Goal: Task Accomplishment & Management: Complete application form

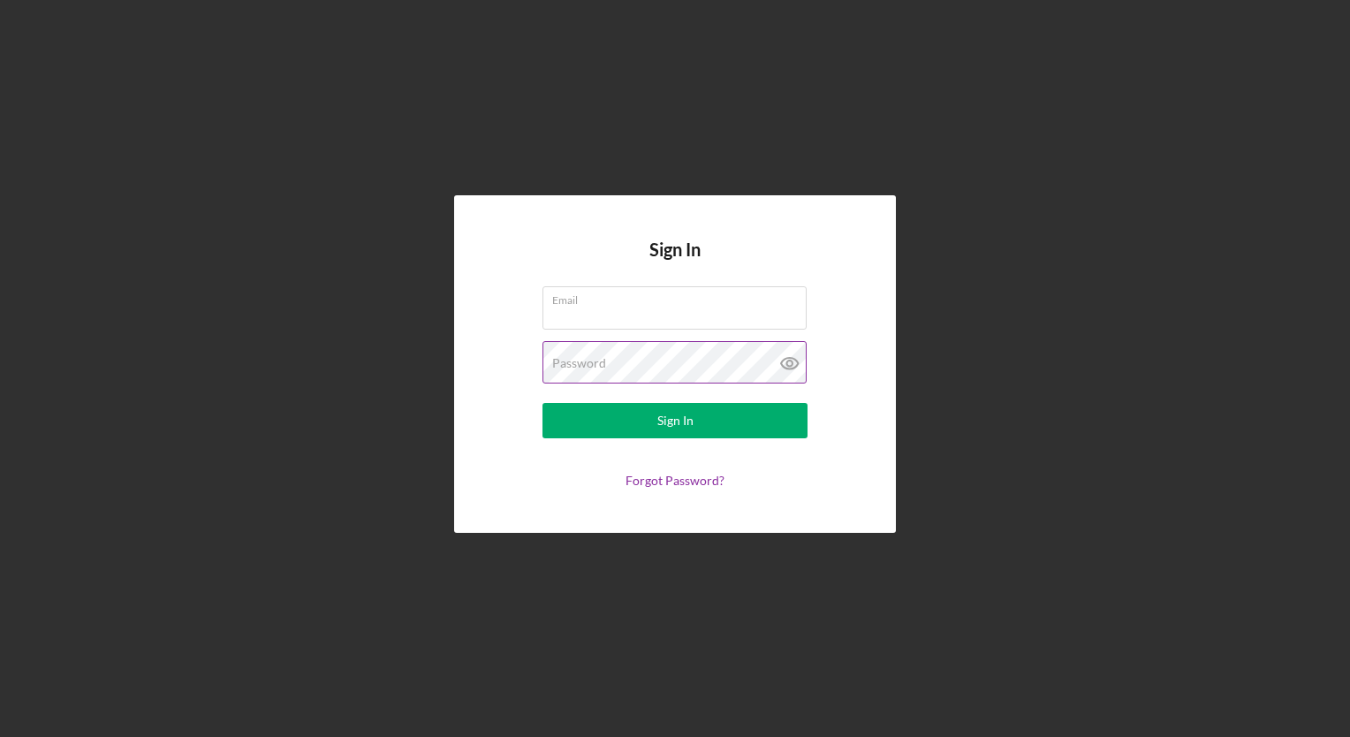
type input "[EMAIL_ADDRESS][DOMAIN_NAME]"
click at [791, 366] on icon at bounding box center [788, 362] width 5 height 5
click at [352, 613] on div "Sign In Email [EMAIL_ADDRESS][DOMAIN_NAME] Password Sign In Forgot Password?" at bounding box center [675, 364] width 1332 height 728
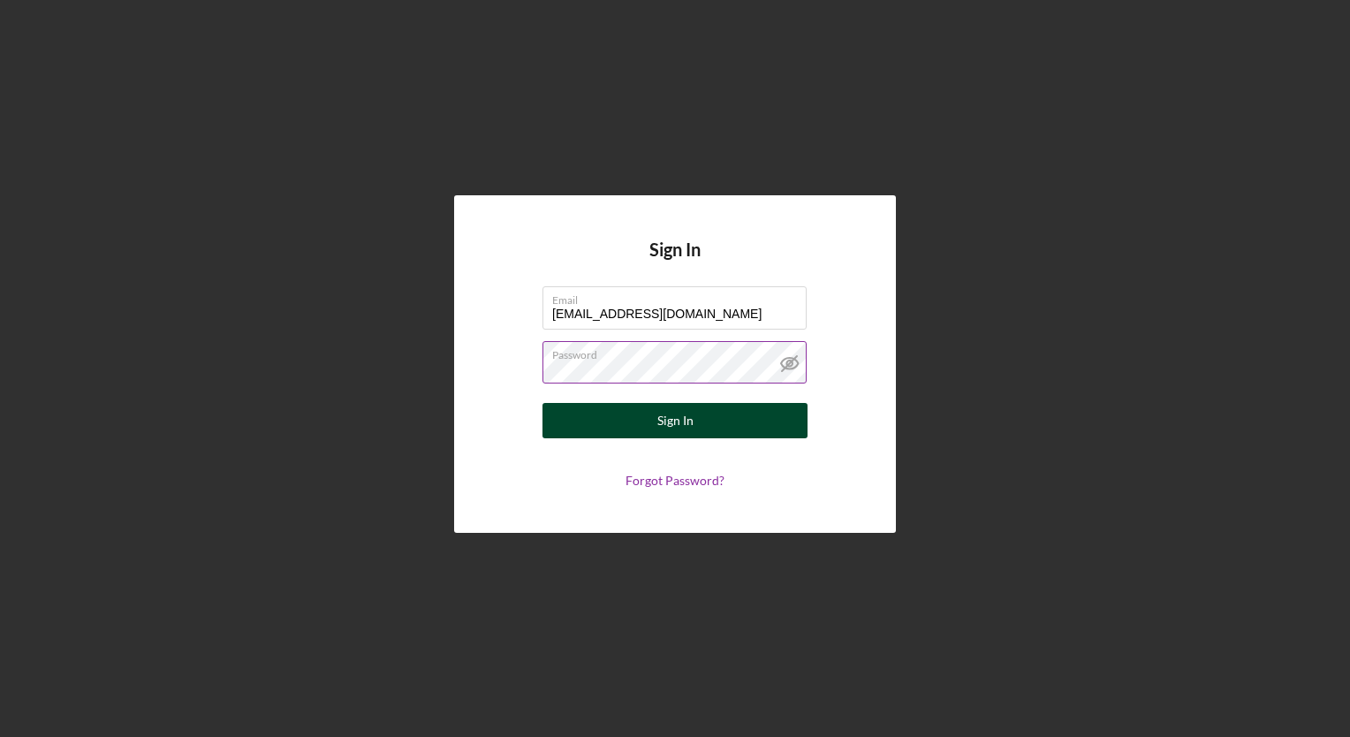
click at [639, 422] on button "Sign In" at bounding box center [674, 420] width 265 height 35
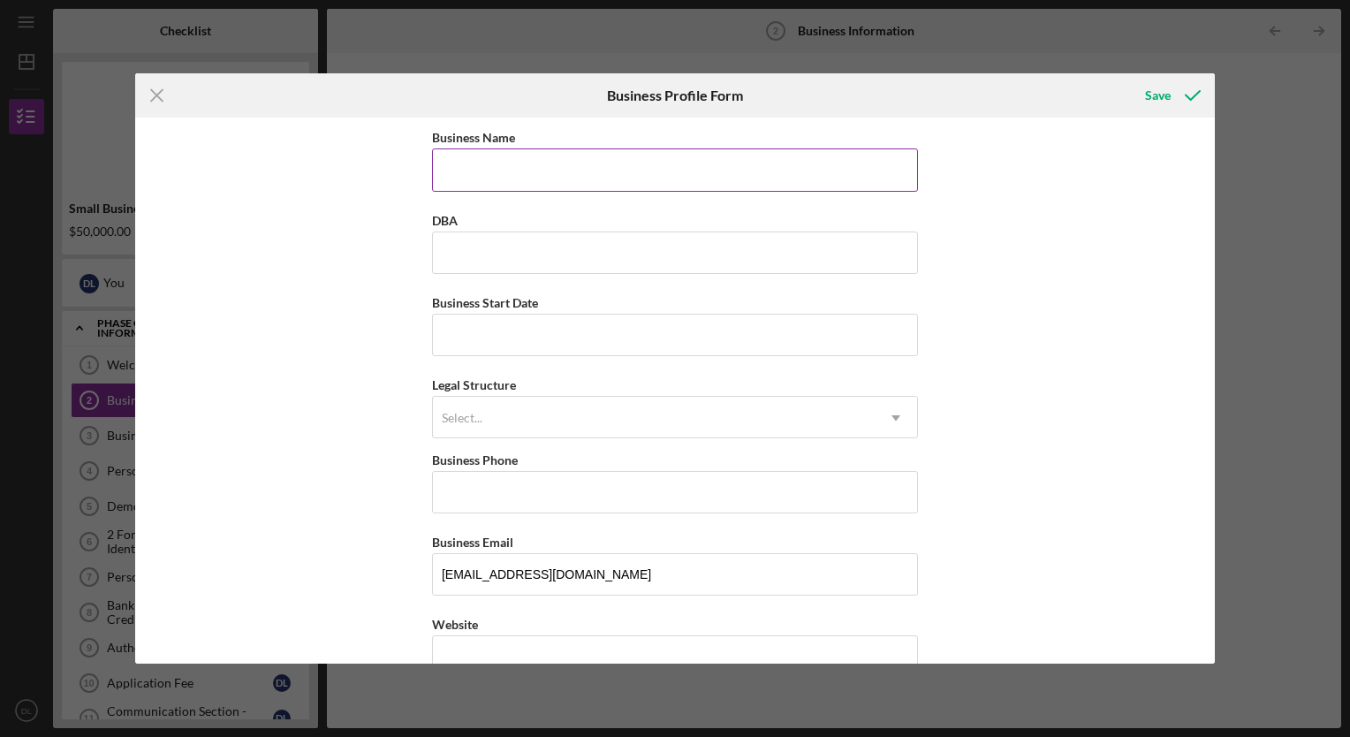
click at [460, 177] on input "Business Name" at bounding box center [675, 169] width 486 height 42
type input "Breaking Barriers Case Management"
drag, startPoint x: 442, startPoint y: 309, endPoint x: 377, endPoint y: 306, distance: 64.6
click at [377, 306] on div "Business Name Breaking Barriers Case Management DBA Business Start Date Legal S…" at bounding box center [674, 389] width 1079 height 545
drag, startPoint x: 377, startPoint y: 306, endPoint x: 464, endPoint y: 337, distance: 92.2
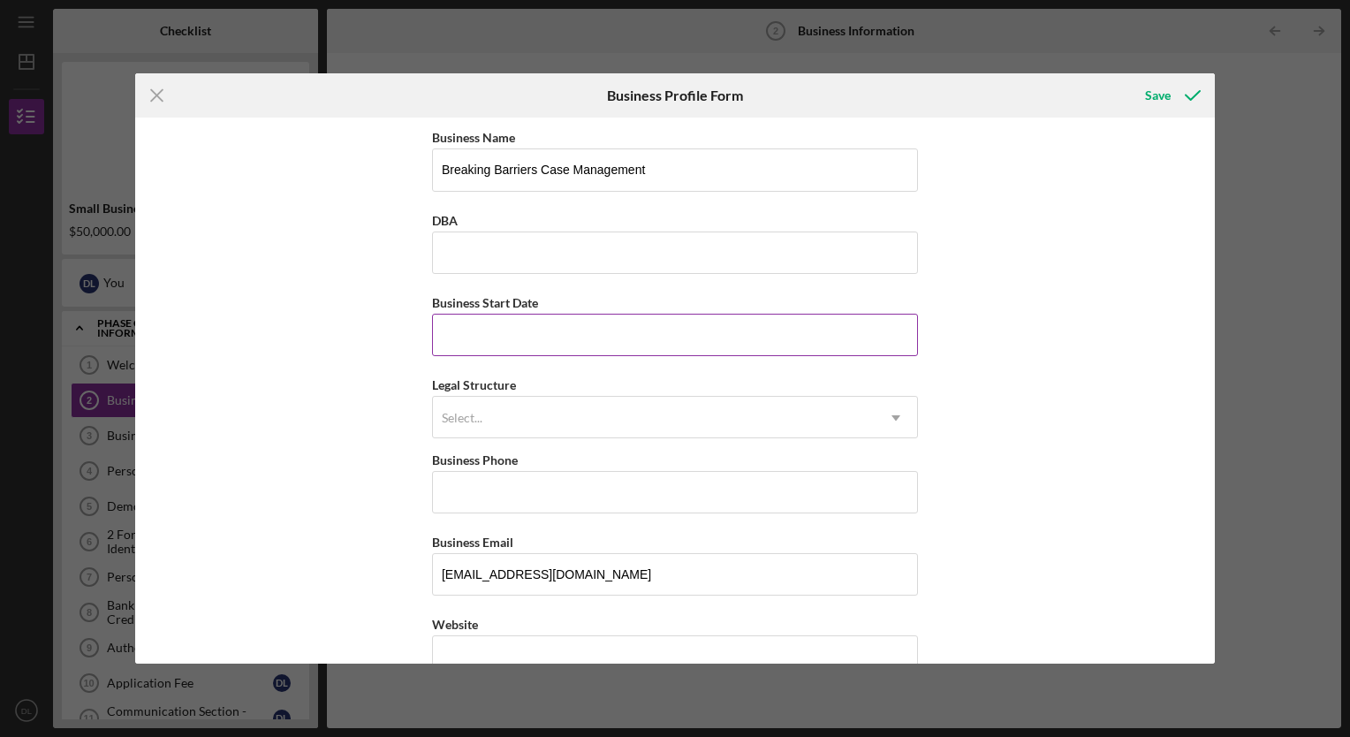
click at [464, 337] on input "Business Start Date" at bounding box center [675, 335] width 486 height 42
type input "04/23/2018"
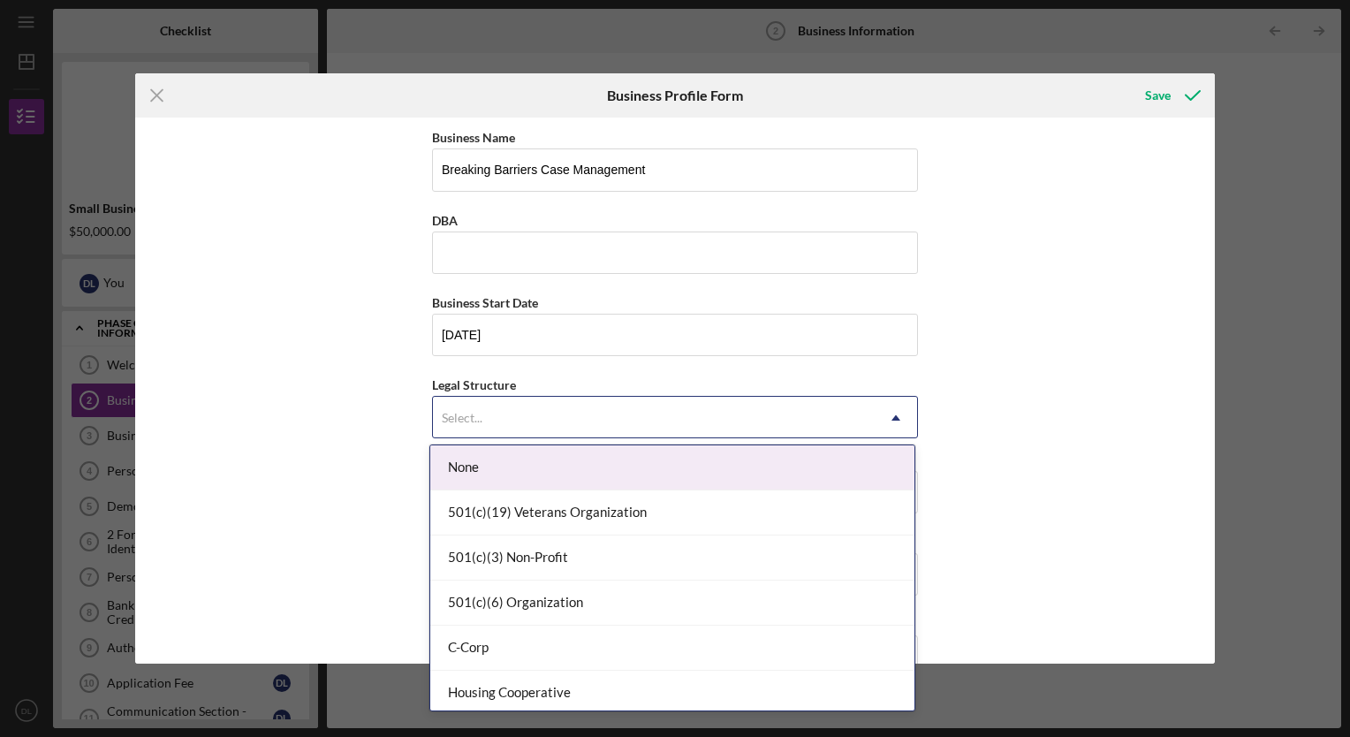
click at [498, 428] on div "Select..." at bounding box center [654, 417] width 442 height 41
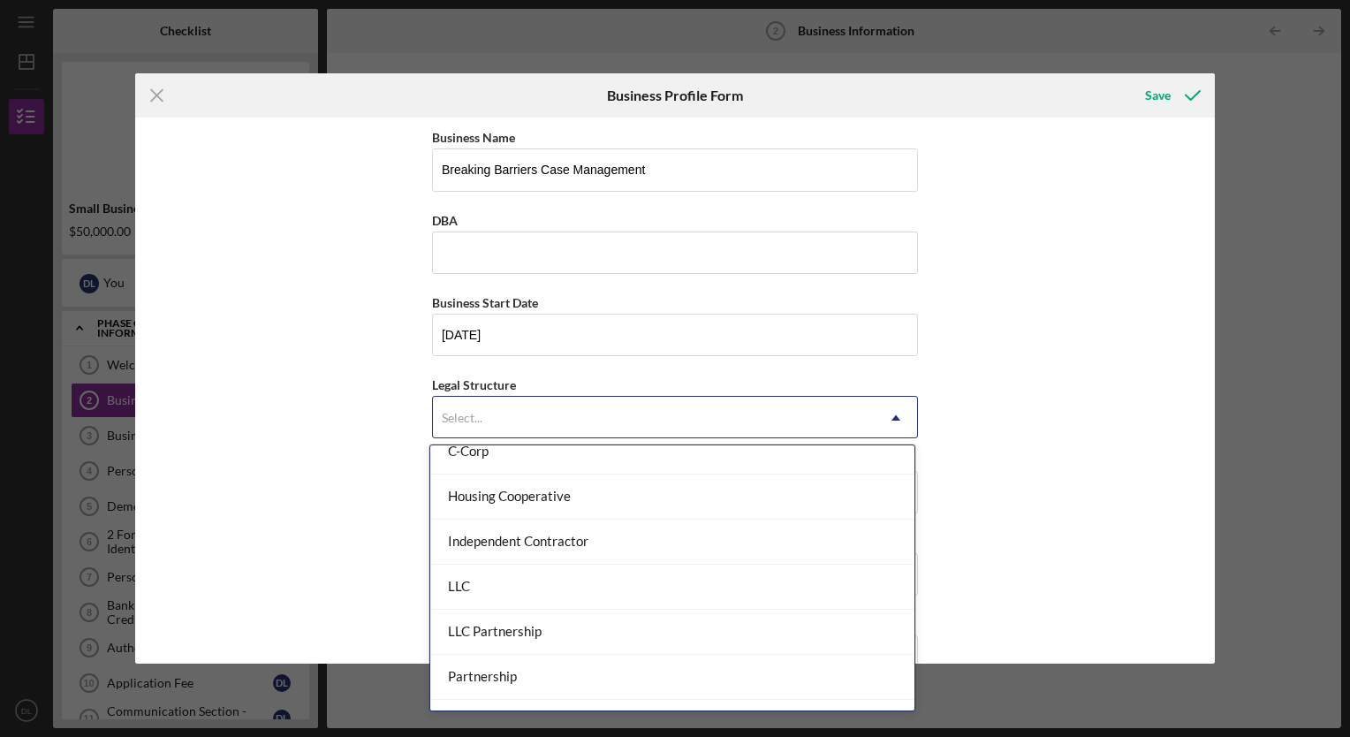
scroll to position [208, 0]
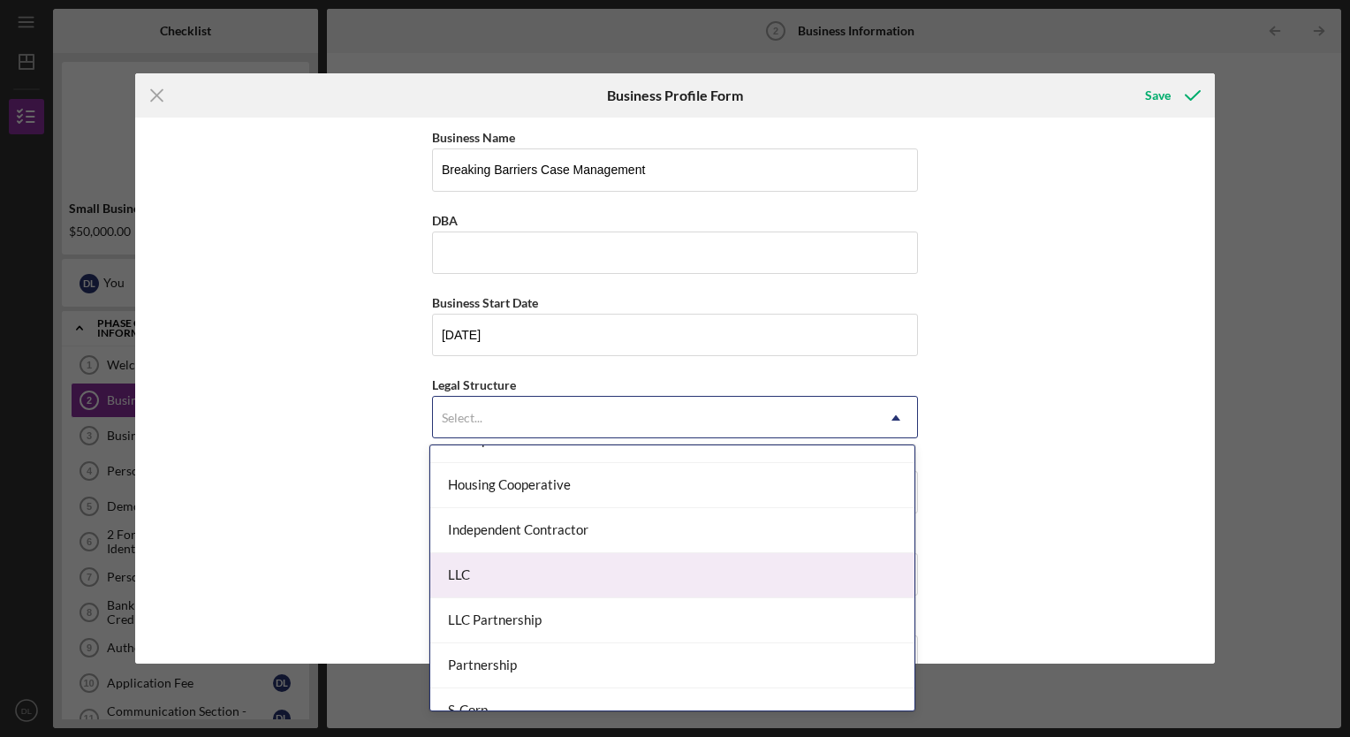
click at [477, 571] on div "LLC" at bounding box center [672, 575] width 484 height 45
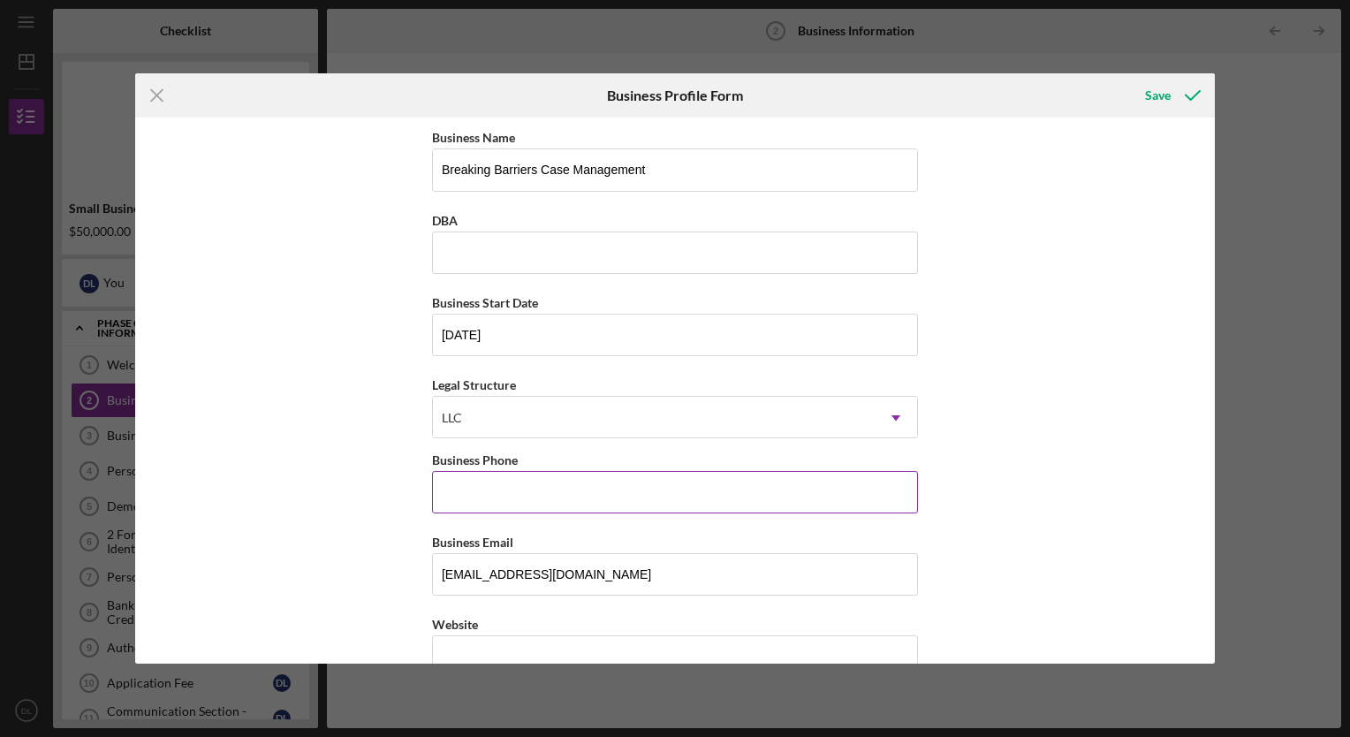
click at [515, 486] on input "Business Phone" at bounding box center [675, 492] width 486 height 42
type input "(260) 348-4738"
type input "2821 Elmdale Dr."
type input "Fort Wayne"
type input "46816"
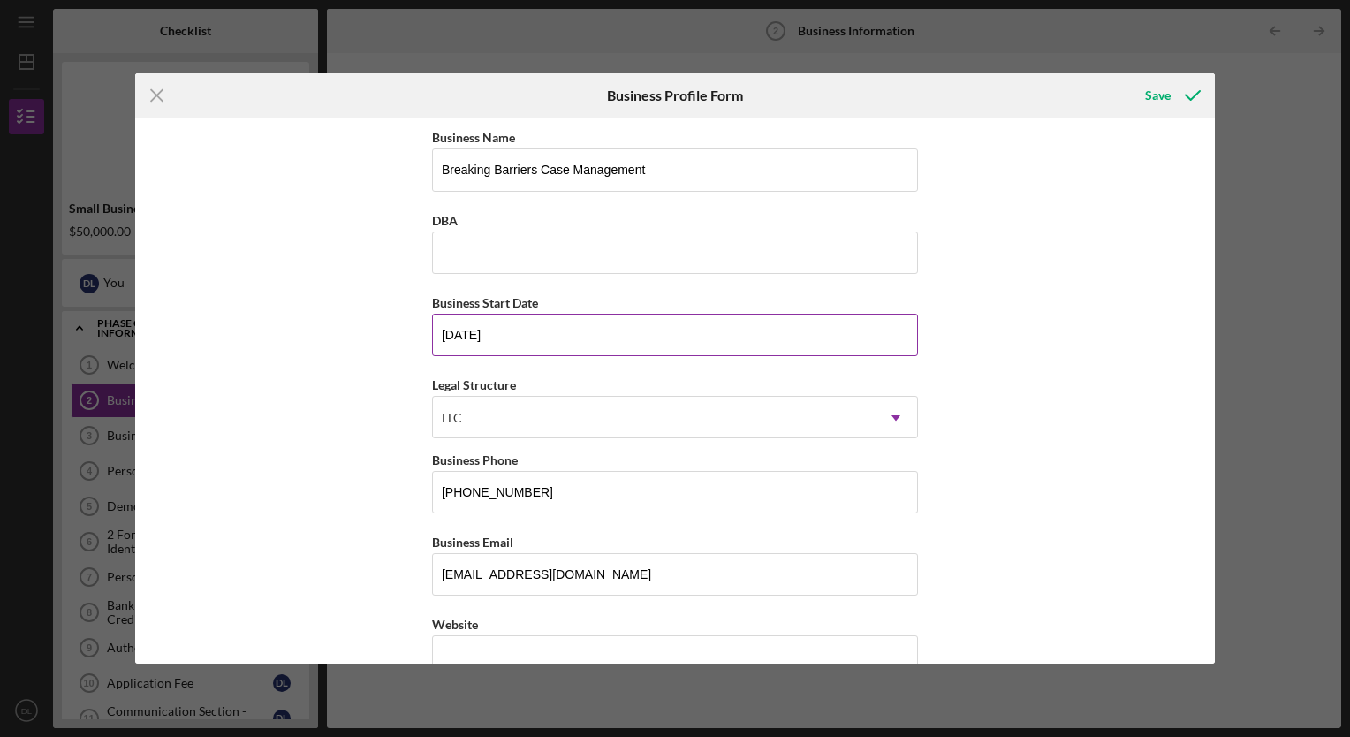
type input "Indiana"
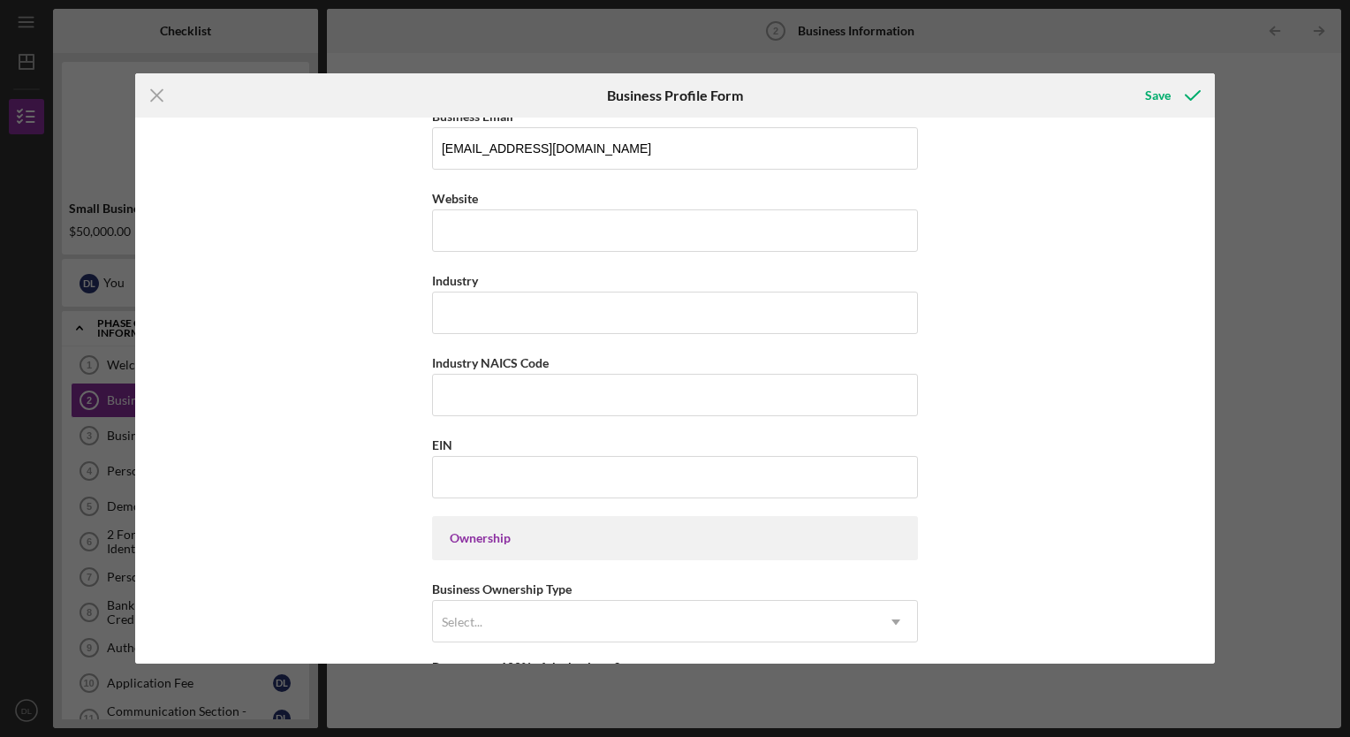
scroll to position [427, 0]
click at [463, 230] on div "https:// Website" at bounding box center [675, 218] width 486 height 64
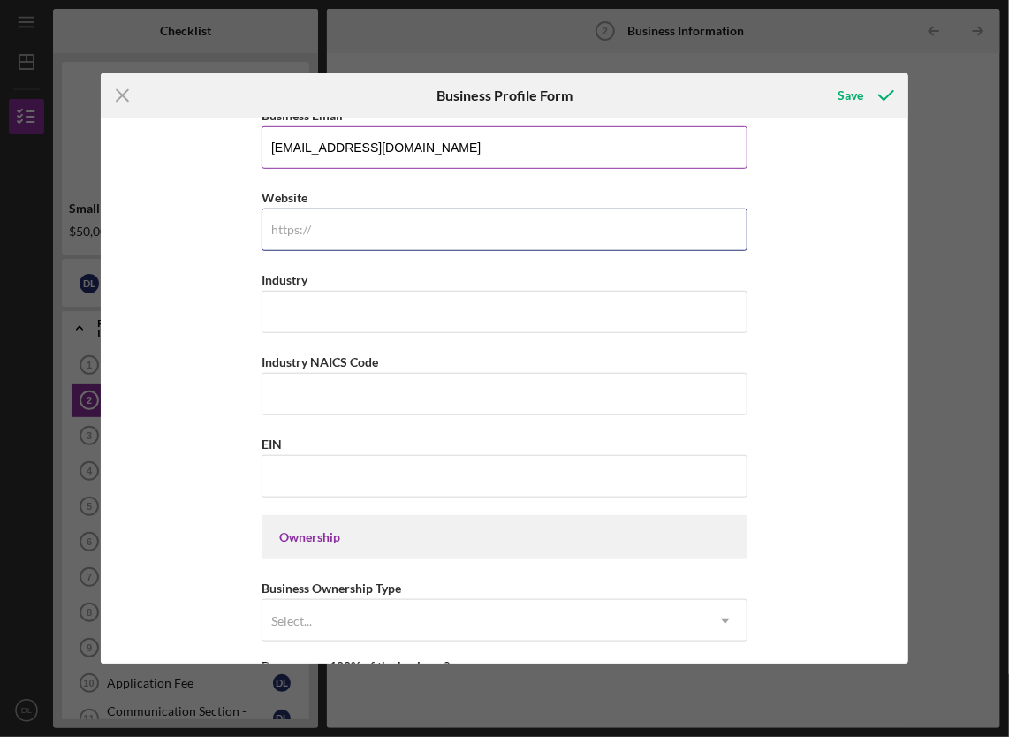
paste input "www.breakingbarrierscm.org/"
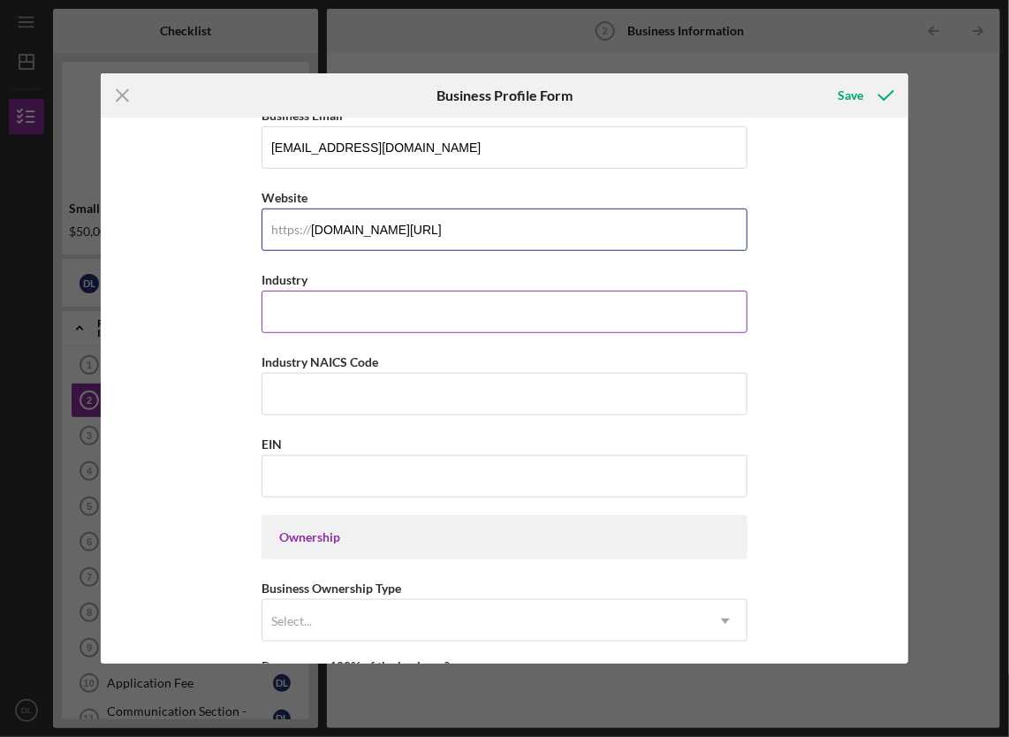
type input "www.breakingbarrierscm.org/"
click at [315, 320] on input "Industry" at bounding box center [504, 312] width 486 height 42
type input "Mental Health"
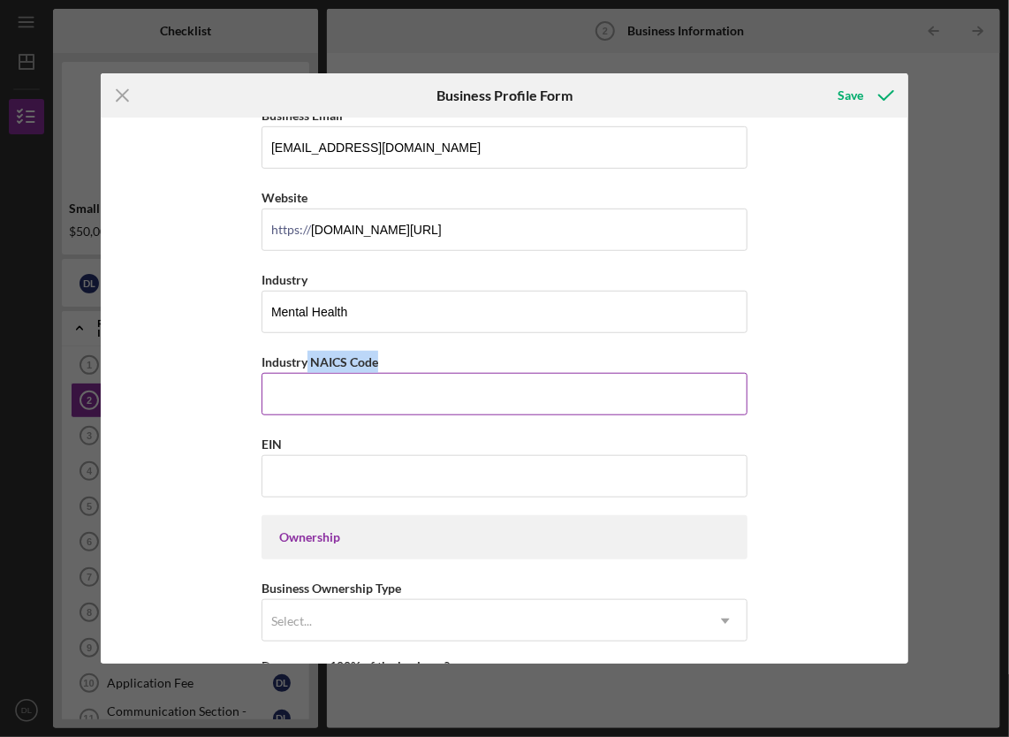
drag, startPoint x: 375, startPoint y: 358, endPoint x: 306, endPoint y: 362, distance: 69.9
click at [306, 362] on label "Industry NAICS Code" at bounding box center [319, 361] width 117 height 15
copy label "NAICS Code"
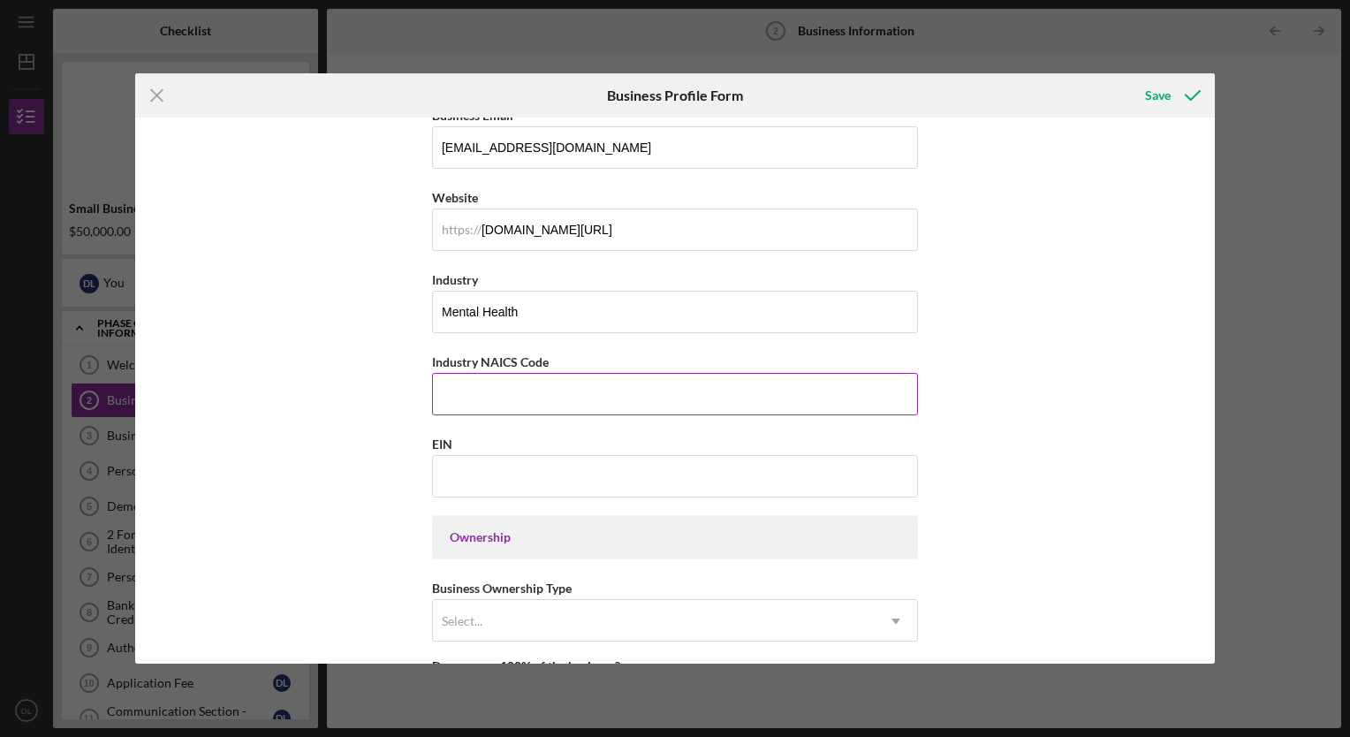
click at [473, 389] on input "Industry NAICS Code" at bounding box center [675, 394] width 486 height 42
type input "624110"
click at [459, 458] on input "EIN" at bounding box center [675, 476] width 486 height 42
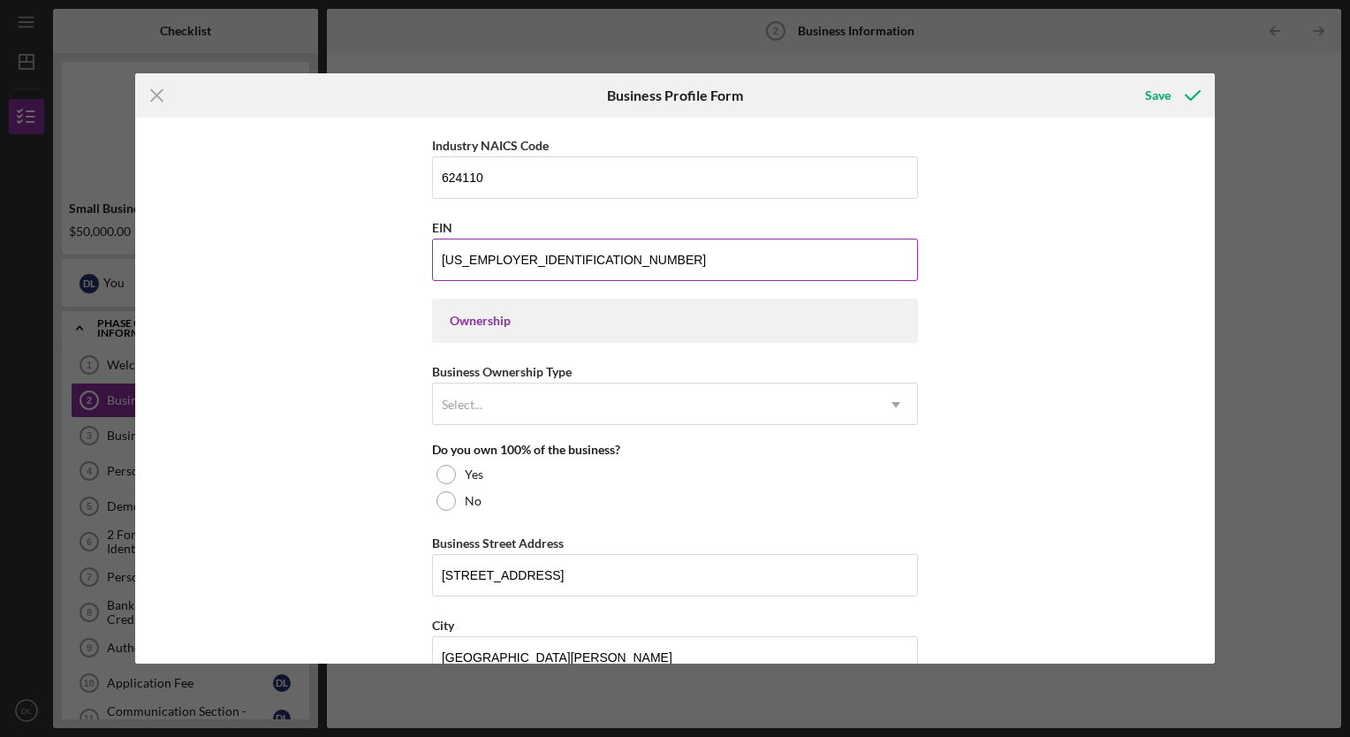
scroll to position [652, 0]
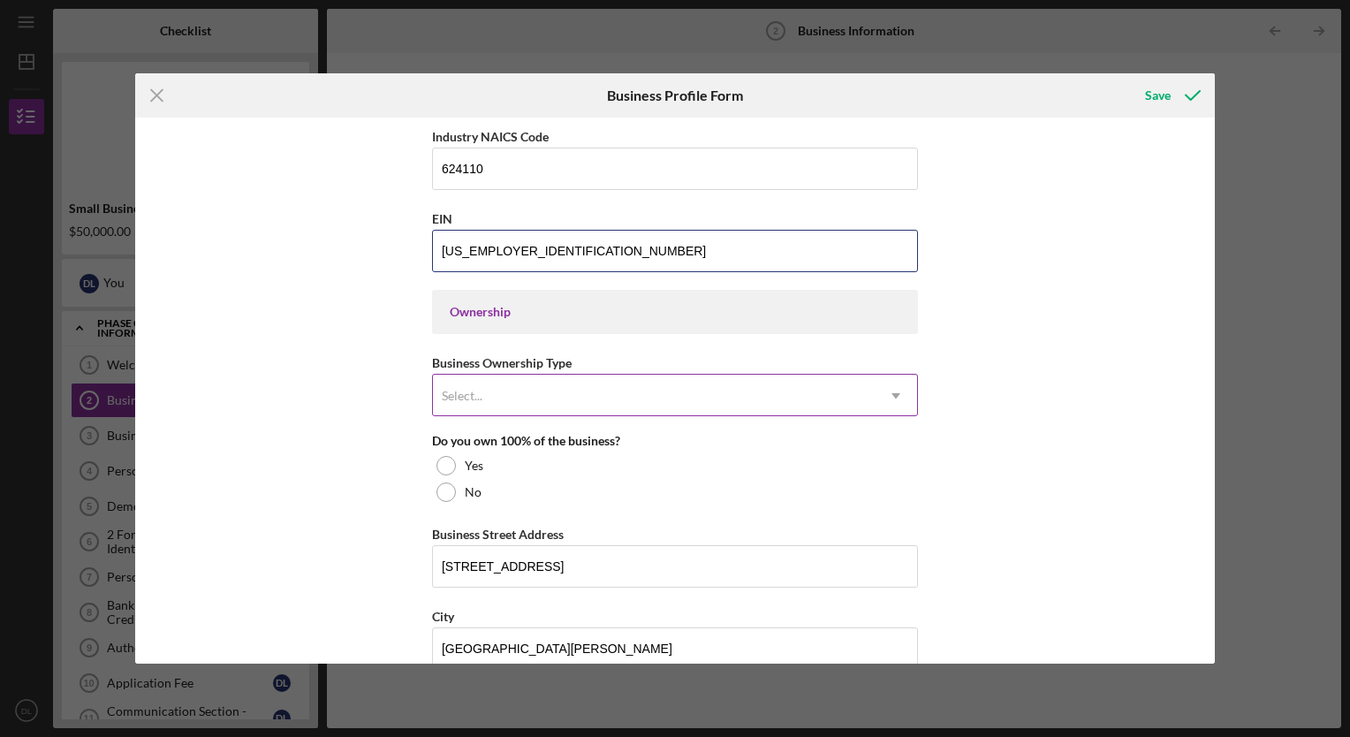
type input "82-5221531"
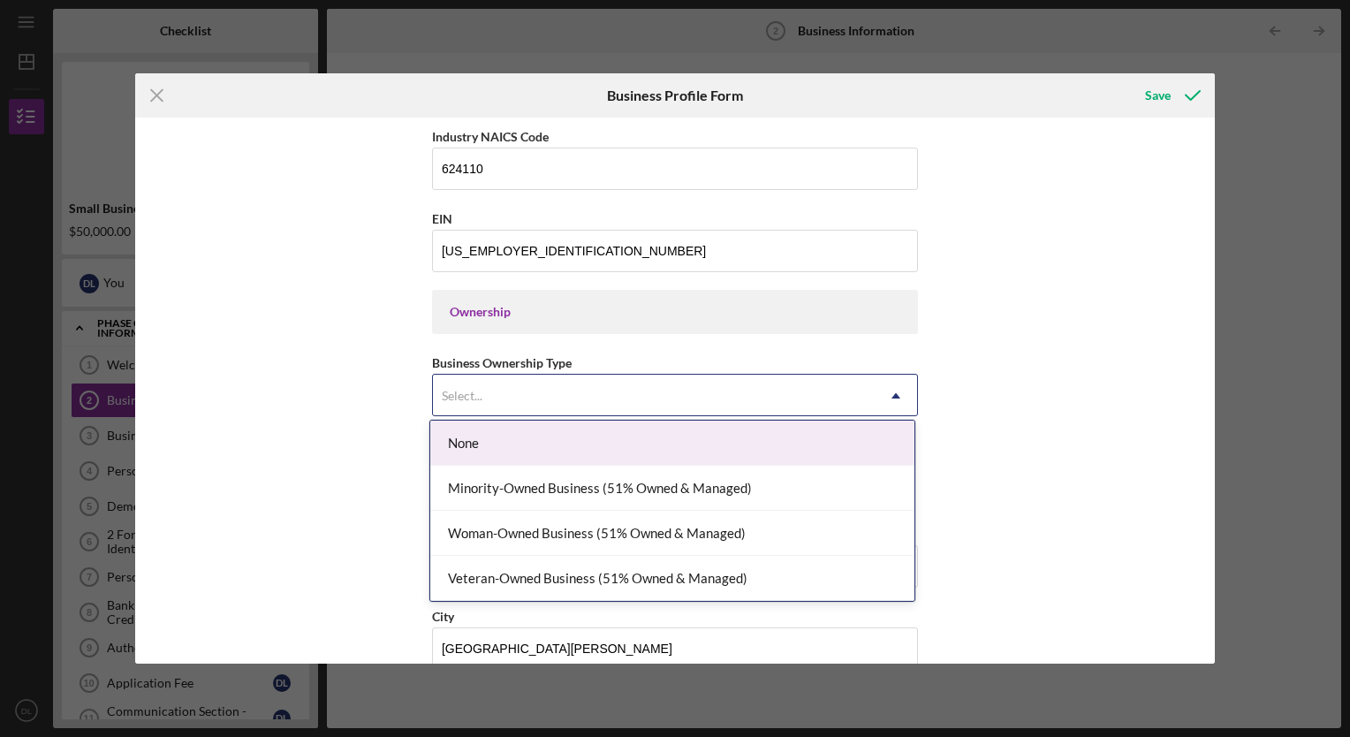
click at [505, 379] on div "Select..." at bounding box center [654, 395] width 442 height 41
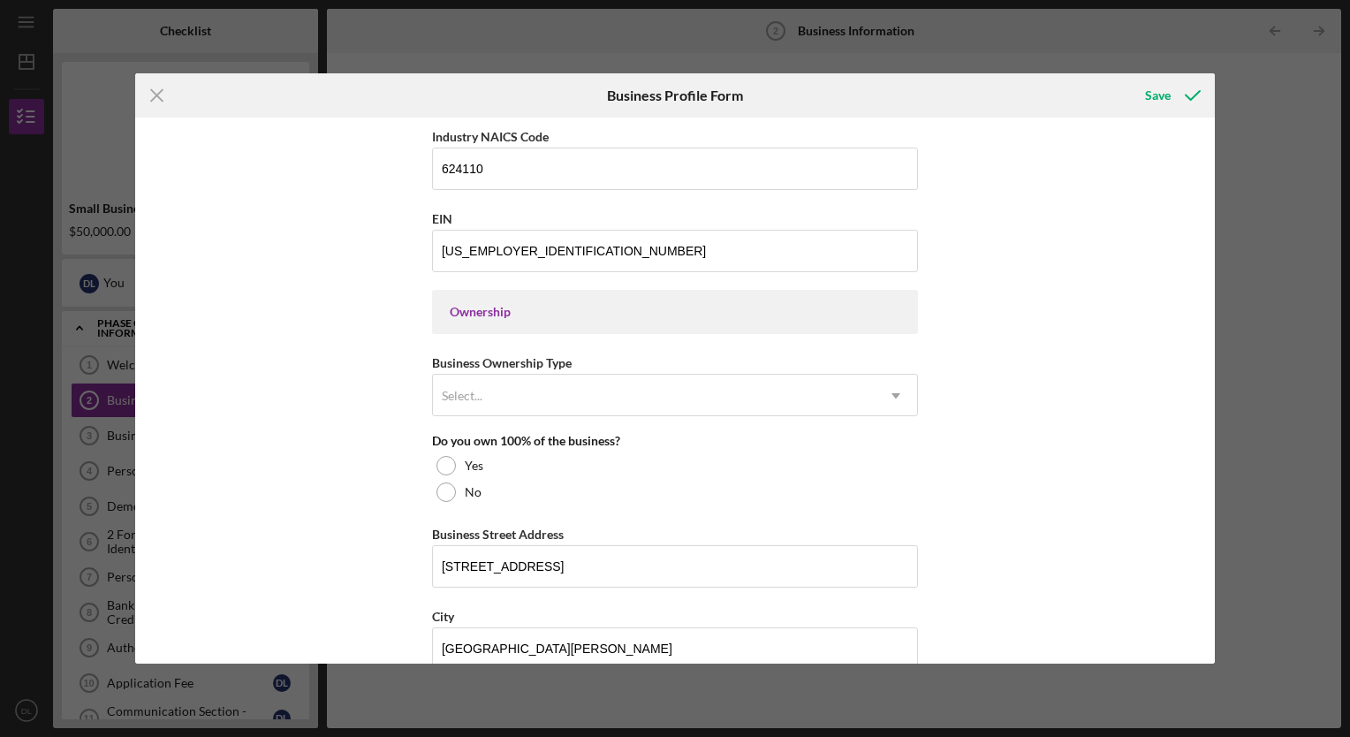
click at [323, 484] on div "Business Name Breaking Barriers Case Management DBA Business Start Date 04/23/2…" at bounding box center [674, 389] width 1079 height 545
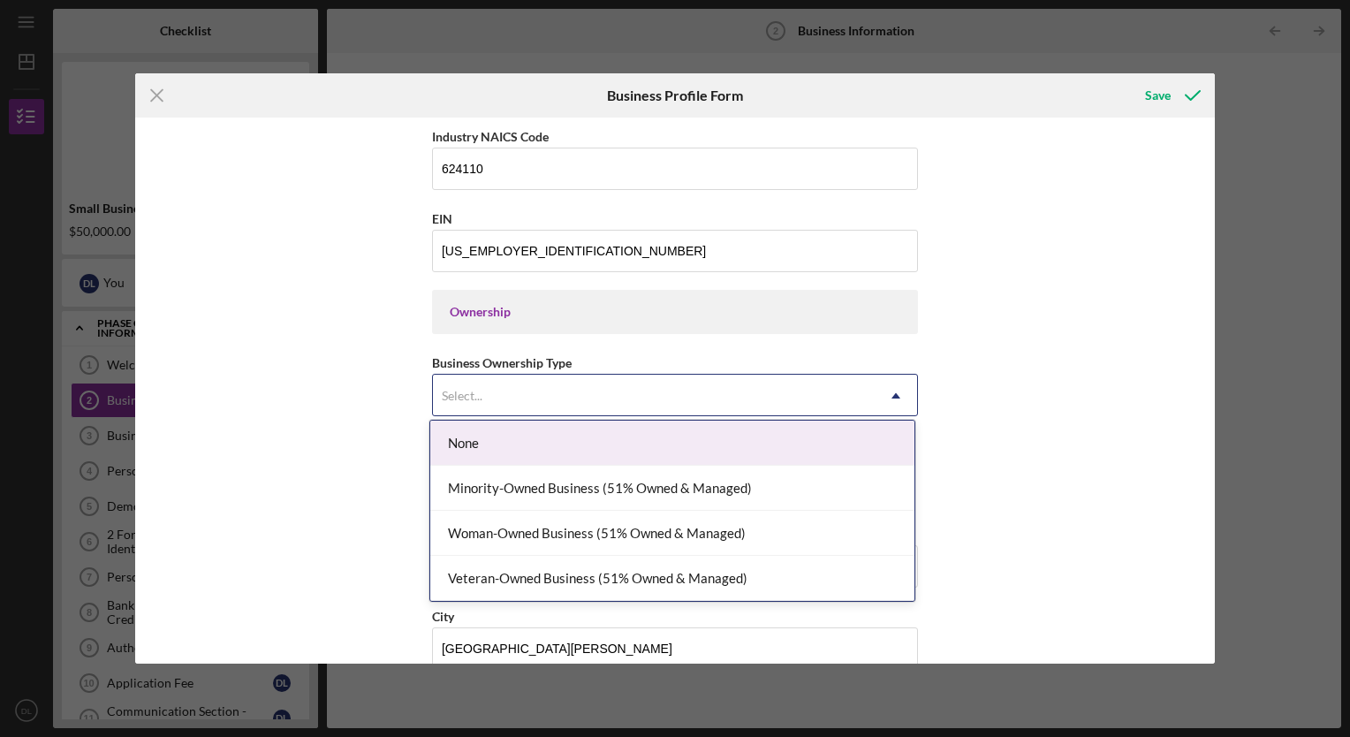
click at [445, 382] on div "Select..." at bounding box center [654, 395] width 442 height 41
click at [472, 435] on div "None" at bounding box center [672, 442] width 484 height 45
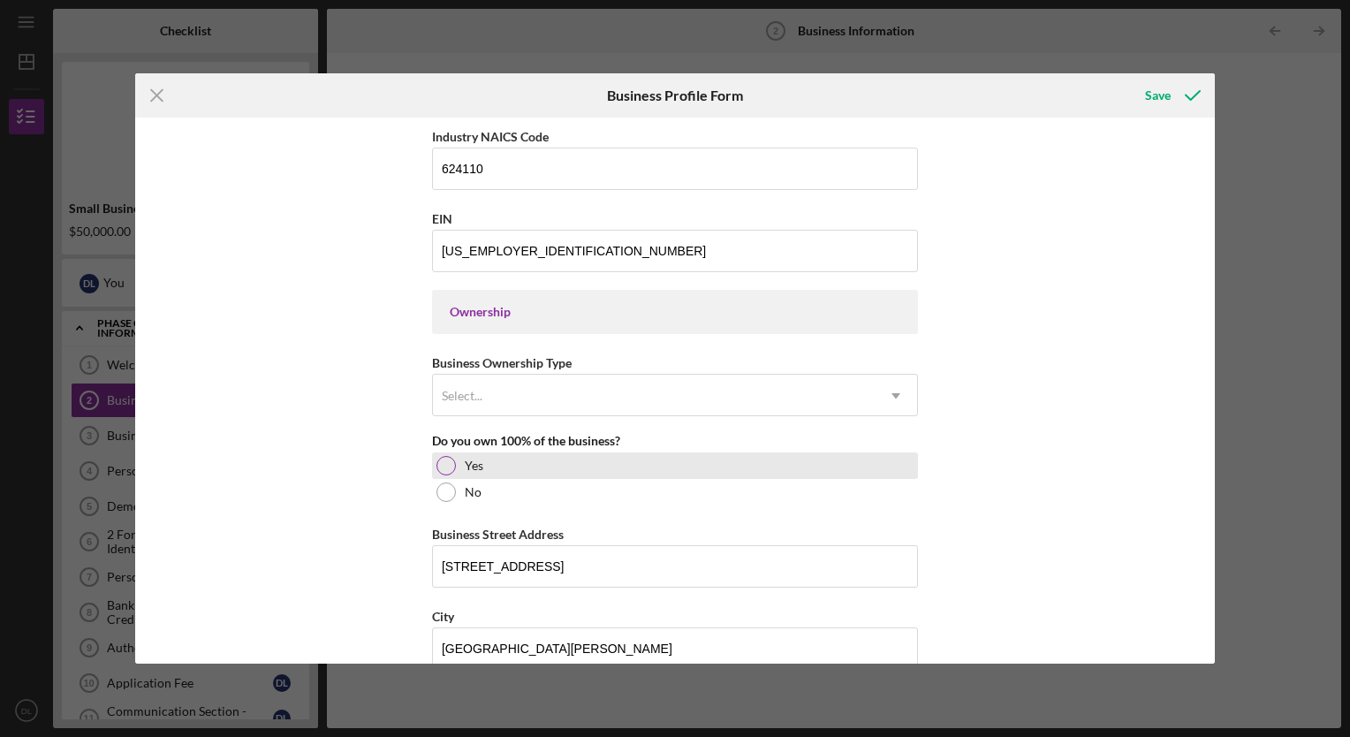
click at [441, 461] on div at bounding box center [445, 465] width 19 height 19
click at [476, 389] on div "Select..." at bounding box center [462, 396] width 41 height 14
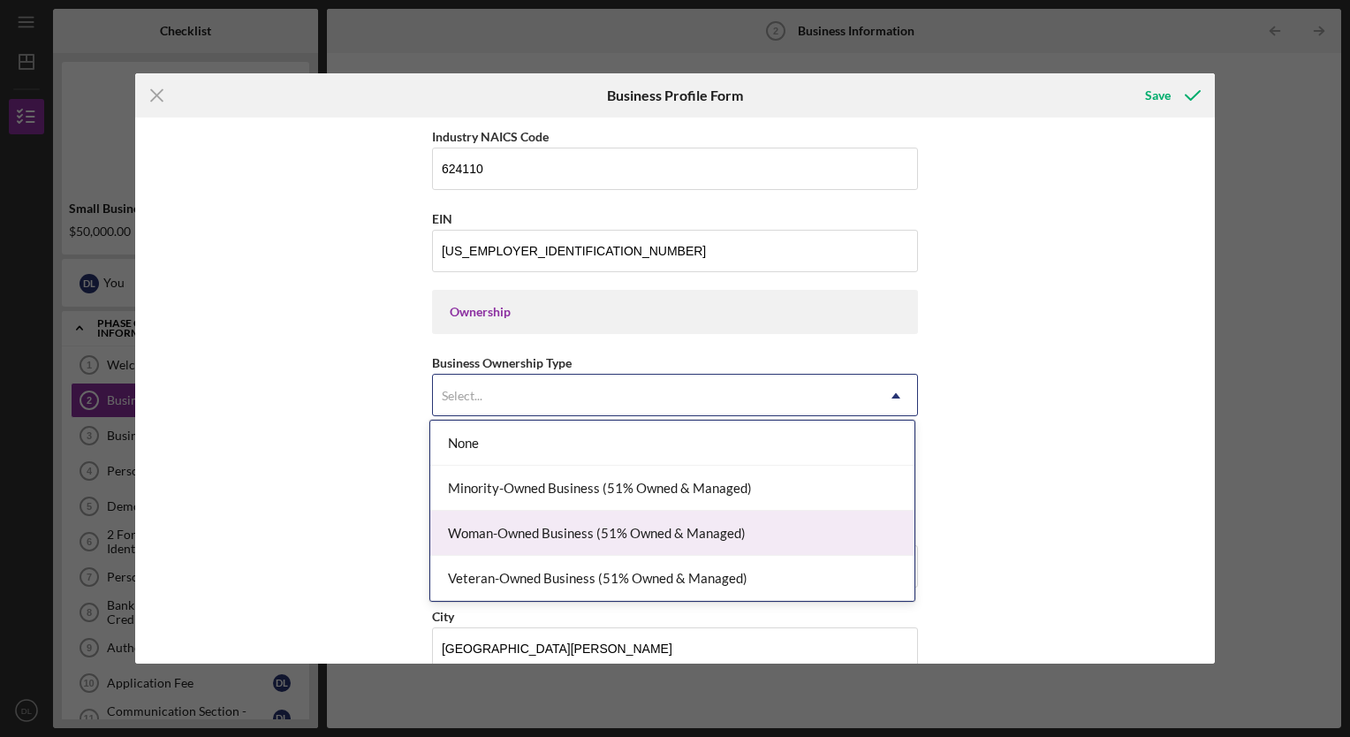
click at [498, 526] on div "Woman-Owned Business (51% Owned & Managed)" at bounding box center [672, 533] width 484 height 45
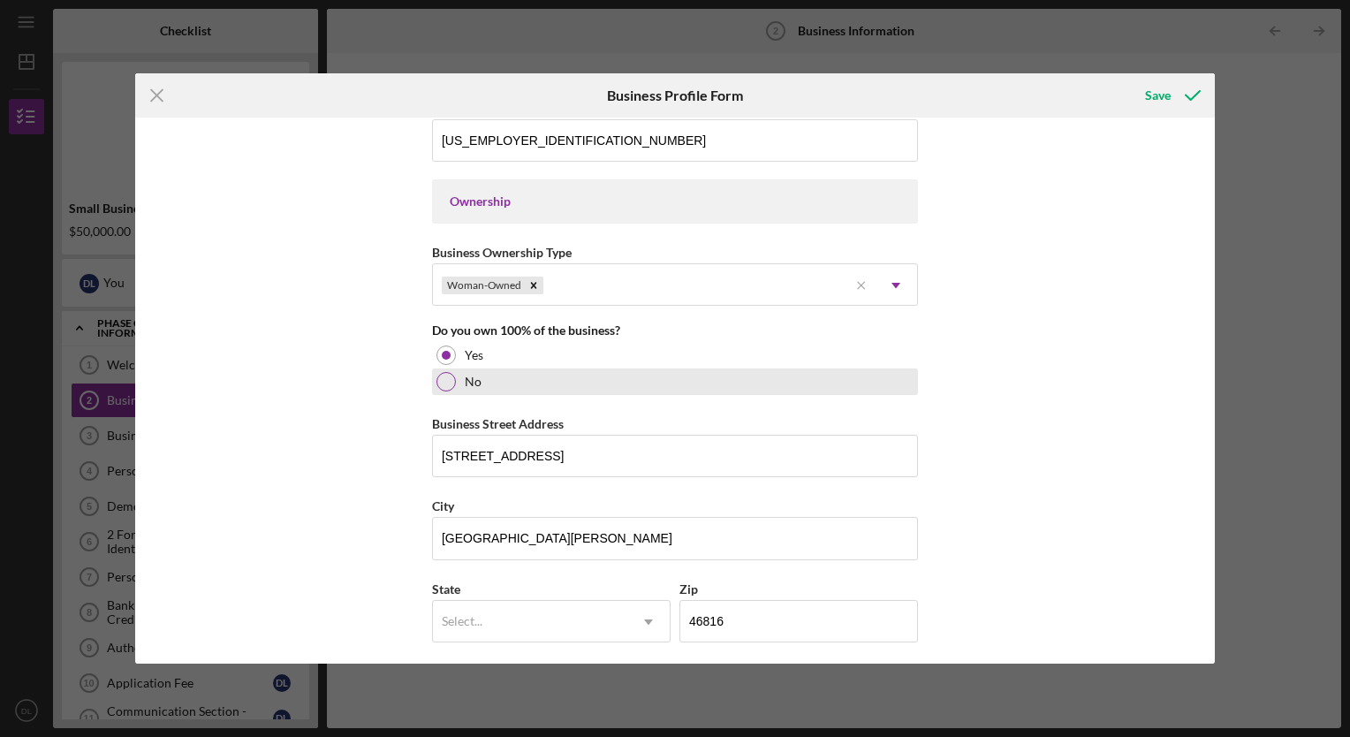
scroll to position [781, 0]
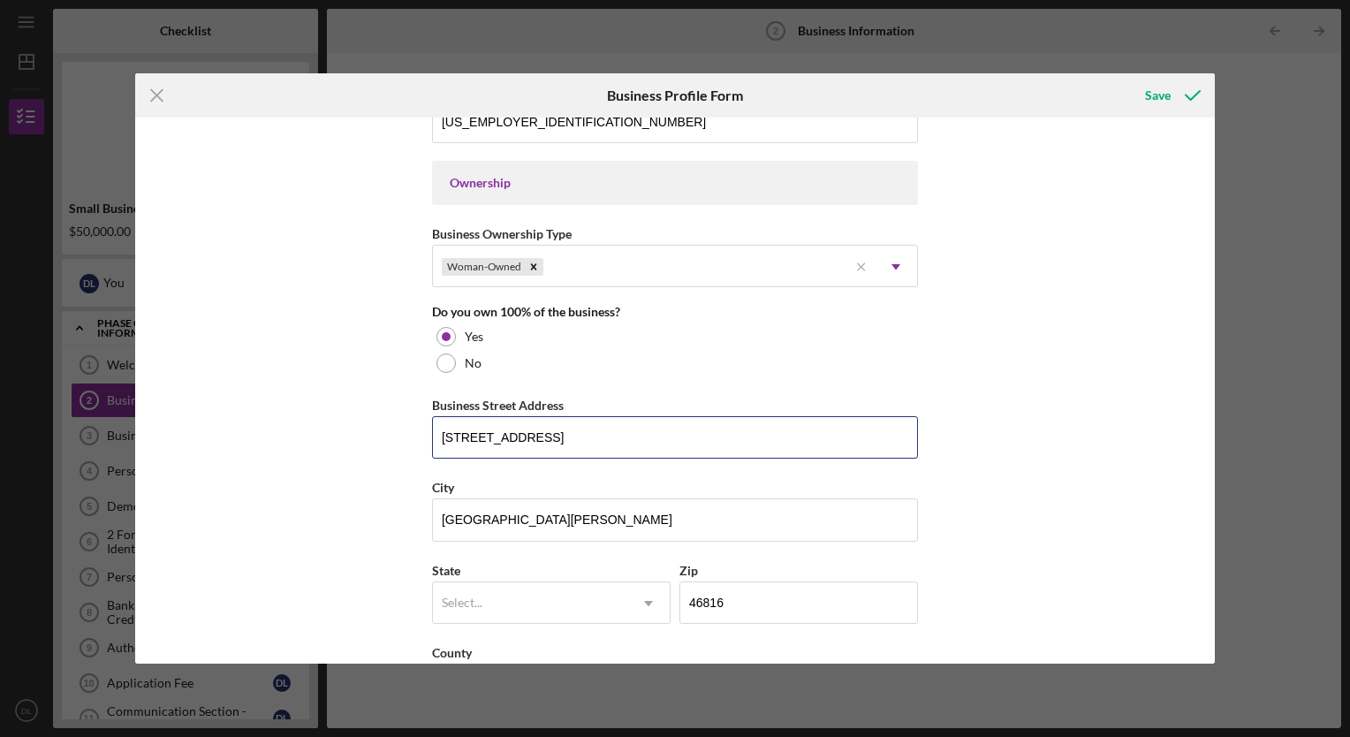
drag, startPoint x: 539, startPoint y: 438, endPoint x: 314, endPoint y: 440, distance: 225.2
click at [314, 440] on div "Business Name Breaking Barriers Case Management DBA Business Start Date 04/23/2…" at bounding box center [674, 389] width 1079 height 545
type input "12625 Page Hill Ct"
click at [450, 600] on div "Select..." at bounding box center [462, 602] width 41 height 14
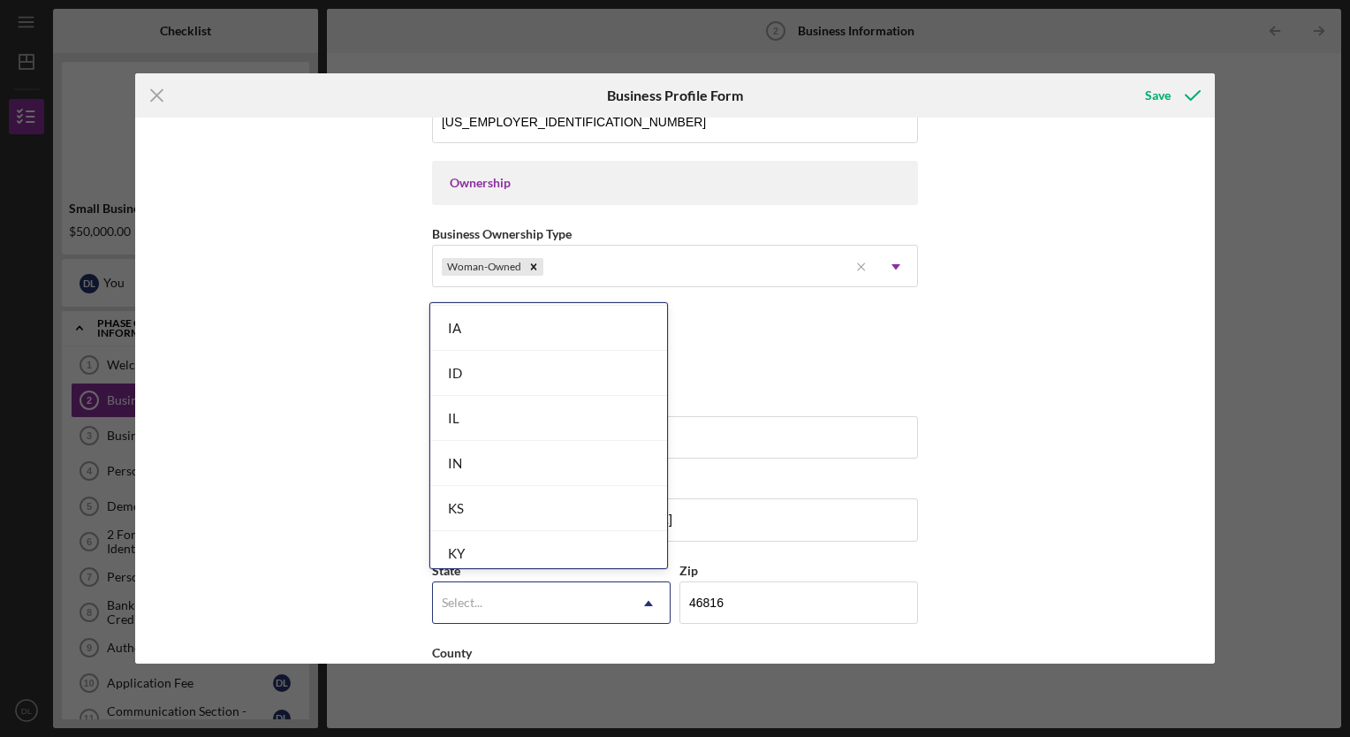
scroll to position [947, 0]
click at [465, 458] on div "IN" at bounding box center [548, 459] width 237 height 45
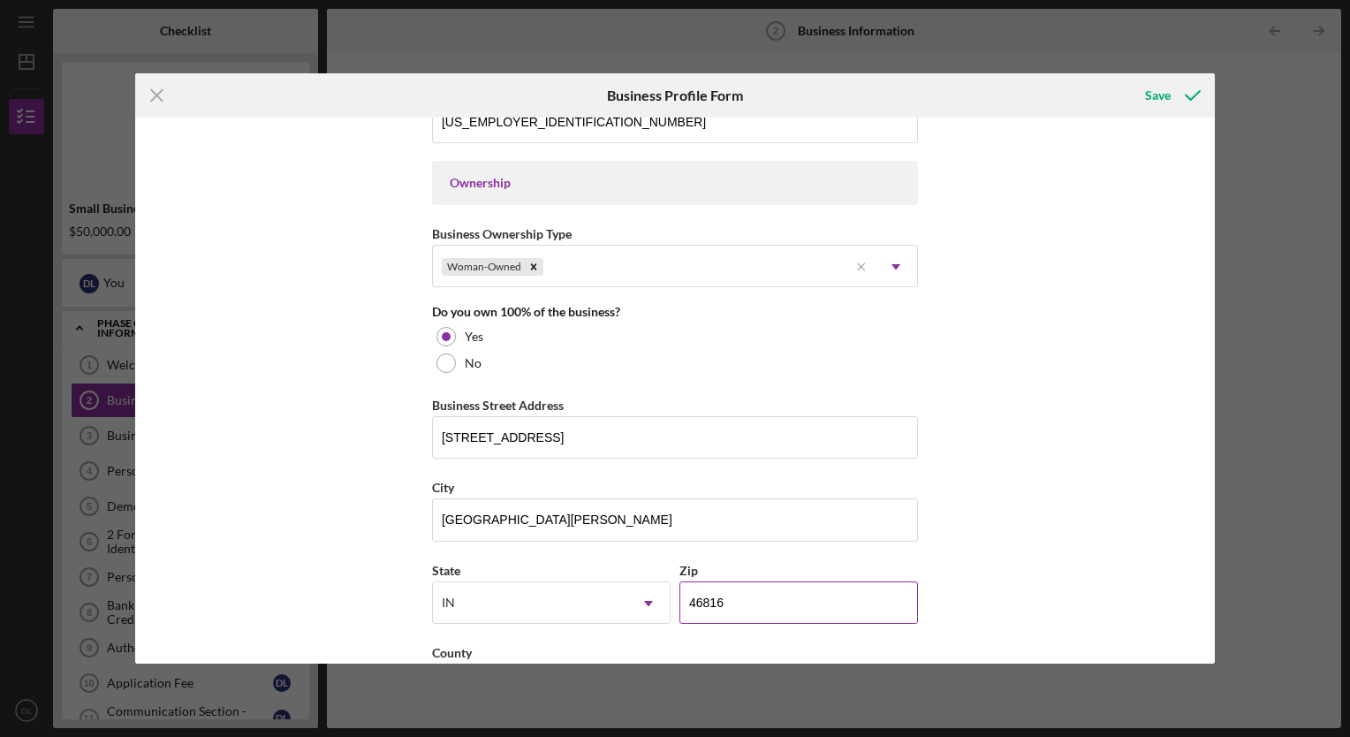
click at [720, 581] on input "46816" at bounding box center [798, 602] width 238 height 42
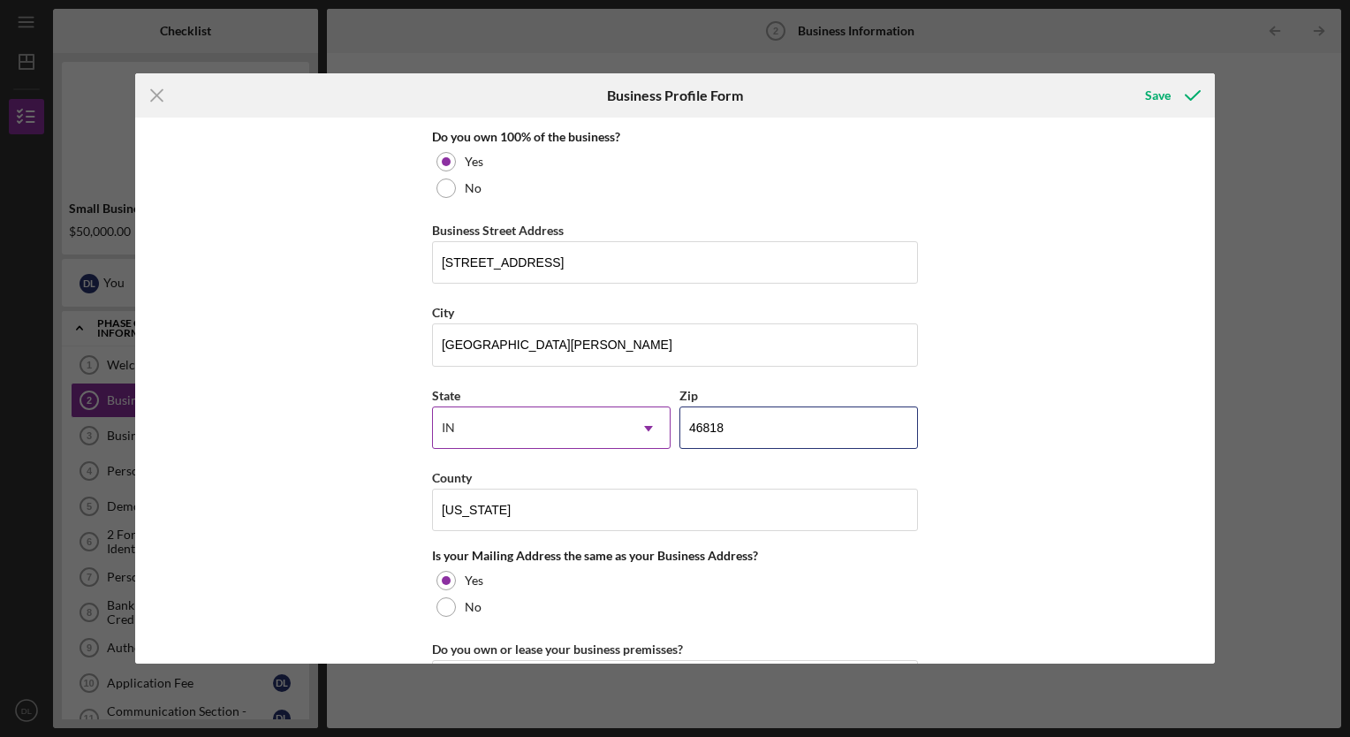
scroll to position [965, 0]
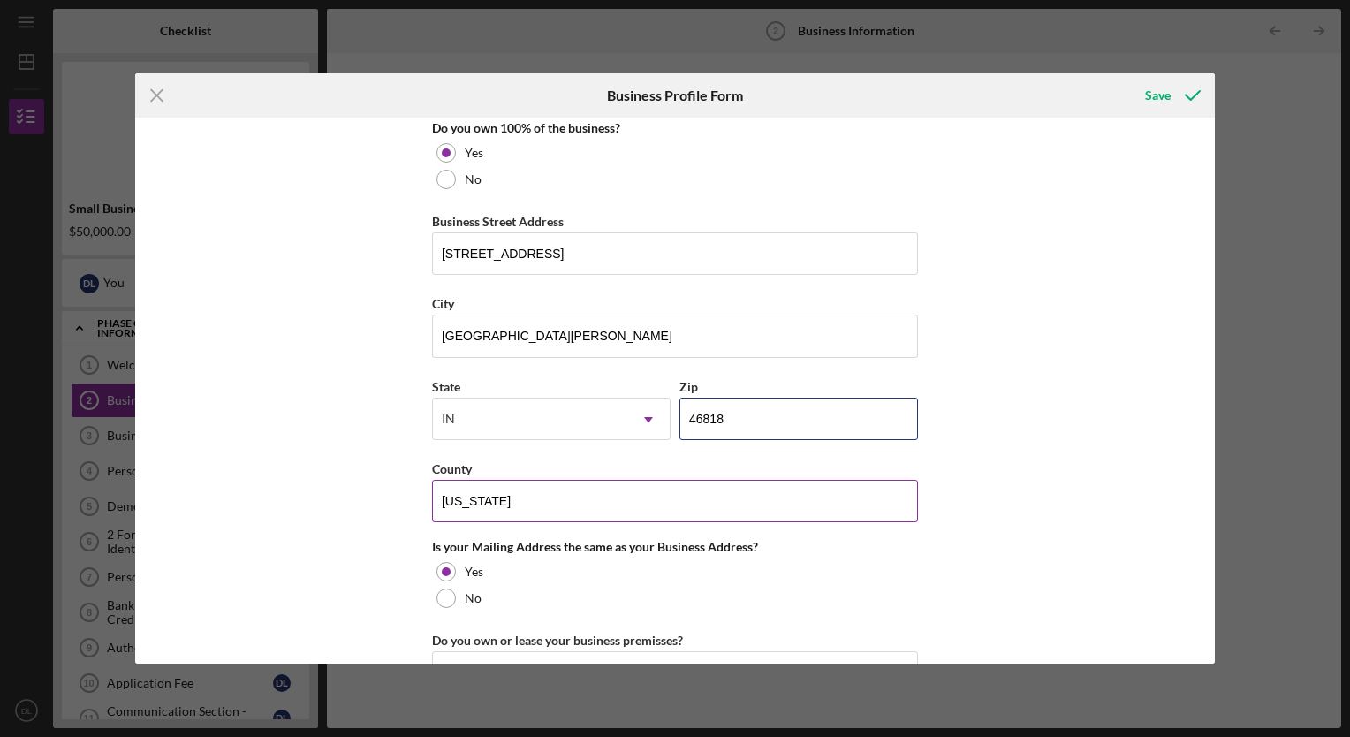
type input "46818"
click at [499, 509] on input "Indiana" at bounding box center [675, 501] width 486 height 42
drag, startPoint x: 499, startPoint y: 509, endPoint x: 412, endPoint y: 497, distance: 88.2
click at [412, 497] on div "Business Name Breaking Barriers Case Management DBA Business Start Date 04/23/2…" at bounding box center [674, 389] width 1079 height 545
type input "Allen"
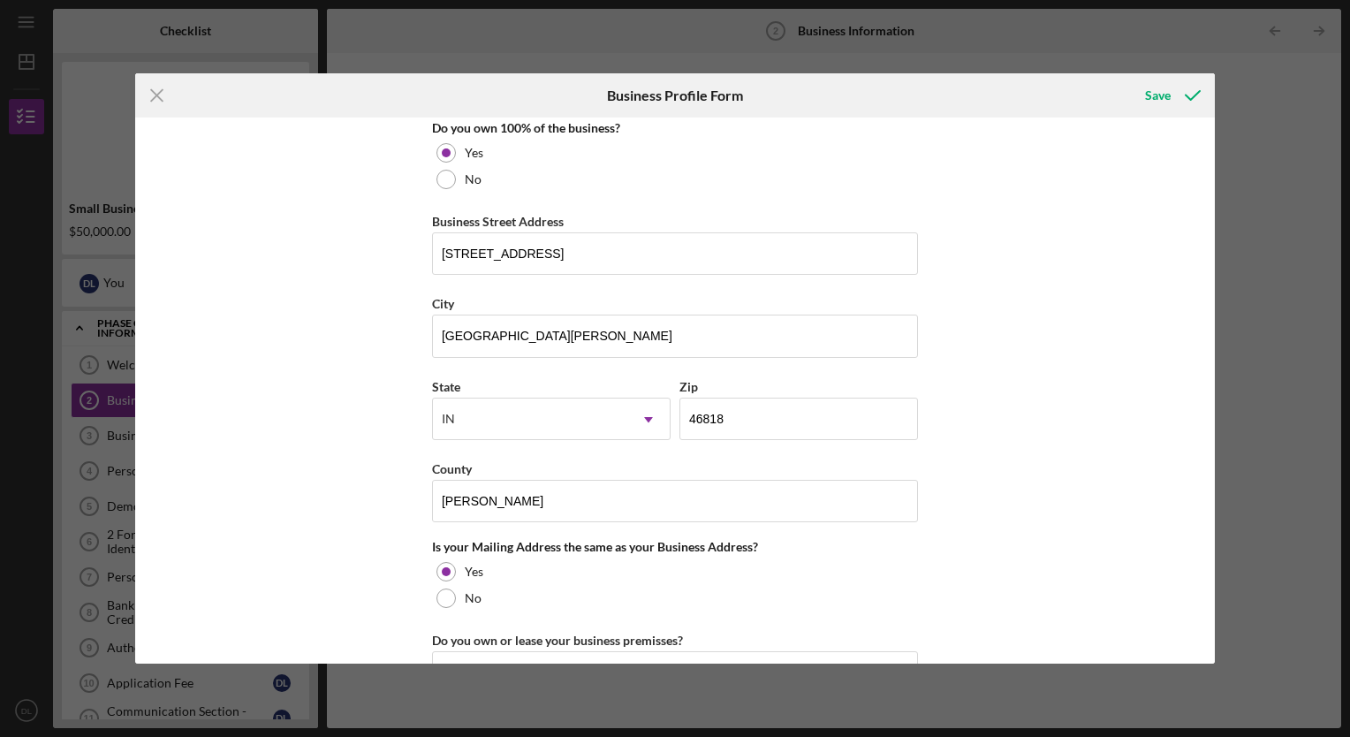
click at [343, 521] on div "Business Name Breaking Barriers Case Management DBA Business Start Date 04/23/2…" at bounding box center [674, 389] width 1079 height 545
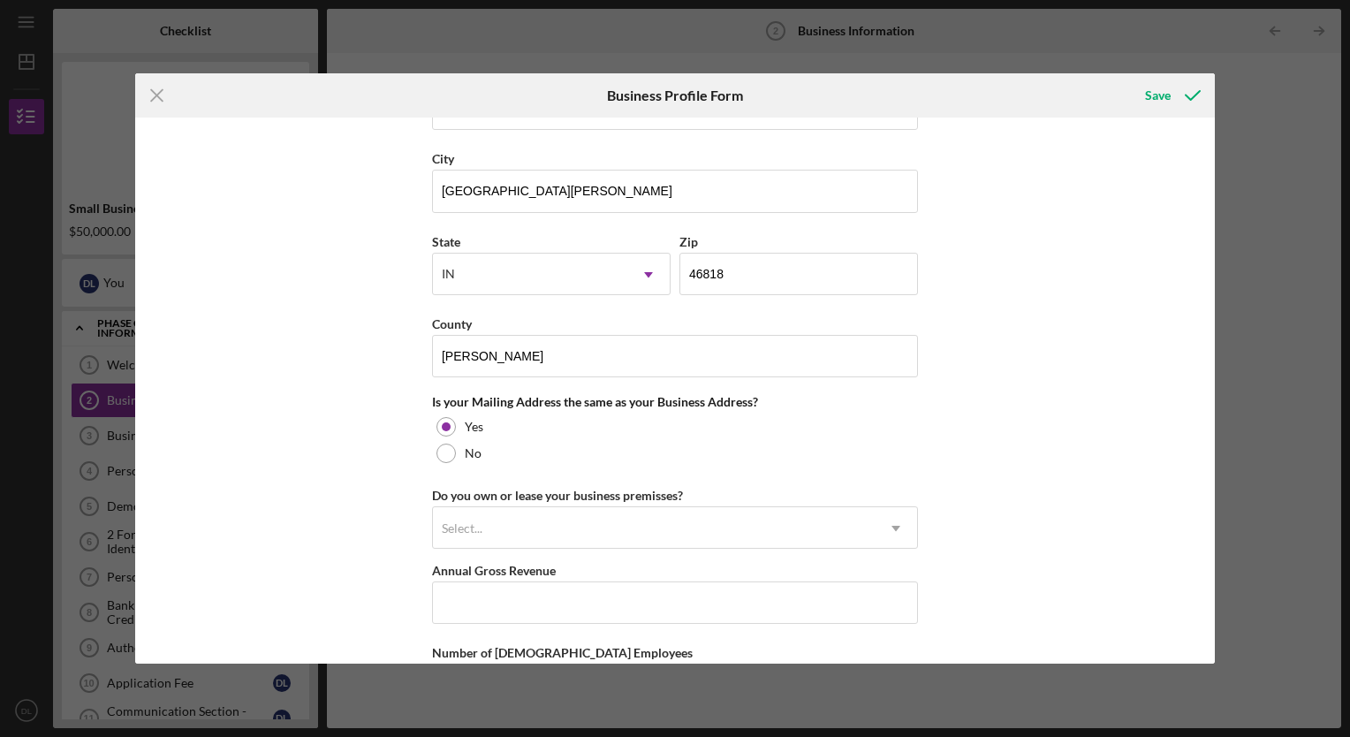
scroll to position [1113, 0]
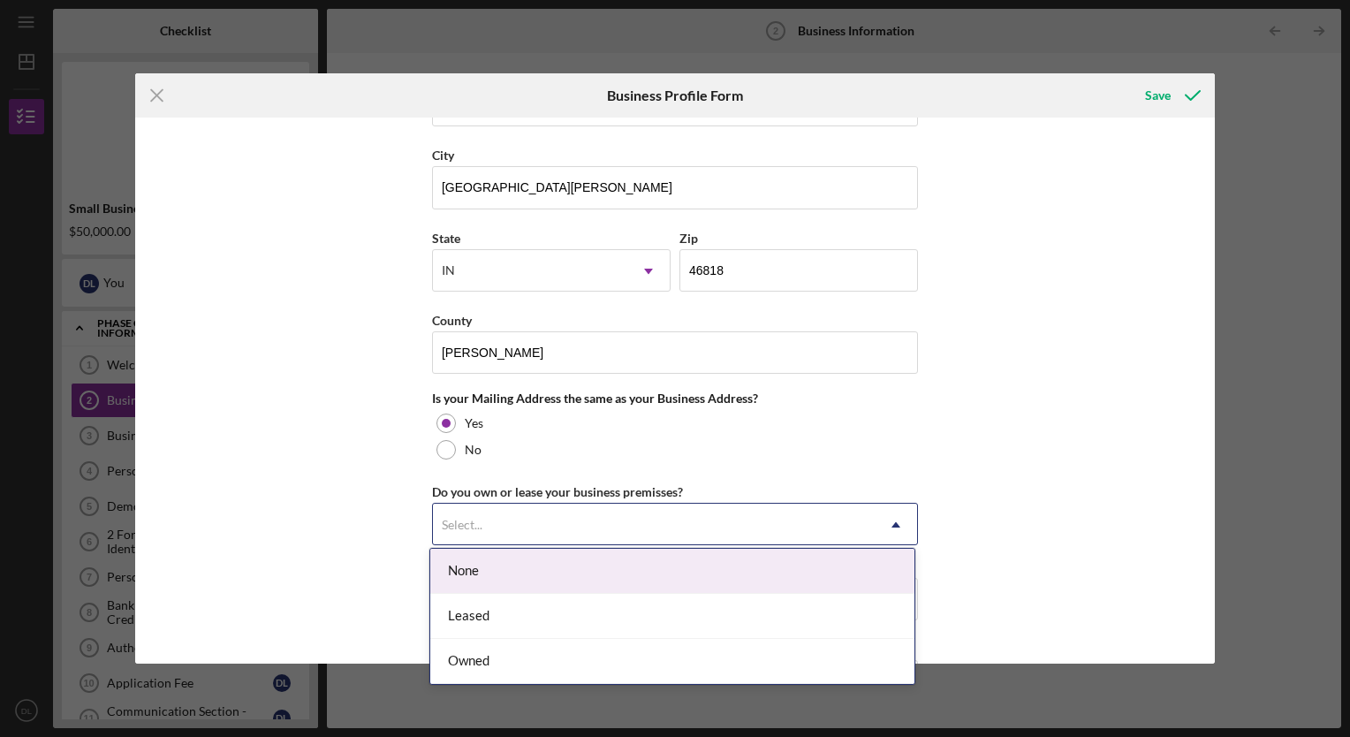
click at [485, 521] on div "Select..." at bounding box center [654, 524] width 442 height 41
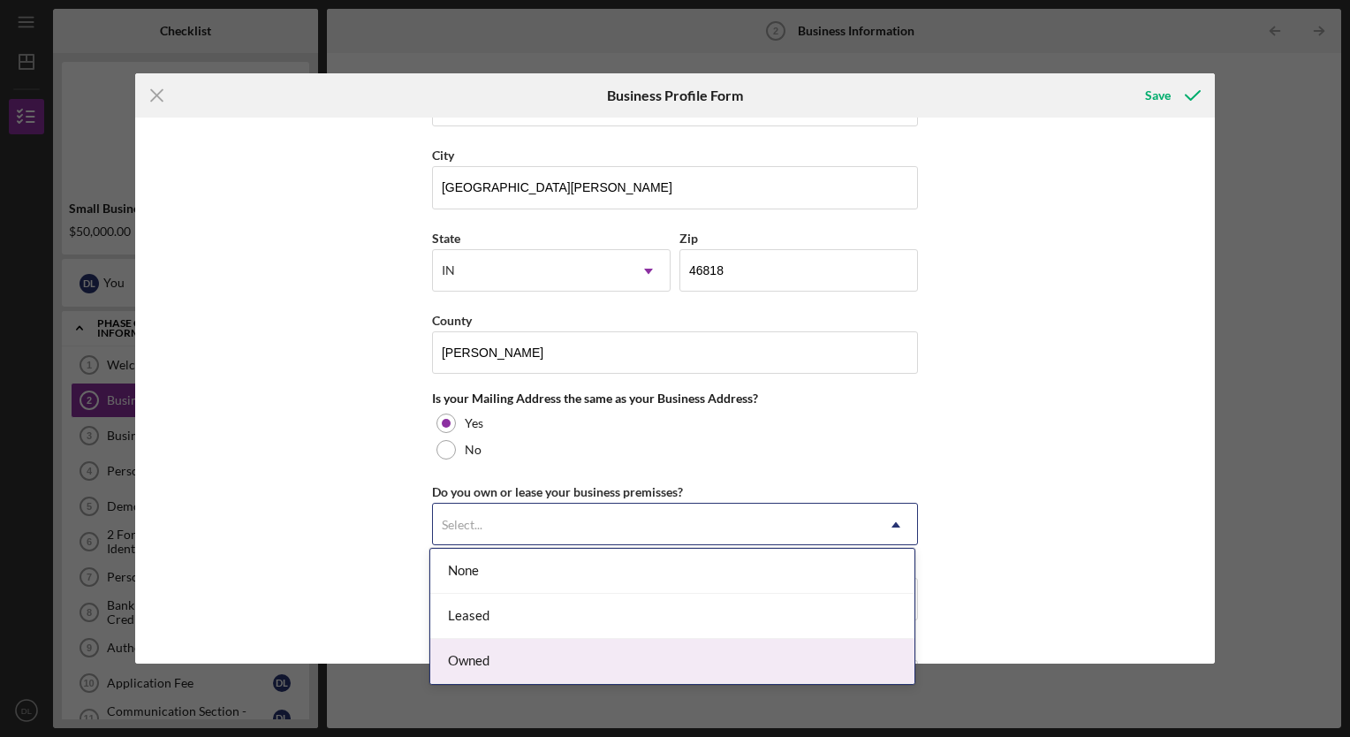
click at [460, 661] on div "Owned" at bounding box center [672, 661] width 484 height 45
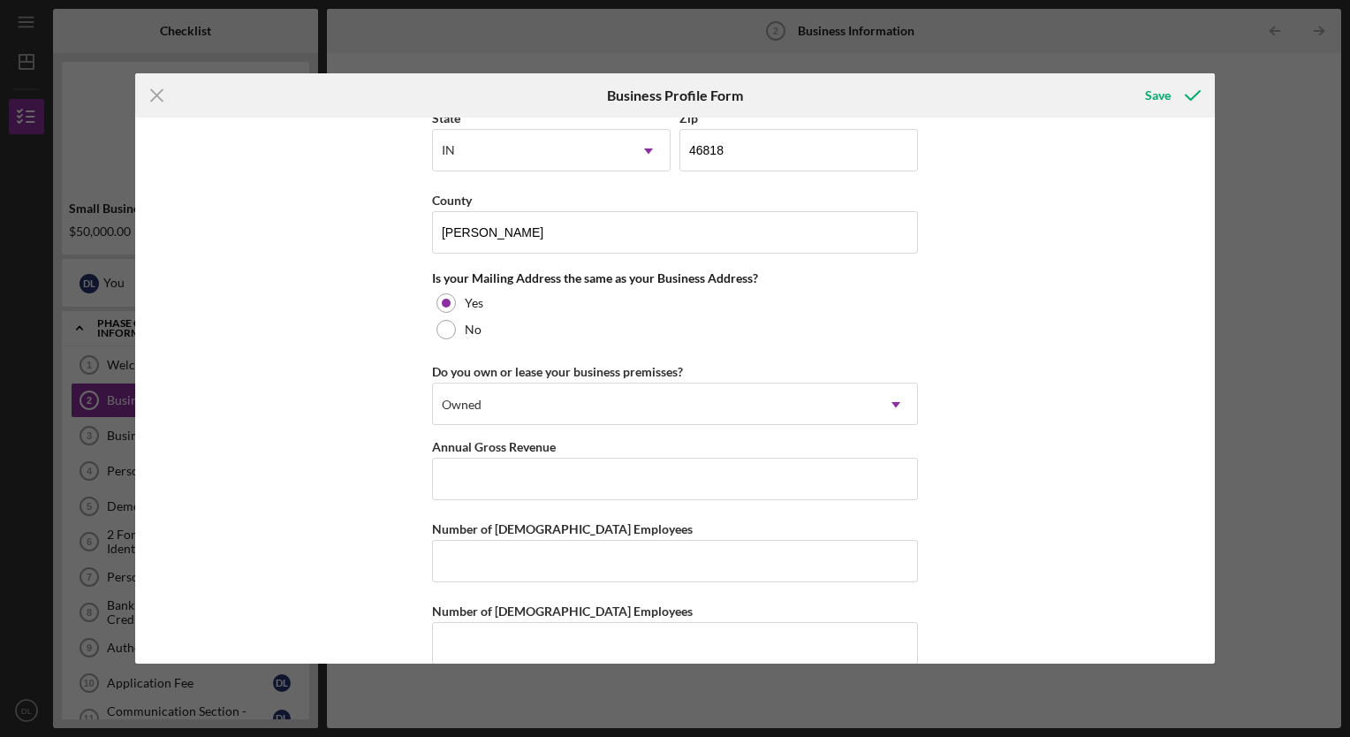
scroll to position [1254, 0]
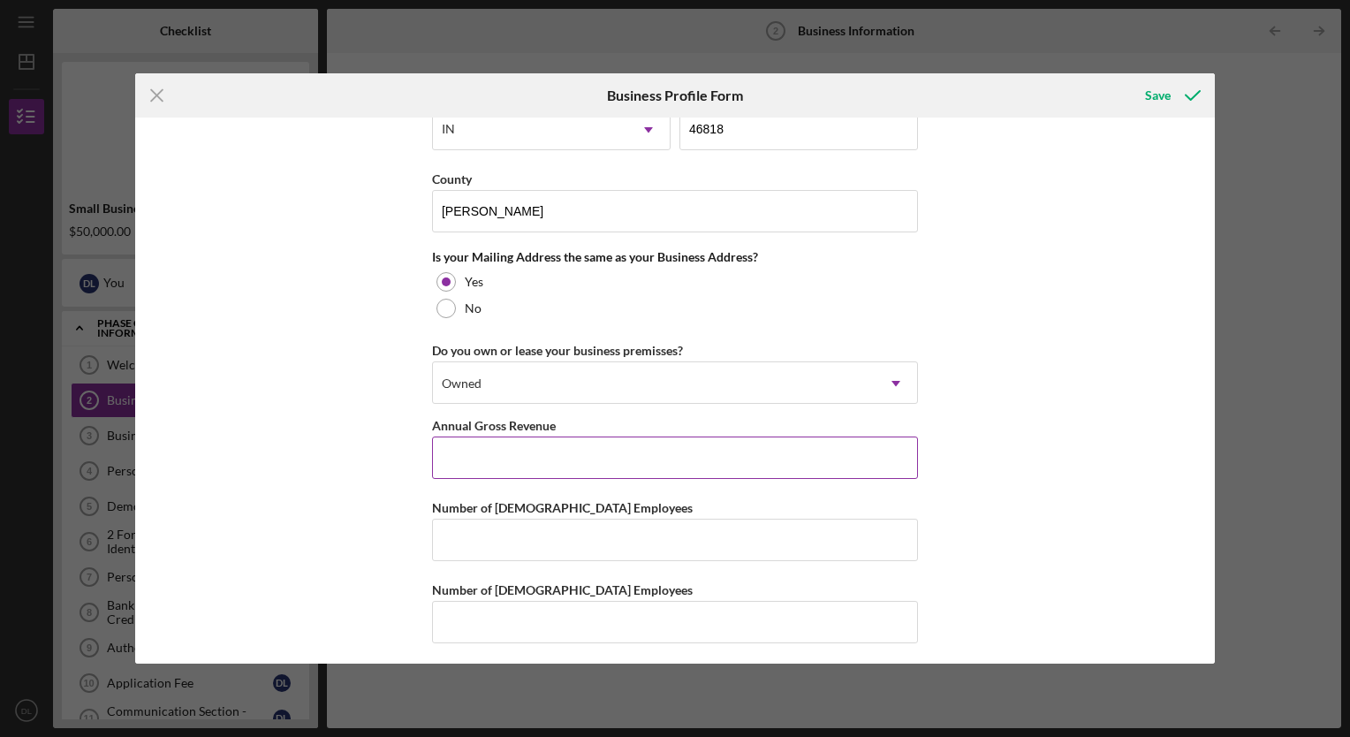
click at [462, 441] on input "Annual Gross Revenue" at bounding box center [675, 457] width 486 height 42
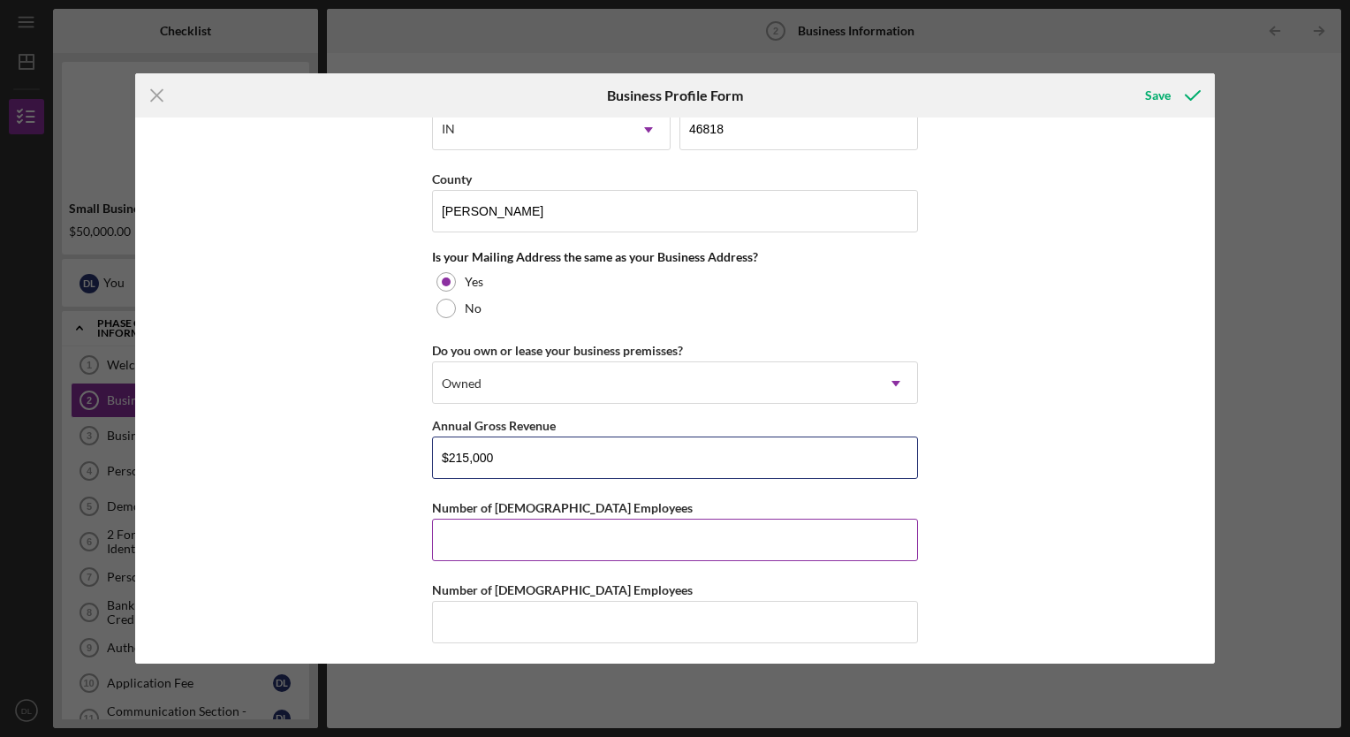
type input "$215,000"
click at [473, 531] on input "Number of Full-Time Employees" at bounding box center [675, 539] width 486 height 42
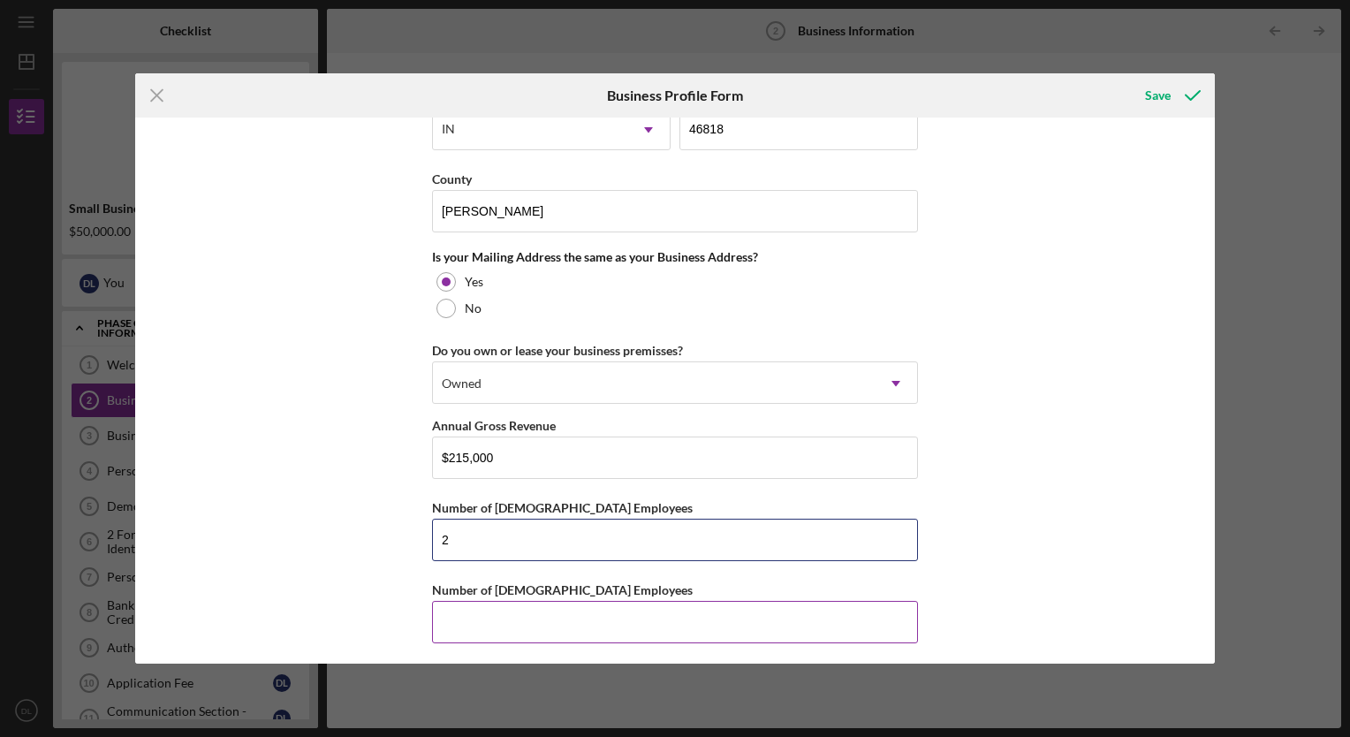
type input "2"
click at [451, 608] on input "Number of Part-Time Employees" at bounding box center [675, 622] width 486 height 42
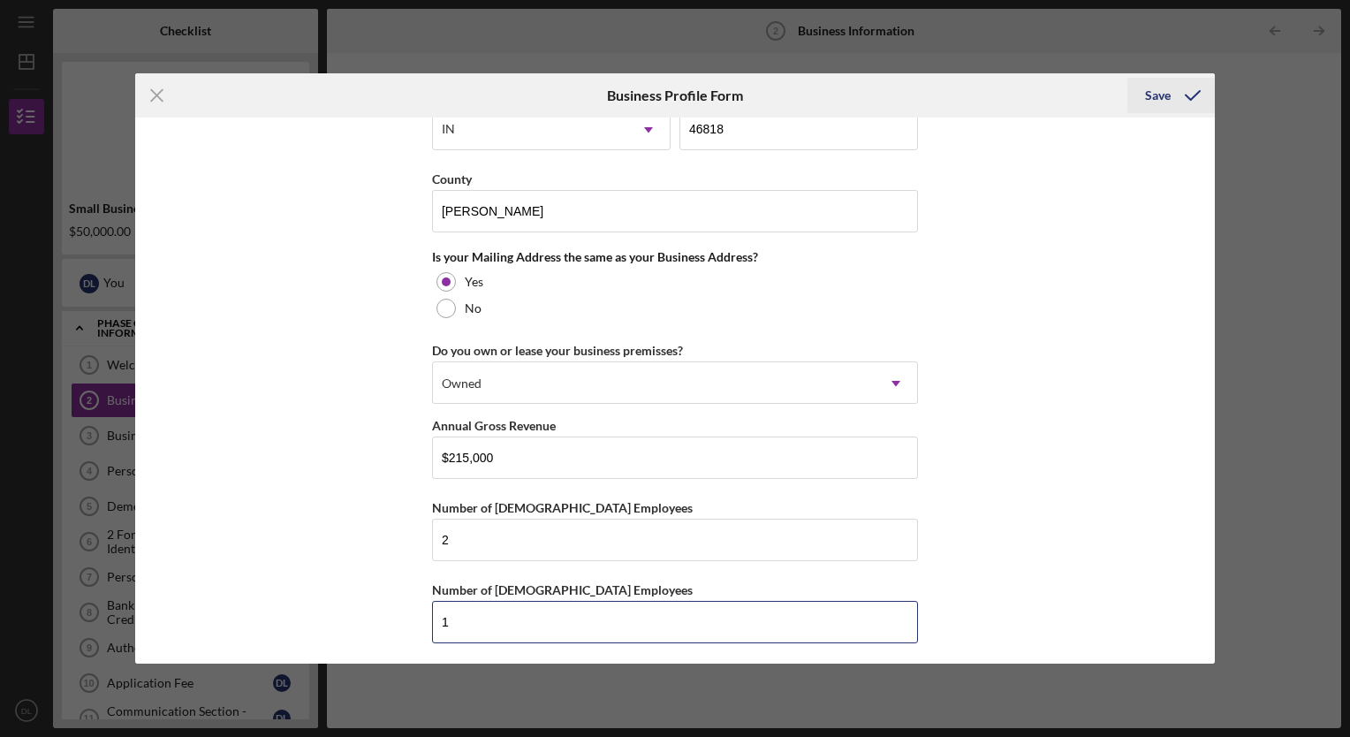
type input "1"
click at [1182, 98] on icon "submit" at bounding box center [1192, 95] width 44 height 44
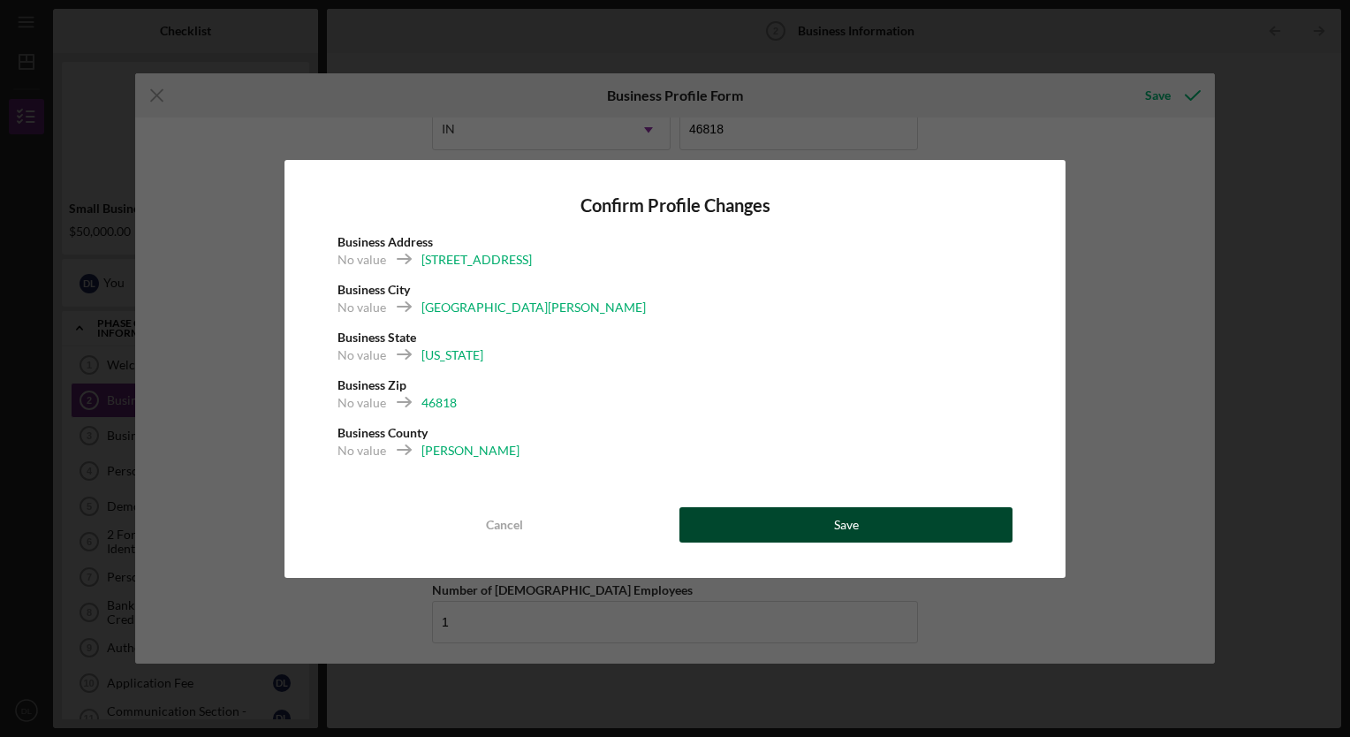
click at [781, 525] on button "Save" at bounding box center [845, 524] width 333 height 35
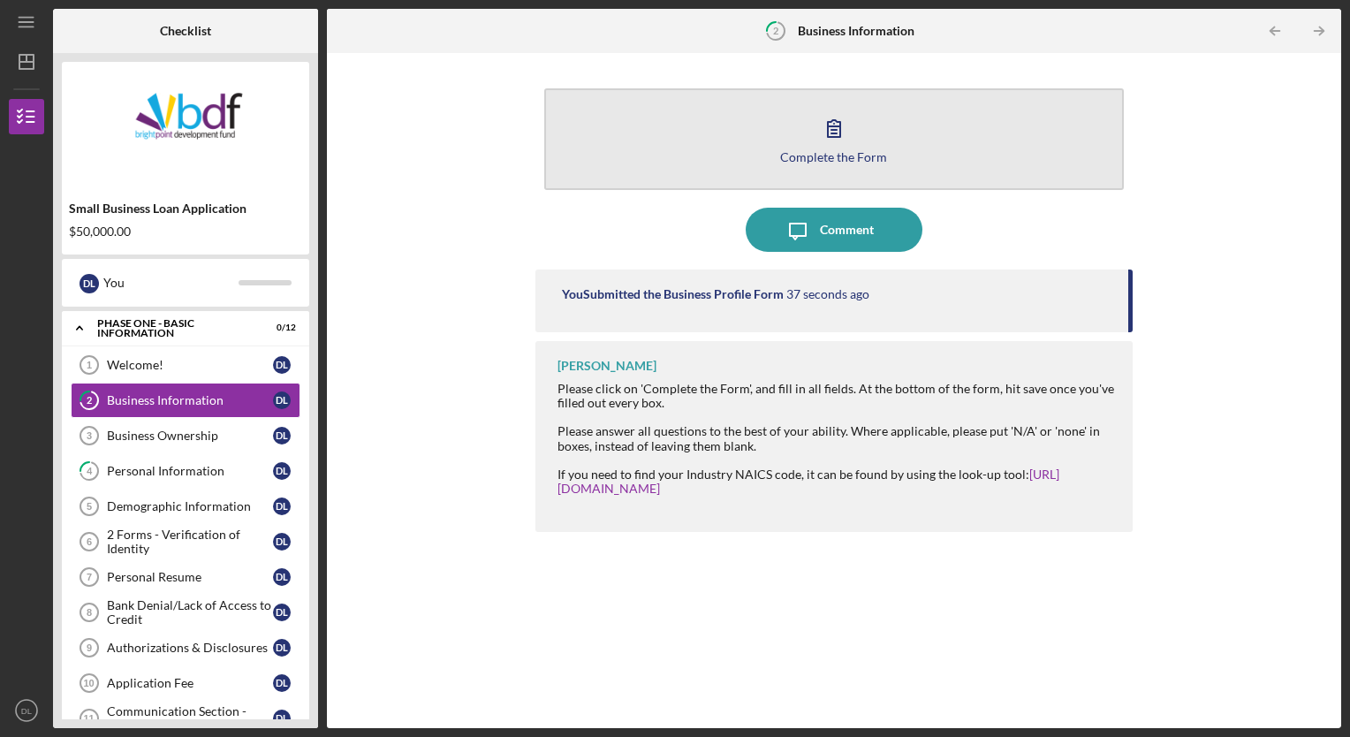
click at [798, 142] on button "Complete the Form Form" at bounding box center [834, 139] width 580 height 102
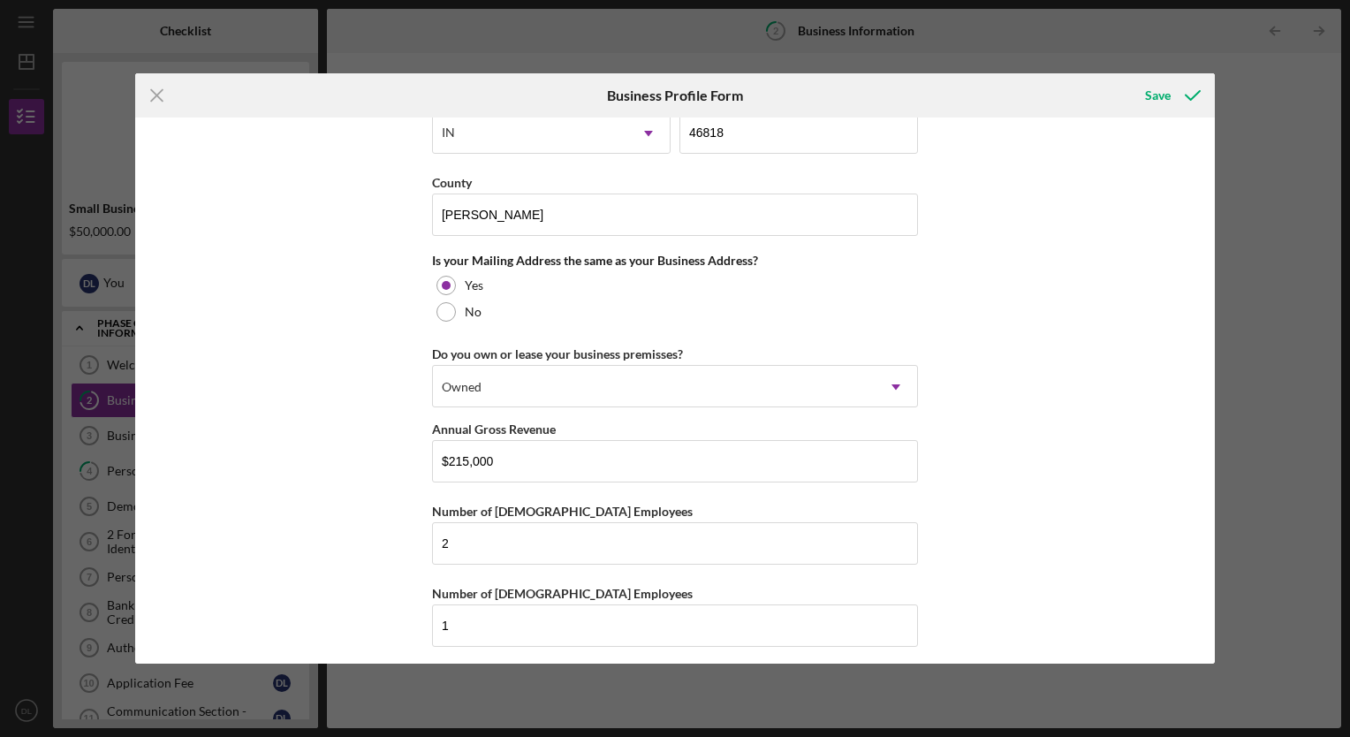
scroll to position [1254, 0]
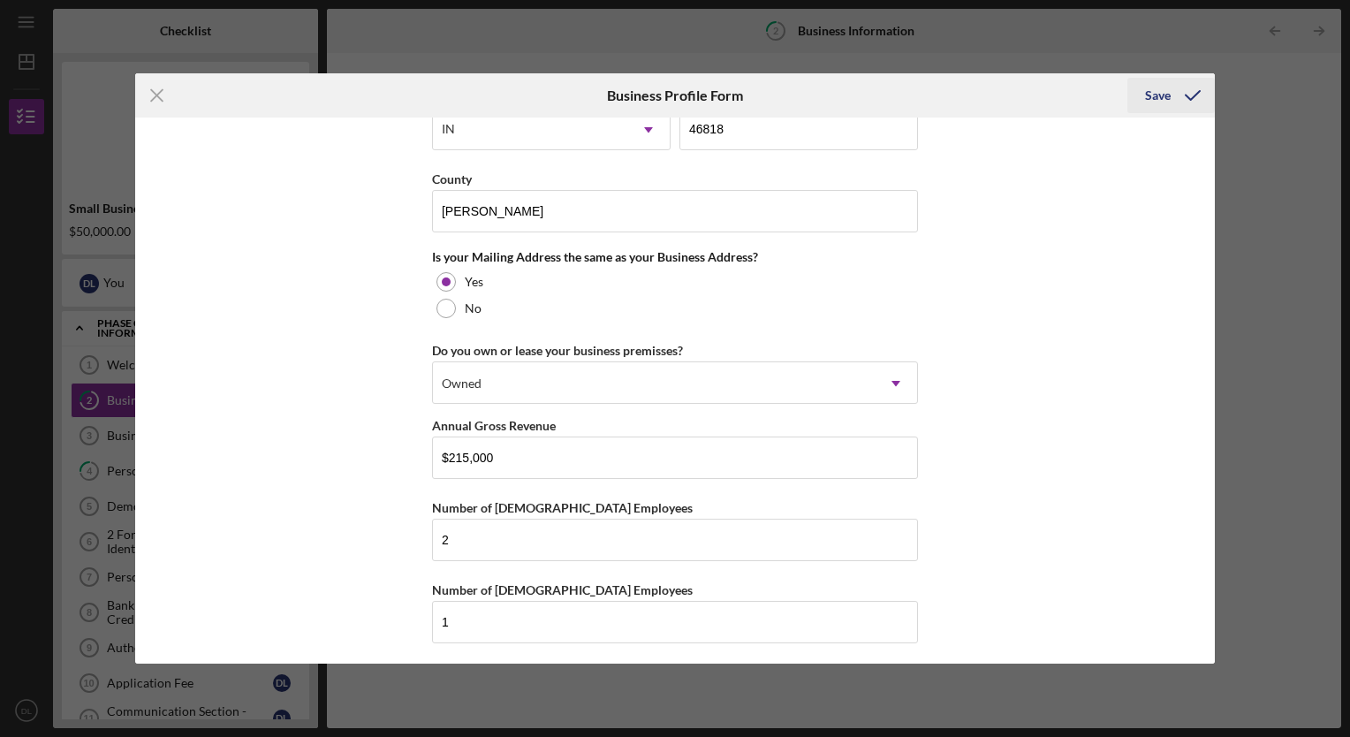
click at [1193, 95] on icon "submit" at bounding box center [1192, 95] width 44 height 44
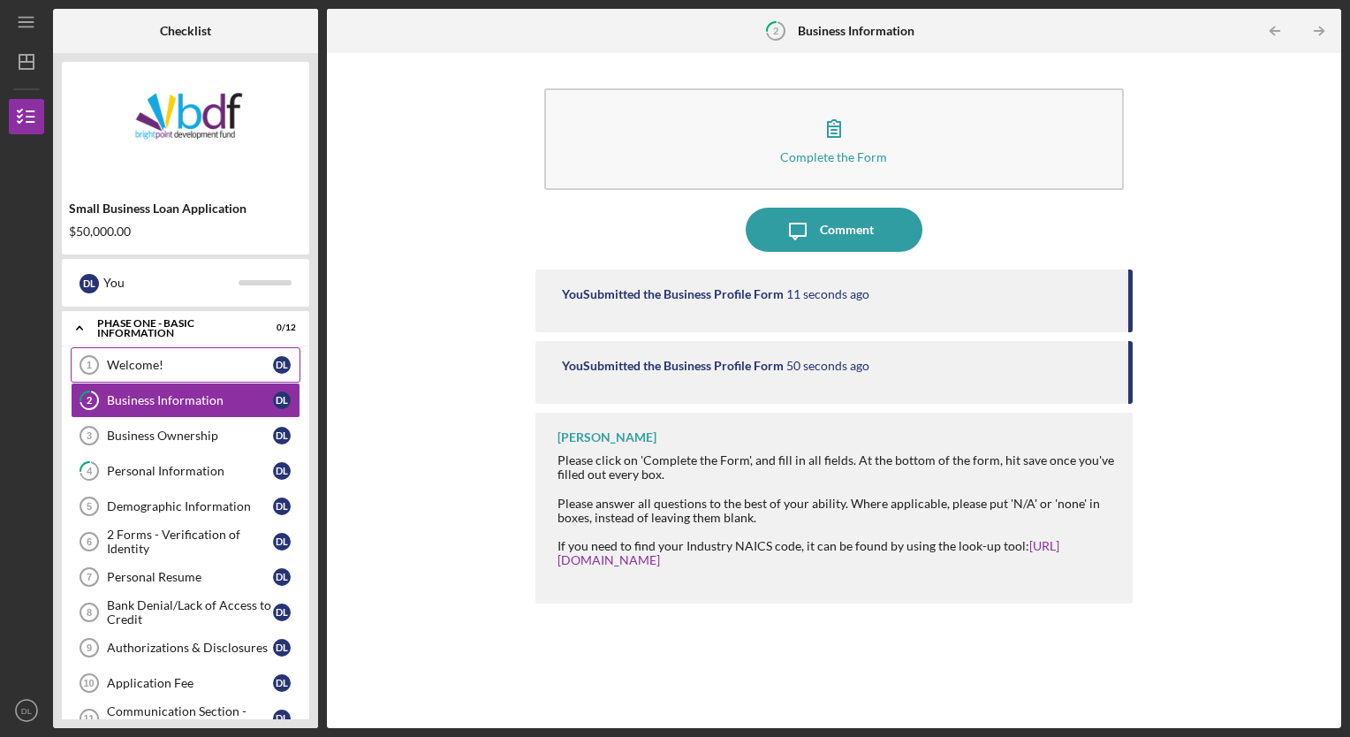
click at [151, 362] on div "Welcome!" at bounding box center [190, 365] width 166 height 14
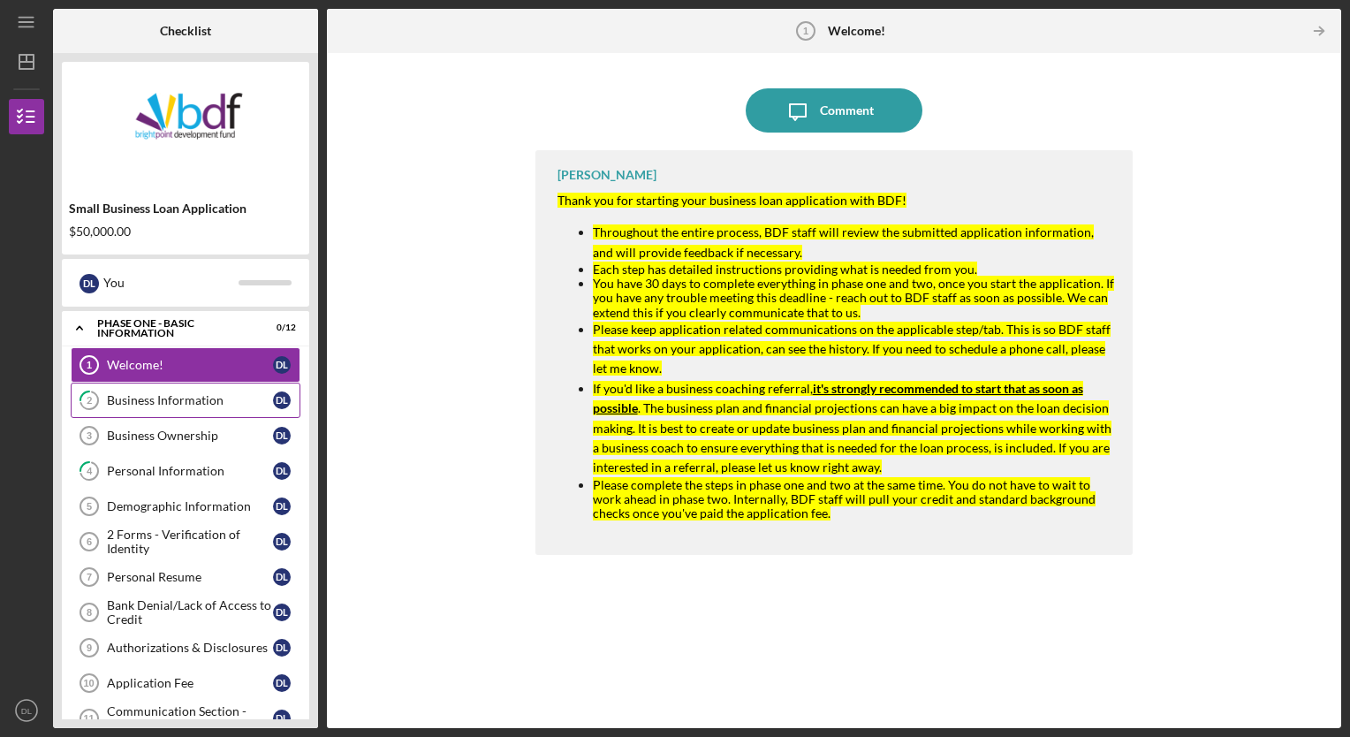
click at [141, 390] on link "2 Business Information D L" at bounding box center [186, 399] width 230 height 35
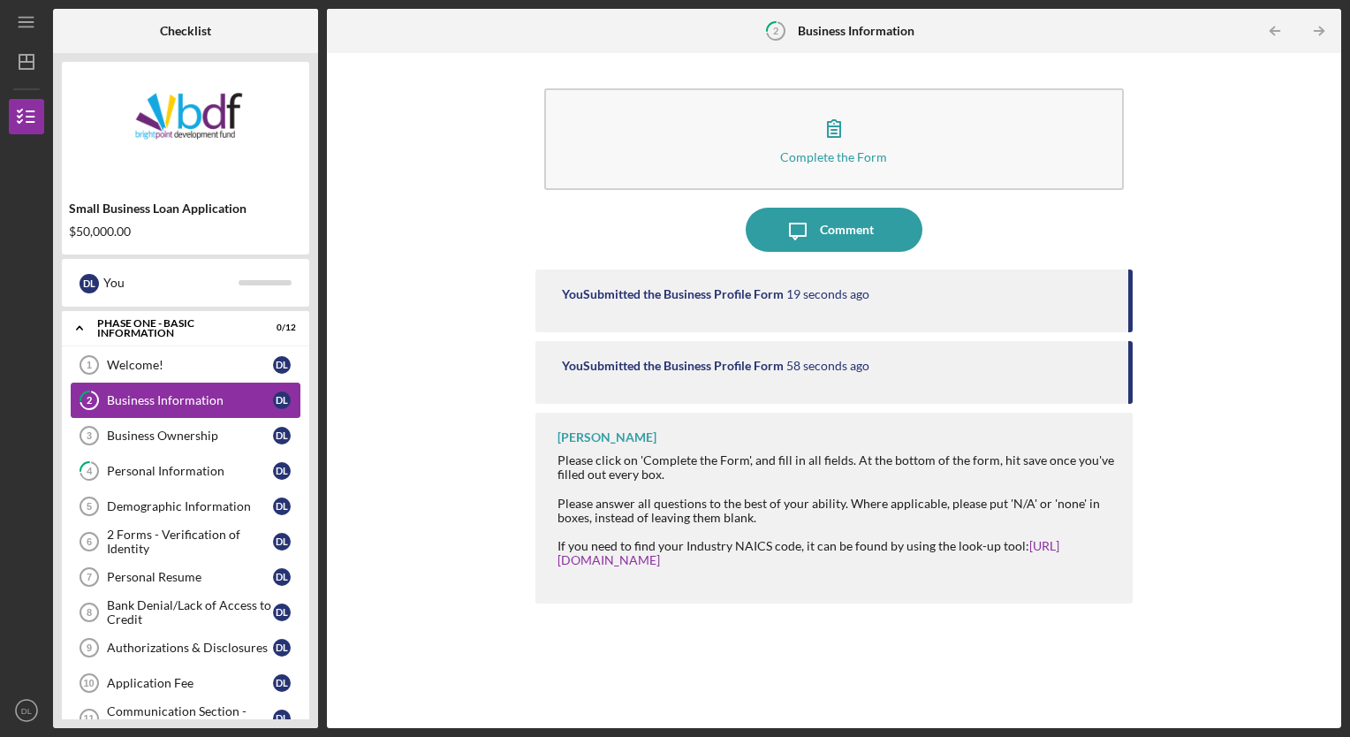
click at [170, 386] on link "2 Business Information D L" at bounding box center [186, 399] width 230 height 35
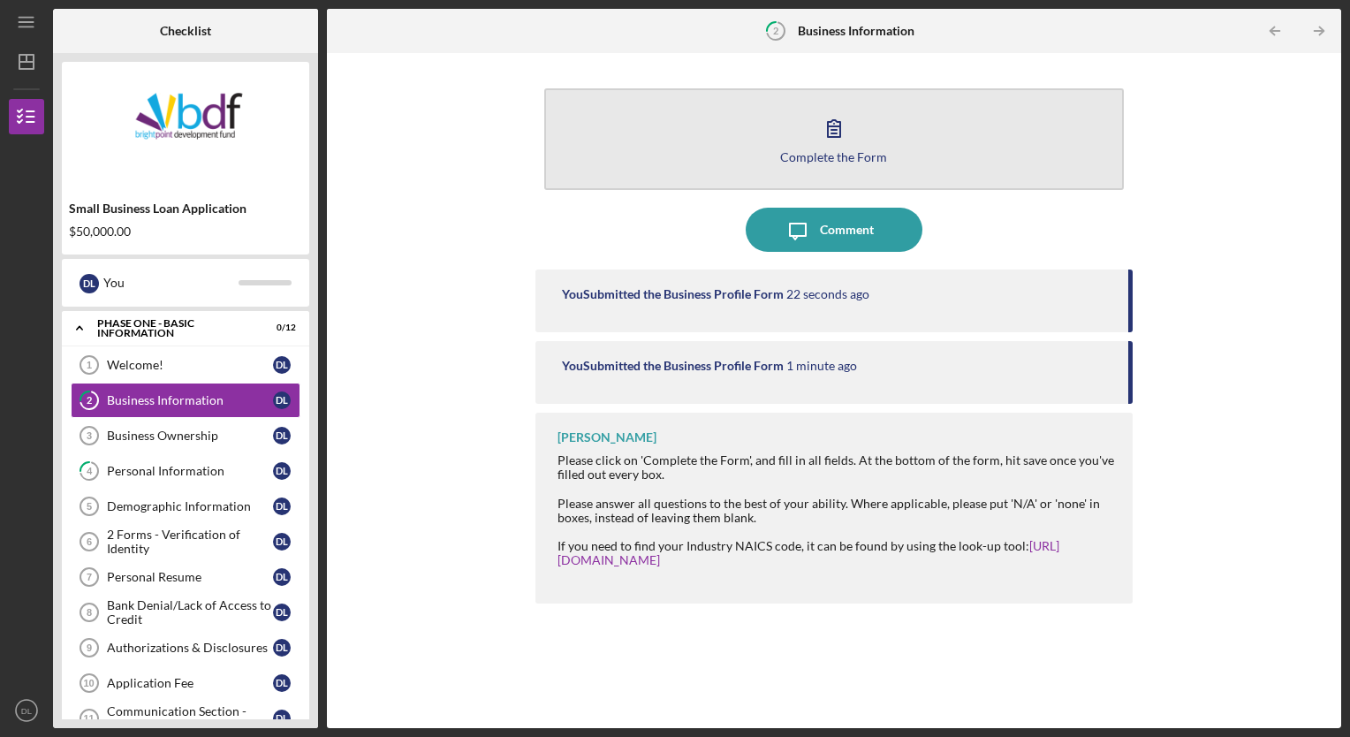
click at [818, 132] on icon "button" at bounding box center [834, 128] width 44 height 44
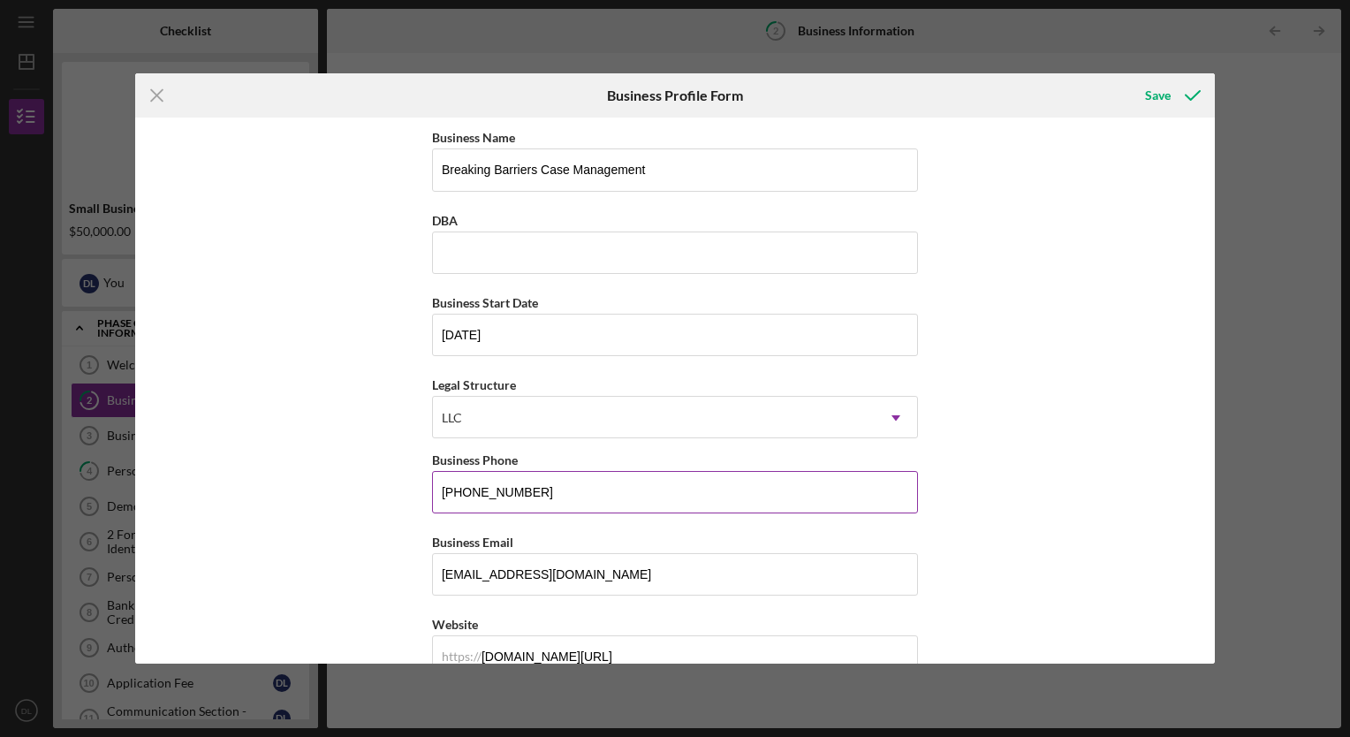
scroll to position [45, 0]
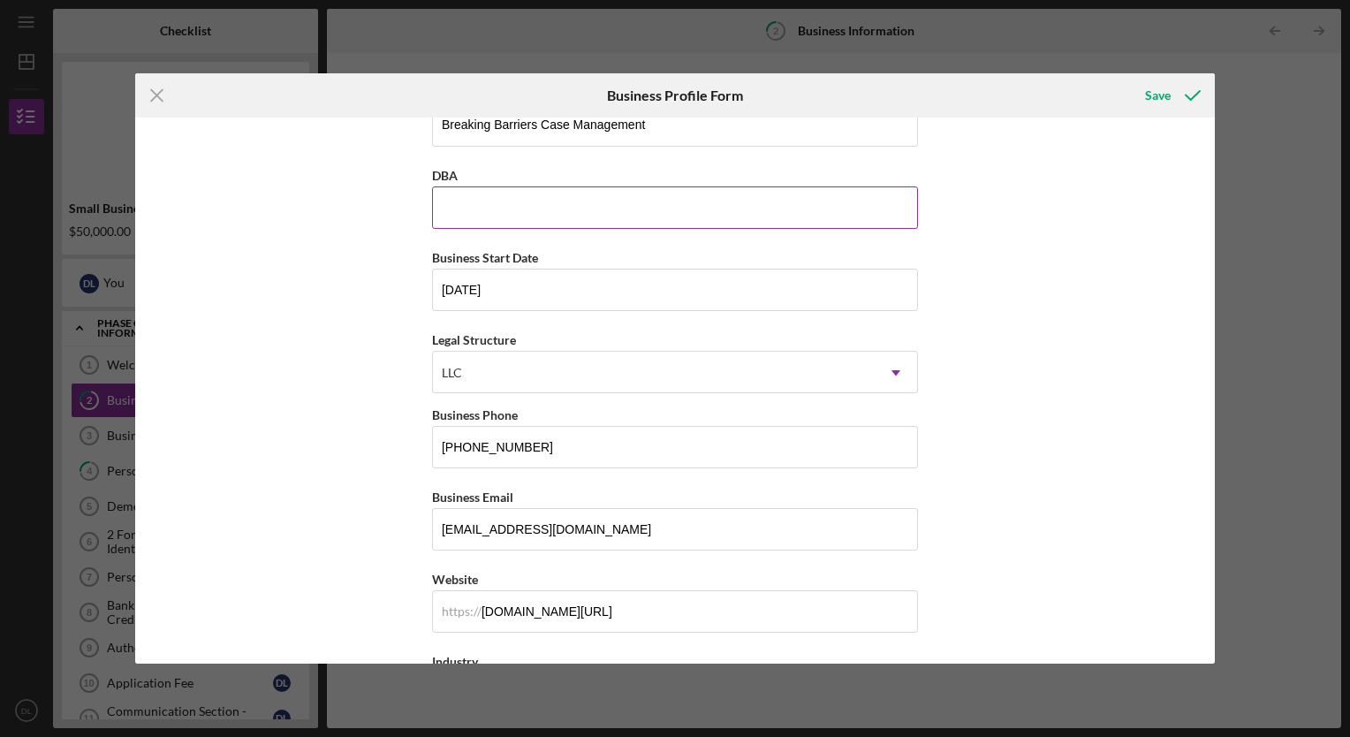
click at [473, 189] on input "DBA" at bounding box center [675, 207] width 486 height 42
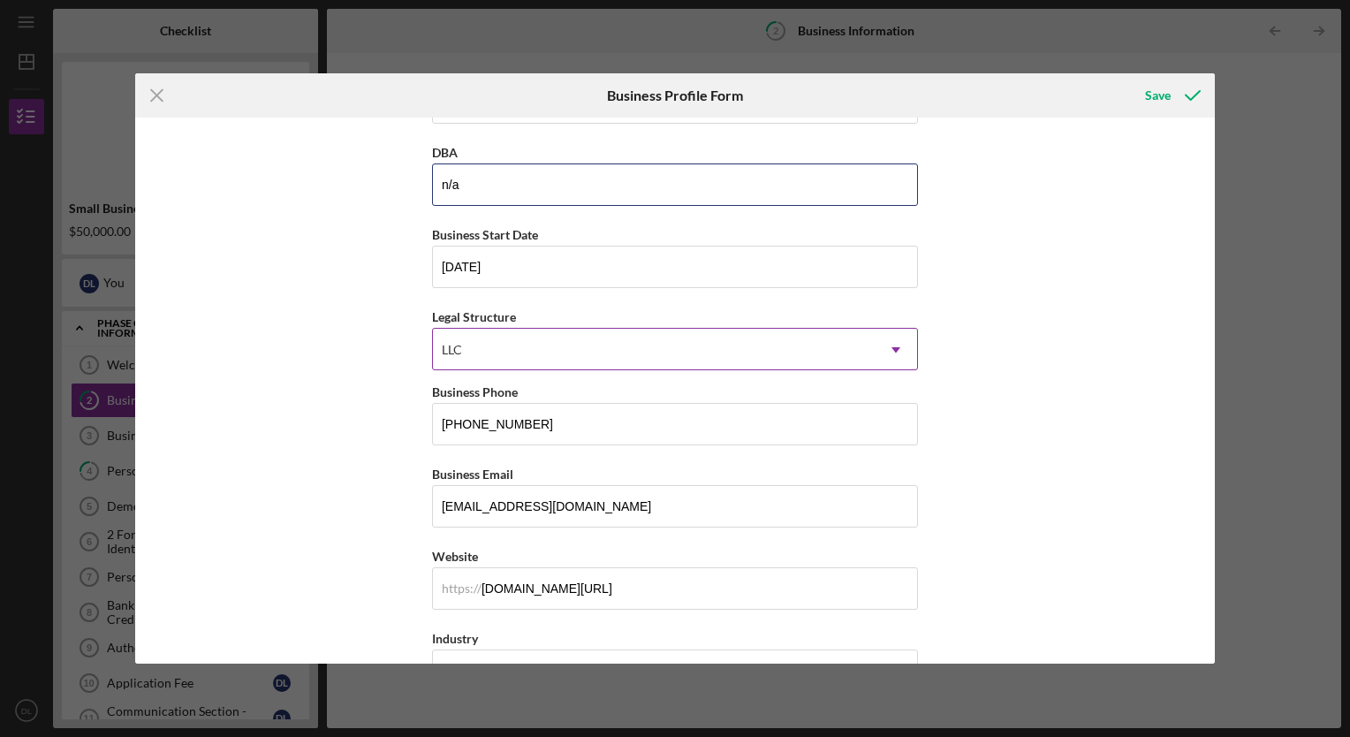
scroll to position [0, 0]
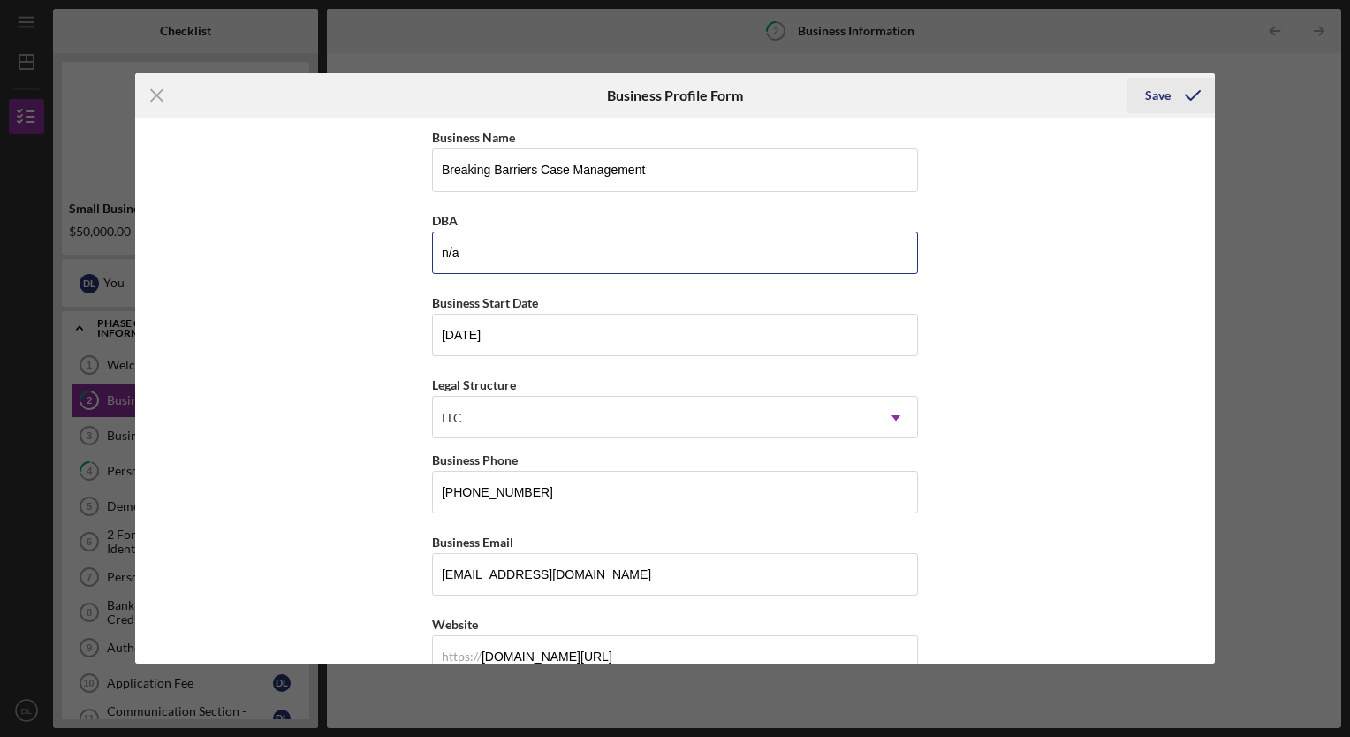
type input "n/a"
click at [1173, 89] on icon "submit" at bounding box center [1192, 95] width 44 height 44
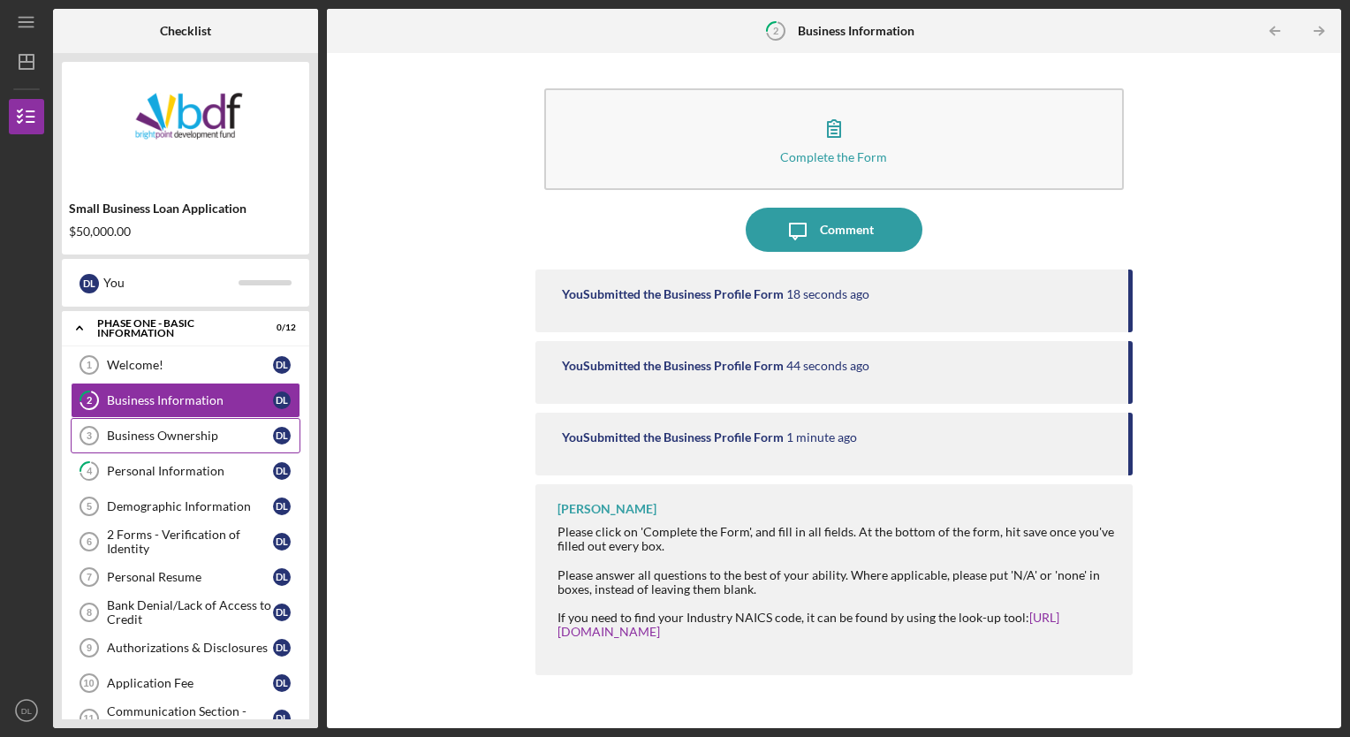
click at [157, 429] on div "Business Ownership" at bounding box center [190, 435] width 166 height 14
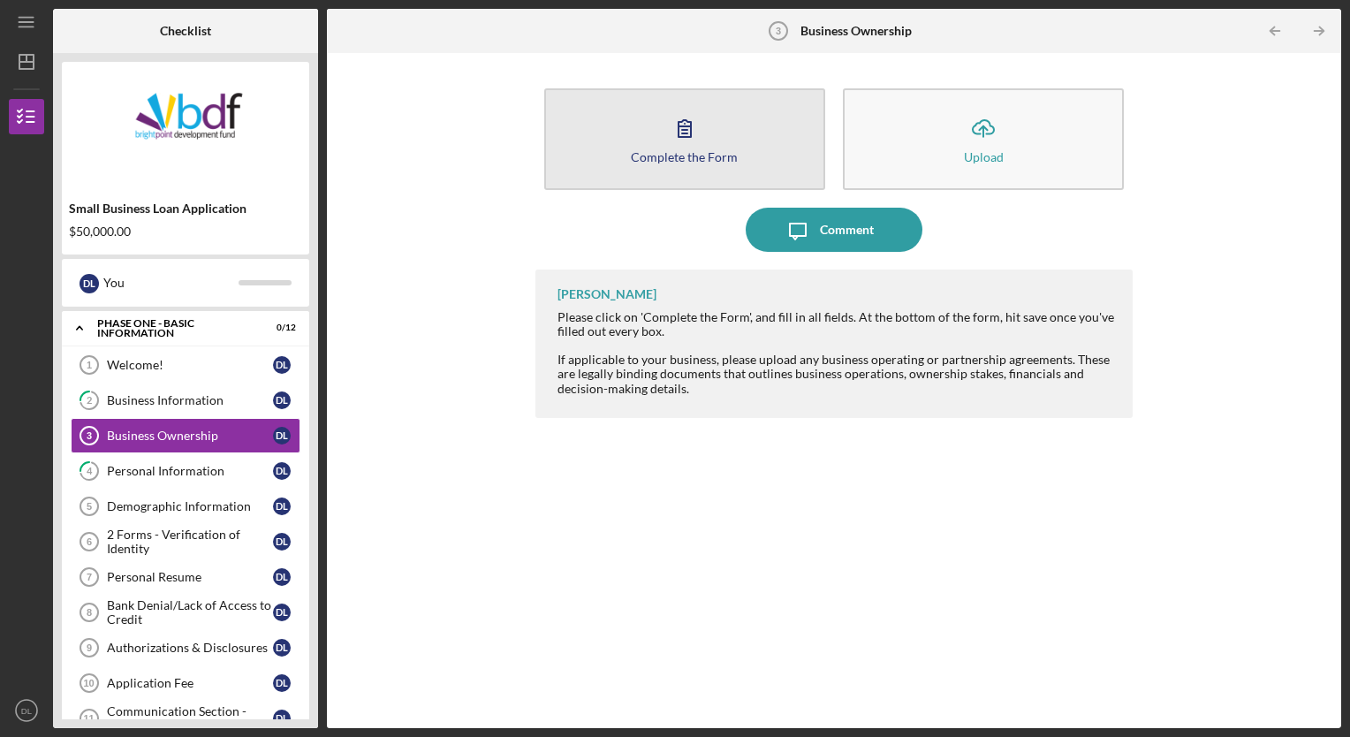
click at [661, 140] on button "Complete the Form Form" at bounding box center [684, 139] width 281 height 102
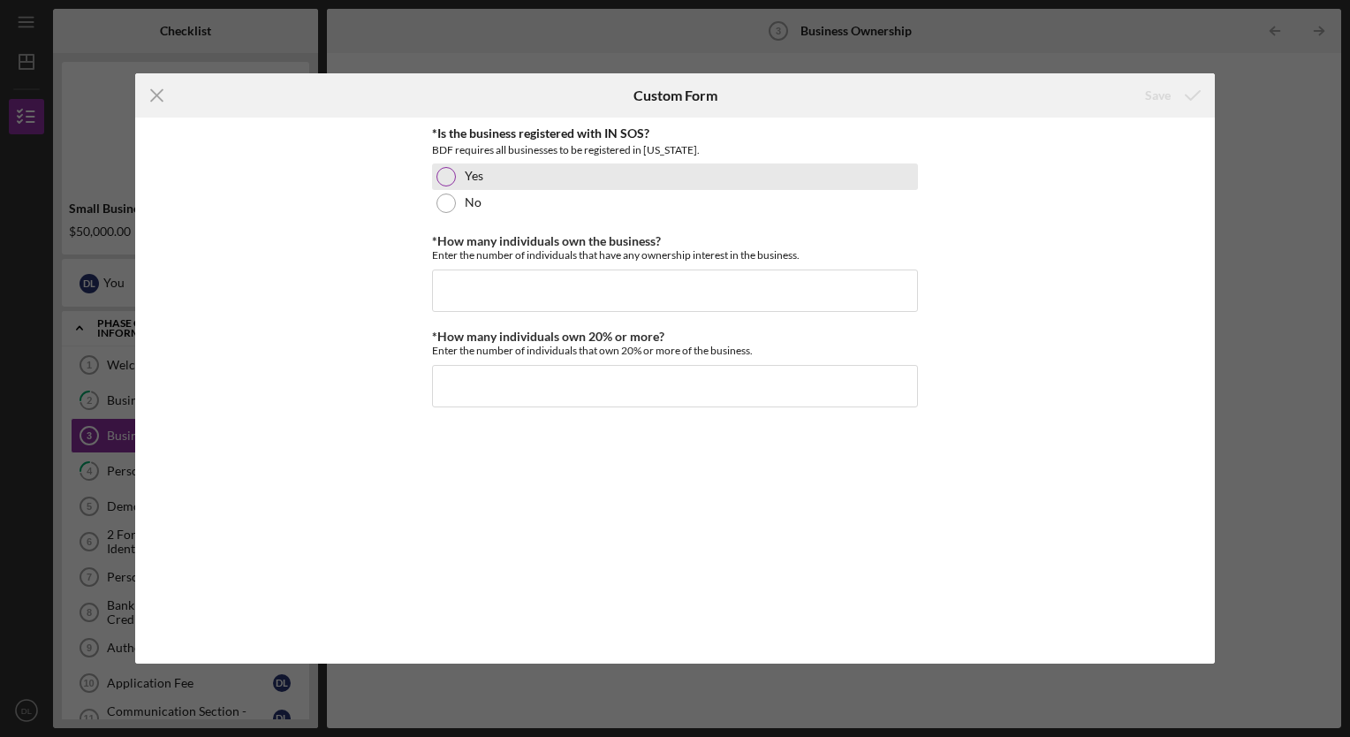
click at [450, 170] on div at bounding box center [445, 176] width 19 height 19
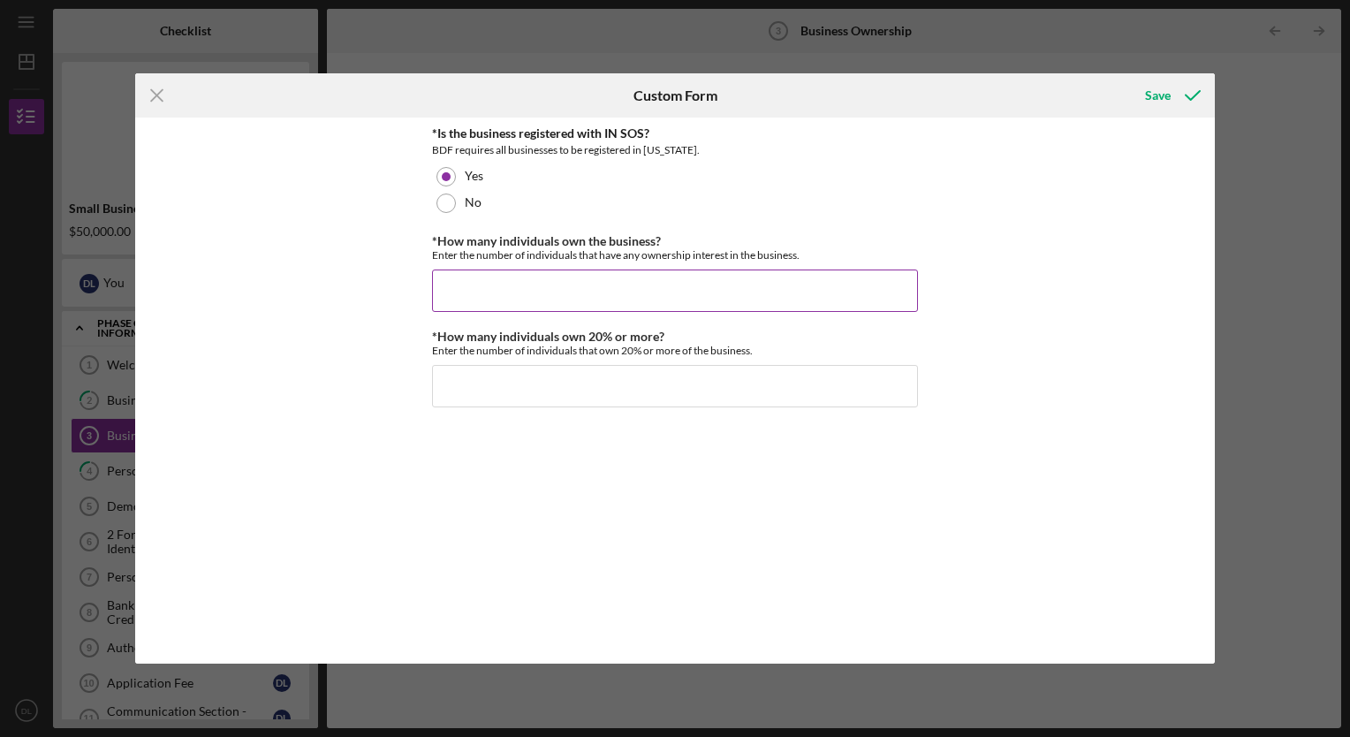
click at [472, 270] on input "*How many individuals own the business?" at bounding box center [675, 290] width 486 height 42
type input "1"
click at [506, 399] on input "*How many individuals own 20% or more?" at bounding box center [675, 386] width 486 height 42
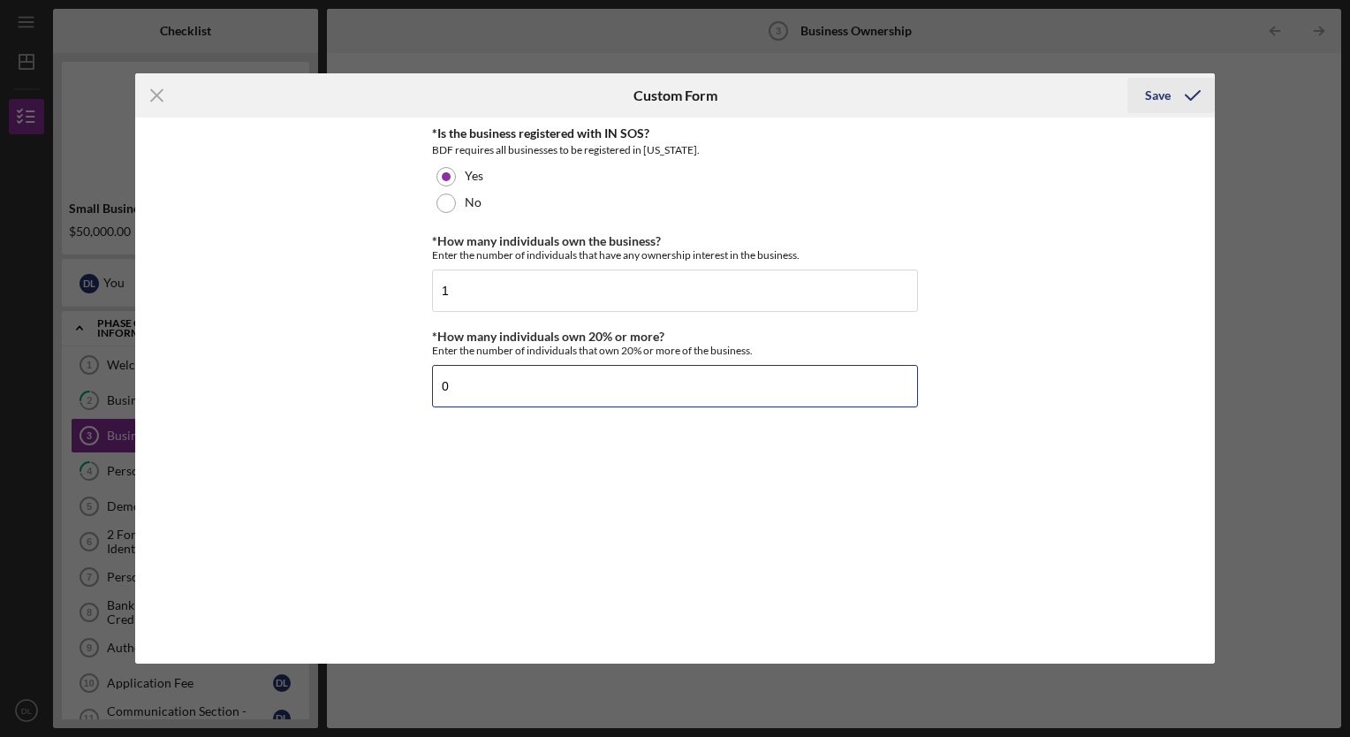
type input "0"
click at [1166, 91] on div "Save" at bounding box center [1158, 95] width 26 height 35
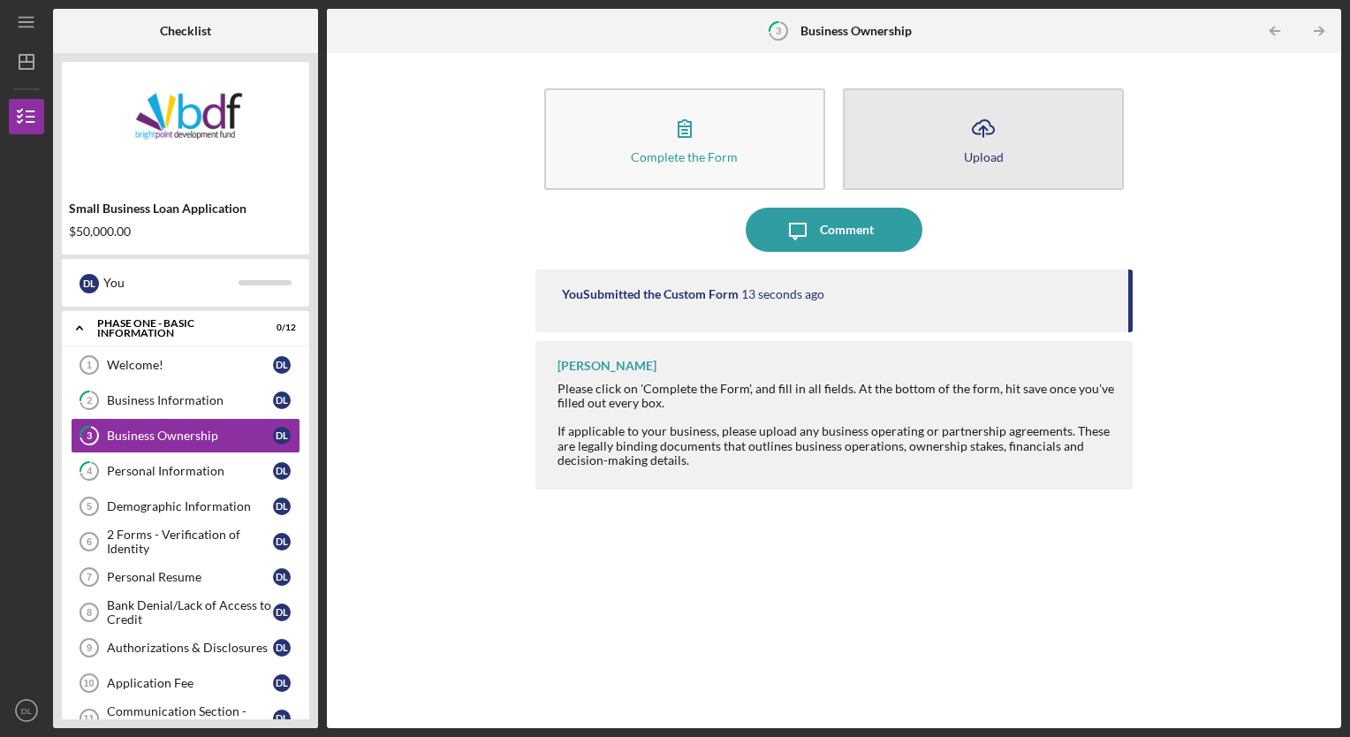
click at [898, 149] on button "Icon/Upload Upload" at bounding box center [983, 139] width 281 height 102
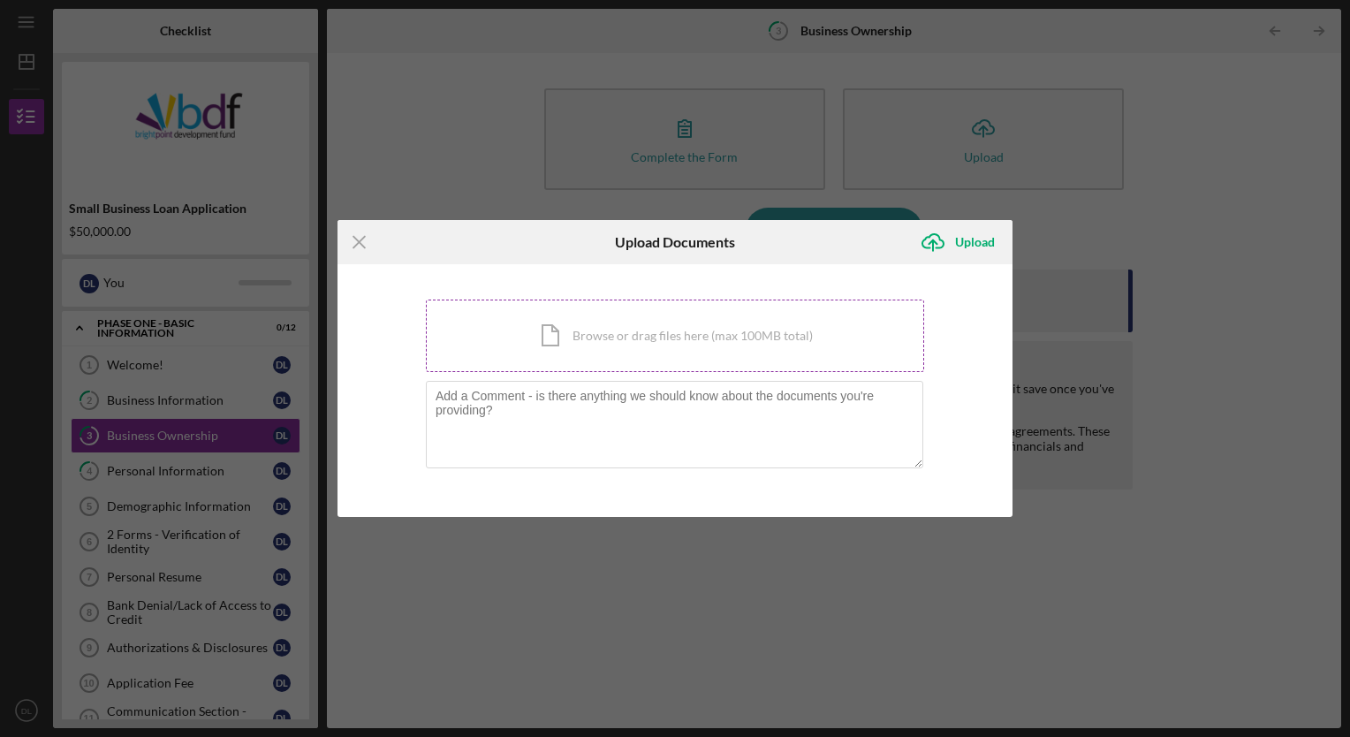
click at [585, 359] on div "Icon/Document Browse or drag files here (max 100MB total) Tap to choose files o…" at bounding box center [675, 335] width 498 height 72
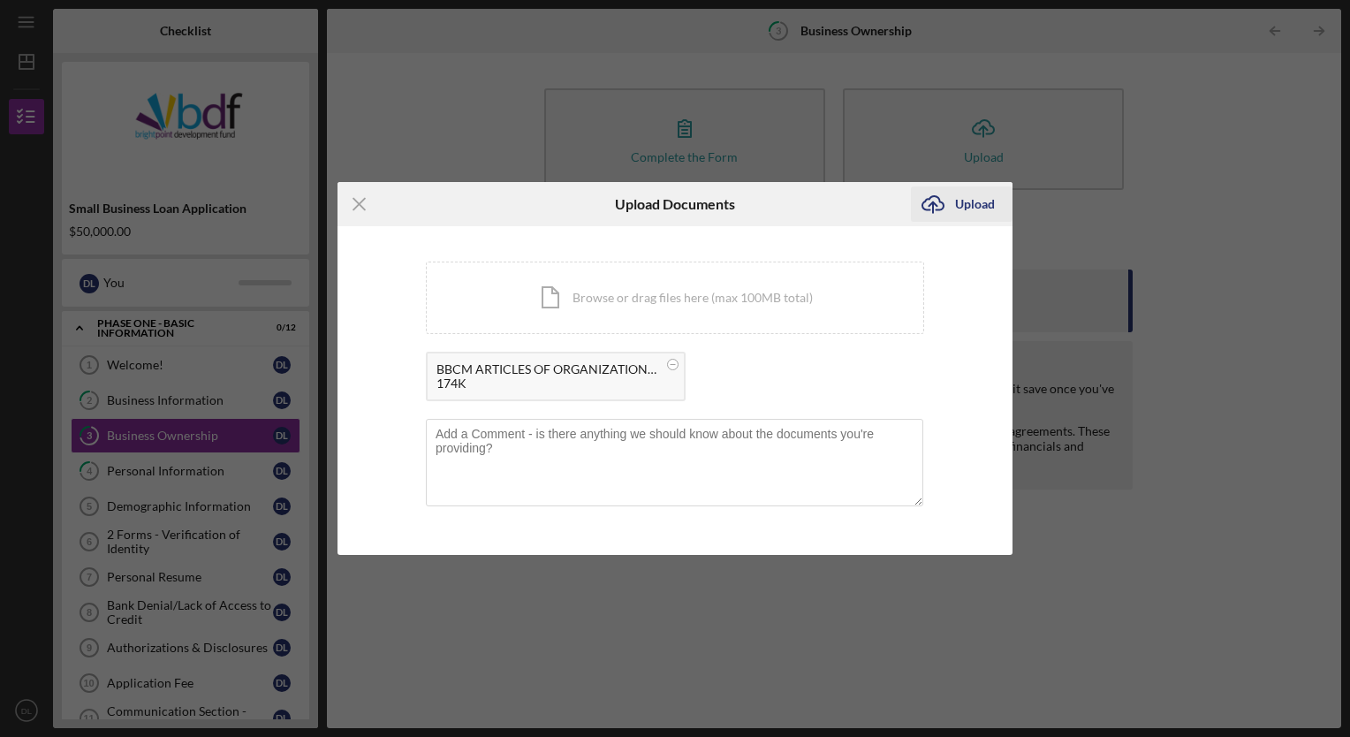
click at [950, 201] on icon "Icon/Upload" at bounding box center [933, 204] width 44 height 44
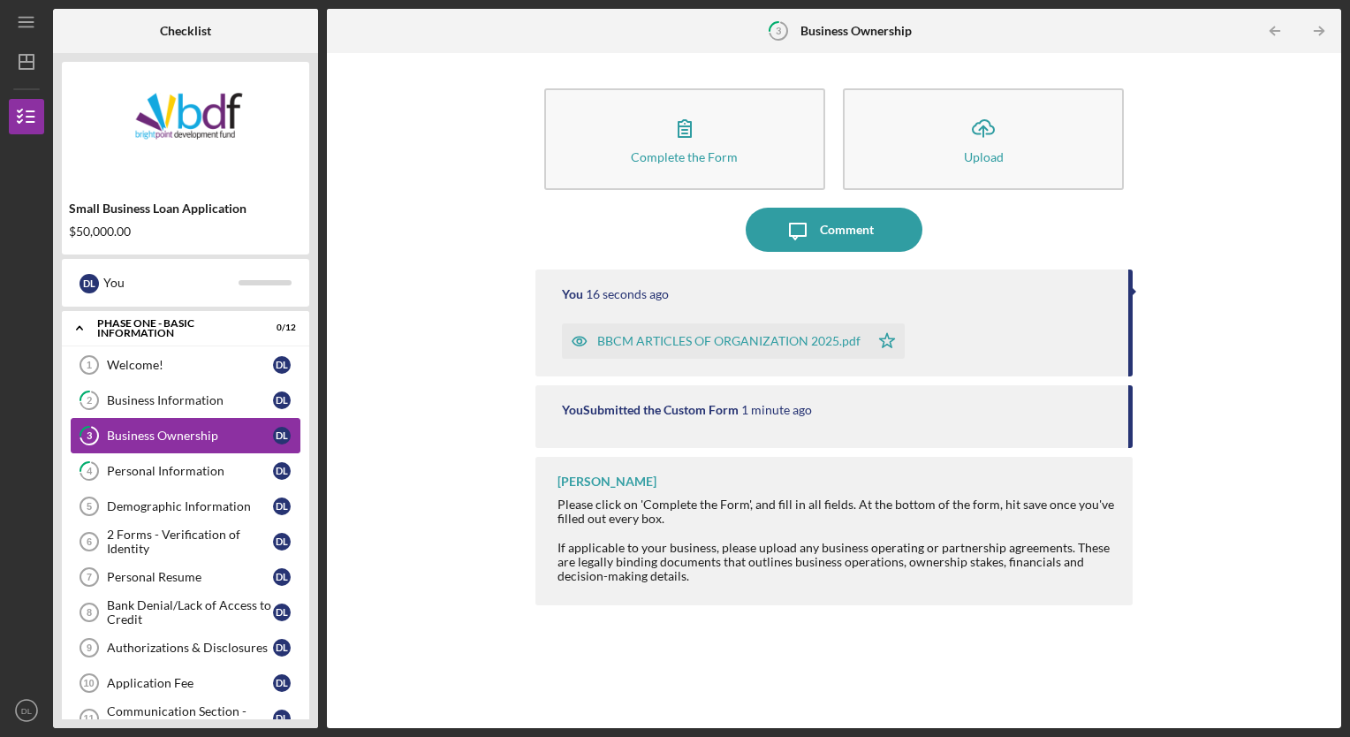
click at [173, 428] on div "Business Ownership" at bounding box center [190, 435] width 166 height 14
click at [1313, 27] on icon "Icon/Table Pagination Arrow" at bounding box center [1319, 31] width 40 height 40
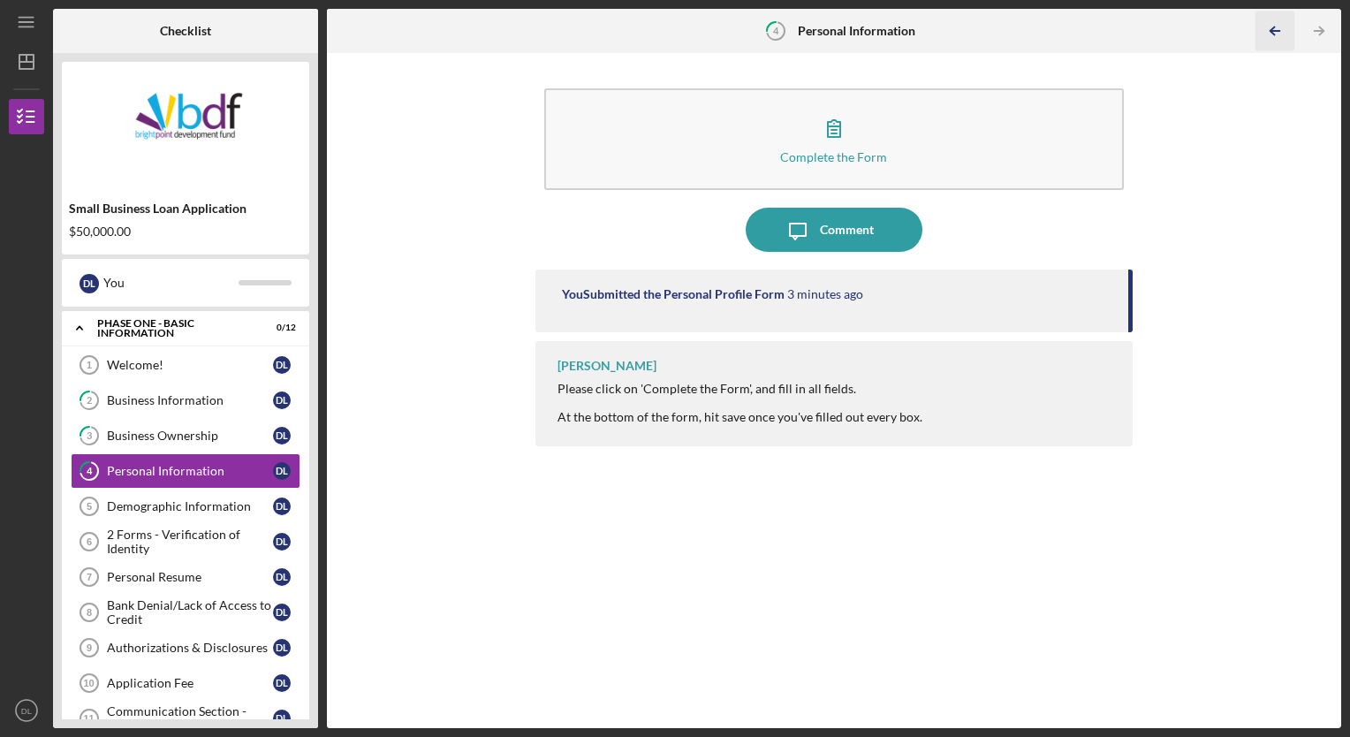
click at [1265, 26] on icon "Icon/Table Pagination Arrow" at bounding box center [1275, 31] width 40 height 40
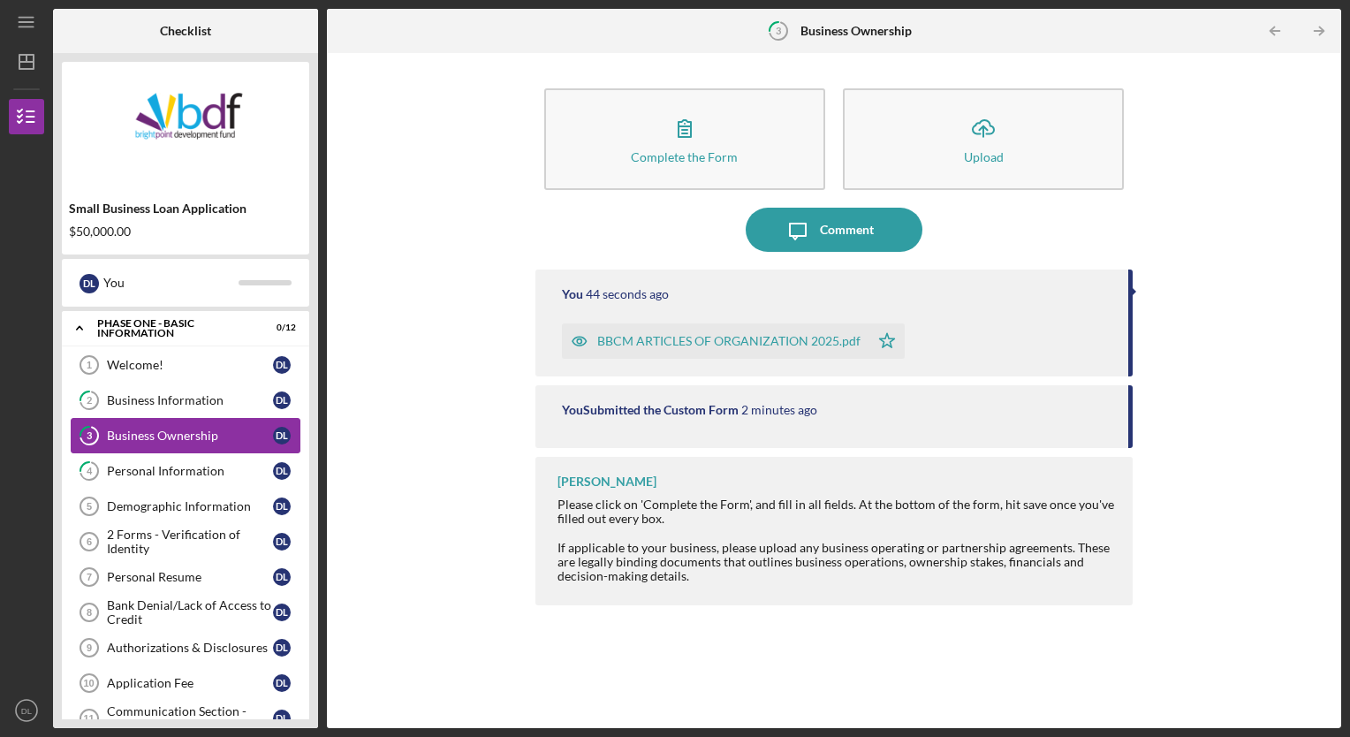
click at [148, 422] on link "3 Business Ownership D L" at bounding box center [186, 435] width 230 height 35
click at [1314, 27] on icon "Icon/Table Pagination Arrow" at bounding box center [1319, 31] width 40 height 40
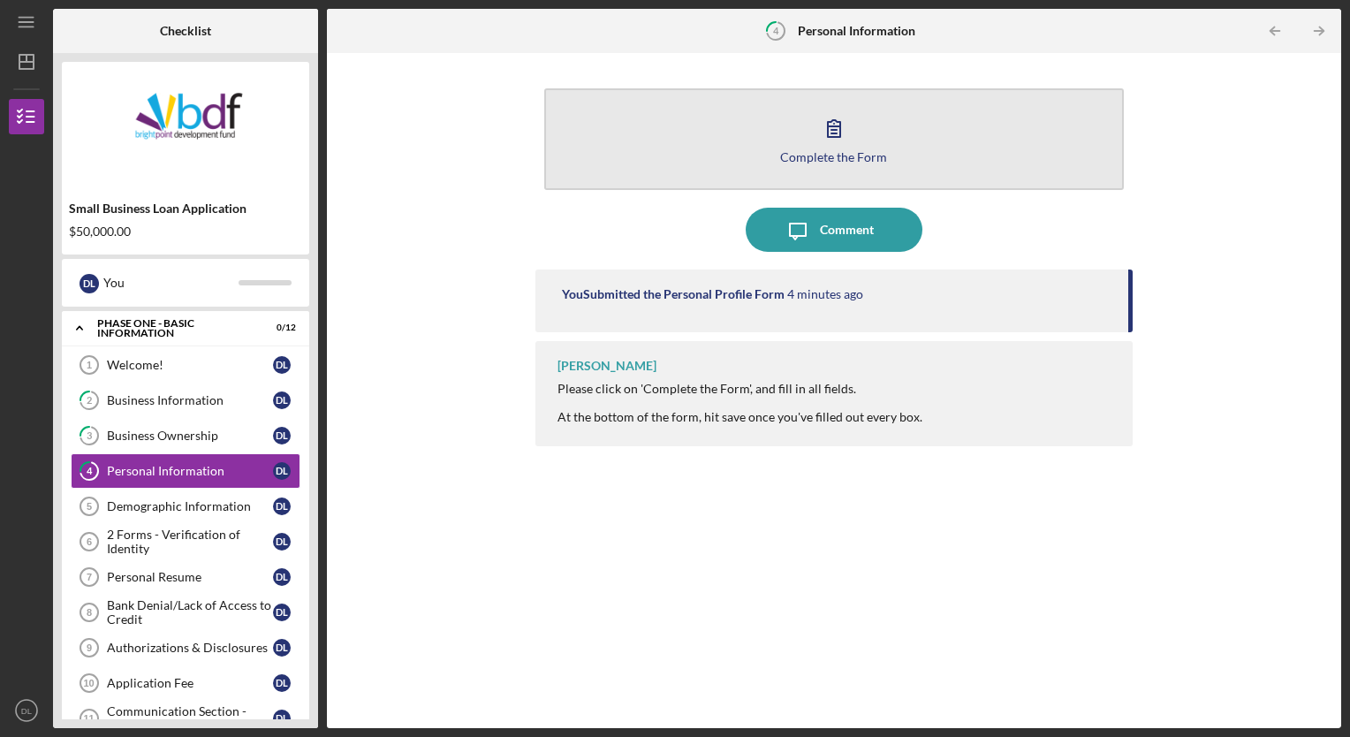
click at [778, 146] on button "Complete the Form Form" at bounding box center [834, 139] width 580 height 102
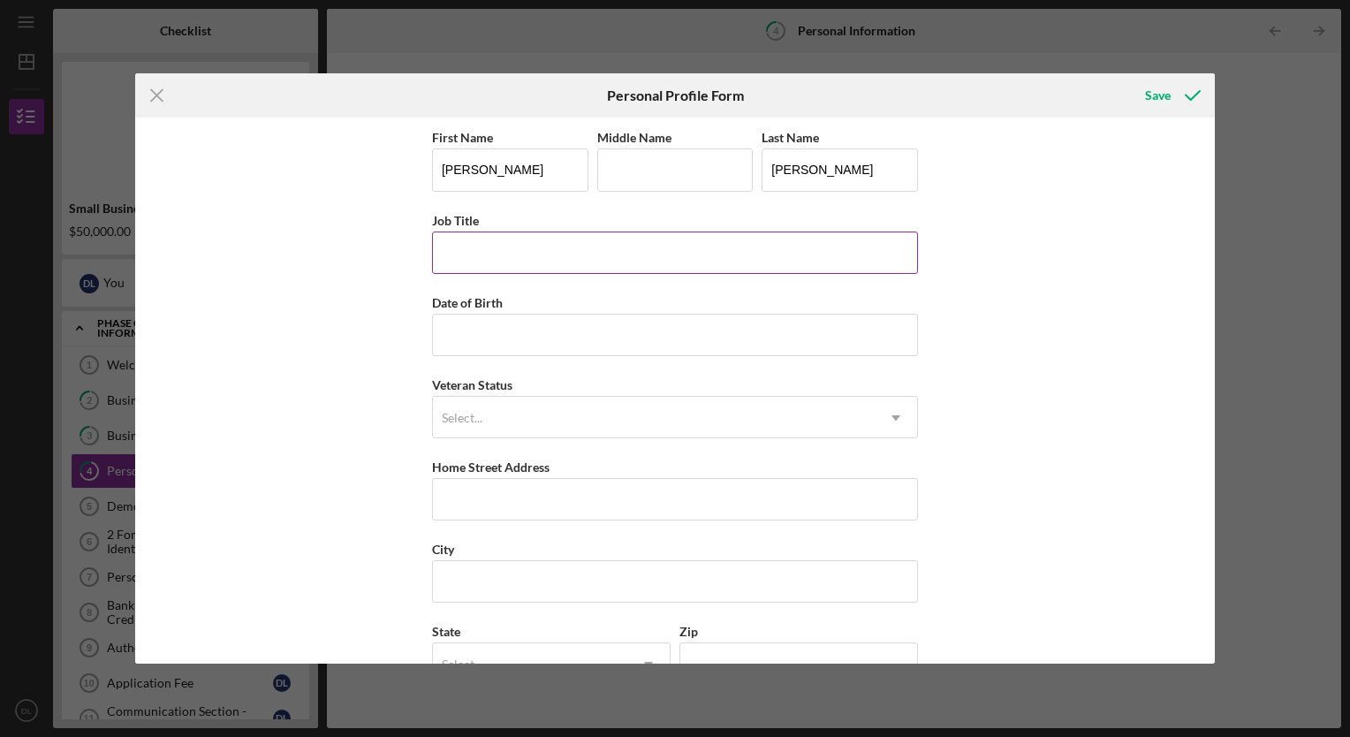
click at [483, 238] on input "Job Title" at bounding box center [675, 252] width 486 height 42
type input "Self- employed"
type input "01/24/1991"
click at [495, 402] on div "Select..." at bounding box center [654, 417] width 442 height 41
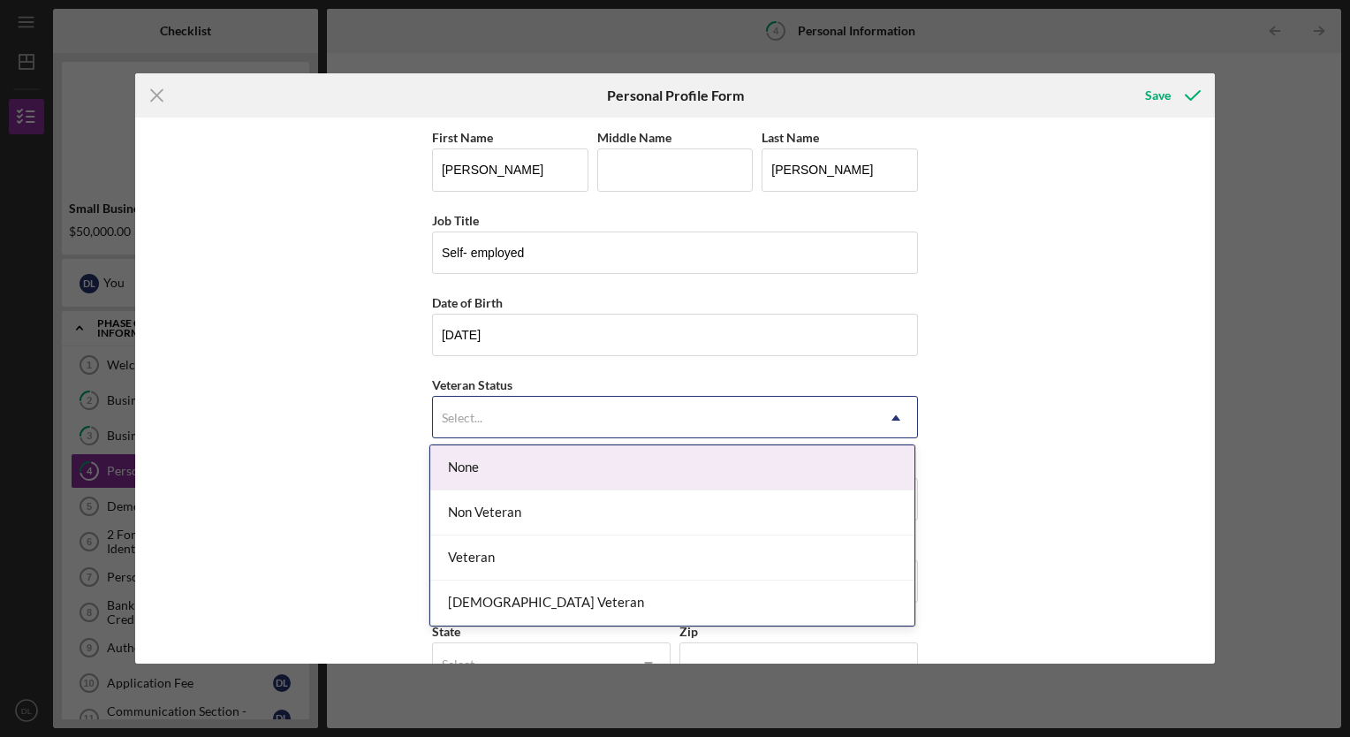
click at [487, 461] on div "None" at bounding box center [672, 467] width 484 height 45
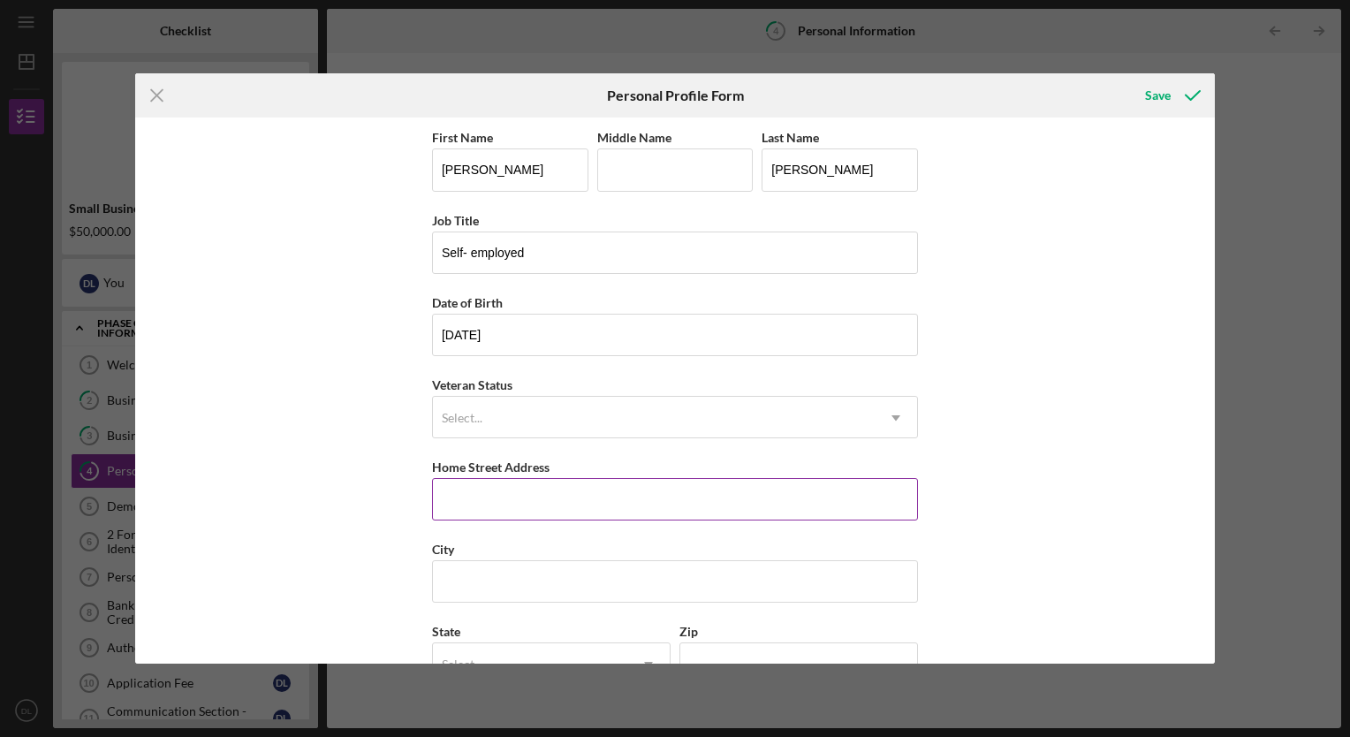
click at [479, 512] on input "Home Street Address" at bounding box center [675, 499] width 486 height 42
type input "12625 Page Hill Ct"
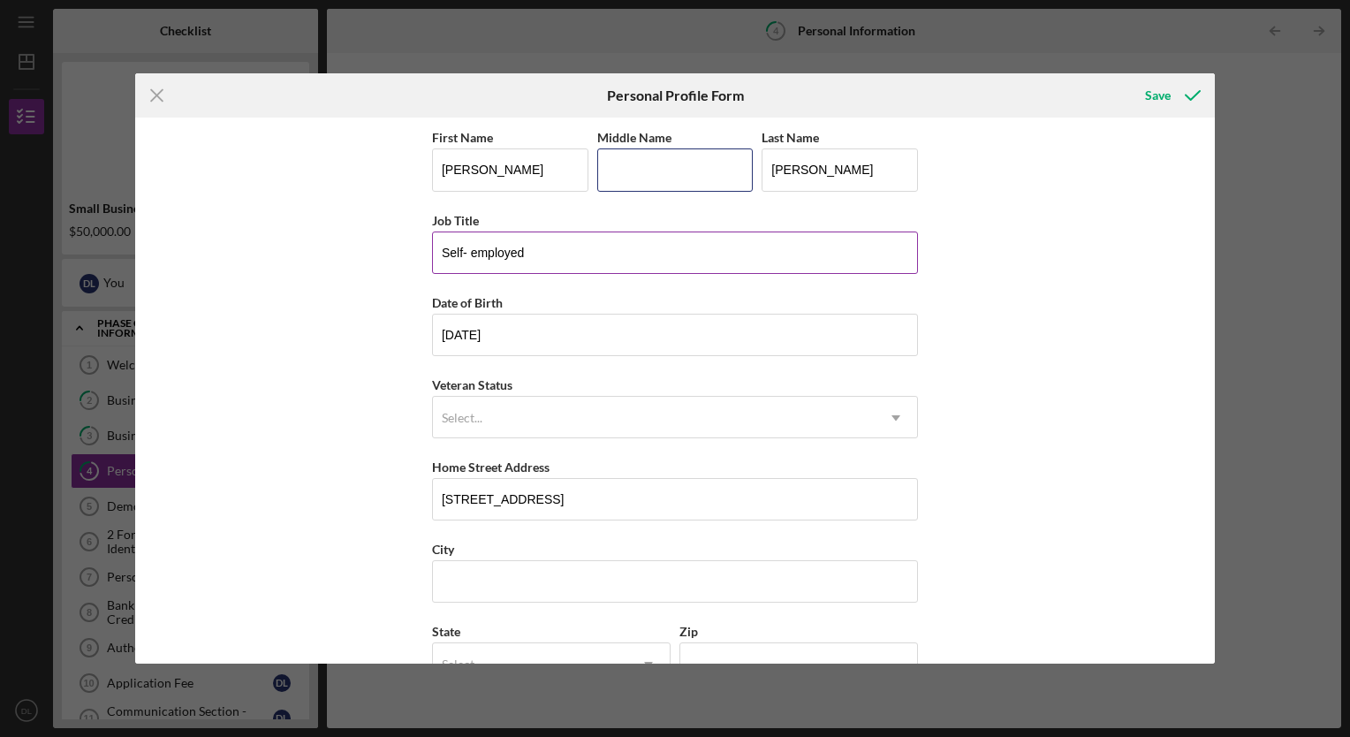
type input "S."
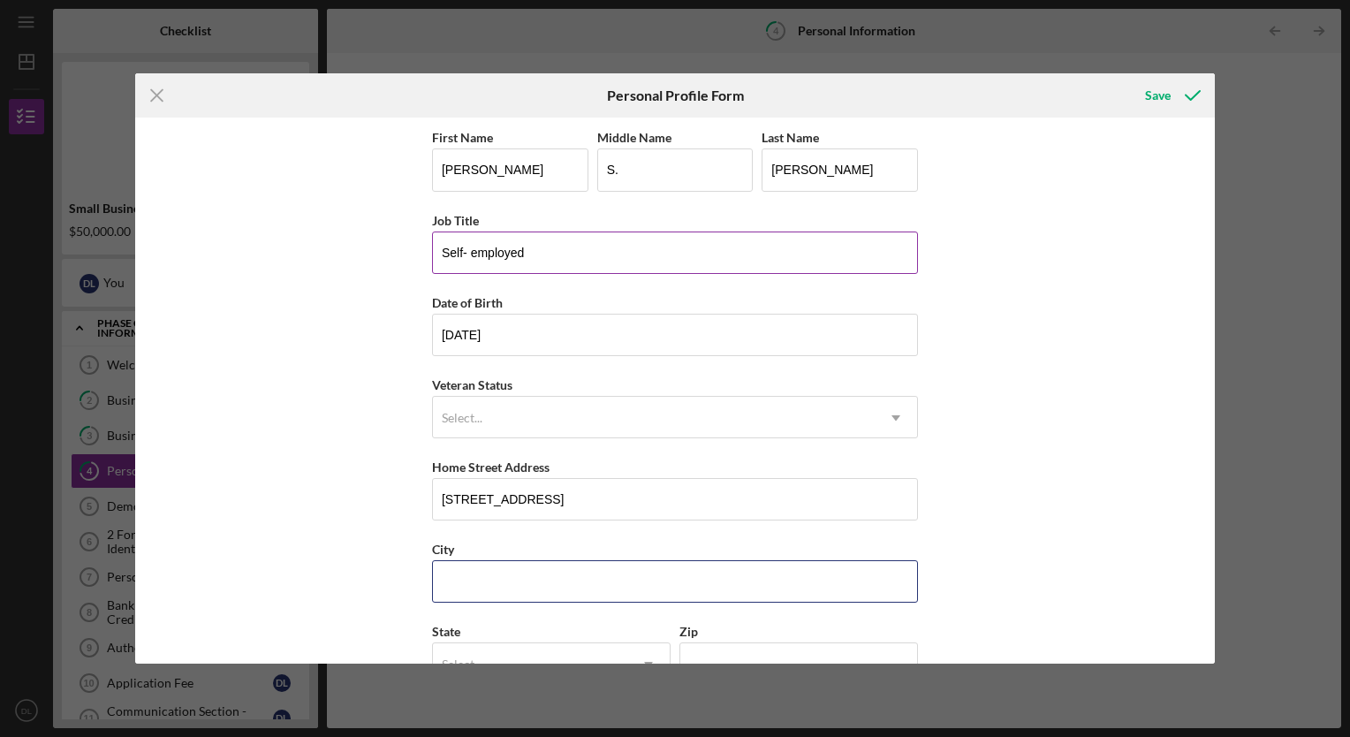
type input "fort wayne"
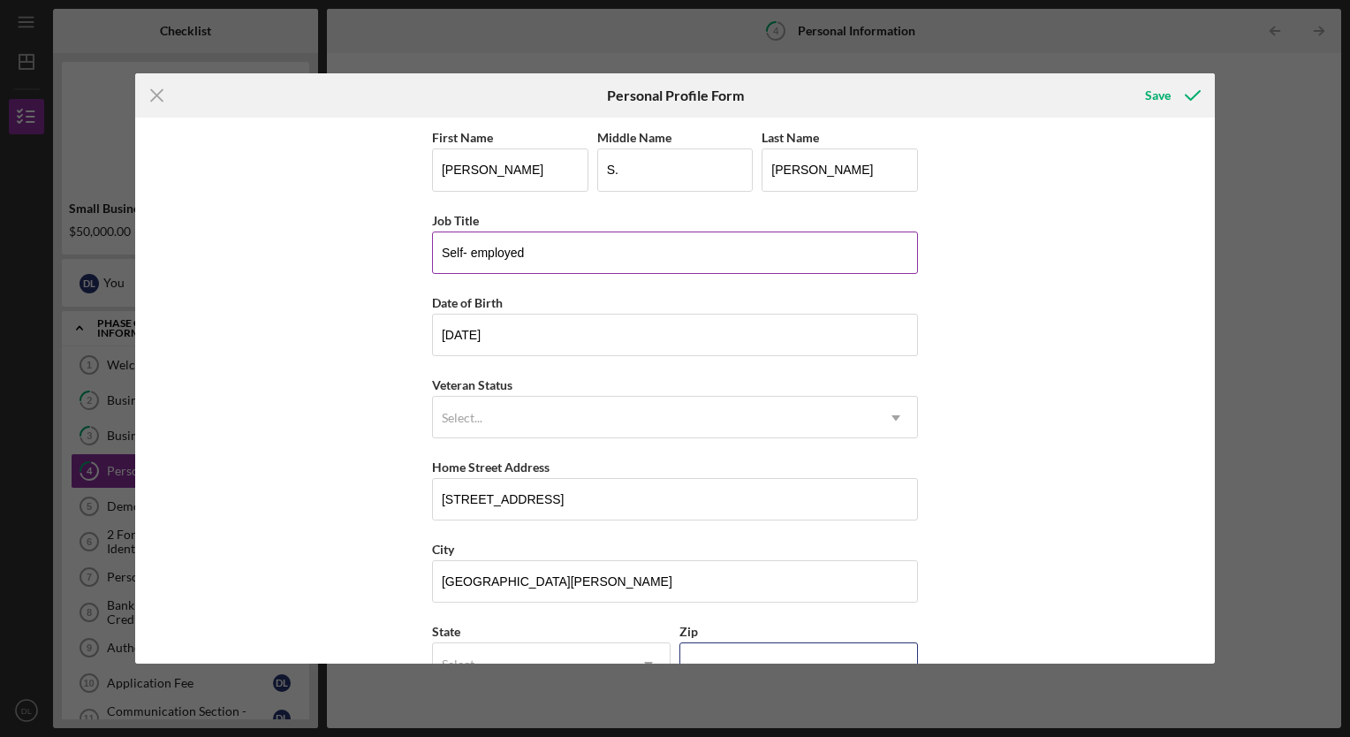
type input "46818"
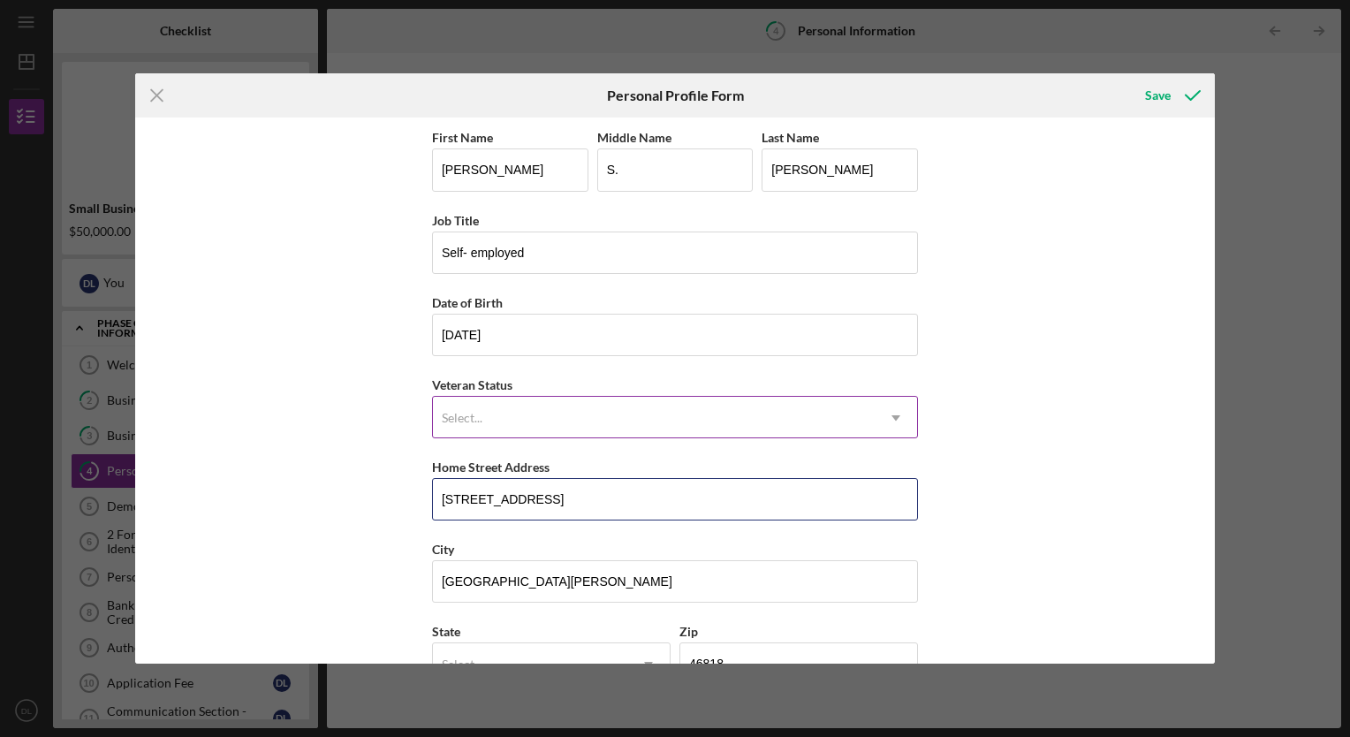
scroll to position [127, 0]
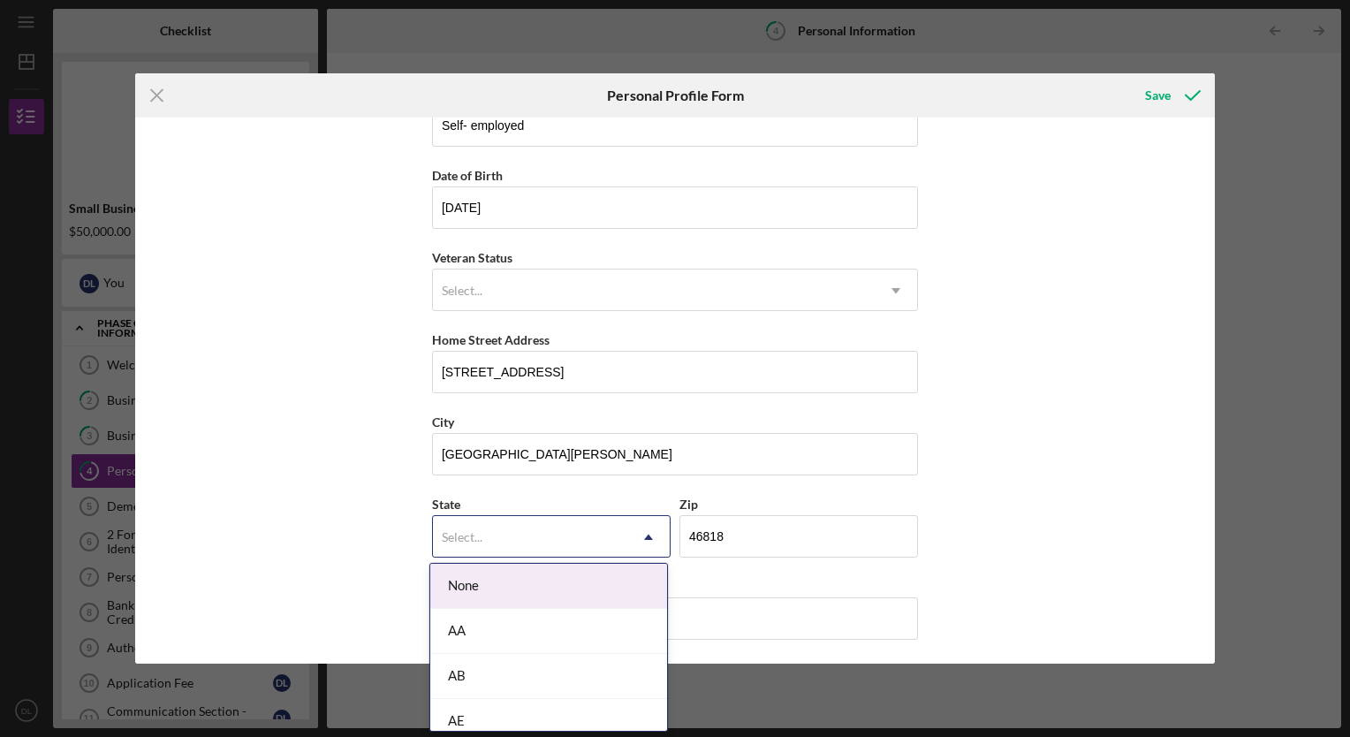
click at [465, 539] on div "Select..." at bounding box center [462, 537] width 41 height 14
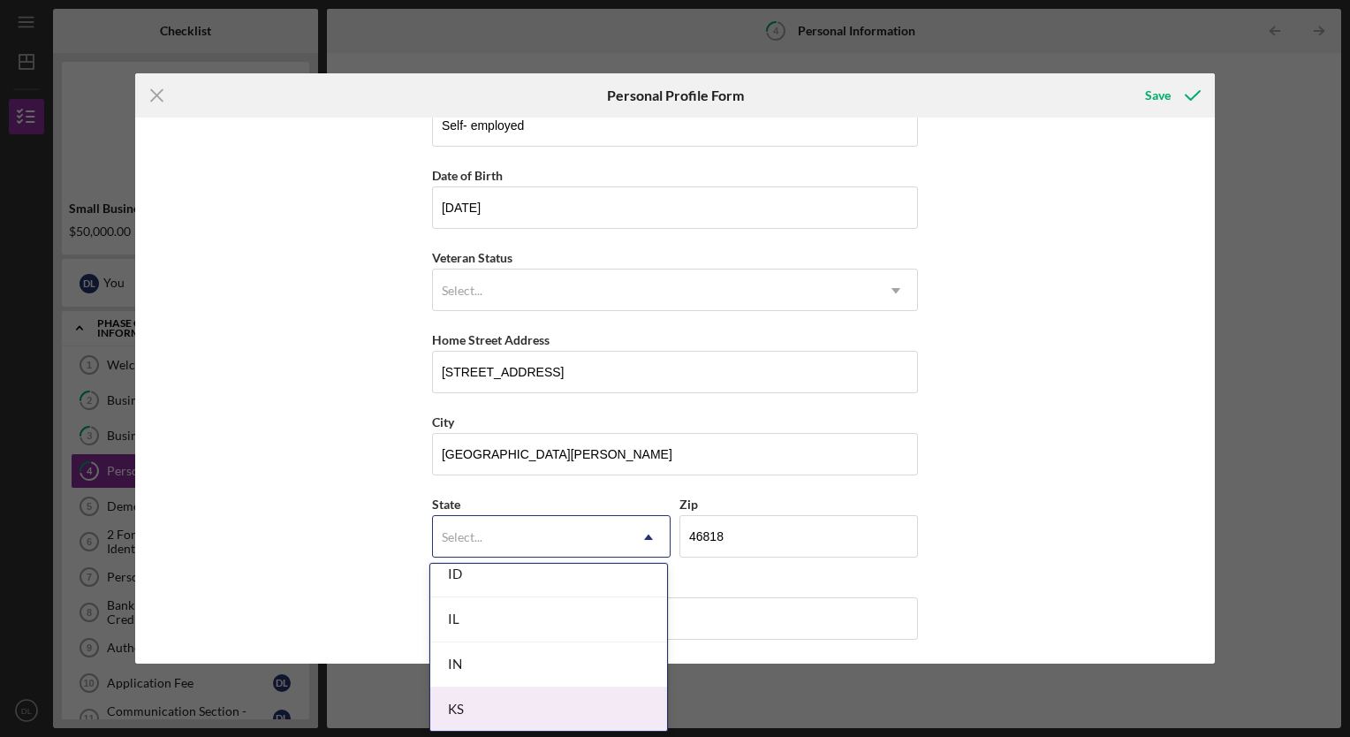
scroll to position [1003, 0]
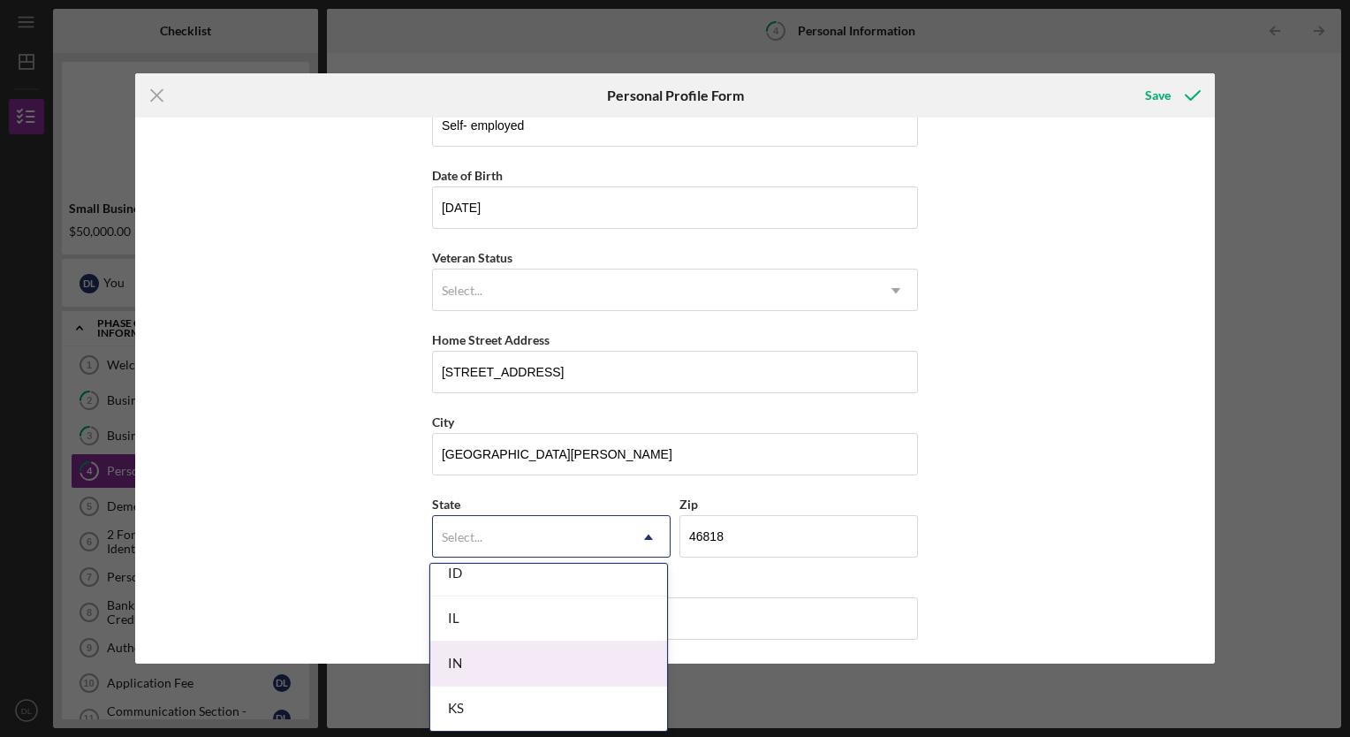
click at [485, 662] on div "IN" at bounding box center [548, 663] width 237 height 45
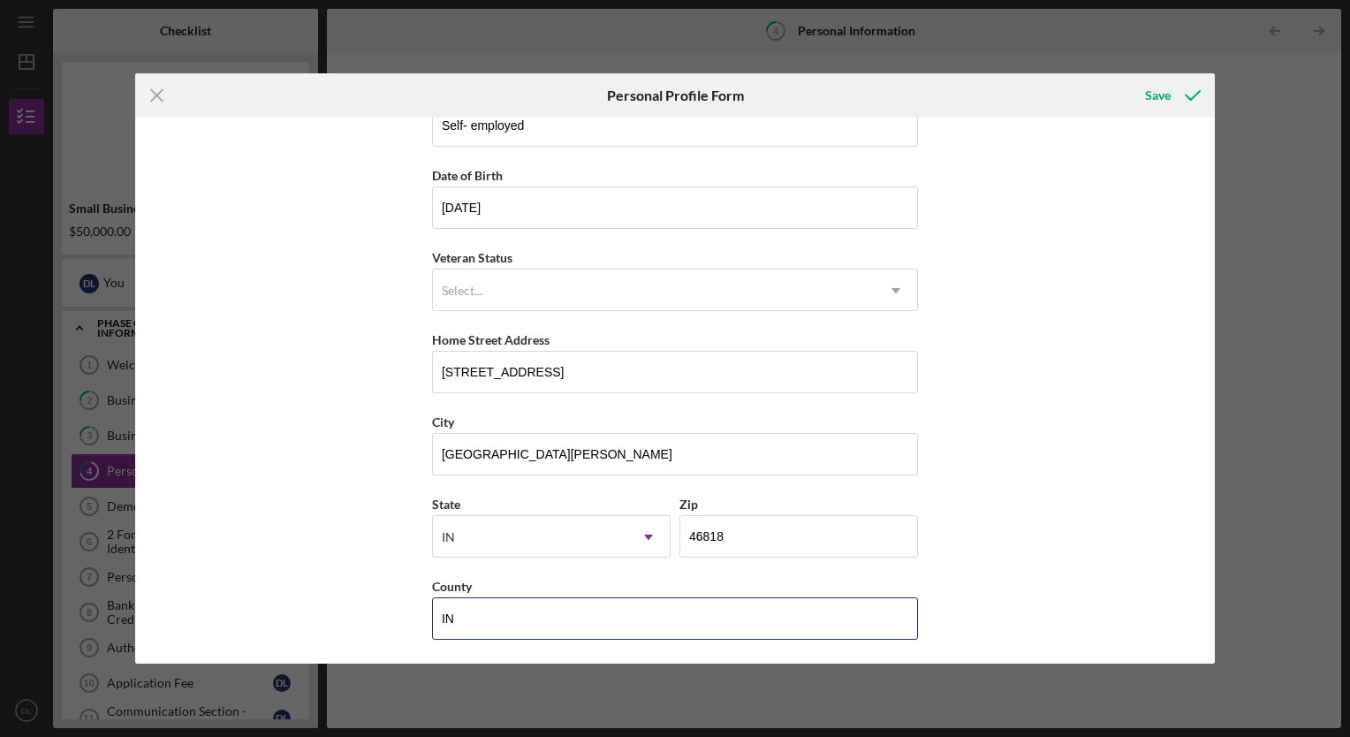
drag, startPoint x: 488, startPoint y: 615, endPoint x: 113, endPoint y: 643, distance: 376.5
click at [113, 643] on div "Icon/Menu Close Personal Profile Form Save First Name Deanna Middle Name S. Las…" at bounding box center [675, 368] width 1350 height 737
type input "Allen"
click at [1146, 90] on div "Save" at bounding box center [1158, 95] width 26 height 35
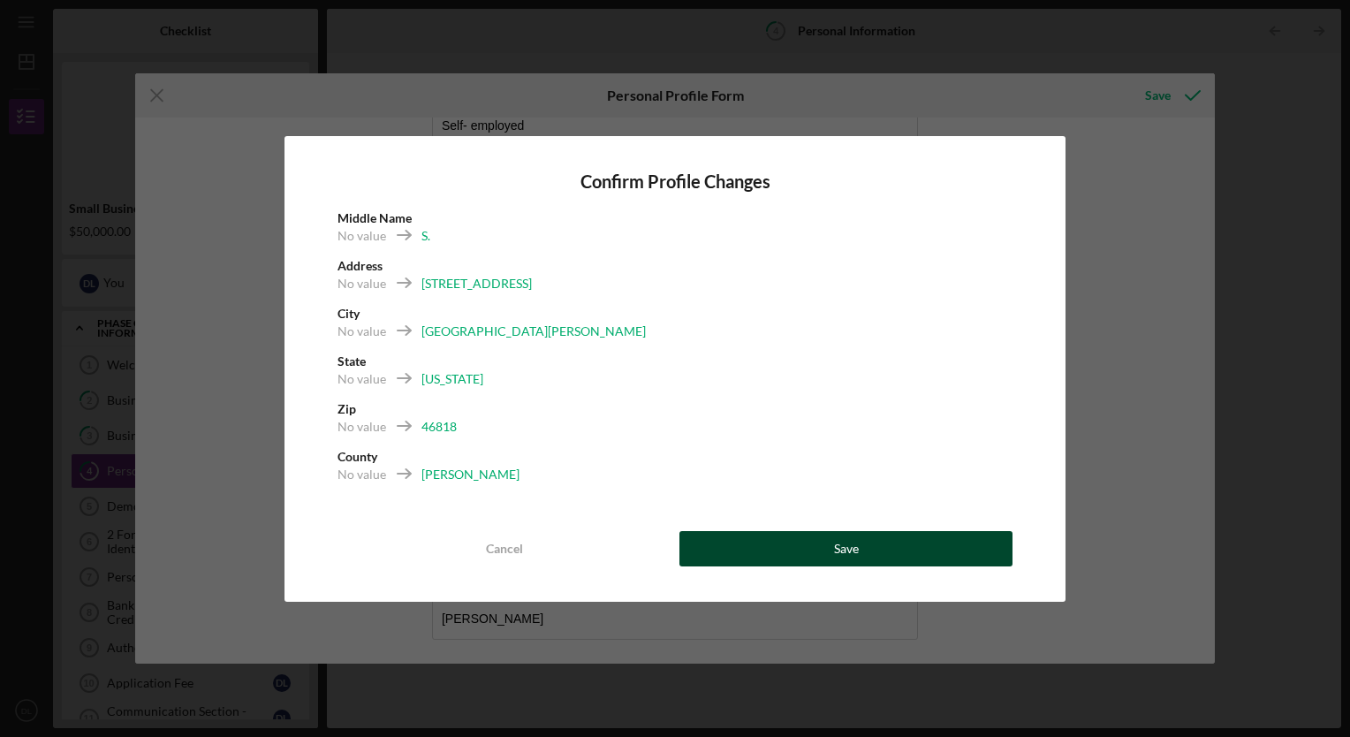
click at [779, 553] on button "Save" at bounding box center [845, 548] width 333 height 35
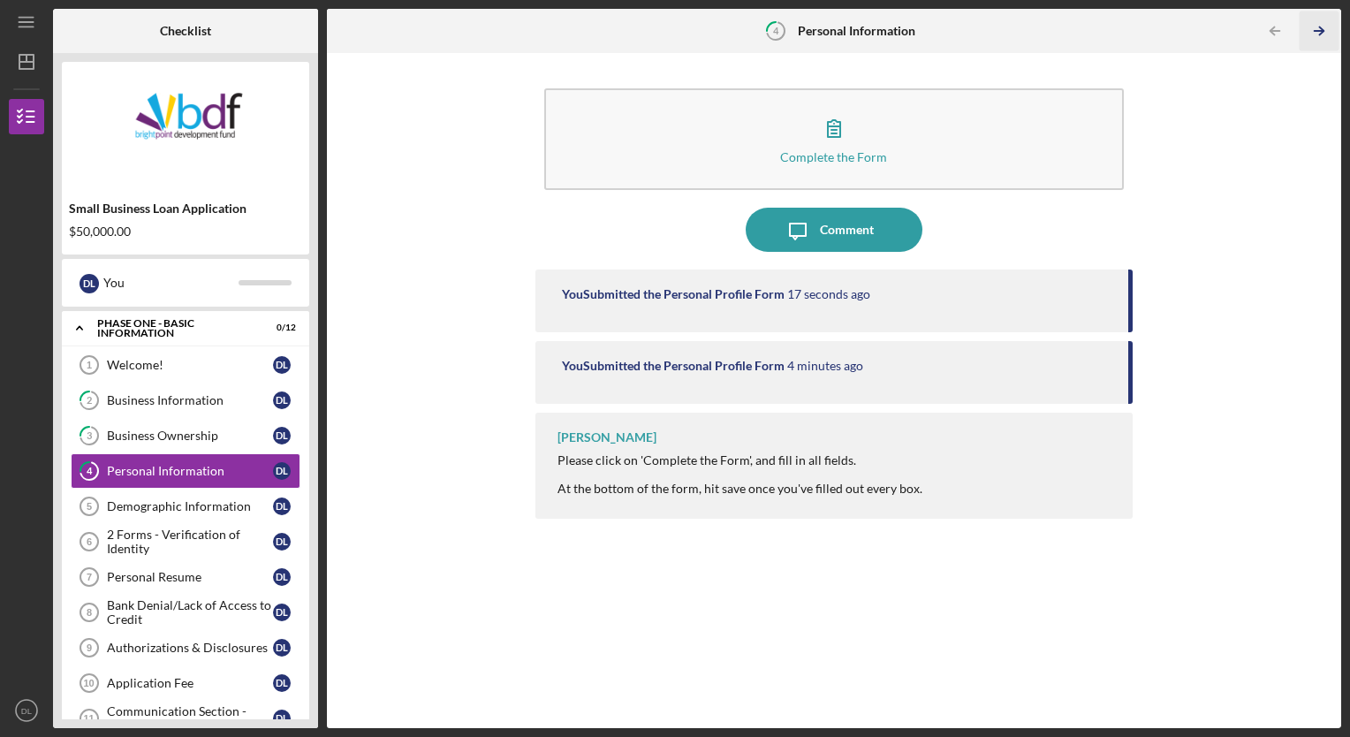
click at [1320, 27] on polyline "button" at bounding box center [1321, 31] width 4 height 8
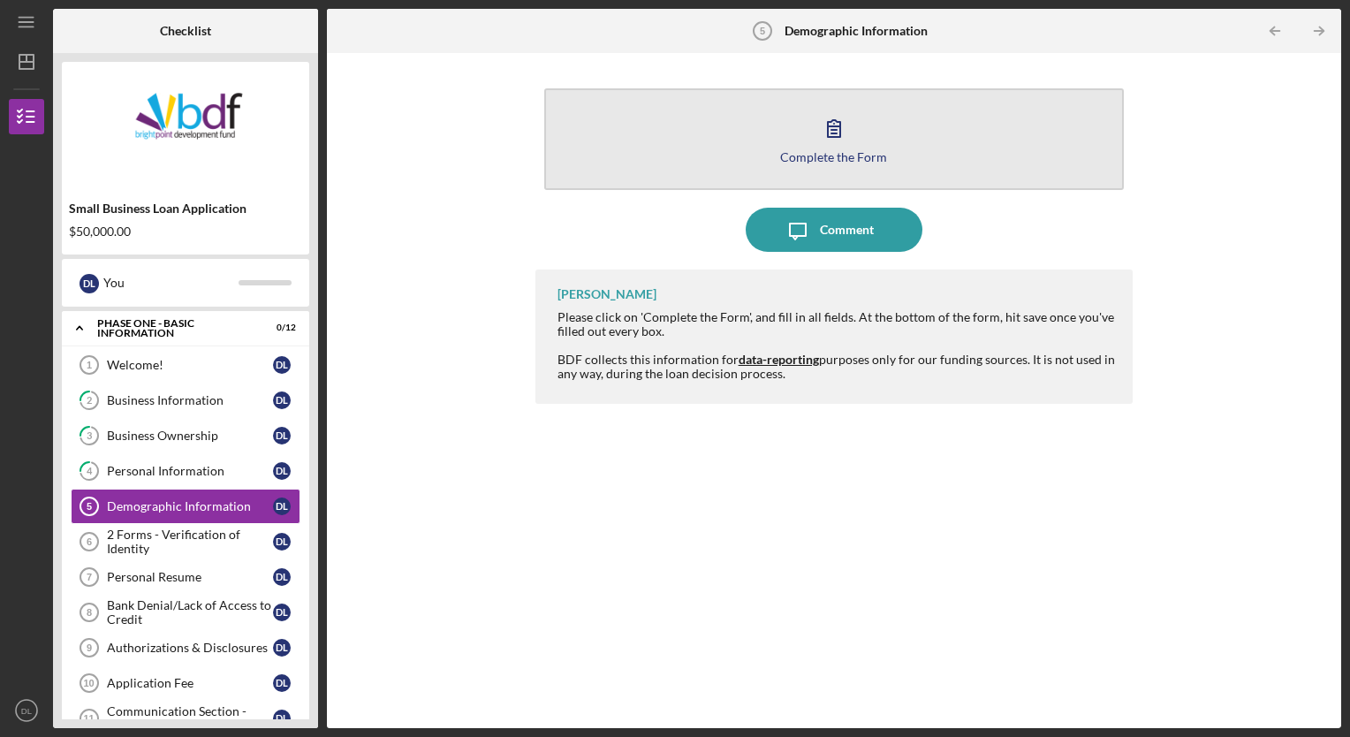
click at [769, 131] on button "Complete the Form Form" at bounding box center [834, 139] width 580 height 102
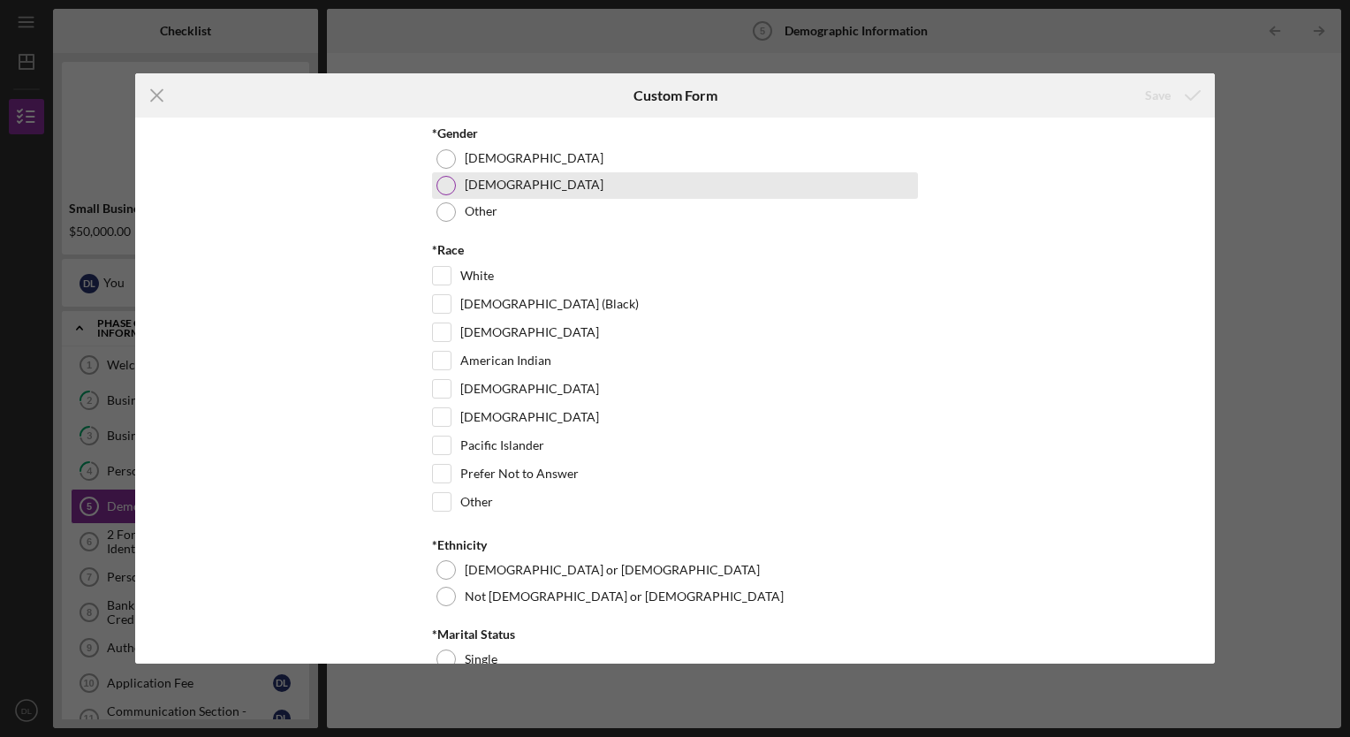
click at [450, 178] on div at bounding box center [445, 185] width 19 height 19
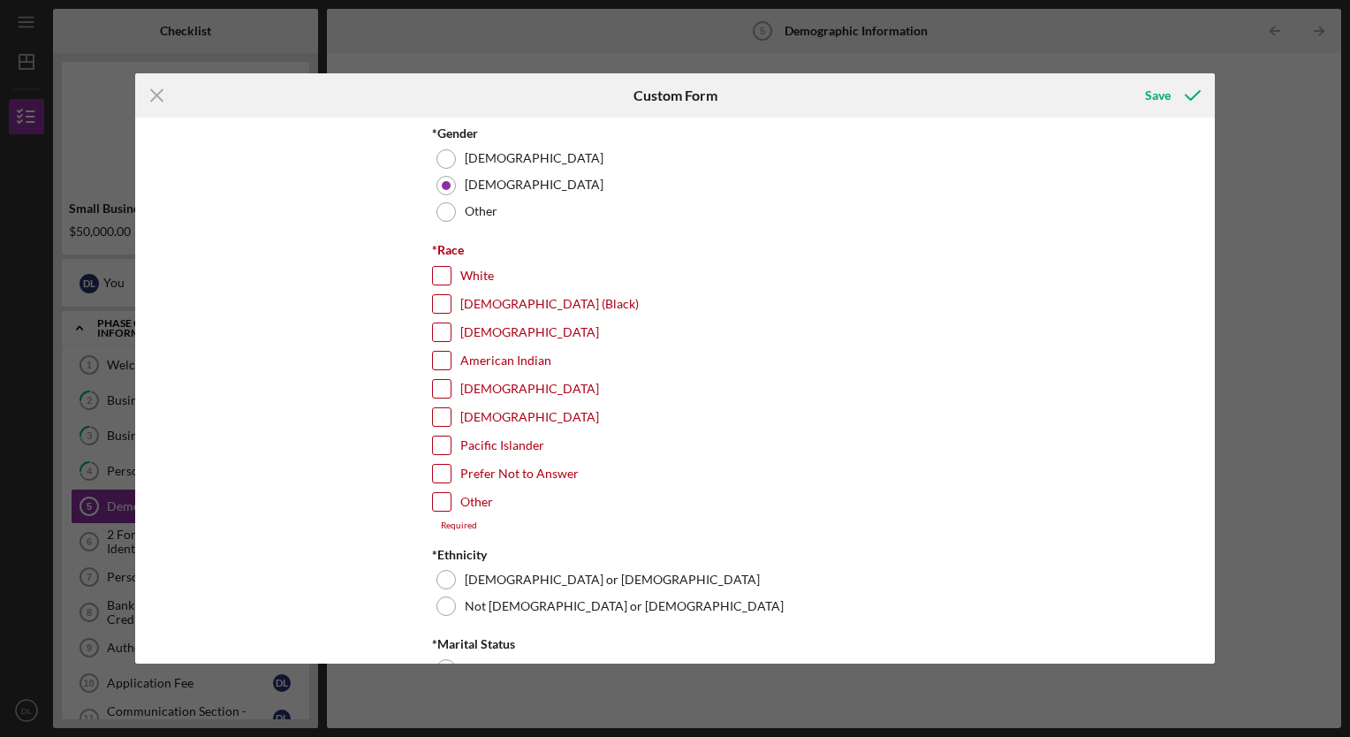
click at [443, 299] on input "African-American (Black)" at bounding box center [442, 304] width 18 height 18
checkbox input "true"
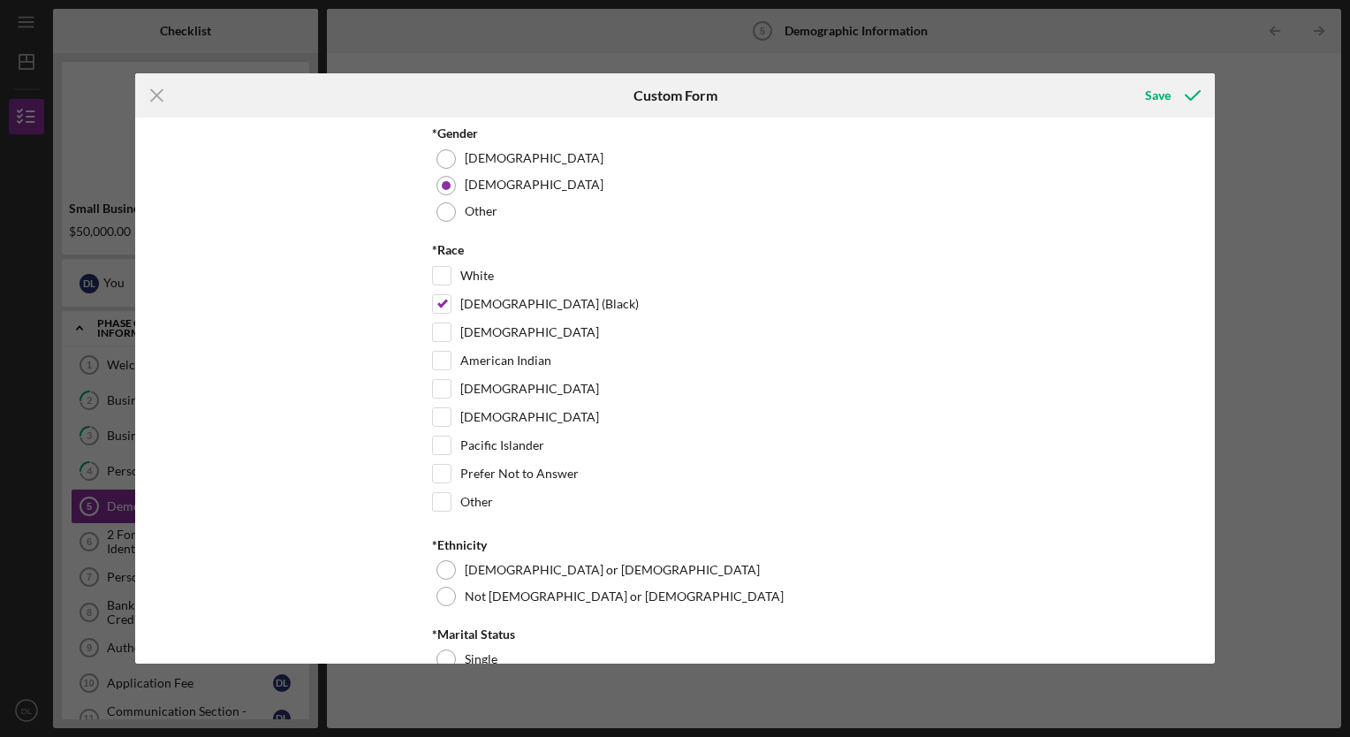
scroll to position [164, 0]
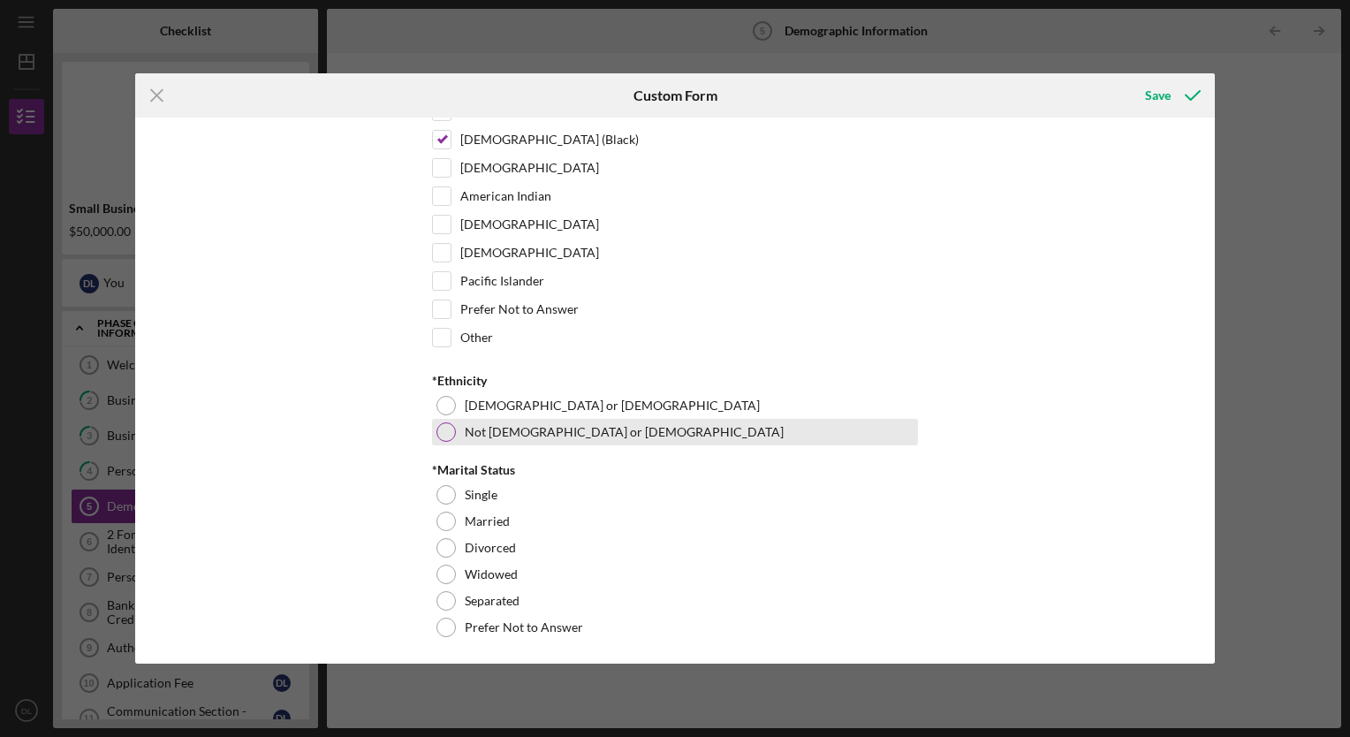
click at [444, 439] on div "Not Hispanic or Latino" at bounding box center [675, 432] width 486 height 26
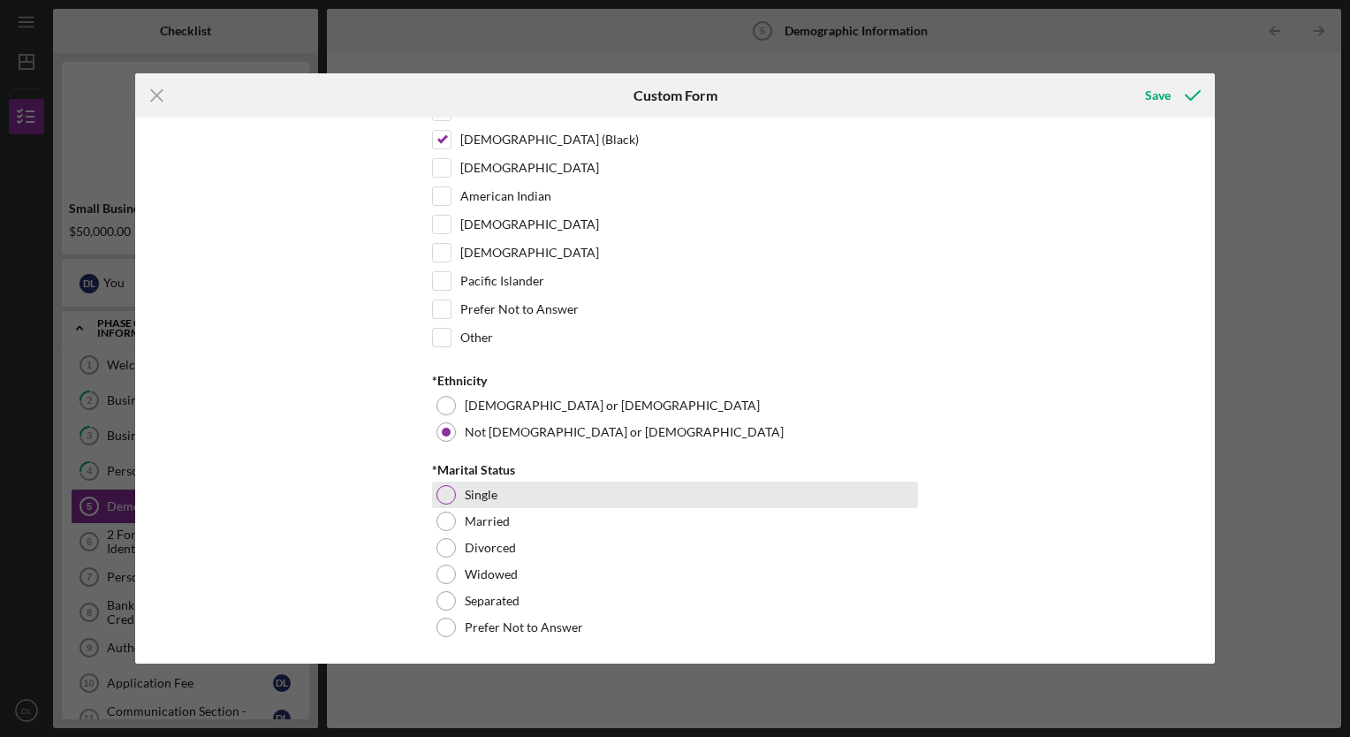
click at [432, 495] on div "Single" at bounding box center [675, 494] width 486 height 26
click at [1086, 137] on div "*Gender Male Female Other *Race White African-American (Black) Asian American I…" at bounding box center [674, 389] width 1079 height 545
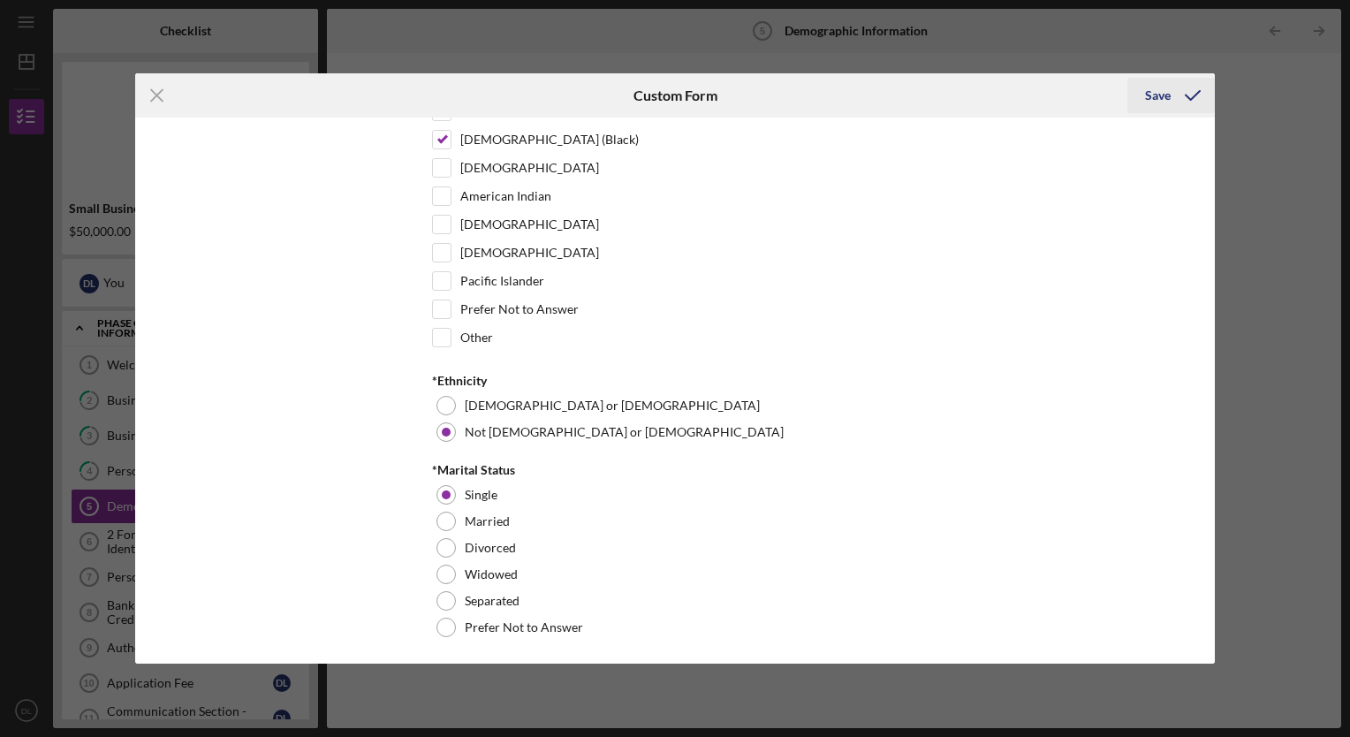
click at [1155, 100] on div "Save" at bounding box center [1158, 95] width 26 height 35
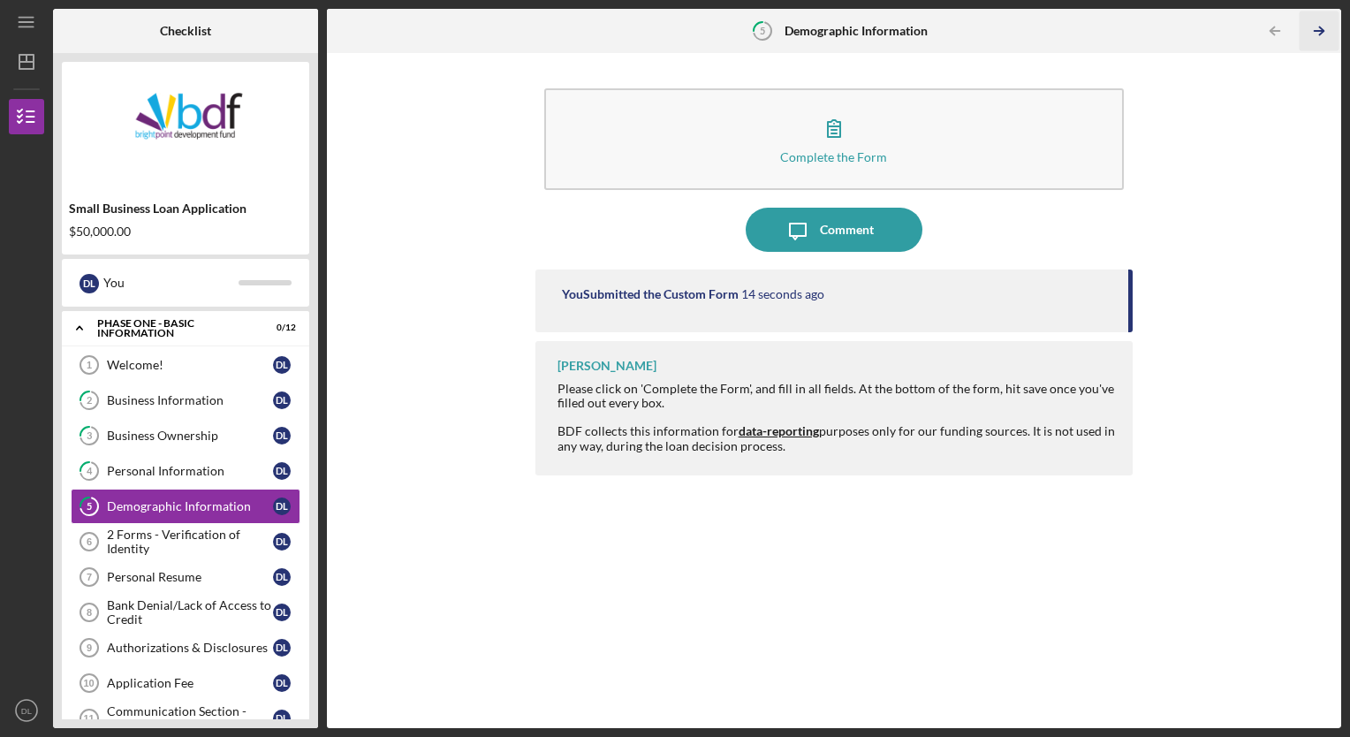
click at [1316, 26] on icon "Icon/Table Pagination Arrow" at bounding box center [1319, 31] width 40 height 40
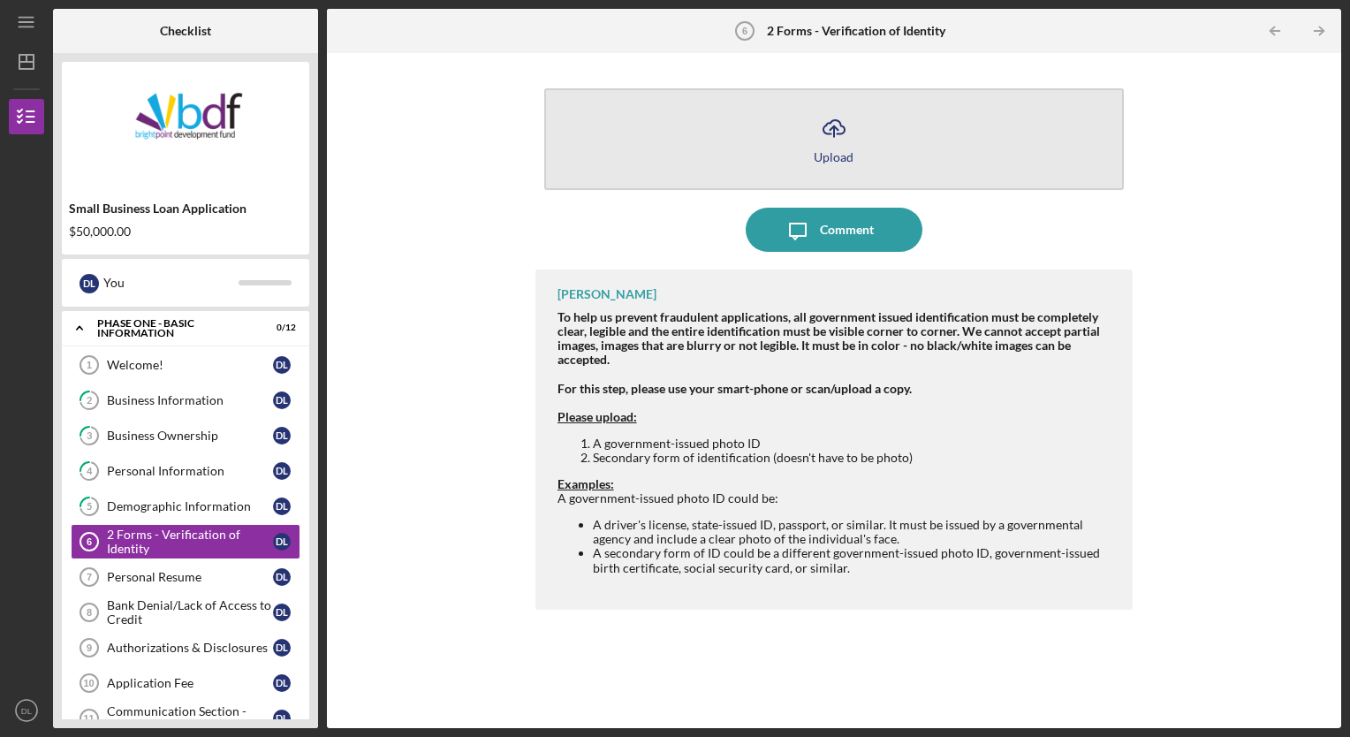
click at [805, 140] on button "Icon/Upload Upload" at bounding box center [834, 139] width 580 height 102
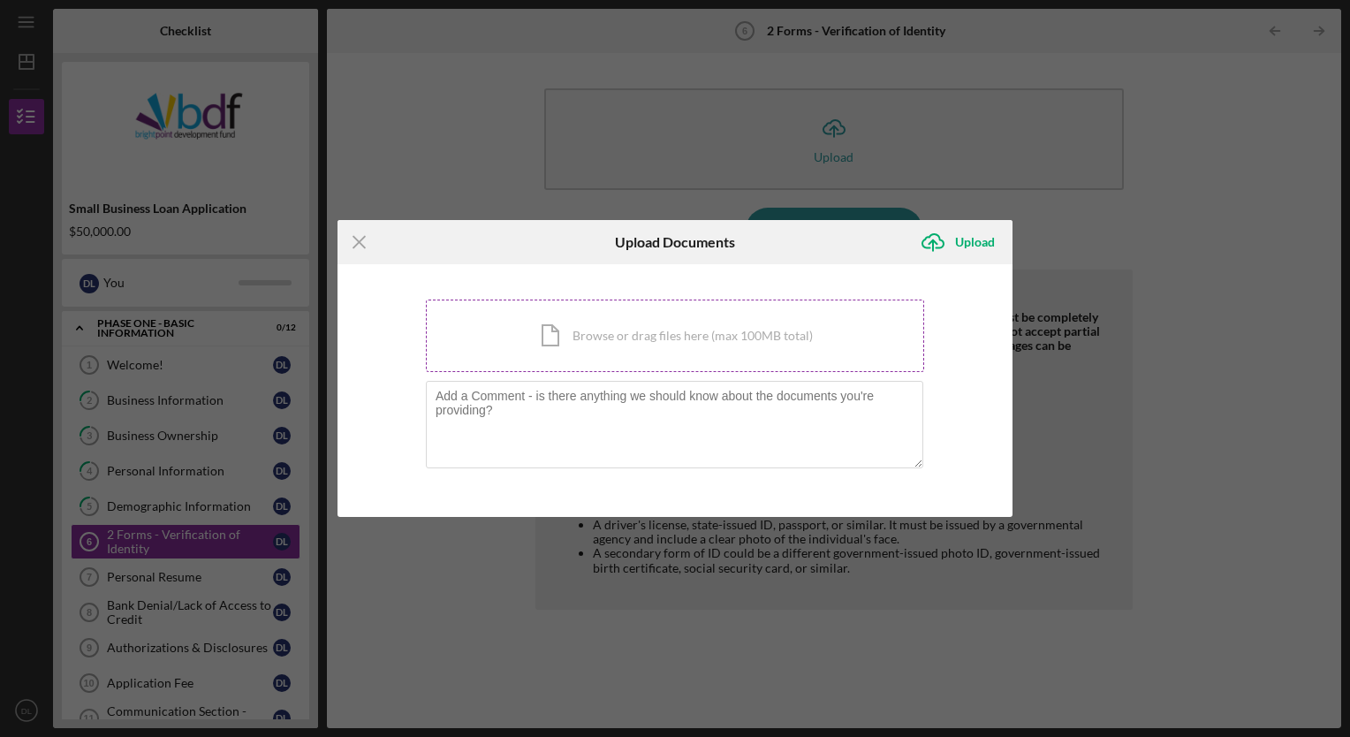
click at [598, 335] on div "Icon/Document Browse or drag files here (max 100MB total) Tap to choose files o…" at bounding box center [675, 335] width 498 height 72
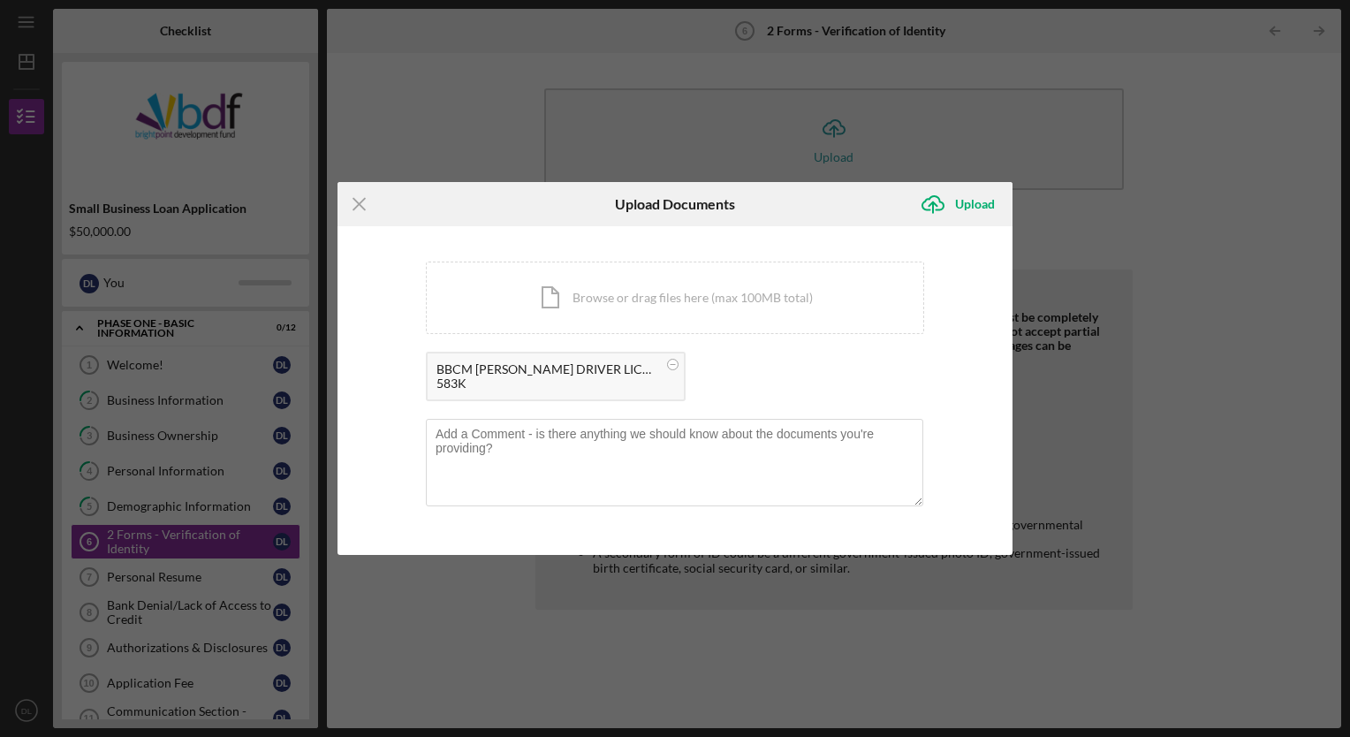
click at [536, 373] on div "BBCM Deanna DRIVER LICENSE.pdf" at bounding box center [546, 369] width 221 height 14
click at [544, 295] on div "Icon/Document Browse or drag files here (max 100MB total) Tap to choose files o…" at bounding box center [675, 297] width 498 height 72
click at [395, 472] on div "You're uploading documents related to 2 Forms - Verification of Identity . Icon…" at bounding box center [674, 390] width 675 height 329
click at [969, 196] on div "Upload" at bounding box center [975, 203] width 40 height 35
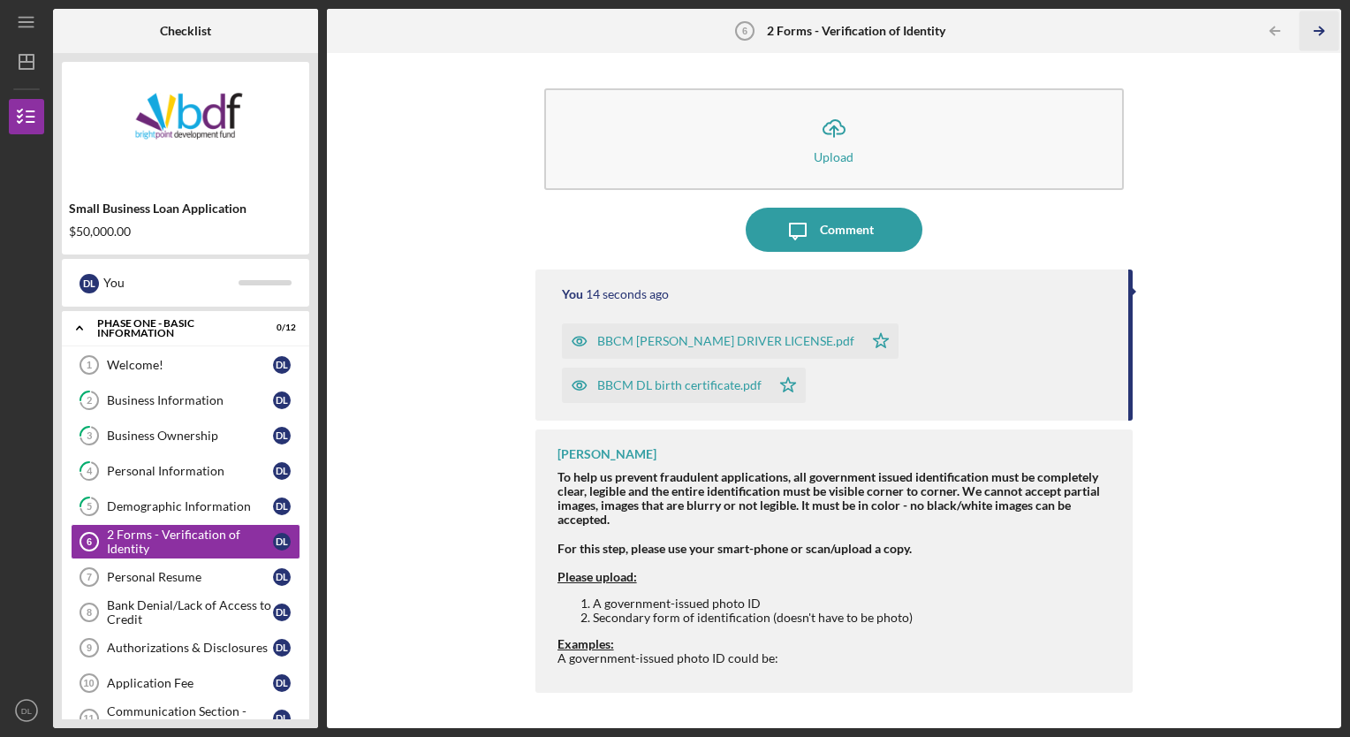
click at [1326, 27] on icon "Icon/Table Pagination Arrow" at bounding box center [1319, 31] width 40 height 40
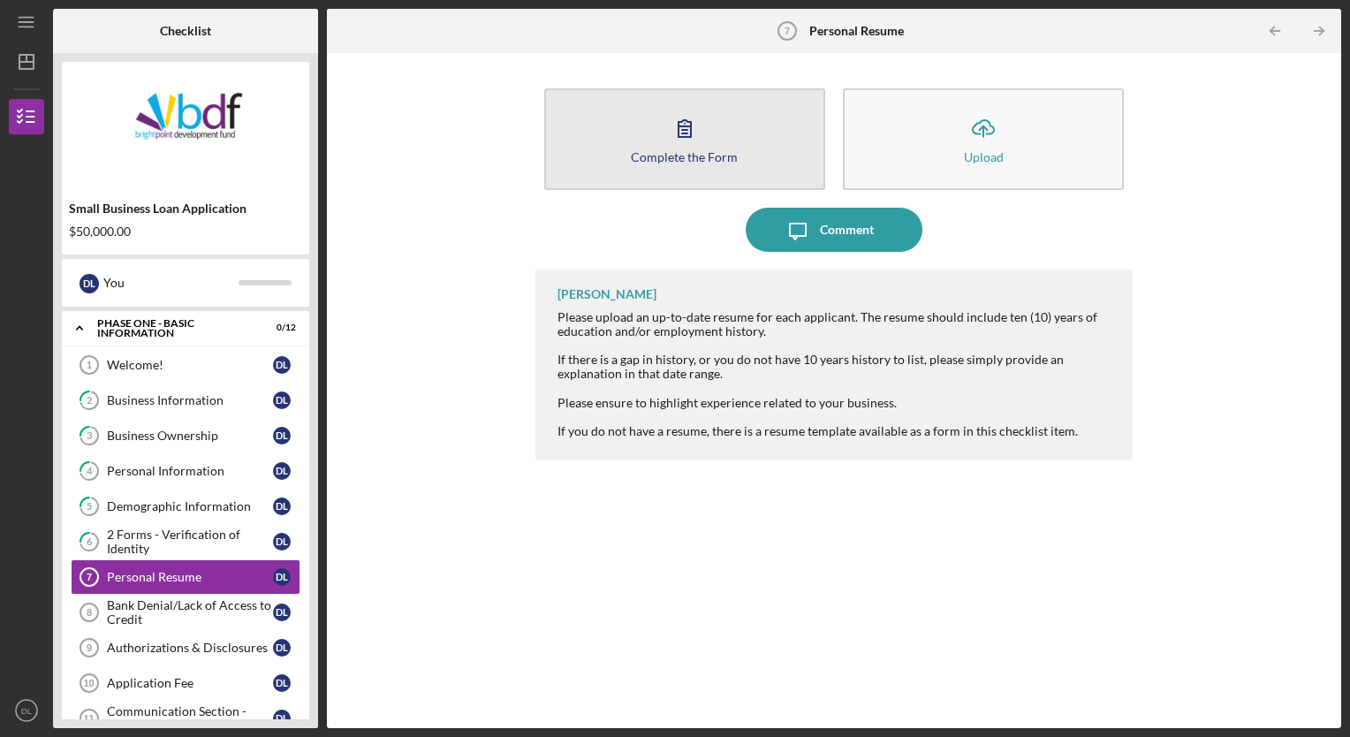
drag, startPoint x: 728, startPoint y: 147, endPoint x: 634, endPoint y: 153, distance: 93.8
click at [634, 153] on button "Complete the Form Form" at bounding box center [684, 139] width 281 height 102
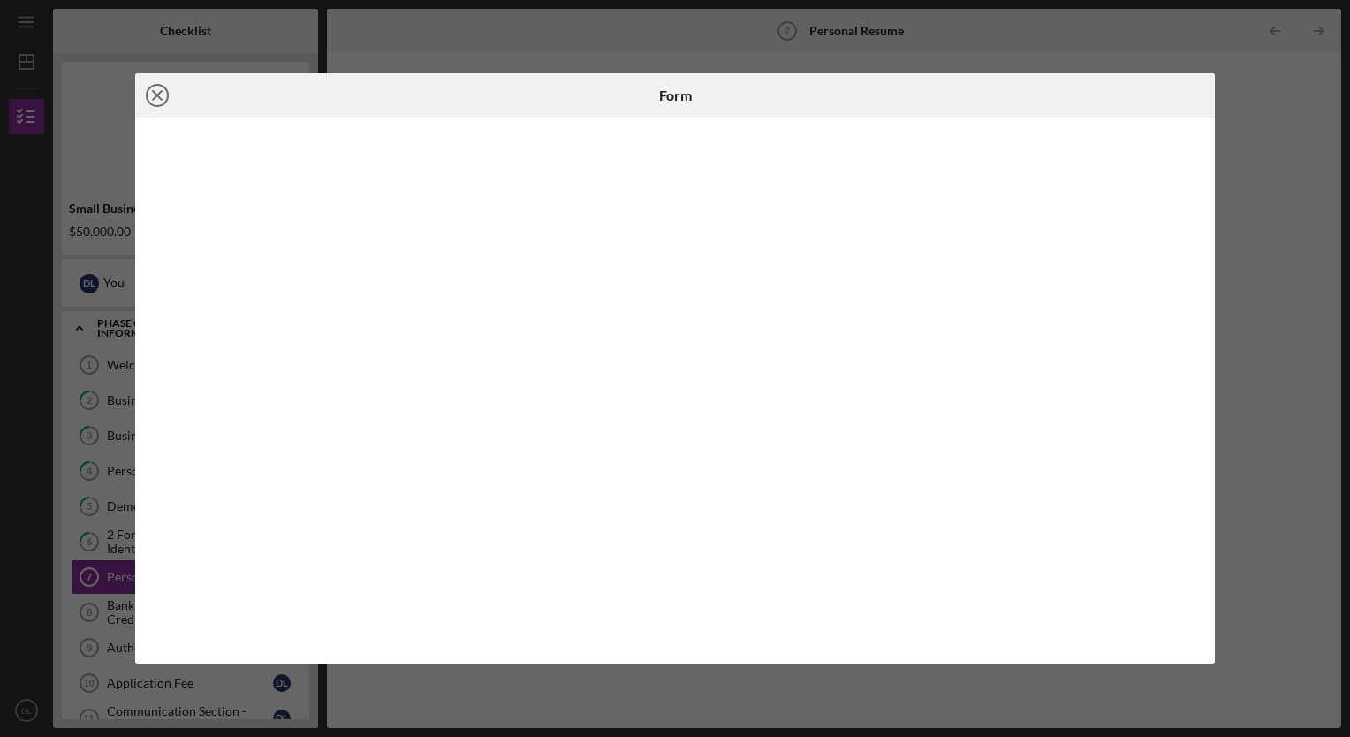
click at [149, 90] on icon "Icon/Close" at bounding box center [157, 95] width 44 height 44
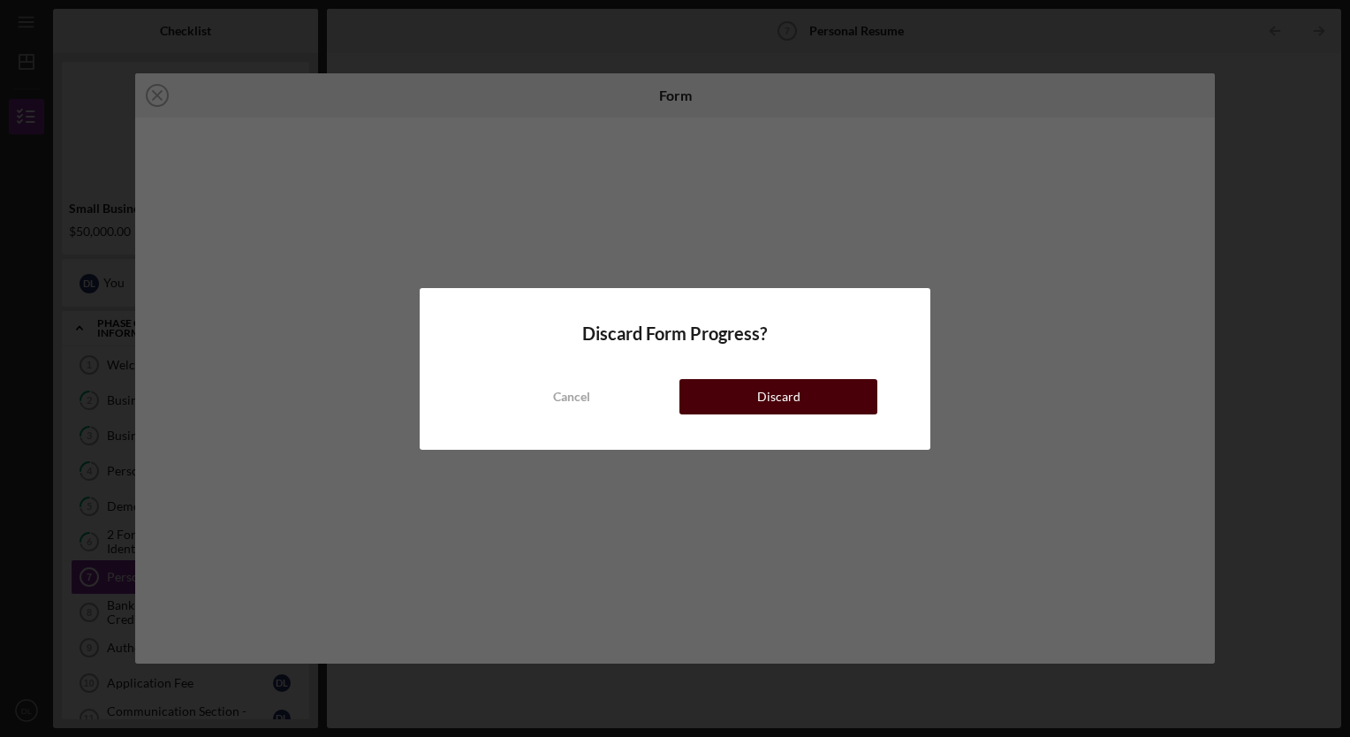
click at [738, 390] on button "Discard" at bounding box center [778, 396] width 198 height 35
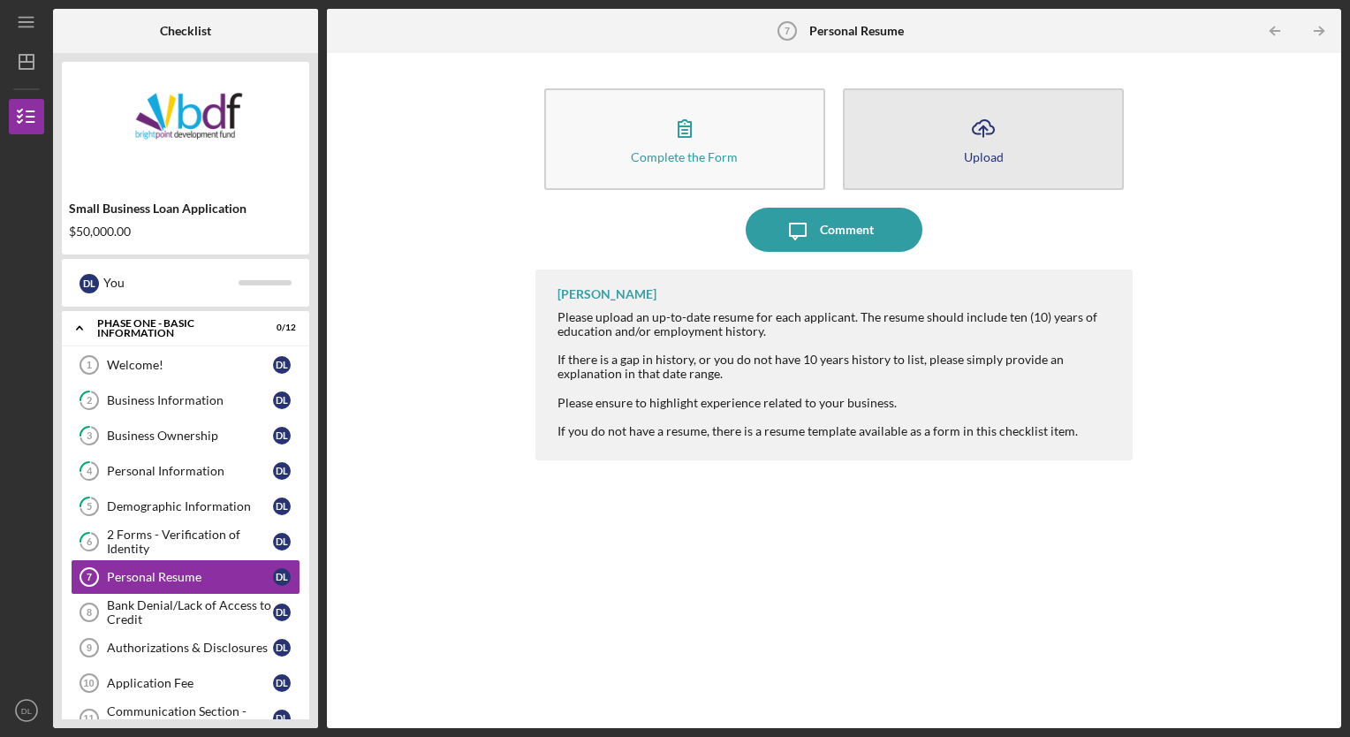
click at [922, 156] on button "Icon/Upload Upload" at bounding box center [983, 139] width 281 height 102
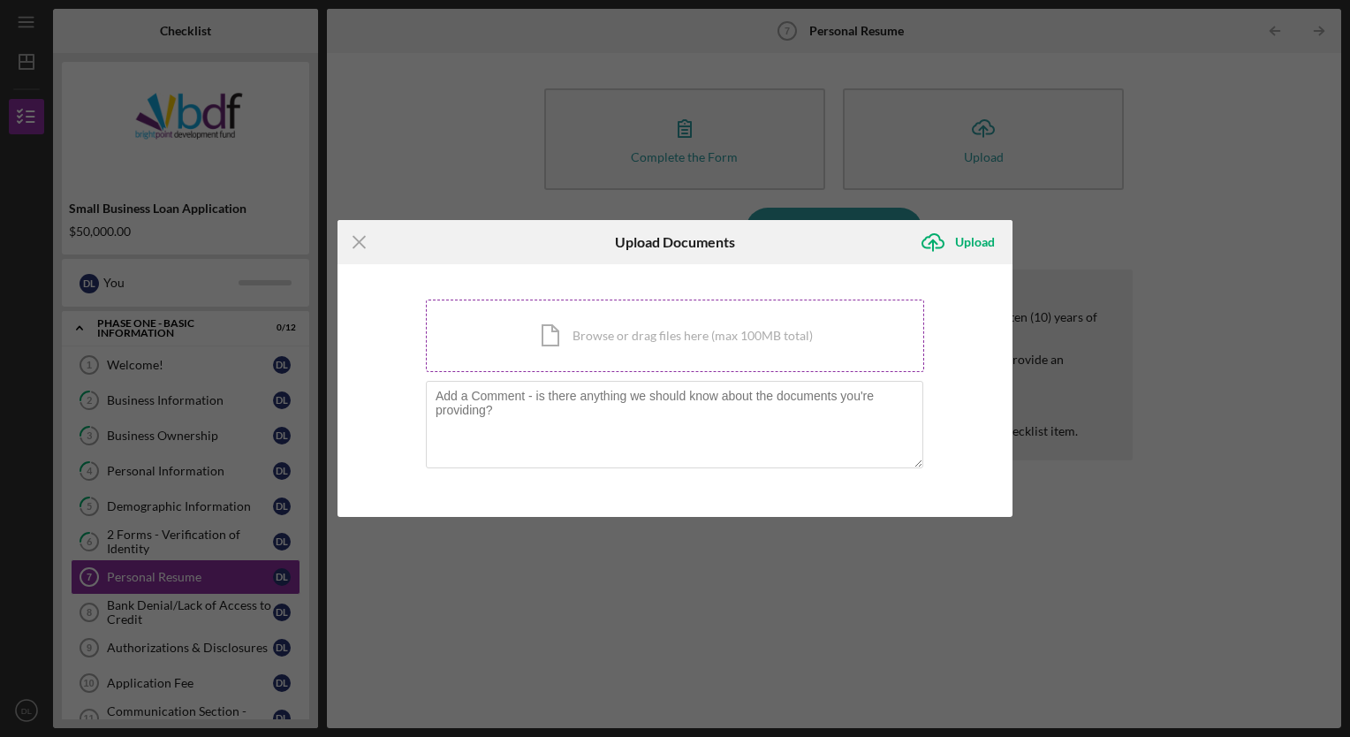
click at [609, 340] on div "Icon/Document Browse or drag files here (max 100MB total) Tap to choose files o…" at bounding box center [675, 335] width 498 height 72
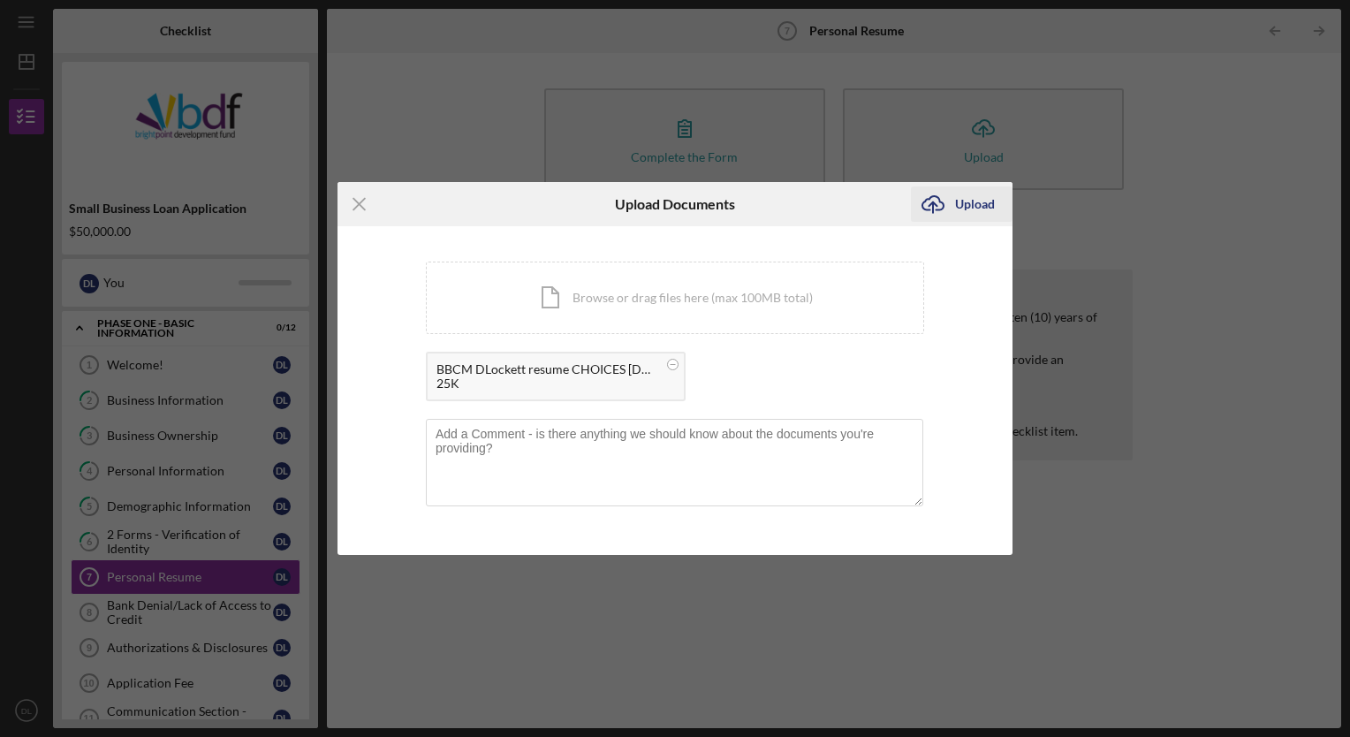
click at [964, 203] on div "Upload" at bounding box center [975, 203] width 40 height 35
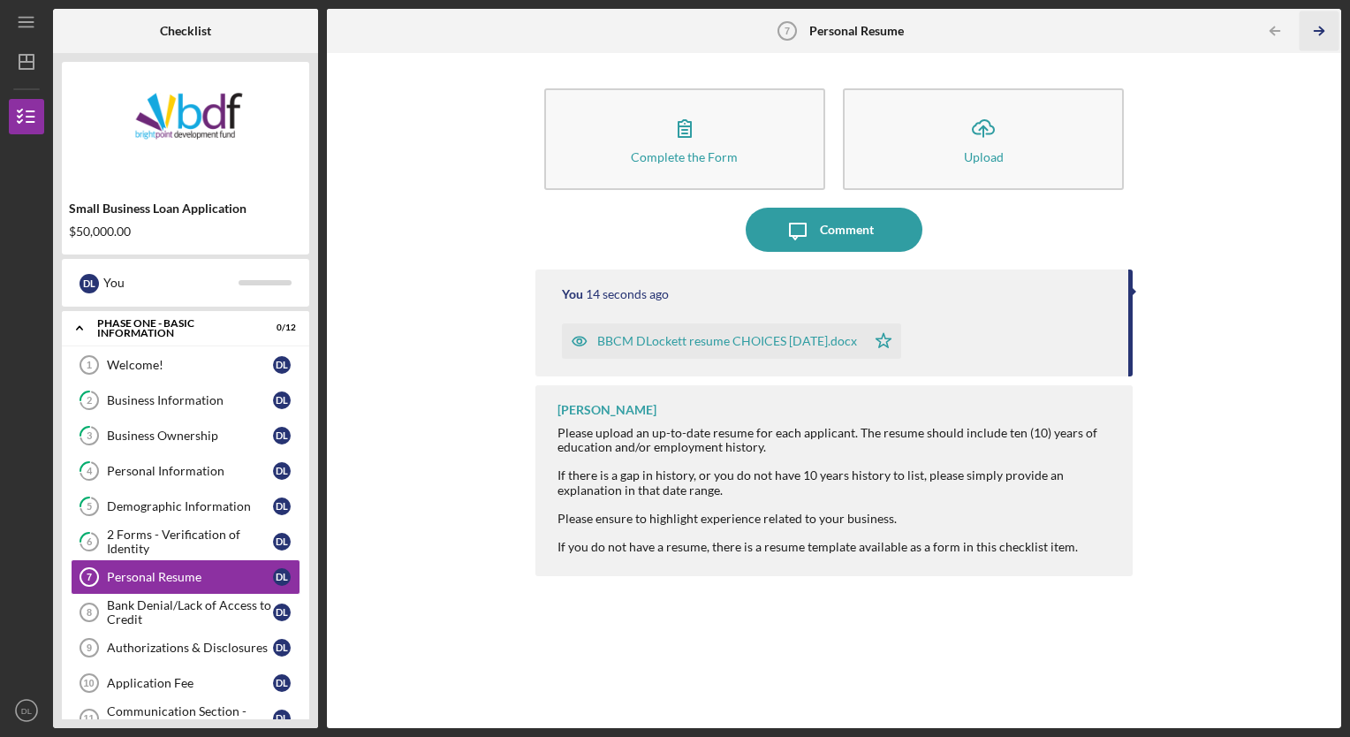
click at [1318, 23] on icon "Icon/Table Pagination Arrow" at bounding box center [1319, 31] width 40 height 40
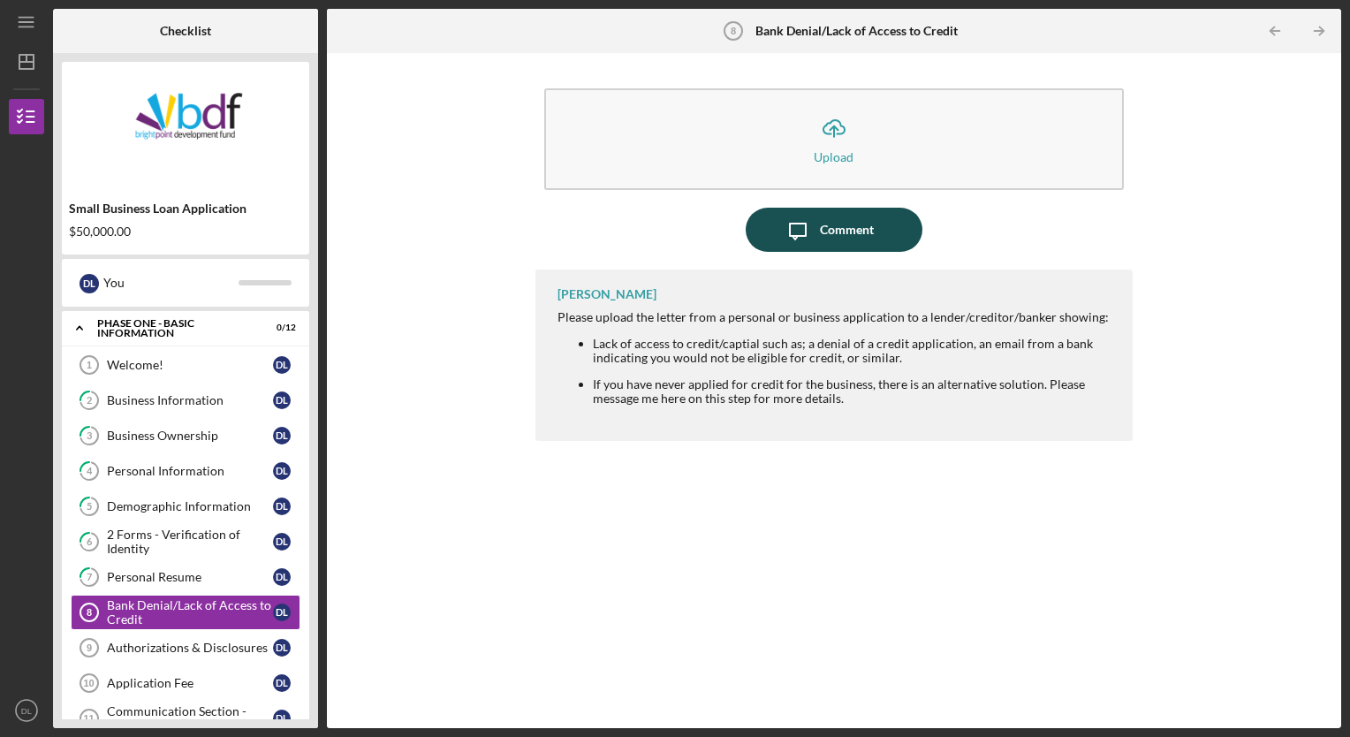
click at [836, 224] on div "Comment" at bounding box center [847, 230] width 54 height 44
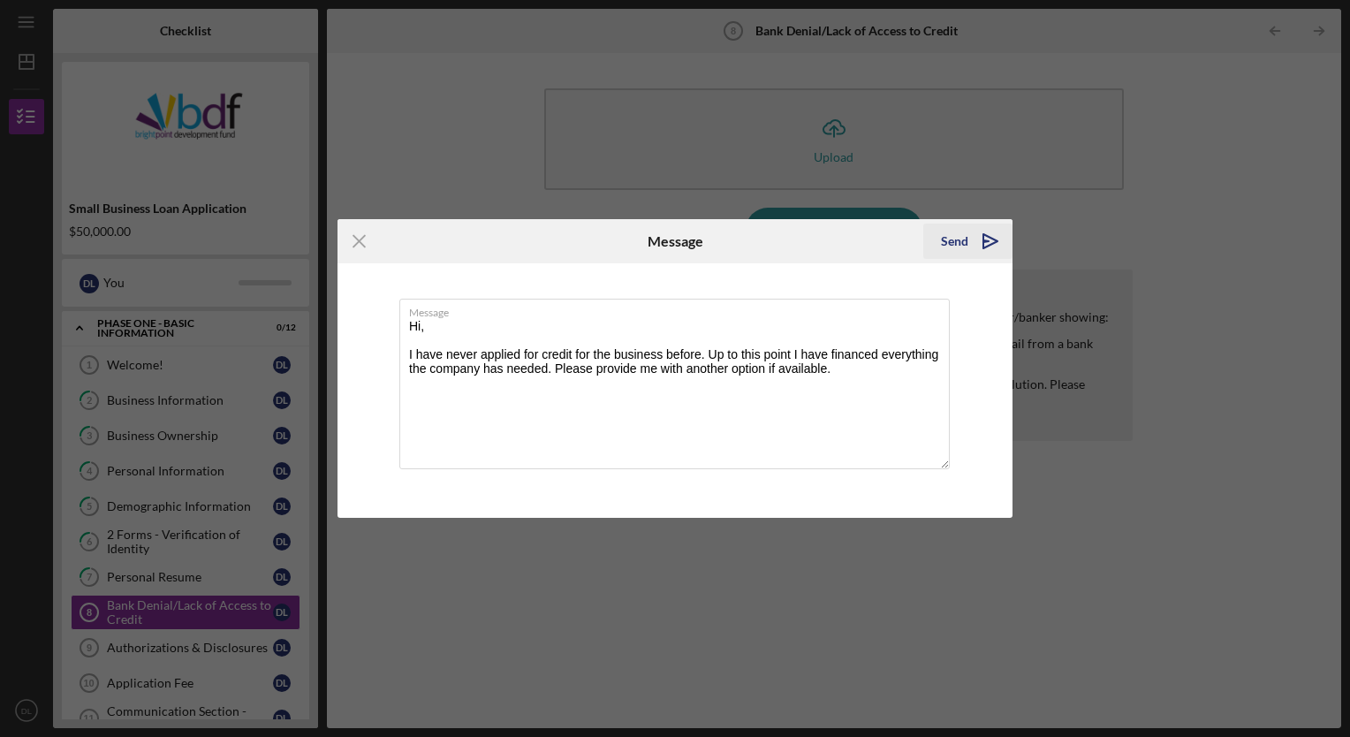
type textarea "Hi, I have never applied for credit for the business before. Up to this point I…"
click at [992, 229] on icon "Icon/icon-invite-send" at bounding box center [990, 241] width 44 height 44
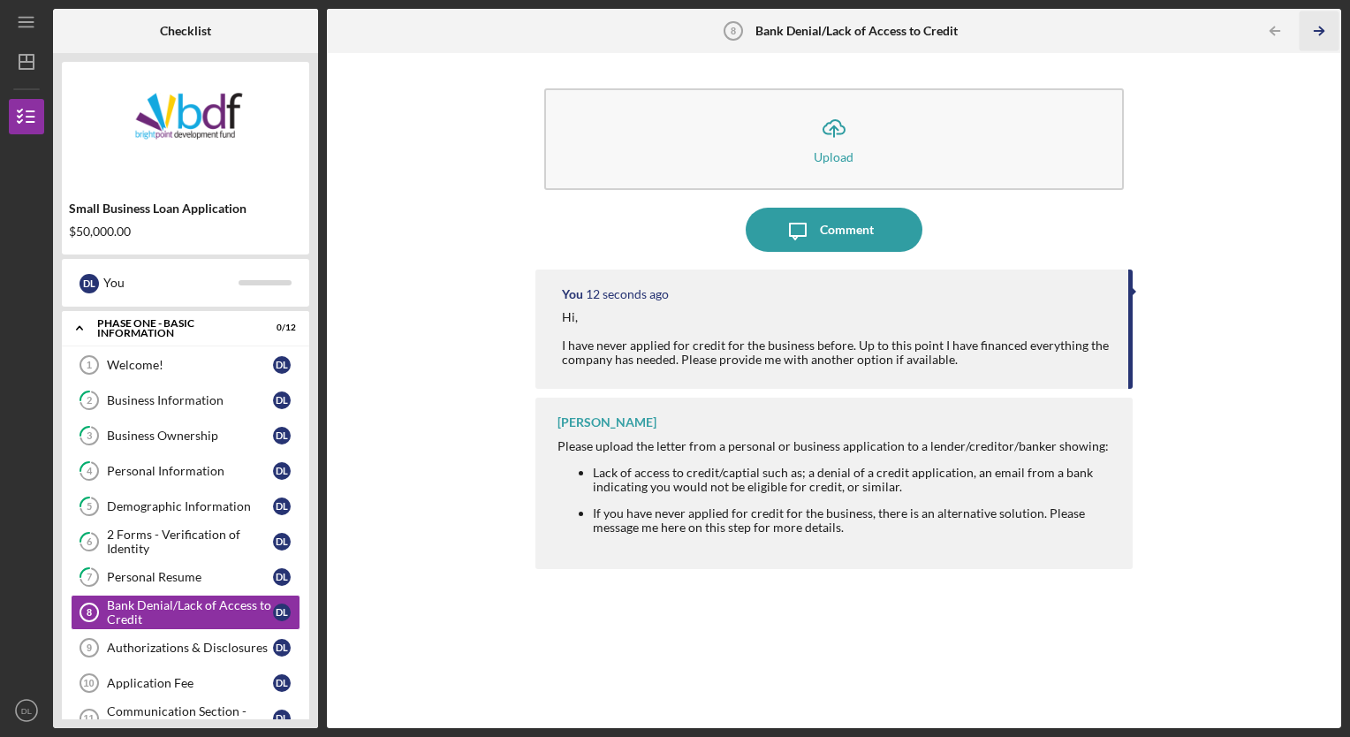
click at [1320, 26] on icon "Icon/Table Pagination Arrow" at bounding box center [1319, 31] width 40 height 40
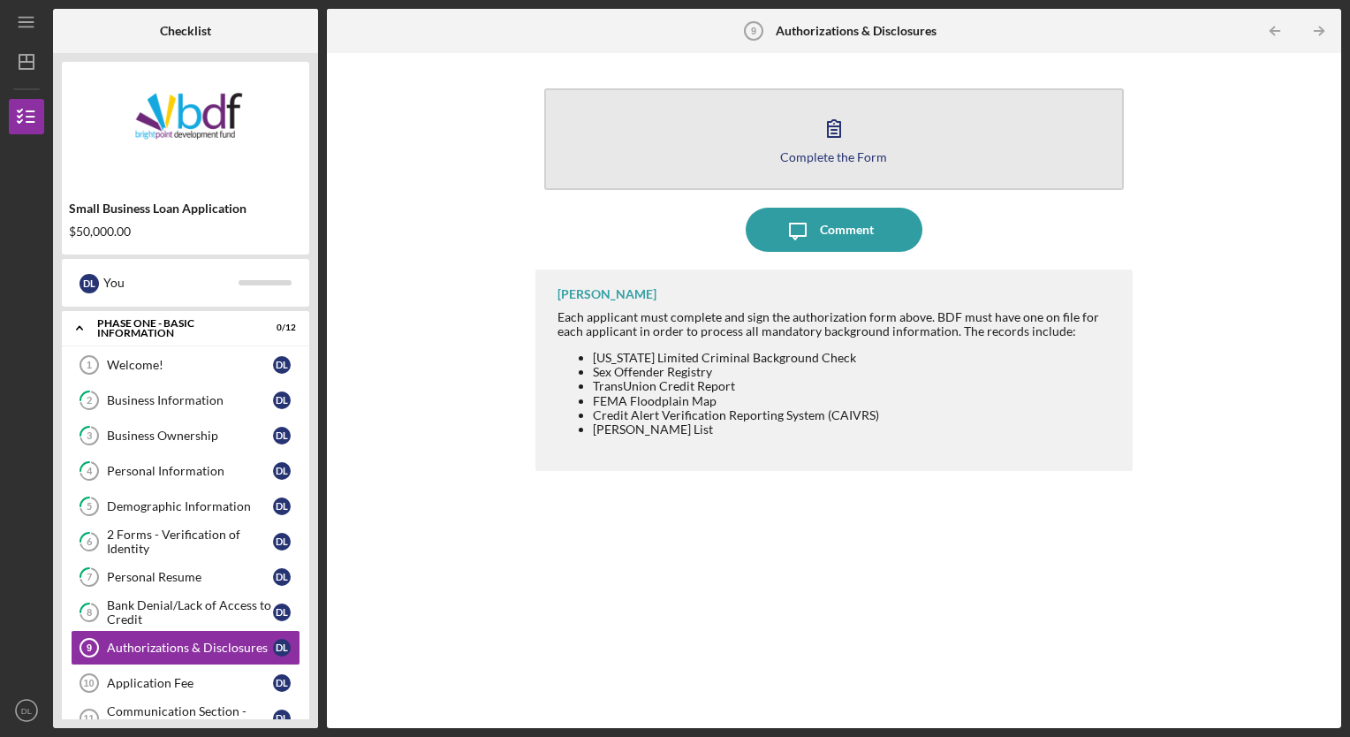
click at [792, 135] on button "Complete the Form Form" at bounding box center [834, 139] width 580 height 102
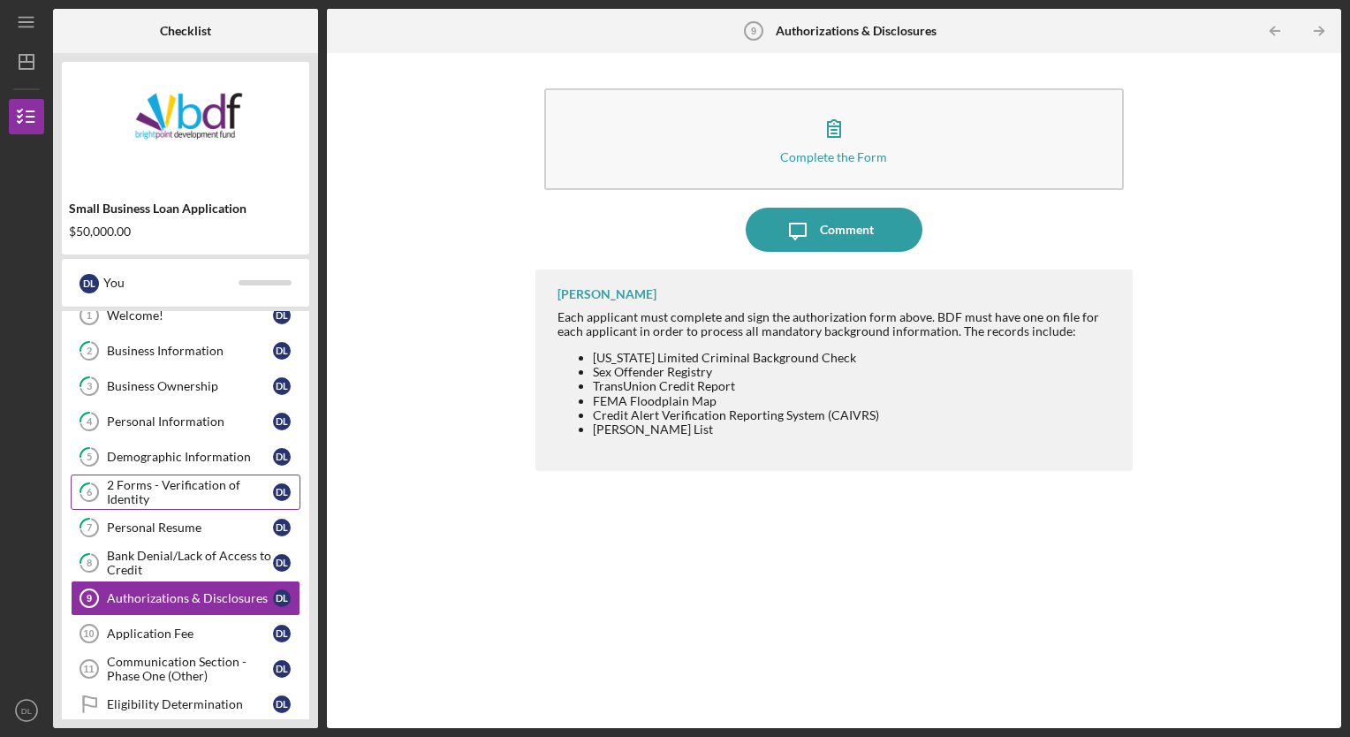
scroll to position [51, 0]
click at [109, 579] on icon "Authorizations & Disclosures 9" at bounding box center [89, 596] width 44 height 44
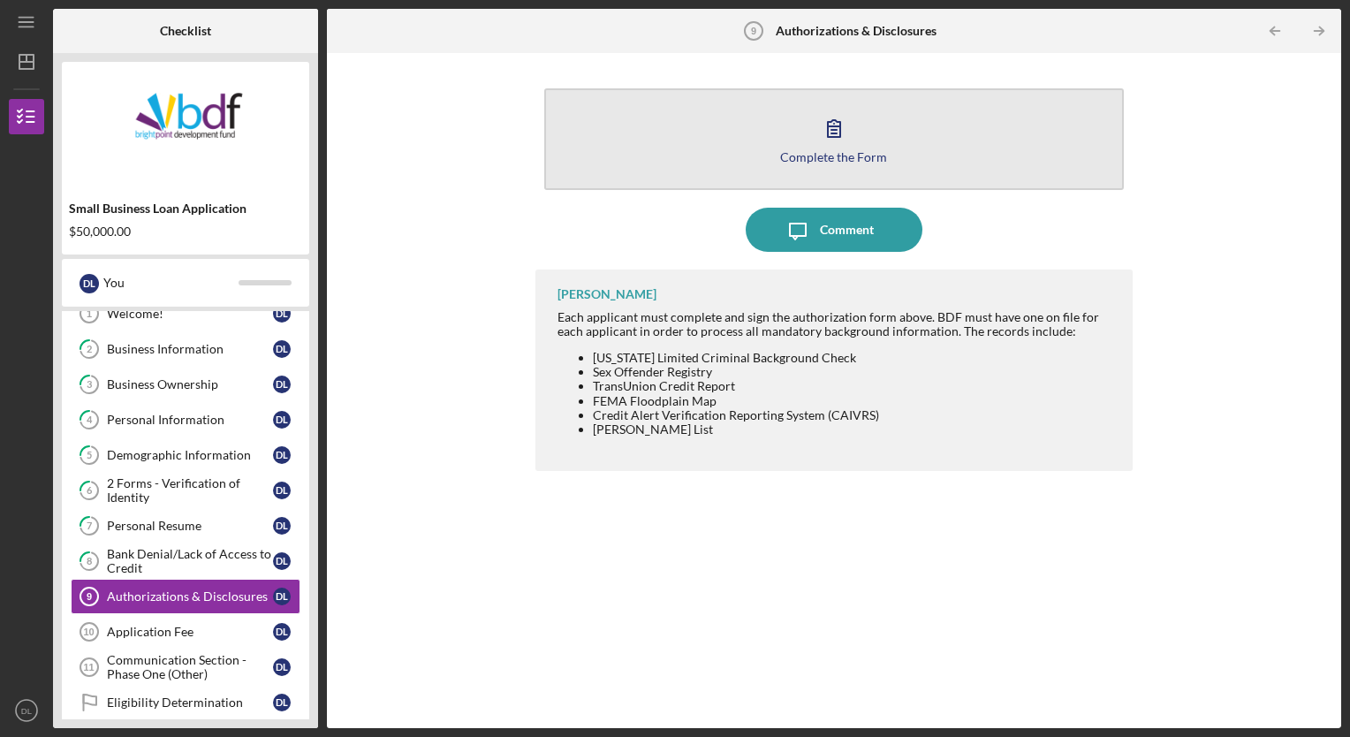
click at [671, 146] on button "Complete the Form Form" at bounding box center [834, 139] width 580 height 102
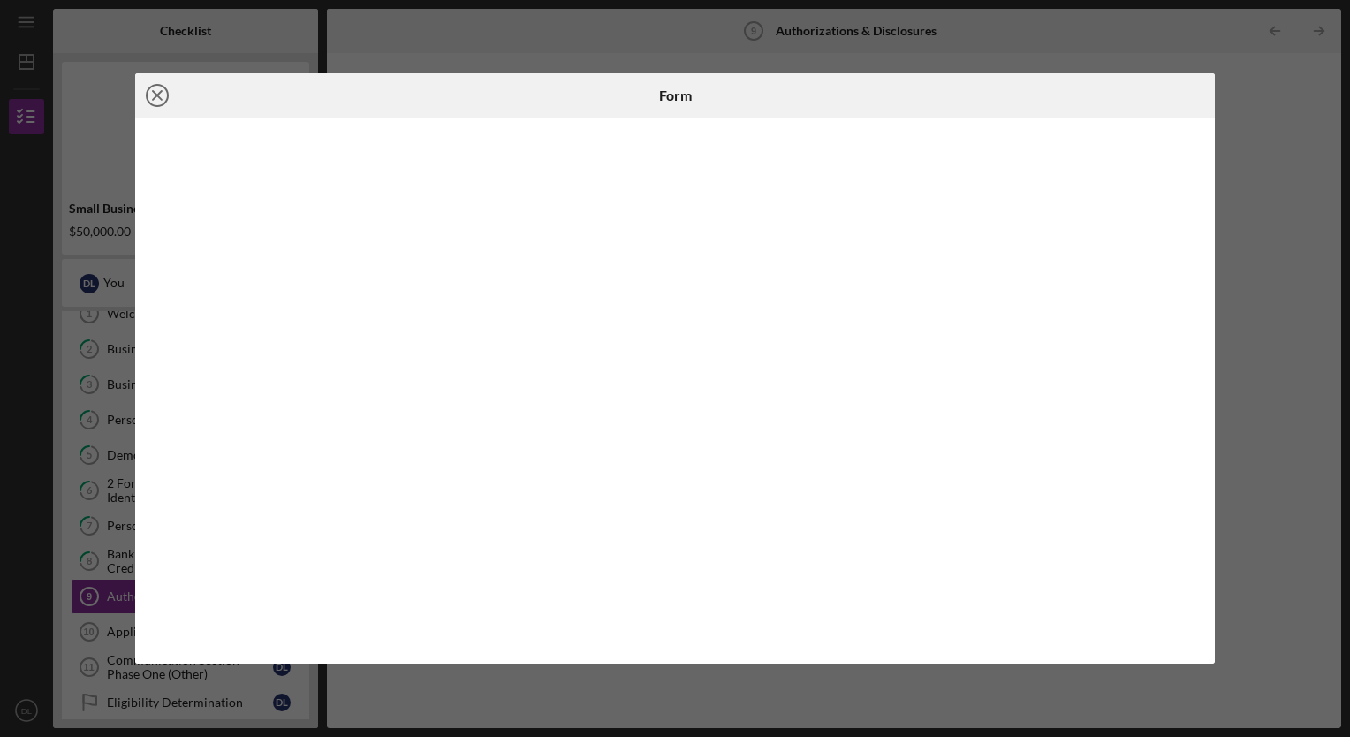
click at [154, 90] on icon "Icon/Close" at bounding box center [157, 95] width 44 height 44
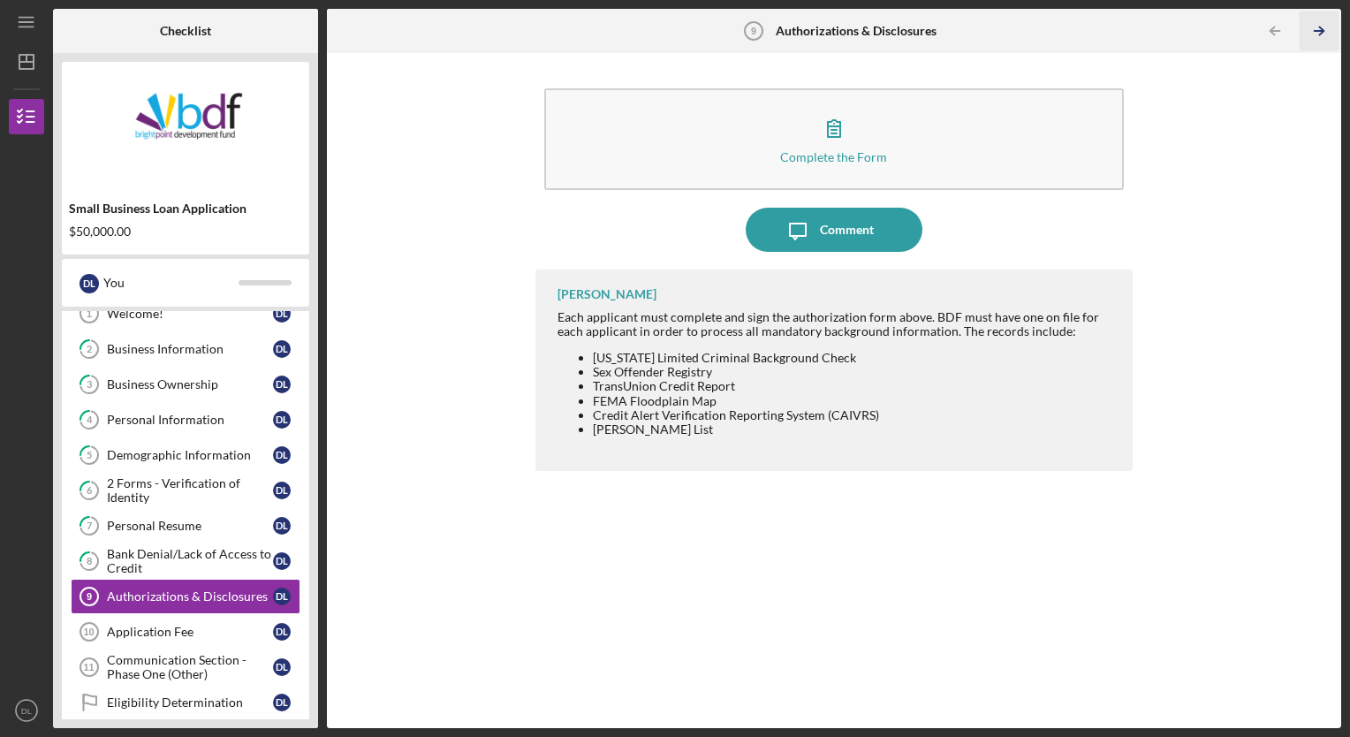
click at [1315, 23] on icon "Icon/Table Pagination Arrow" at bounding box center [1319, 31] width 40 height 40
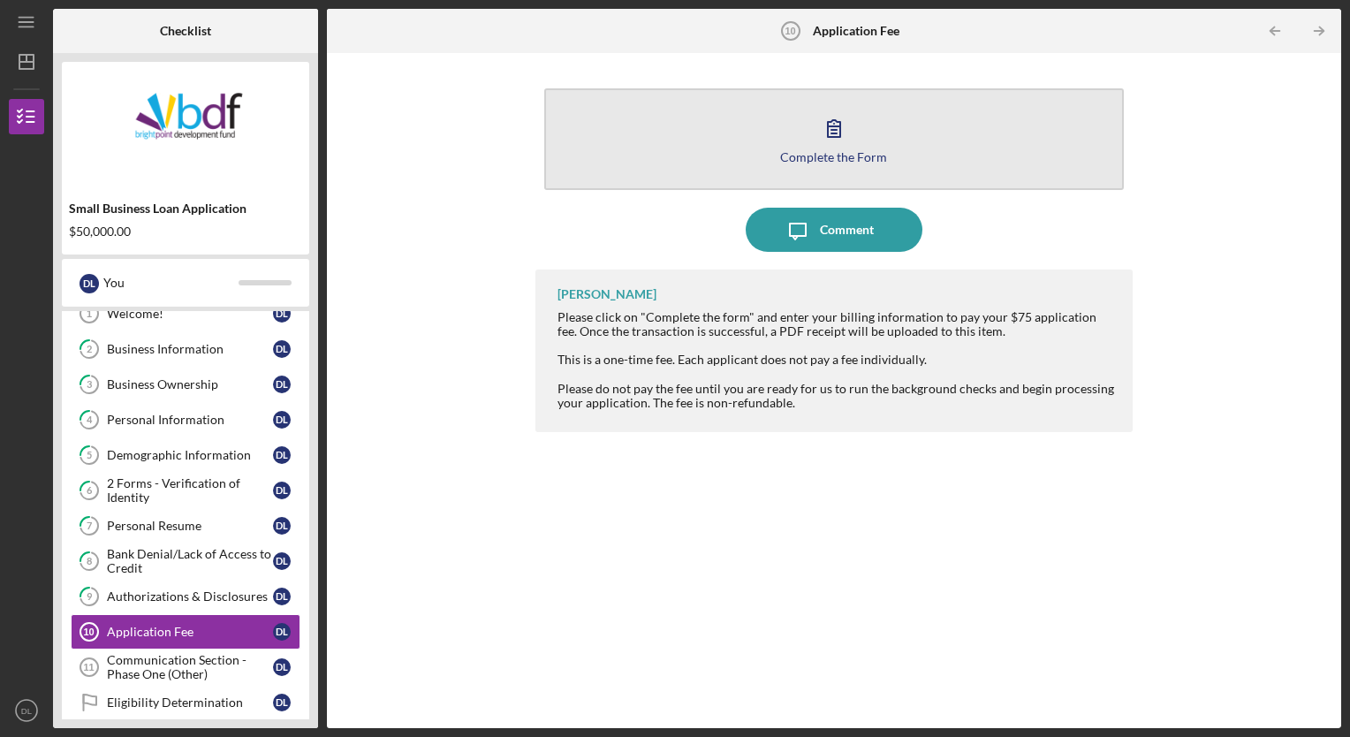
click at [804, 128] on button "Complete the Form Form" at bounding box center [834, 139] width 580 height 102
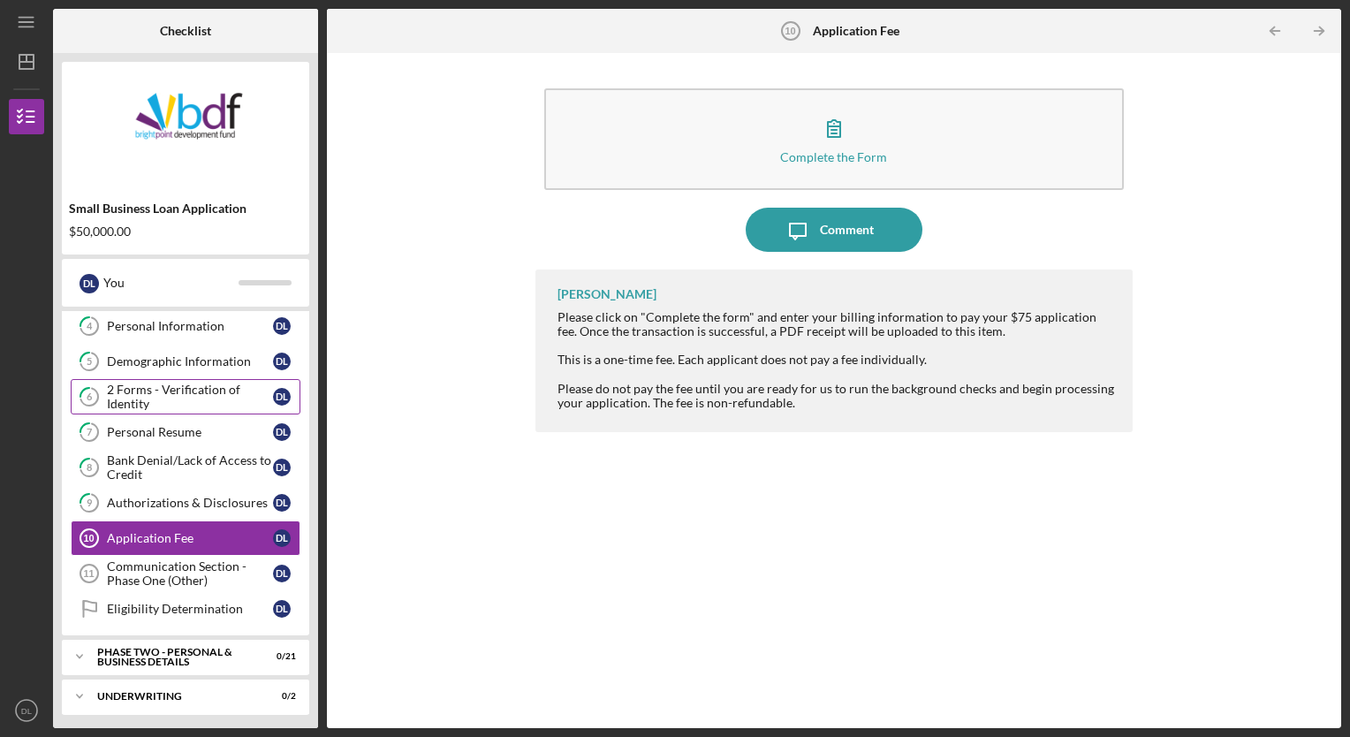
scroll to position [147, 0]
click at [1316, 25] on icon "Icon/Table Pagination Arrow" at bounding box center [1319, 31] width 40 height 40
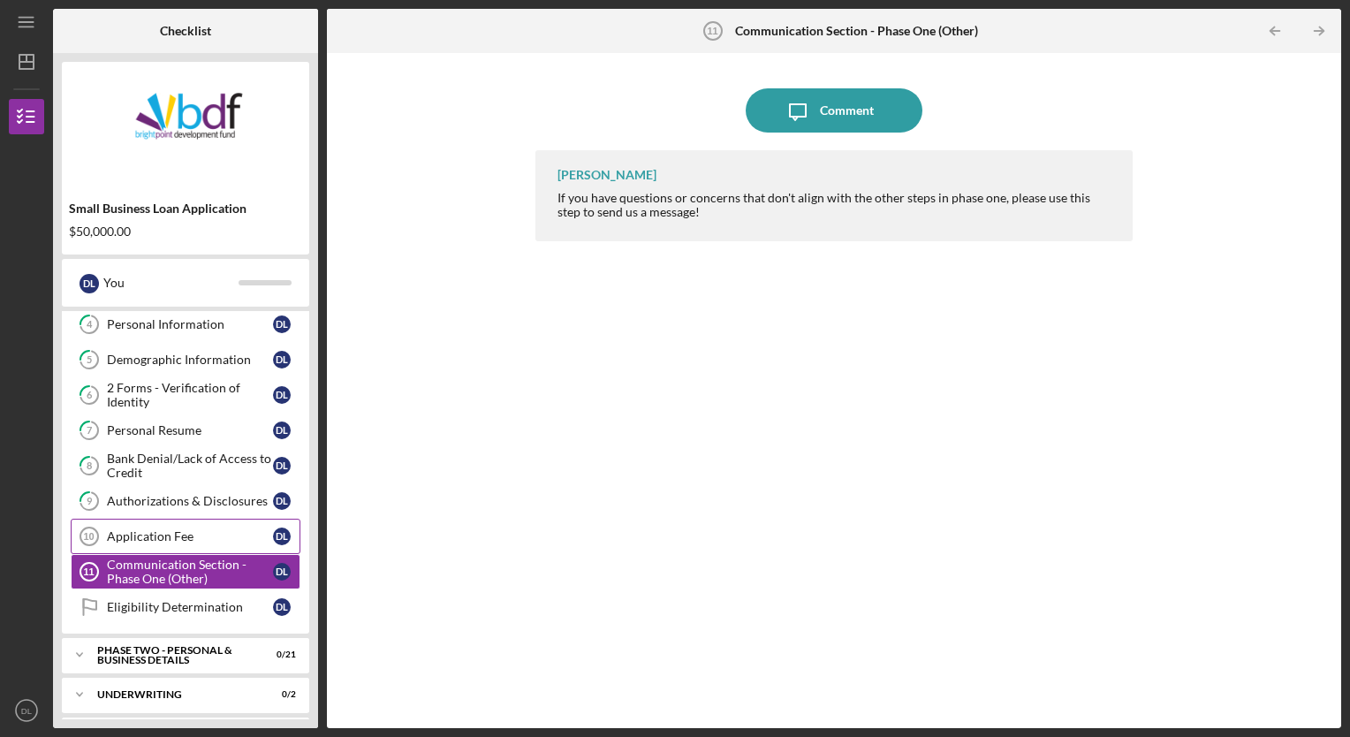
click at [132, 529] on div "Application Fee" at bounding box center [190, 536] width 166 height 14
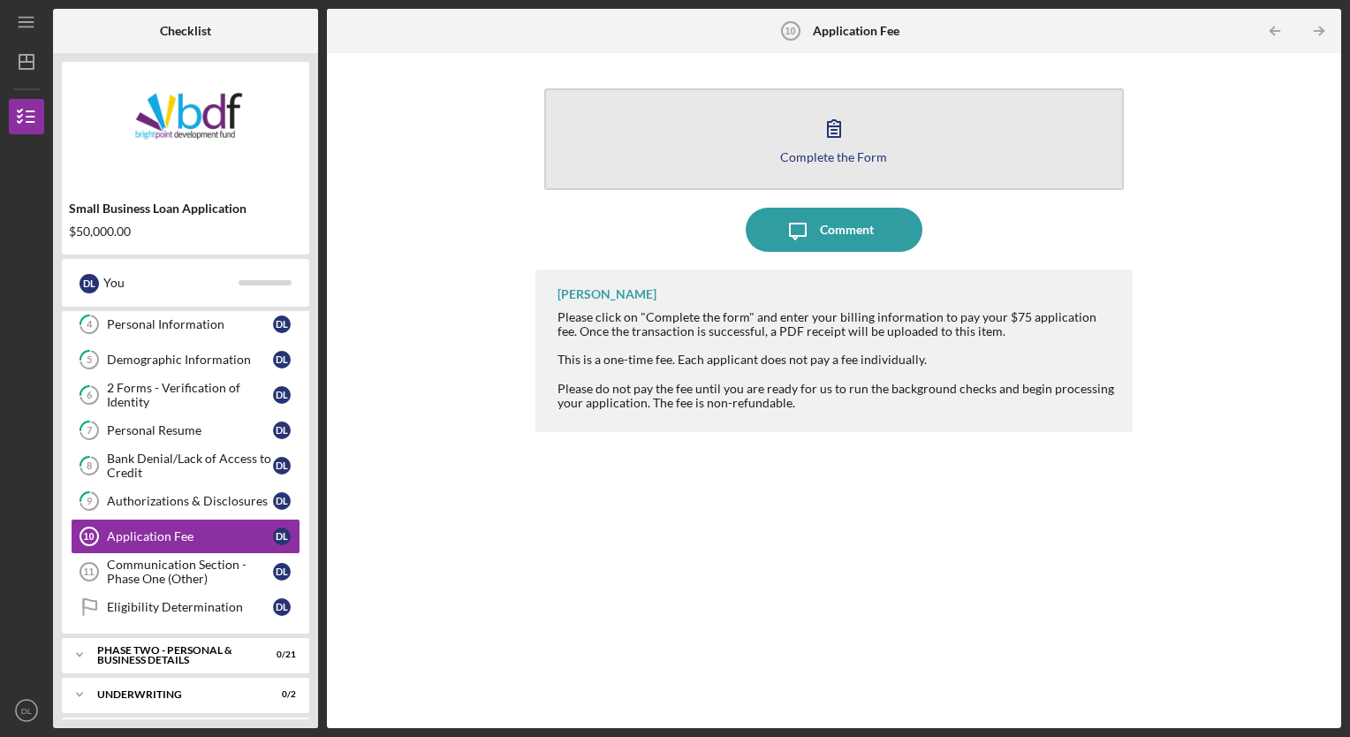
click at [741, 155] on button "Complete the Form Form" at bounding box center [834, 139] width 580 height 102
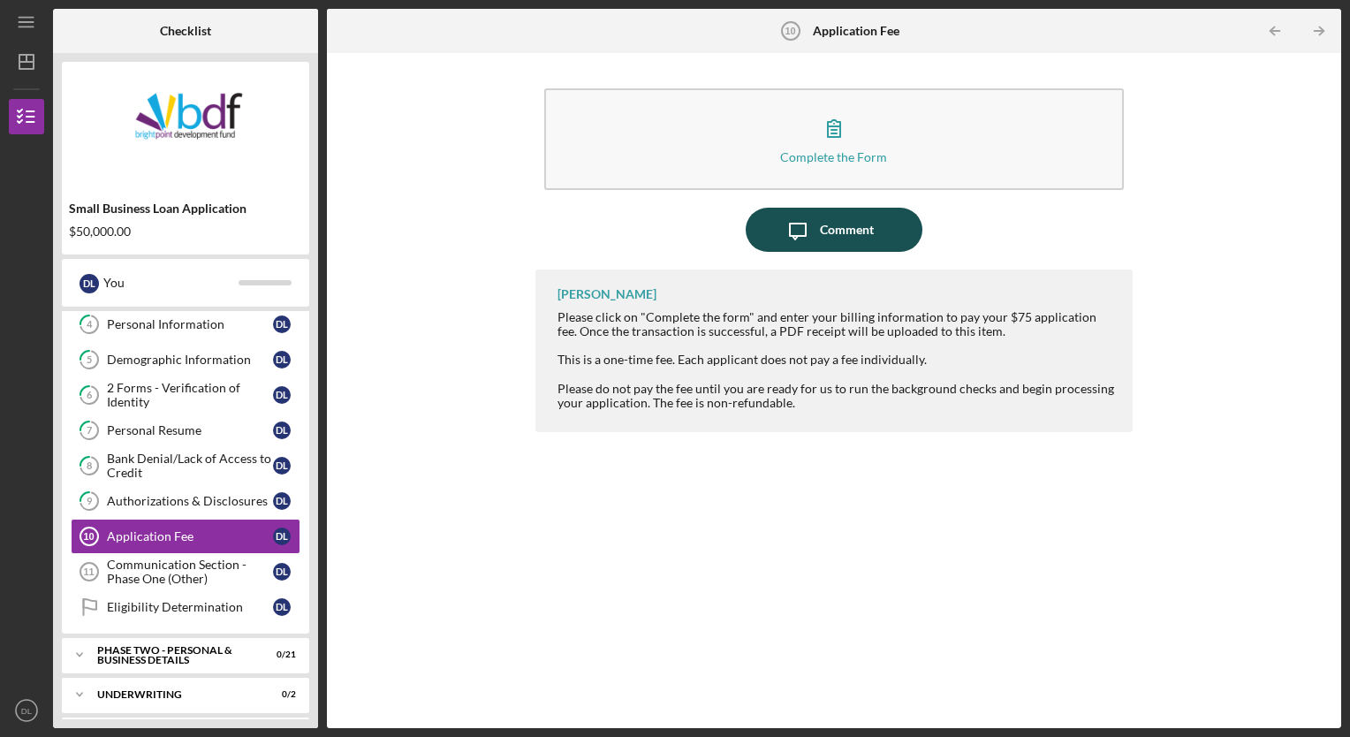
click at [783, 224] on icon "Icon/Message" at bounding box center [798, 230] width 44 height 44
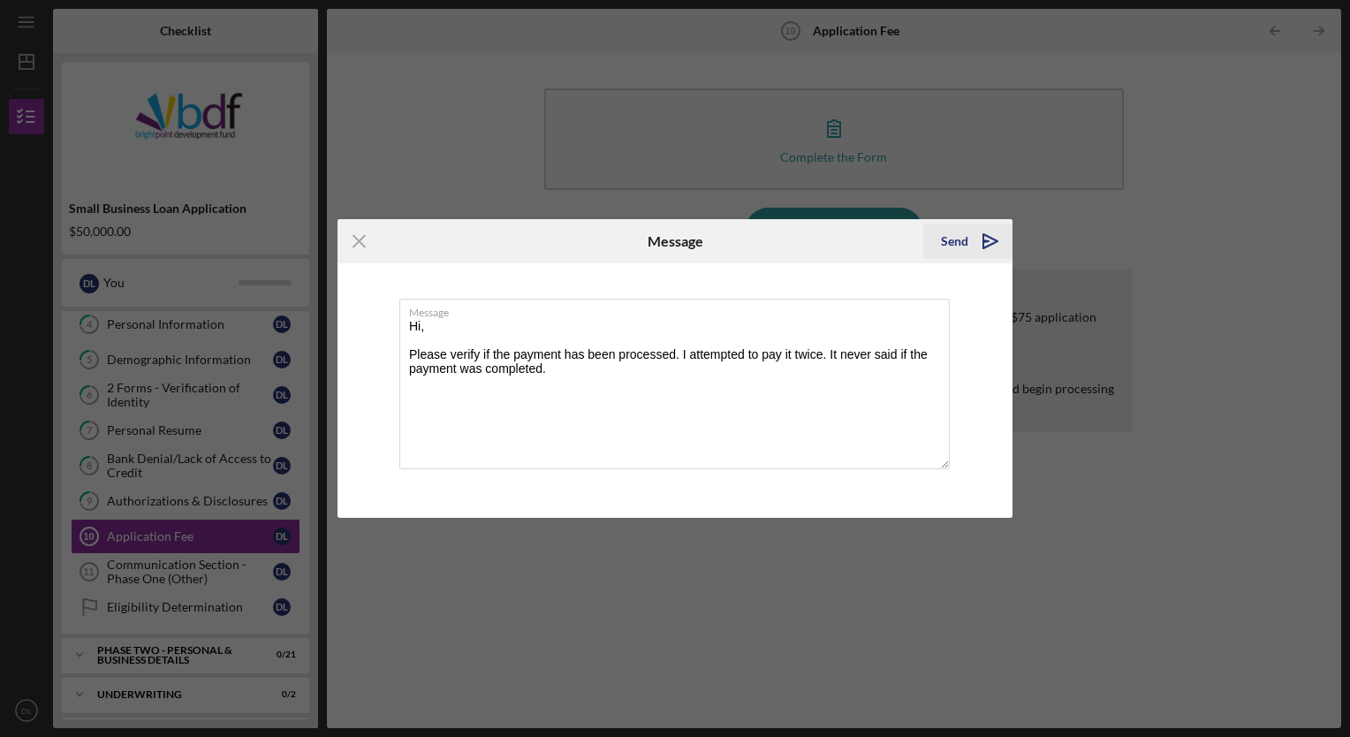
type textarea "Hi, Please verify if the payment has been processed. I attempted to pay it twic…"
click at [957, 233] on div "Send" at bounding box center [954, 240] width 27 height 35
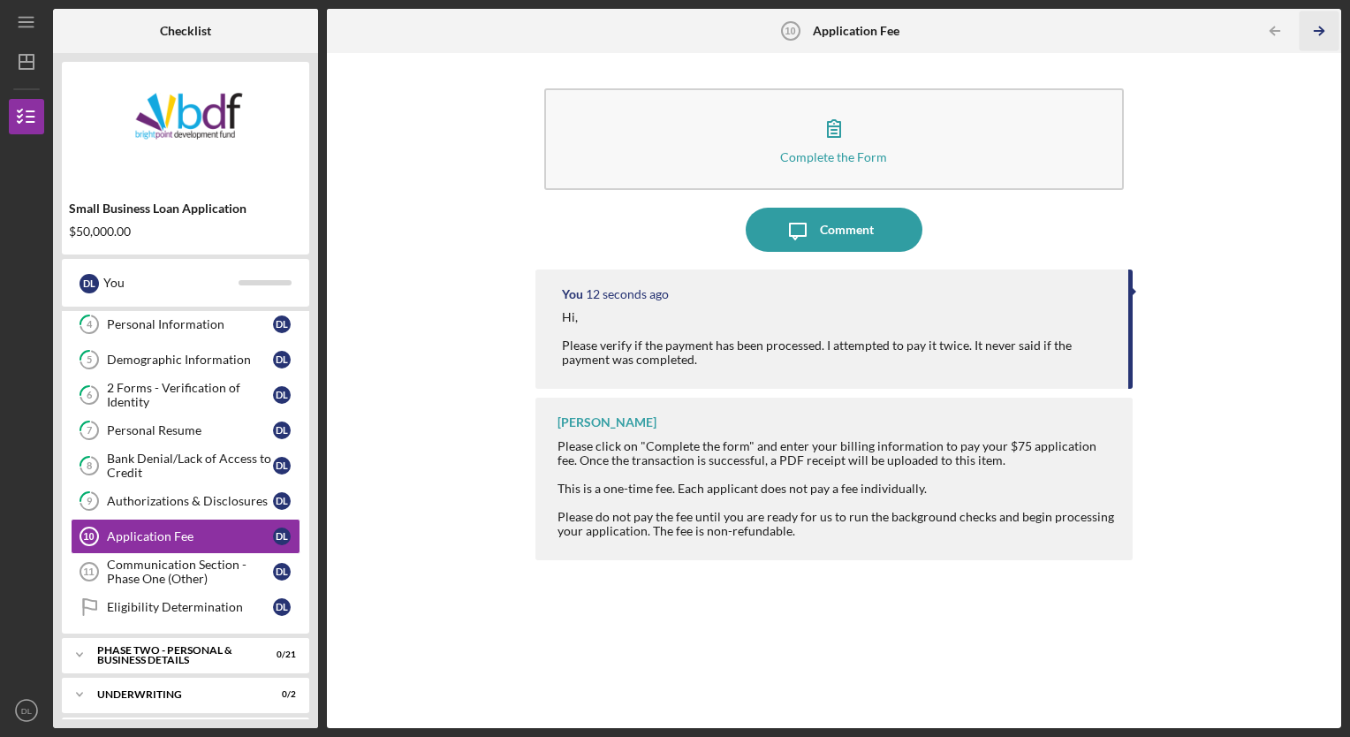
click at [1328, 18] on icon "Icon/Table Pagination Arrow" at bounding box center [1319, 31] width 40 height 40
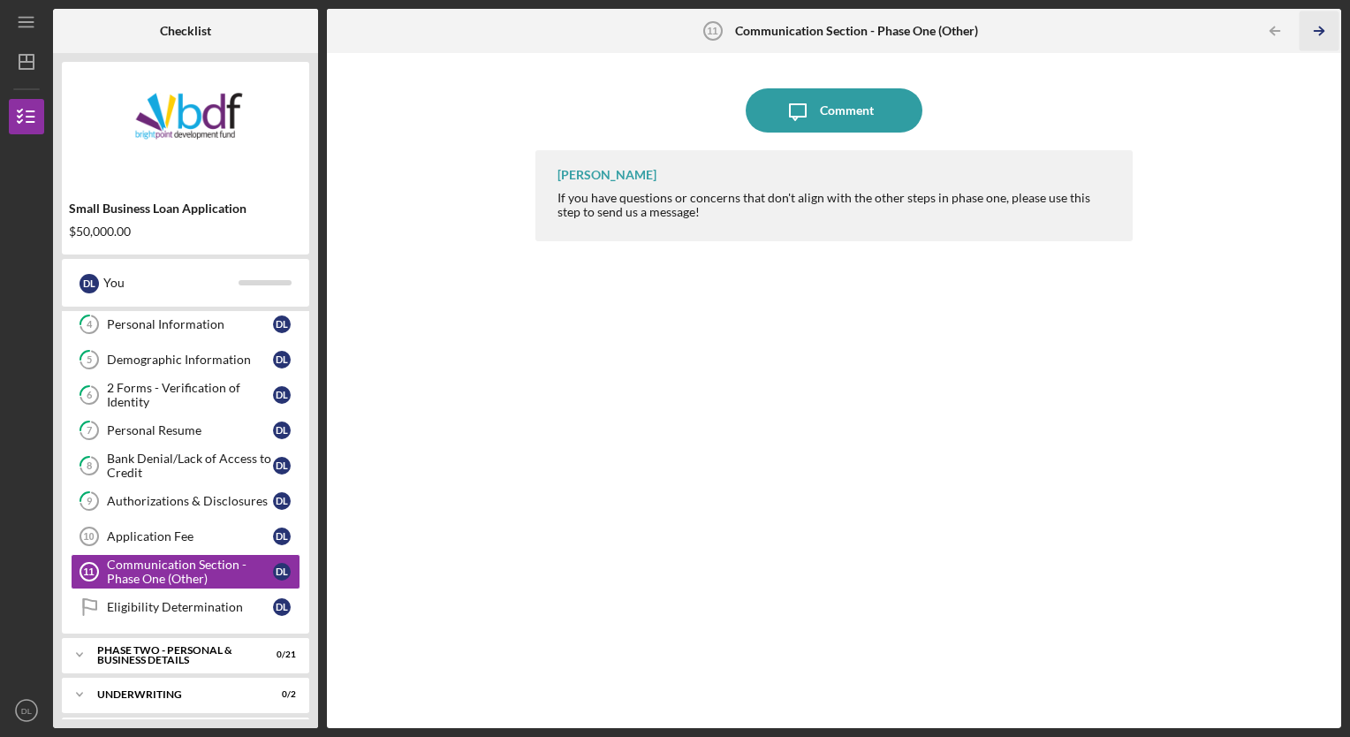
click at [1327, 31] on icon "Icon/Table Pagination Arrow" at bounding box center [1319, 31] width 40 height 40
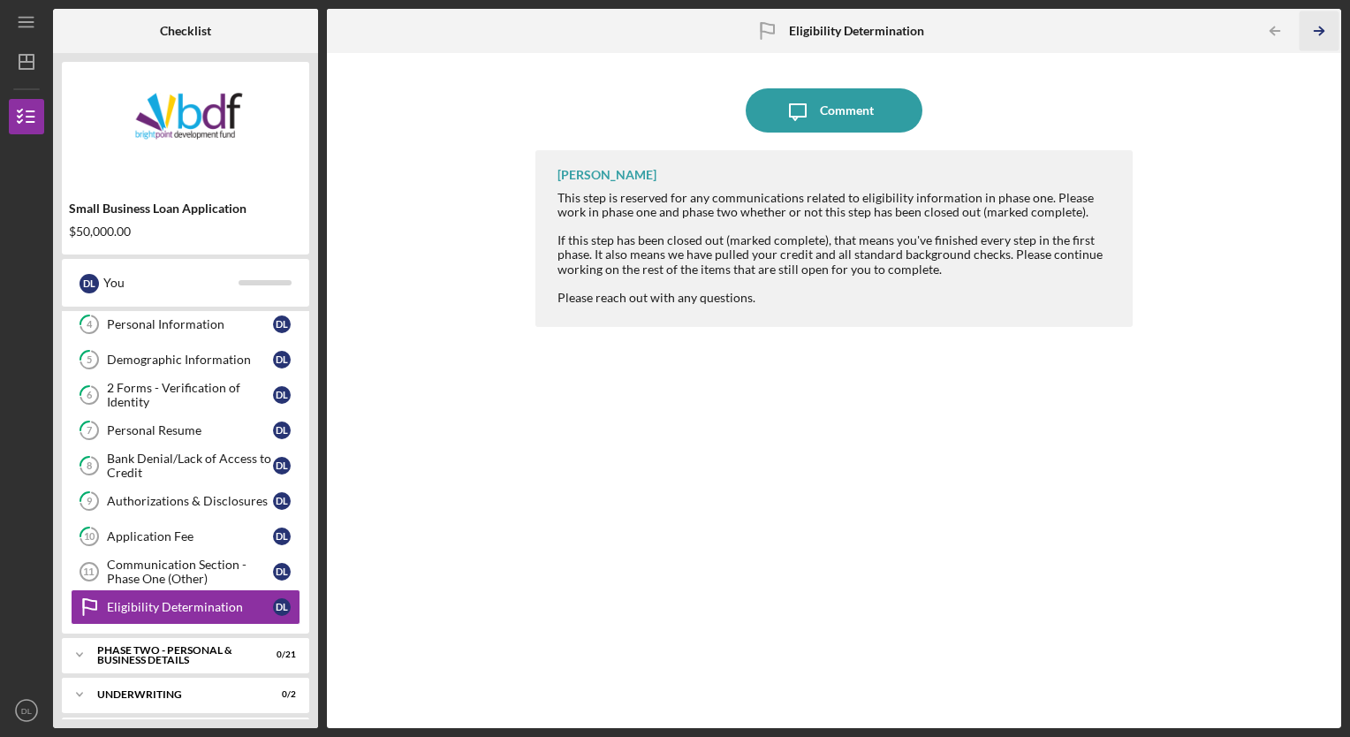
click at [1316, 30] on icon "Icon/Table Pagination Arrow" at bounding box center [1319, 31] width 40 height 40
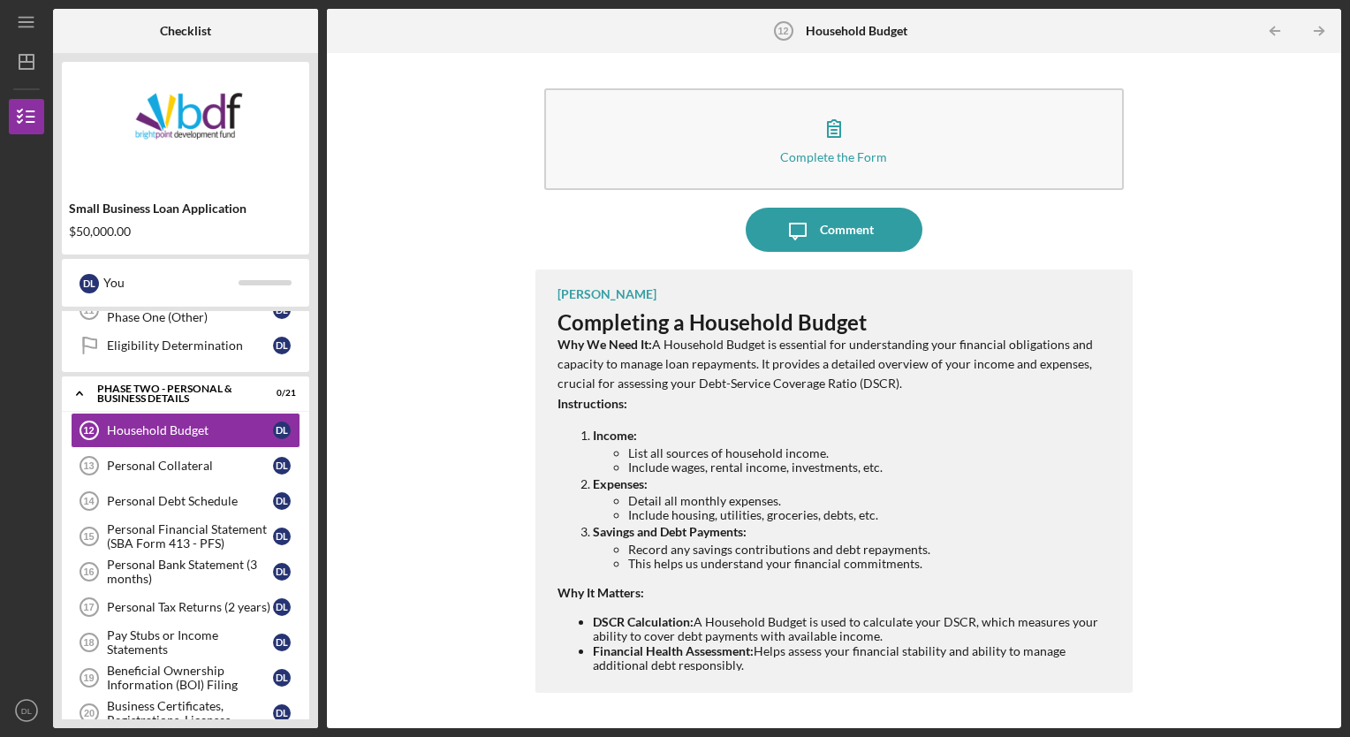
scroll to position [410, 0]
click at [255, 457] on div "Personal Collateral" at bounding box center [190, 464] width 166 height 14
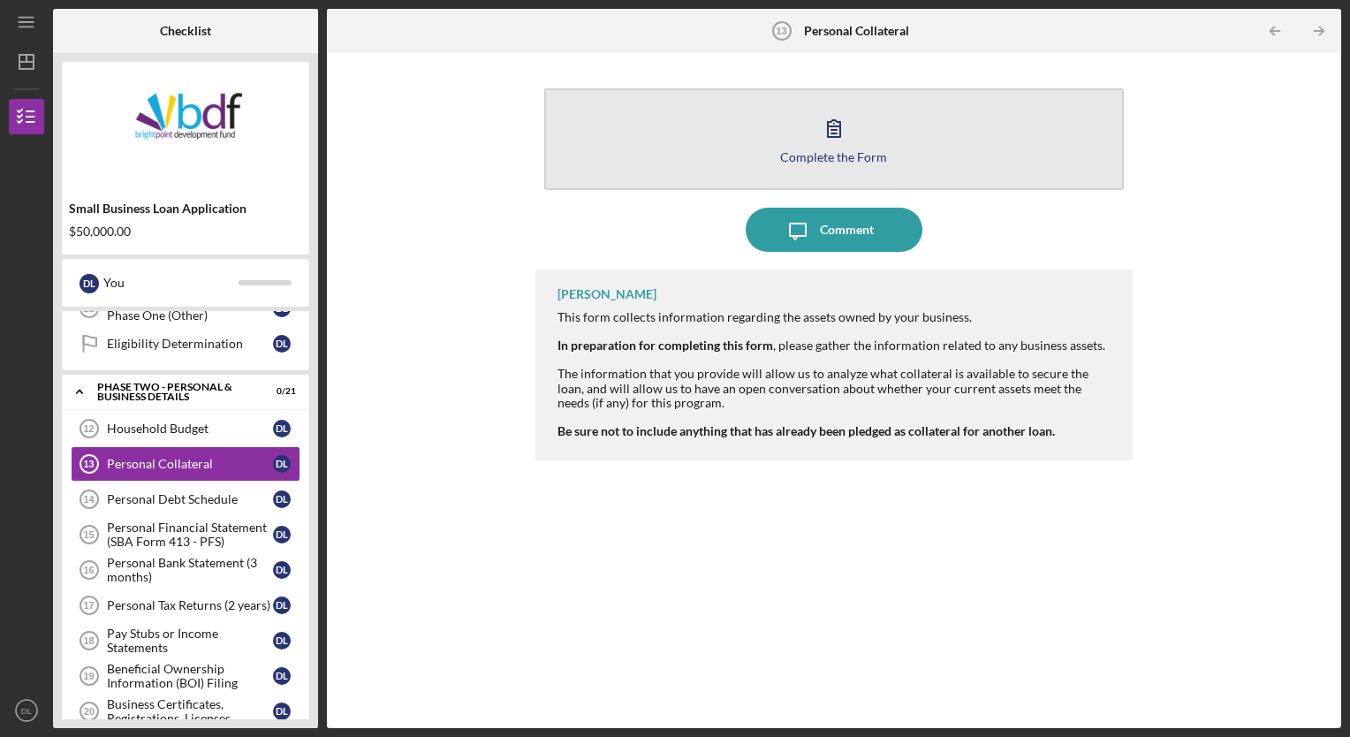
click at [784, 144] on button "Complete the Form Form" at bounding box center [834, 139] width 580 height 102
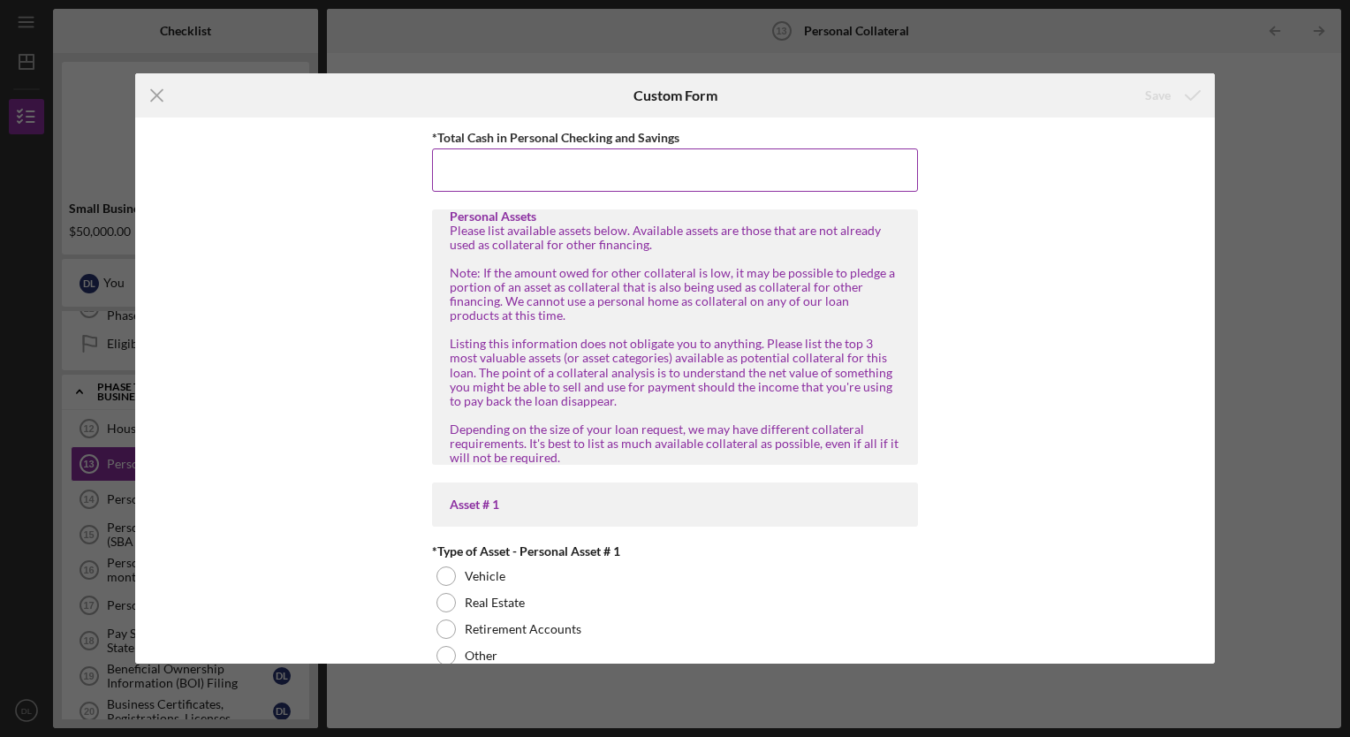
click at [472, 172] on input "*Total Cash in Personal Checking and Savings" at bounding box center [675, 169] width 486 height 42
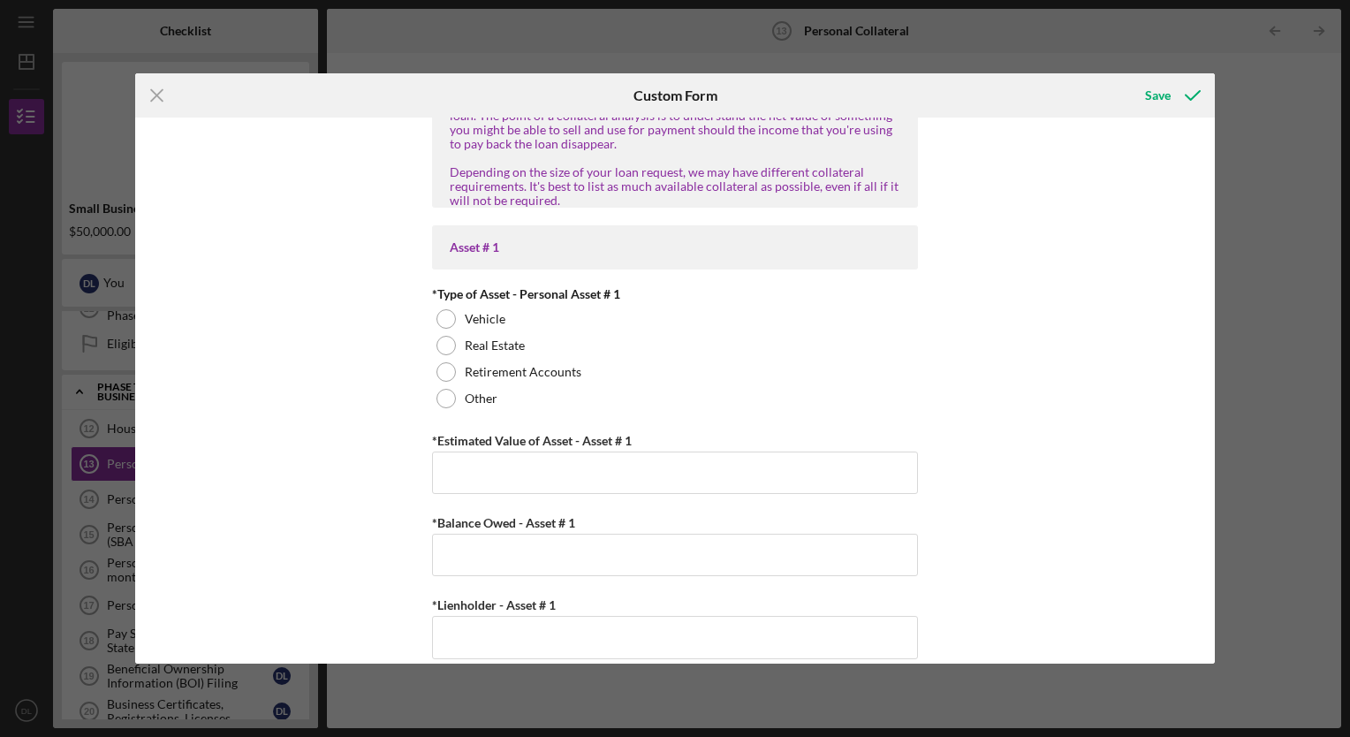
scroll to position [258, 0]
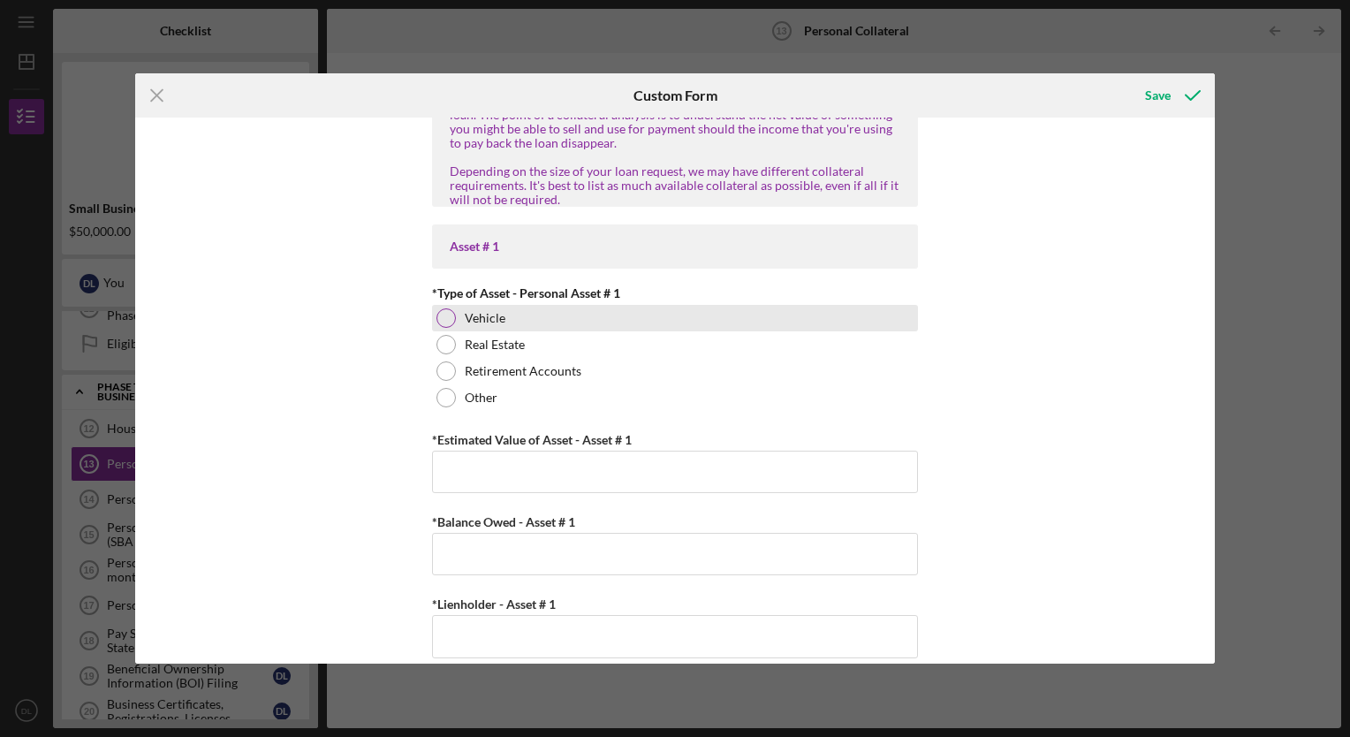
type input "$38,000"
click at [443, 316] on div at bounding box center [445, 317] width 19 height 19
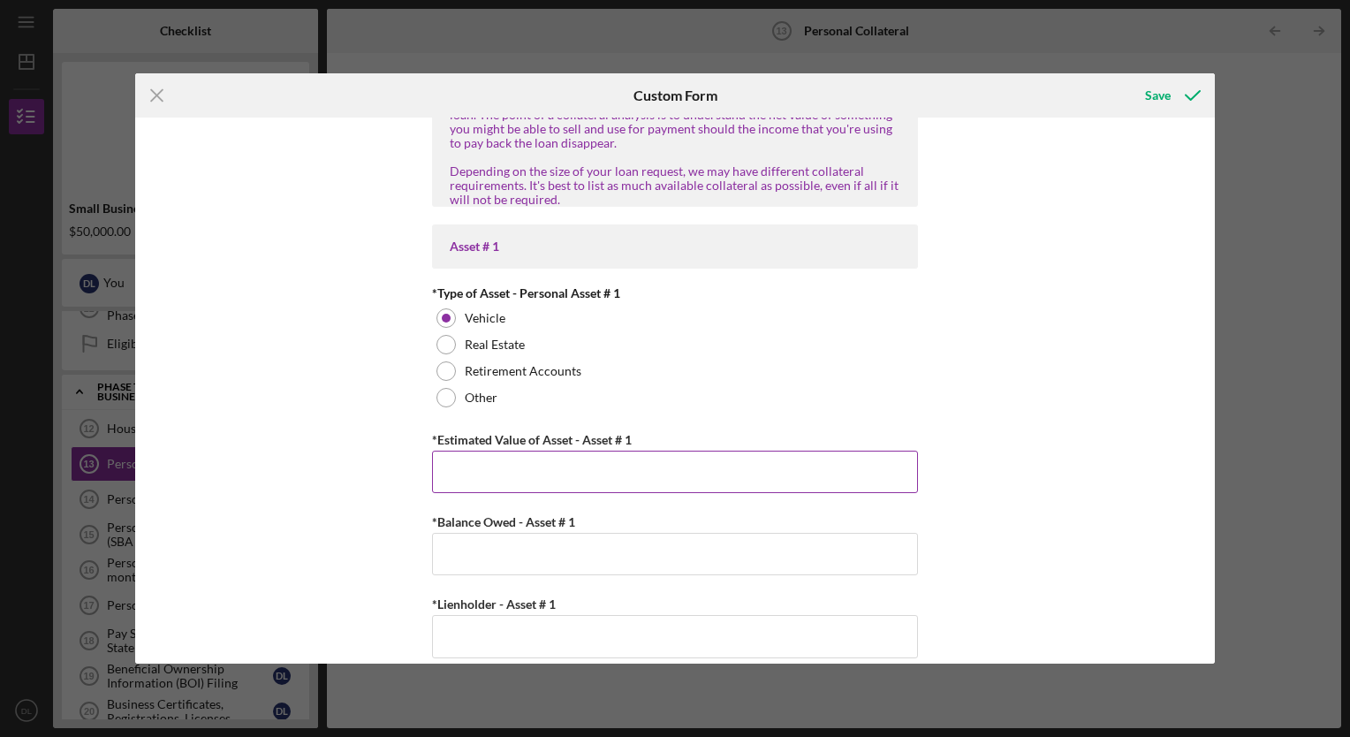
click at [443, 465] on input "*Estimated Value of Asset - Asset # 1" at bounding box center [675, 471] width 486 height 42
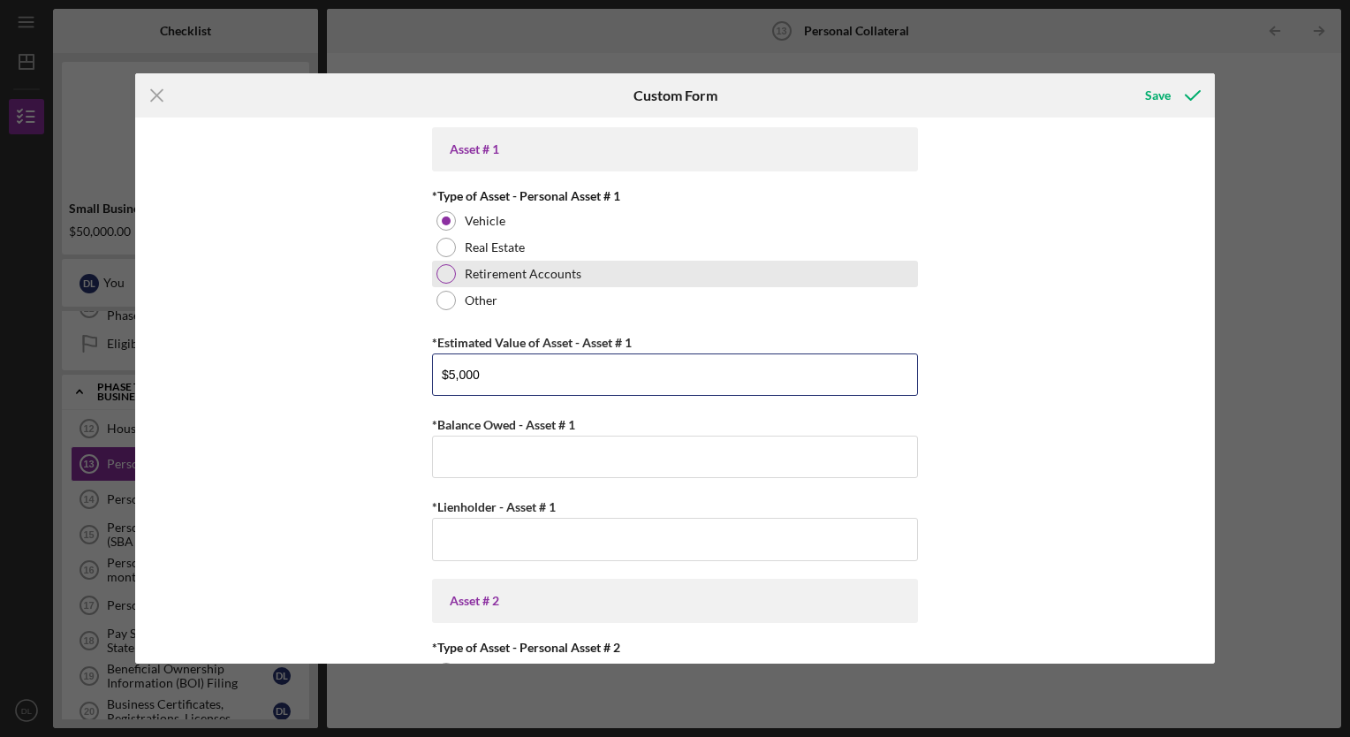
scroll to position [360, 0]
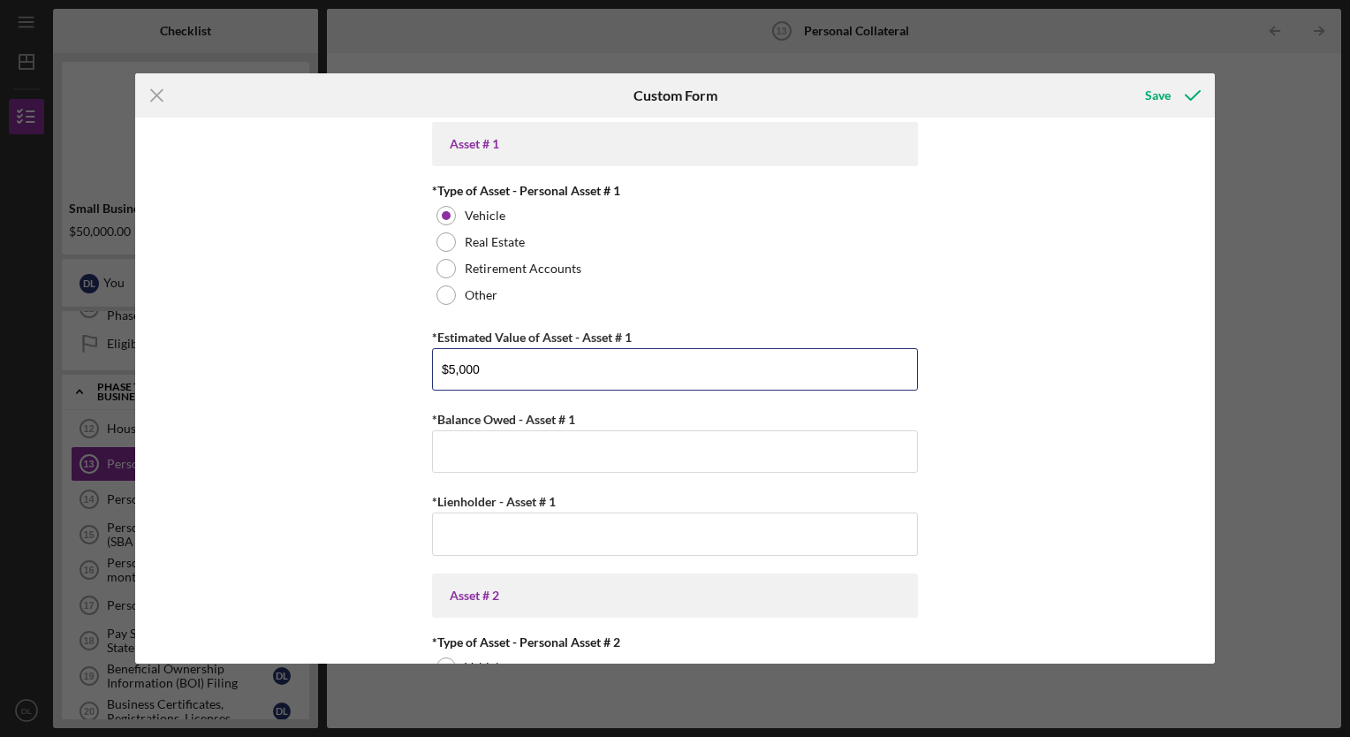
drag, startPoint x: 481, startPoint y: 375, endPoint x: 359, endPoint y: 359, distance: 123.7
click at [359, 359] on div "*Total Cash in Personal Checking and Savings $38,000 Personal Assets Please lis…" at bounding box center [674, 389] width 1079 height 545
click at [481, 441] on input "*Balance Owed - Asset # 1" at bounding box center [675, 451] width 486 height 42
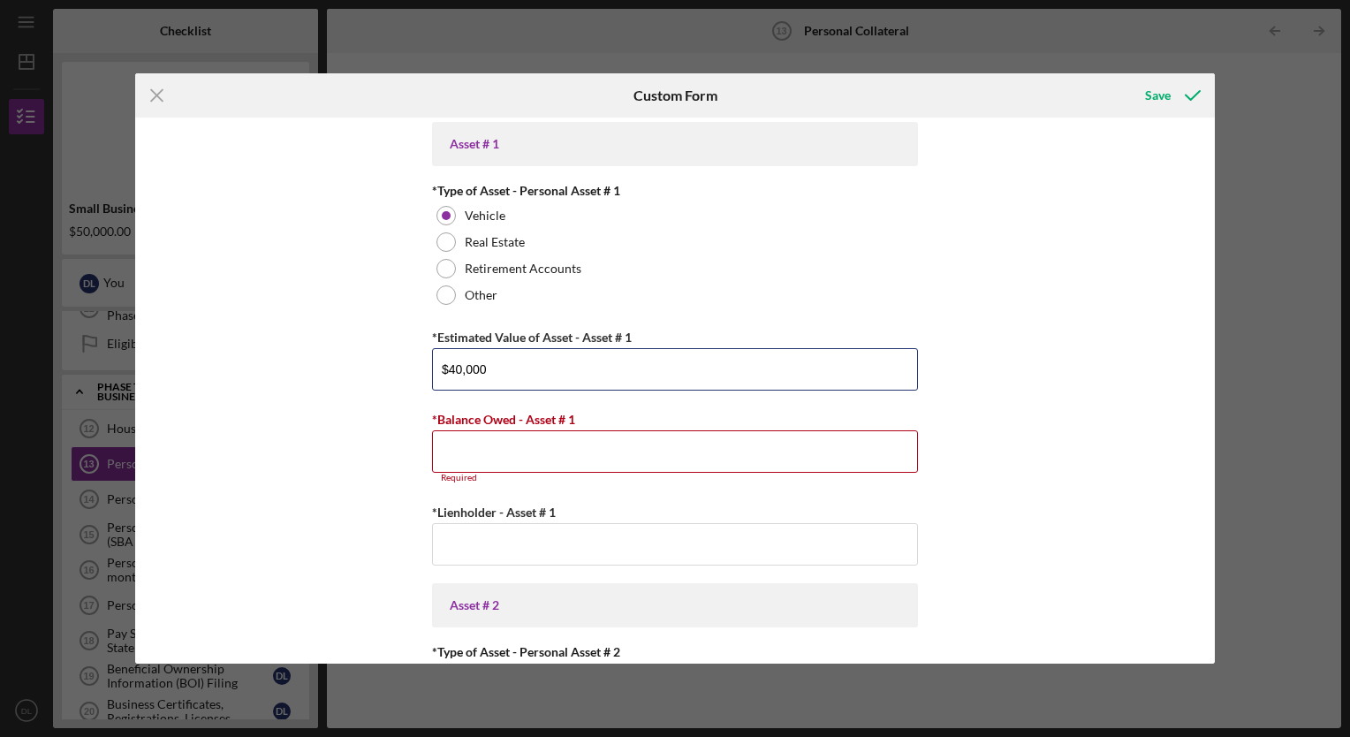
drag, startPoint x: 495, startPoint y: 366, endPoint x: 382, endPoint y: 376, distance: 113.6
click at [382, 376] on div "*Total Cash in Personal Checking and Savings $38,000 Personal Assets Please lis…" at bounding box center [674, 389] width 1079 height 545
type input "$50,000"
click at [480, 461] on input "*Balance Owed - Asset # 1" at bounding box center [675, 451] width 486 height 42
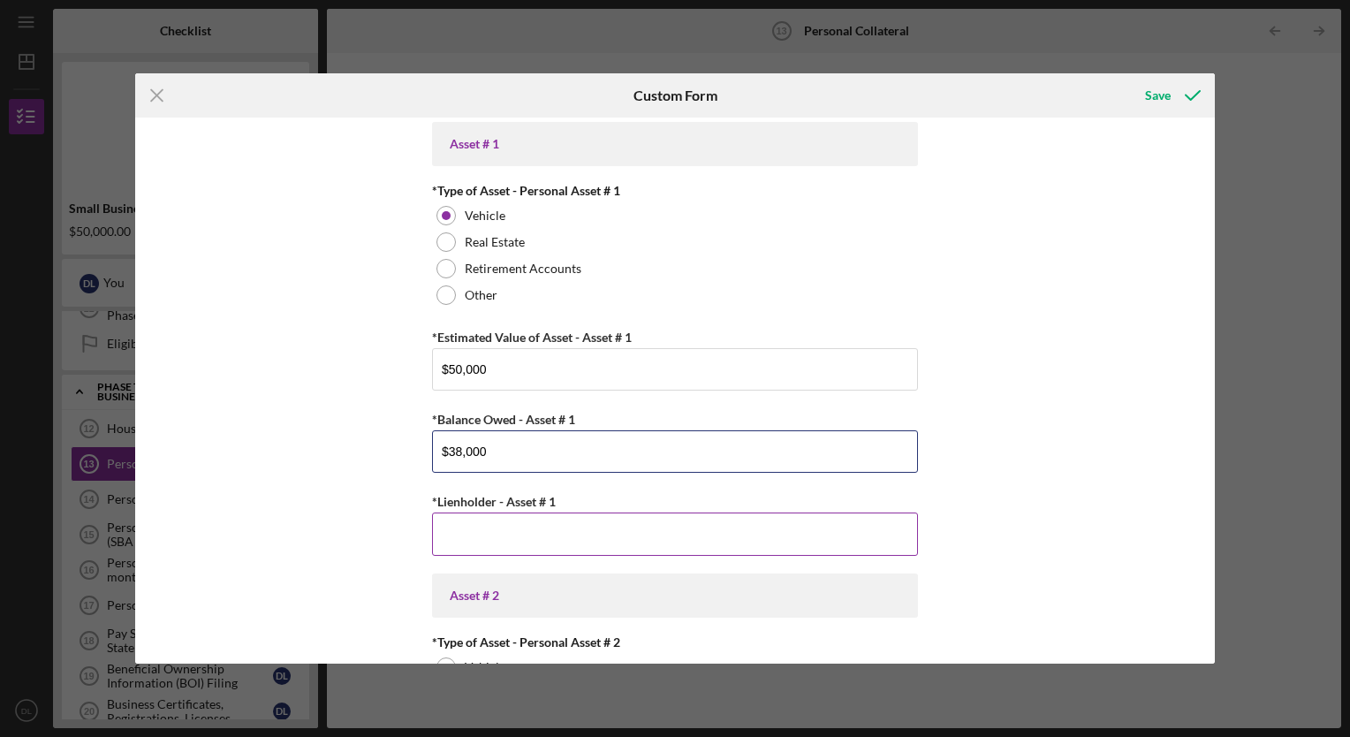
type input "$38,000"
click at [494, 529] on input "*Lienholder - Asset # 1" at bounding box center [675, 533] width 486 height 42
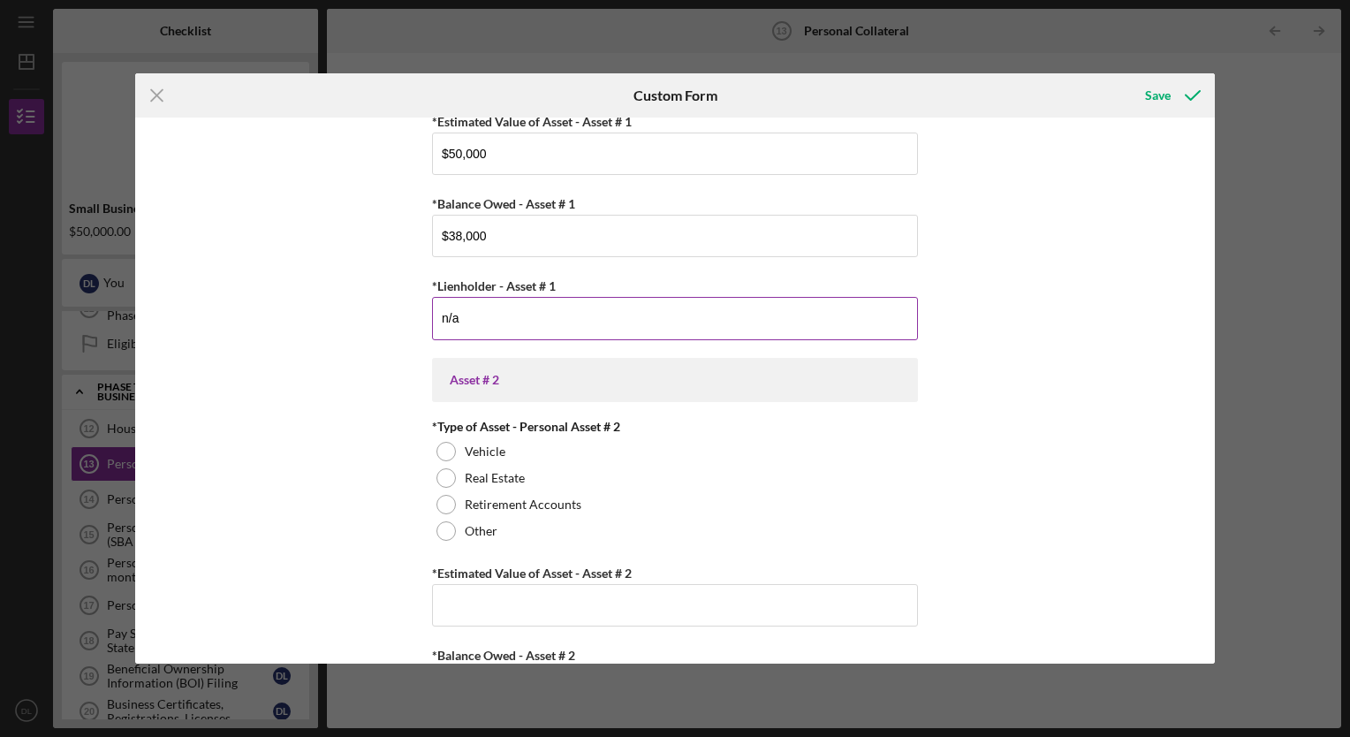
scroll to position [576, 0]
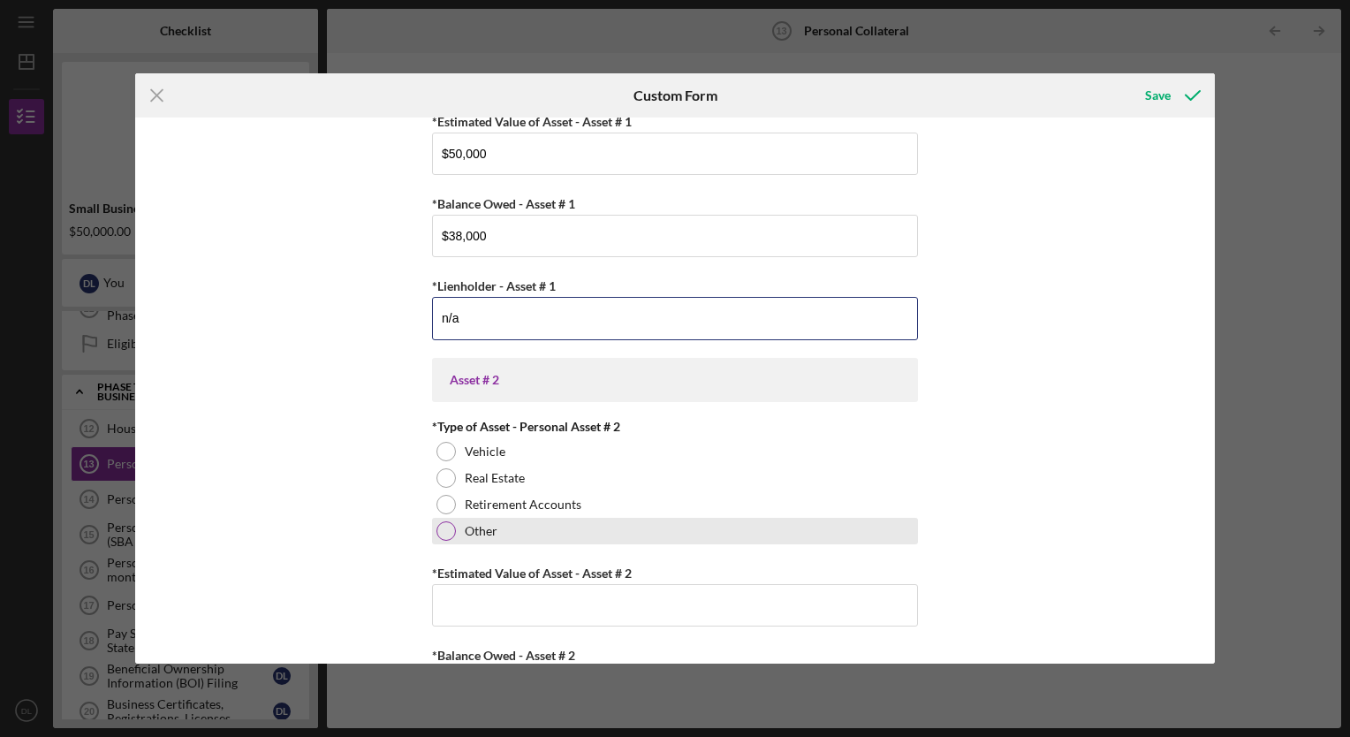
type input "n/a"
click at [436, 525] on div at bounding box center [445, 530] width 19 height 19
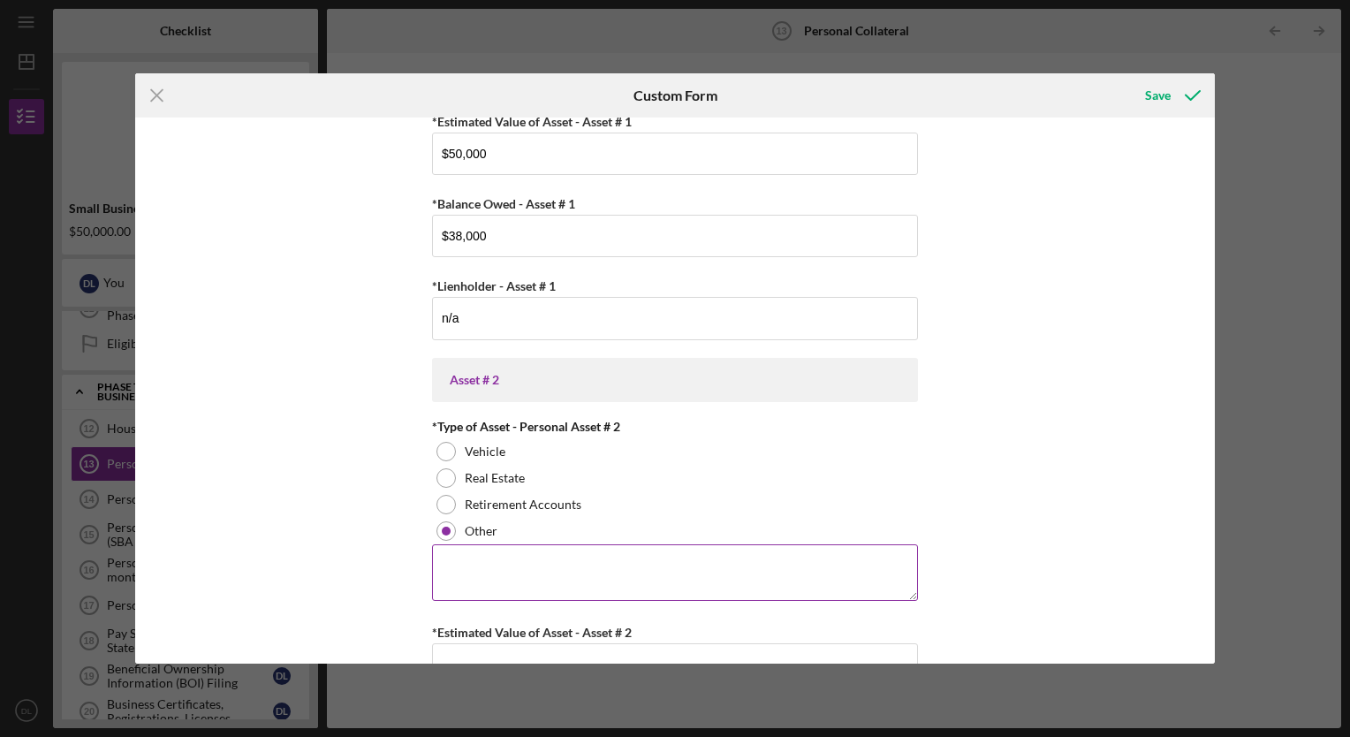
click at [453, 565] on textarea at bounding box center [675, 572] width 486 height 57
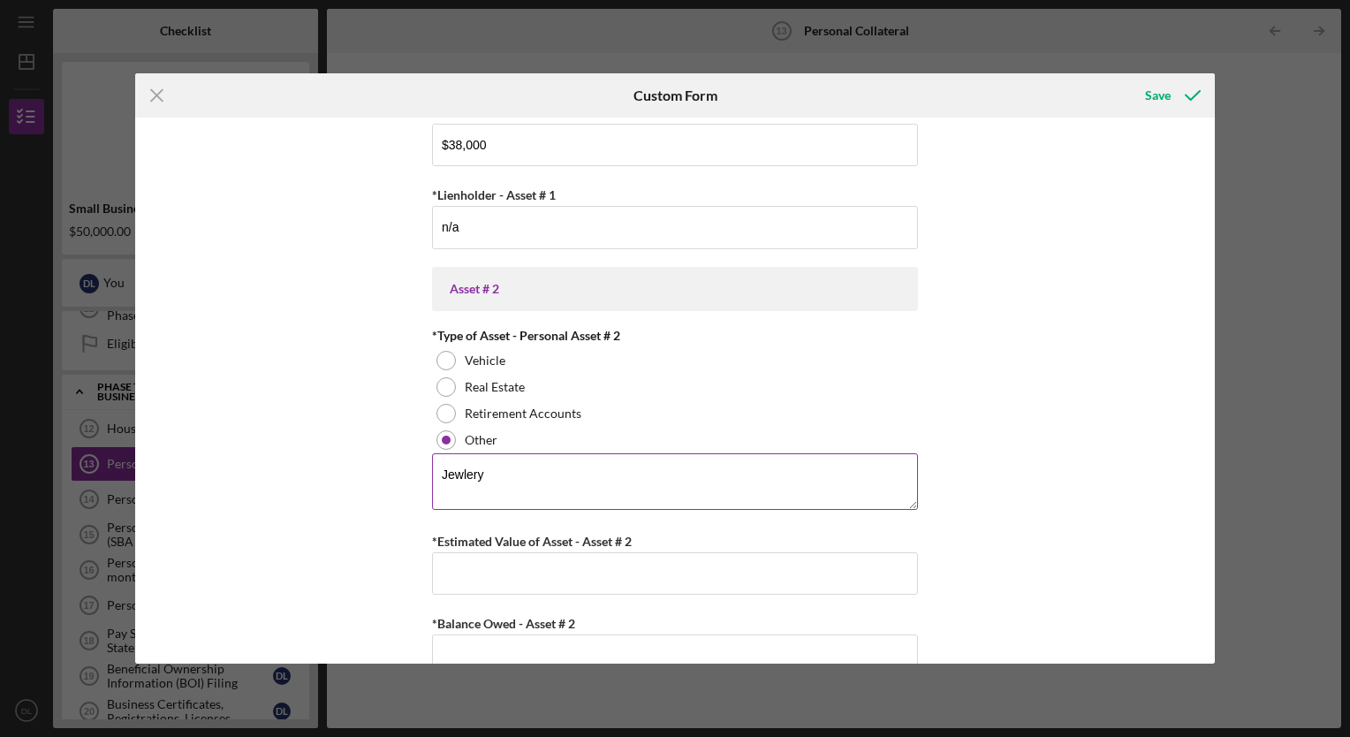
scroll to position [675, 0]
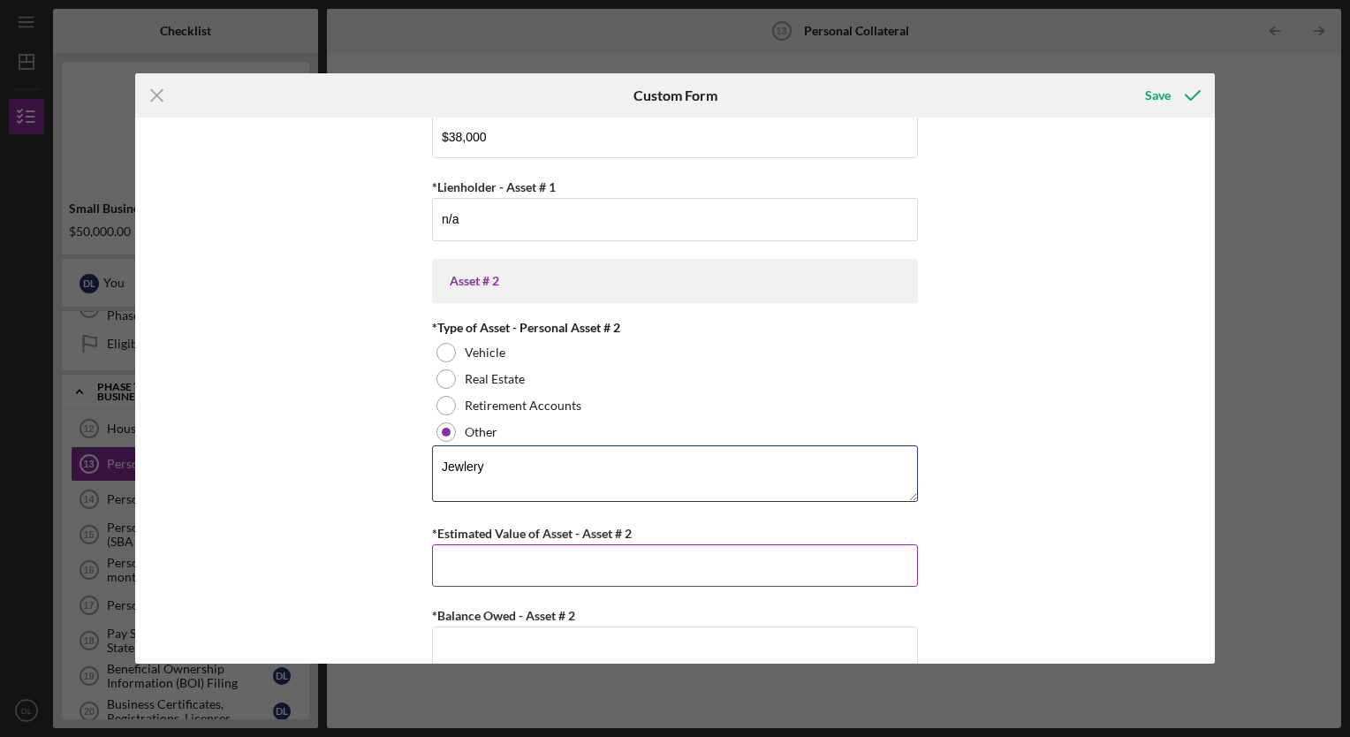
type textarea "Jewlery"
click at [480, 559] on input "*Estimated Value of Asset - Asset # 2" at bounding box center [675, 565] width 486 height 42
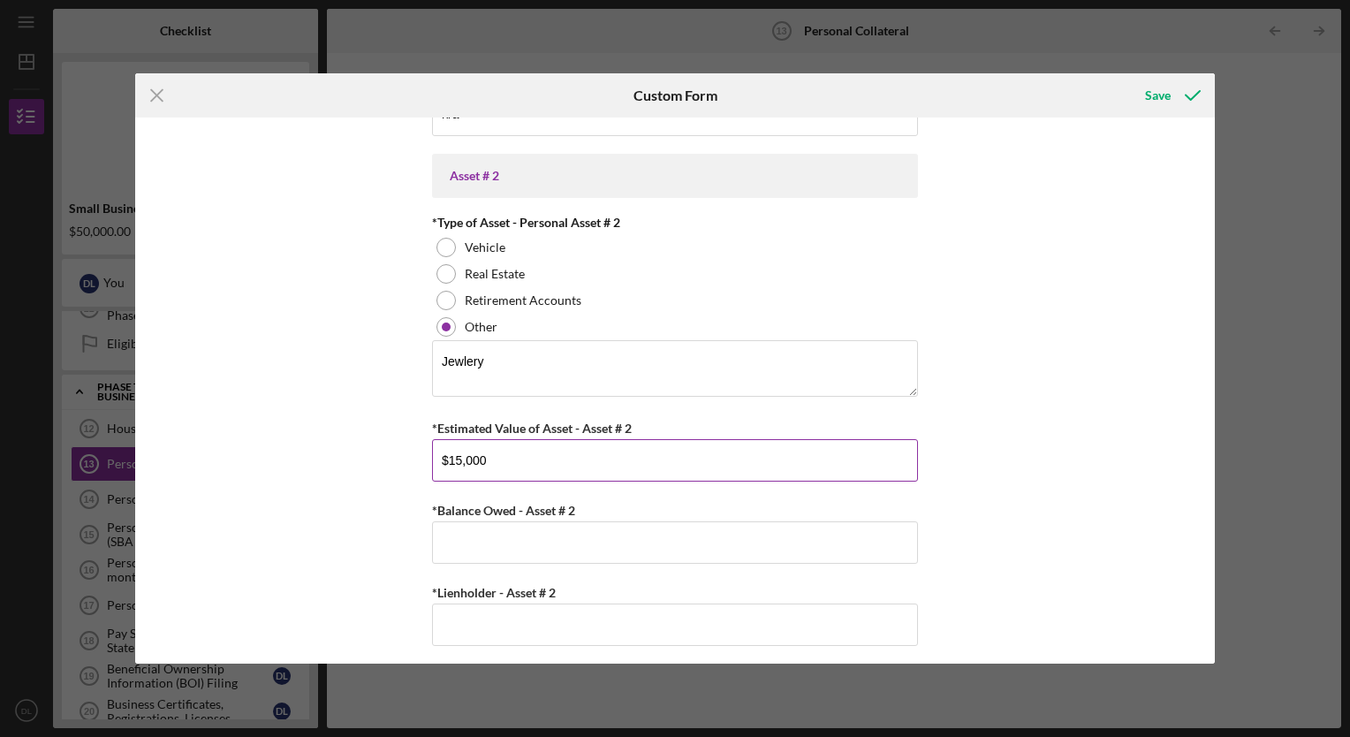
scroll to position [781, 0]
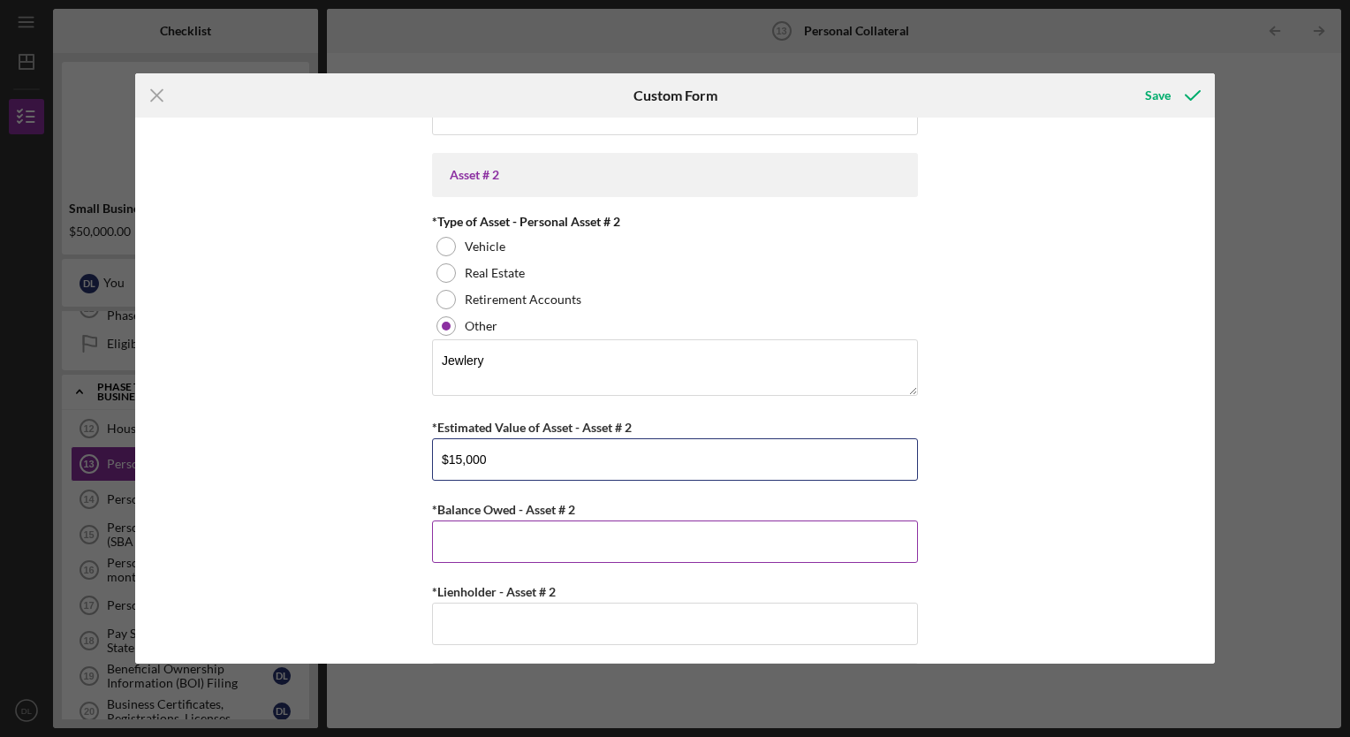
type input "$15,000"
click at [485, 532] on input "*Balance Owed - Asset # 2" at bounding box center [675, 541] width 486 height 42
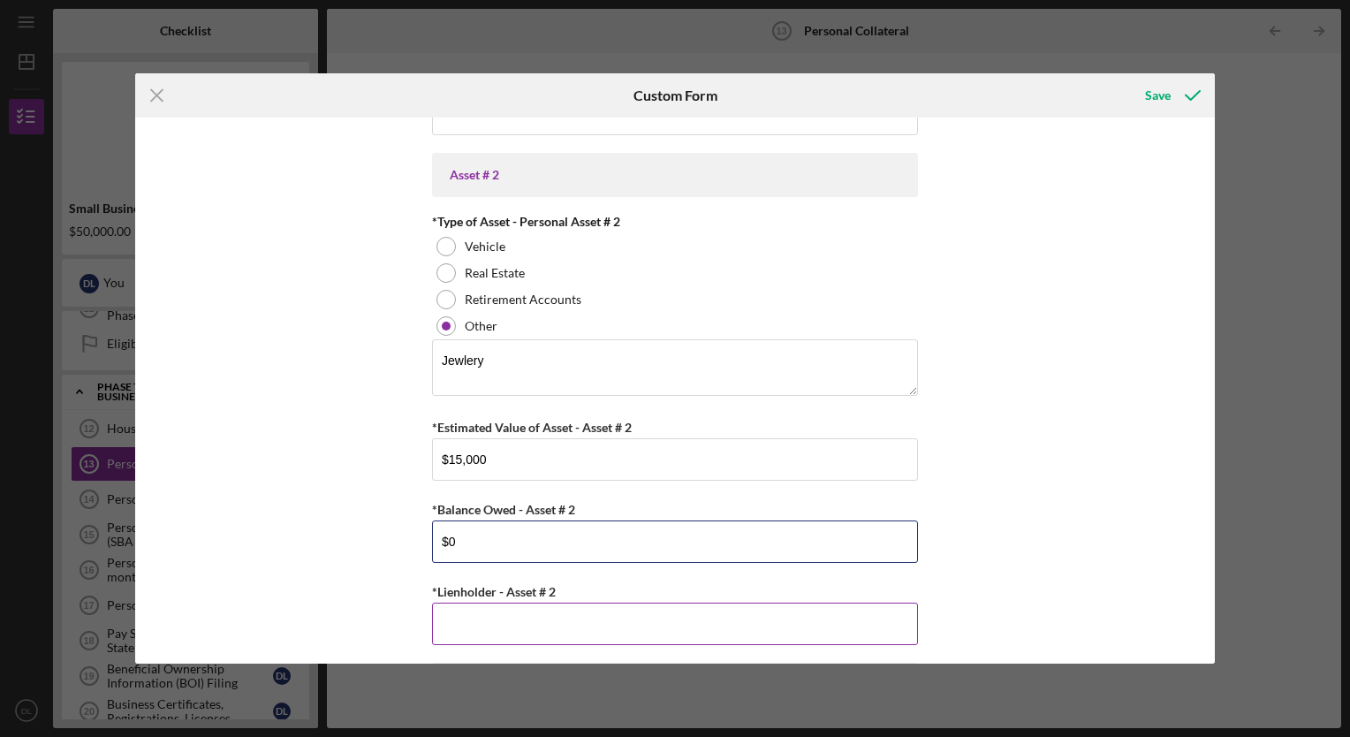
type input "$0"
click at [469, 620] on input "*Lienholder - Asset # 2" at bounding box center [675, 623] width 486 height 42
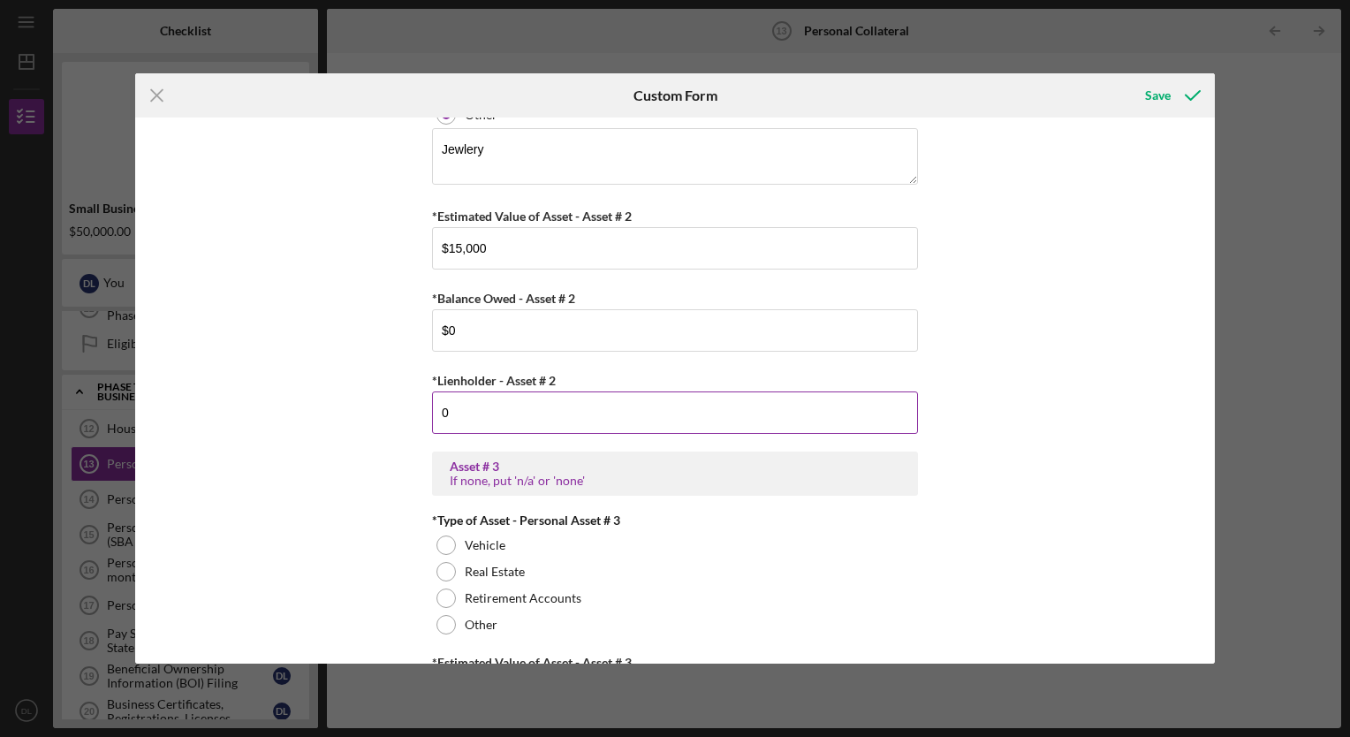
scroll to position [995, 0]
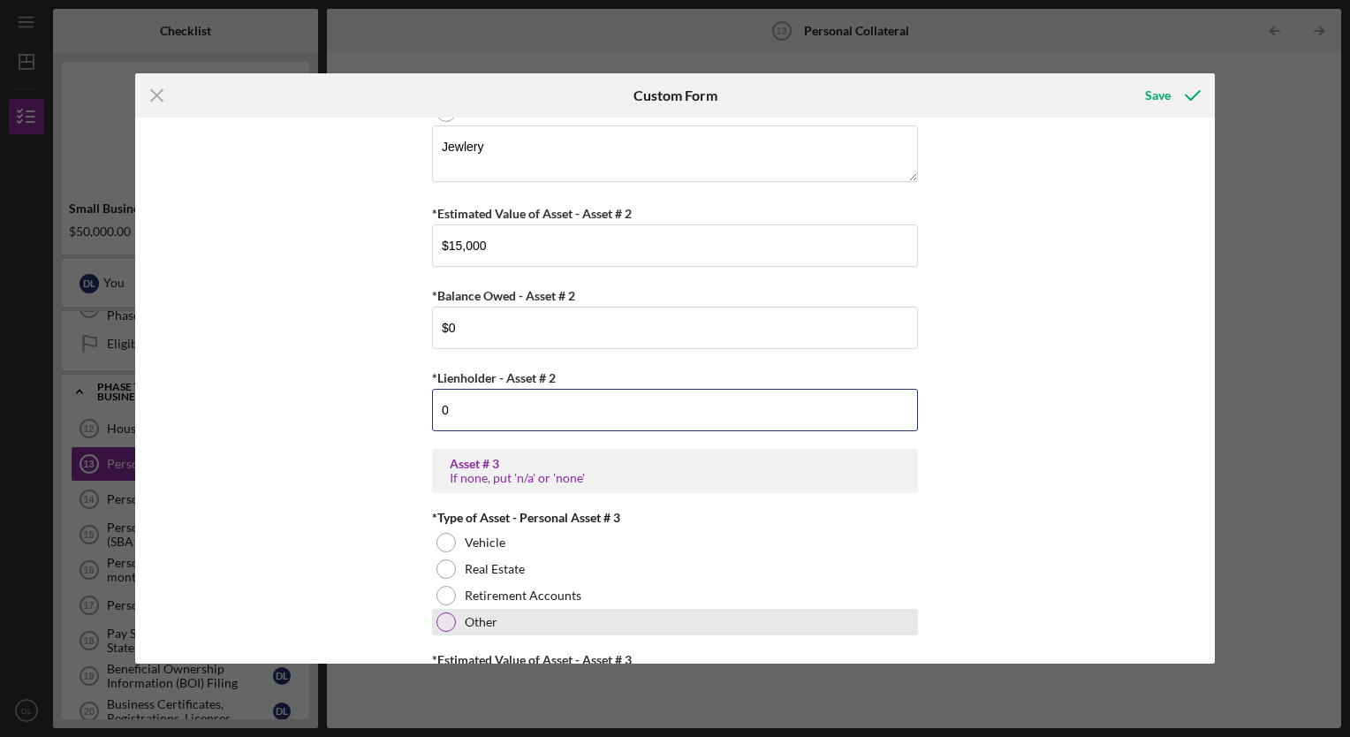
type input "0"
click at [438, 623] on div at bounding box center [445, 621] width 19 height 19
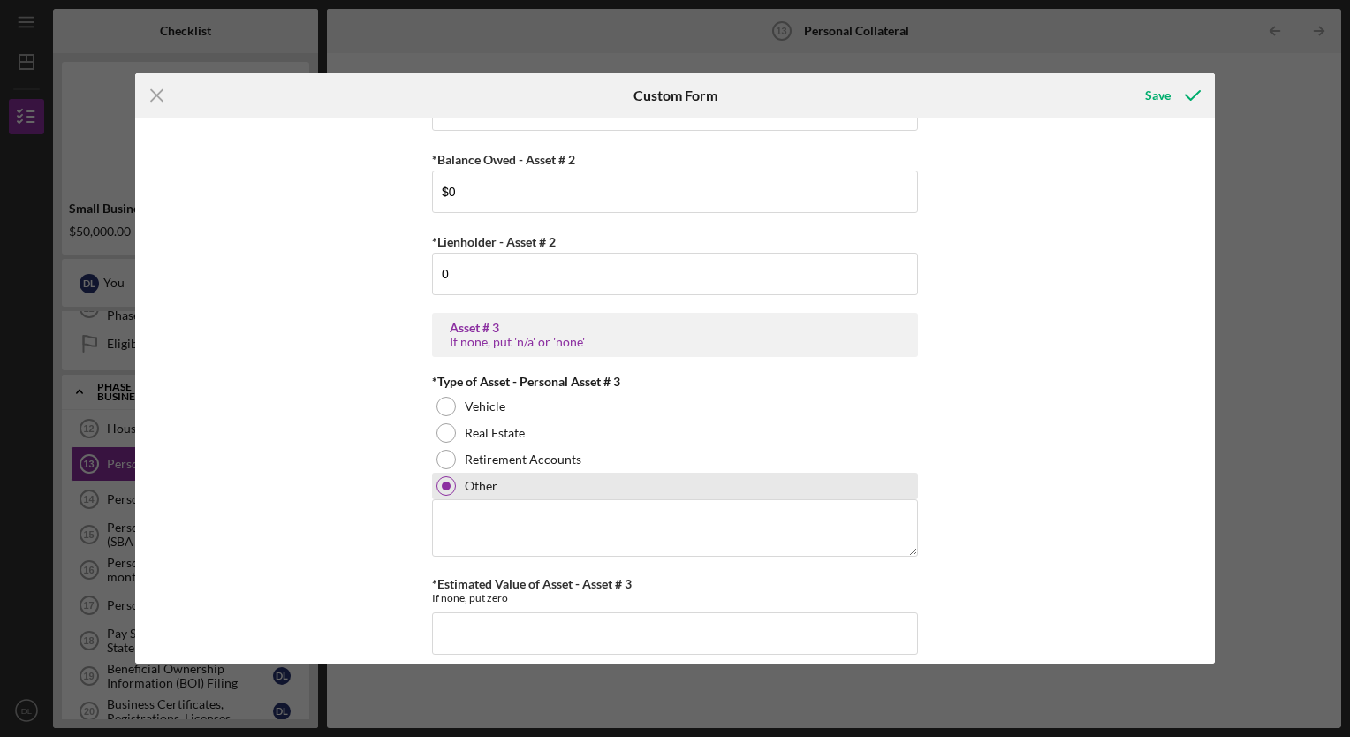
scroll to position [1133, 0]
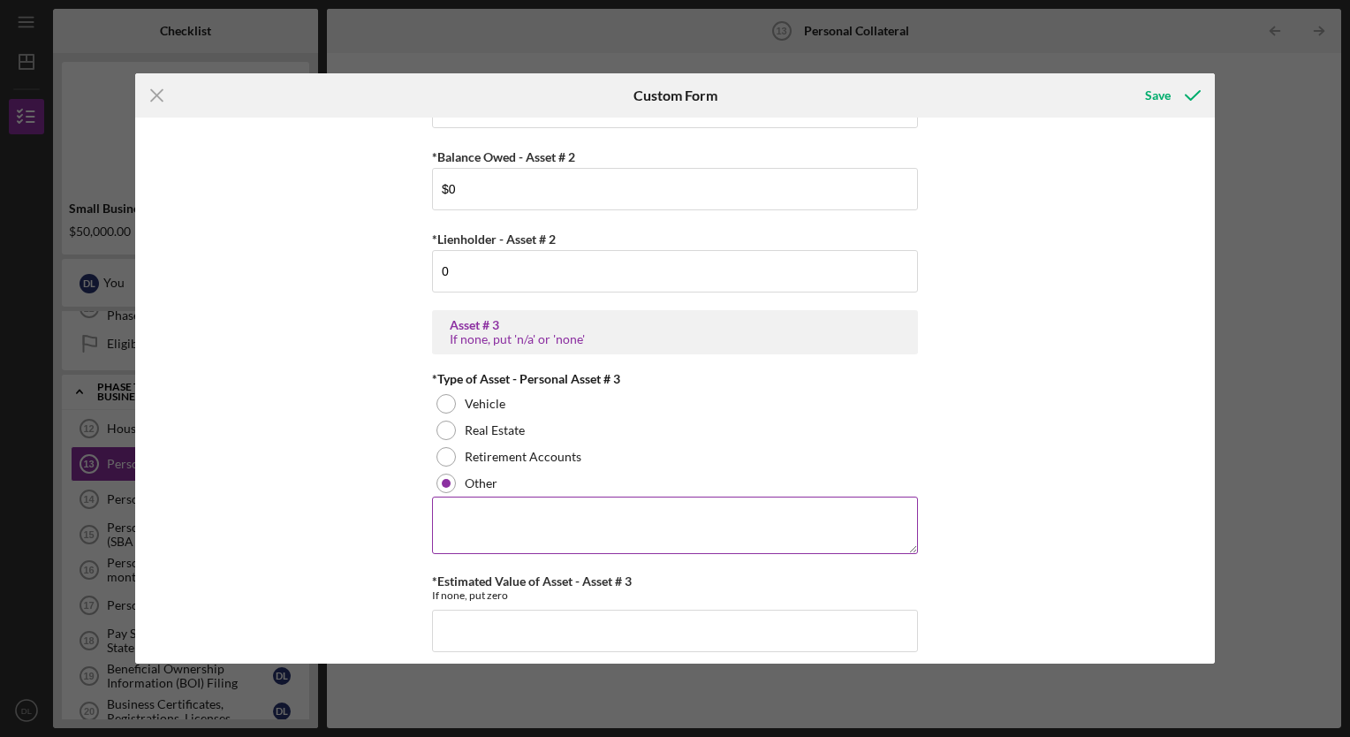
click at [464, 512] on textarea at bounding box center [675, 524] width 486 height 57
type textarea "electronics"
click at [485, 626] on input "*Estimated Value of Asset - Asset # 3" at bounding box center [675, 630] width 486 height 42
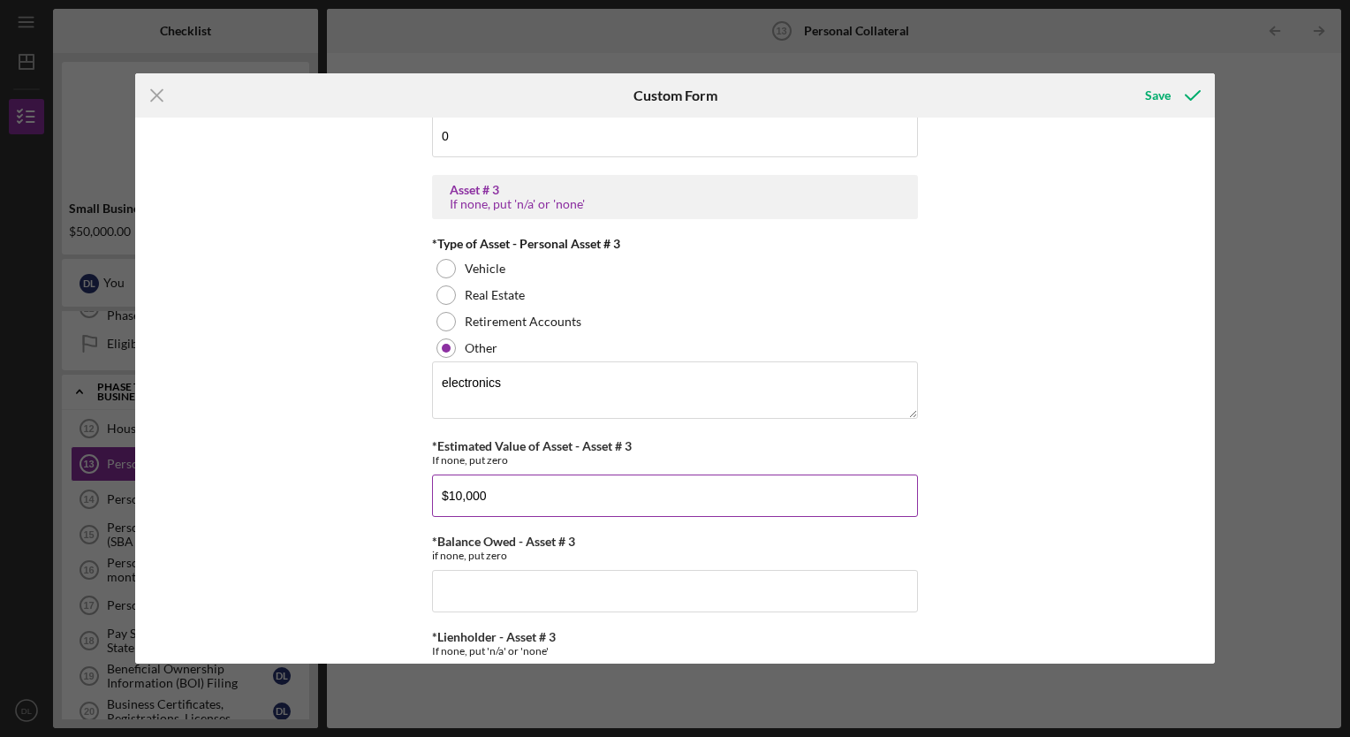
scroll to position [1299, 0]
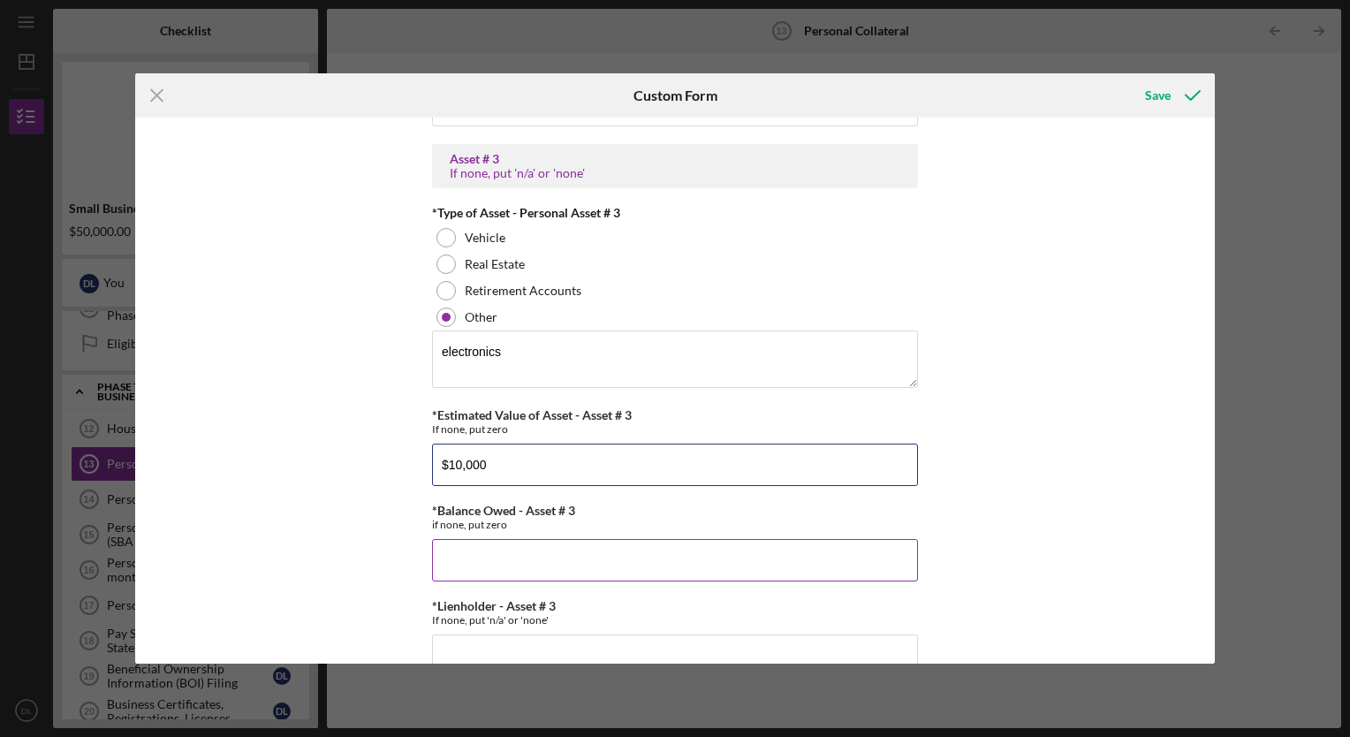
type input "$10,000"
click at [485, 571] on input "*Balance Owed - Asset # 3" at bounding box center [675, 560] width 486 height 42
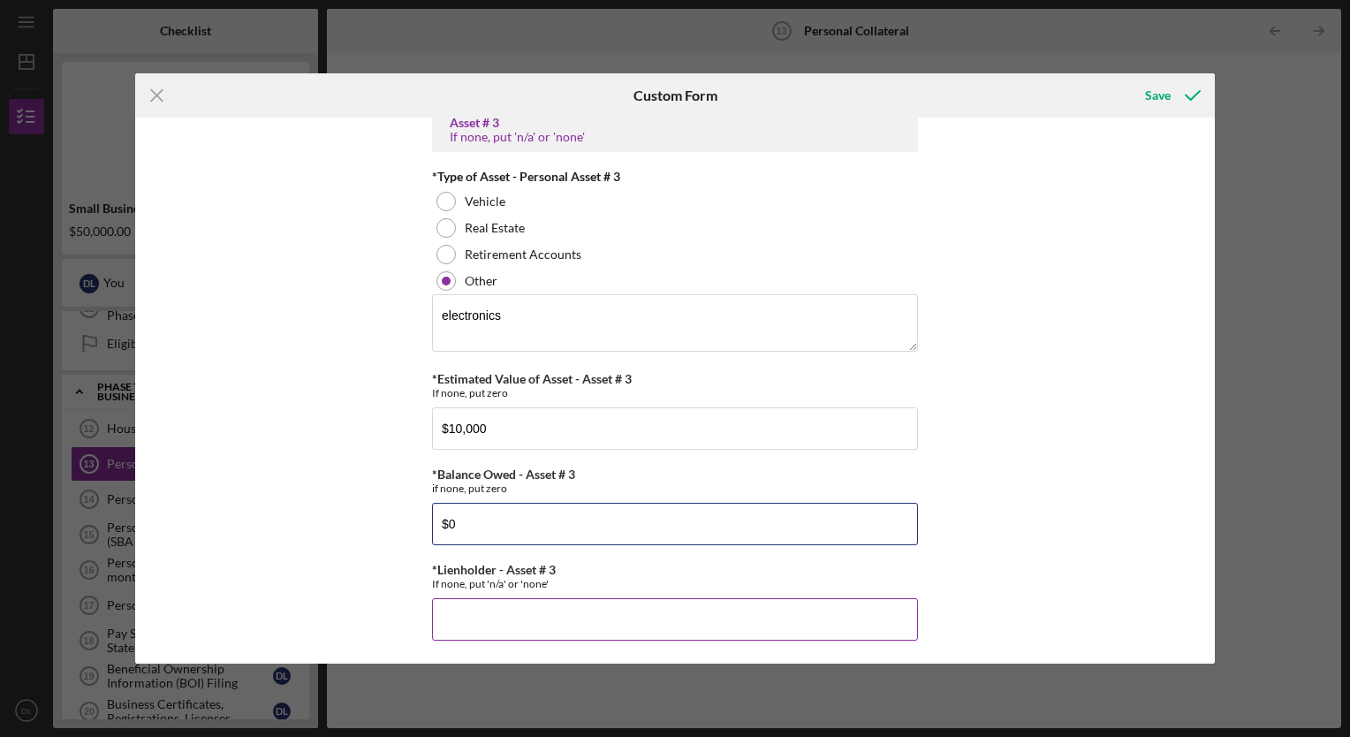
type input "$0"
click at [477, 602] on input "*Lienholder - Asset # 3" at bounding box center [675, 619] width 486 height 42
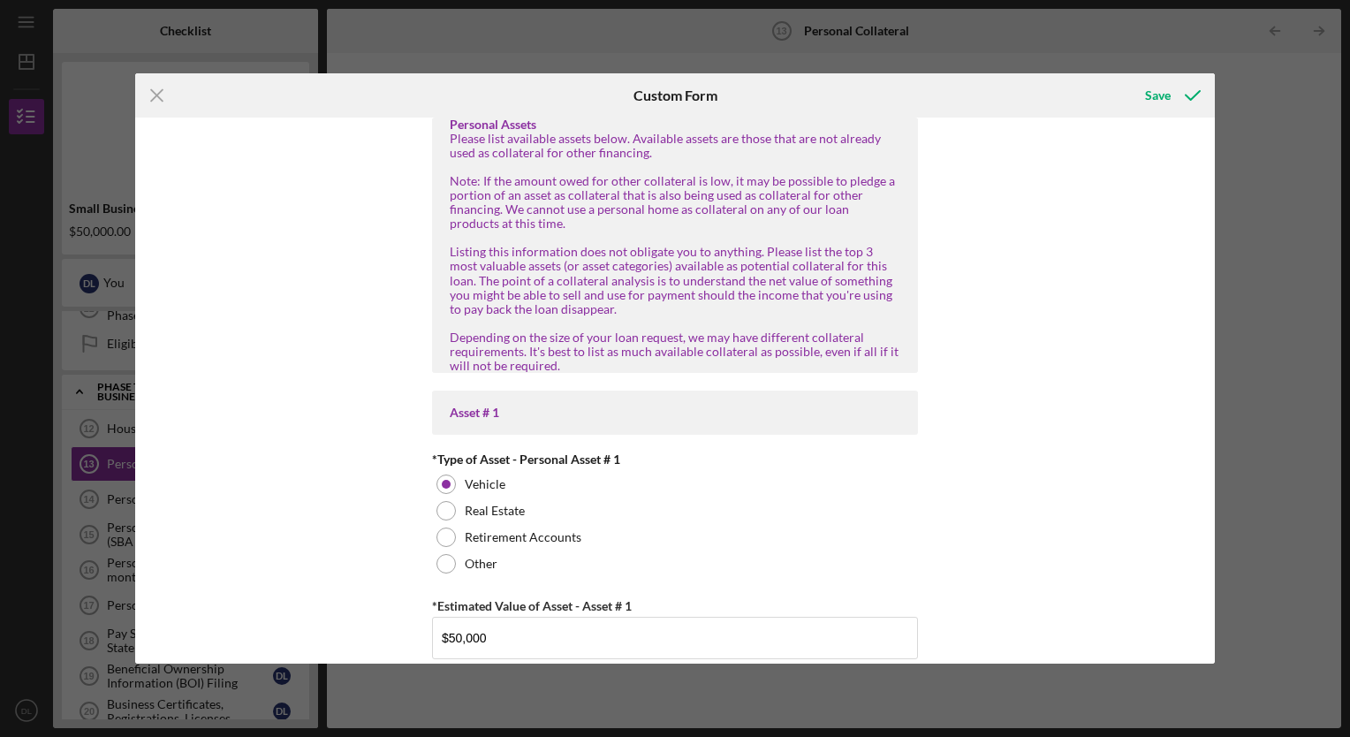
scroll to position [0, 0]
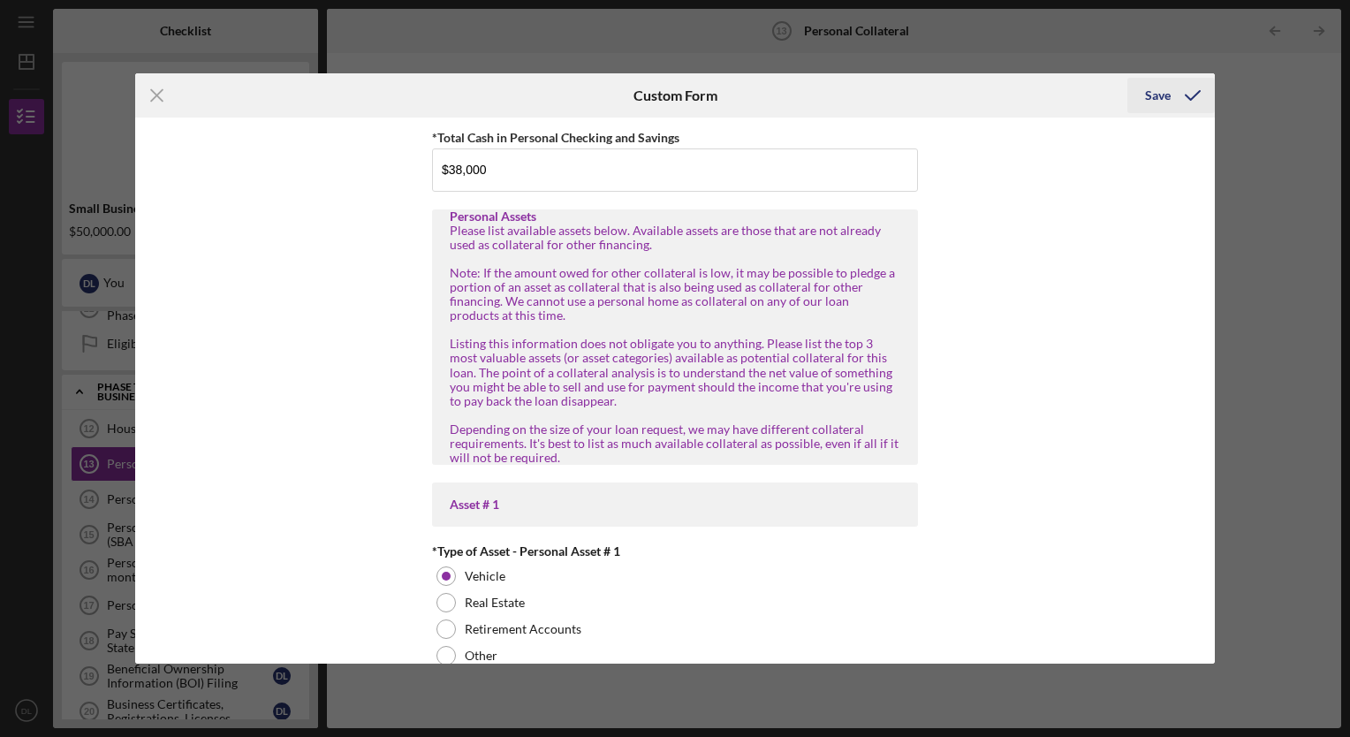
type input "0"
click at [1167, 91] on div "Save" at bounding box center [1158, 95] width 26 height 35
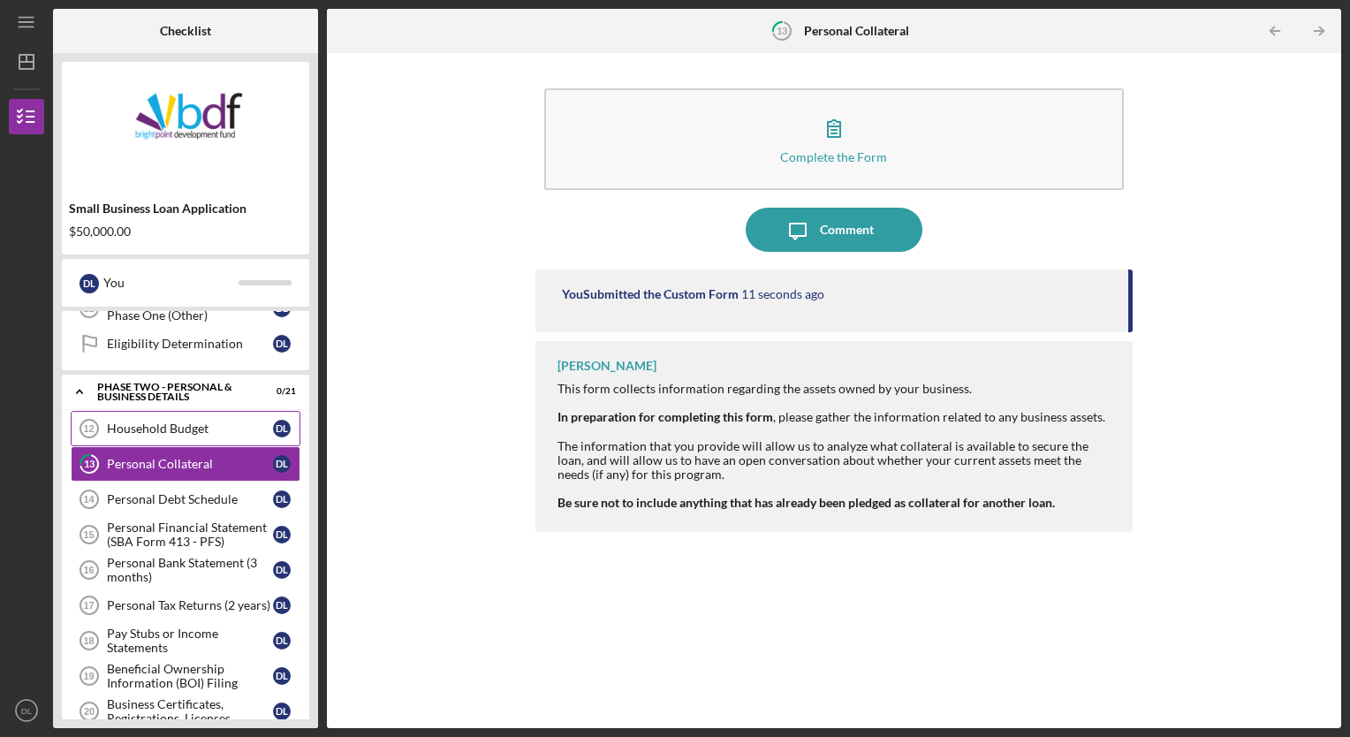
click at [140, 421] on div "Household Budget" at bounding box center [190, 428] width 166 height 14
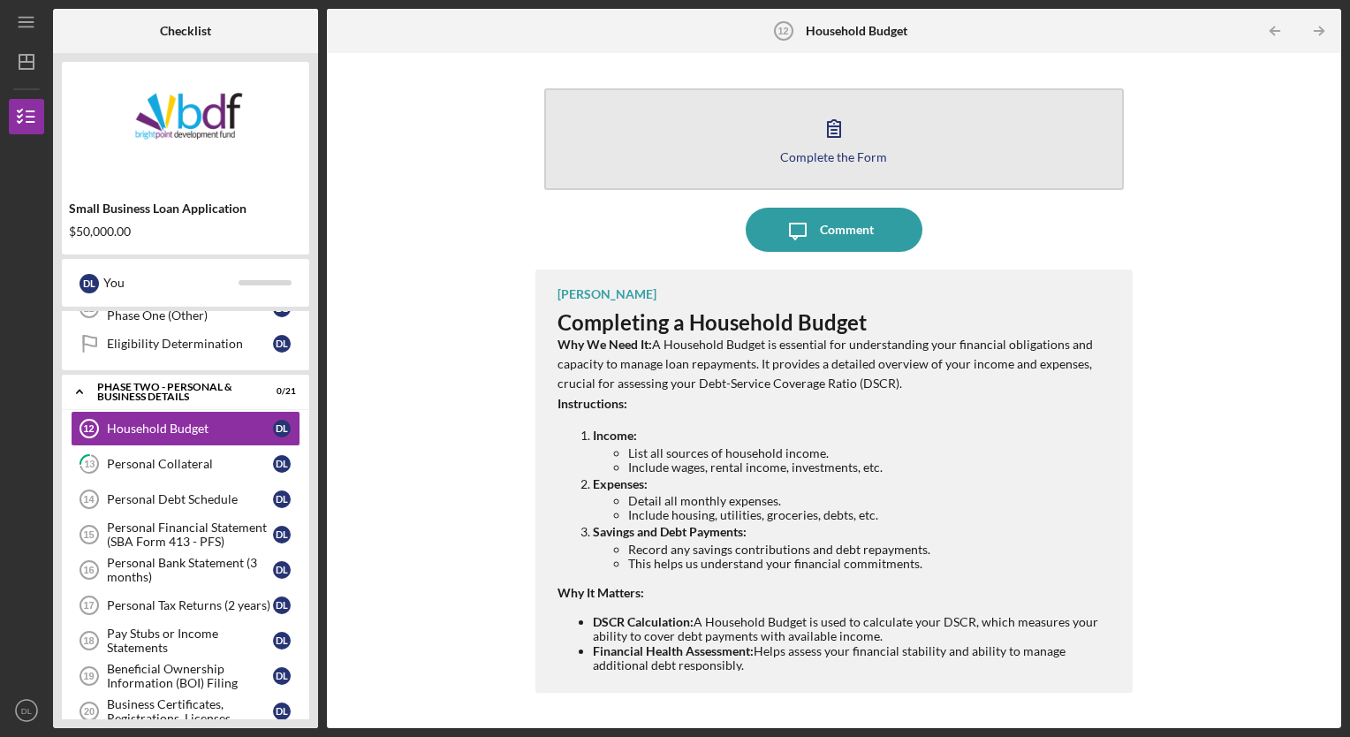
click at [815, 131] on icon "button" at bounding box center [834, 128] width 44 height 44
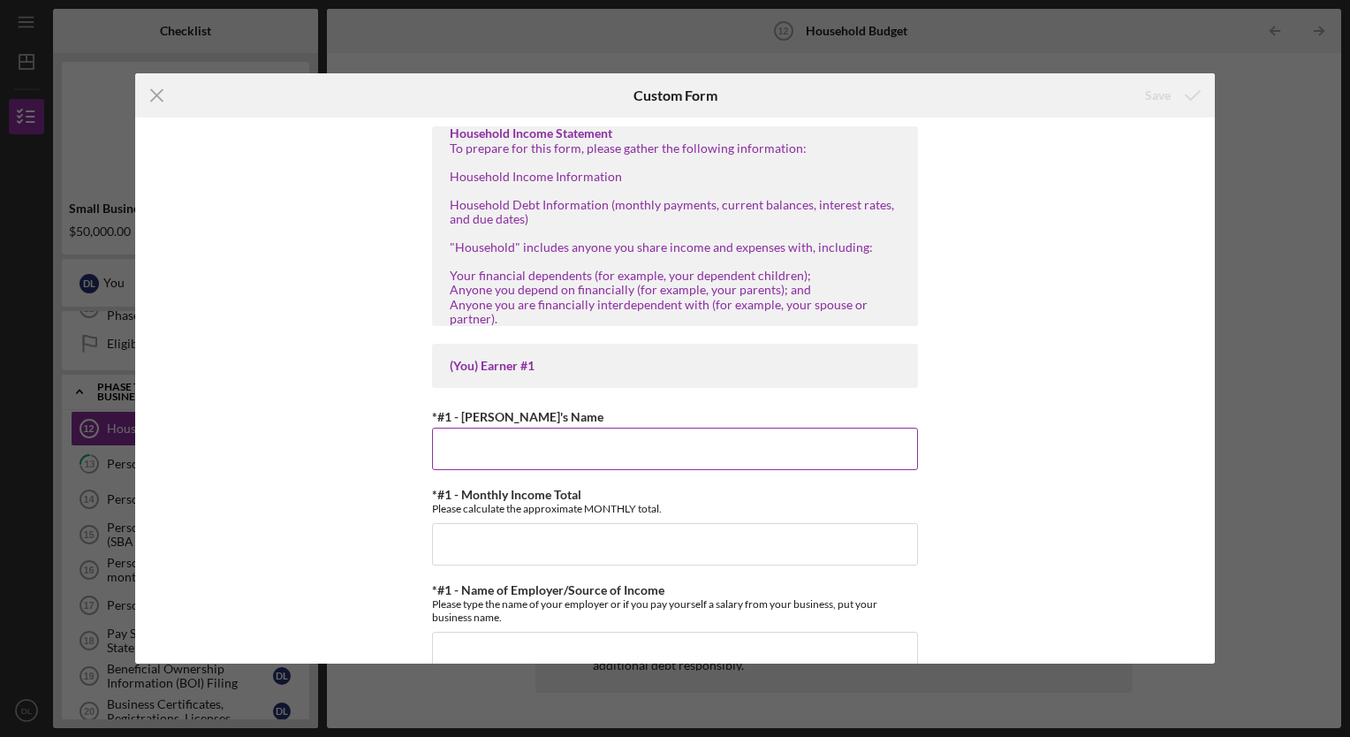
click at [473, 437] on input "*#1 - Earner's Name" at bounding box center [675, 449] width 486 height 42
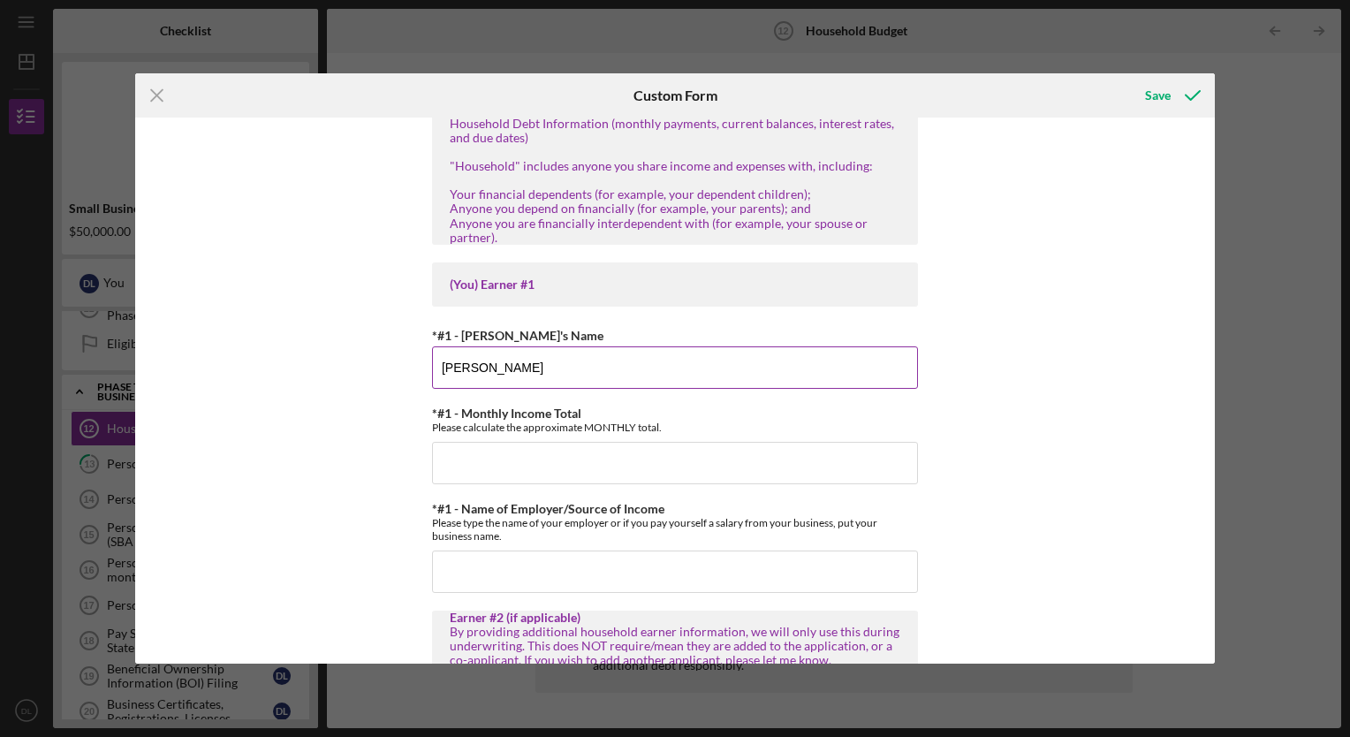
scroll to position [92, 0]
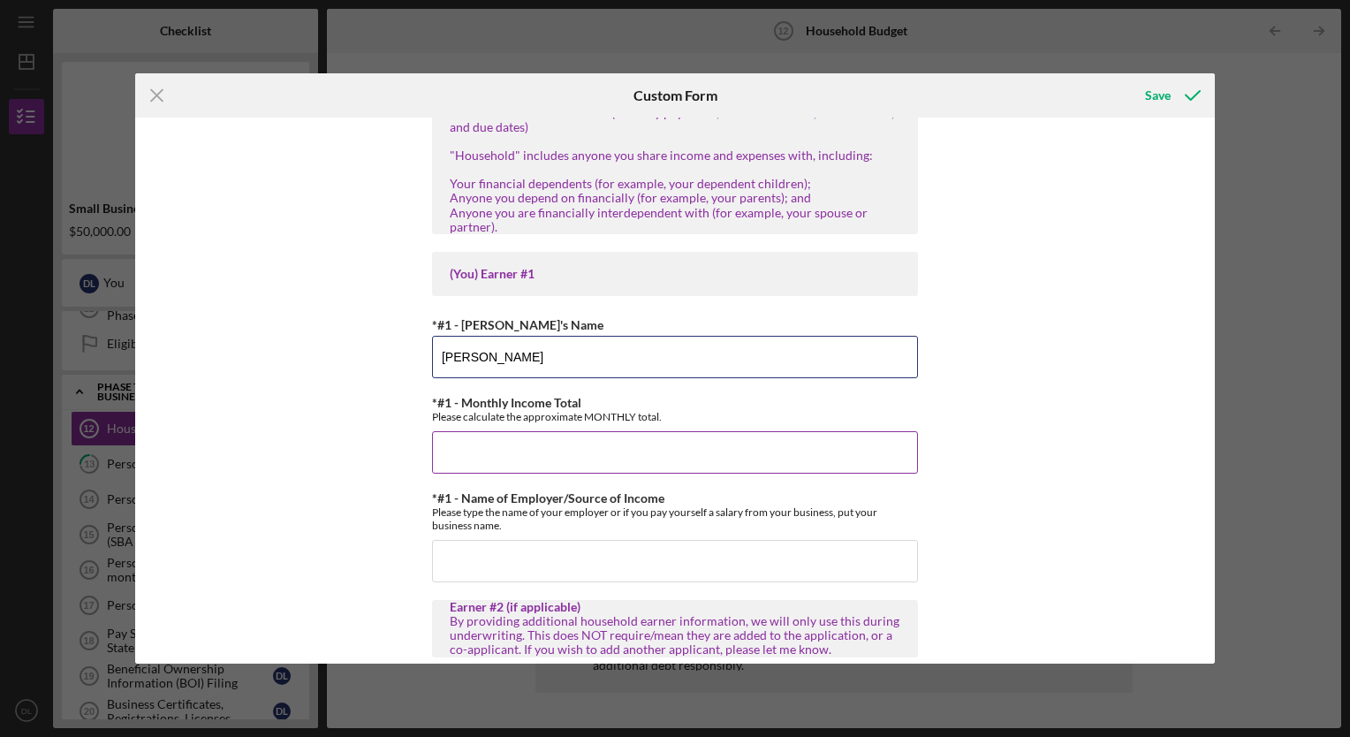
type input "[PERSON_NAME]"
click at [442, 442] on input "*#1 - Monthly Income Total" at bounding box center [675, 452] width 486 height 42
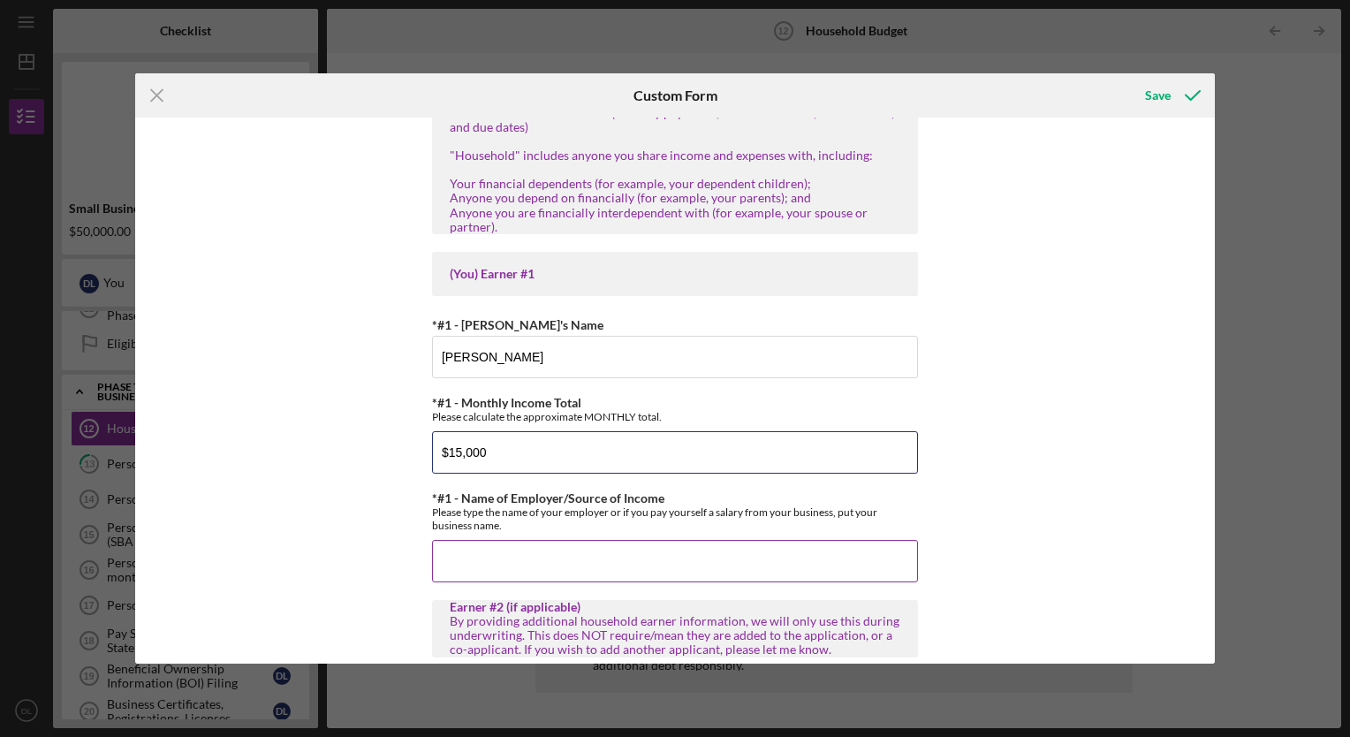
type input "$15,000"
click at [505, 563] on input "*#1 - Name of Employer/Source of Income" at bounding box center [675, 561] width 486 height 42
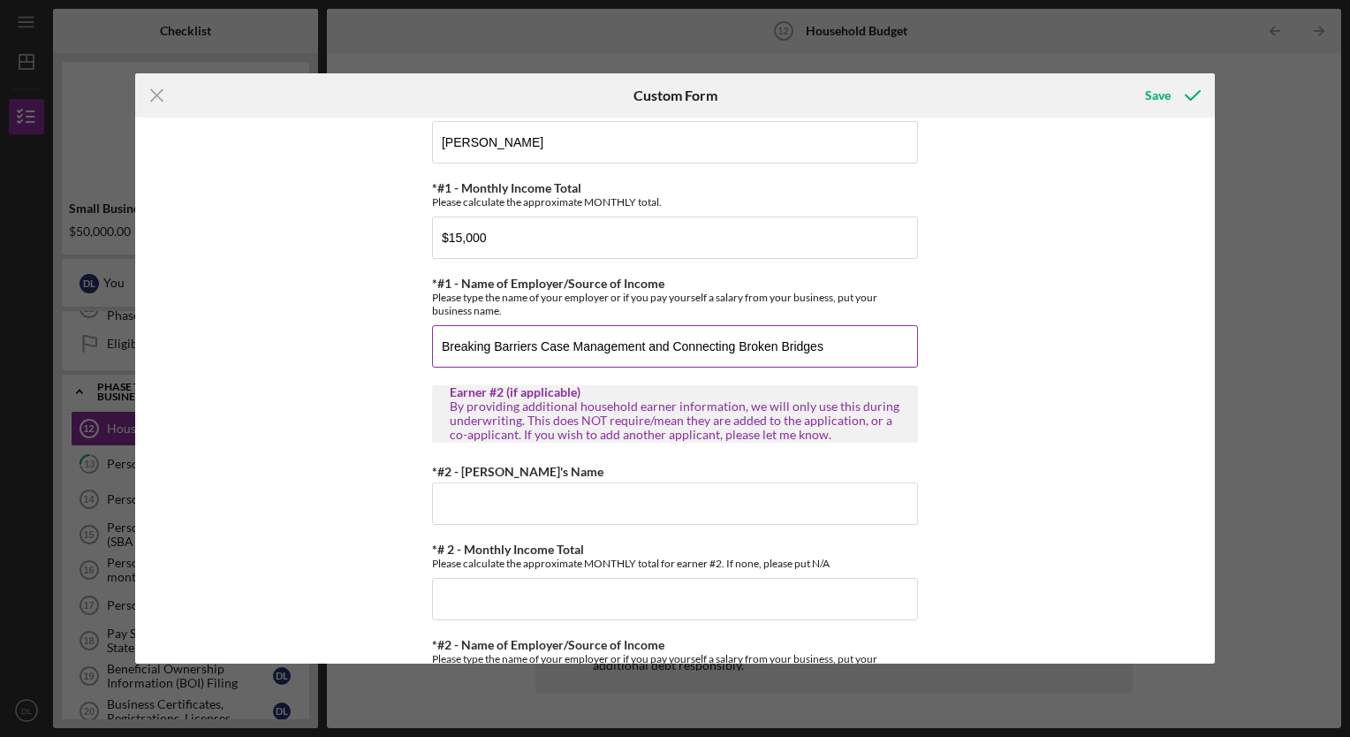
scroll to position [307, 0]
drag, startPoint x: 639, startPoint y: 338, endPoint x: 735, endPoint y: 323, distance: 96.6
click at [714, 329] on input "Breaking Barriers Case Management and Connecting Broken Bridges" at bounding box center [675, 345] width 486 height 42
click at [827, 344] on input "Breaking Barriers Case Management and Connecting Broken Bridges" at bounding box center [675, 345] width 486 height 42
drag, startPoint x: 827, startPoint y: 344, endPoint x: 671, endPoint y: 326, distance: 156.6
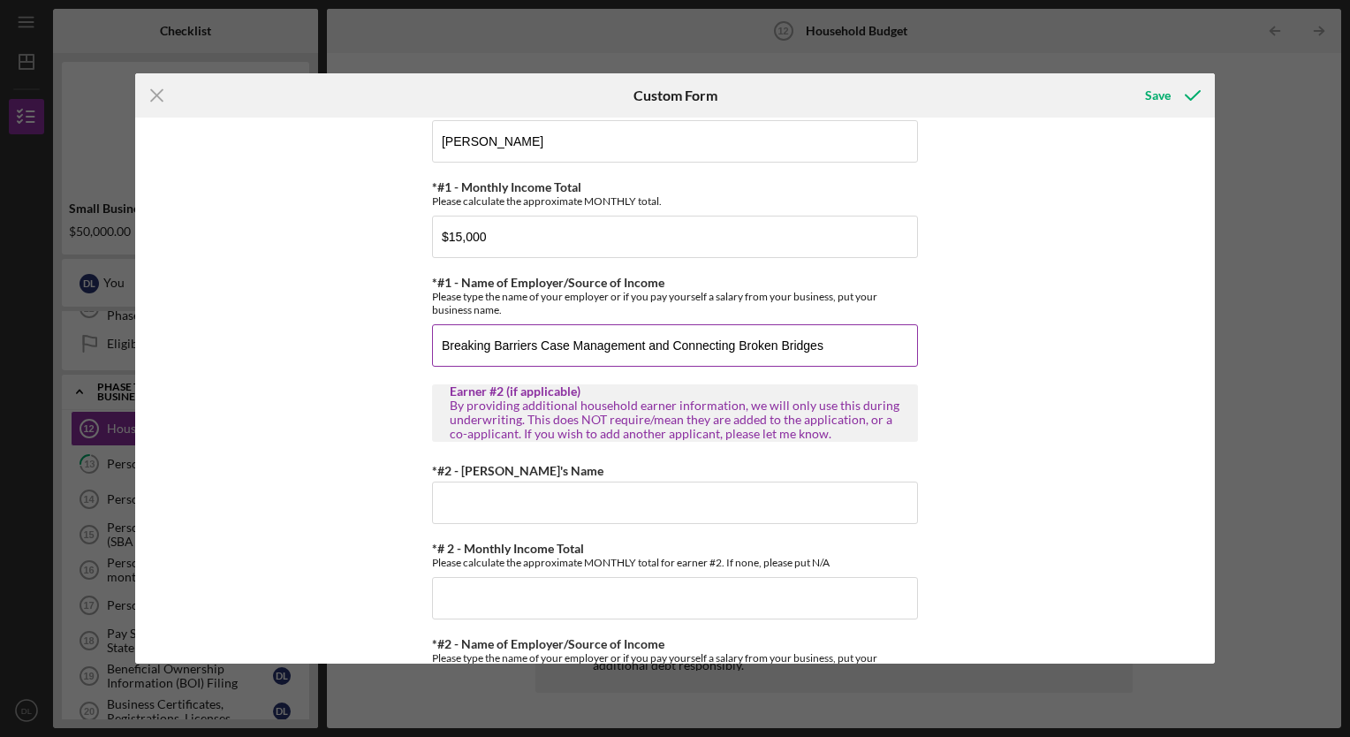
click at [671, 326] on input "Breaking Barriers Case Management and Connecting Broken Bridges" at bounding box center [675, 345] width 486 height 42
type input "Breaking Barriers Case Management"
click at [556, 491] on input "*#2 - Earner's Name" at bounding box center [675, 502] width 486 height 42
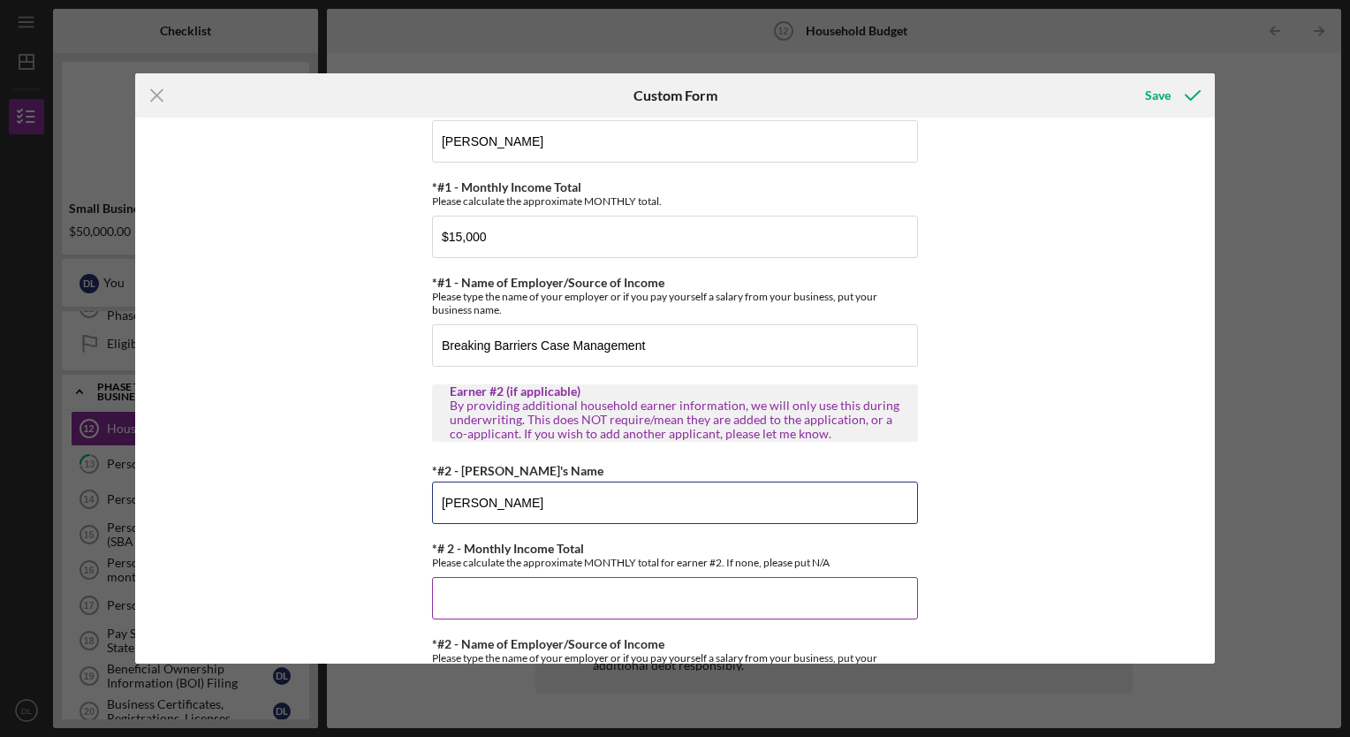
type input "[PERSON_NAME]"
click at [510, 599] on input "*# 2 - Monthly Income Total" at bounding box center [675, 598] width 486 height 42
paste input
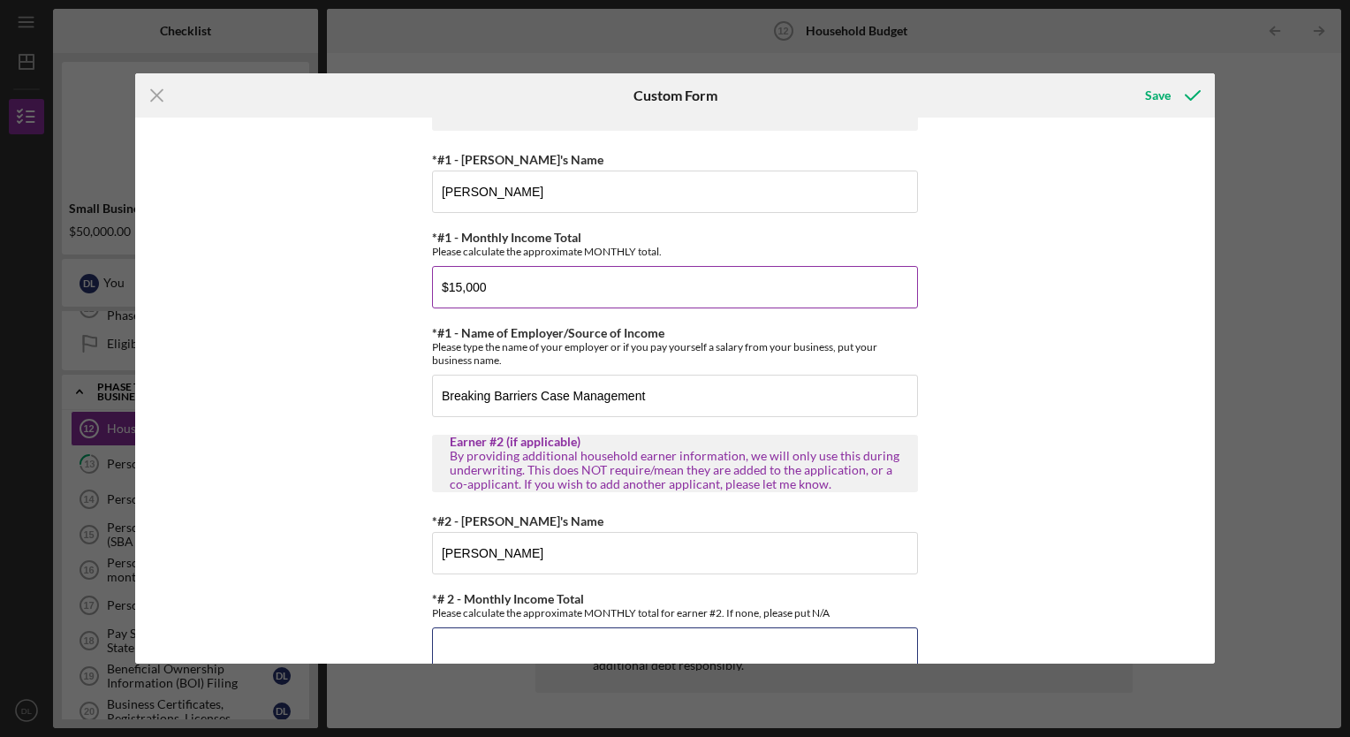
scroll to position [258, 0]
drag, startPoint x: 482, startPoint y: 285, endPoint x: 399, endPoint y: 277, distance: 83.4
click at [399, 277] on div "Household Income Statement To prepare for this form, please gather the followin…" at bounding box center [674, 389] width 1079 height 545
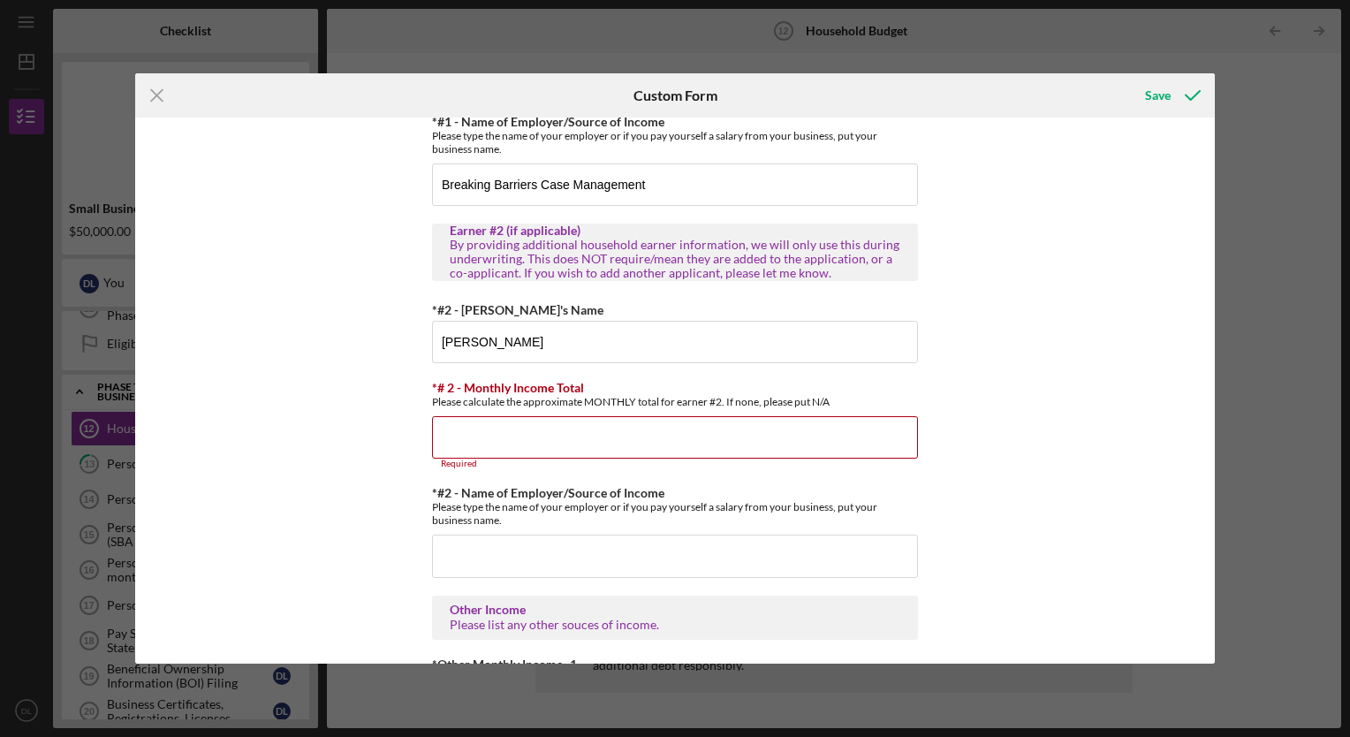
scroll to position [469, 0]
click at [456, 429] on input "*# 2 - Monthly Income Total" at bounding box center [675, 436] width 486 height 42
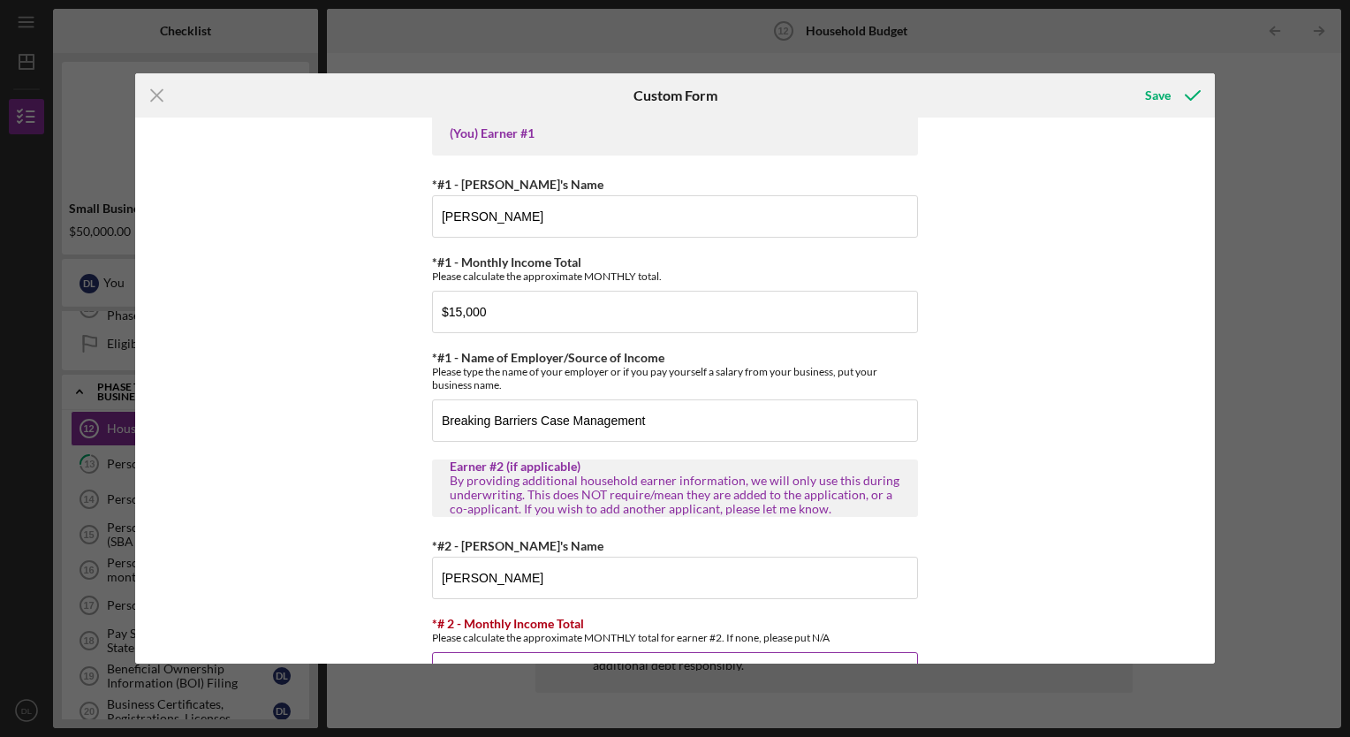
scroll to position [228, 0]
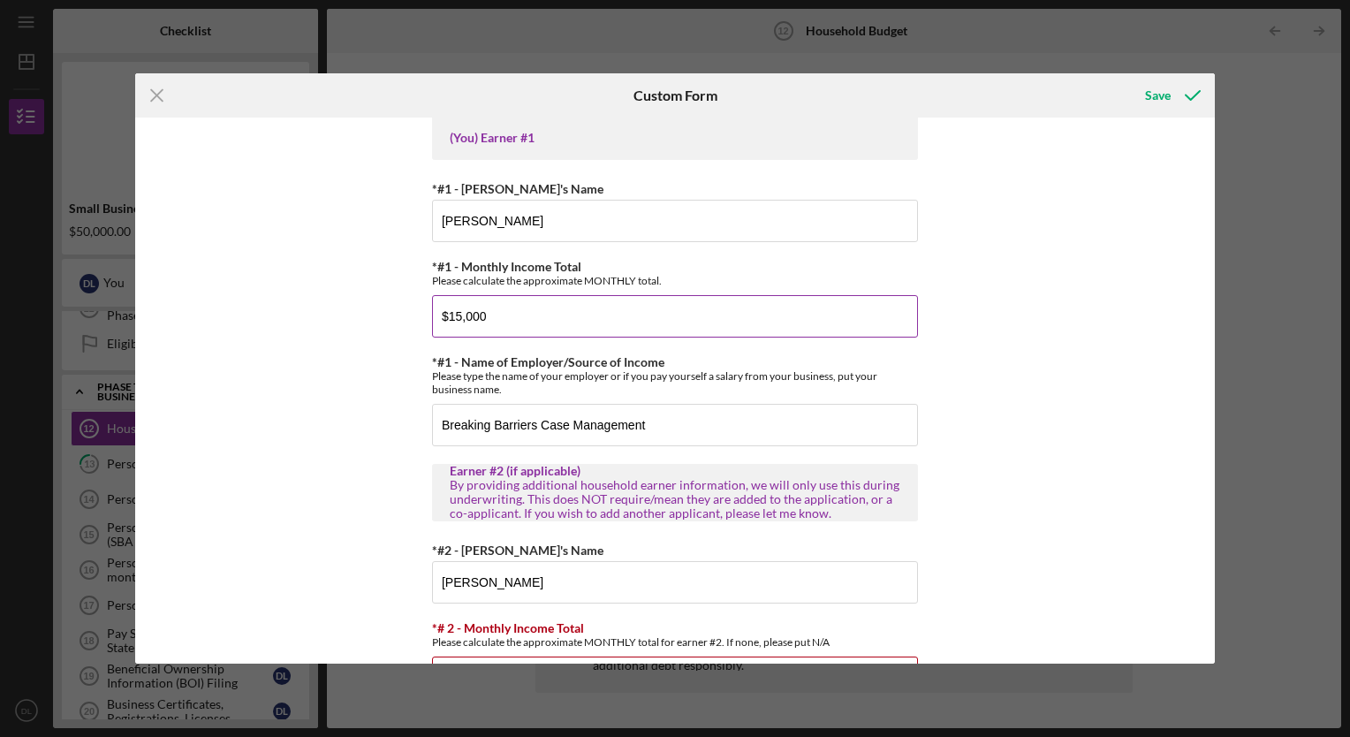
drag, startPoint x: 491, startPoint y: 328, endPoint x: 432, endPoint y: 329, distance: 59.2
click at [432, 329] on input "$15,000" at bounding box center [675, 316] width 486 height 42
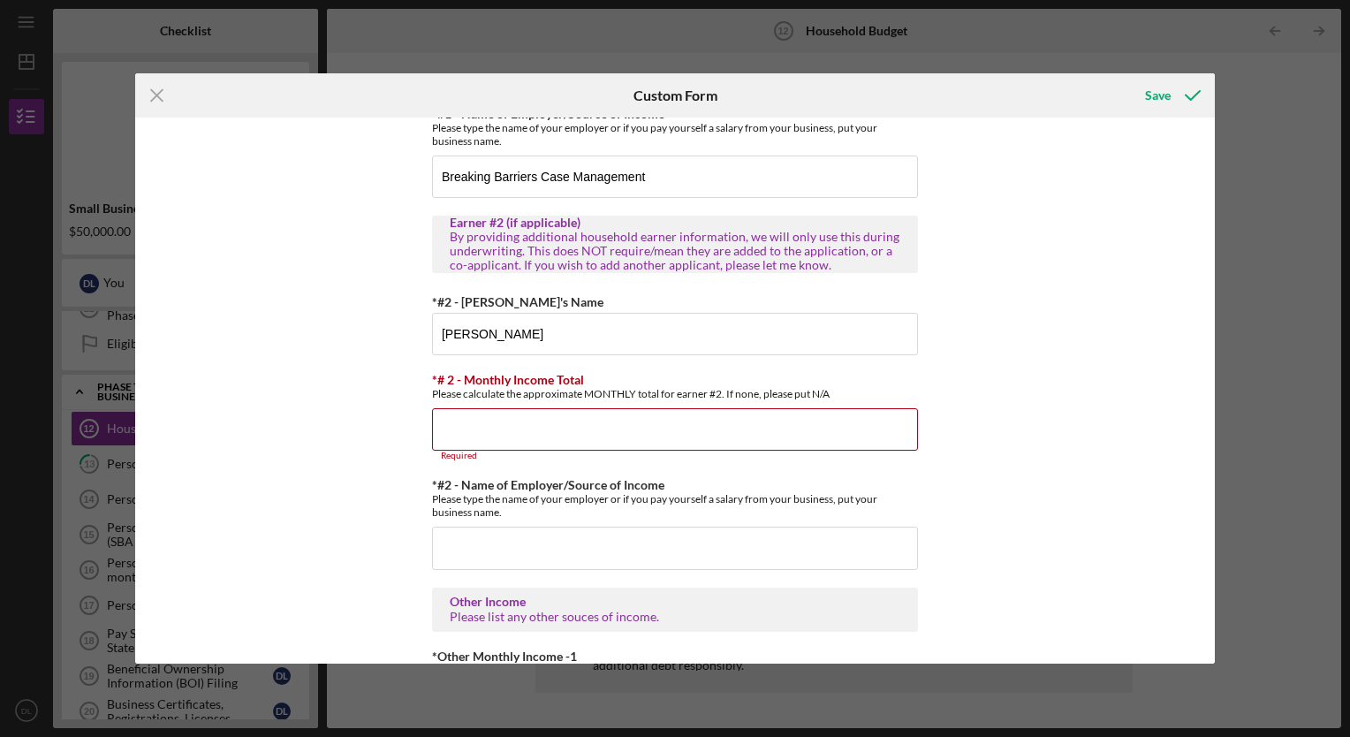
scroll to position [482, 0]
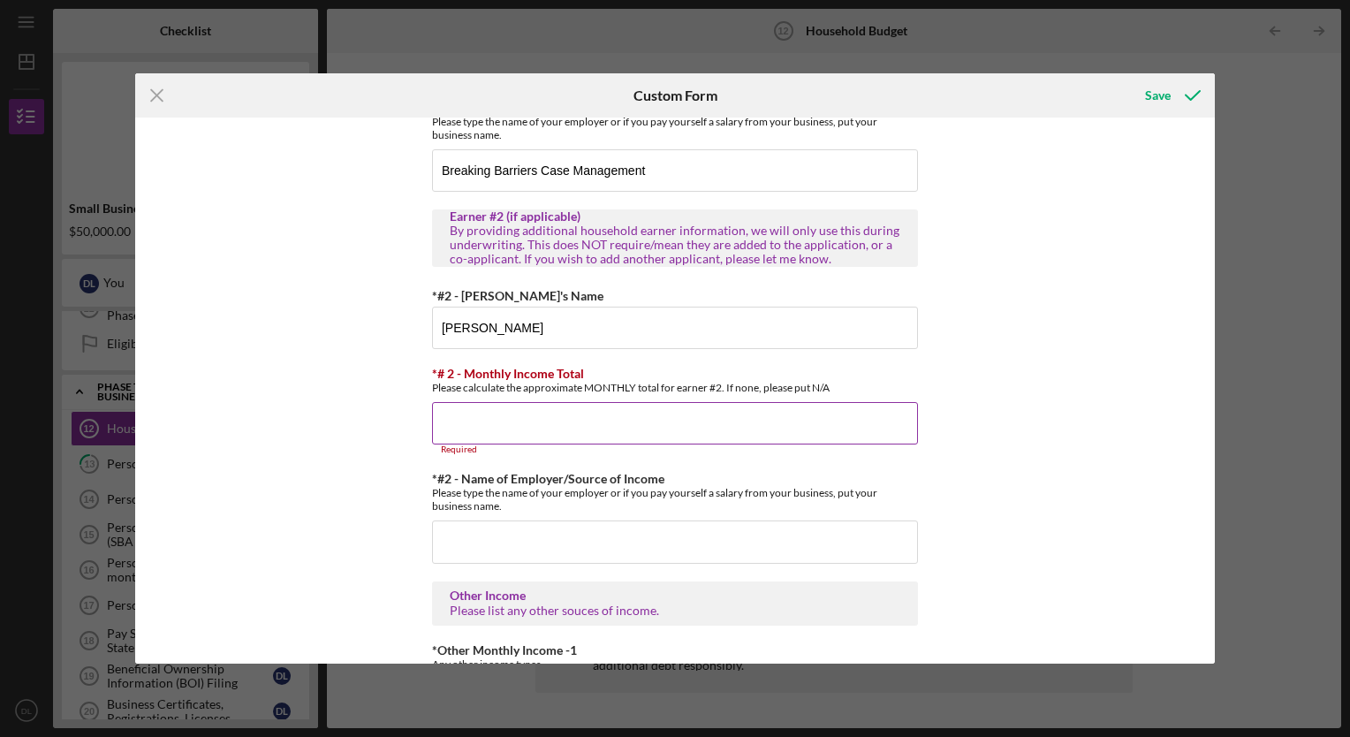
type input "$7,000"
click at [452, 416] on input "*# 2 - Monthly Income Total" at bounding box center [675, 423] width 486 height 42
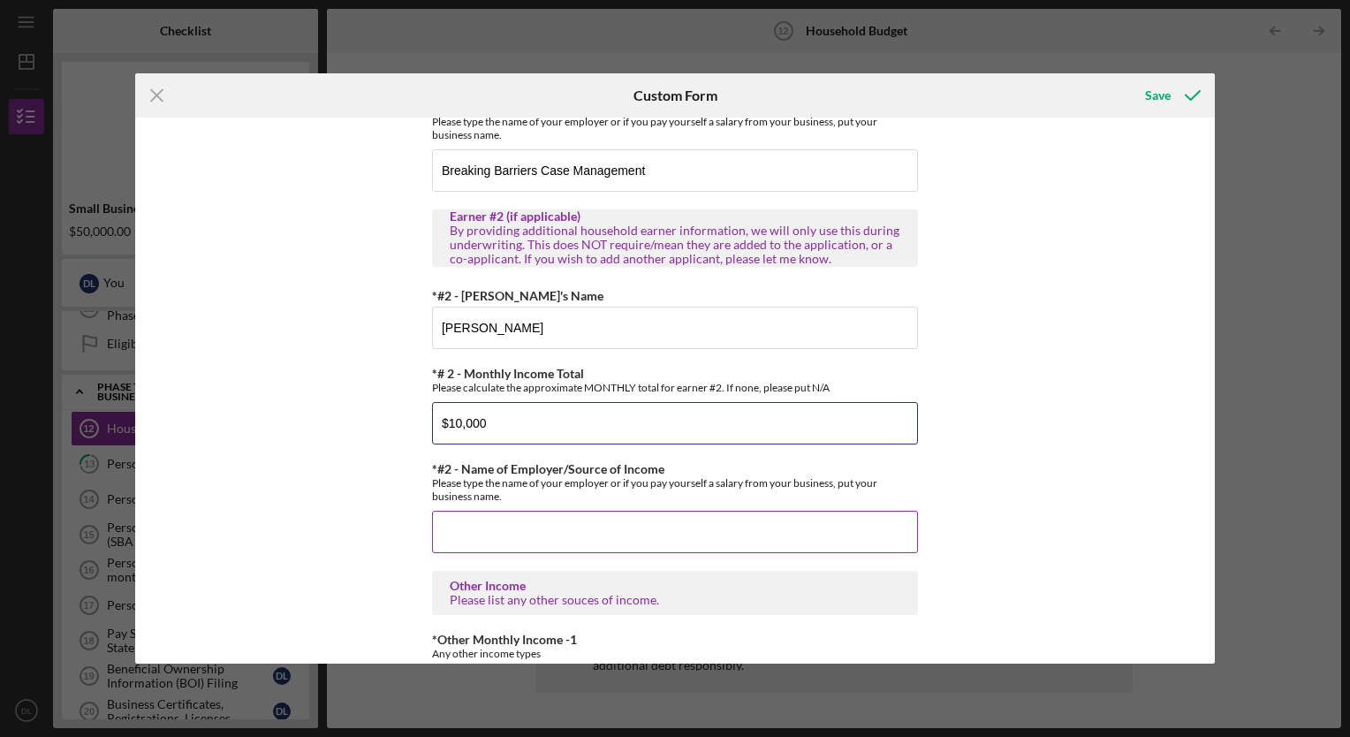
type input "$10,000"
click at [465, 522] on input "*#2 - Name of Employer/Source of Income" at bounding box center [675, 532] width 486 height 42
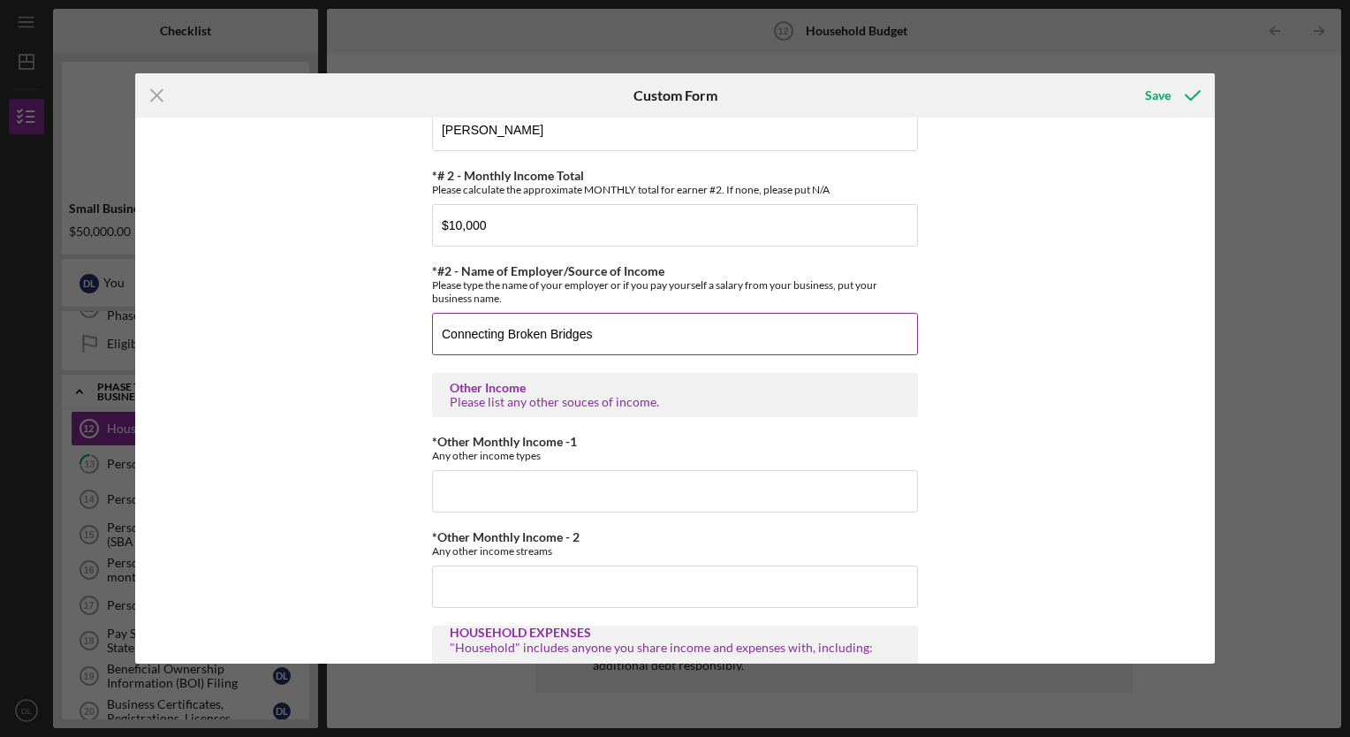
scroll to position [710, 0]
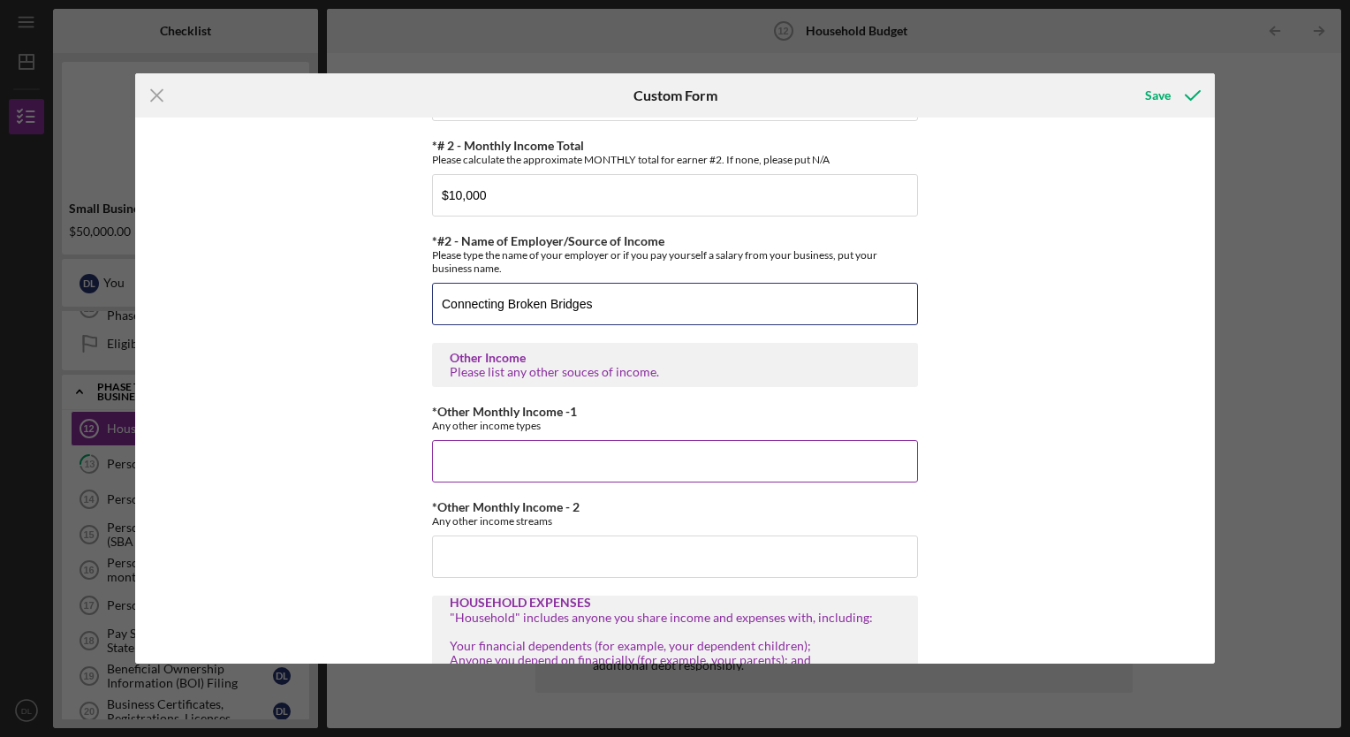
type input "Connecting Broken Bridges"
click at [452, 458] on input "*Other Monthly Income -1" at bounding box center [675, 461] width 486 height 42
type input "$4"
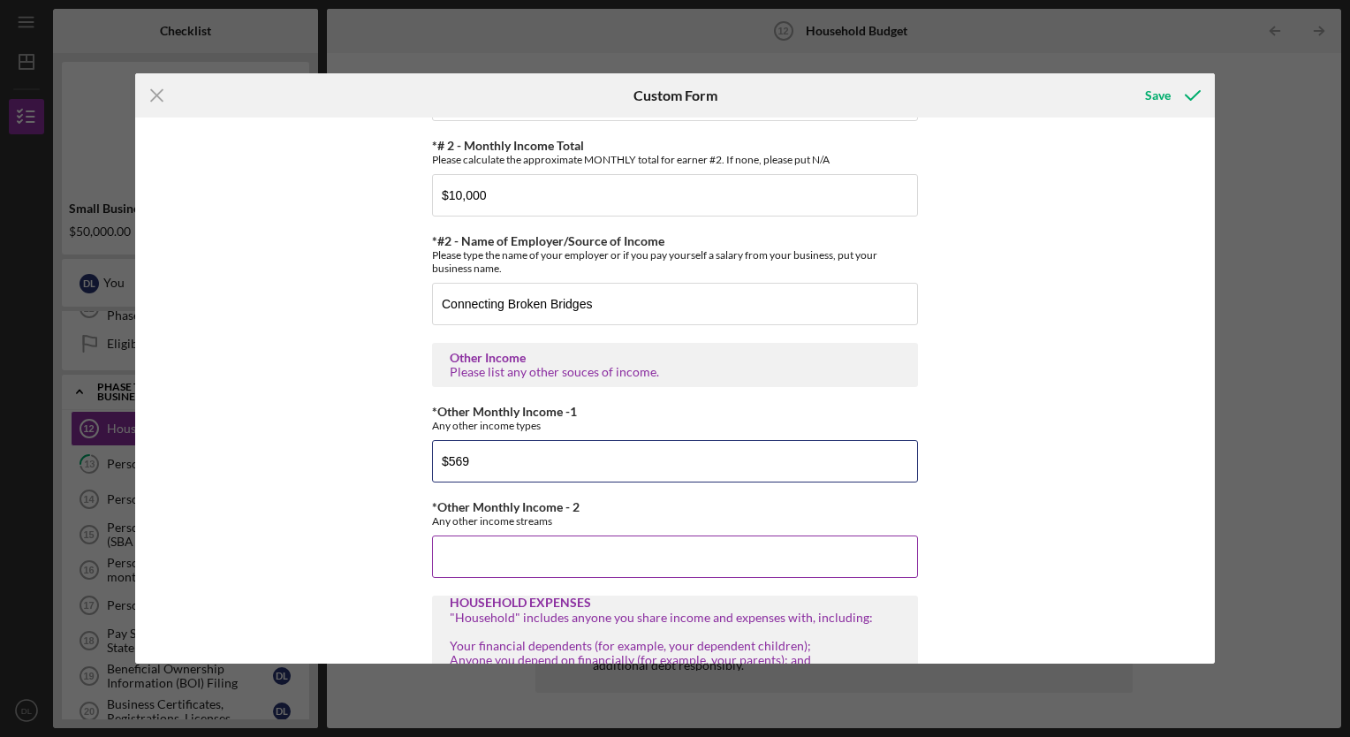
type input "$569"
click at [442, 559] on input "*Other Monthly Income - 2" at bounding box center [675, 556] width 486 height 42
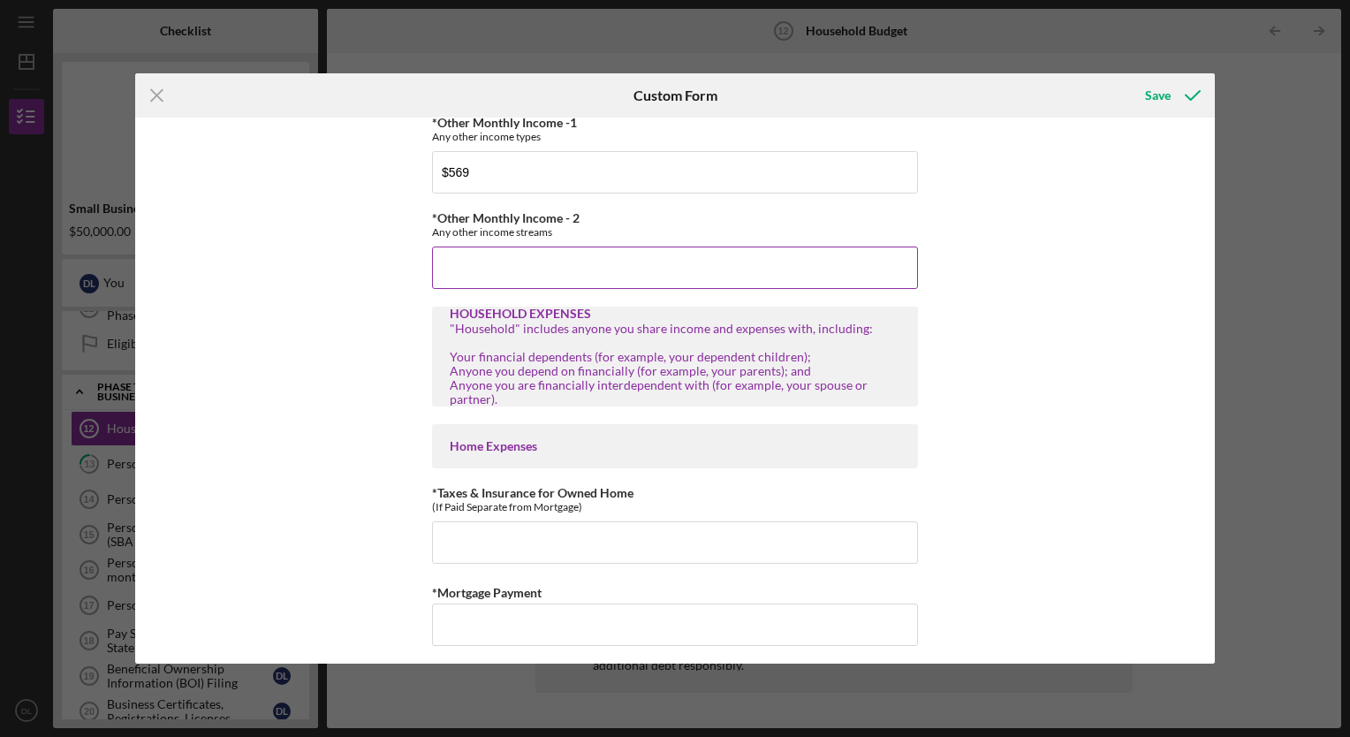
scroll to position [1000, 0]
type input "$0"
click at [442, 559] on input "*Taxes & Insurance for Owned Home" at bounding box center [675, 541] width 486 height 42
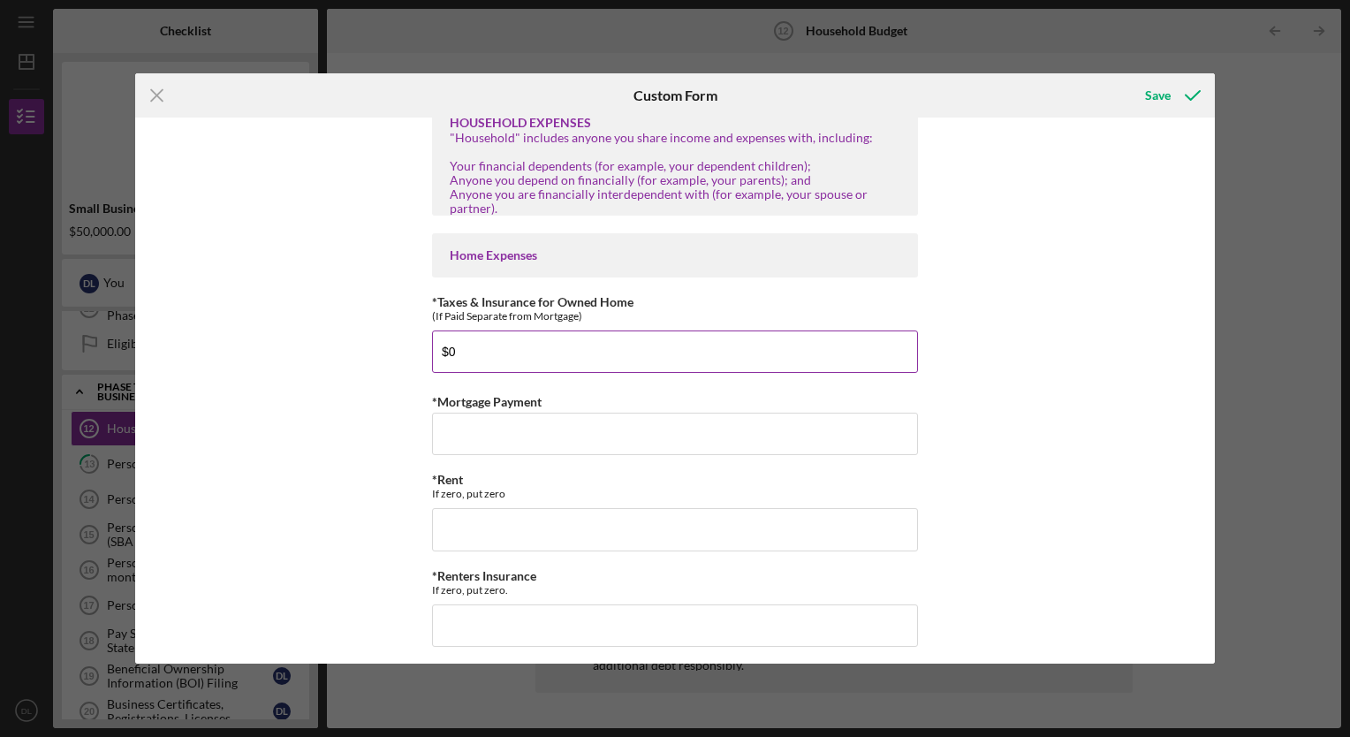
scroll to position [1191, 0]
type input "$0"
click at [444, 445] on input "*Mortgage Payment" at bounding box center [675, 433] width 486 height 42
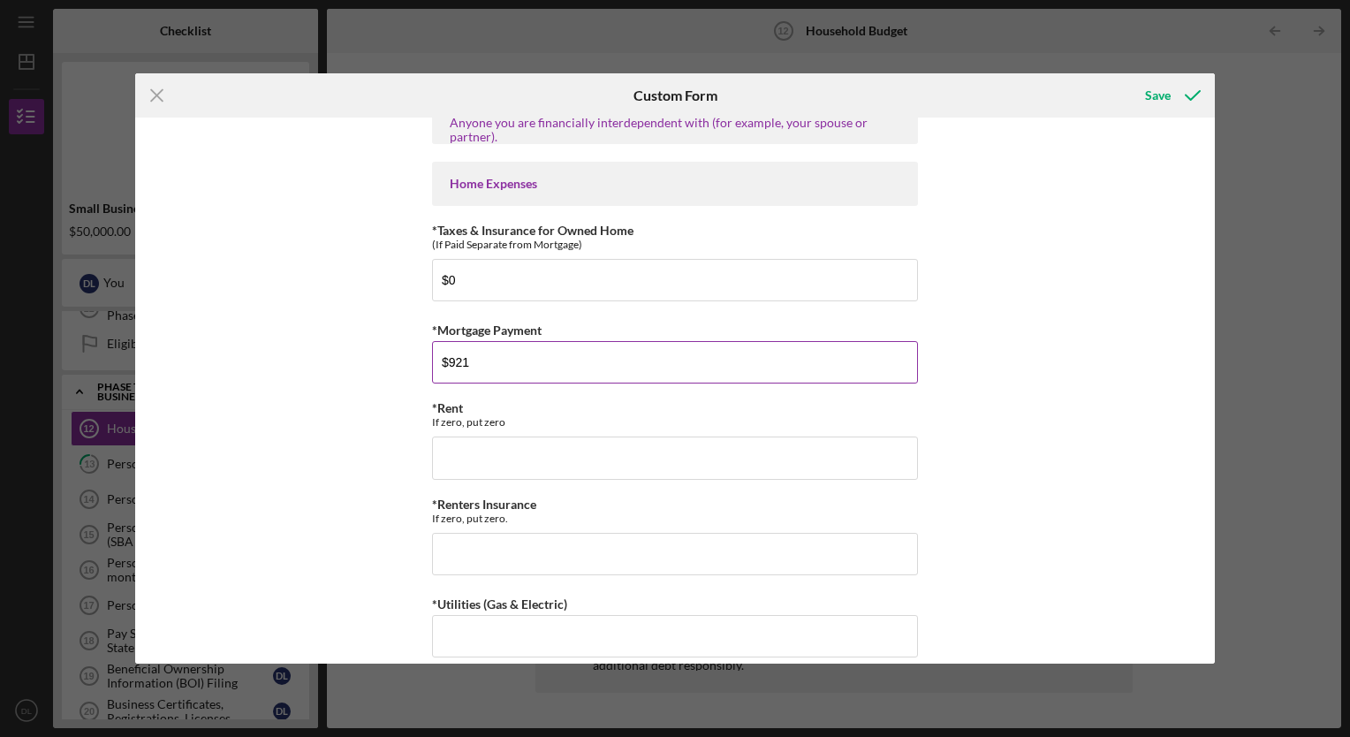
scroll to position [1267, 0]
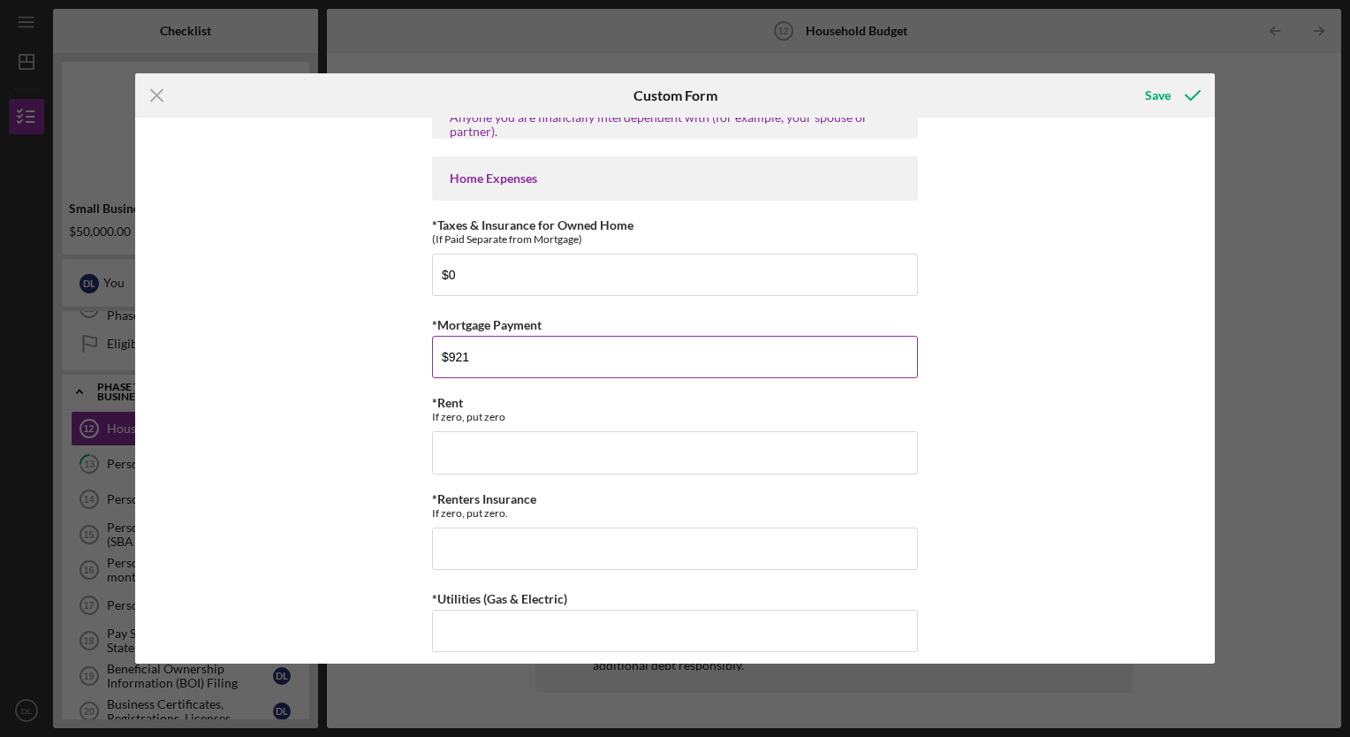
type input "$921"
click at [444, 445] on input "*Rent" at bounding box center [675, 452] width 486 height 42
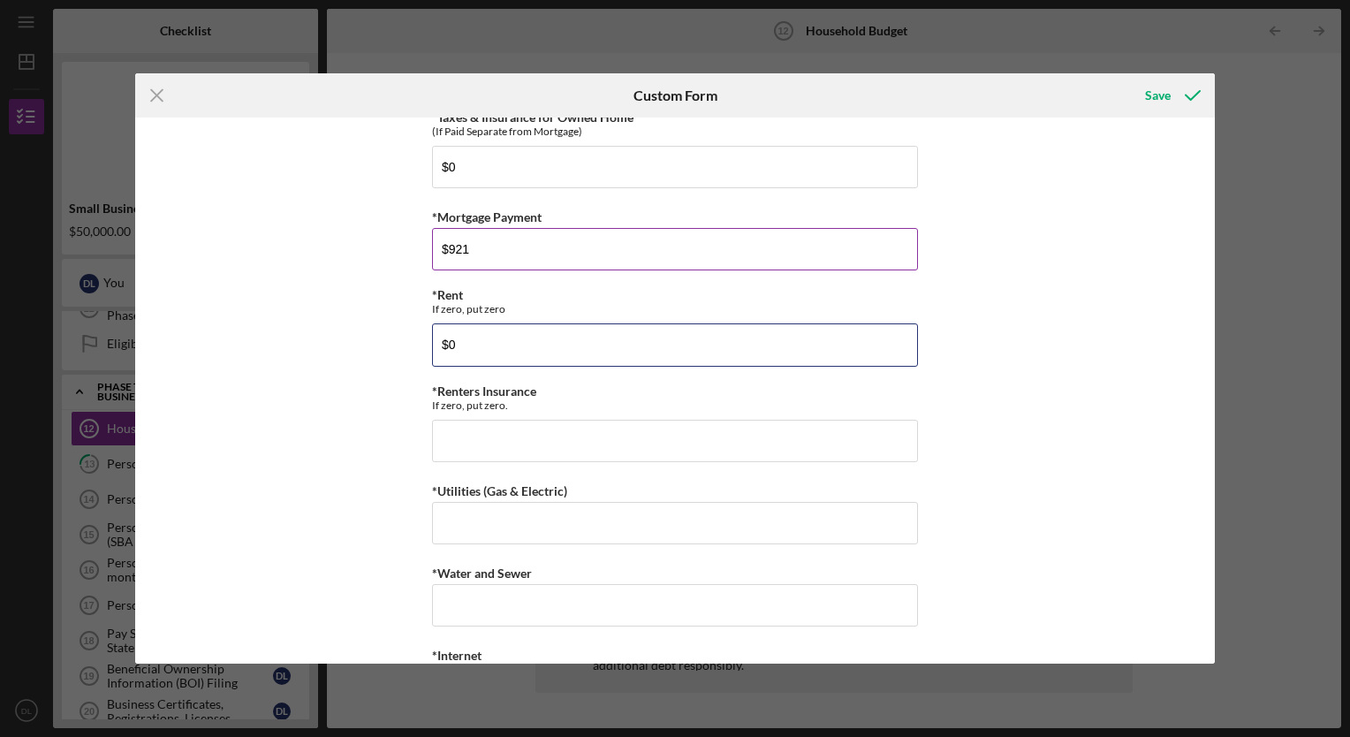
scroll to position [1381, 0]
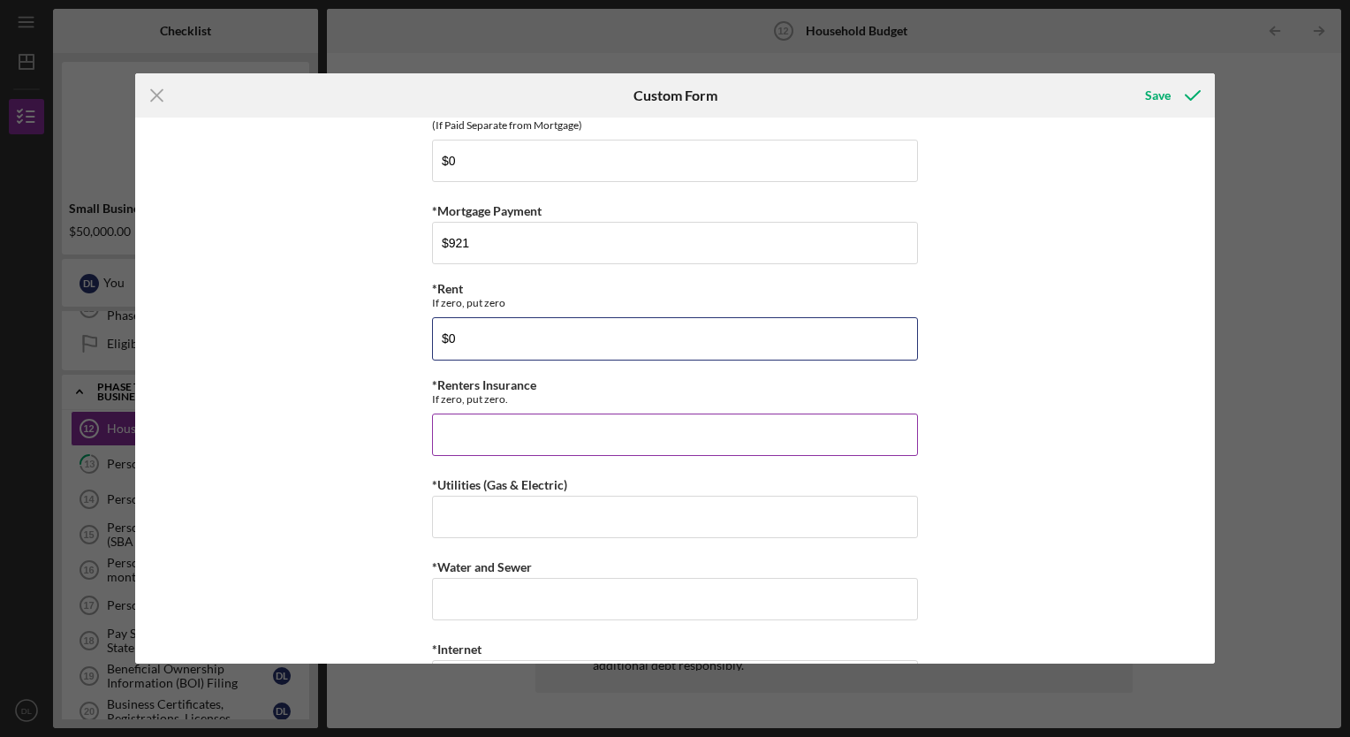
type input "$0"
click at [458, 440] on input "*Renters Insurance" at bounding box center [675, 434] width 486 height 42
type input "$0"
click at [438, 525] on input "*Utilities (Gas & Electric)" at bounding box center [675, 517] width 486 height 42
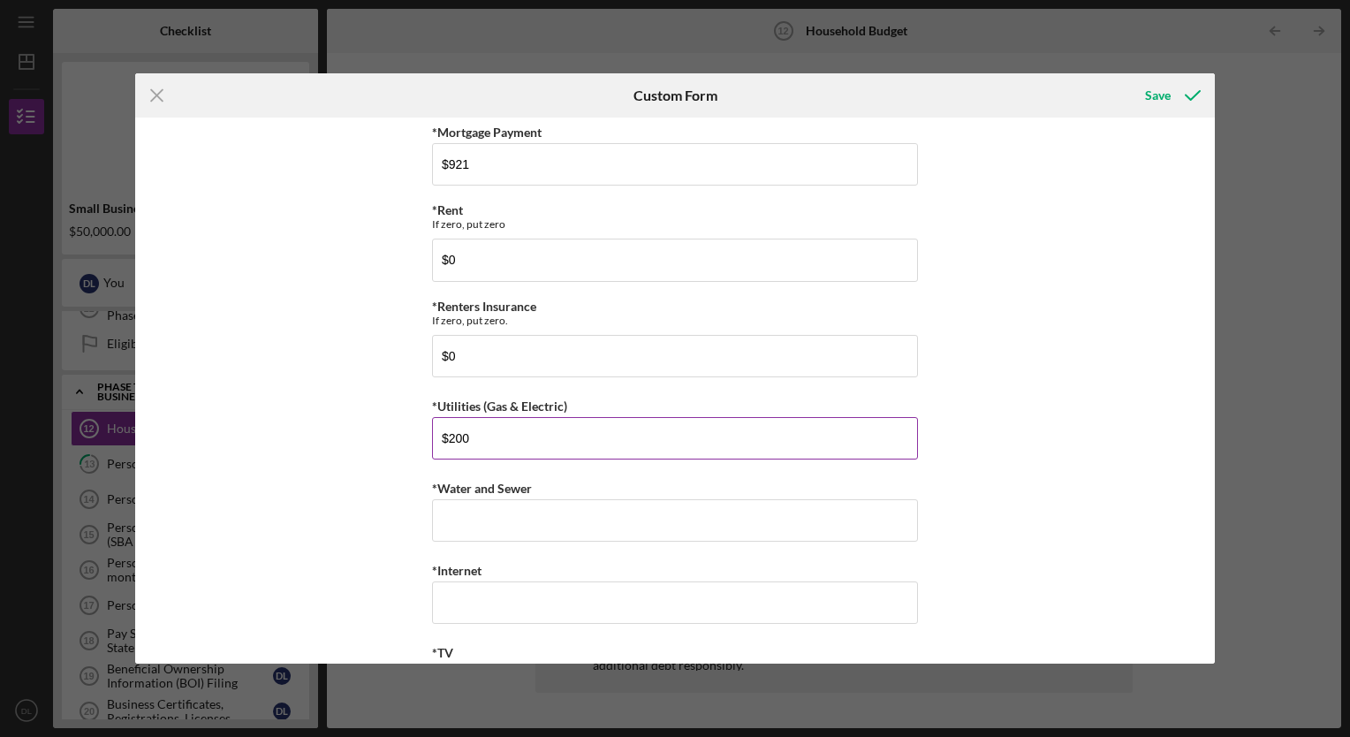
scroll to position [1459, 0]
type input "$200"
click at [451, 511] on input "*Water and Sewer" at bounding box center [675, 520] width 486 height 42
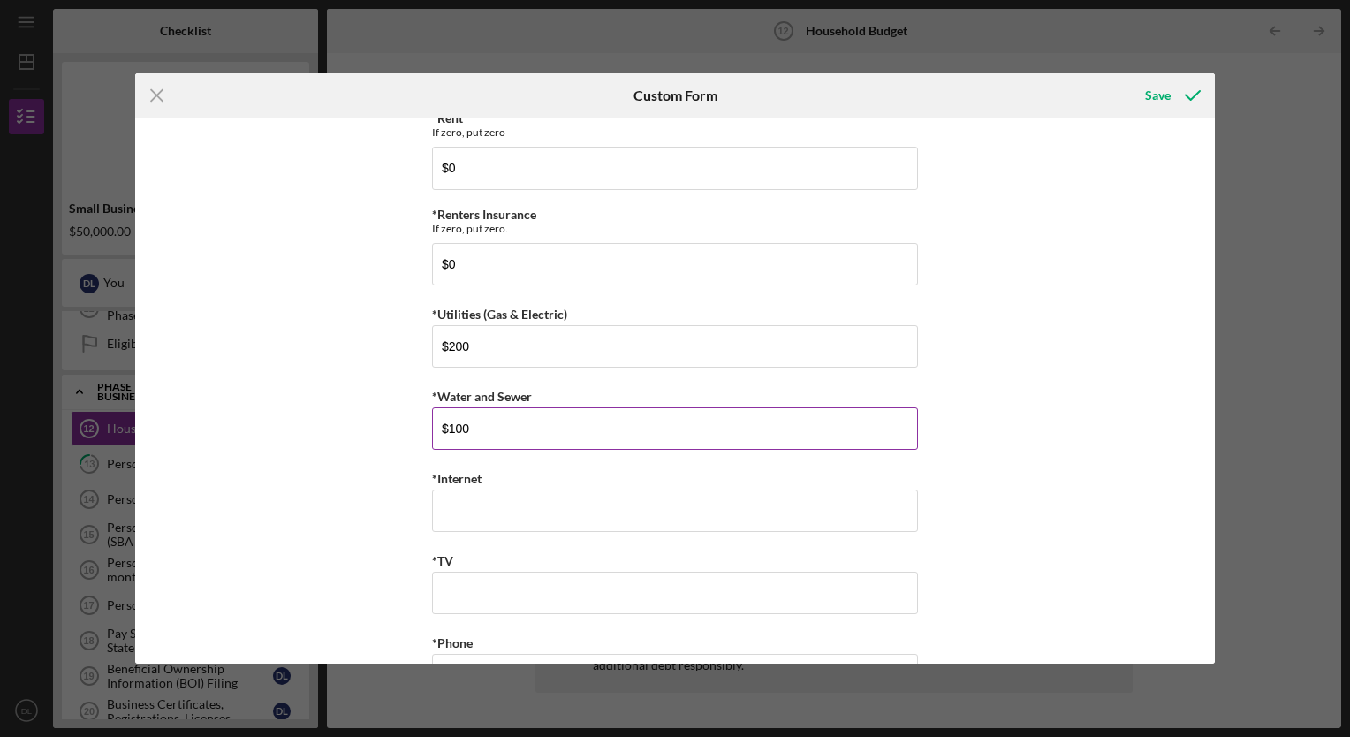
scroll to position [1551, 0]
type input "$100"
click at [451, 511] on input "*Internet" at bounding box center [675, 510] width 486 height 42
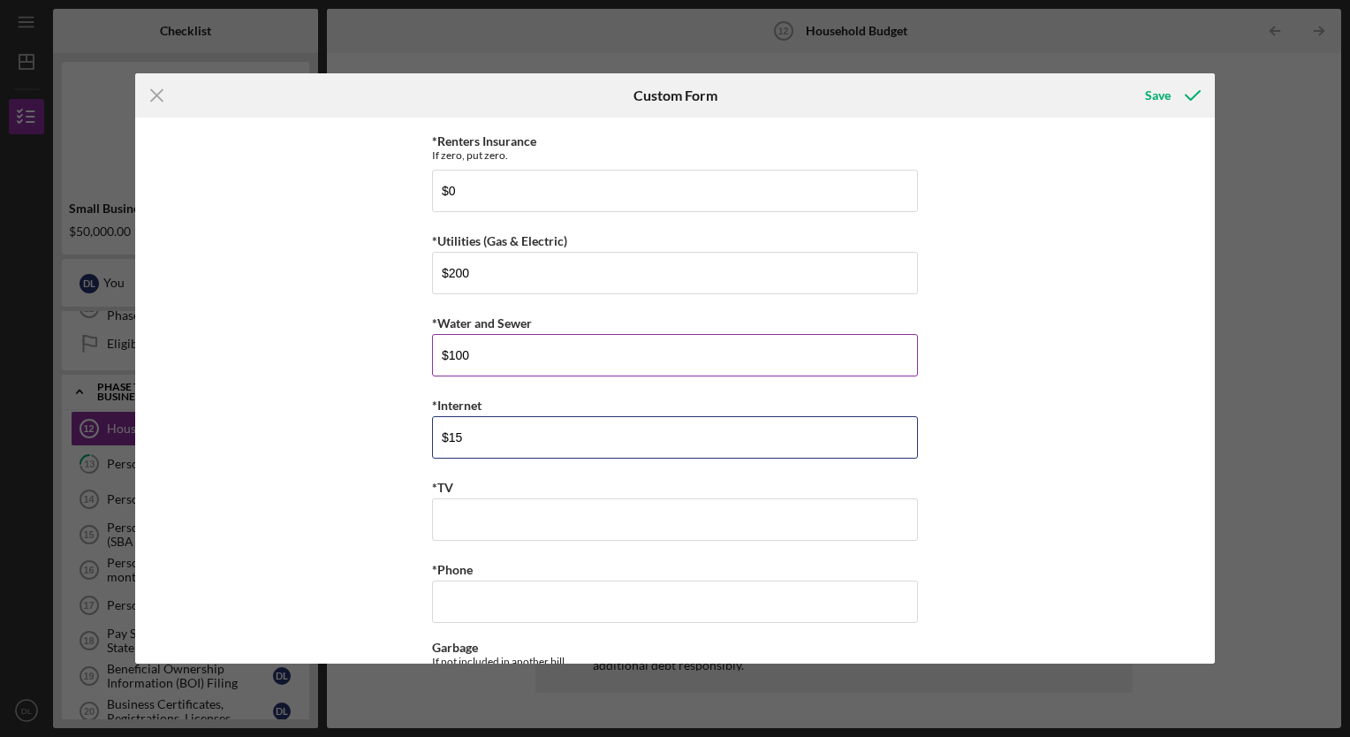
scroll to position [1631, 0]
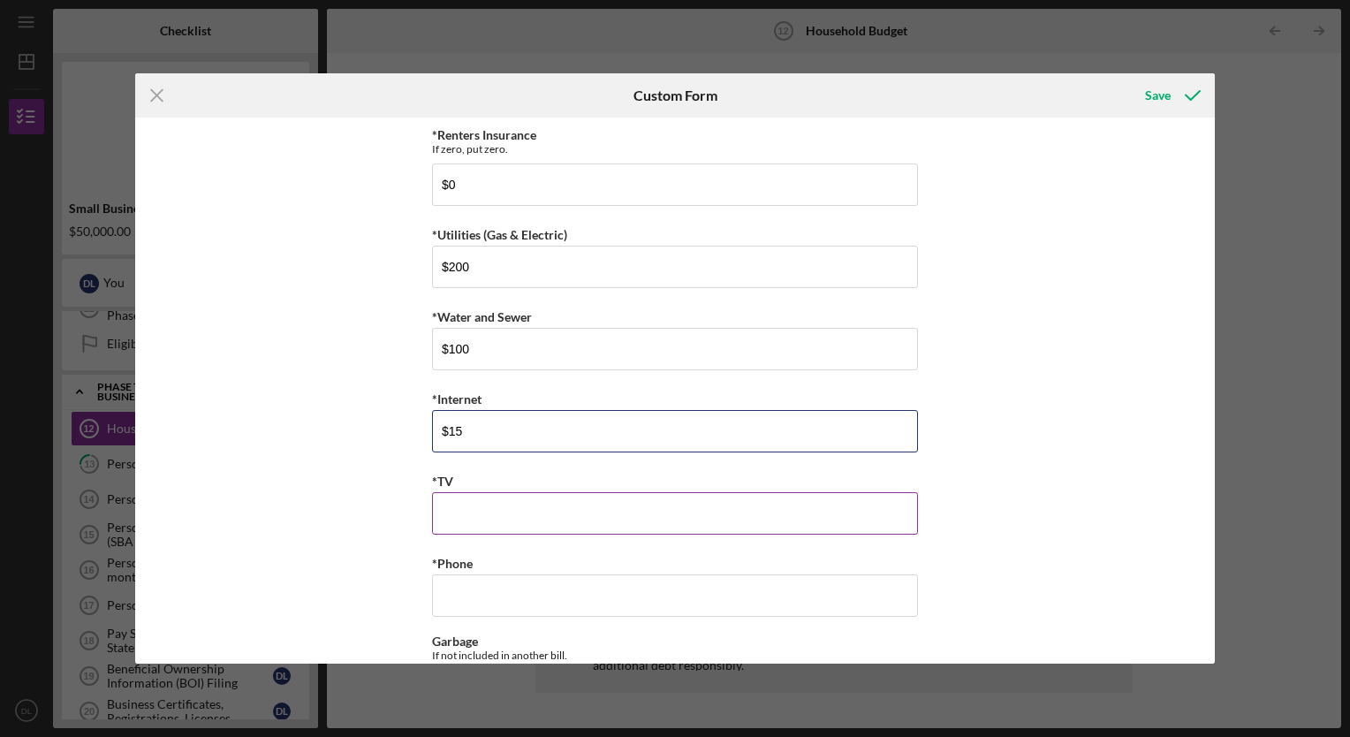
type input "$15"
click at [445, 514] on input "*TV" at bounding box center [675, 513] width 486 height 42
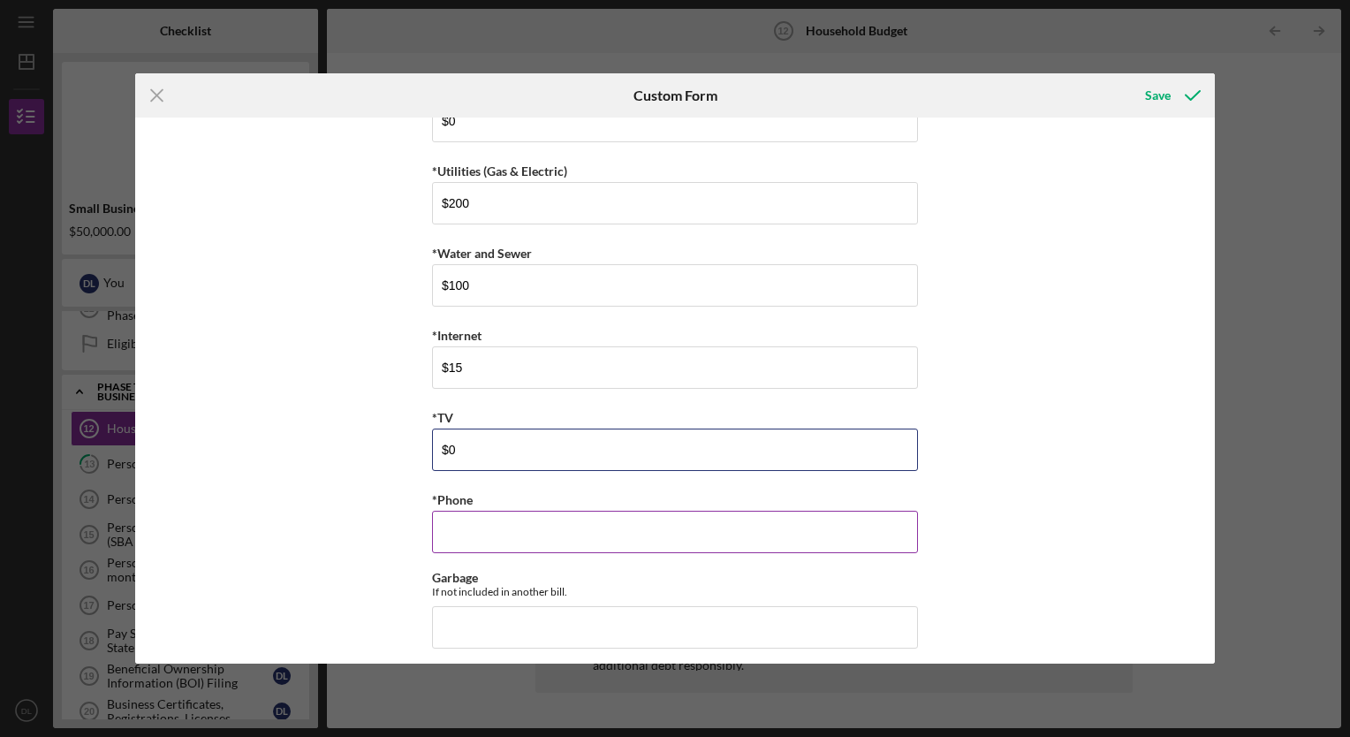
type input "$0"
drag, startPoint x: 445, startPoint y: 514, endPoint x: 436, endPoint y: 523, distance: 12.5
click at [436, 523] on input "*Phone" at bounding box center [675, 532] width 486 height 42
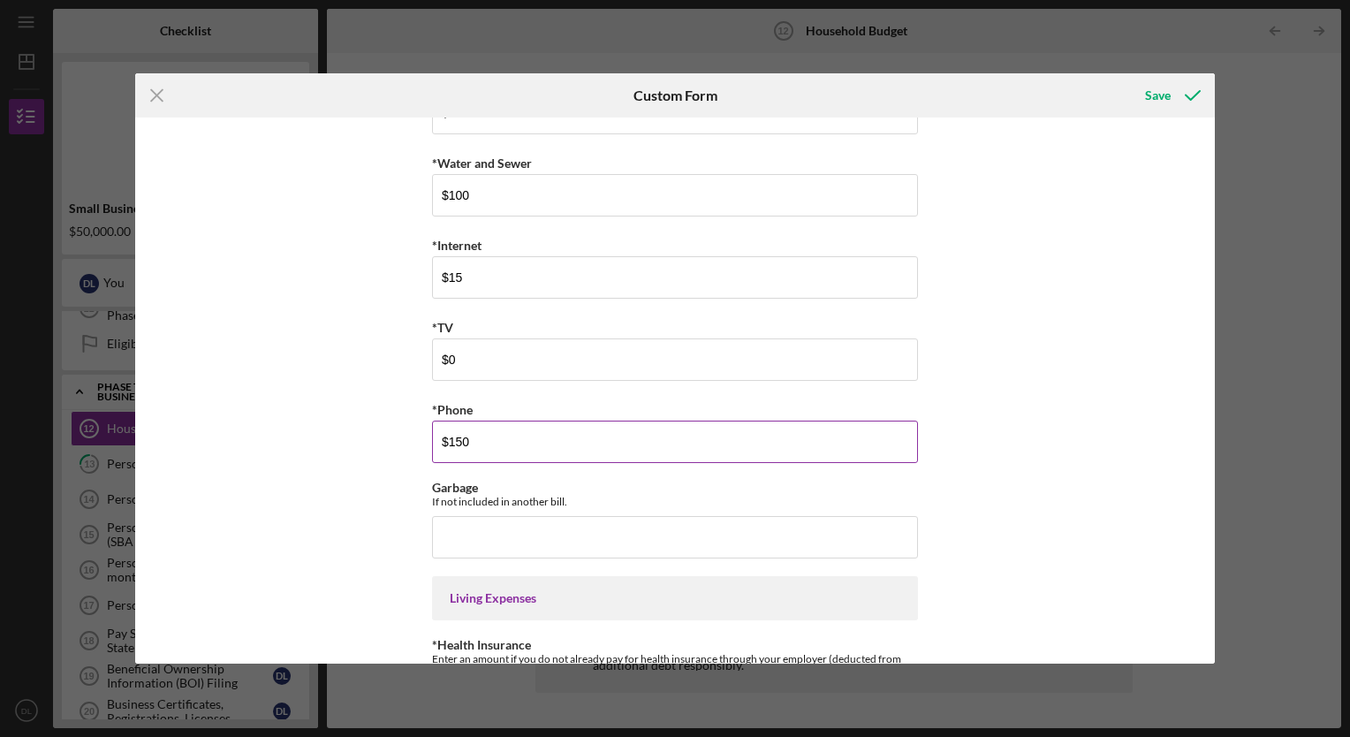
scroll to position [1786, 0]
type input "$150"
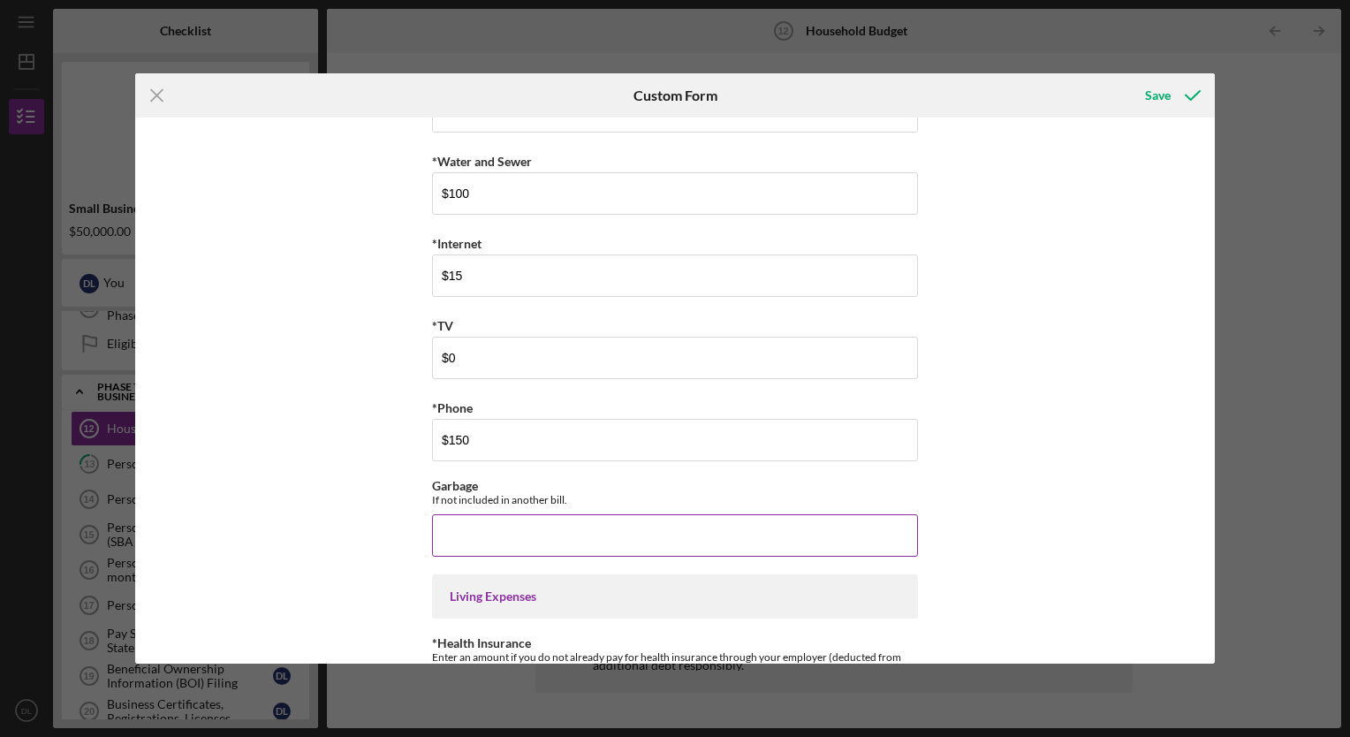
click at [443, 532] on input "Garbage" at bounding box center [675, 535] width 486 height 42
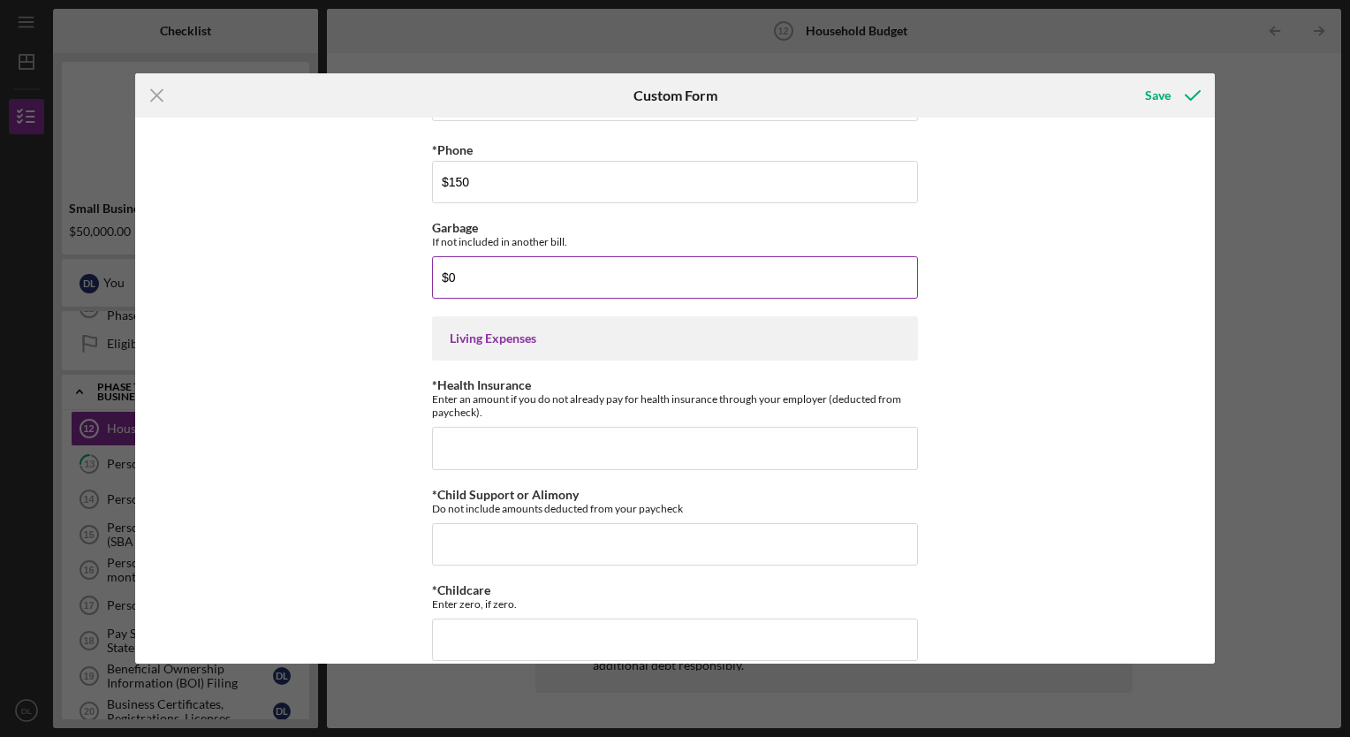
scroll to position [2048, 0]
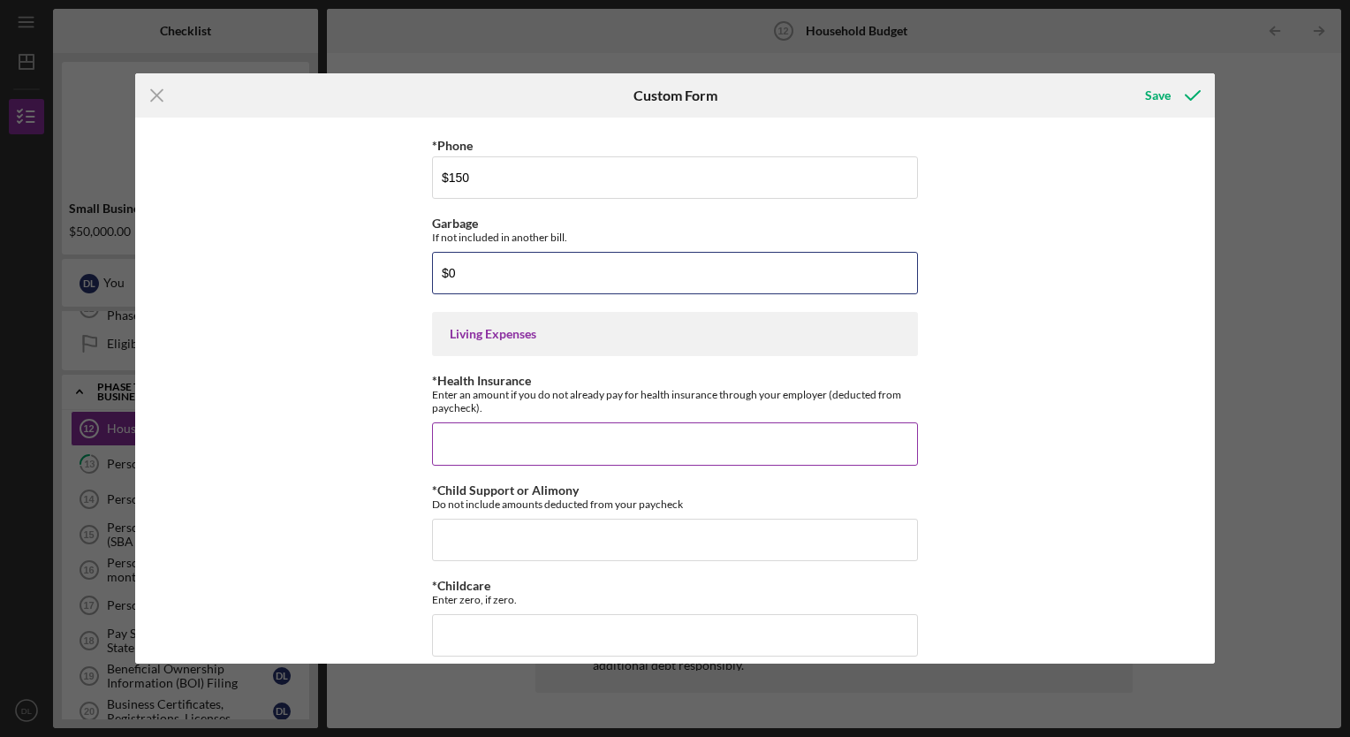
type input "$0"
click at [480, 422] on input "*Health Insurance" at bounding box center [675, 443] width 486 height 42
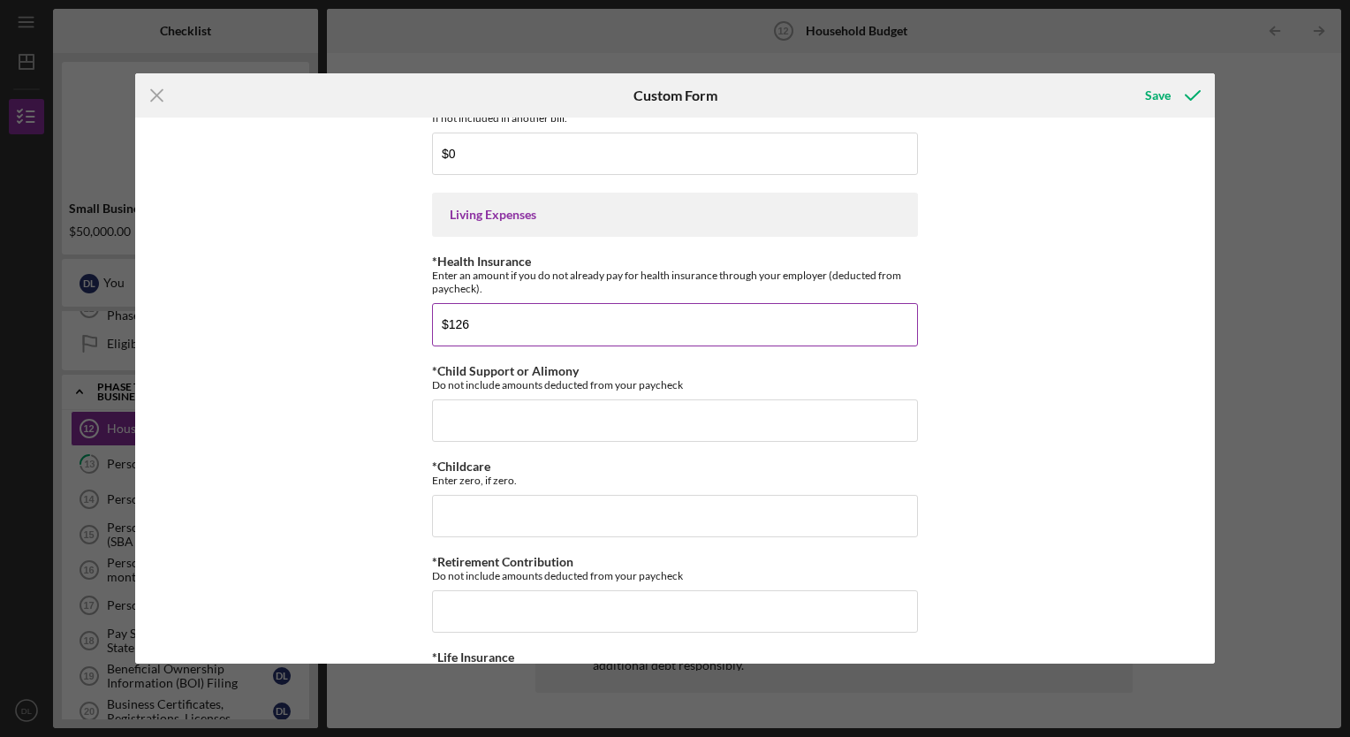
scroll to position [2168, 0]
type input "$126"
click at [461, 398] on input "*Child Support or Alimony" at bounding box center [675, 419] width 486 height 42
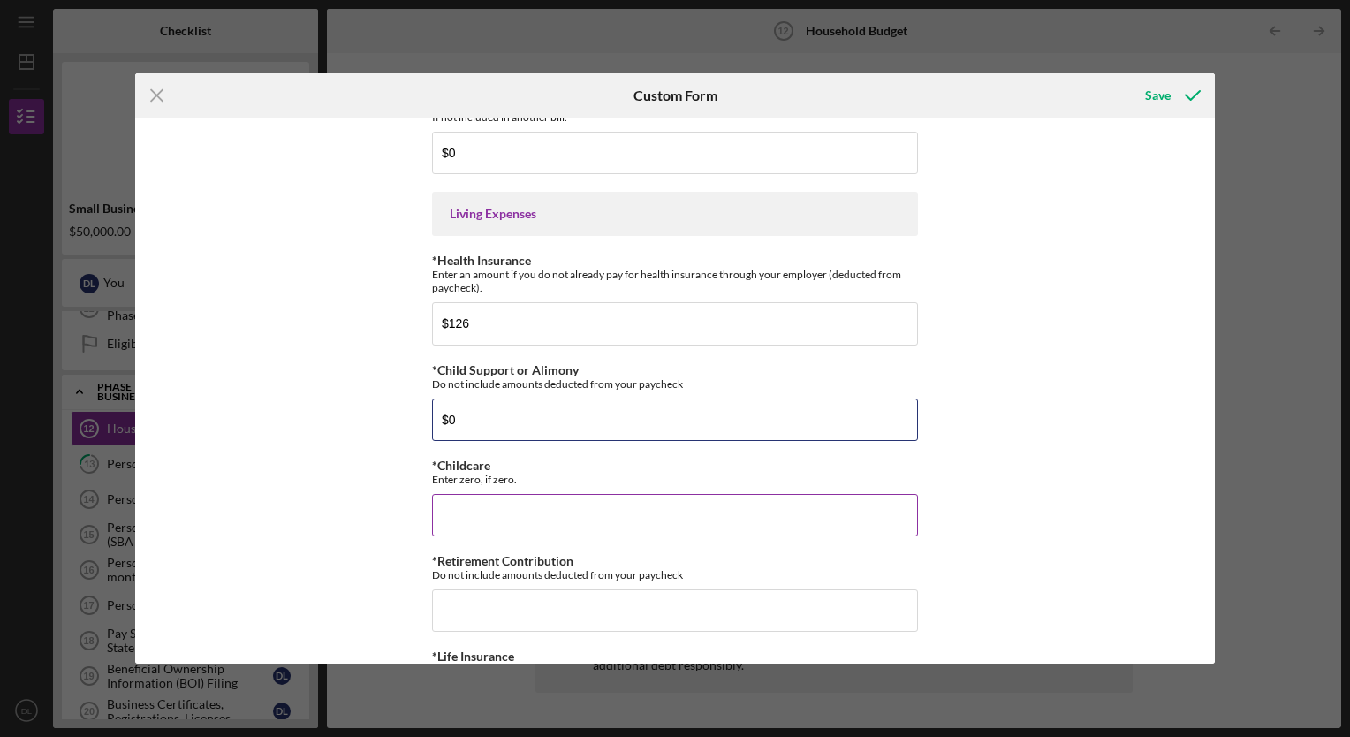
type input "$0"
click at [454, 503] on input "*Childcare" at bounding box center [675, 515] width 486 height 42
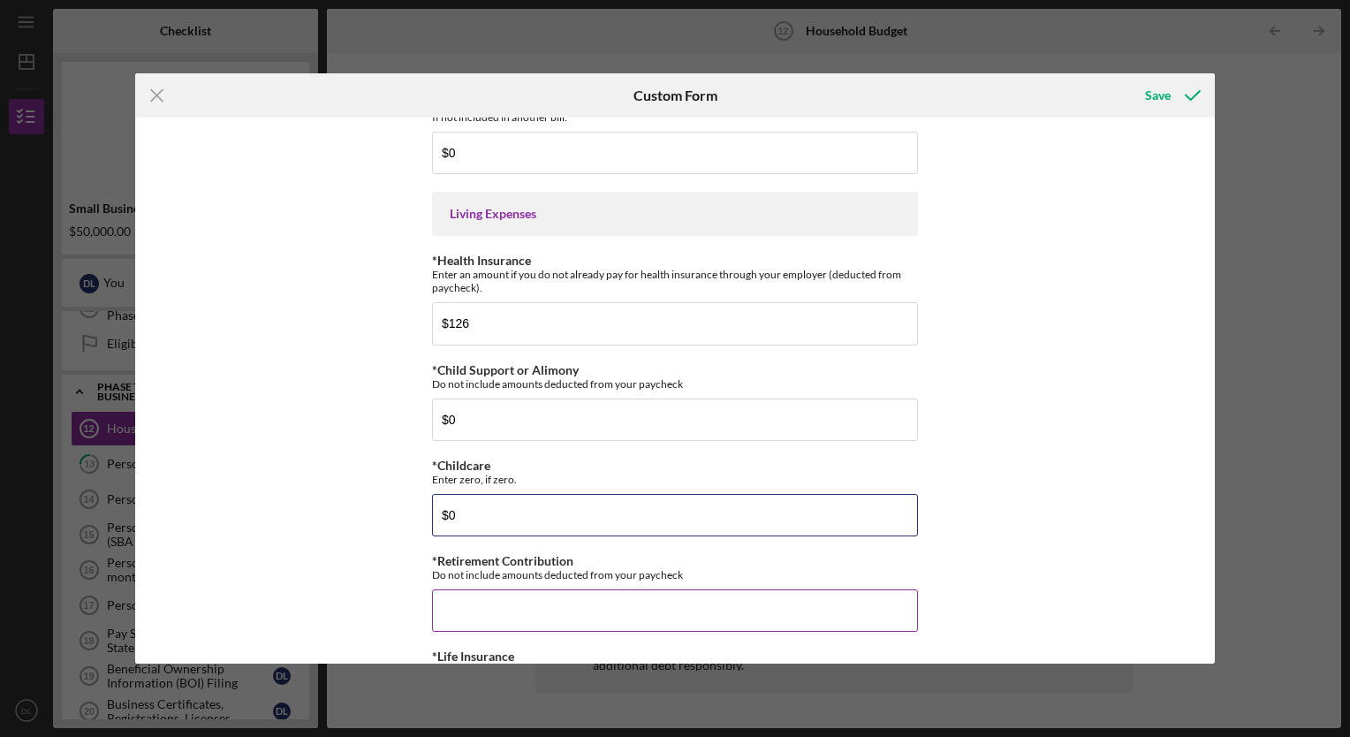
type input "$0"
click at [452, 591] on input "*Retirement Contribution" at bounding box center [675, 610] width 486 height 42
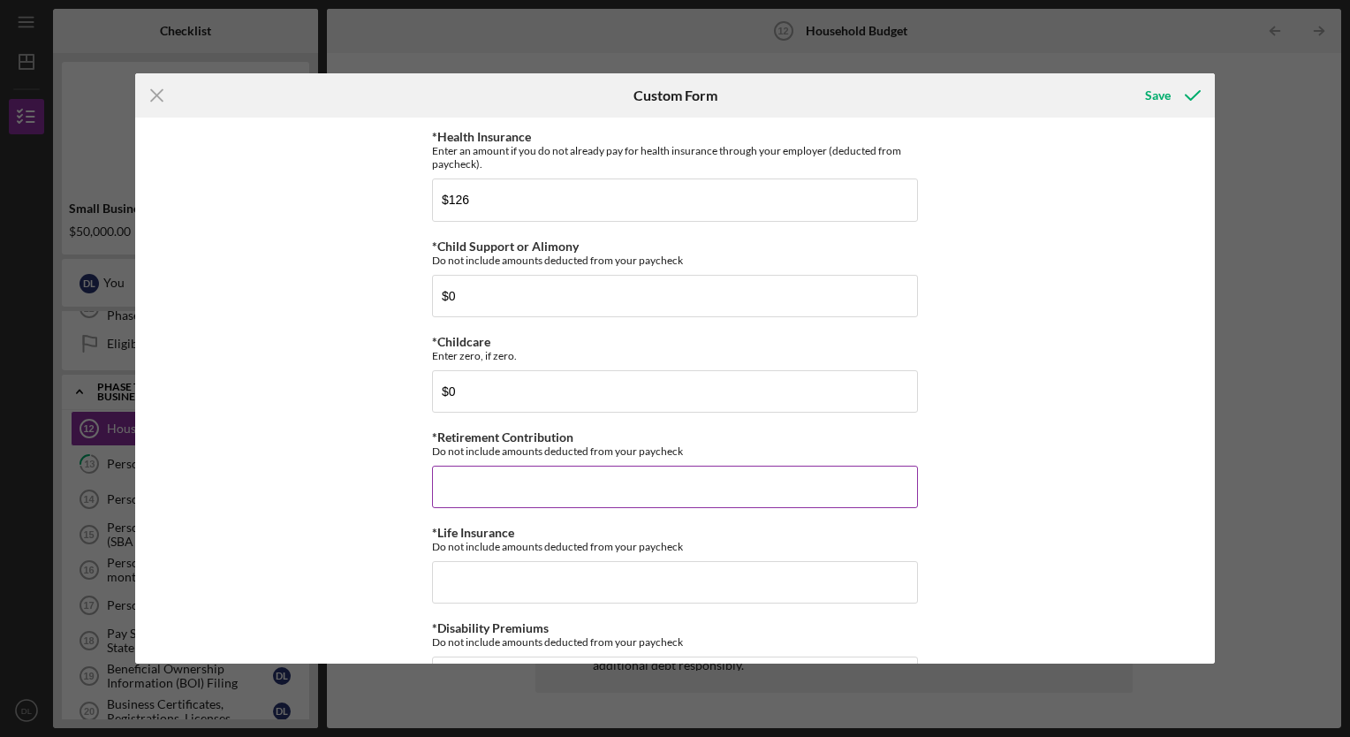
scroll to position [2293, 0]
type input "$2"
type input "$150"
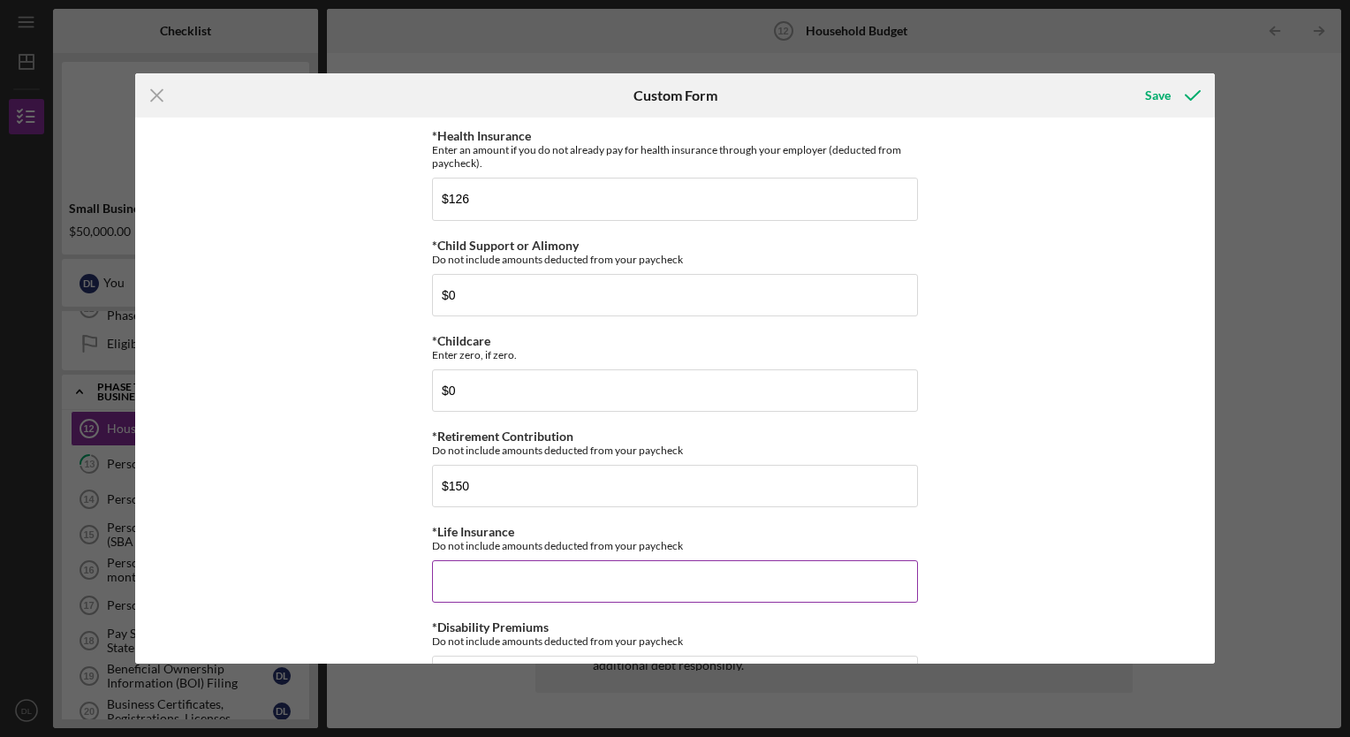
click at [491, 574] on input "*Life Insurance" at bounding box center [675, 581] width 486 height 42
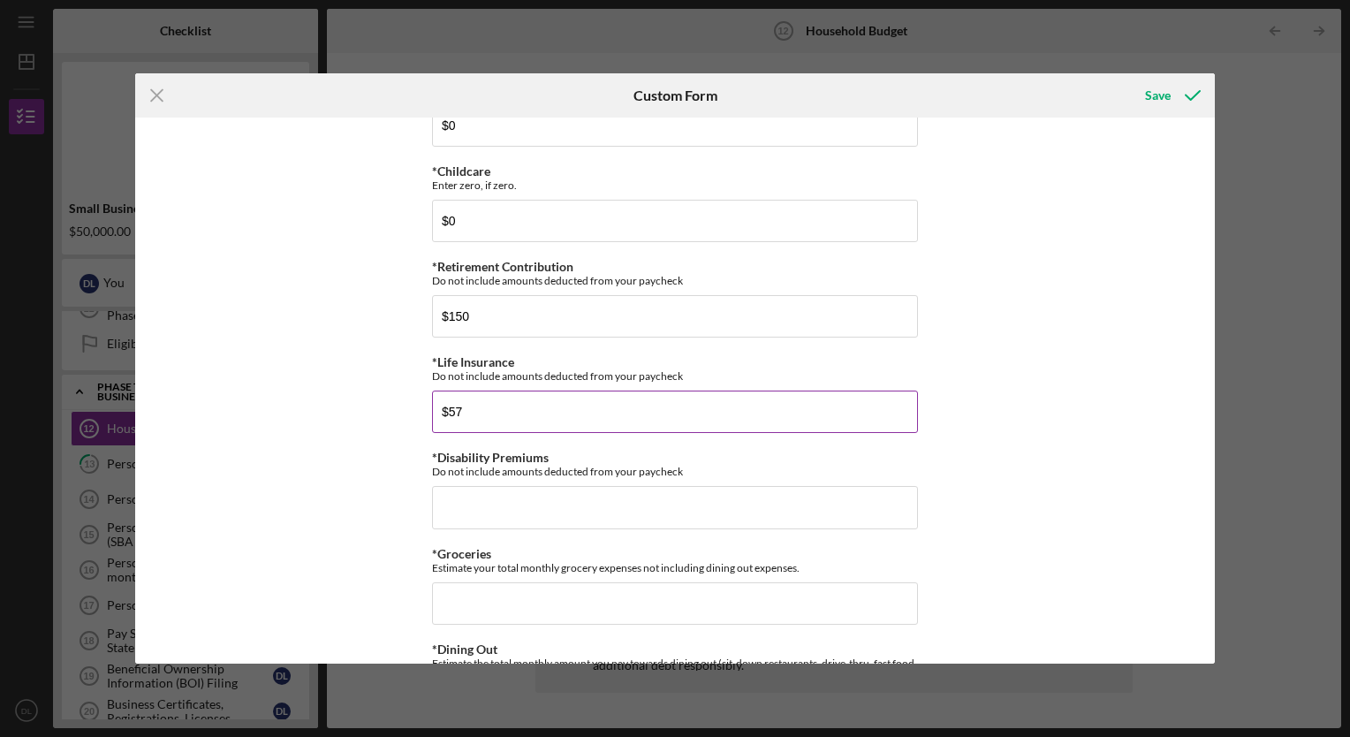
scroll to position [2466, 0]
type input "$5"
type input "$84"
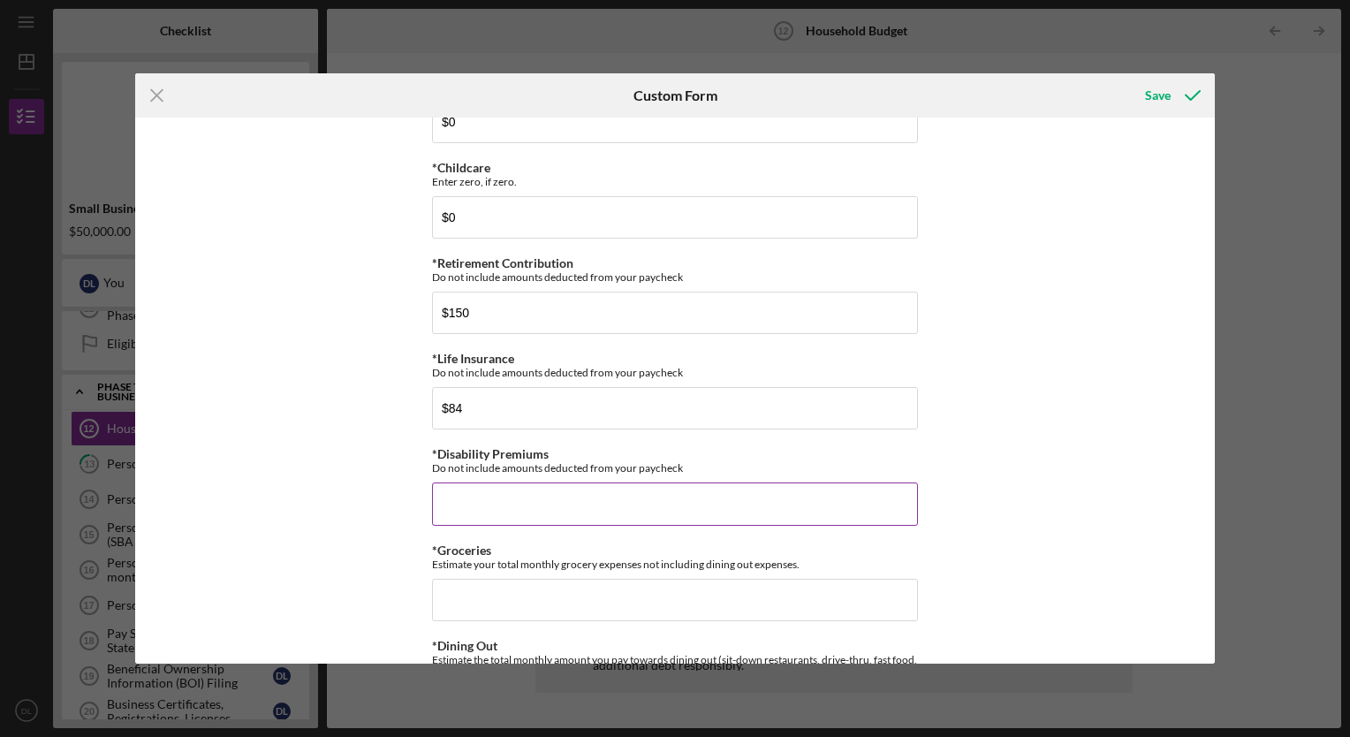
click at [512, 482] on input "*Disability Premiums" at bounding box center [675, 503] width 486 height 42
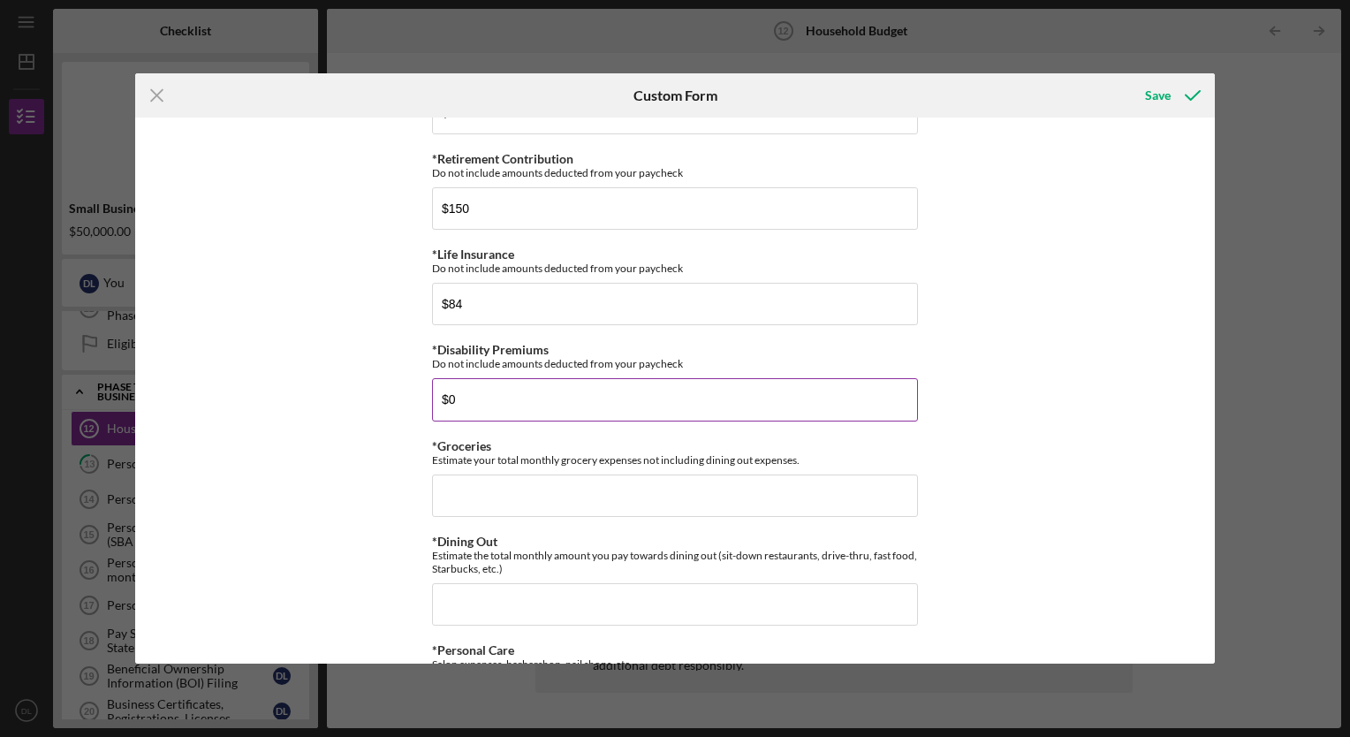
scroll to position [2592, 0]
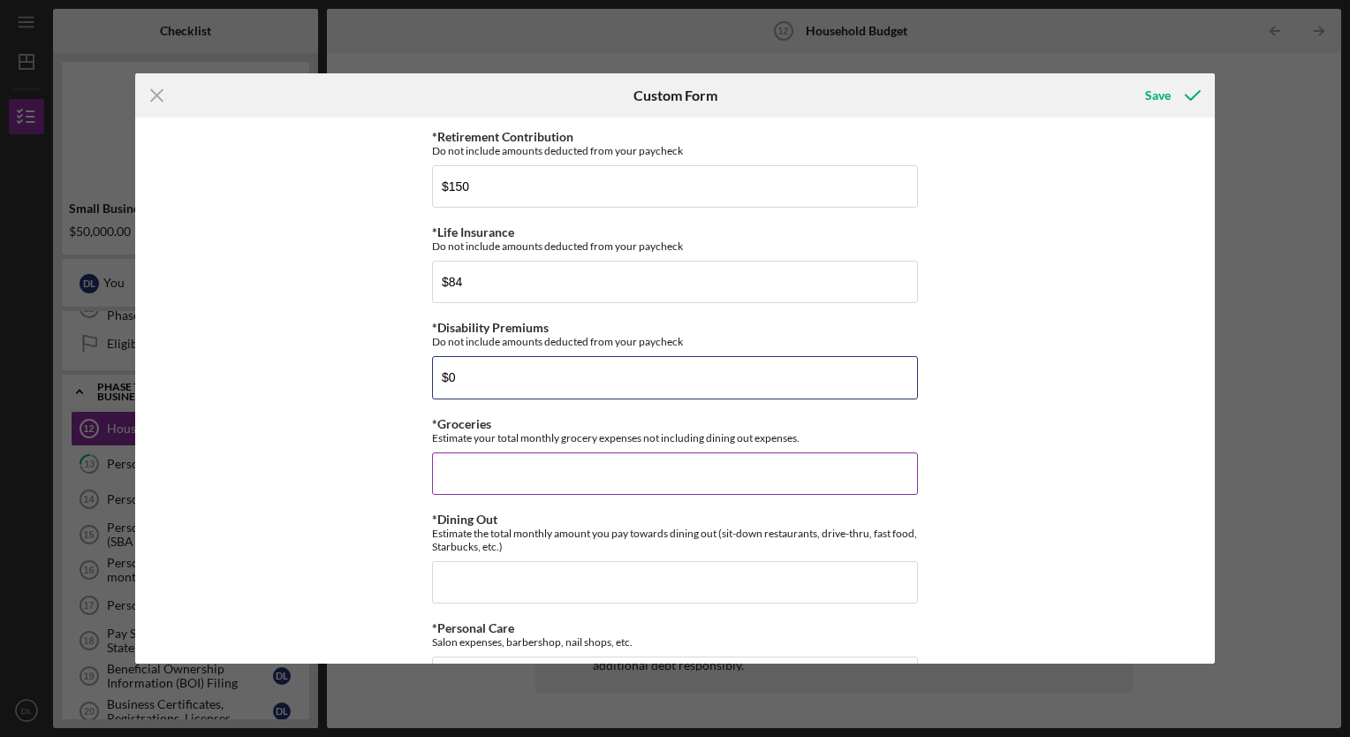
type input "$0"
click at [484, 464] on input "*Groceries" at bounding box center [675, 473] width 486 height 42
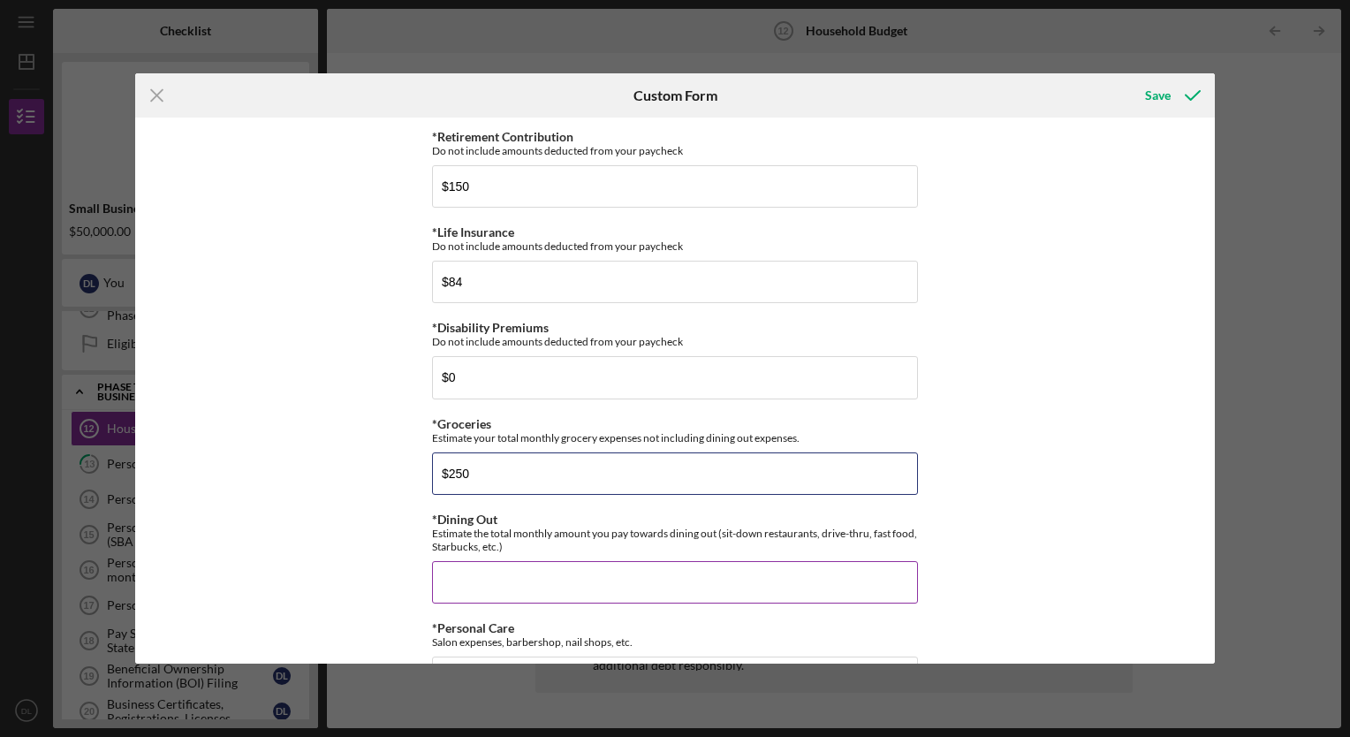
type input "$250"
click at [471, 561] on input "*Dining Out" at bounding box center [675, 582] width 486 height 42
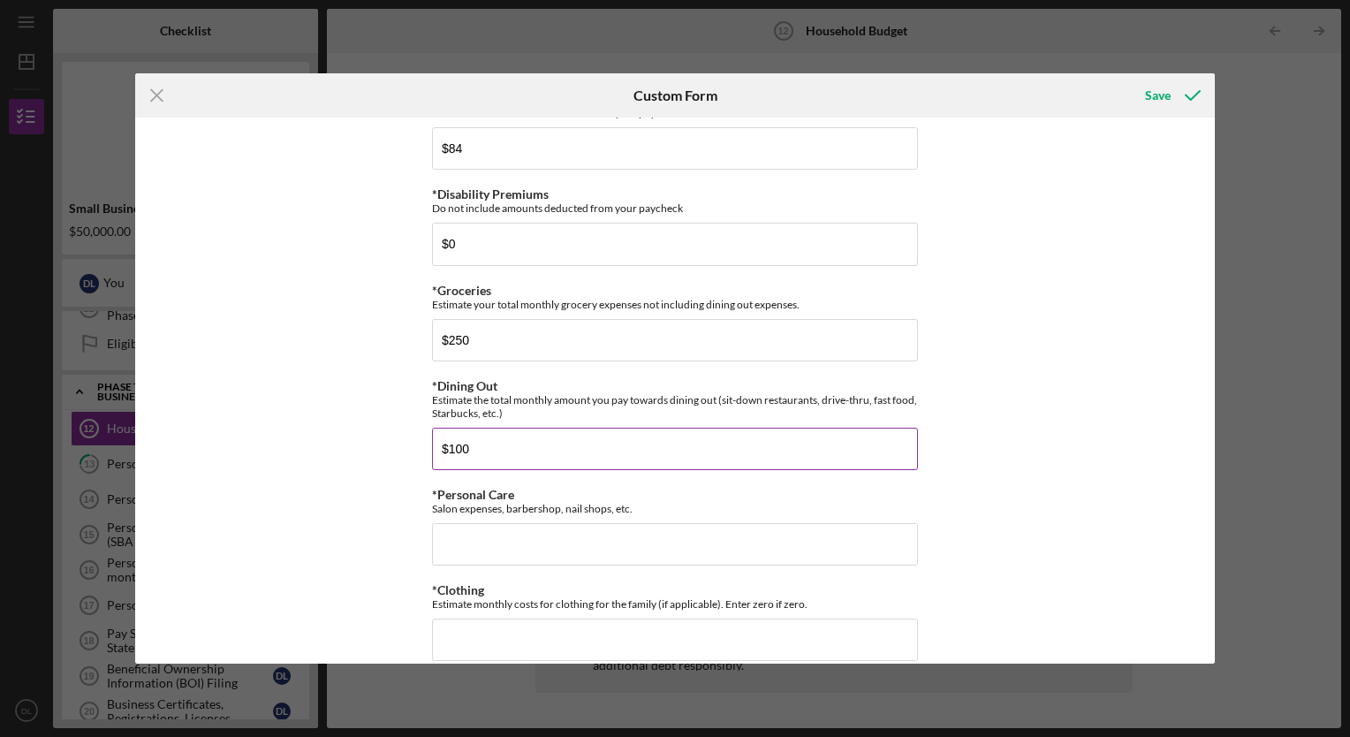
scroll to position [2727, 0]
type input "$100"
click at [470, 545] on input "*Personal Care" at bounding box center [675, 543] width 486 height 42
type input "$3"
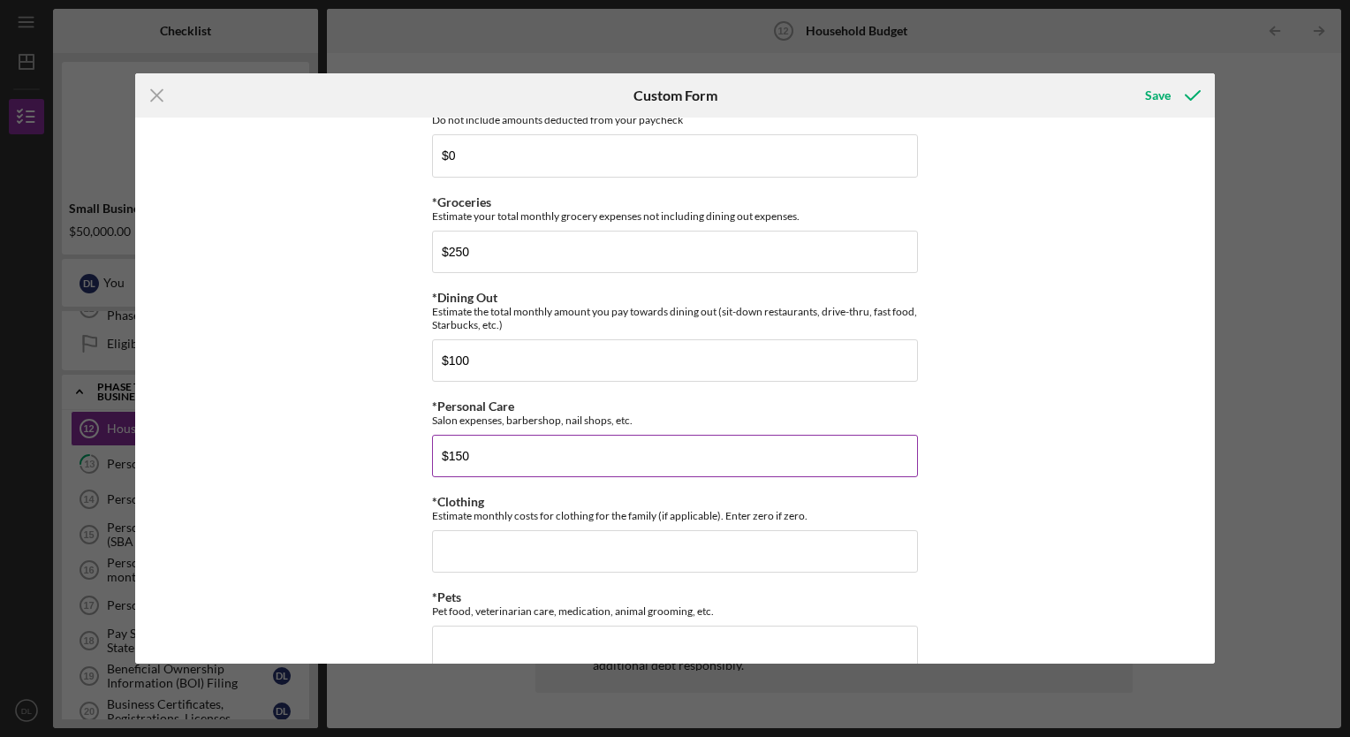
scroll to position [2816, 0]
type input "$150"
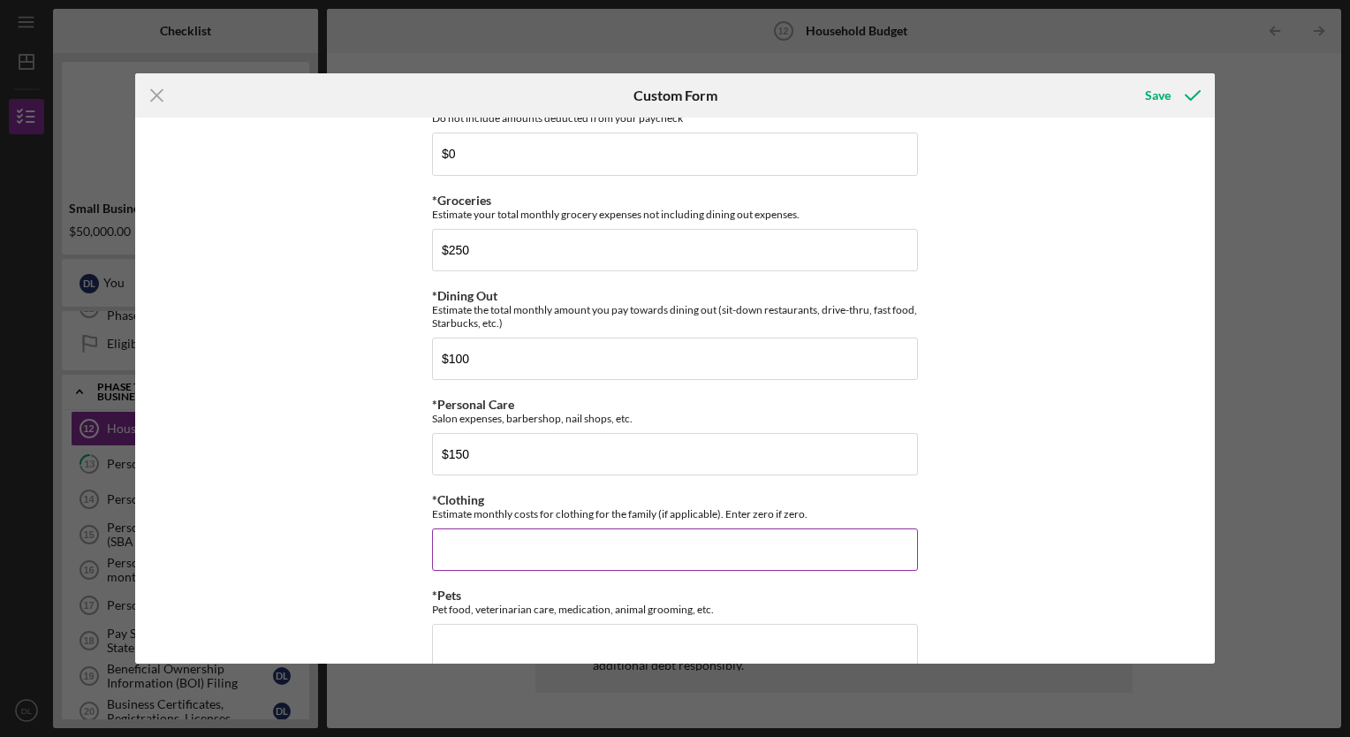
click at [471, 545] on input "*Clothing" at bounding box center [675, 549] width 486 height 42
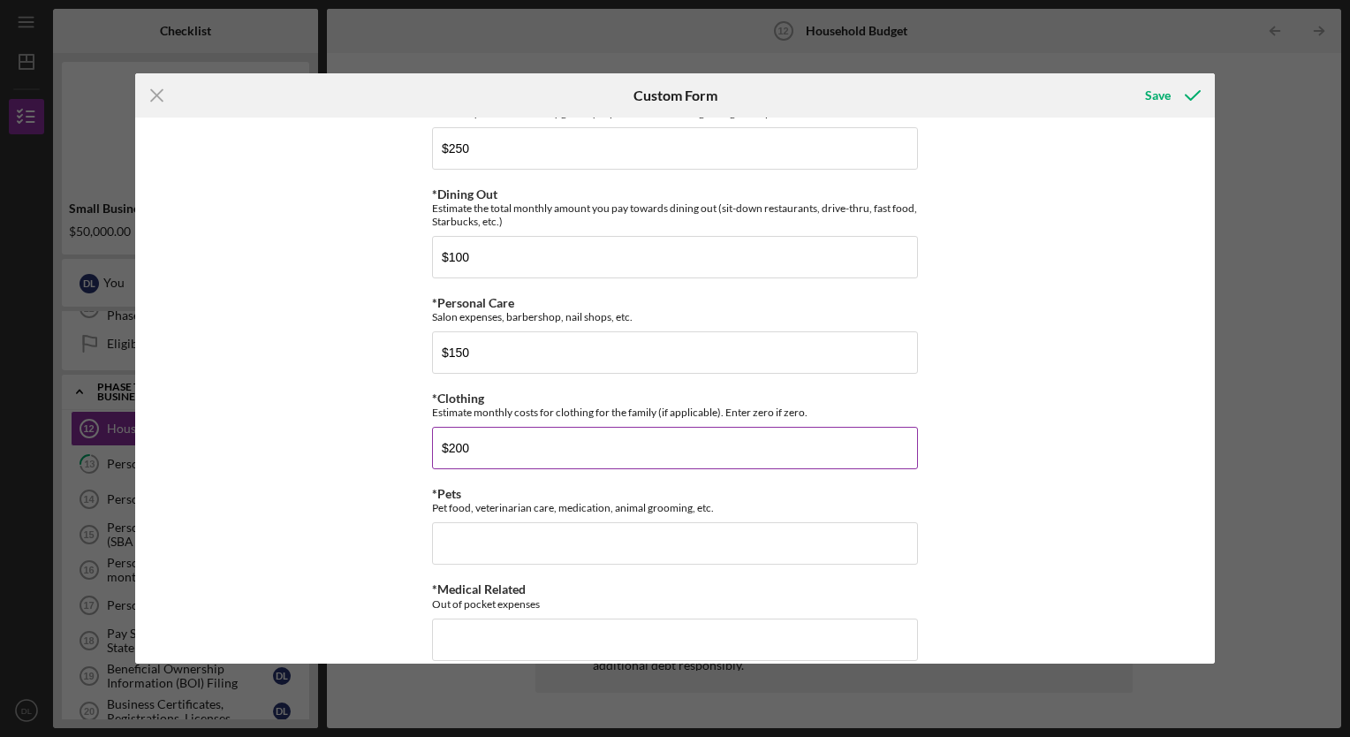
scroll to position [2921, 0]
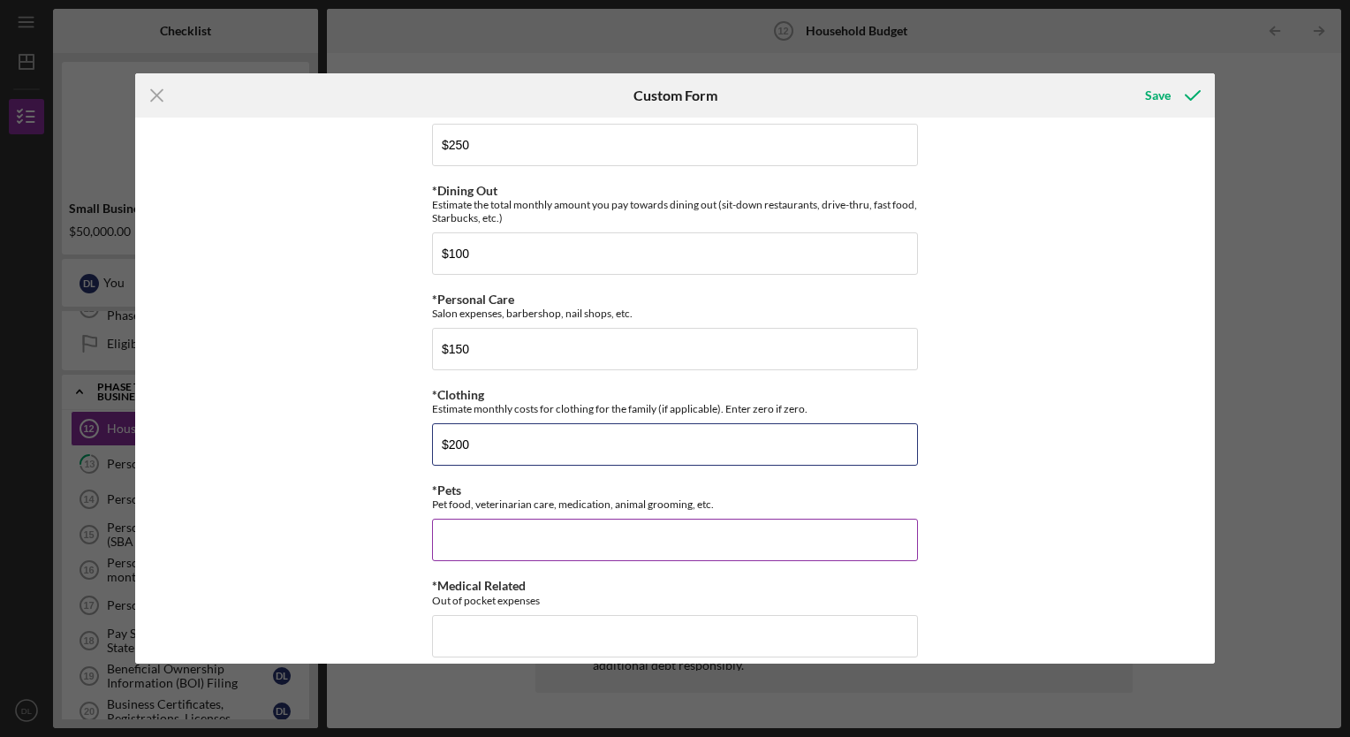
type input "$200"
click at [471, 525] on input "*Pets" at bounding box center [675, 539] width 486 height 42
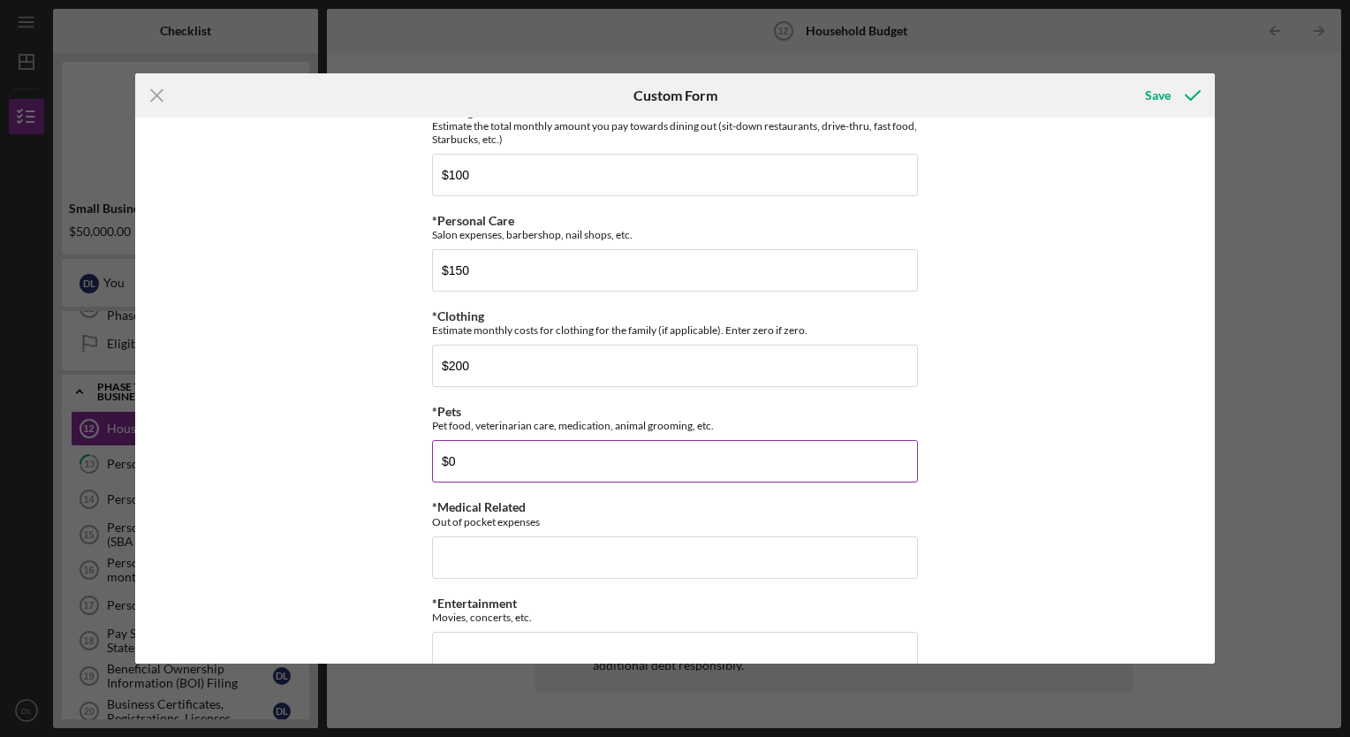
scroll to position [3003, 0]
type input "$0"
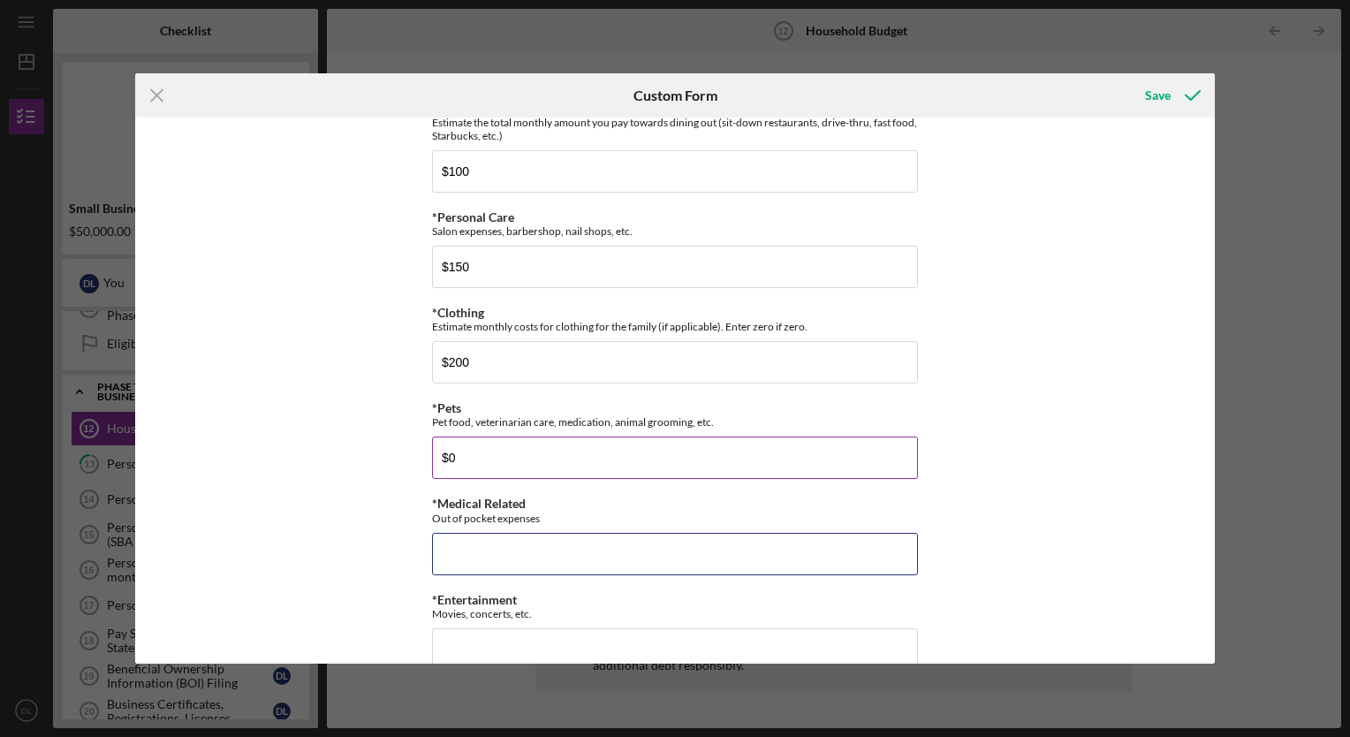
click at [471, 533] on input "*Medical Related" at bounding box center [675, 554] width 486 height 42
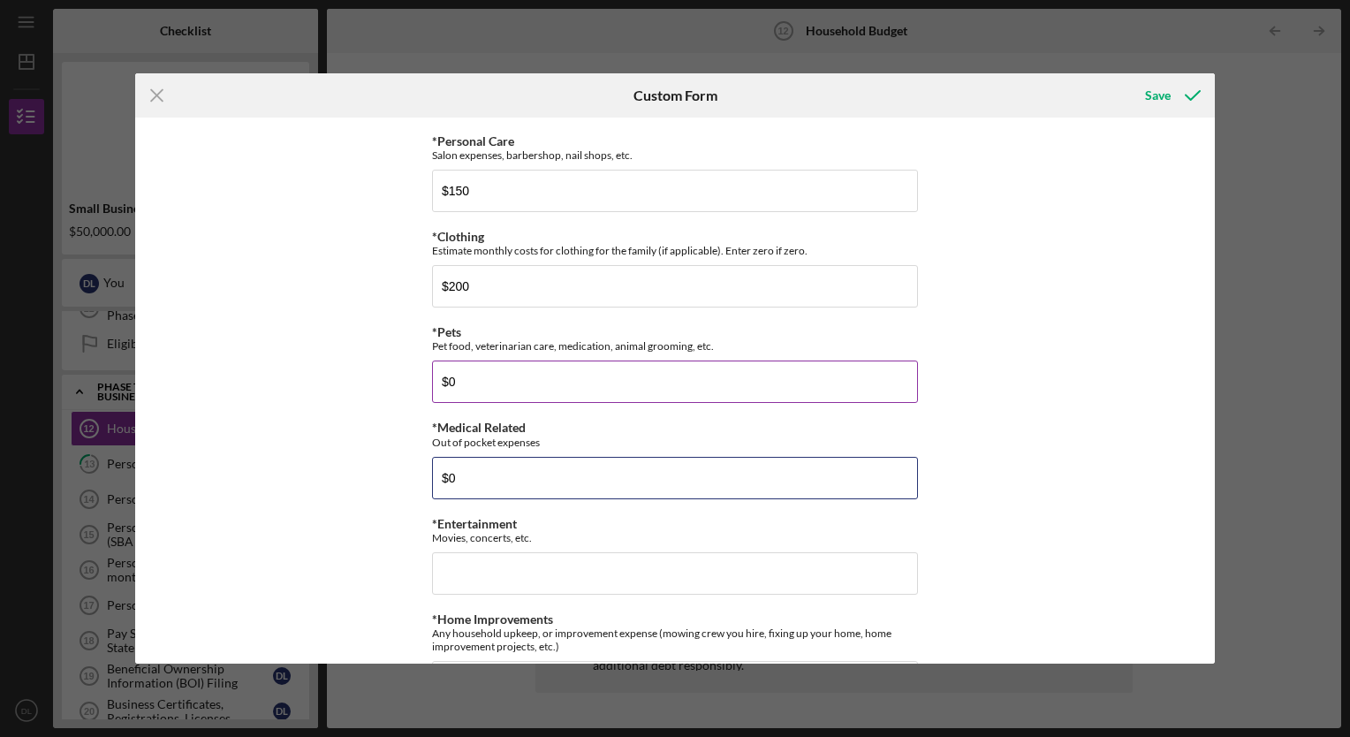
scroll to position [3084, 0]
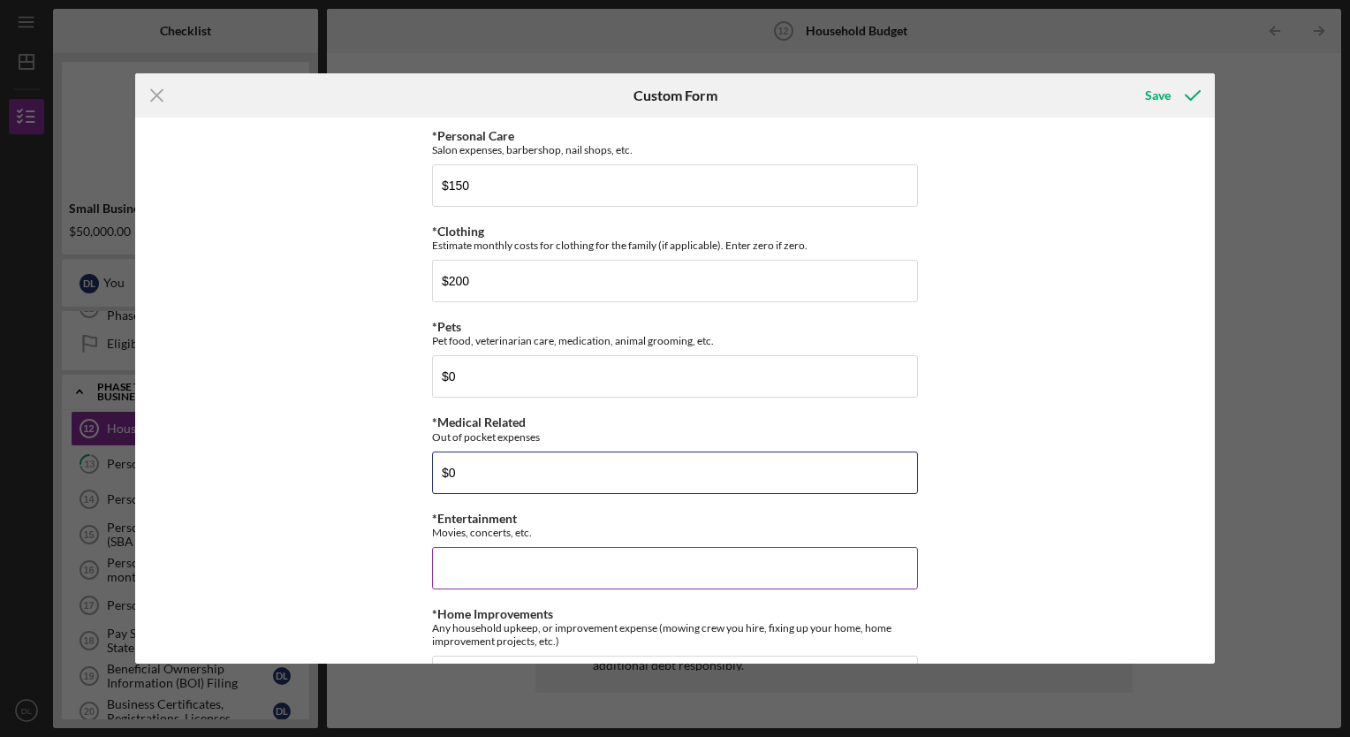
type input "$0"
click at [474, 547] on input "*Entertainment" at bounding box center [675, 568] width 486 height 42
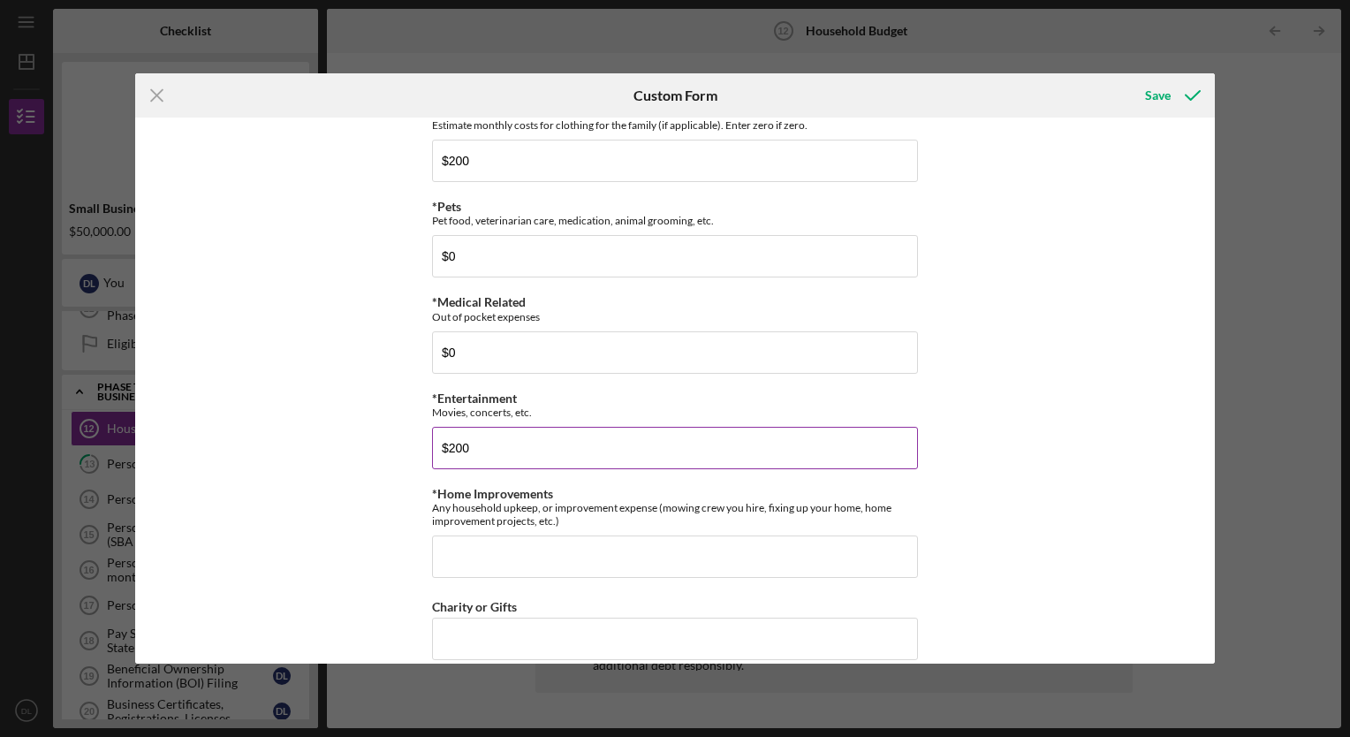
scroll to position [3207, 0]
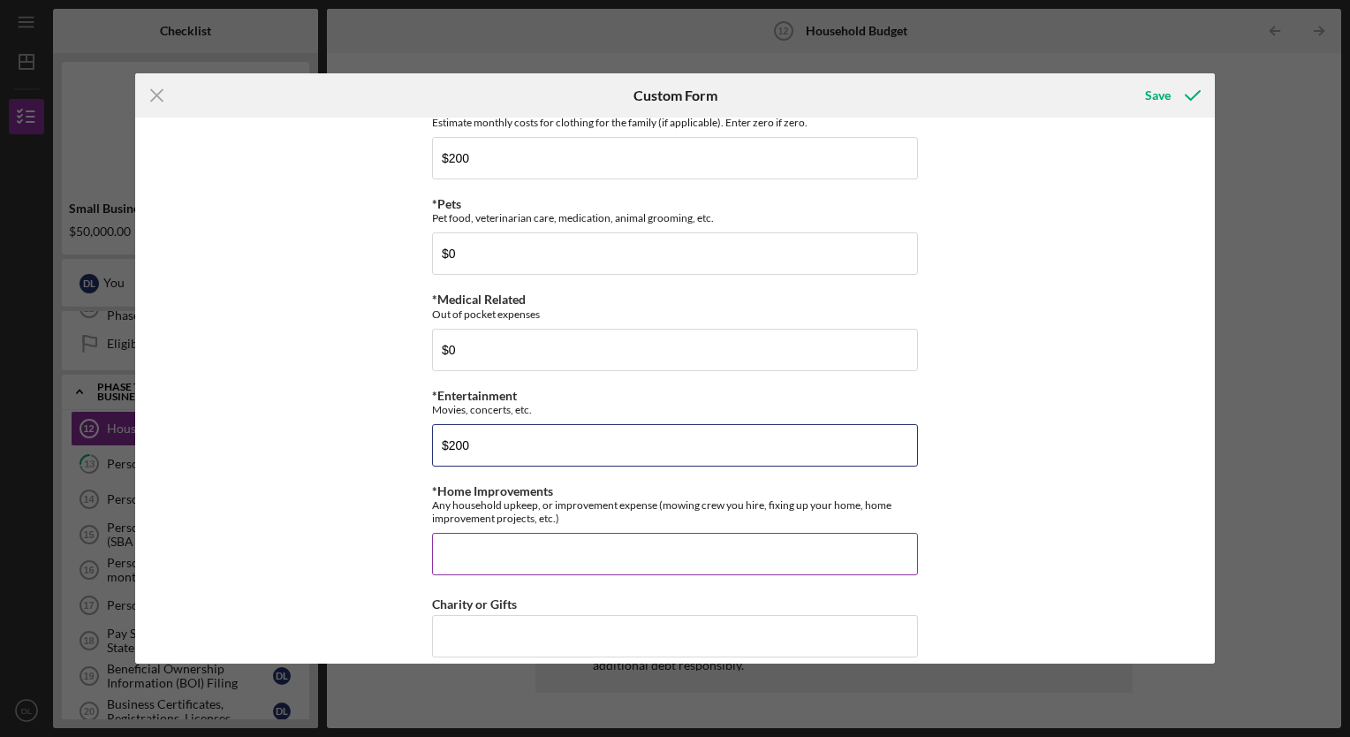
type input "$200"
click at [479, 541] on input "*Home Improvements" at bounding box center [675, 554] width 486 height 42
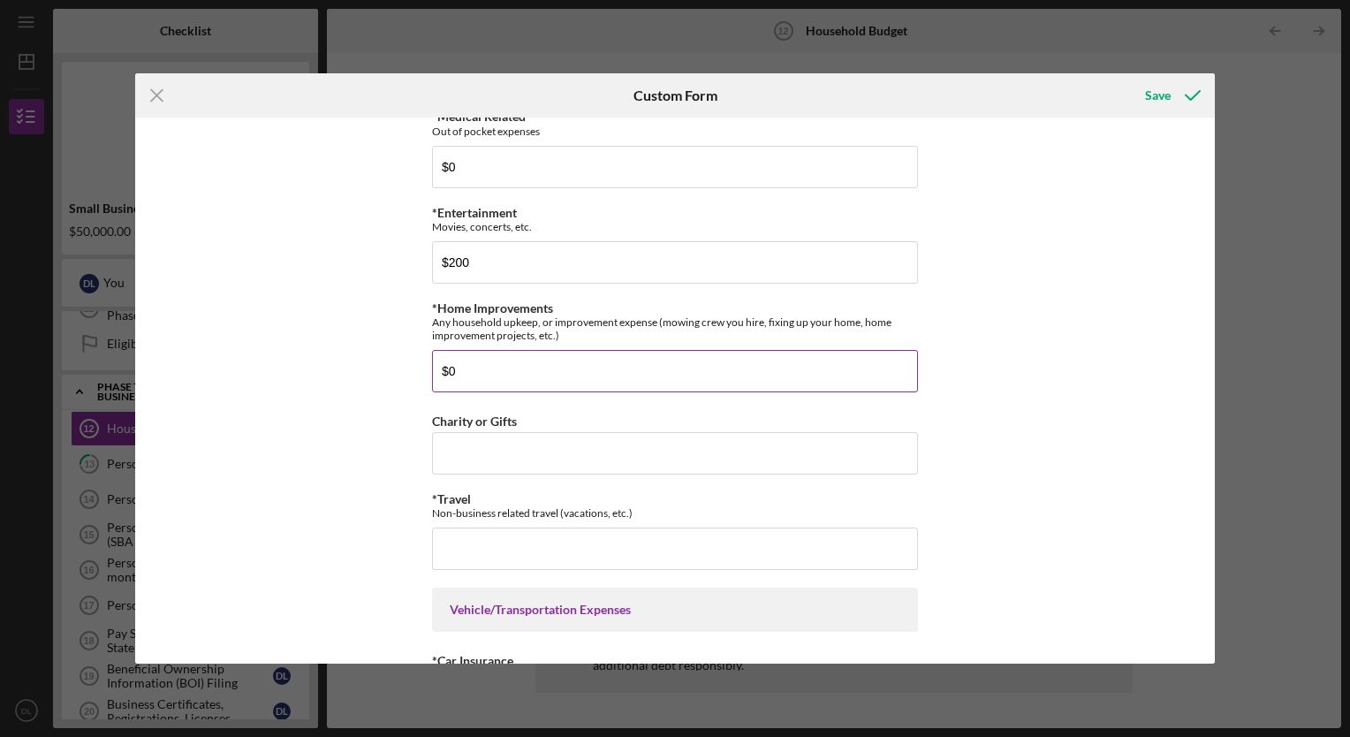
scroll to position [3394, 0]
type input "$0"
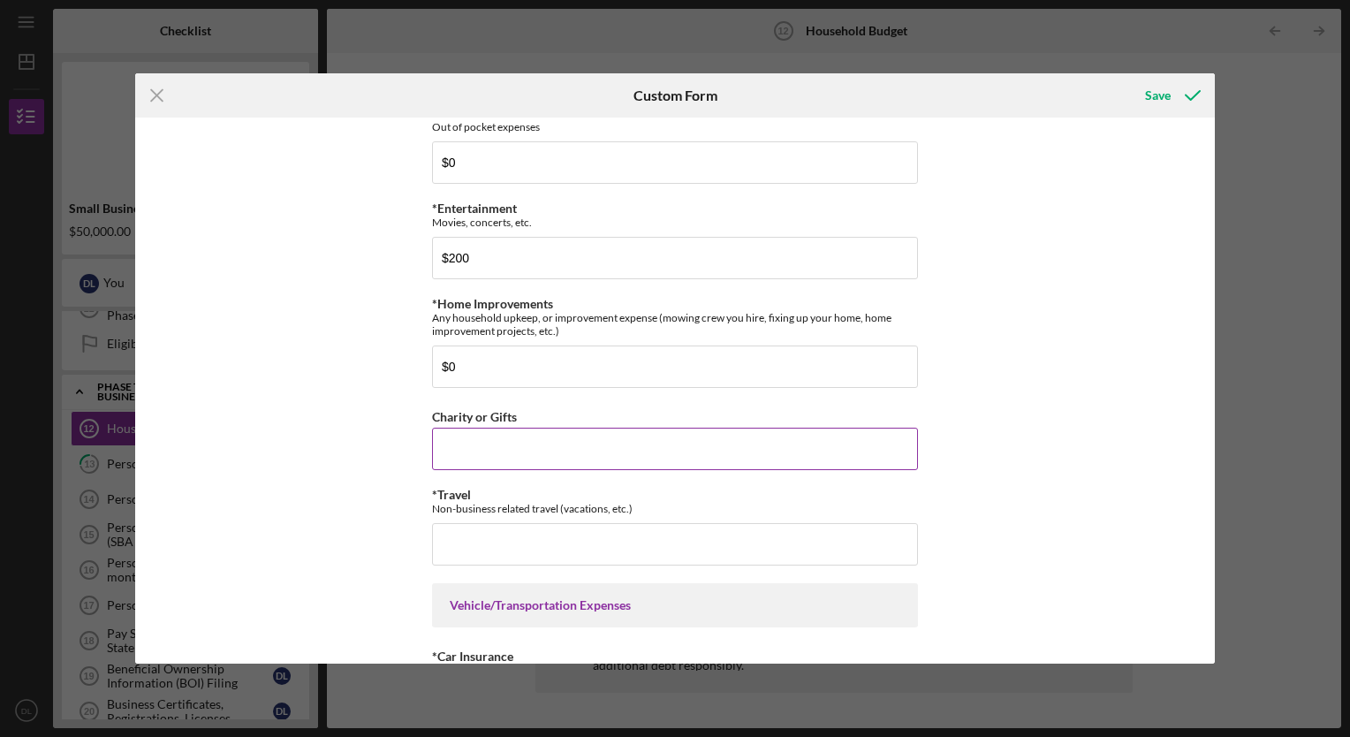
click at [484, 443] on input "Charity or Gifts" at bounding box center [675, 449] width 486 height 42
type input "$5"
type input "$100"
click at [486, 525] on input "*Travel" at bounding box center [675, 544] width 486 height 42
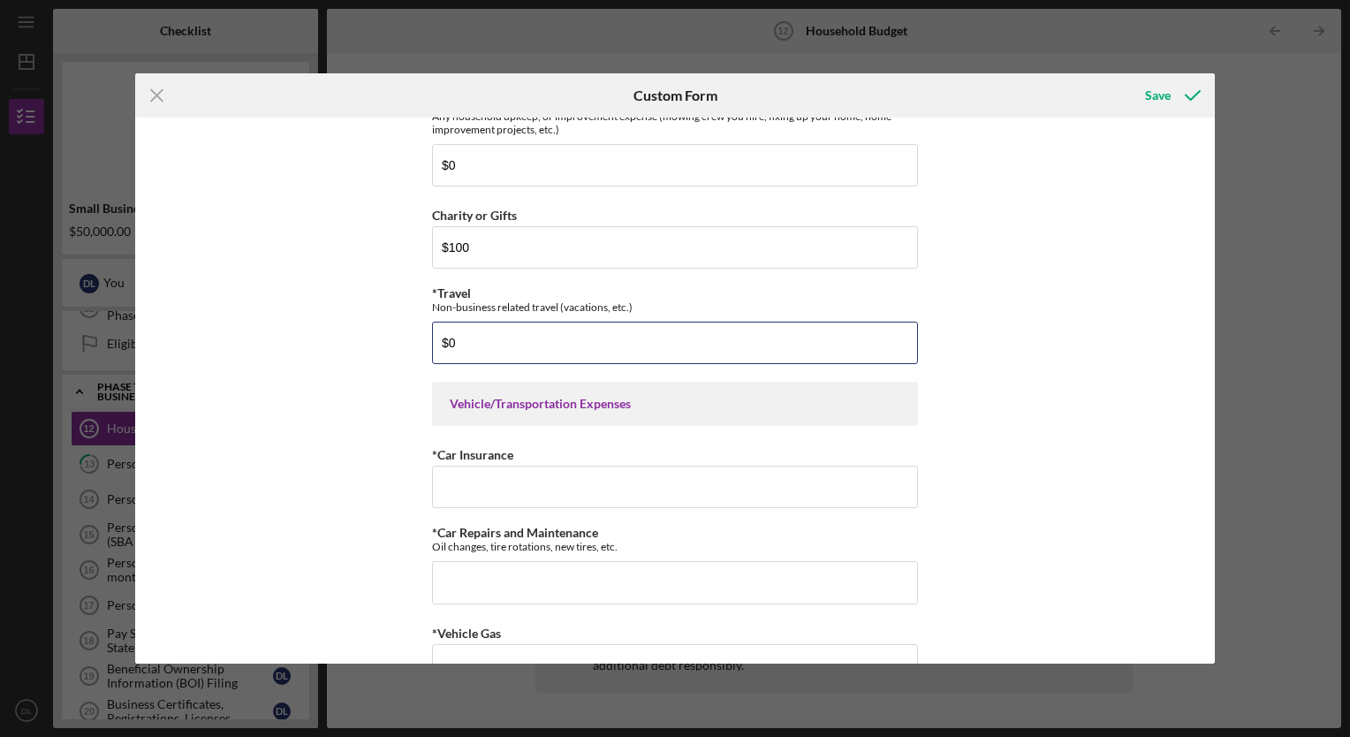
scroll to position [3599, 0]
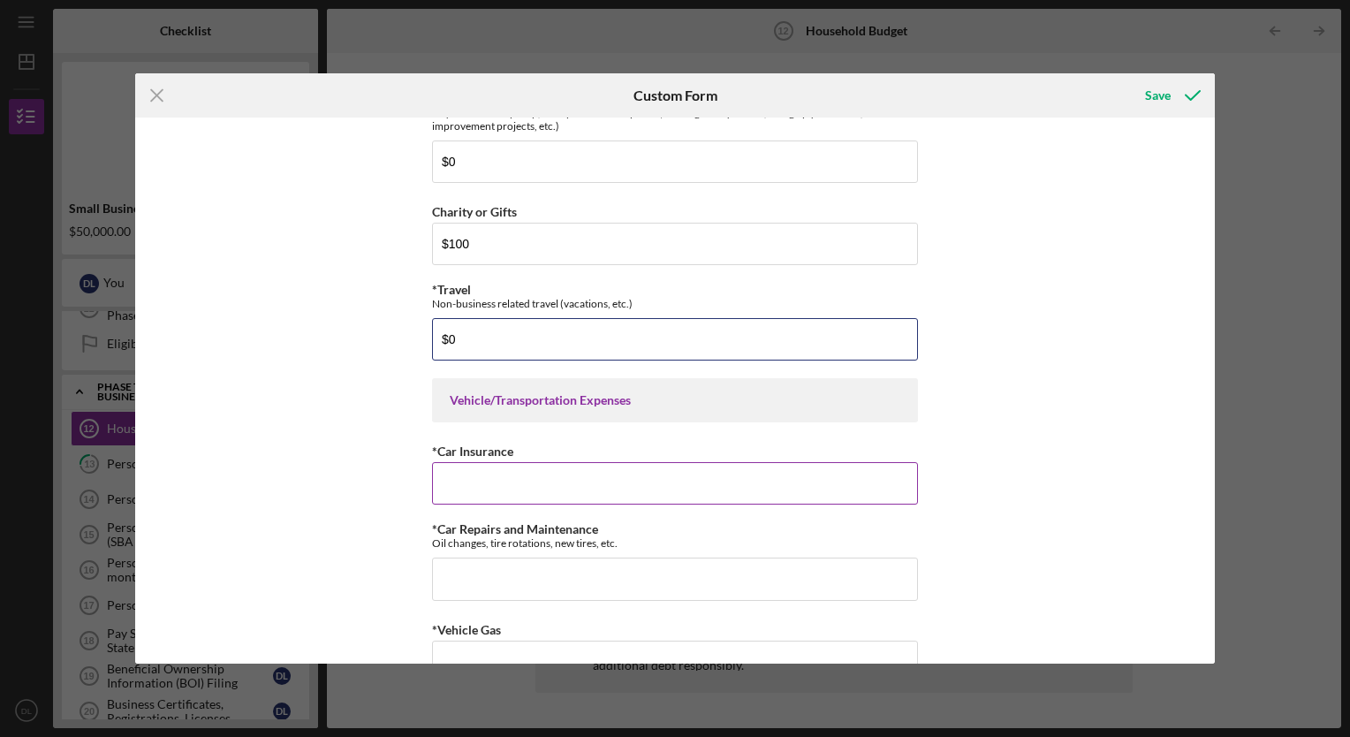
type input "$0"
click at [495, 462] on input "*Car Insurance" at bounding box center [675, 483] width 486 height 42
type input "$125"
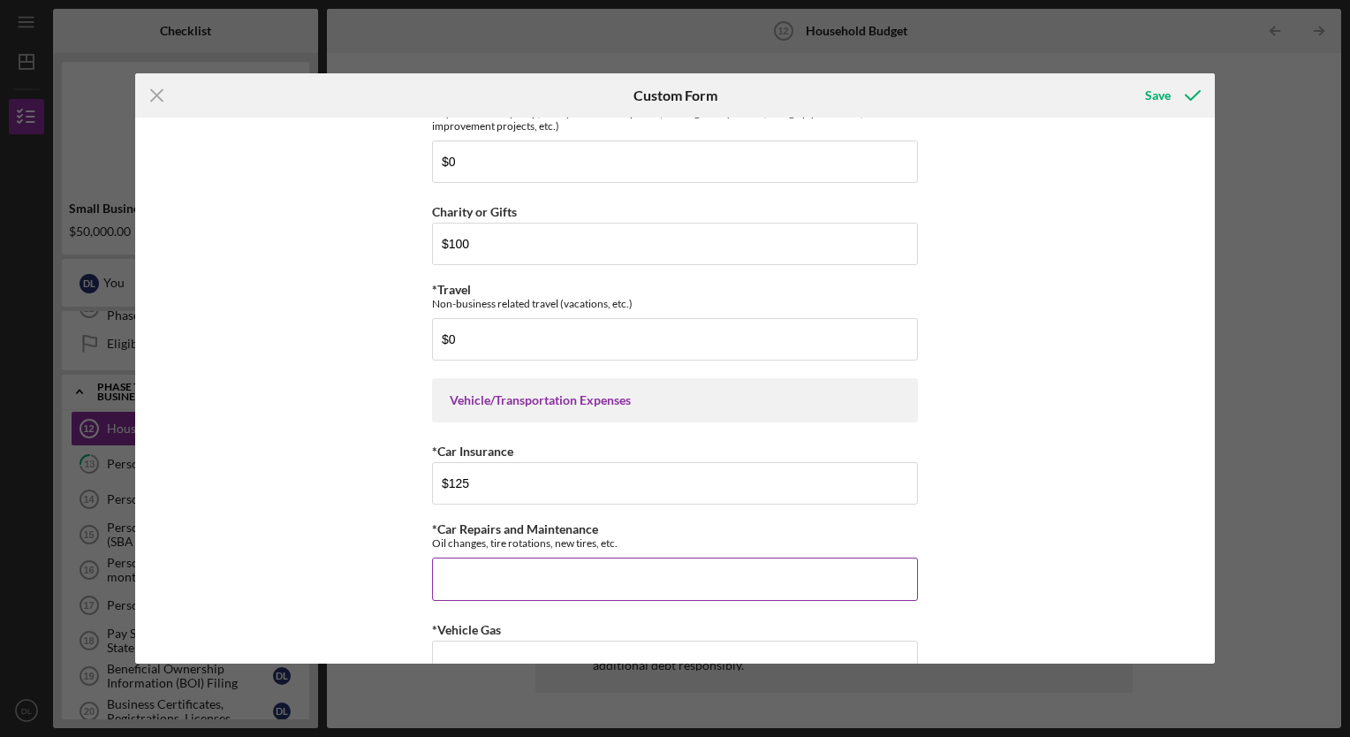
click at [469, 557] on input "*Car Repairs and Maintenance" at bounding box center [675, 578] width 486 height 42
type input "$0"
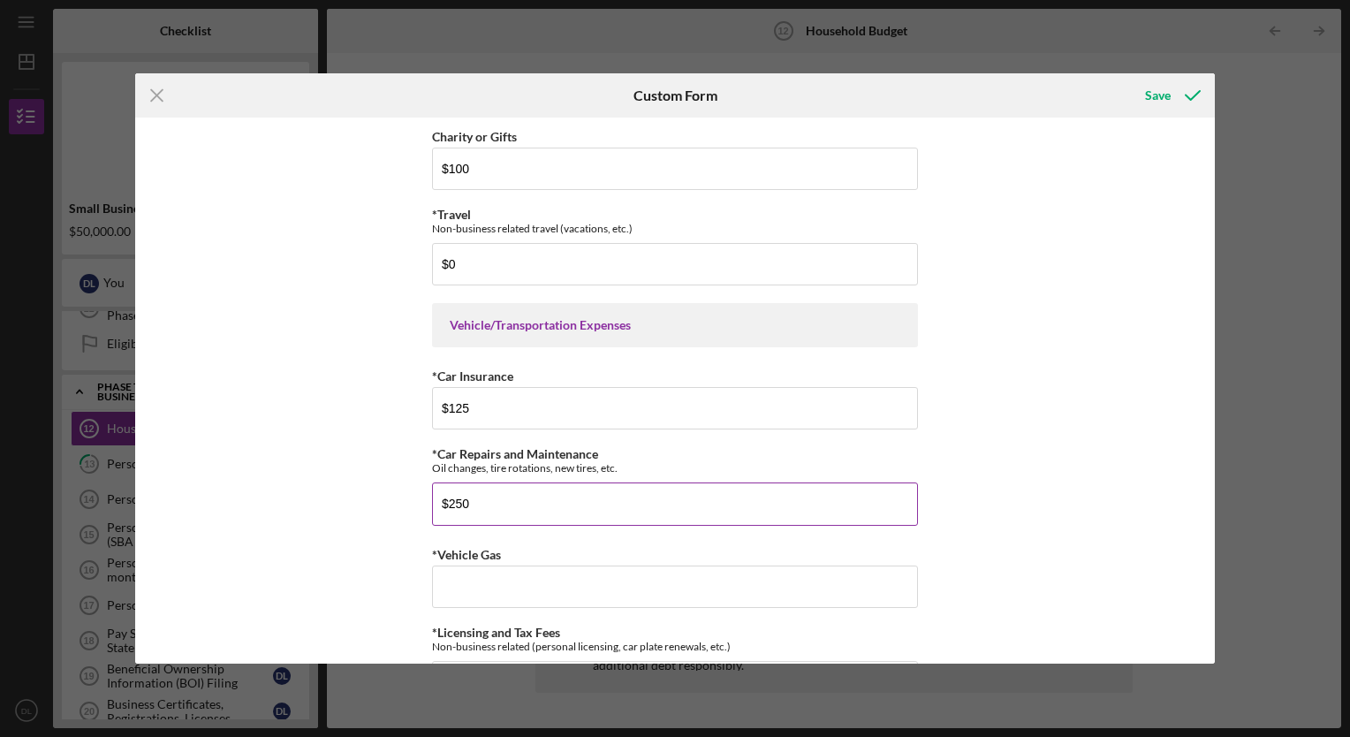
scroll to position [3676, 0]
type input "$2"
type input "$0"
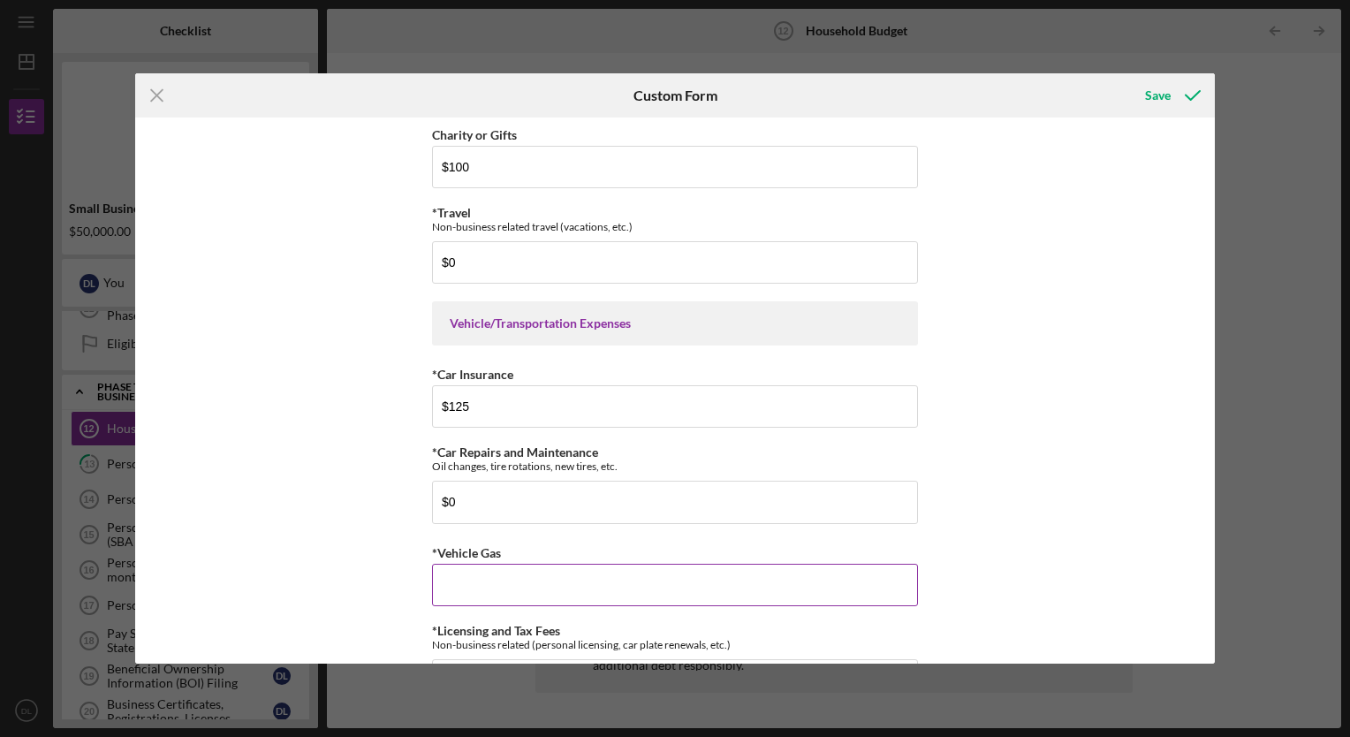
click at [467, 564] on input "*Vehicle Gas" at bounding box center [675, 585] width 486 height 42
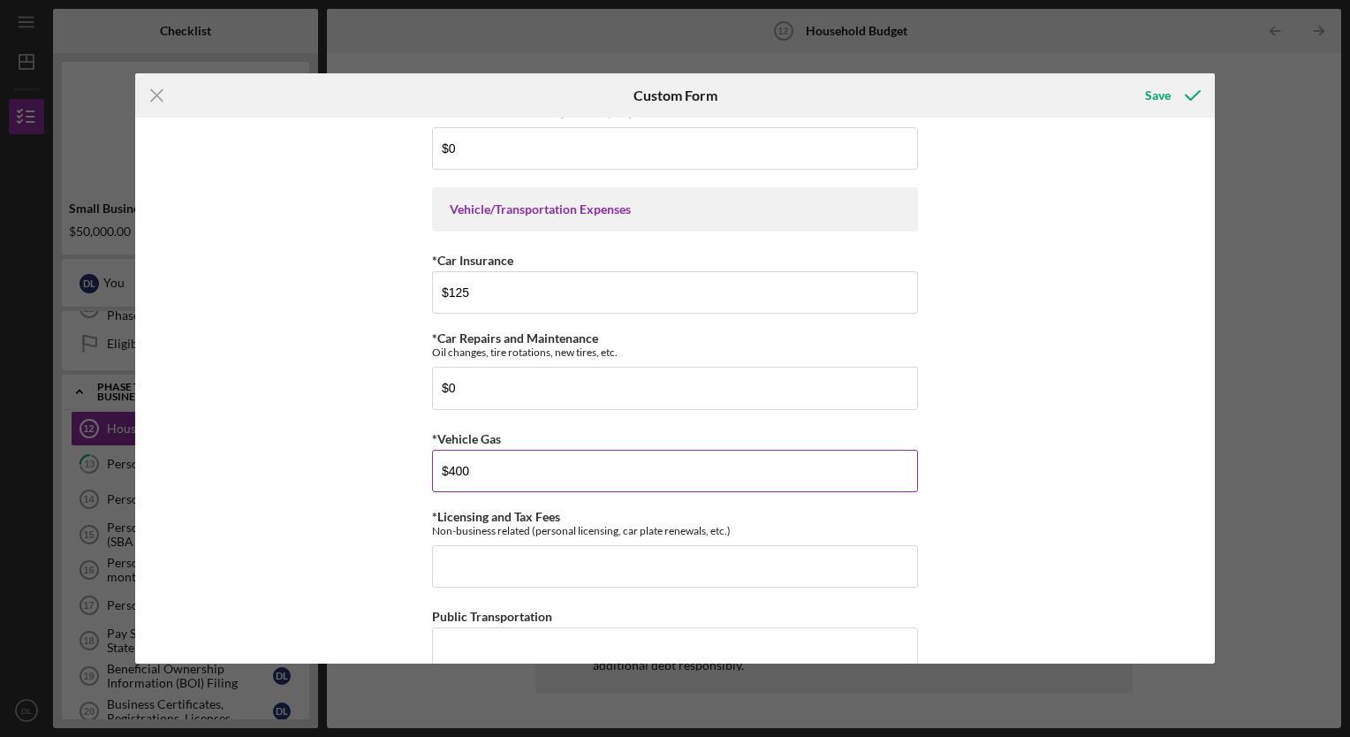
scroll to position [3795, 0]
type input "$400"
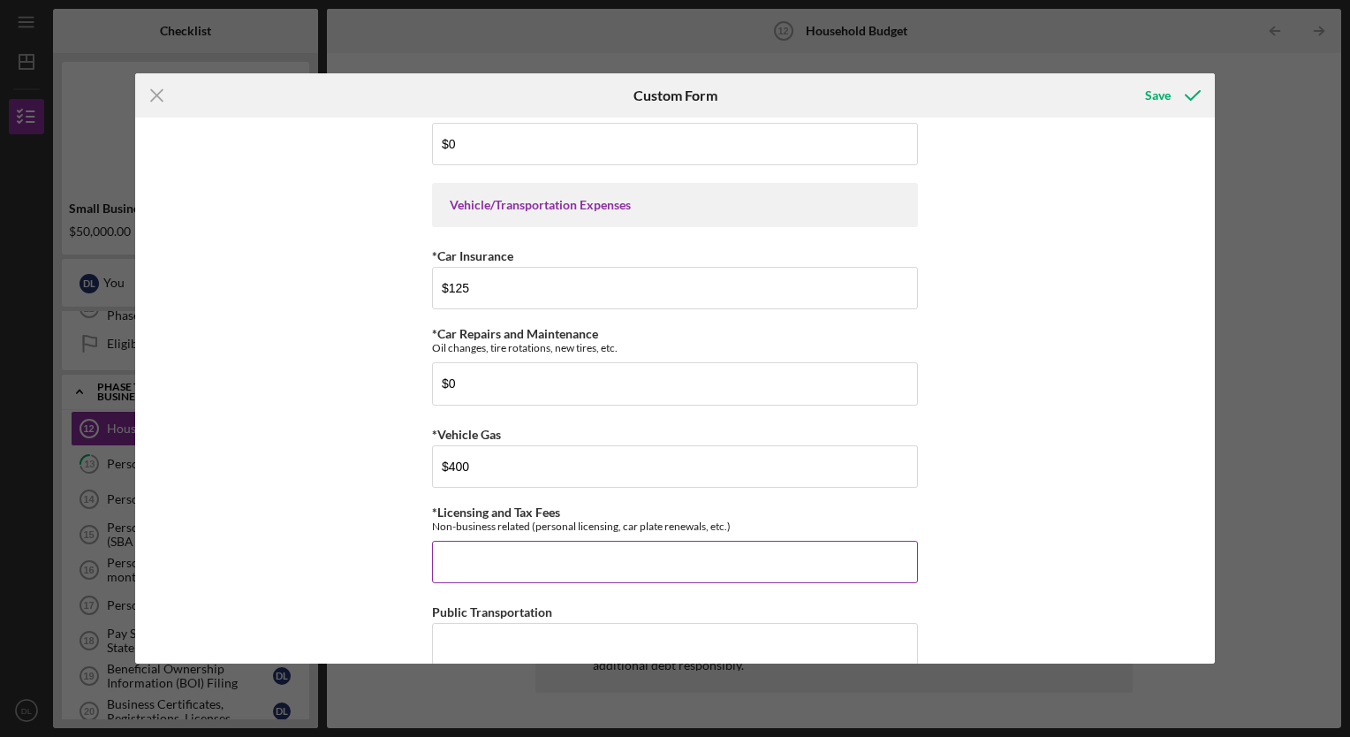
click at [456, 541] on input "*Licensing and Tax Fees" at bounding box center [675, 562] width 486 height 42
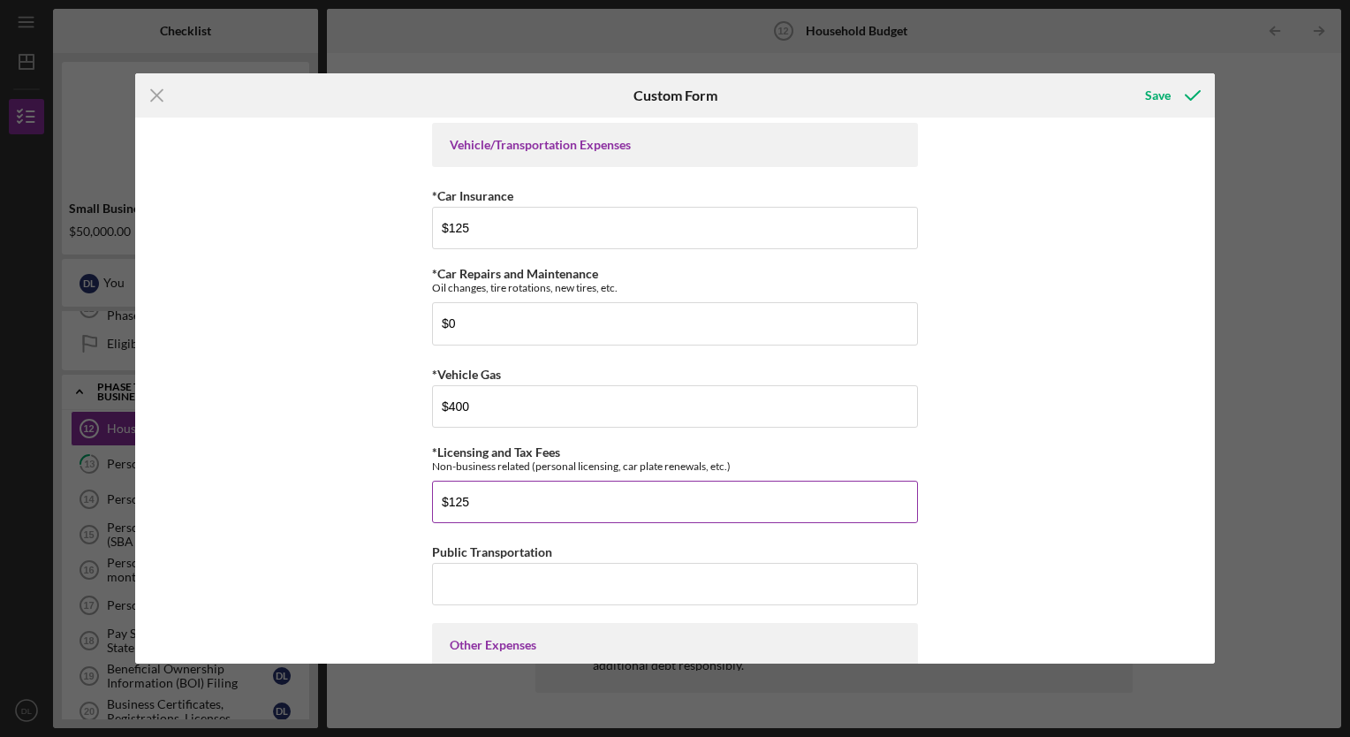
scroll to position [3863, 0]
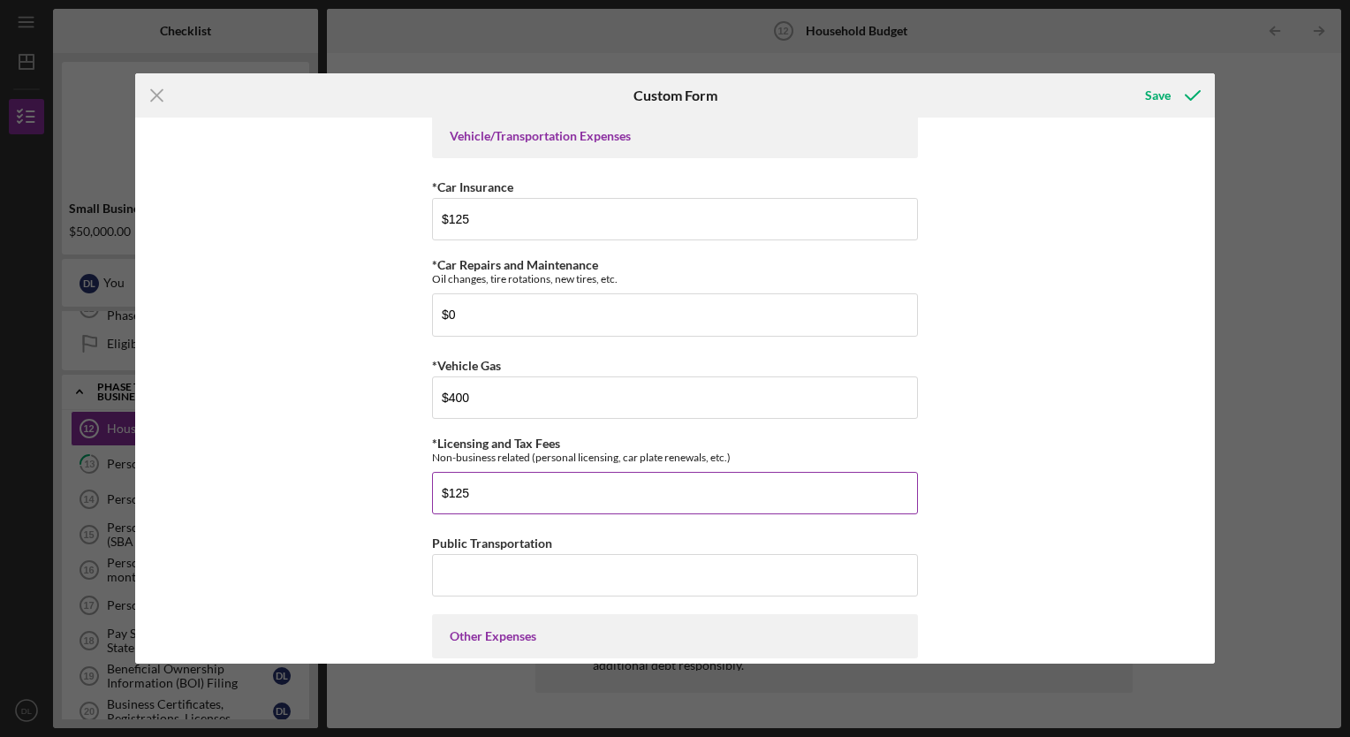
type input "$125"
drag, startPoint x: 456, startPoint y: 540, endPoint x: 410, endPoint y: 602, distance: 77.7
click at [410, 602] on div "Household Income Statement To prepare for this form, please gather the followin…" at bounding box center [674, 389] width 1079 height 545
click at [438, 554] on input "Public Transportation" at bounding box center [675, 575] width 486 height 42
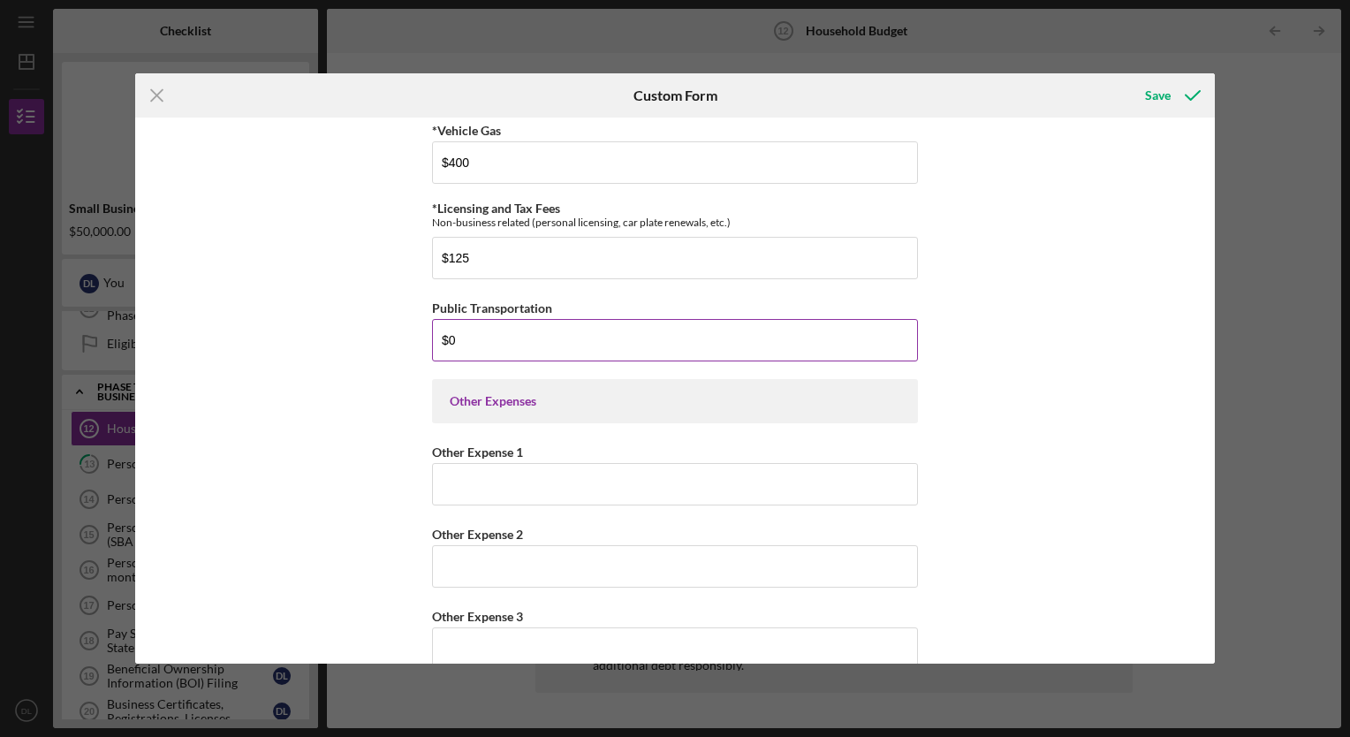
scroll to position [4104, 0]
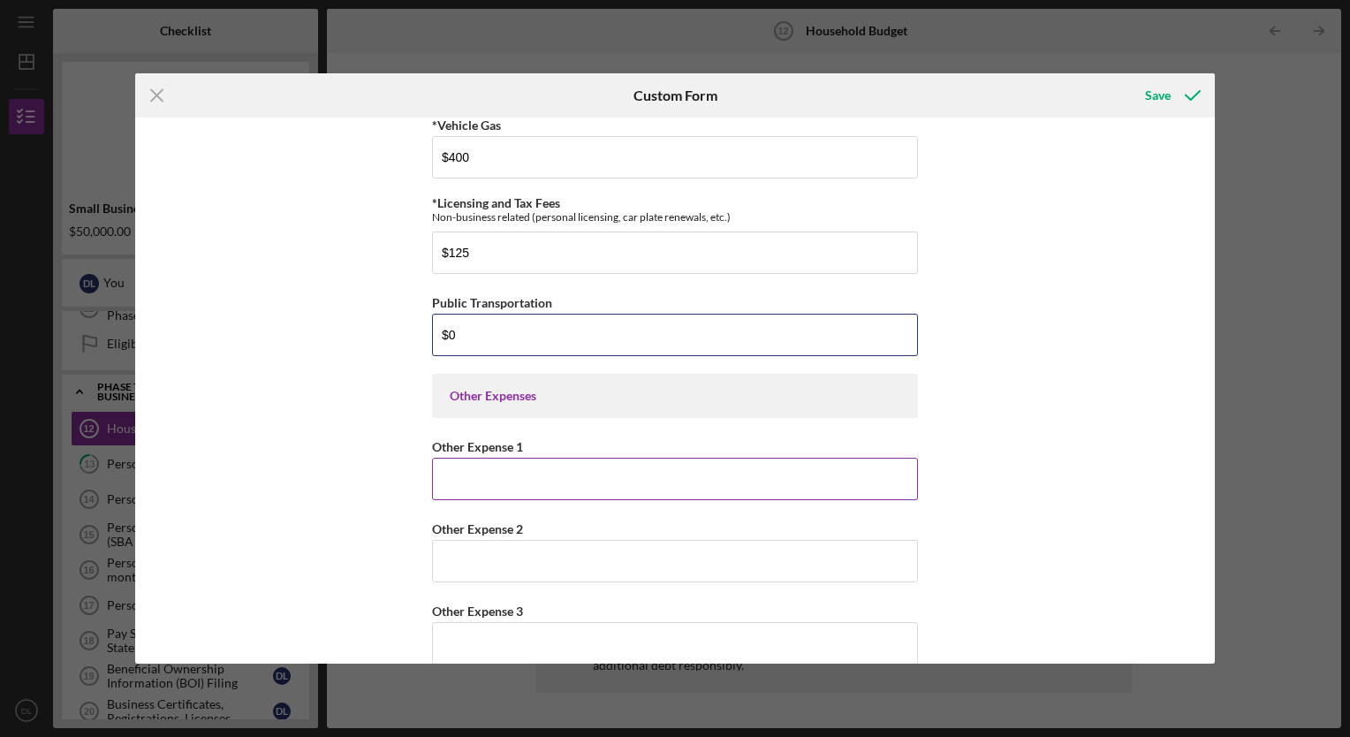
type input "$0"
click at [467, 458] on input "Other Expense 1" at bounding box center [675, 479] width 486 height 42
type input "$0"
click at [435, 555] on input "Other Expense 2" at bounding box center [675, 561] width 486 height 42
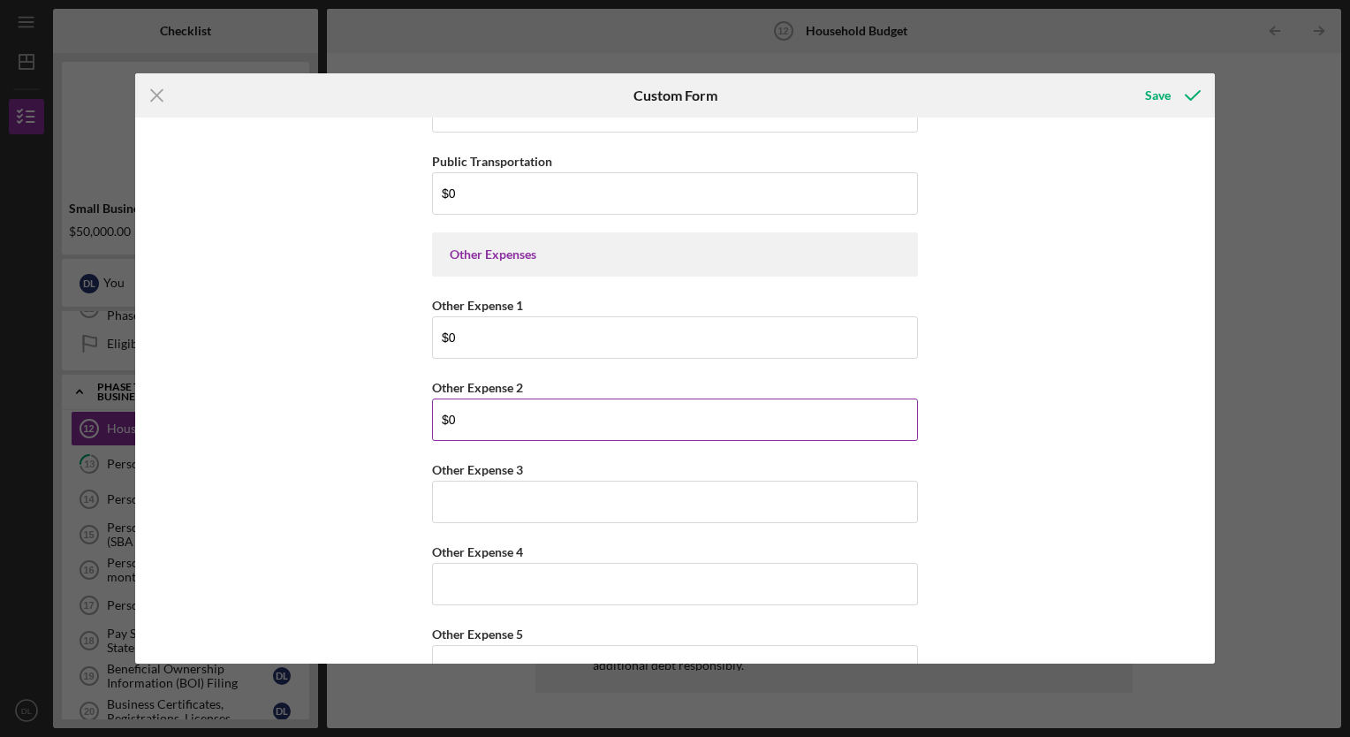
scroll to position [4250, 0]
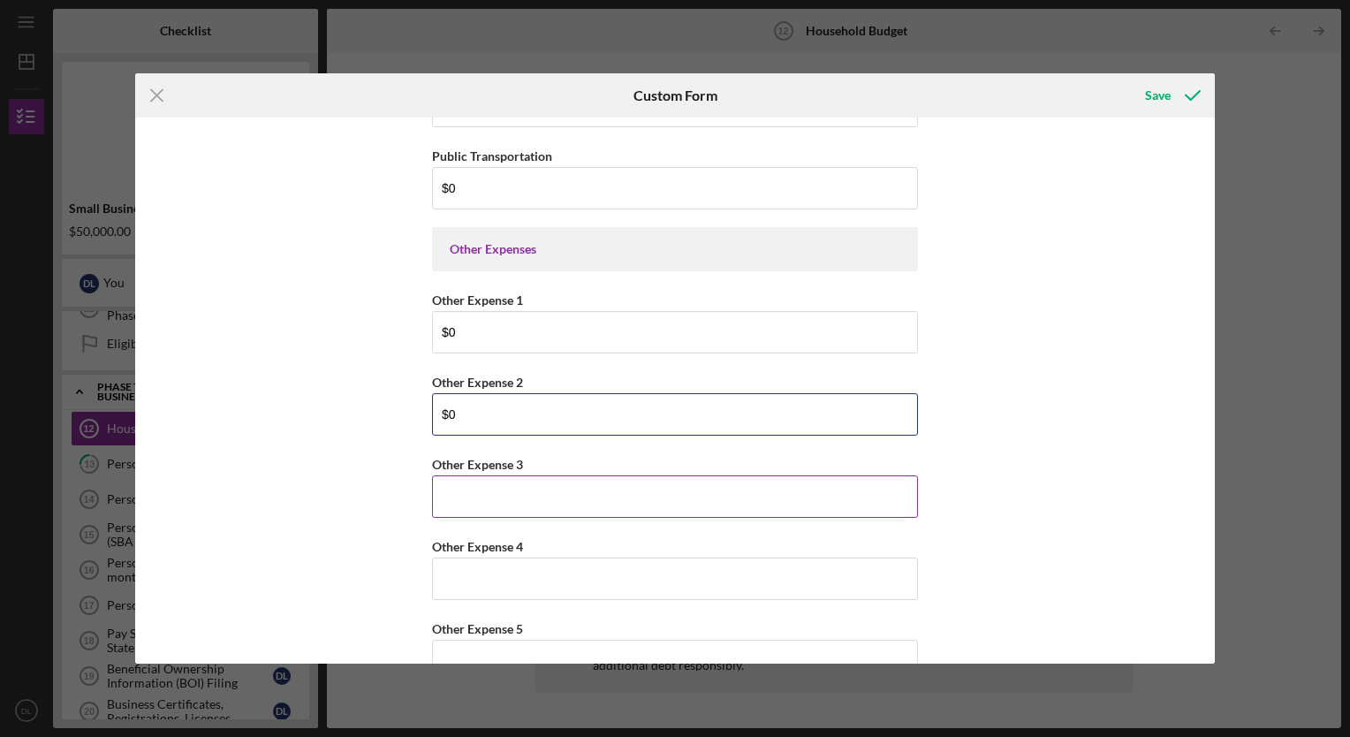
type input "$0"
click at [477, 475] on input "Other Expense 3" at bounding box center [675, 496] width 486 height 42
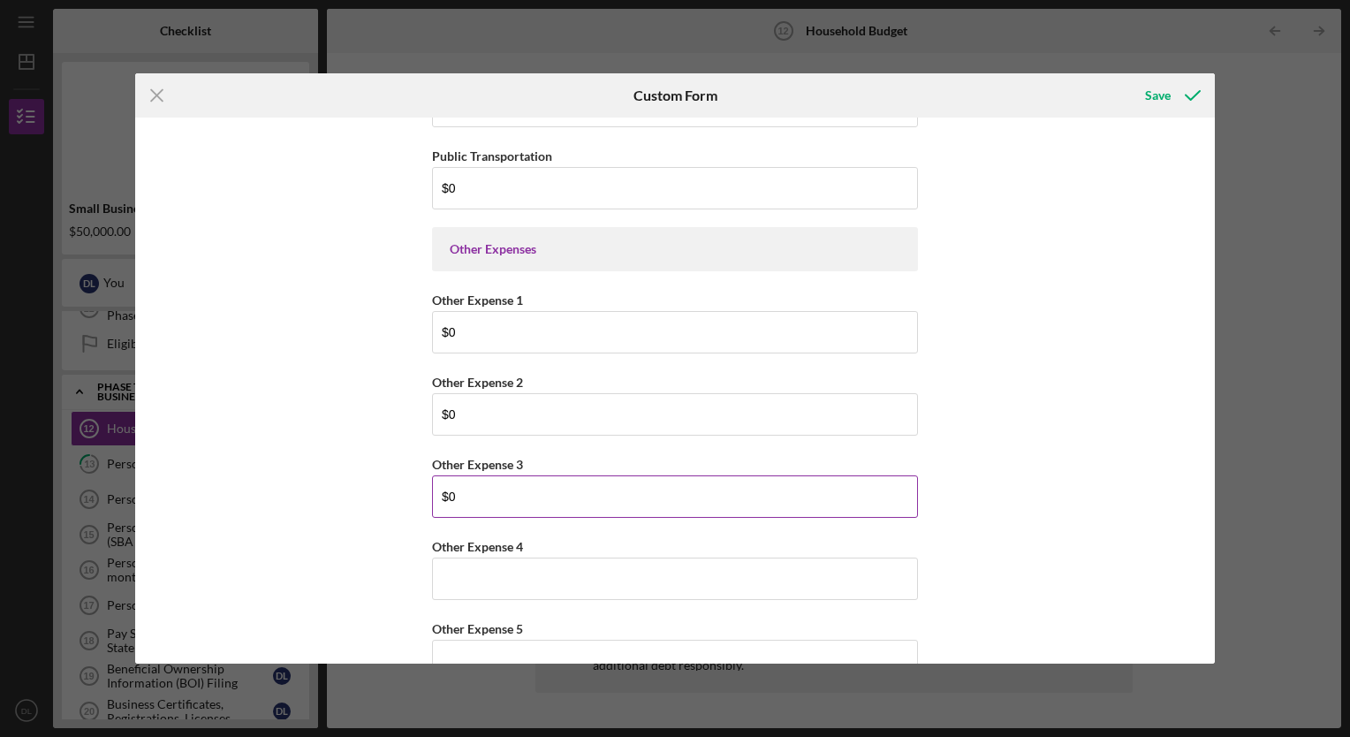
scroll to position [4280, 0]
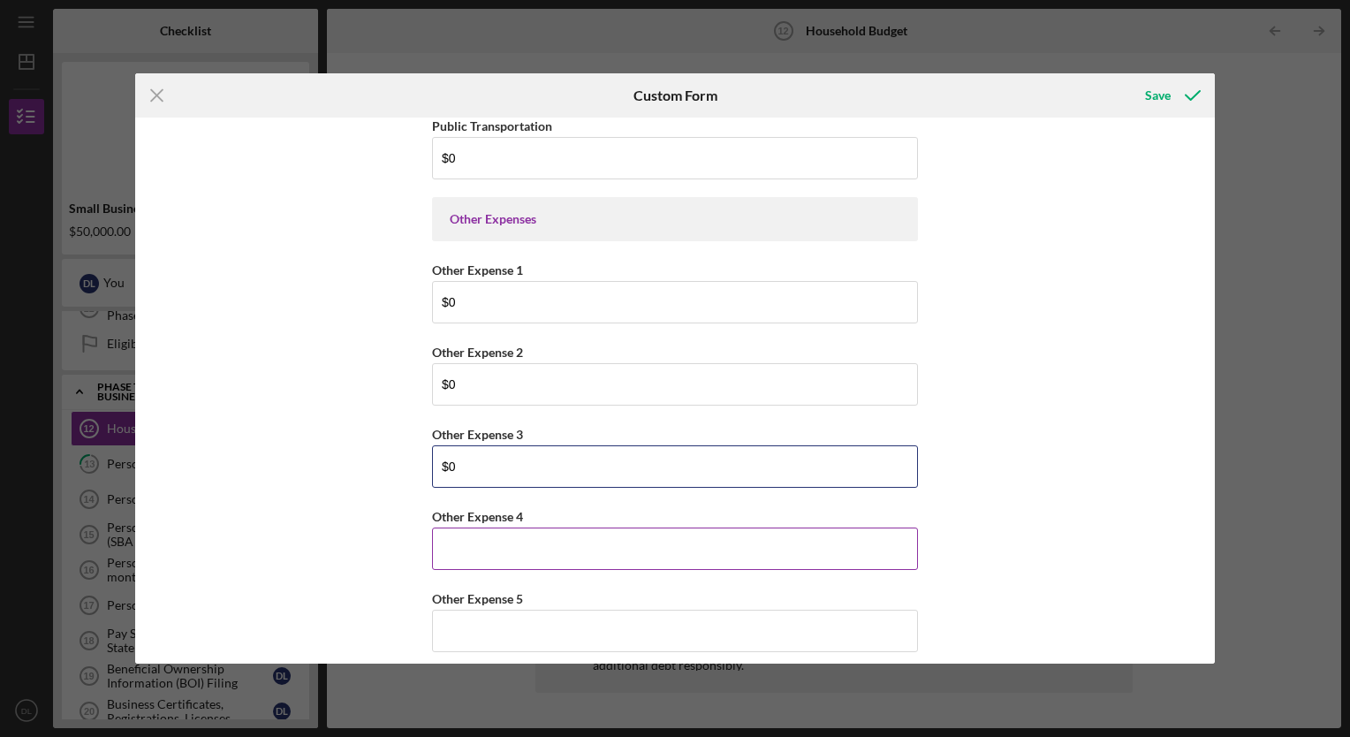
type input "$0"
click at [463, 509] on label "Other Expense 4" at bounding box center [477, 516] width 91 height 15
click at [463, 527] on input "Other Expense 4" at bounding box center [675, 548] width 486 height 42
type input "$0"
click at [456, 609] on input "Other Expense 5" at bounding box center [675, 630] width 486 height 42
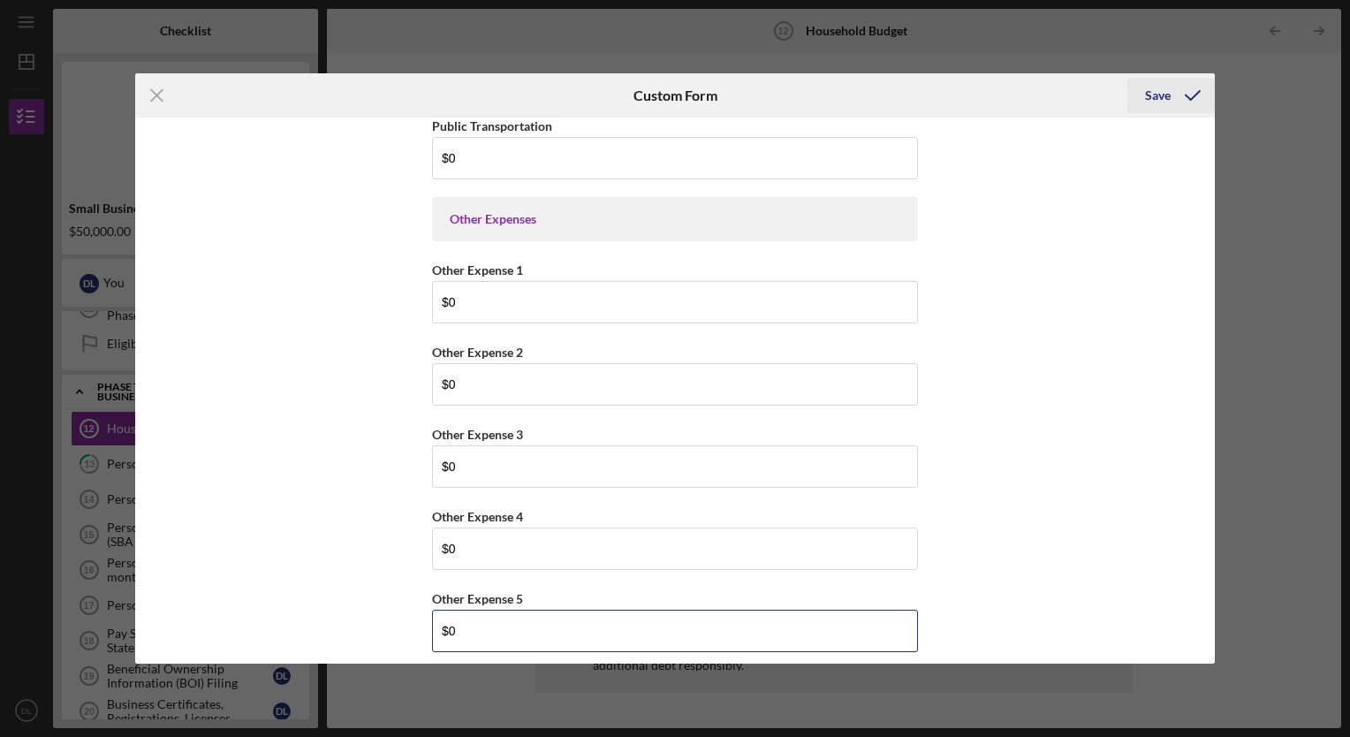
type input "$0"
drag, startPoint x: 1164, startPoint y: 89, endPoint x: 995, endPoint y: 118, distance: 171.2
click at [995, 118] on form "Icon/Menu Close Custom Form Save Household Income Statement To prepare for this…" at bounding box center [674, 367] width 1079 height 589
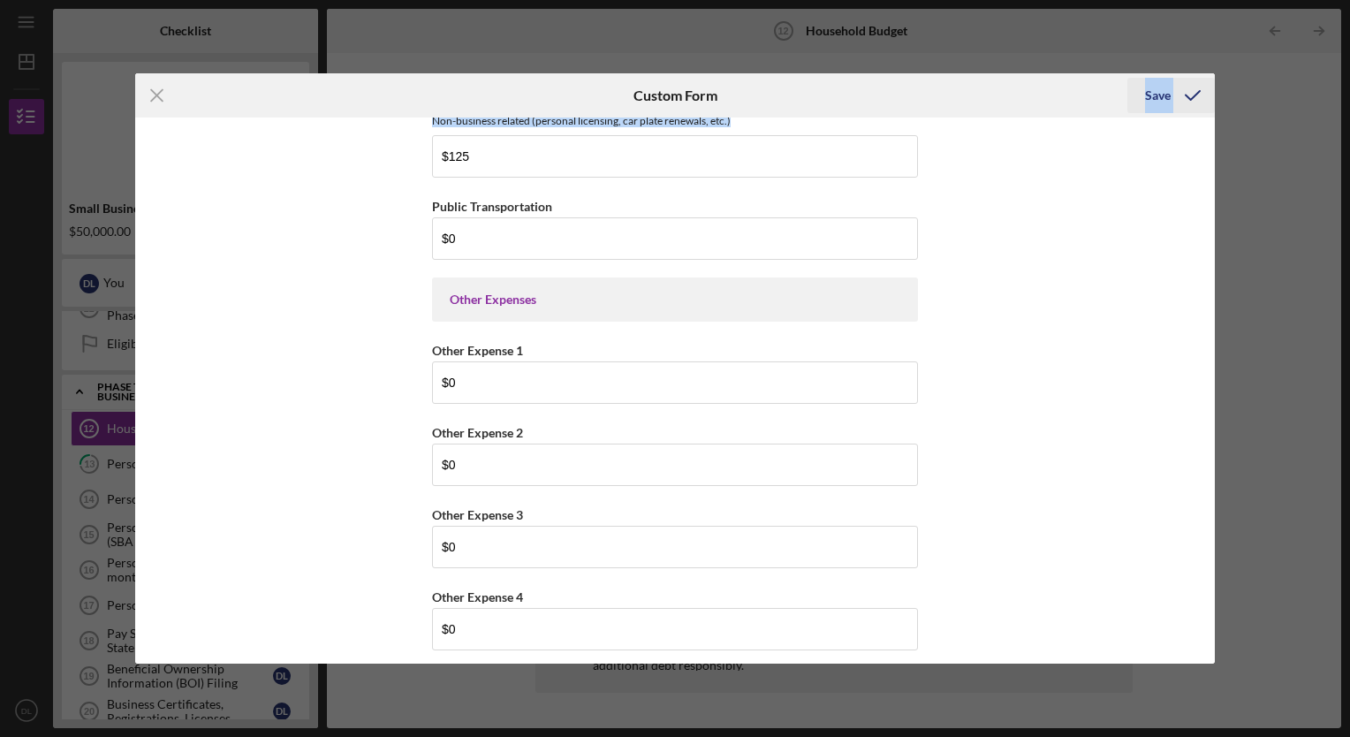
drag, startPoint x: 995, startPoint y: 118, endPoint x: 1191, endPoint y: 93, distance: 196.9
click at [1191, 93] on icon "submit" at bounding box center [1192, 95] width 44 height 44
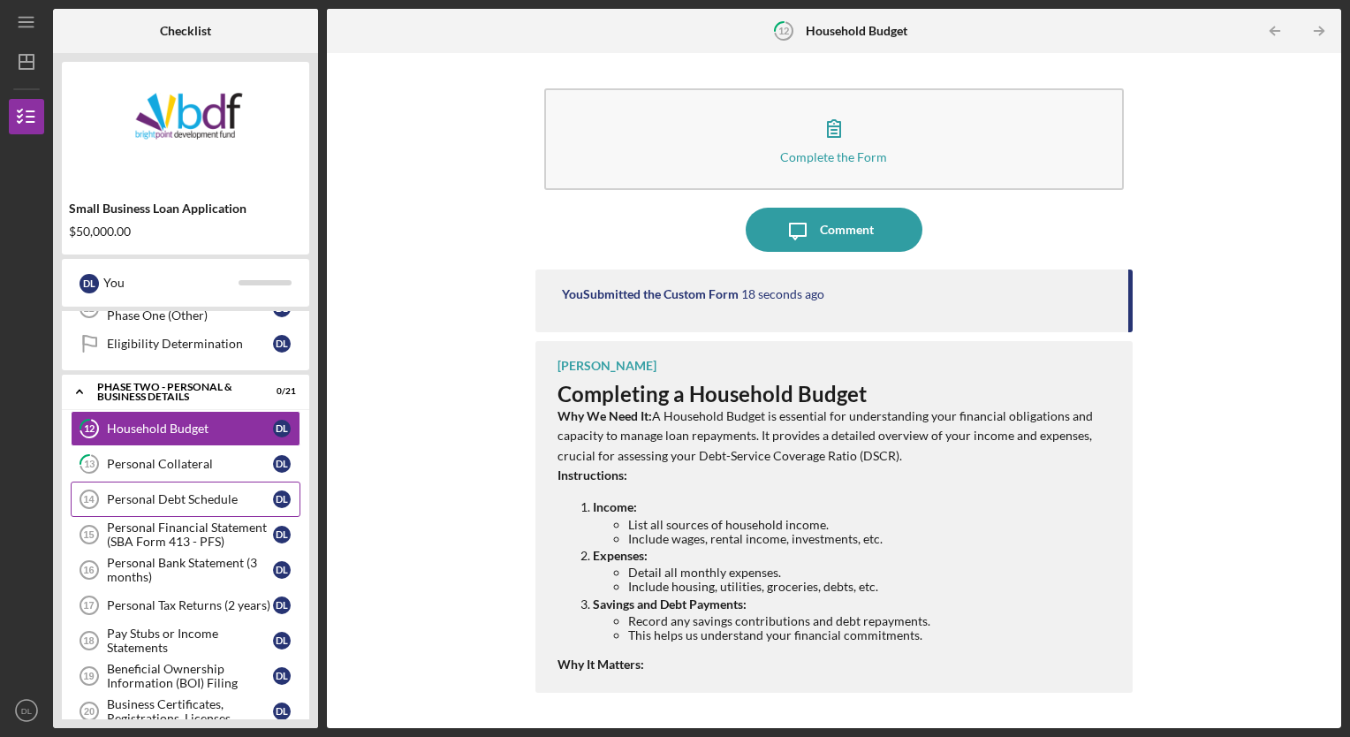
click at [121, 493] on div "Personal Debt Schedule" at bounding box center [190, 499] width 166 height 14
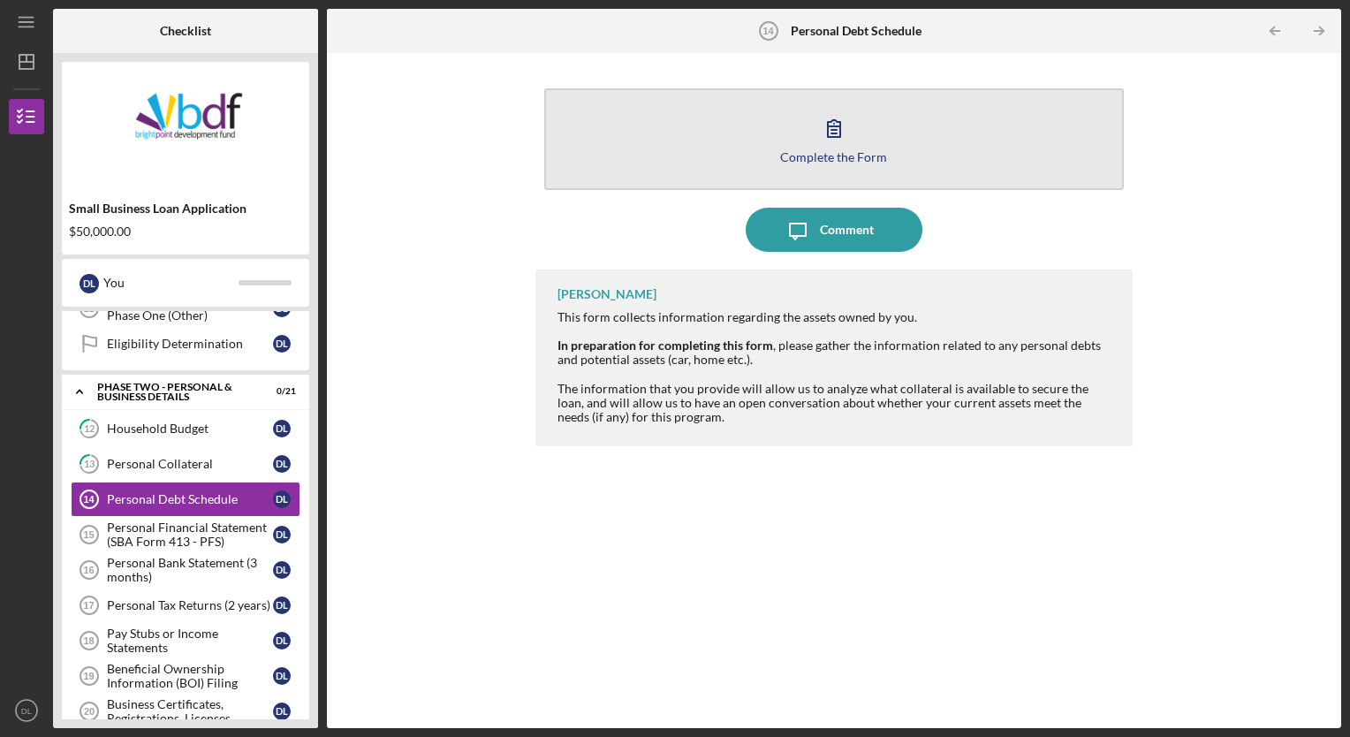
drag, startPoint x: 813, startPoint y: 221, endPoint x: 772, endPoint y: 126, distance: 103.2
click at [772, 126] on div "Complete the Form Form Icon/Message Comment Jeremy Kalonji This form collects i…" at bounding box center [834, 390] width 598 height 657
drag, startPoint x: 772, startPoint y: 126, endPoint x: 654, endPoint y: 125, distance: 118.4
click at [654, 125] on button "Complete the Form Form" at bounding box center [834, 139] width 580 height 102
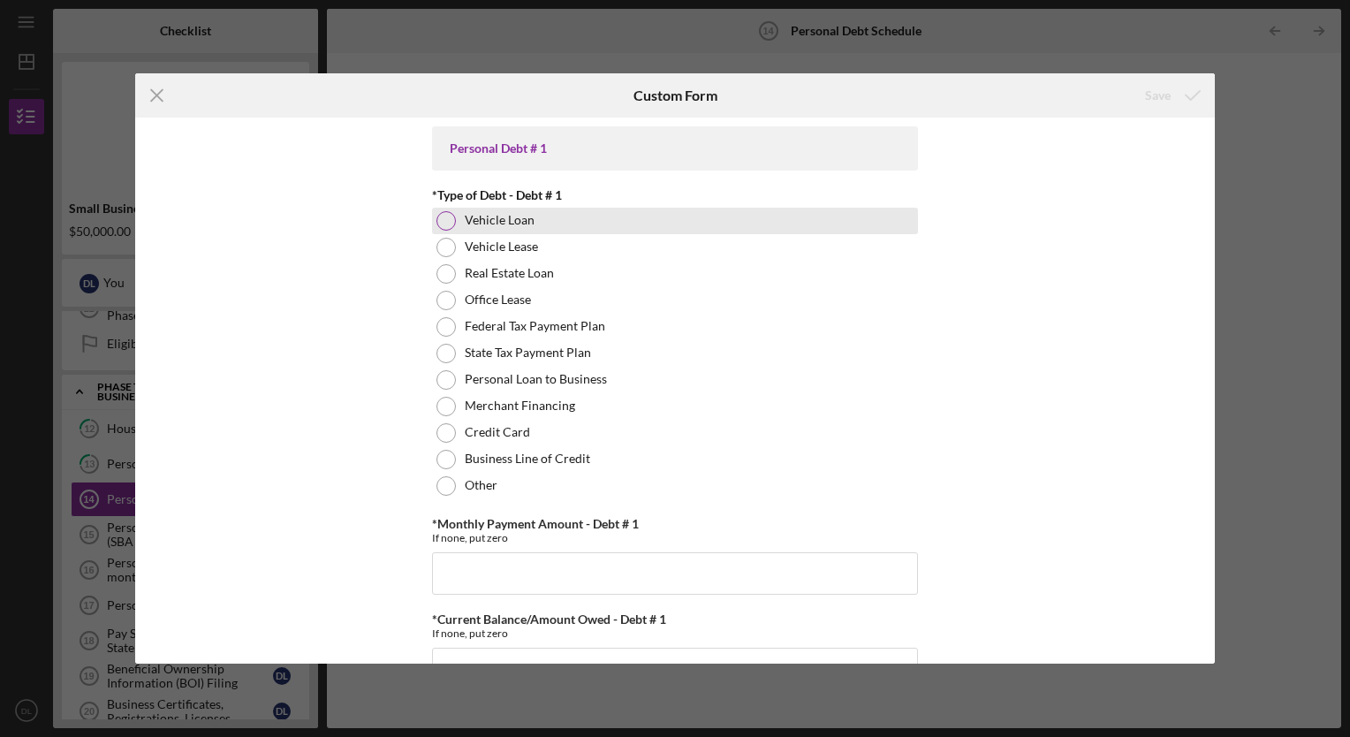
click at [436, 216] on div at bounding box center [445, 220] width 19 height 19
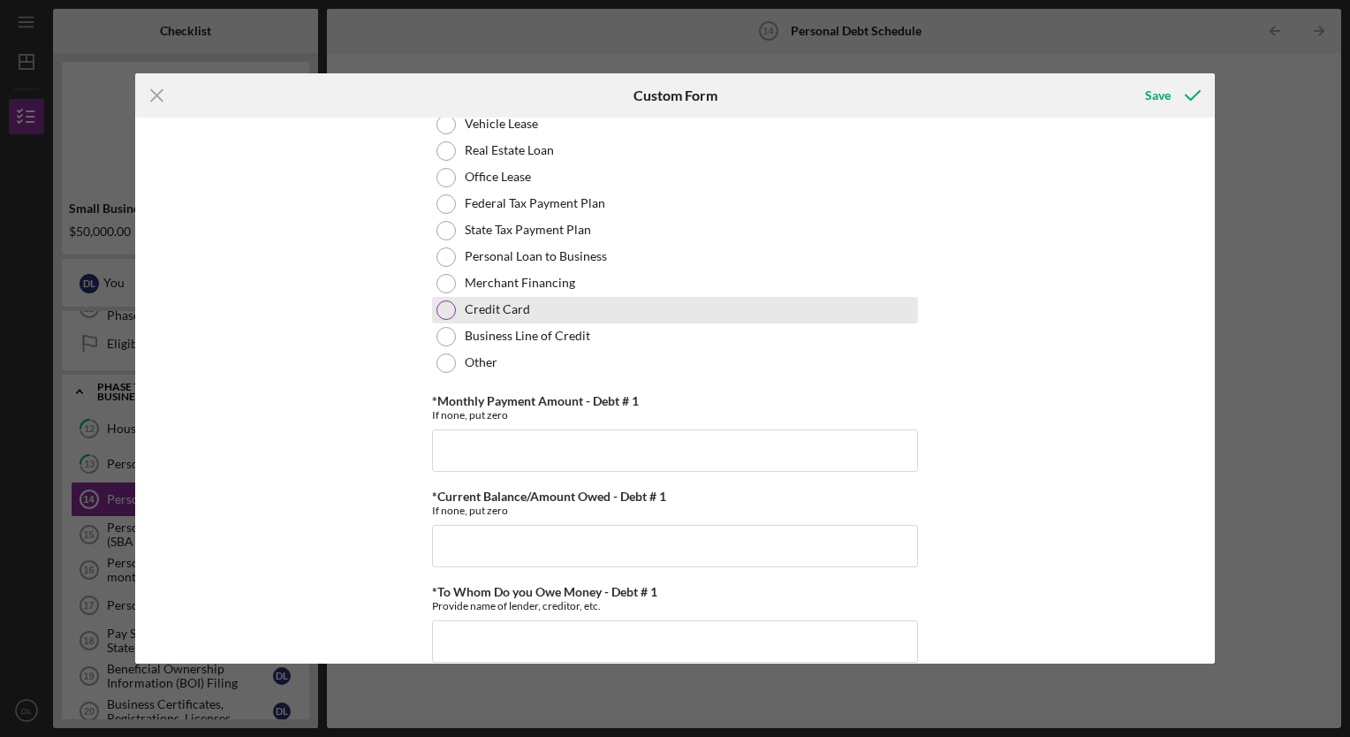
scroll to position [134, 0]
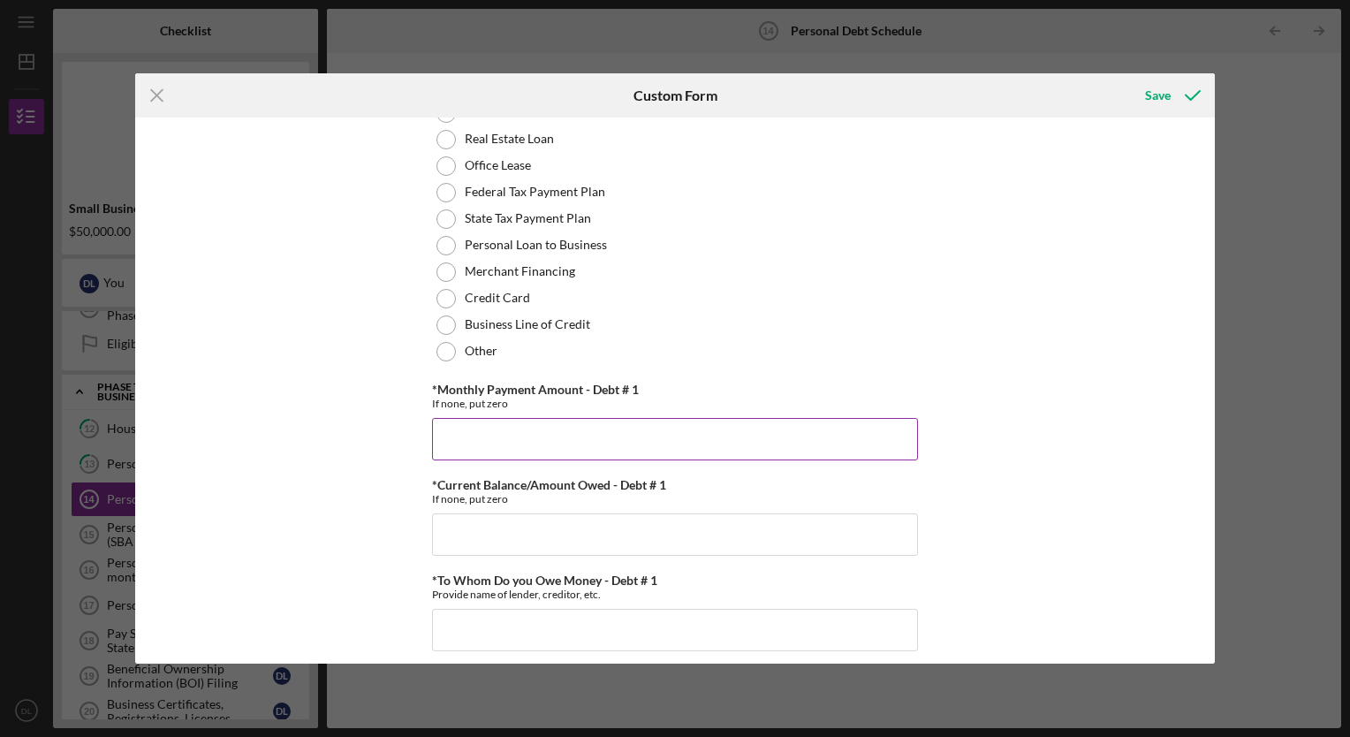
click at [465, 426] on input "*Monthly Payment Amount - Debt # 1" at bounding box center [675, 439] width 486 height 42
type input "$936"
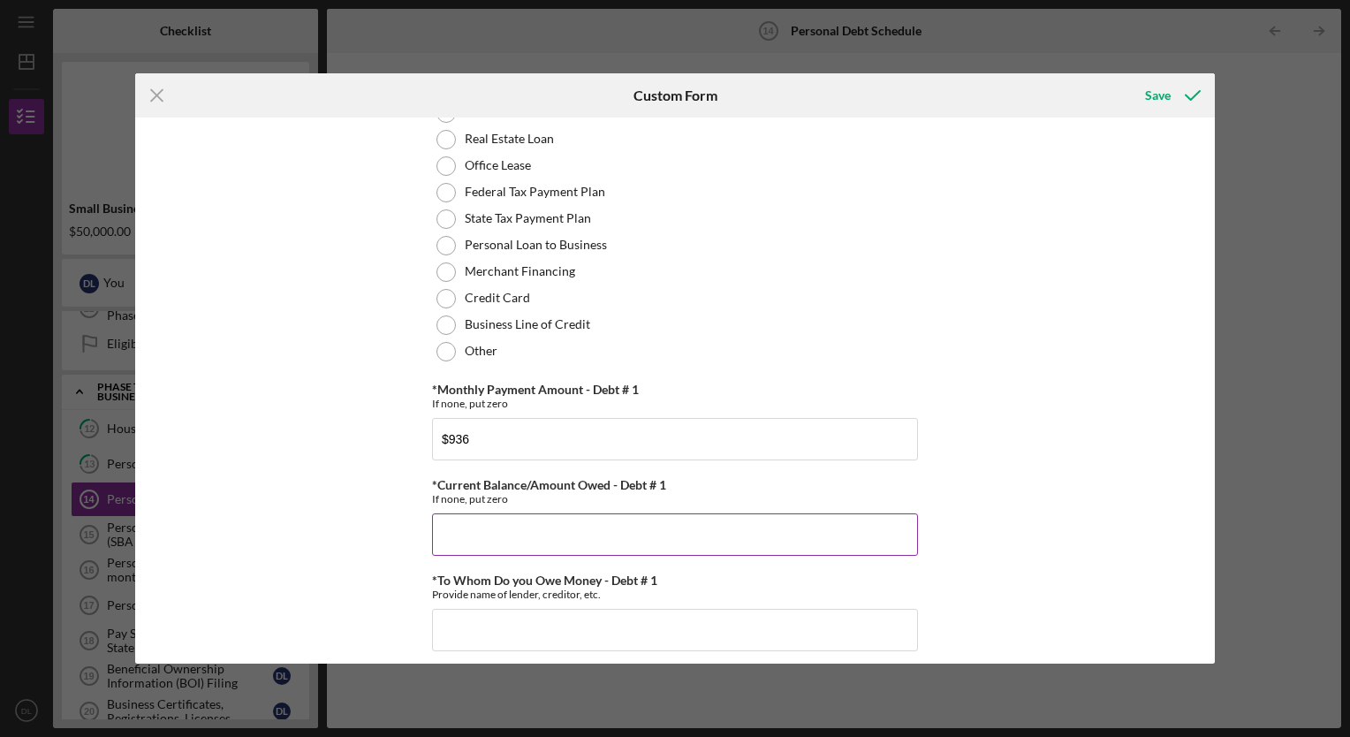
click at [457, 524] on input "*Current Balance/Amount Owed - Debt # 1" at bounding box center [675, 534] width 486 height 42
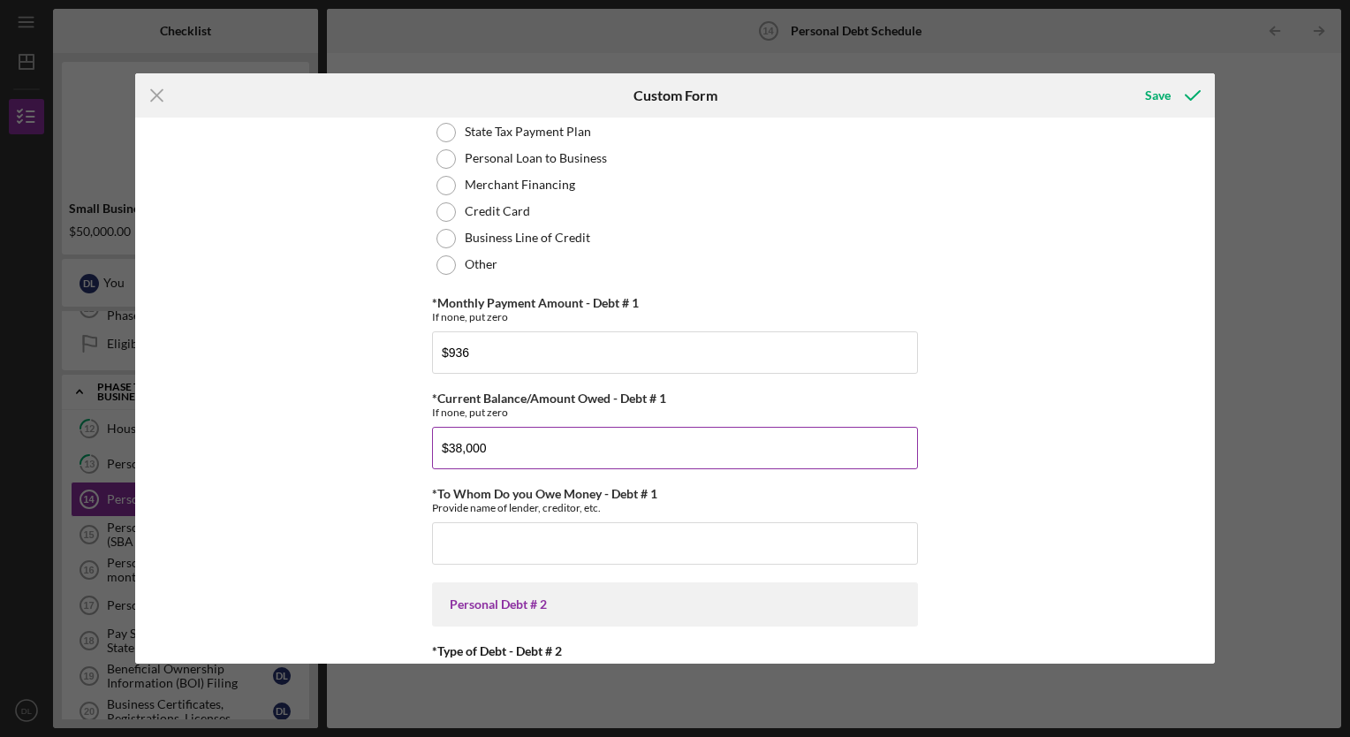
scroll to position [229, 0]
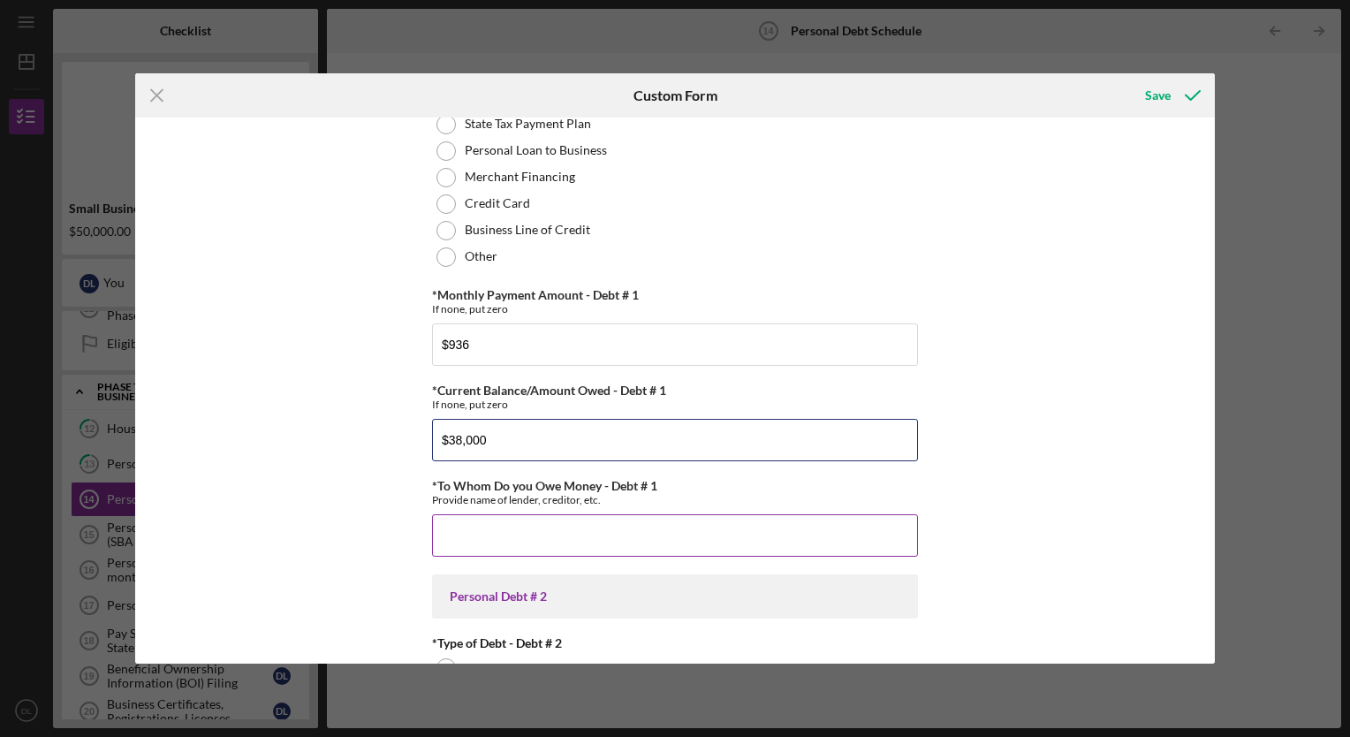
type input "$38,000"
click at [459, 527] on input "*To Whom Do you Owe Money - Debt # 1" at bounding box center [675, 535] width 486 height 42
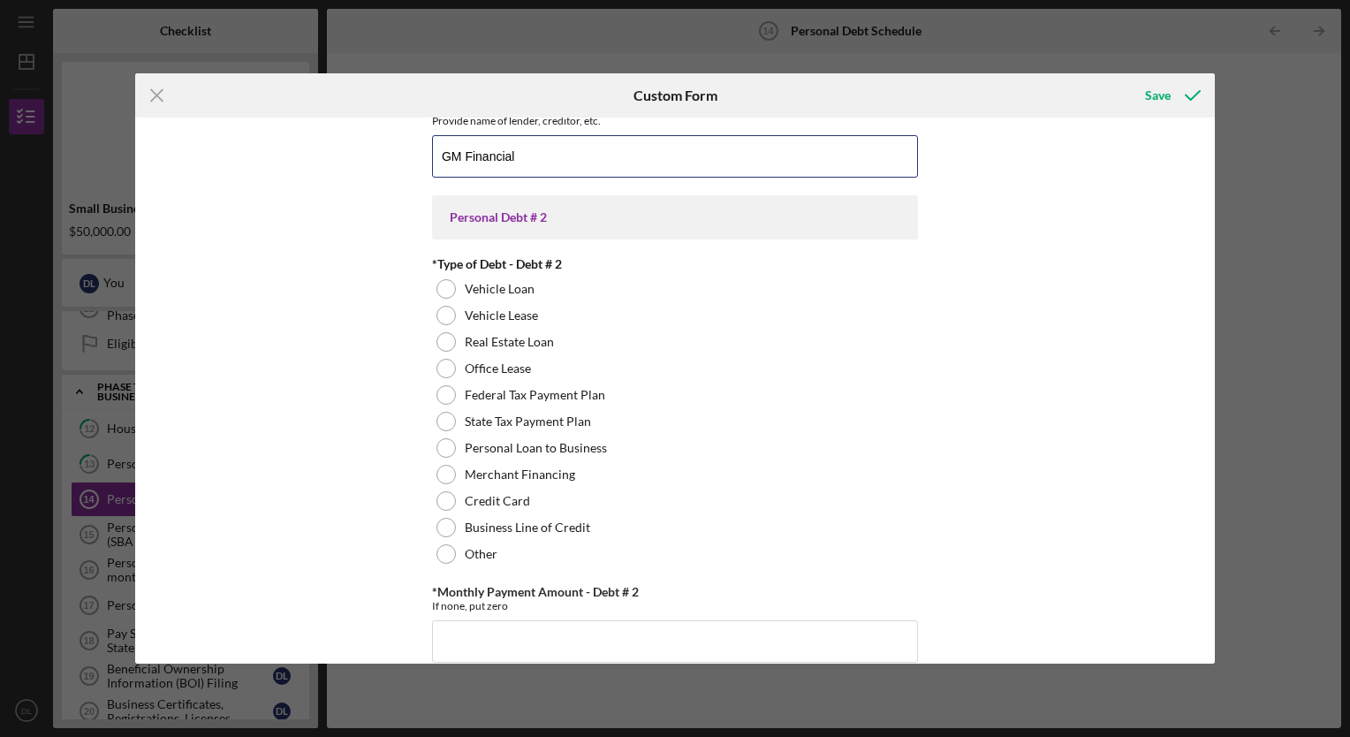
scroll to position [611, 0]
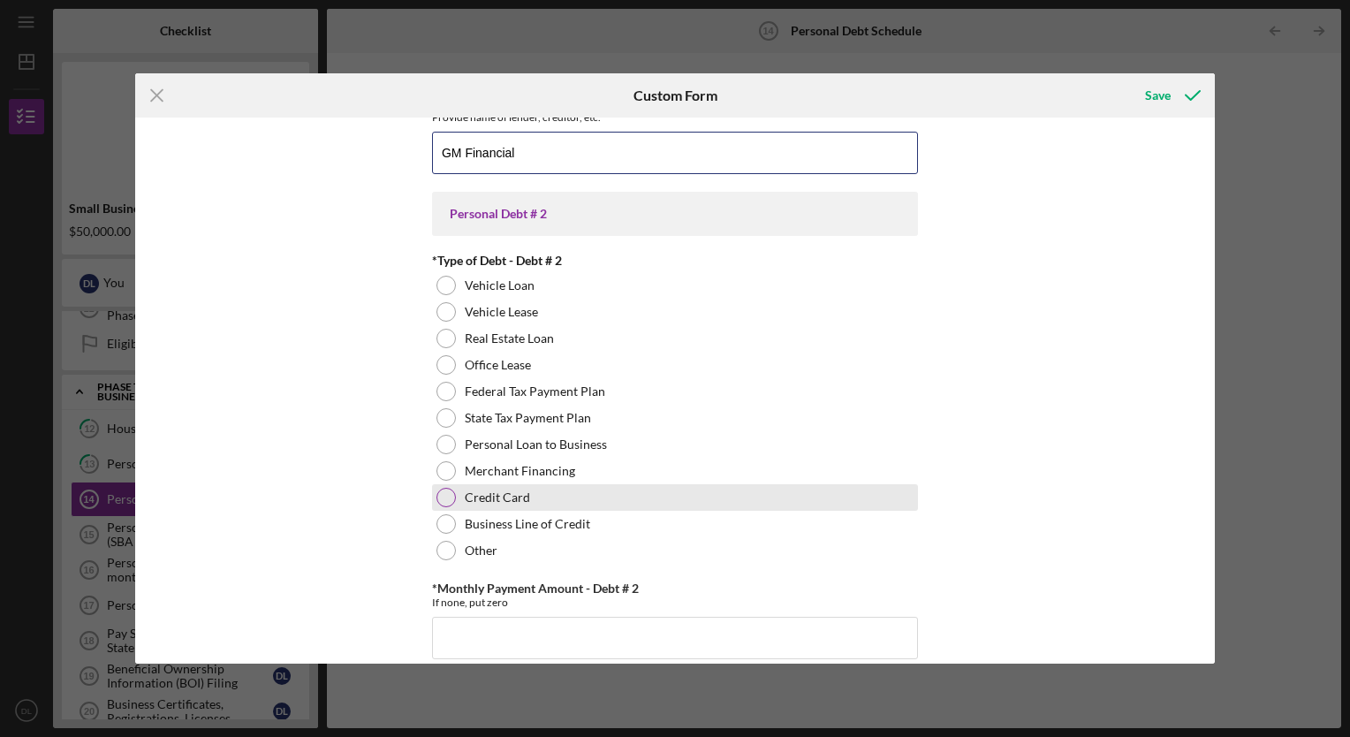
type input "GM Financial"
click at [442, 491] on div at bounding box center [445, 497] width 19 height 19
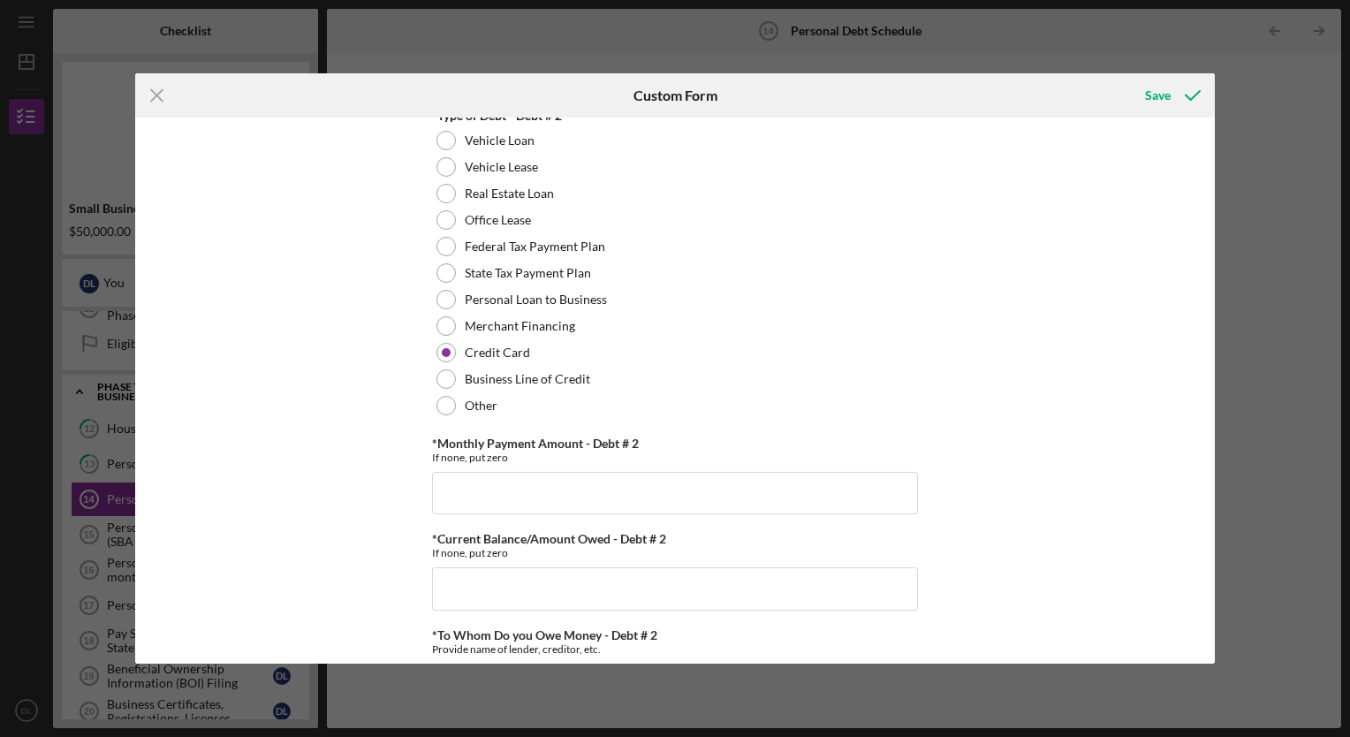
scroll to position [759, 0]
click at [462, 489] on input "*Monthly Payment Amount - Debt # 2" at bounding box center [675, 490] width 486 height 42
type input "$0"
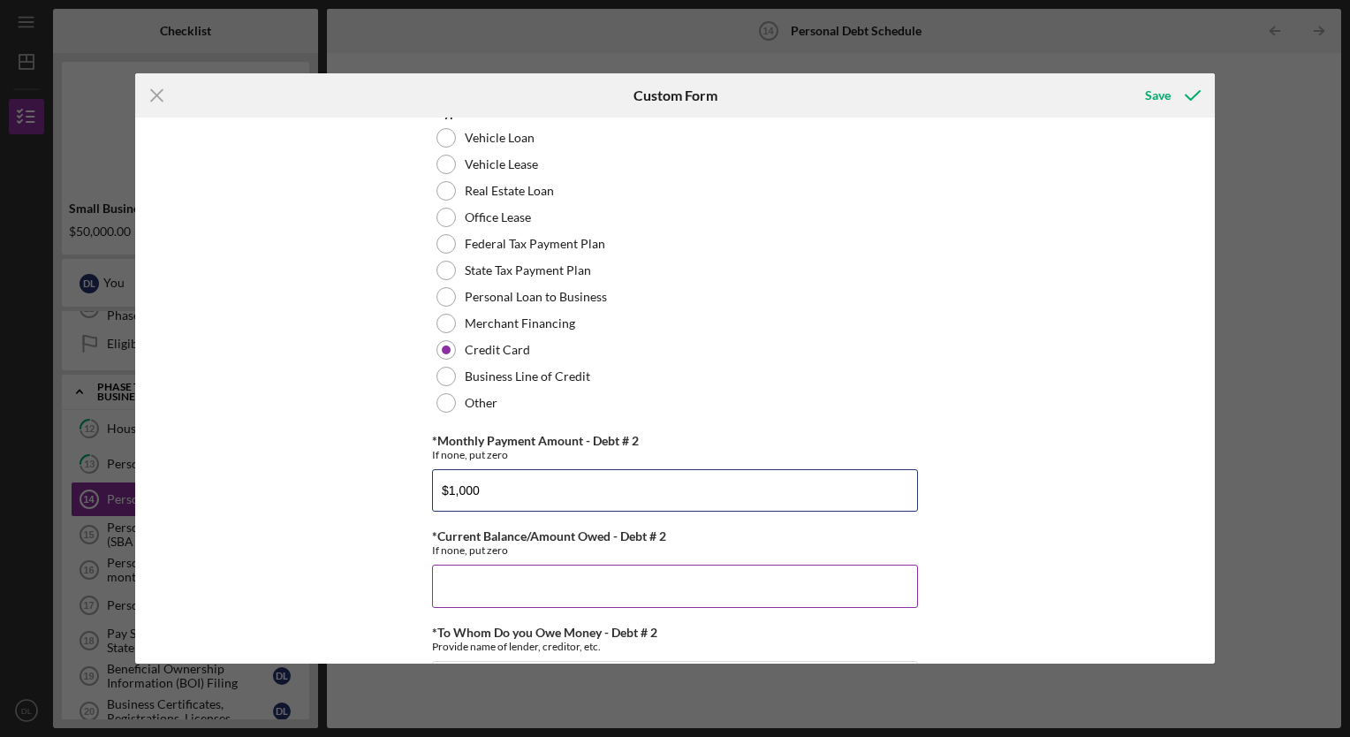
type input "$1,000"
click at [466, 593] on input "*Current Balance/Amount Owed - Debt # 2" at bounding box center [675, 585] width 486 height 42
type input "$3"
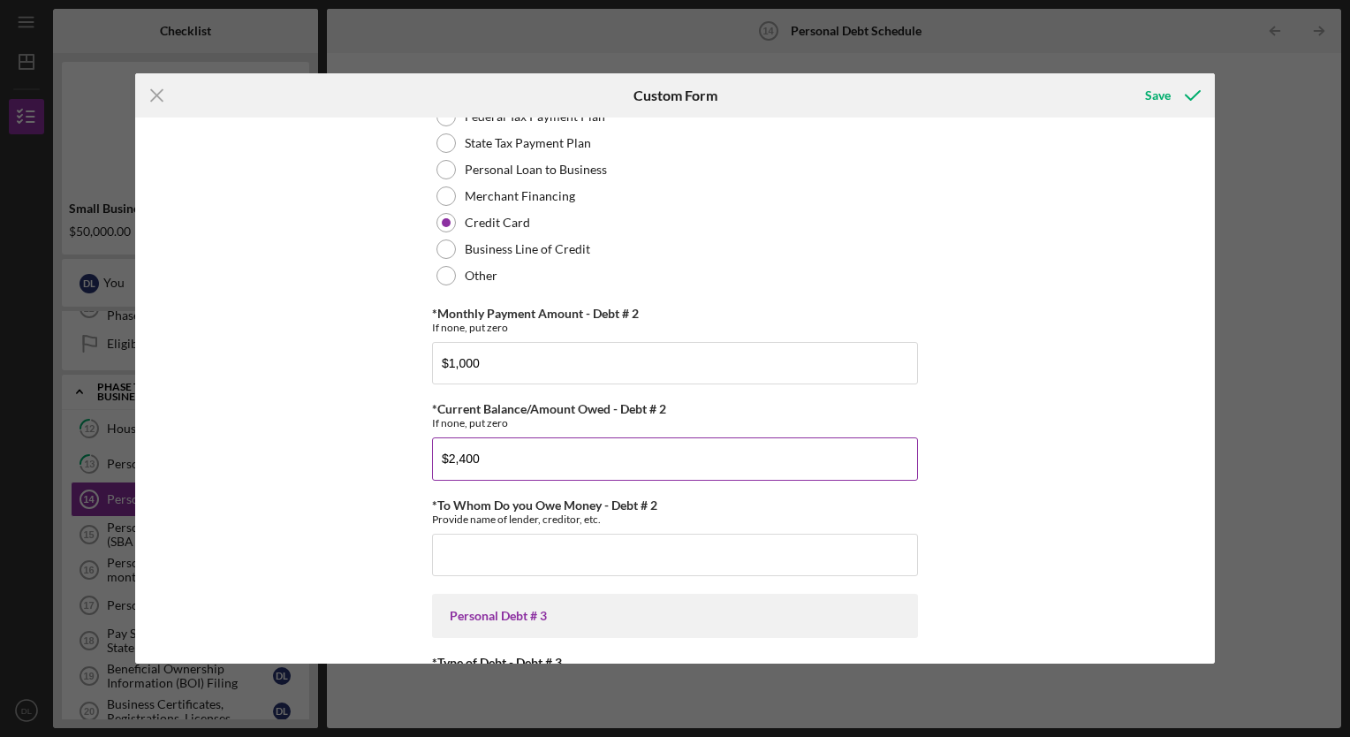
scroll to position [889, 0]
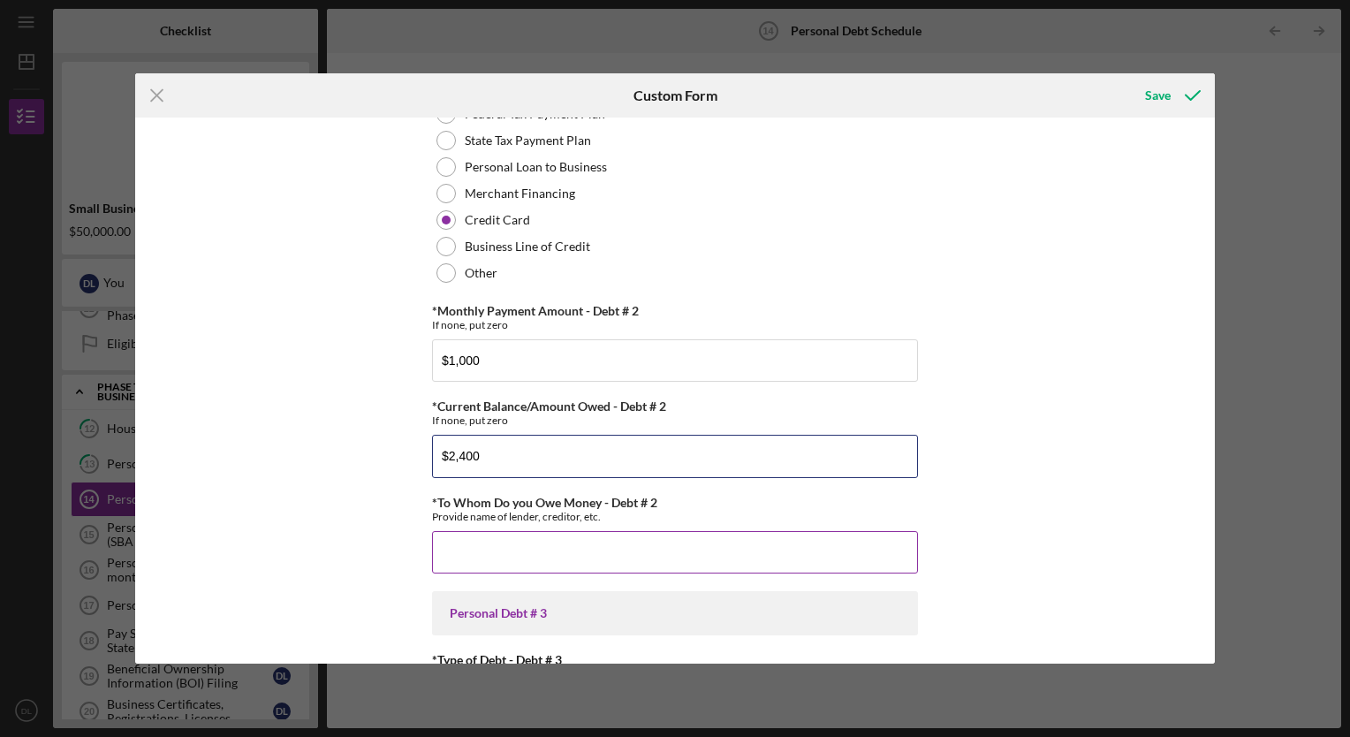
type input "$2,400"
click at [471, 556] on input "*To Whom Do you Owe Money - Debt # 2" at bounding box center [675, 552] width 486 height 42
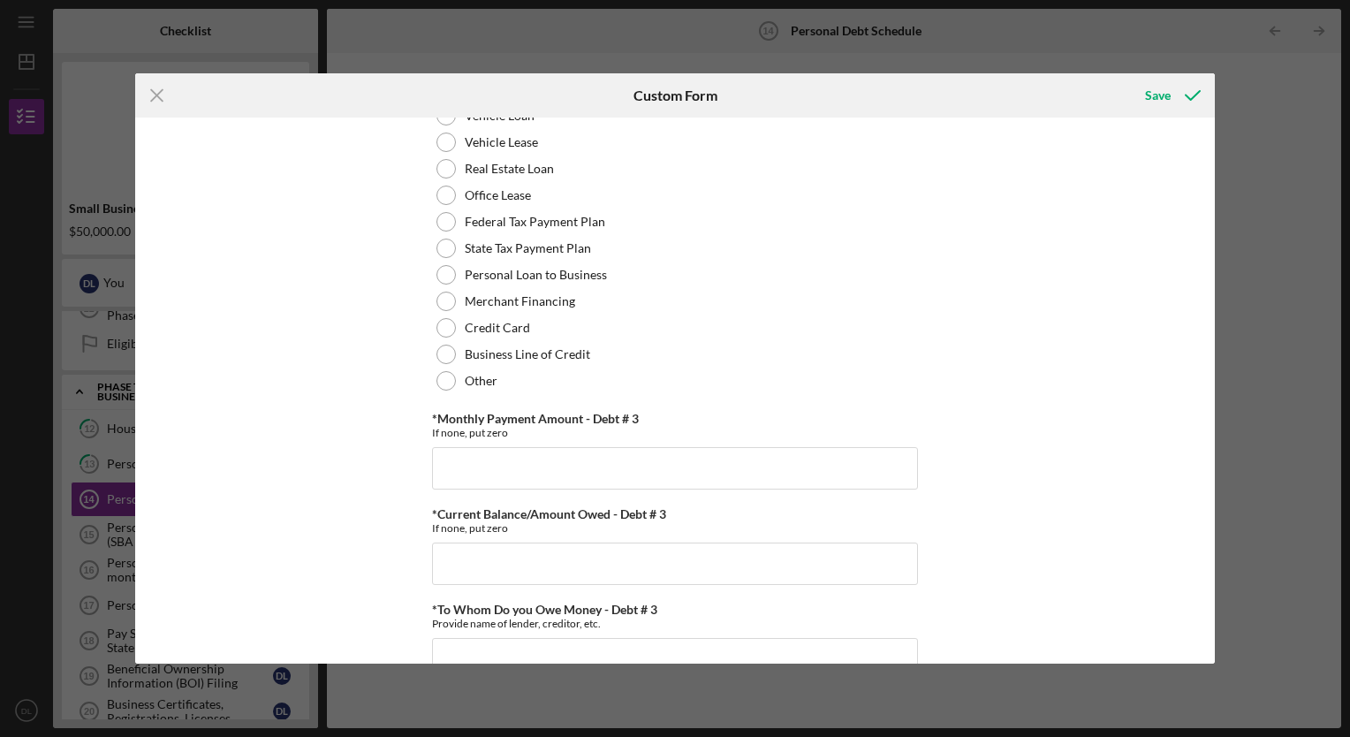
scroll to position [1516, 0]
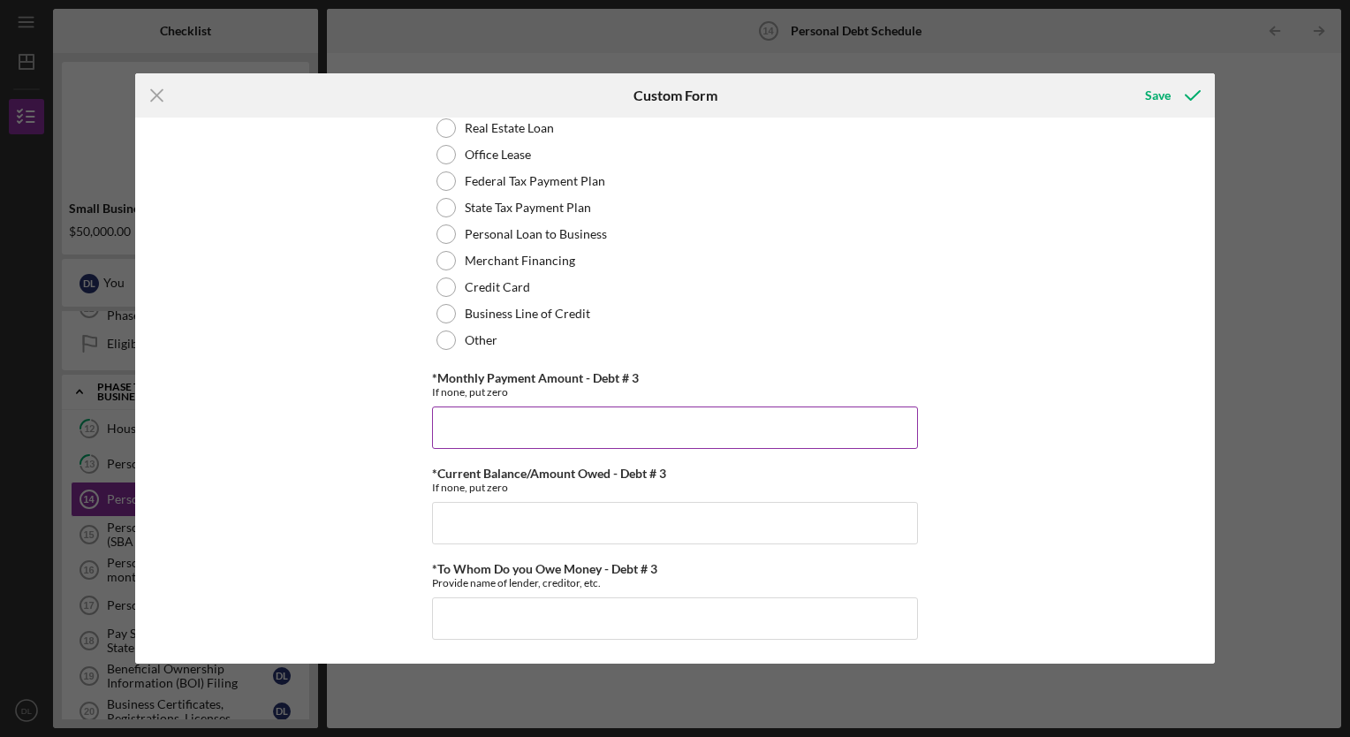
type input "Self credit card"
click at [457, 420] on input "*Monthly Payment Amount - Debt # 3" at bounding box center [675, 427] width 486 height 42
type input "$0"
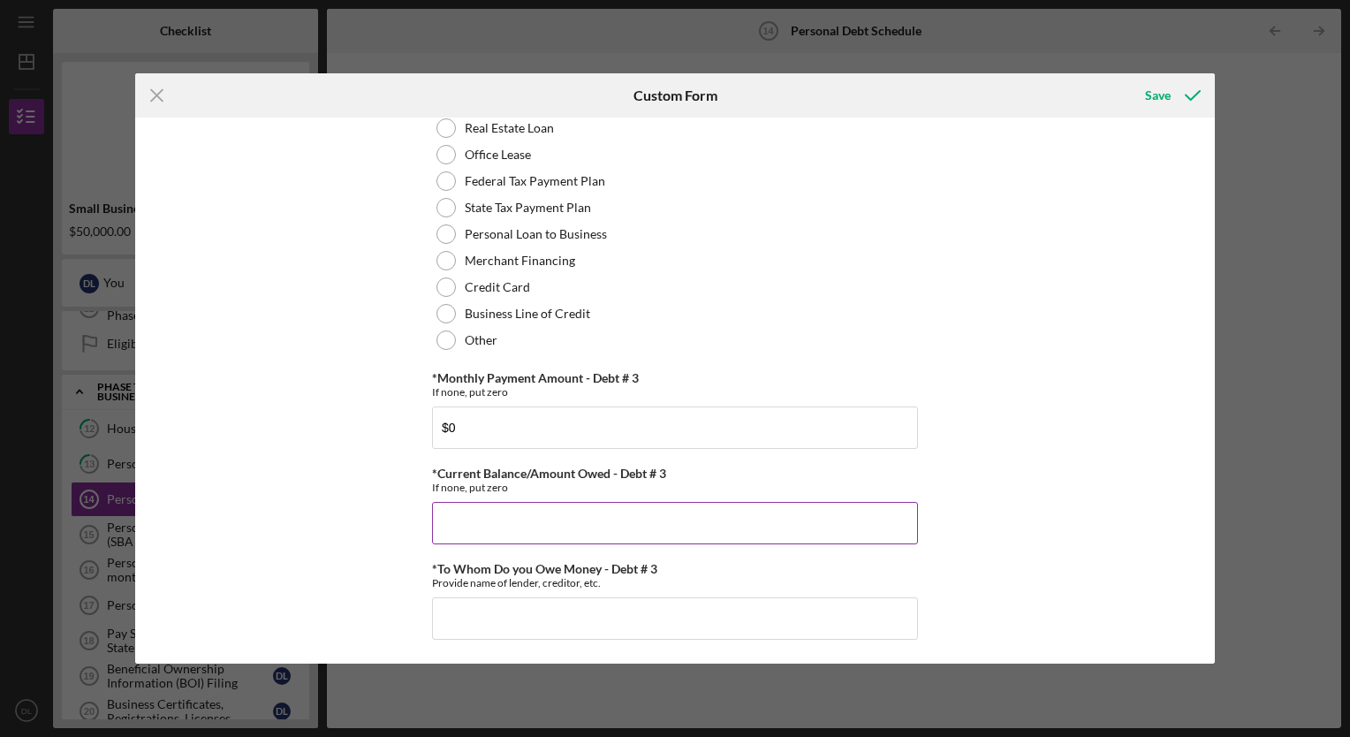
click at [452, 535] on input "*Current Balance/Amount Owed - Debt # 3" at bounding box center [675, 523] width 486 height 42
type input "$0"
click at [465, 634] on input "*To Whom Do you Owe Money - Debt # 3" at bounding box center [675, 618] width 486 height 42
type input "0"
click at [1175, 91] on icon "submit" at bounding box center [1192, 95] width 44 height 44
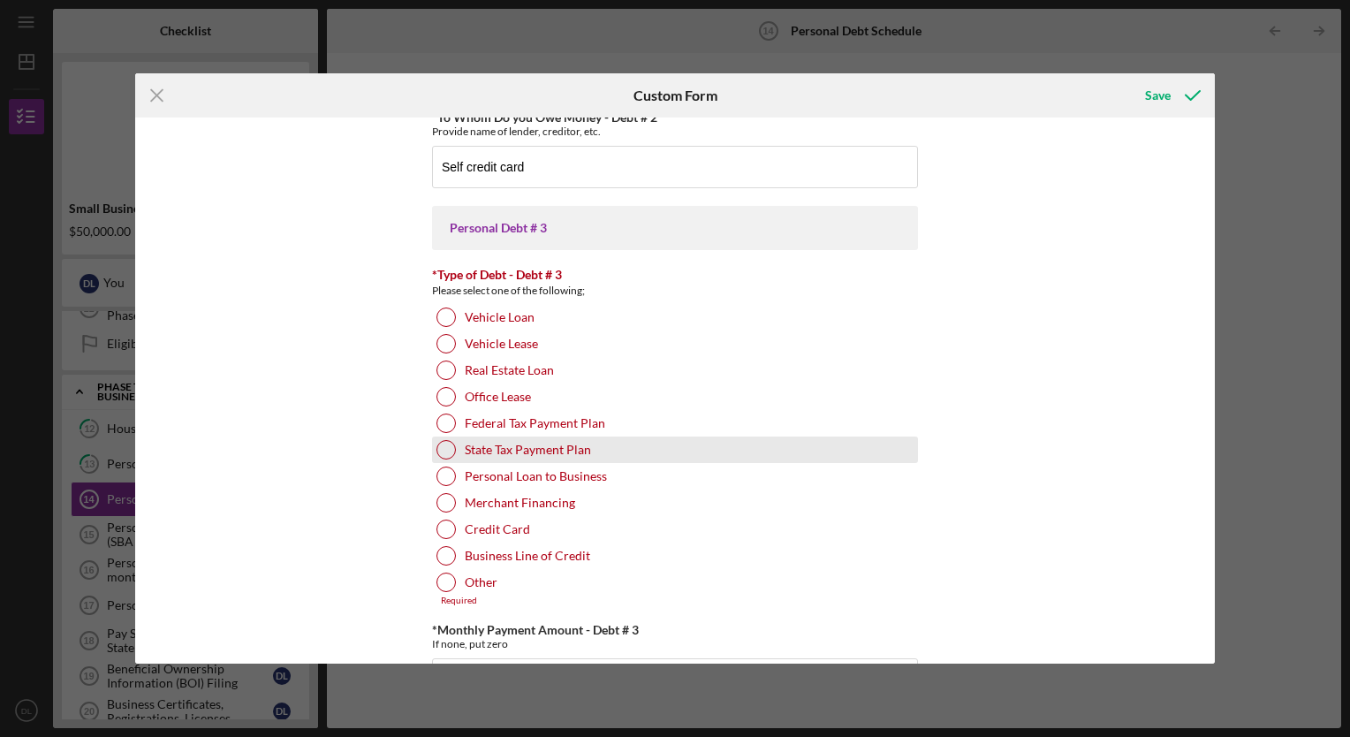
scroll to position [1268, 0]
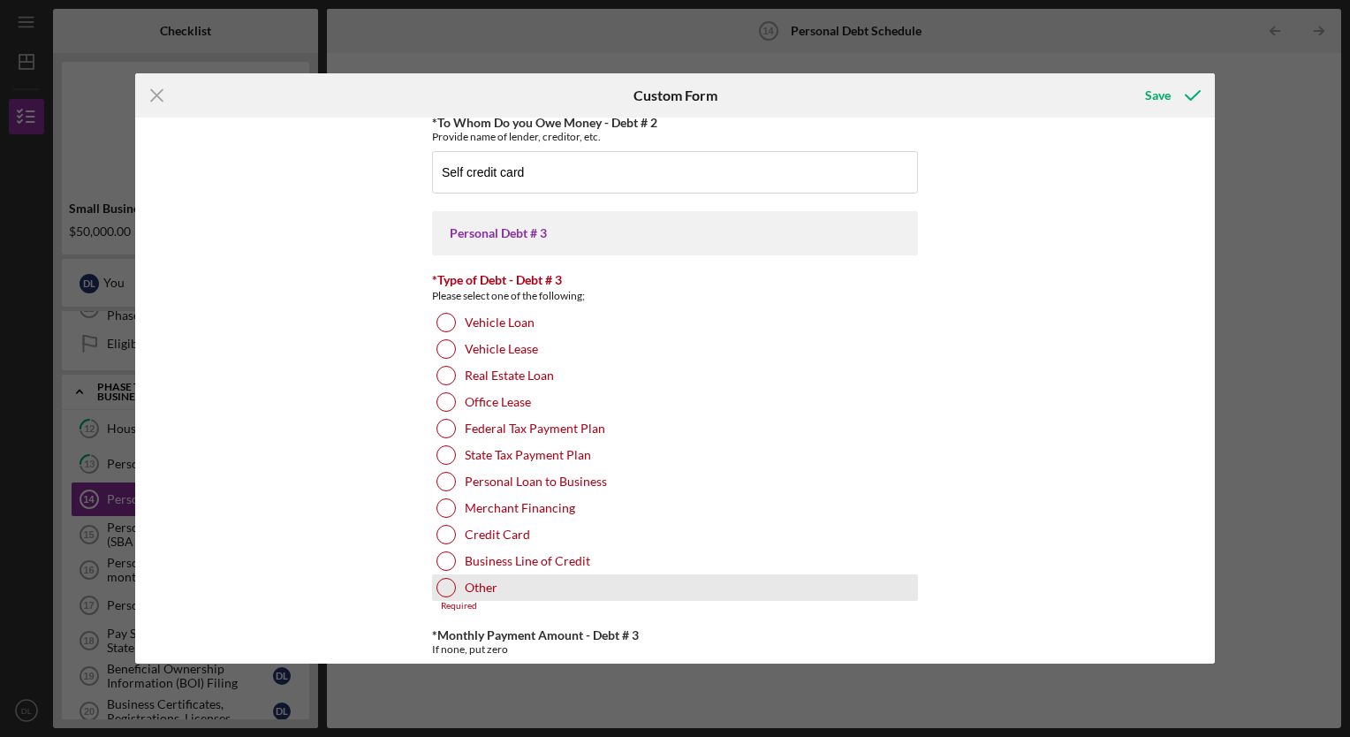
click at [443, 581] on div at bounding box center [445, 587] width 19 height 19
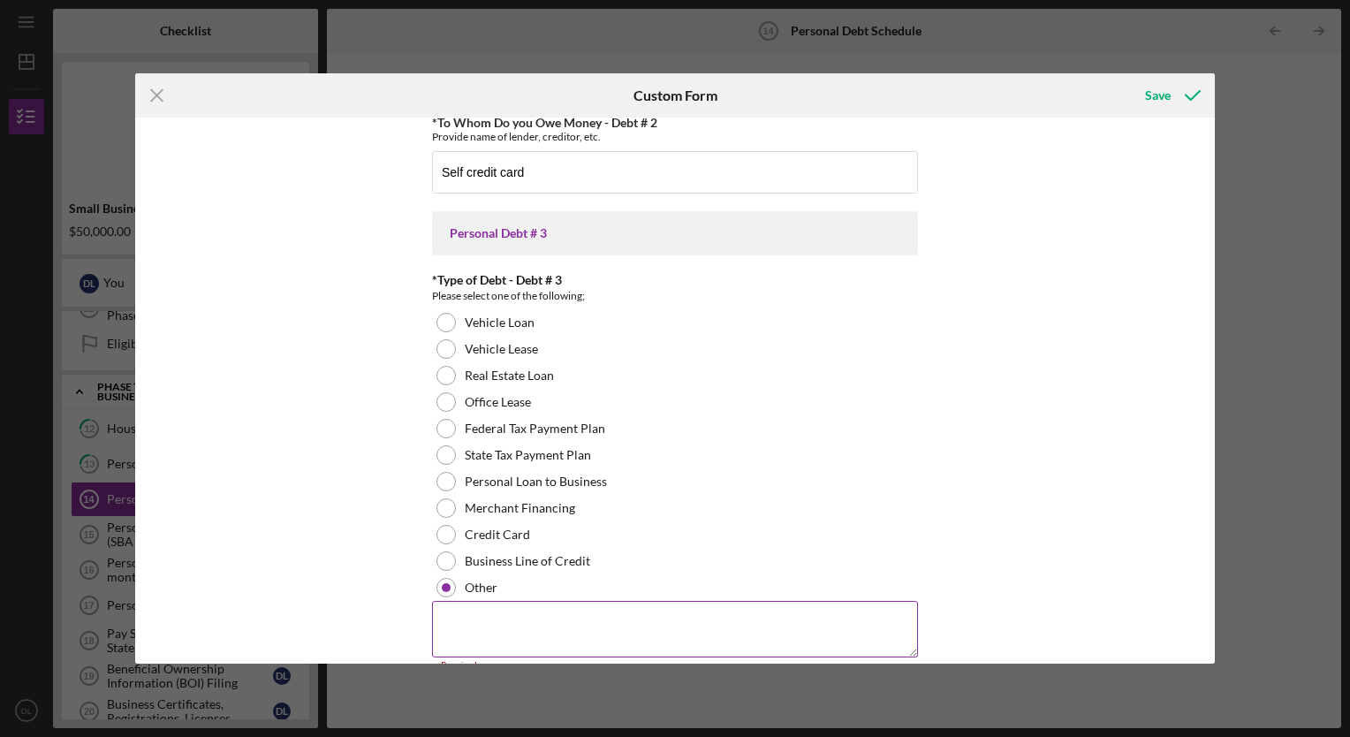
click at [616, 624] on textarea at bounding box center [675, 629] width 486 height 57
type textarea "n/a"
click at [1189, 94] on icon "submit" at bounding box center [1192, 95] width 44 height 44
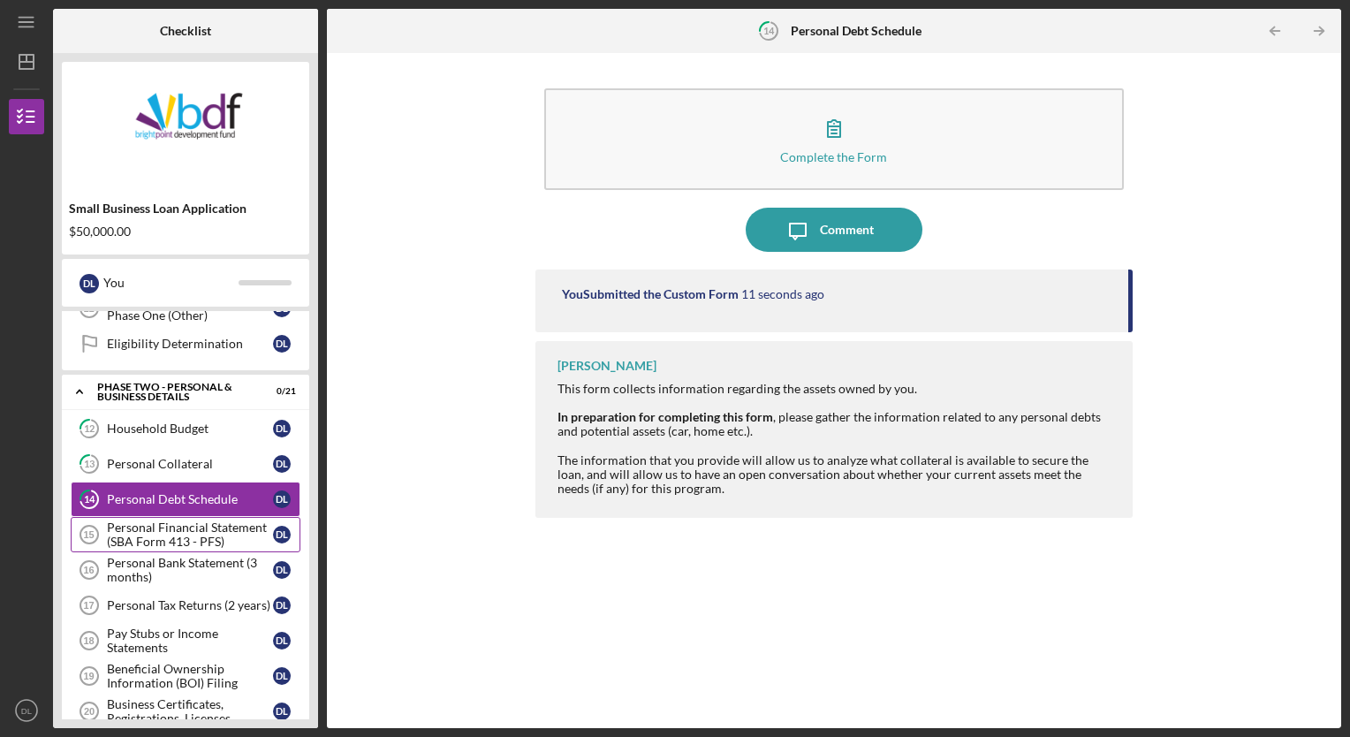
click at [163, 521] on div "Personal Financial Statement (SBA Form 413 - PFS)" at bounding box center [190, 534] width 166 height 28
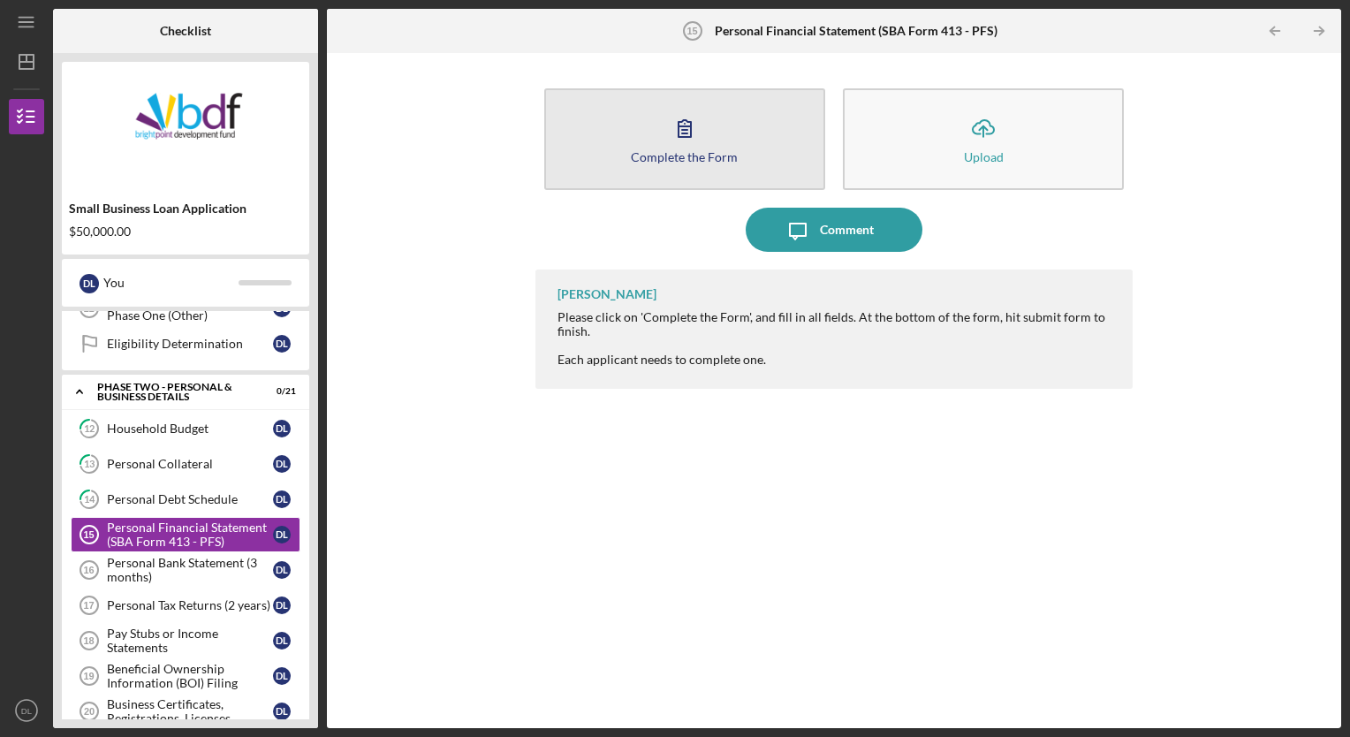
click at [683, 157] on div "Complete the Form" at bounding box center [684, 156] width 107 height 13
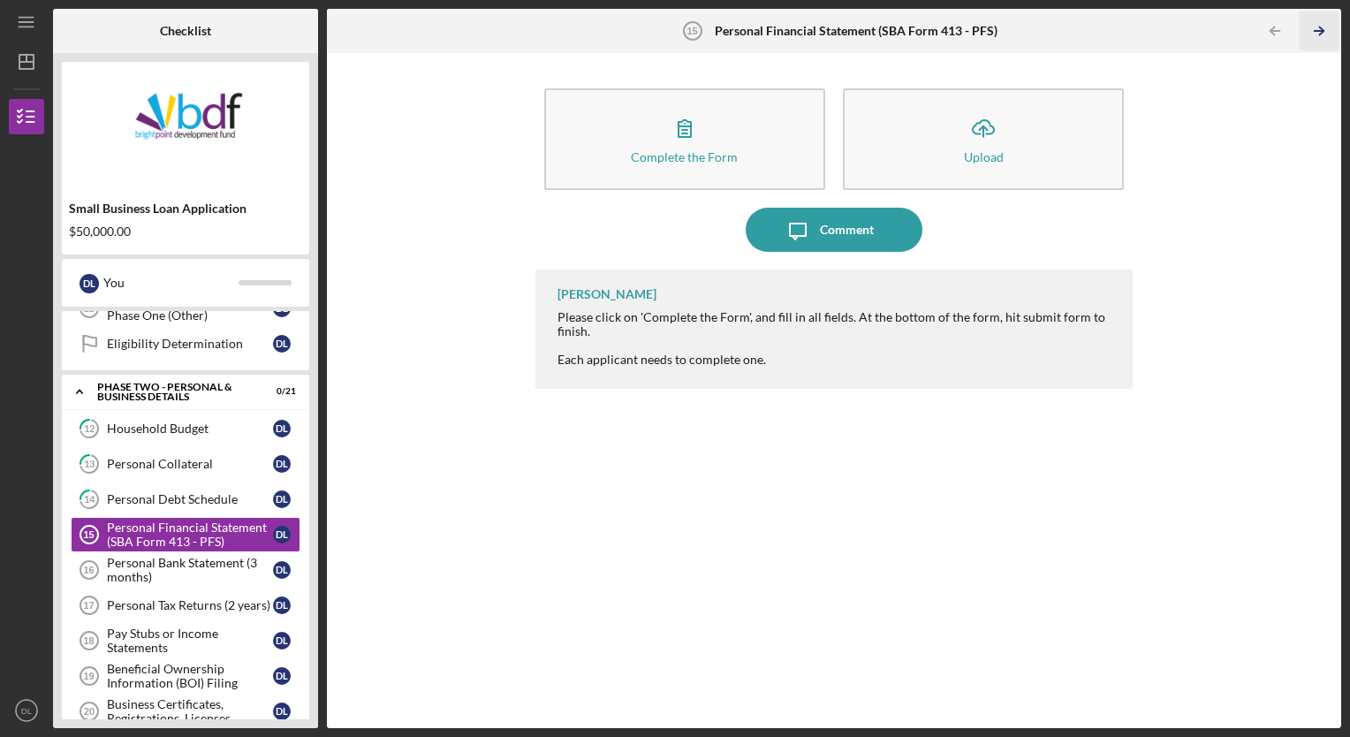
click at [1319, 27] on polyline "button" at bounding box center [1321, 31] width 4 height 8
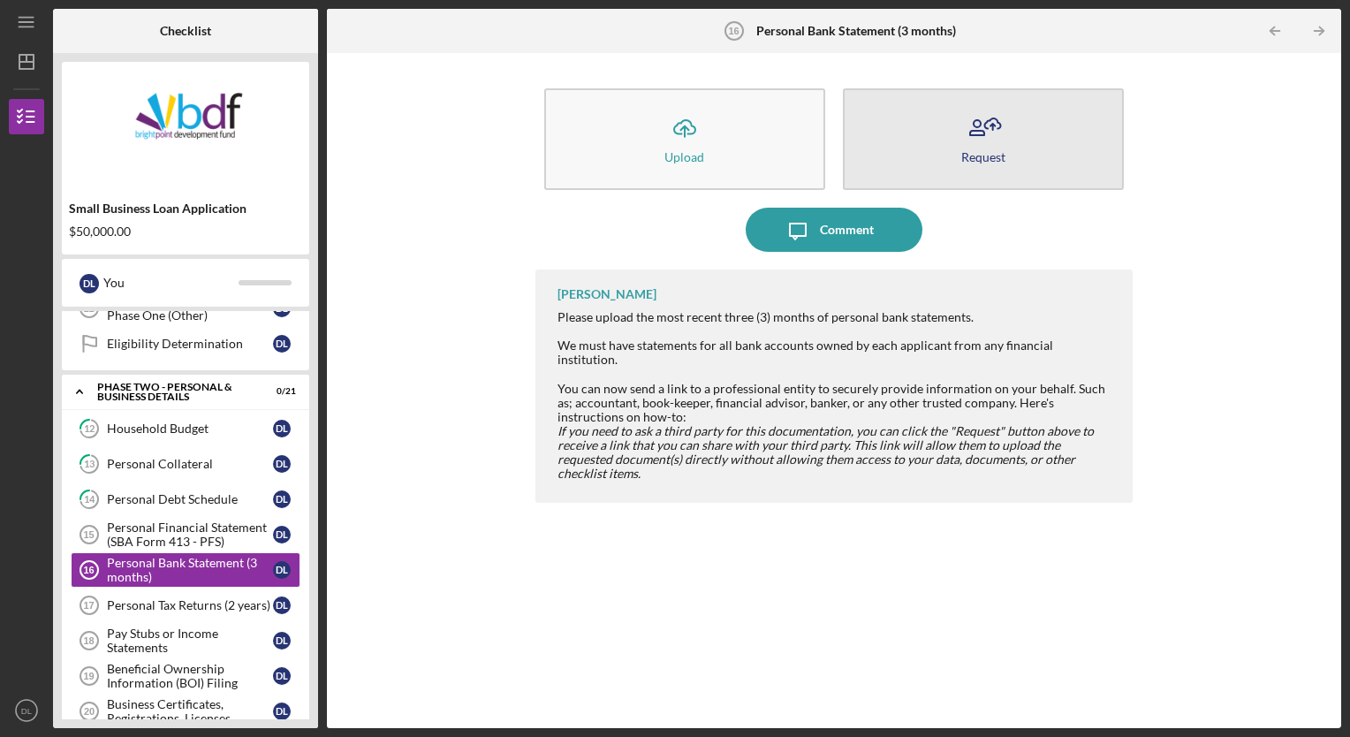
click at [950, 161] on button "Request" at bounding box center [983, 139] width 281 height 102
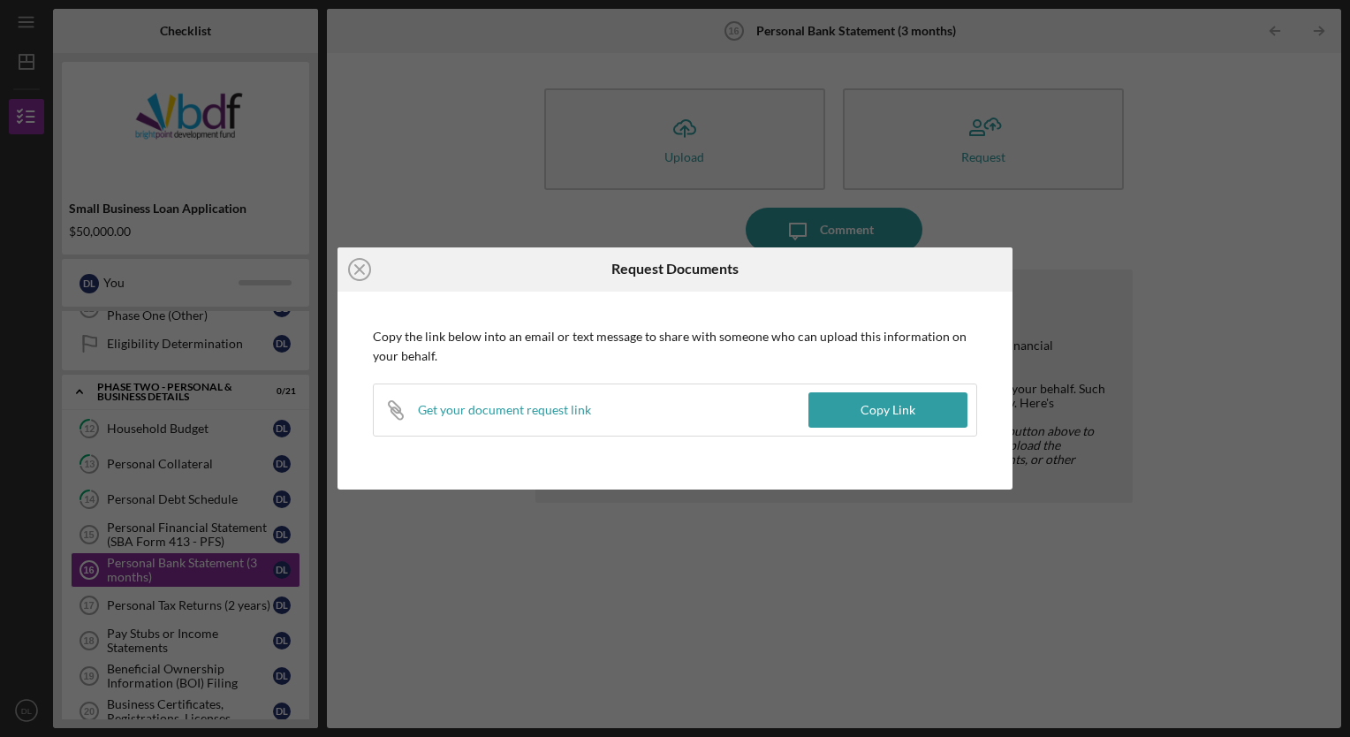
click at [428, 102] on div "Icon/Close Request Documents Copy the link below into an email or text message …" at bounding box center [675, 368] width 1350 height 737
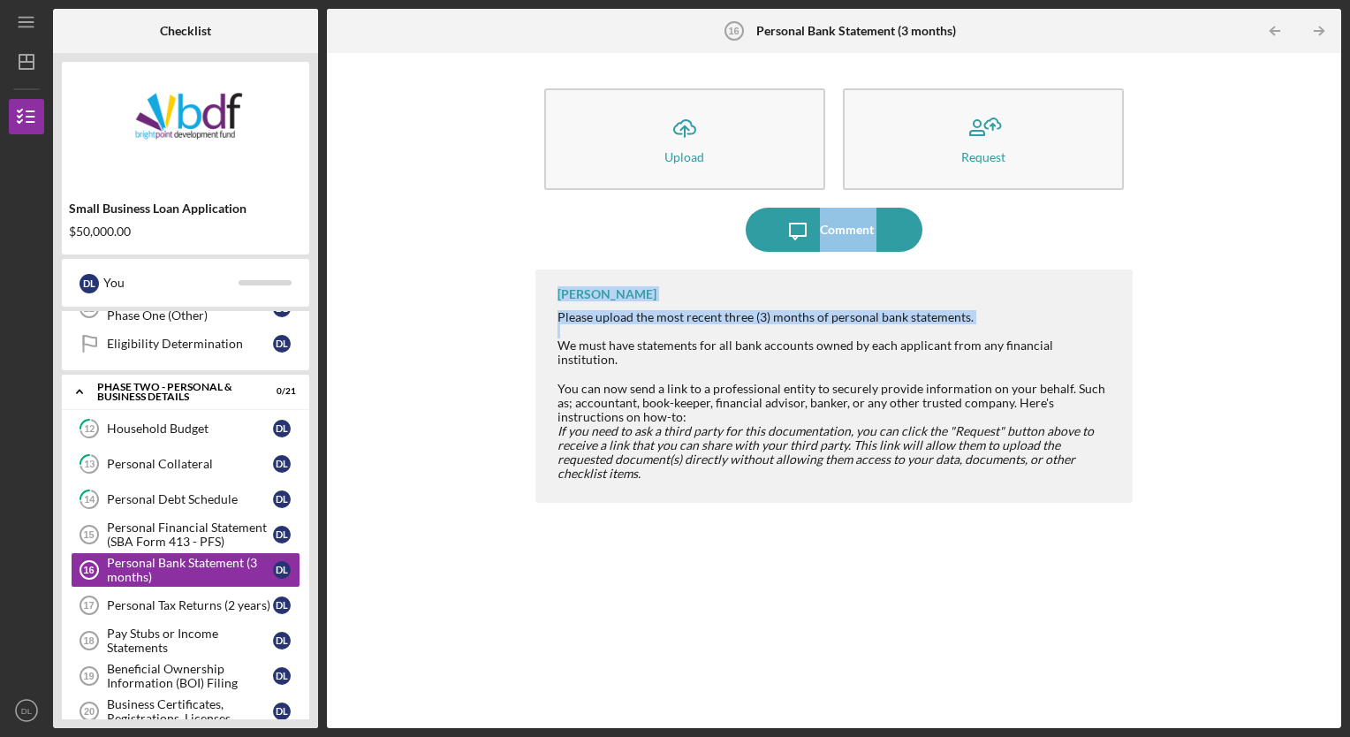
drag, startPoint x: 579, startPoint y: 314, endPoint x: 533, endPoint y: 330, distance: 48.9
click at [533, 330] on div "Icon/Upload Upload Request Icon/Message Comment Jeremy Kalonji Please upload th…" at bounding box center [834, 390] width 996 height 657
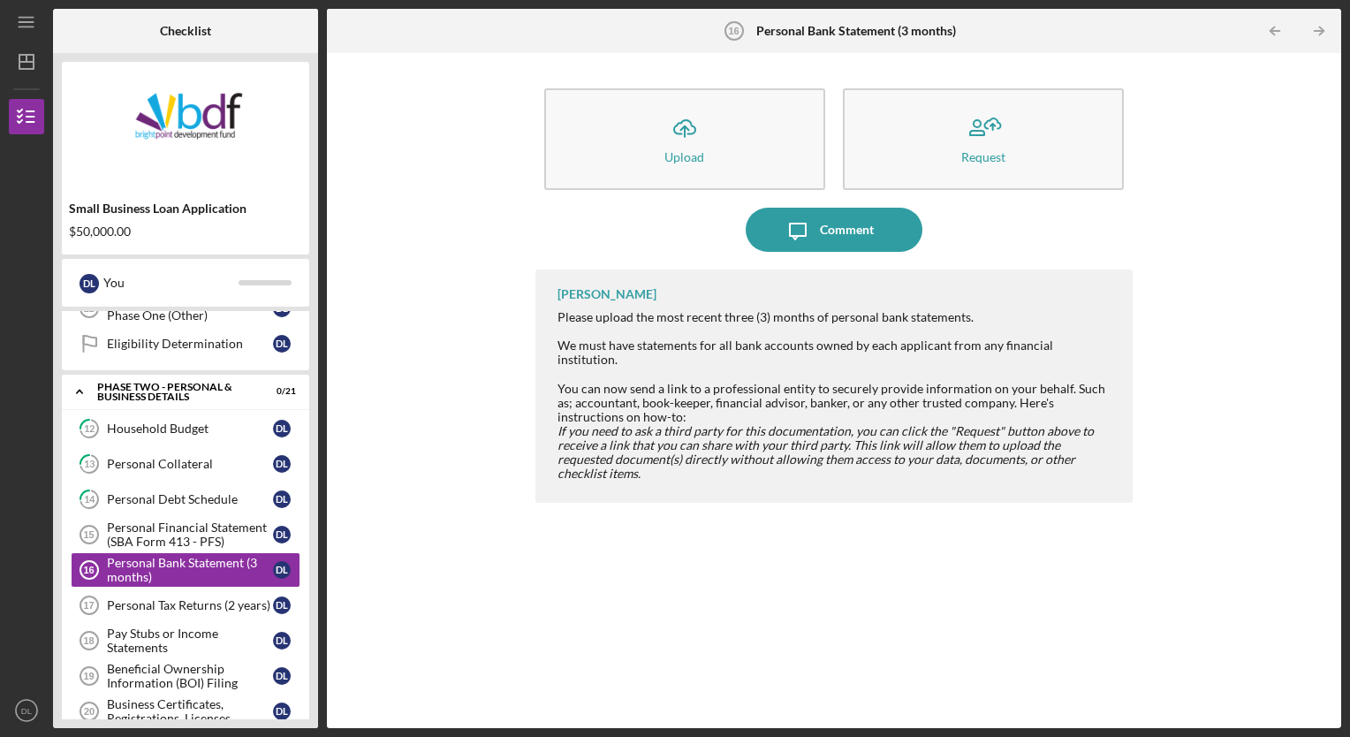
drag, startPoint x: 533, startPoint y: 330, endPoint x: 446, endPoint y: 443, distance: 142.9
click at [446, 443] on div "Icon/Upload Upload Request Icon/Message Comment Jeremy Kalonji Please upload th…" at bounding box center [834, 390] width 996 height 657
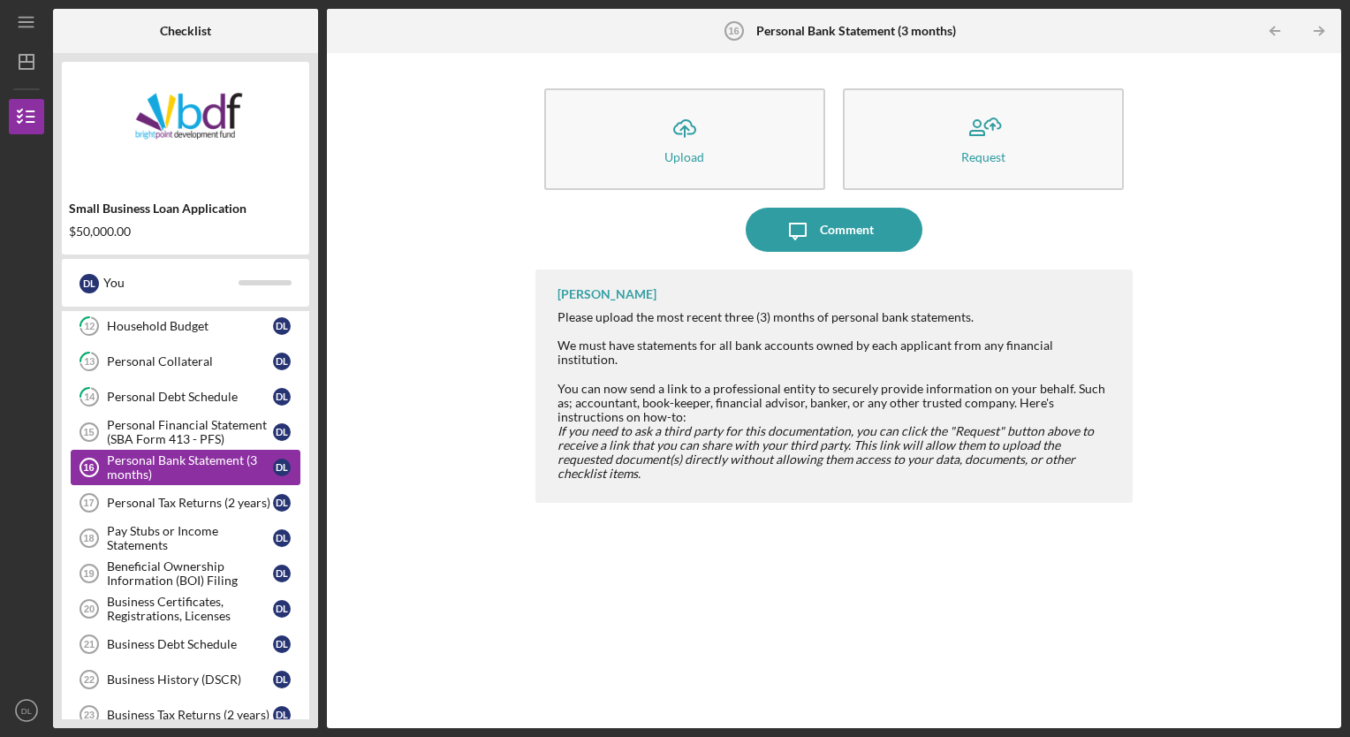
scroll to position [511, 0]
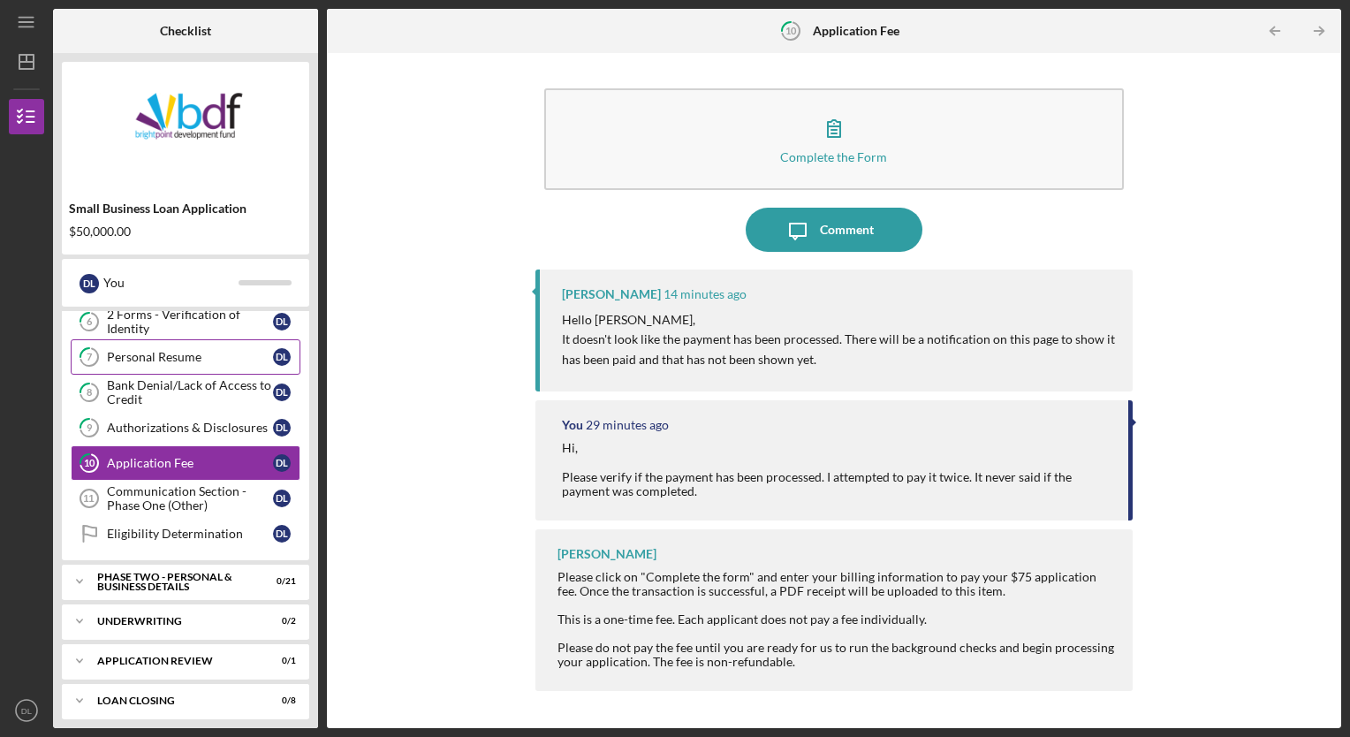
scroll to position [223, 0]
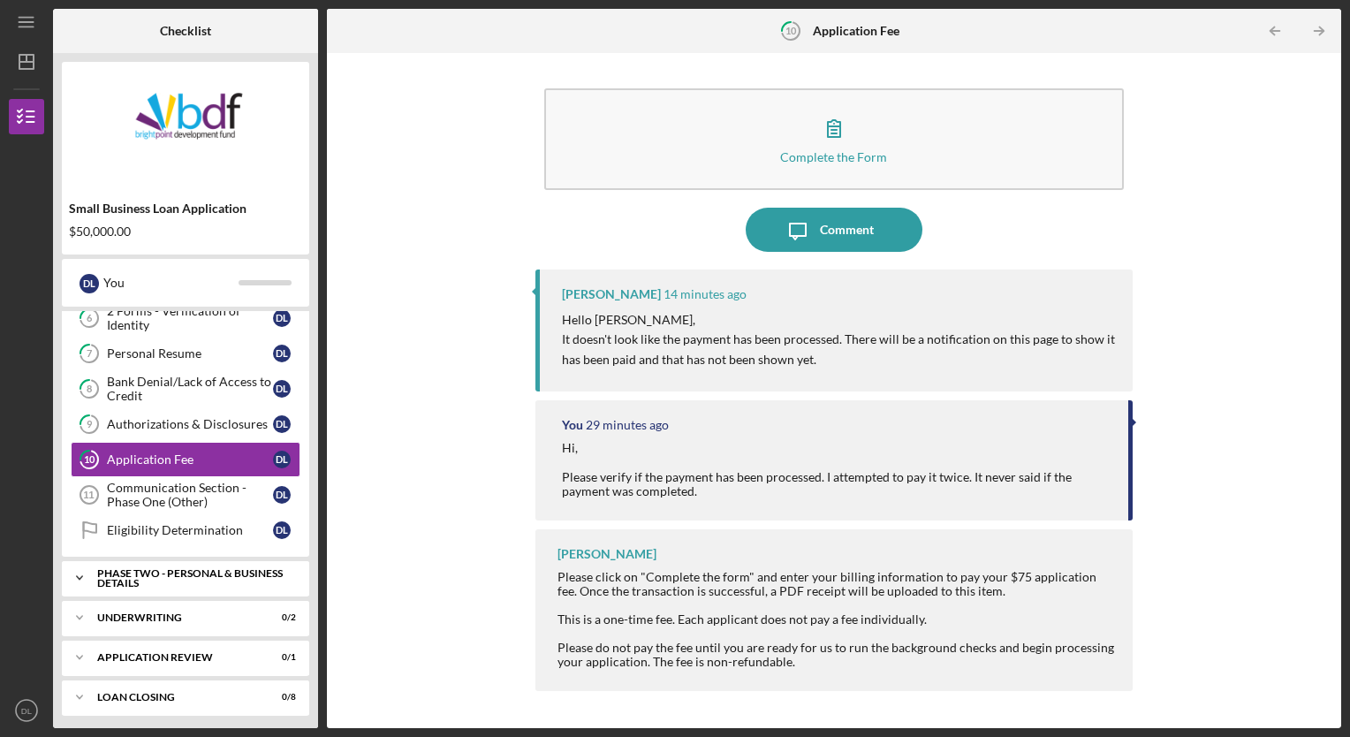
click at [187, 568] on div "PHASE TWO - PERSONAL & BUSINESS DETAILS" at bounding box center [192, 578] width 190 height 20
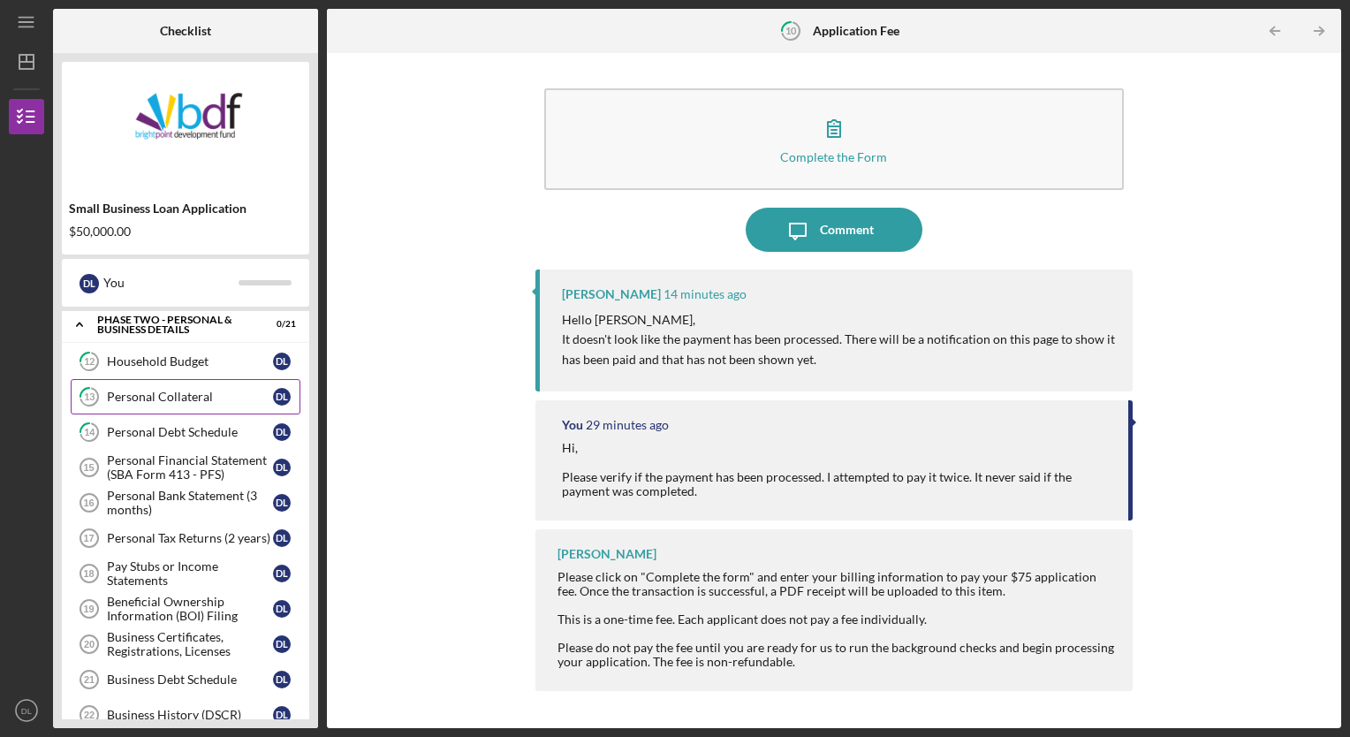
scroll to position [477, 0]
click at [164, 453] on div "Personal Financial Statement (SBA Form 413 - PFS)" at bounding box center [190, 467] width 166 height 28
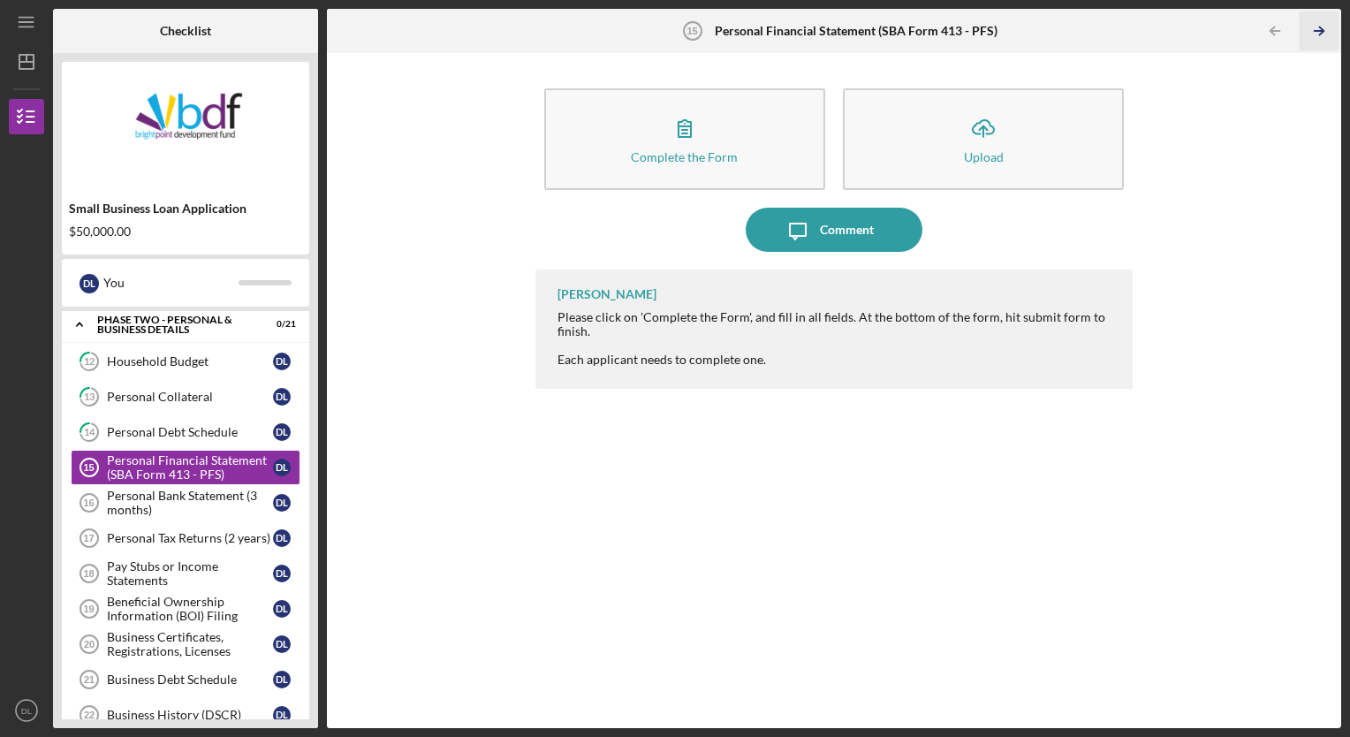
click at [1318, 30] on icon "Icon/Table Pagination Arrow" at bounding box center [1319, 31] width 40 height 40
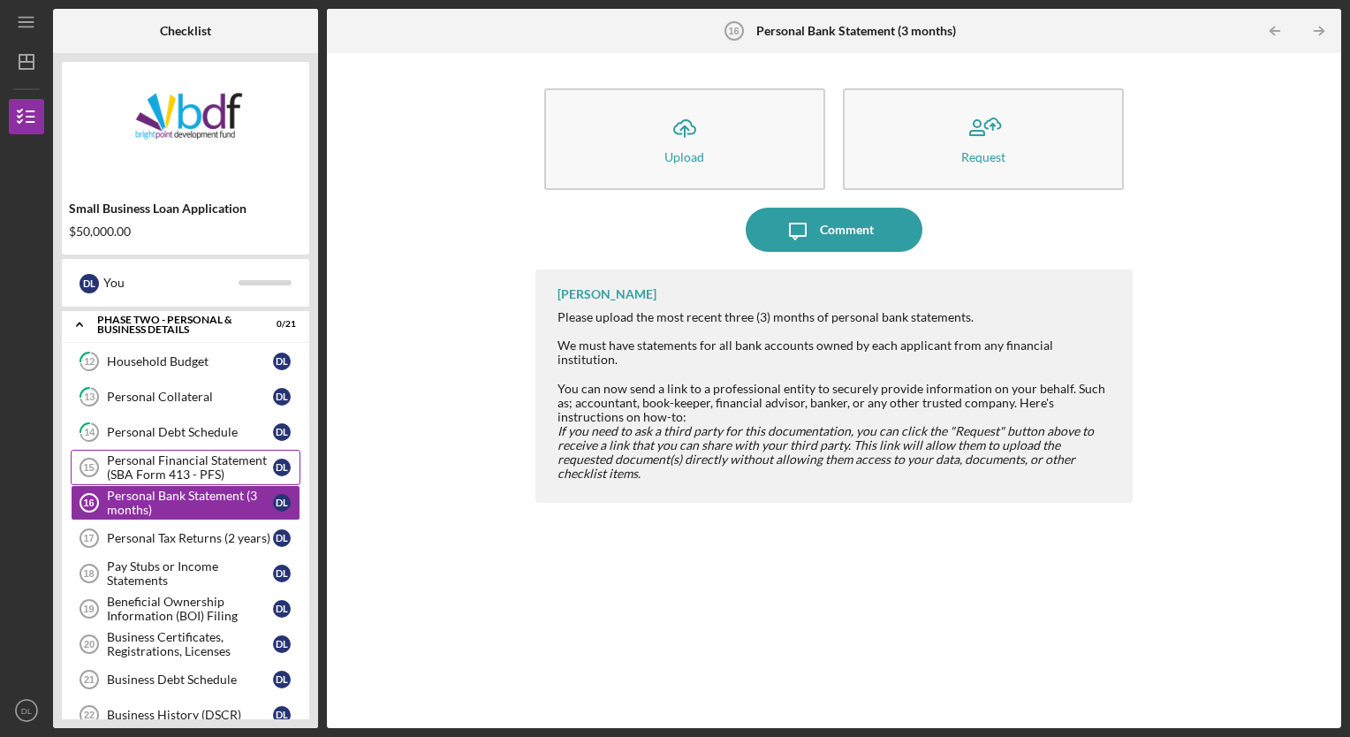
click at [138, 476] on link "Personal Financial Statement (SBA Form 413 - PFS) 15 Personal Financial Stateme…" at bounding box center [186, 467] width 230 height 35
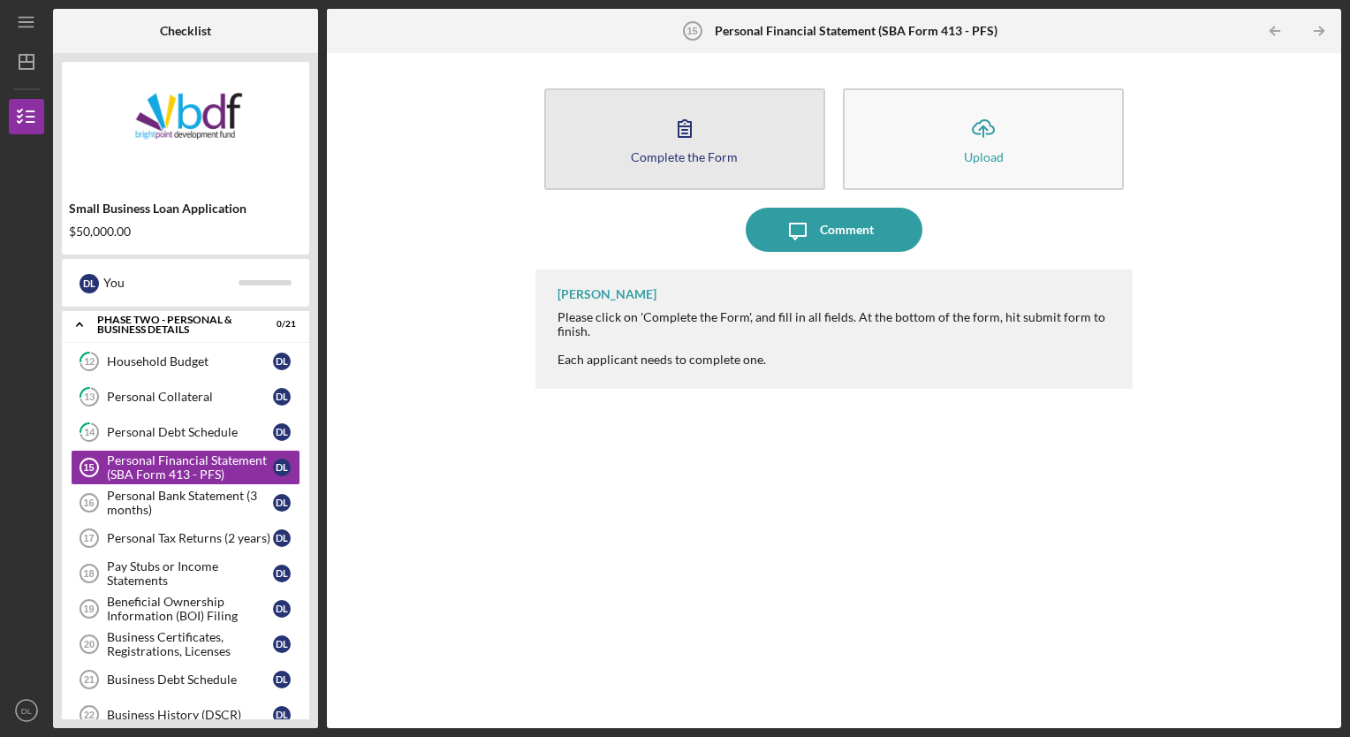
click at [741, 114] on button "Complete the Form Form" at bounding box center [684, 139] width 281 height 102
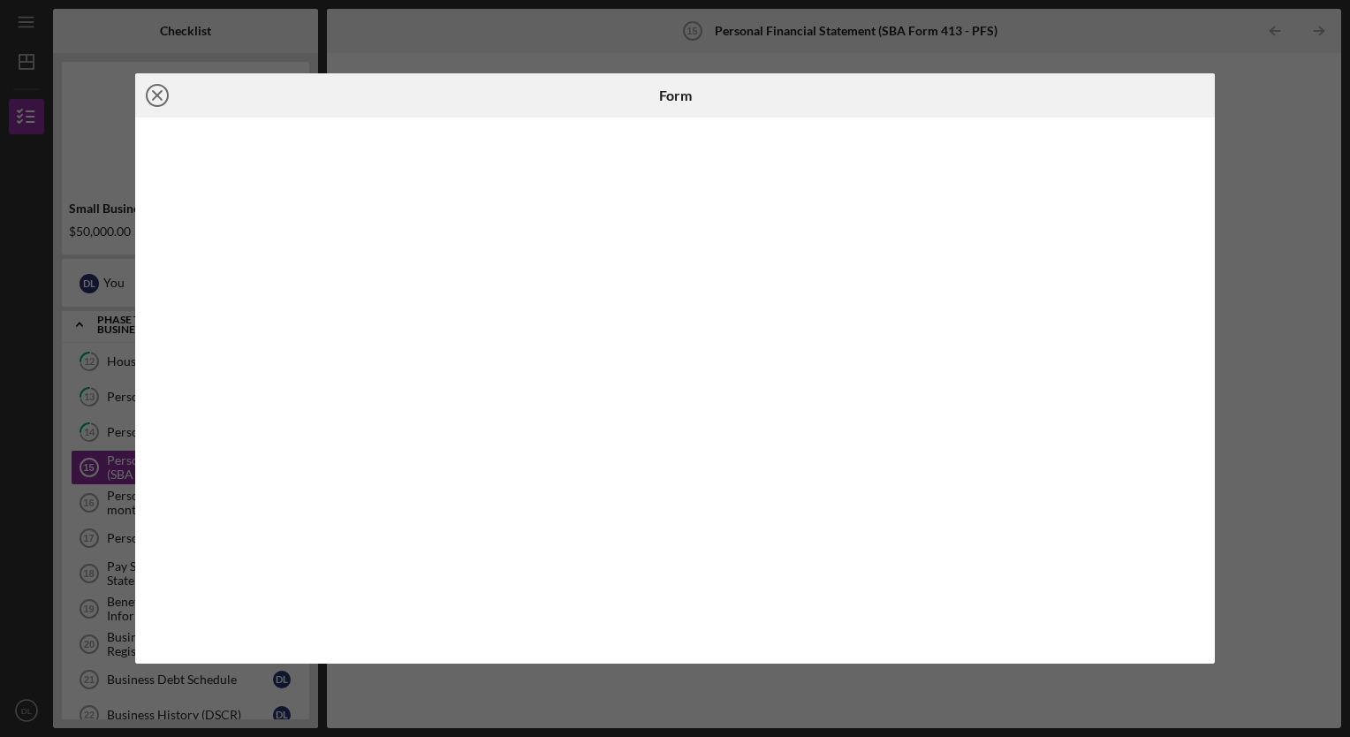
click at [152, 89] on icon "Icon/Close" at bounding box center [157, 95] width 44 height 44
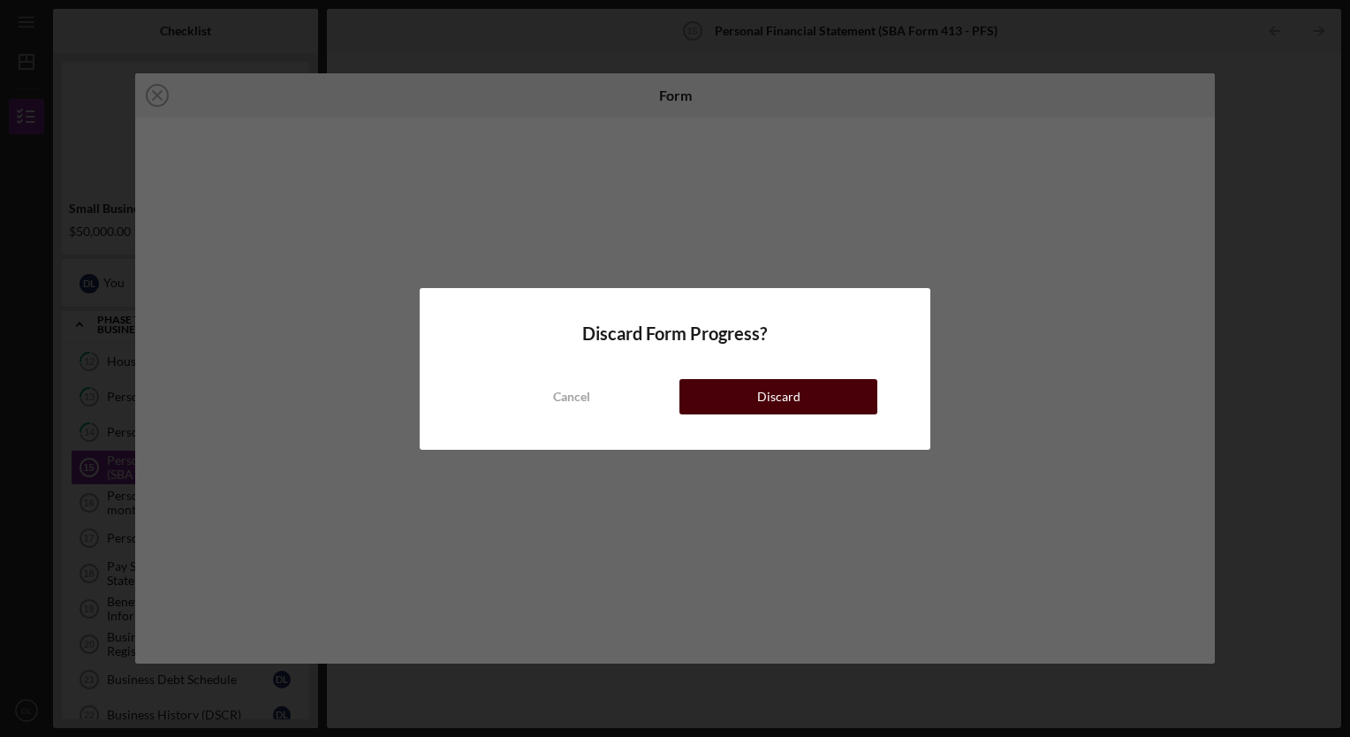
click at [718, 390] on button "Discard" at bounding box center [778, 396] width 198 height 35
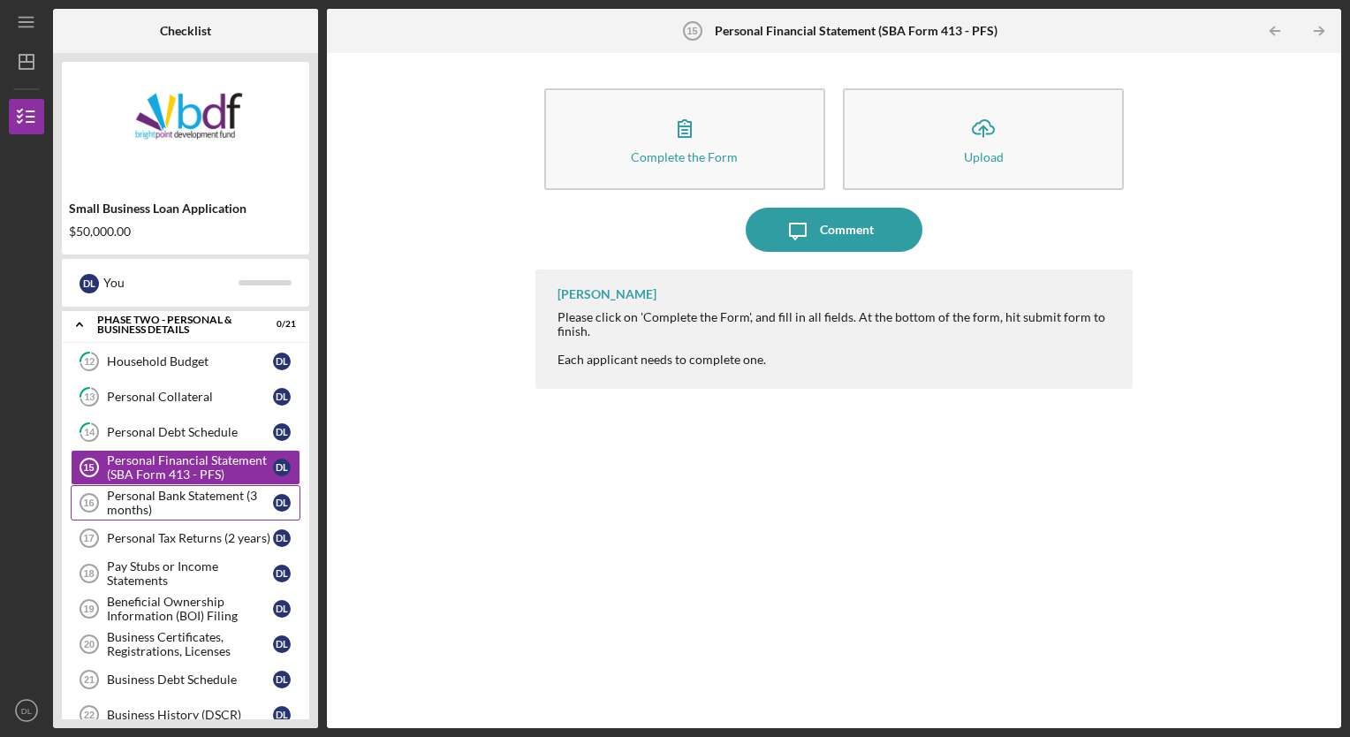
click at [190, 495] on div "Personal Bank Statement (3 months)" at bounding box center [190, 502] width 166 height 28
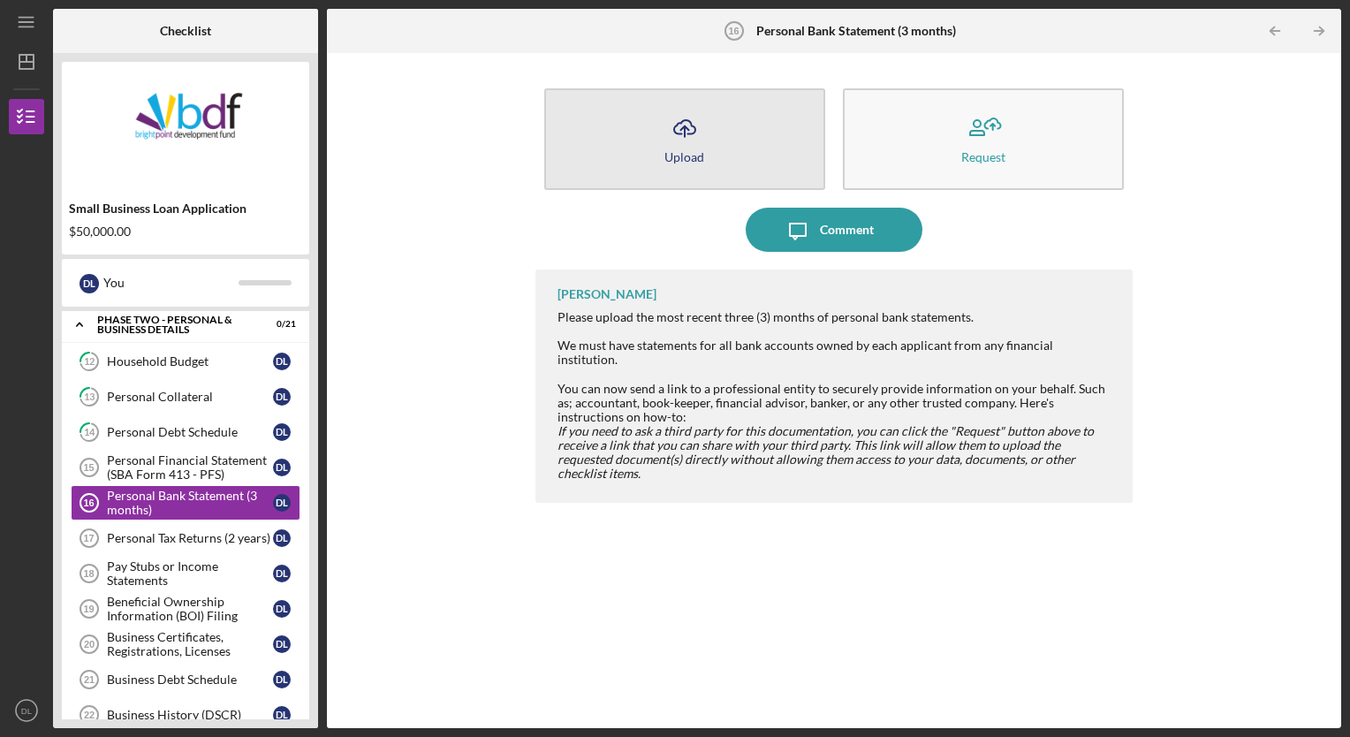
click at [677, 140] on icon "Icon/Upload" at bounding box center [684, 128] width 44 height 44
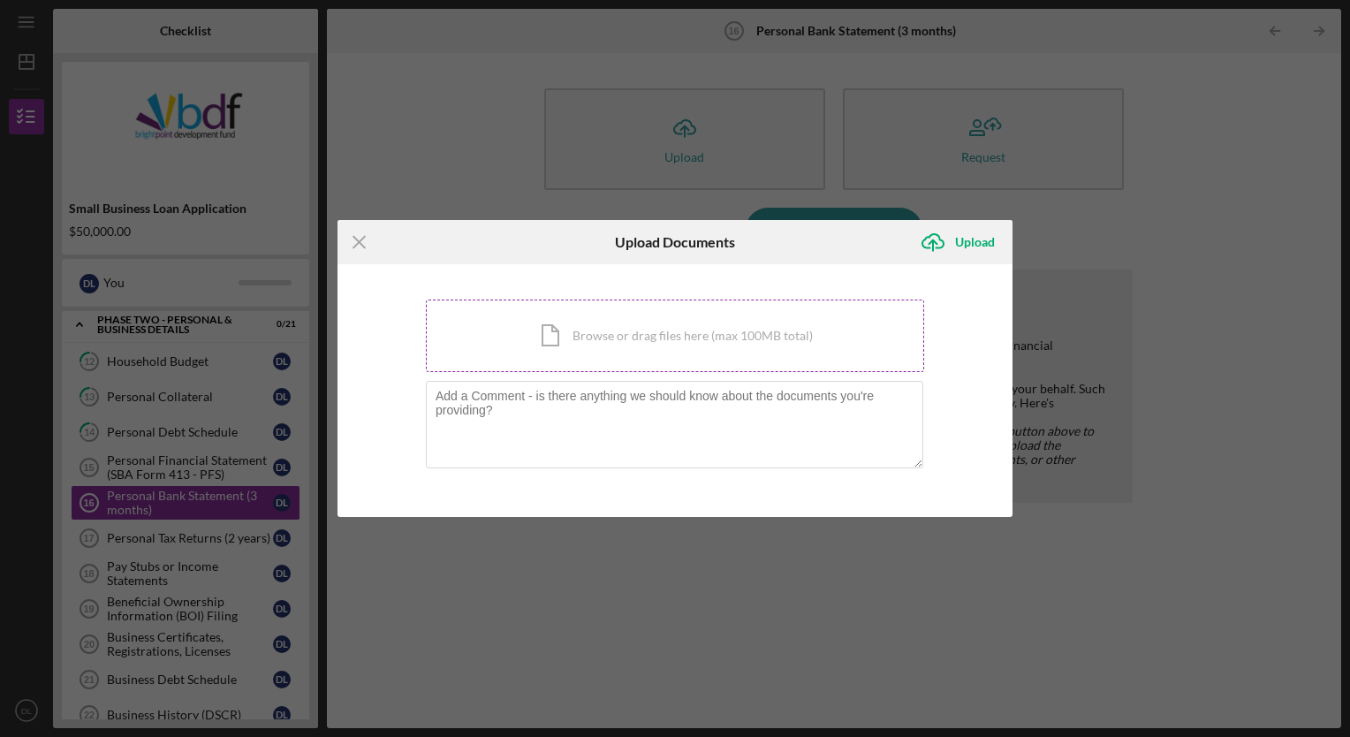
click at [594, 326] on div "Icon/Document Browse or drag files here (max 100MB total) Tap to choose files o…" at bounding box center [675, 335] width 498 height 72
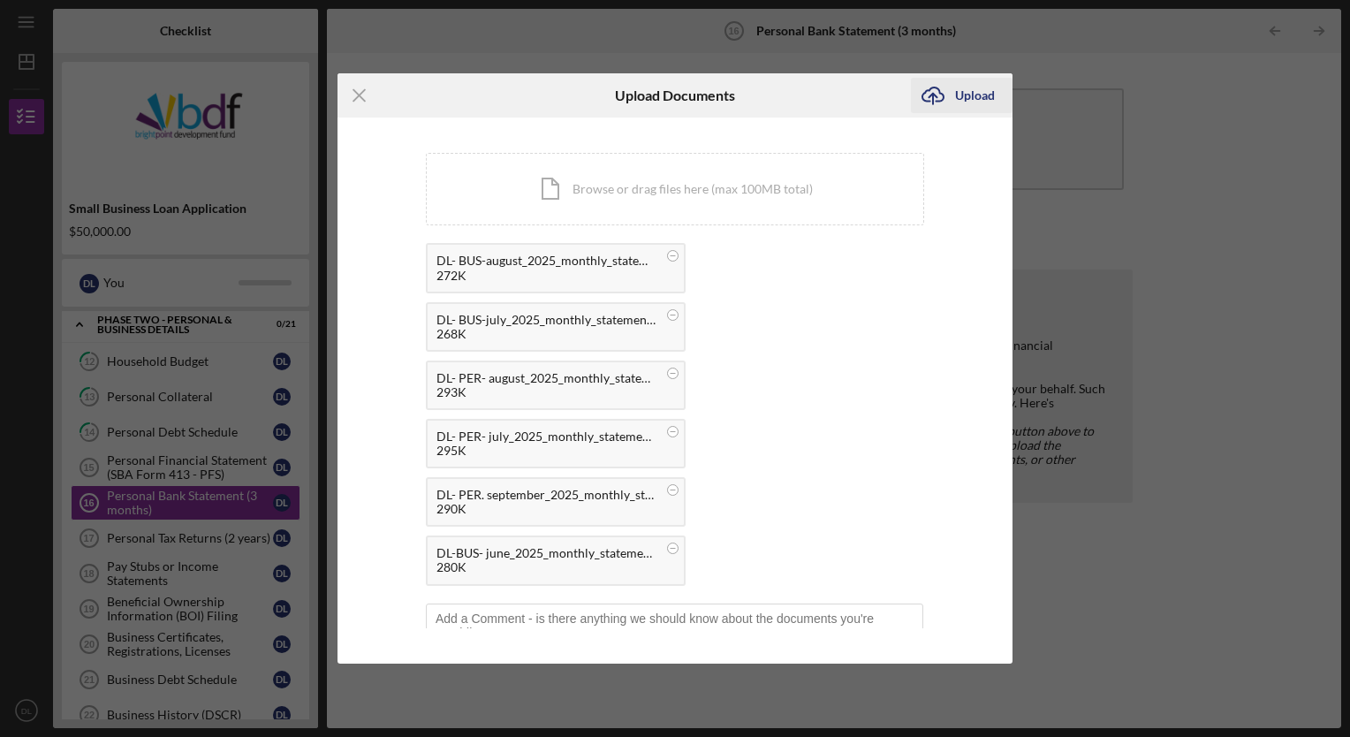
click at [967, 86] on div "Upload" at bounding box center [975, 95] width 40 height 35
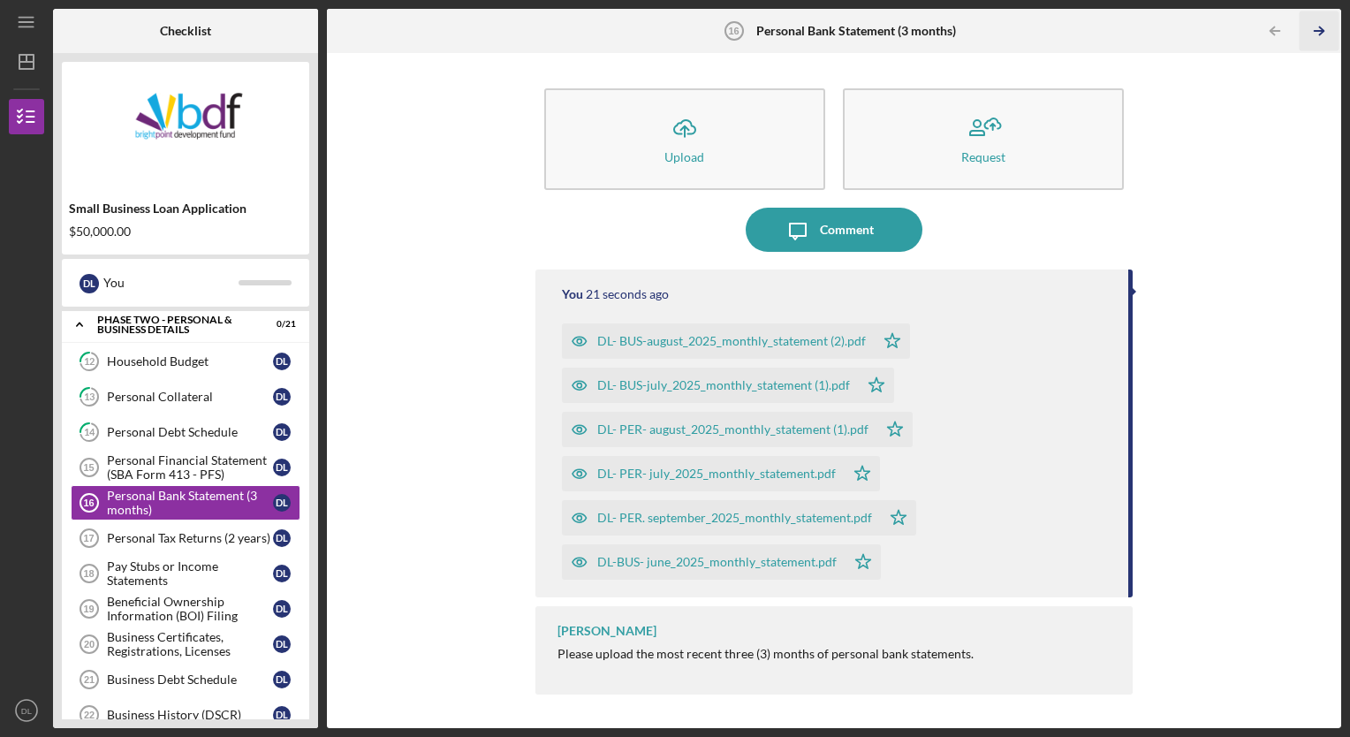
click at [1328, 23] on icon "Icon/Table Pagination Arrow" at bounding box center [1319, 31] width 40 height 40
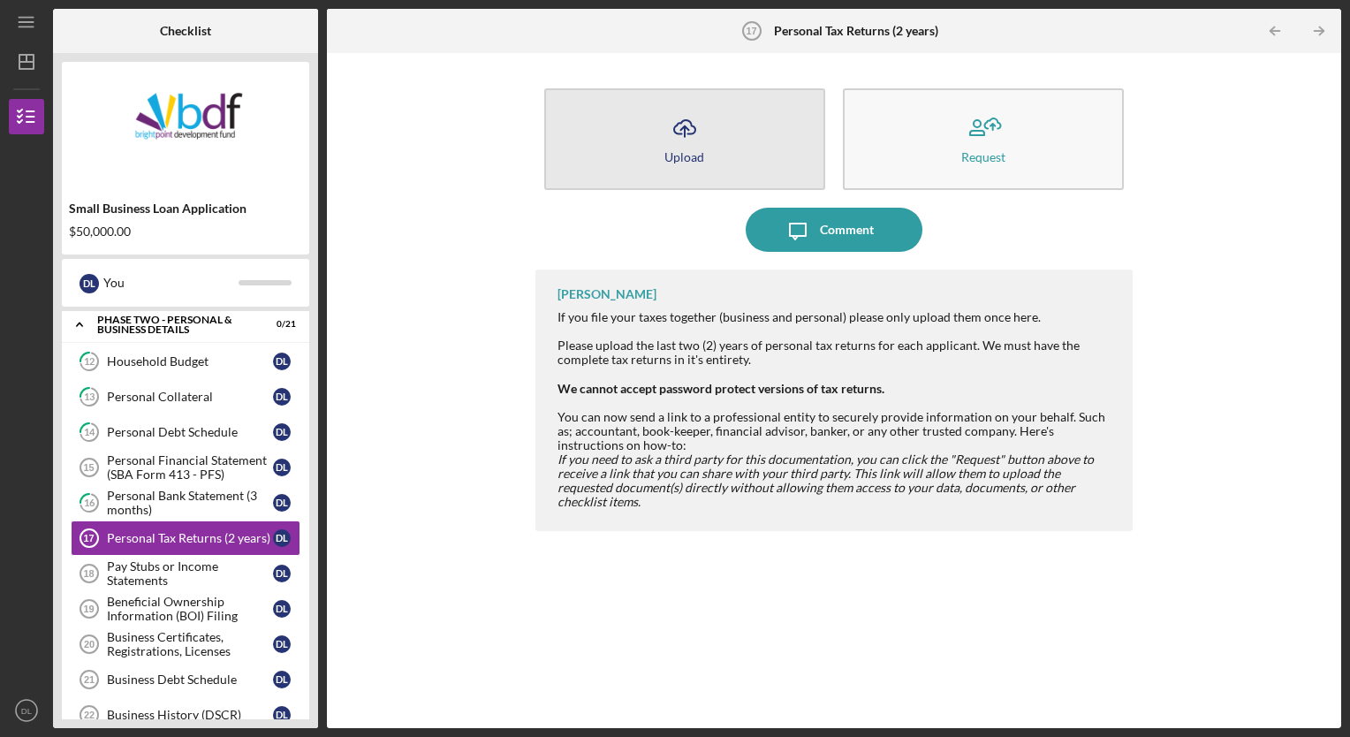
click at [666, 145] on icon "Icon/Upload" at bounding box center [684, 128] width 44 height 44
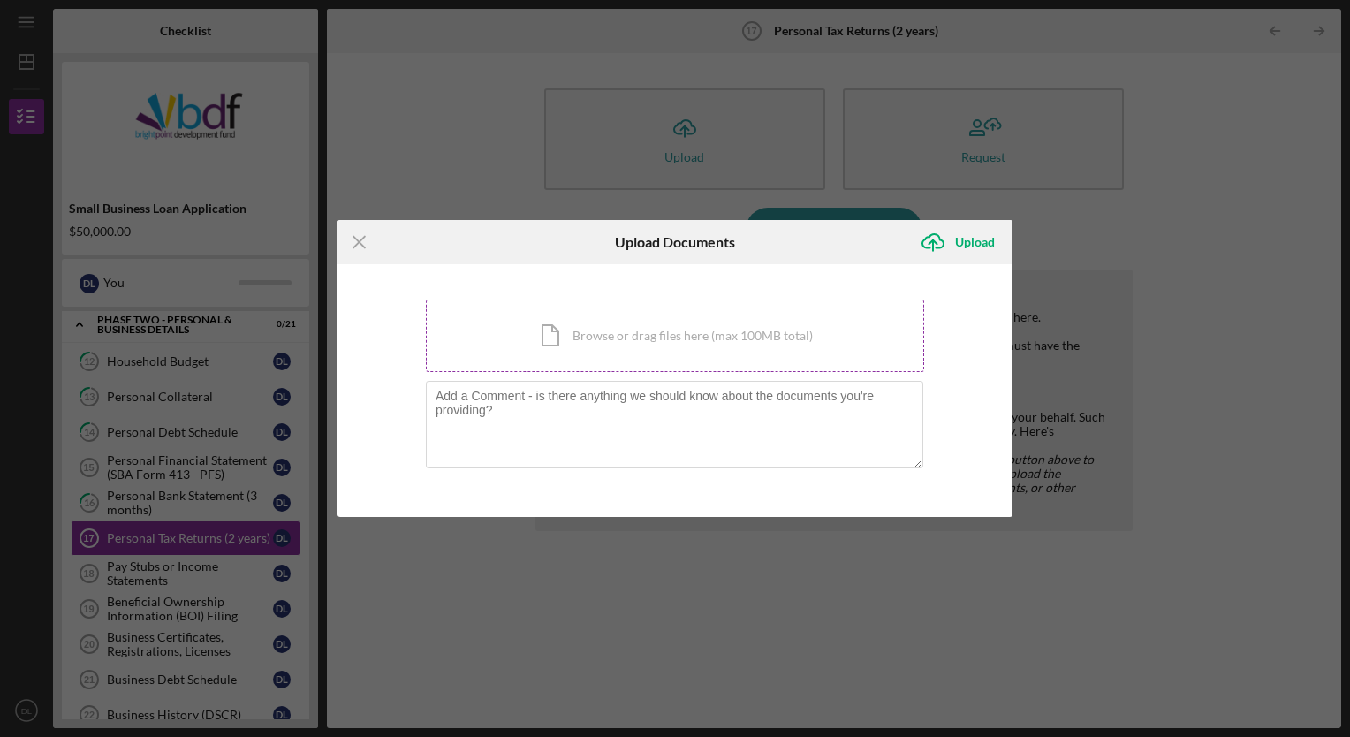
click at [523, 344] on div "Icon/Document Browse or drag files here (max 100MB total) Tap to choose files o…" at bounding box center [675, 335] width 498 height 72
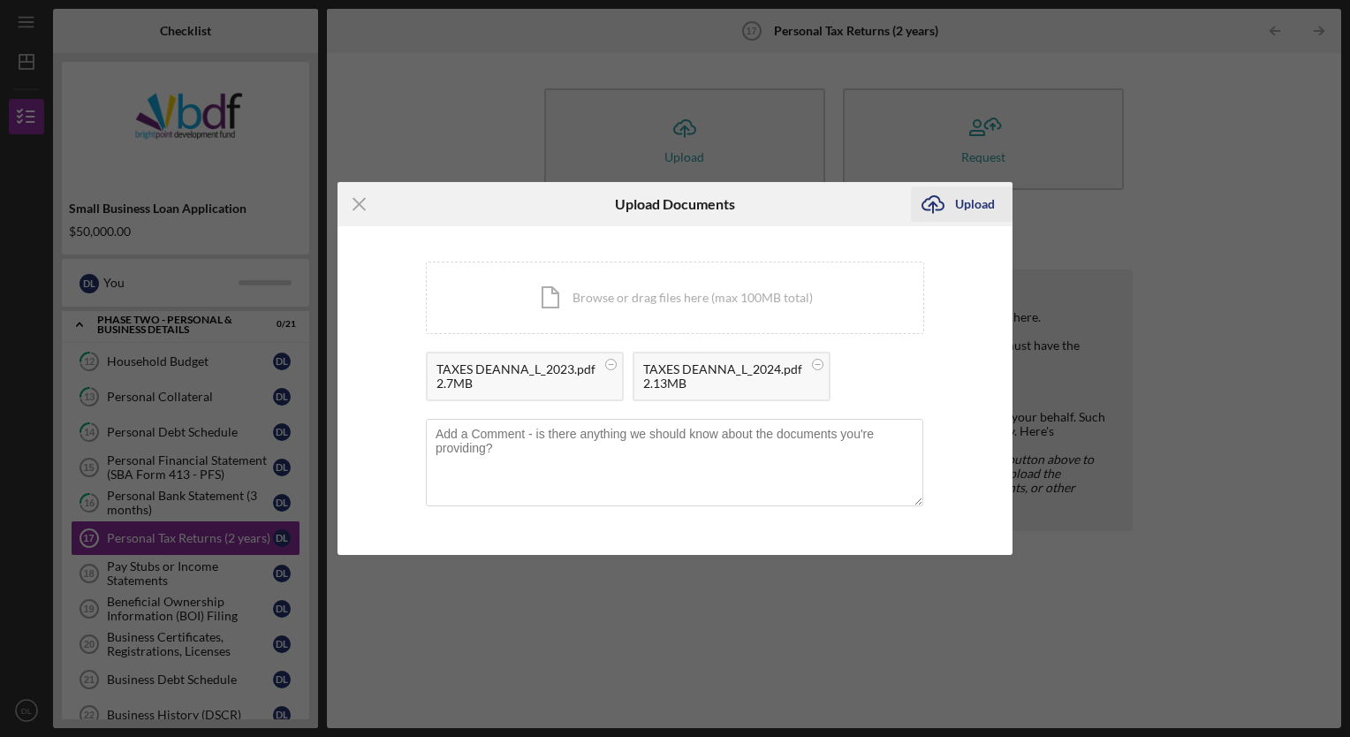
click at [959, 203] on div "Upload" at bounding box center [975, 203] width 40 height 35
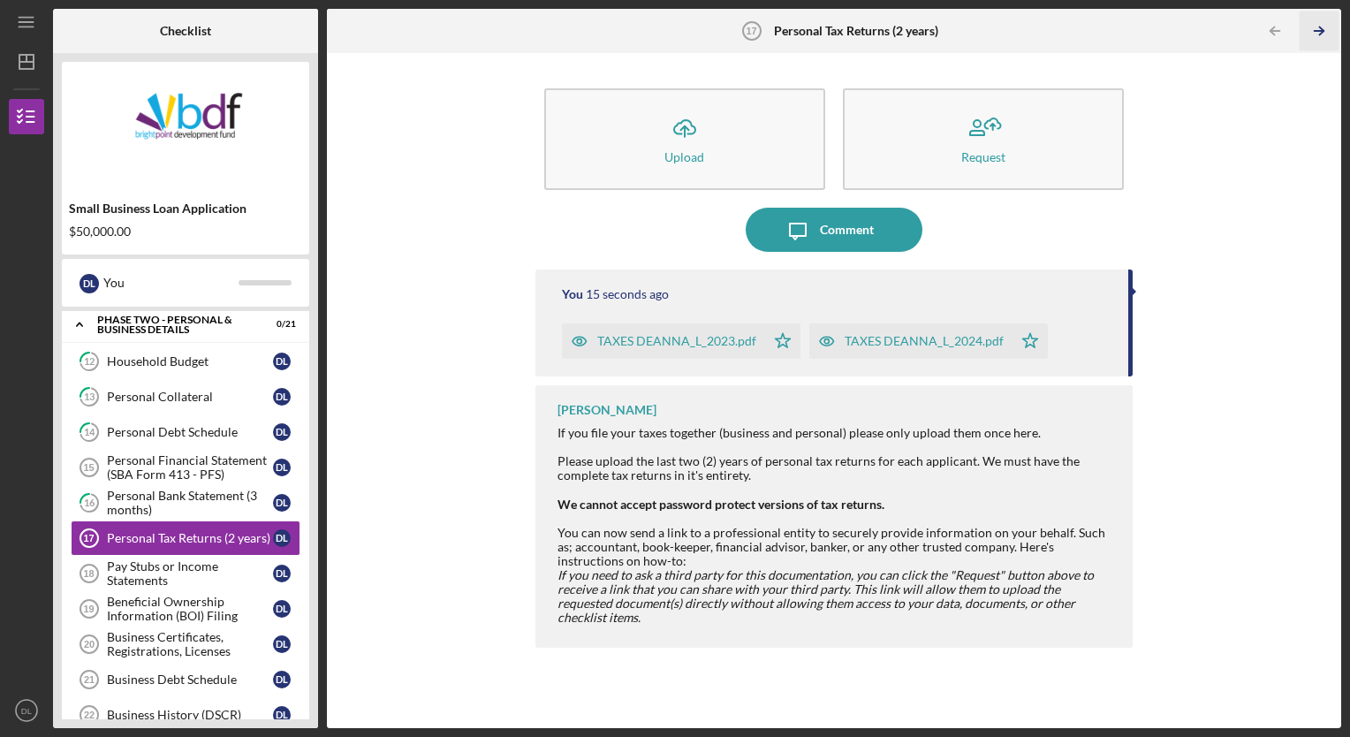
click at [1317, 26] on icon "Icon/Table Pagination Arrow" at bounding box center [1319, 31] width 40 height 40
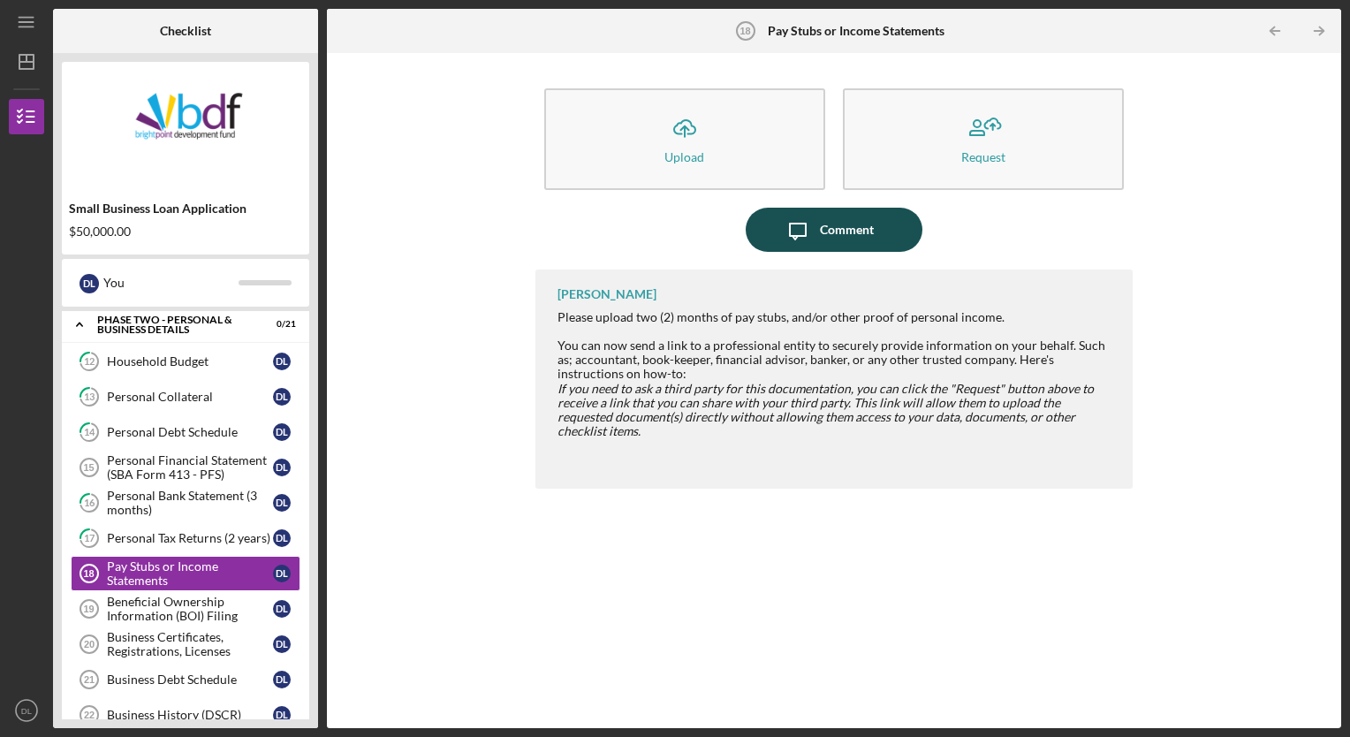
click at [813, 225] on icon "Icon/Message" at bounding box center [798, 230] width 44 height 44
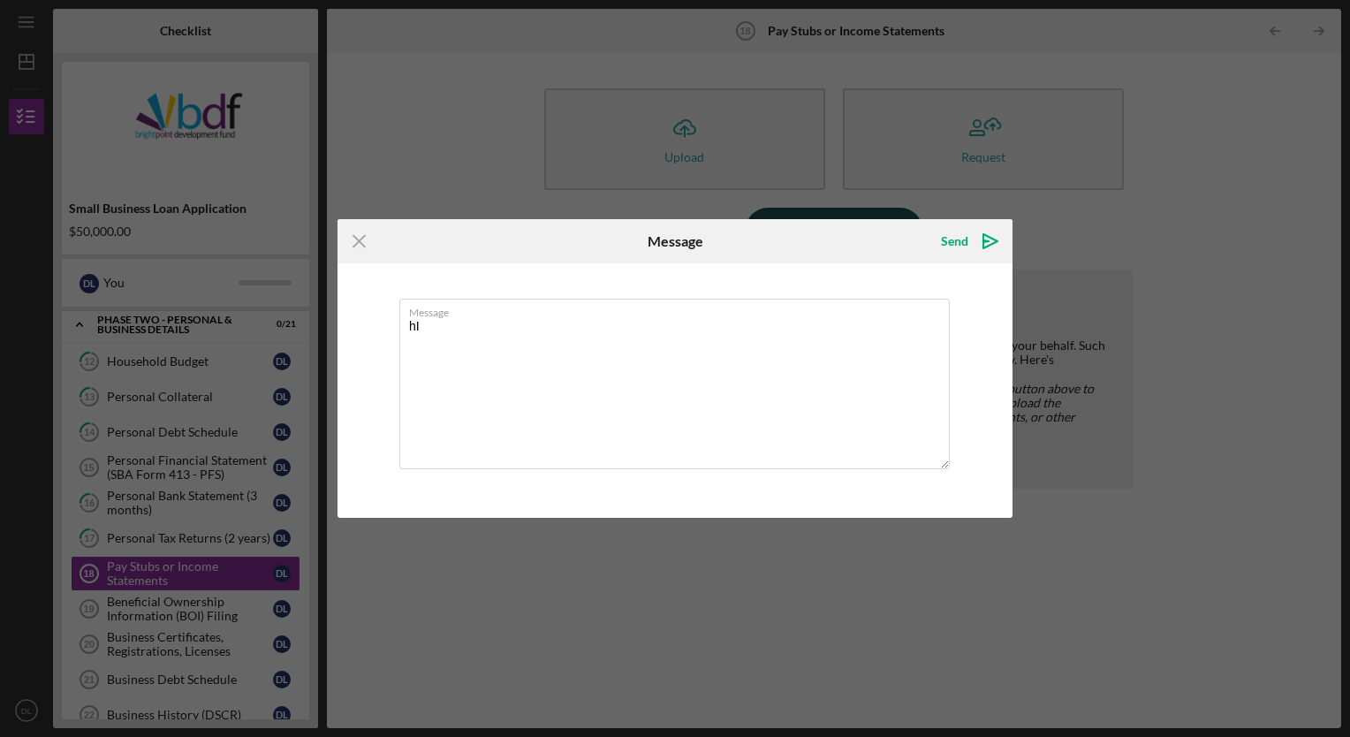
type textarea "h"
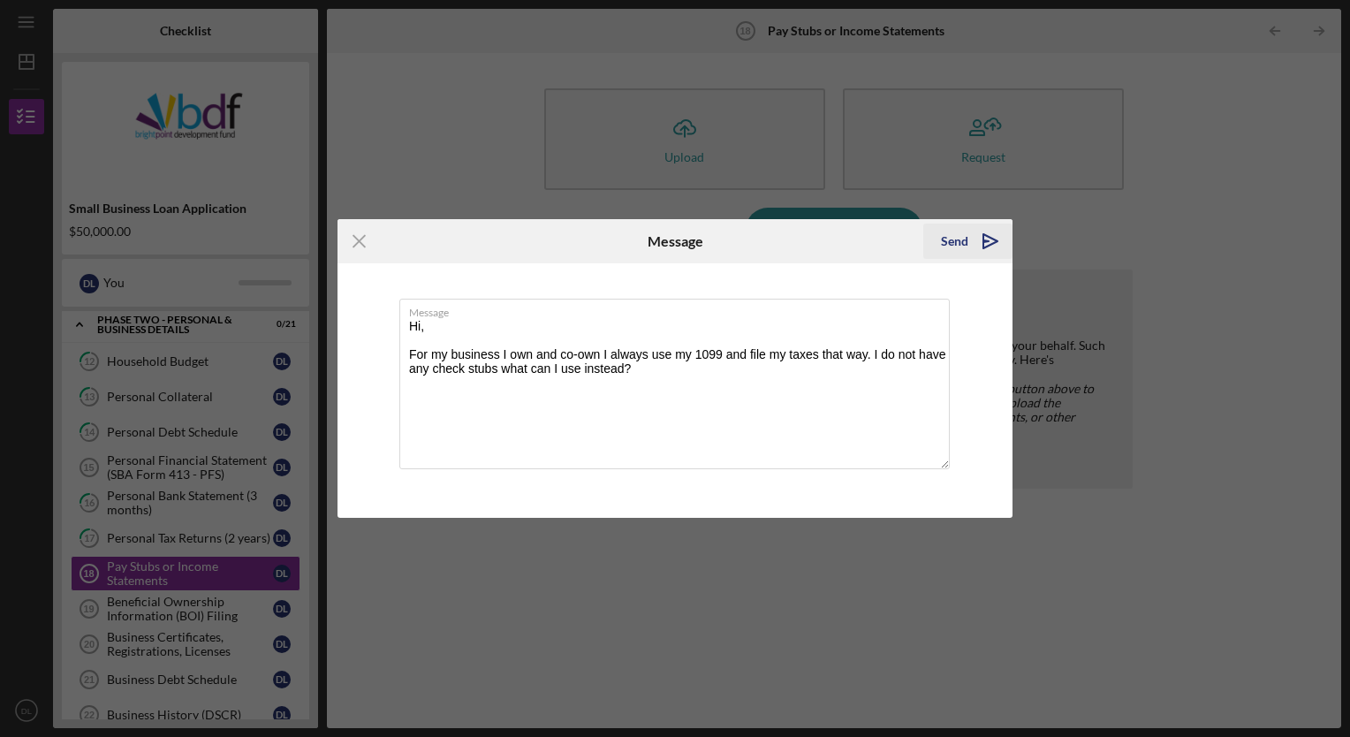
type textarea "Hi, For my business I own and co-own I always use my 1099 and file my taxes tha…"
click at [973, 238] on icon "Icon/icon-invite-send" at bounding box center [990, 241] width 44 height 44
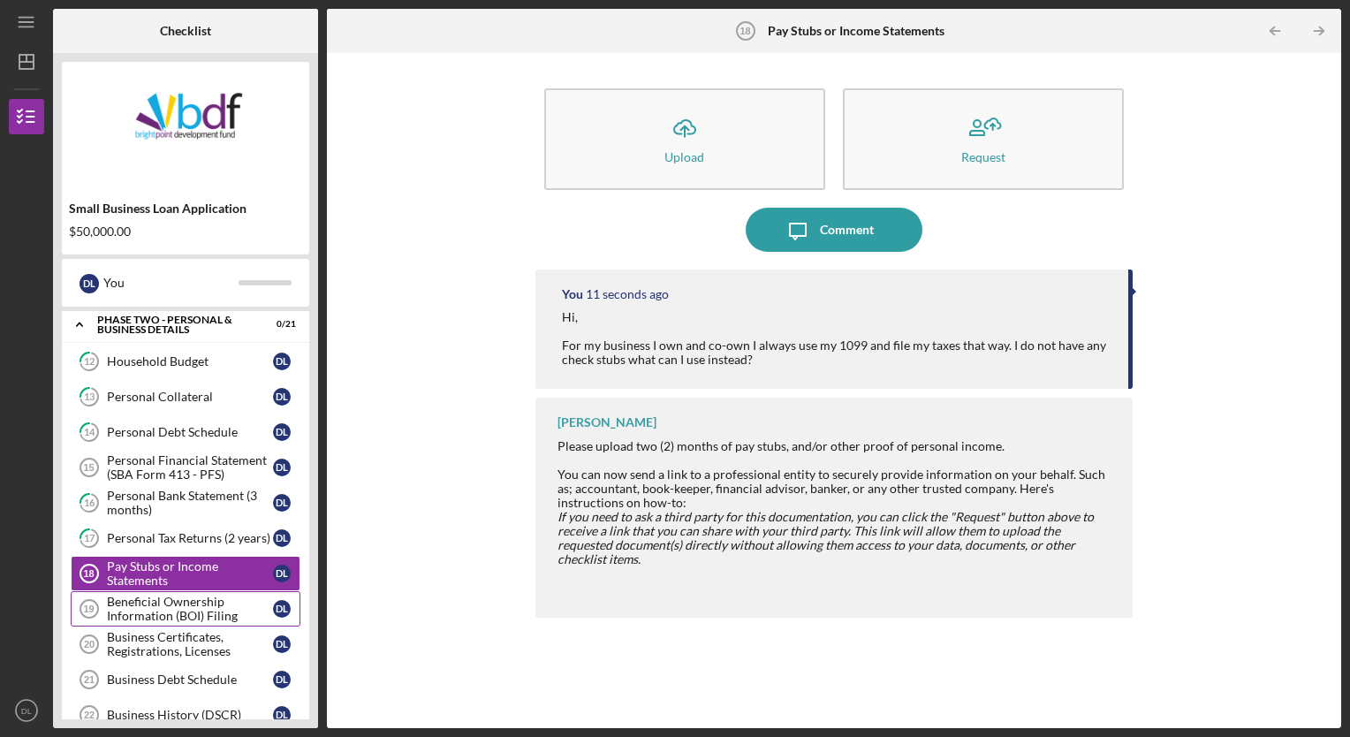
click at [120, 598] on div "Beneficial Ownership Information (BOI) Filing" at bounding box center [190, 608] width 166 height 28
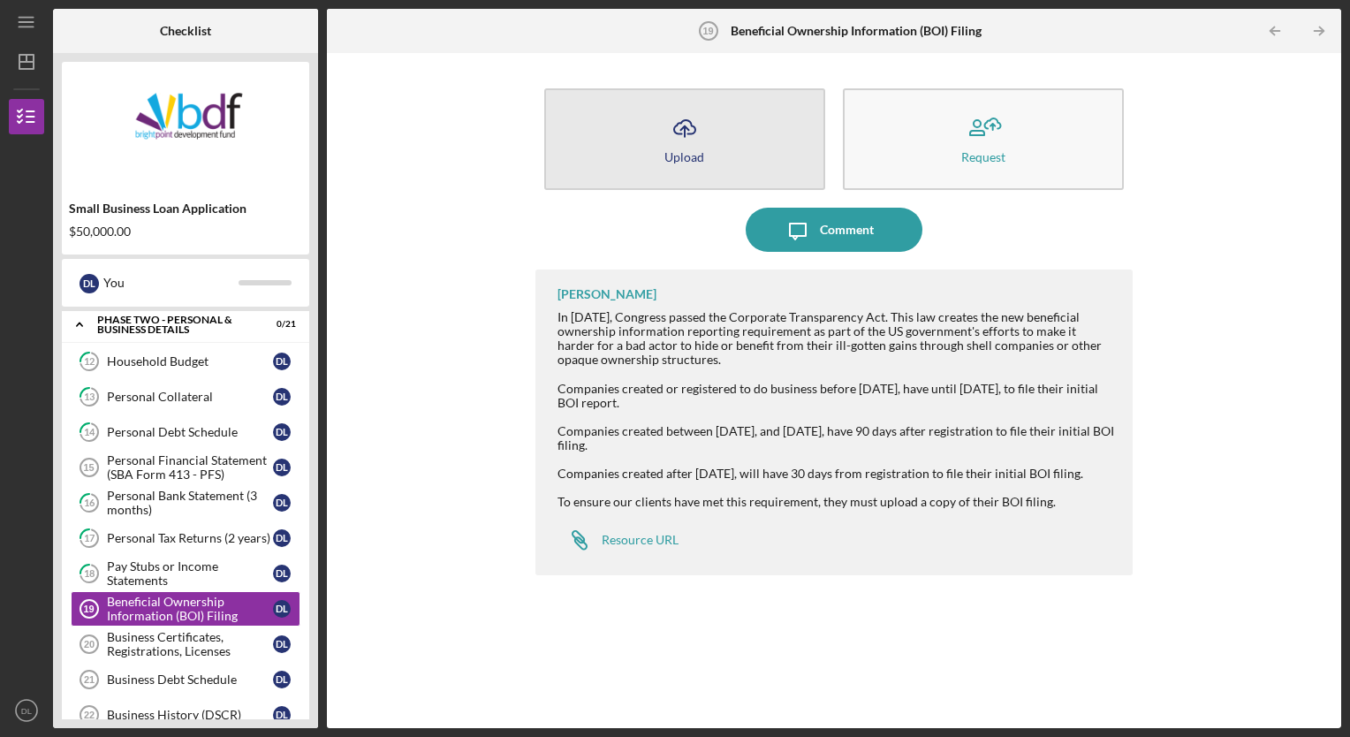
click at [702, 131] on icon "Icon/Upload" at bounding box center [684, 128] width 44 height 44
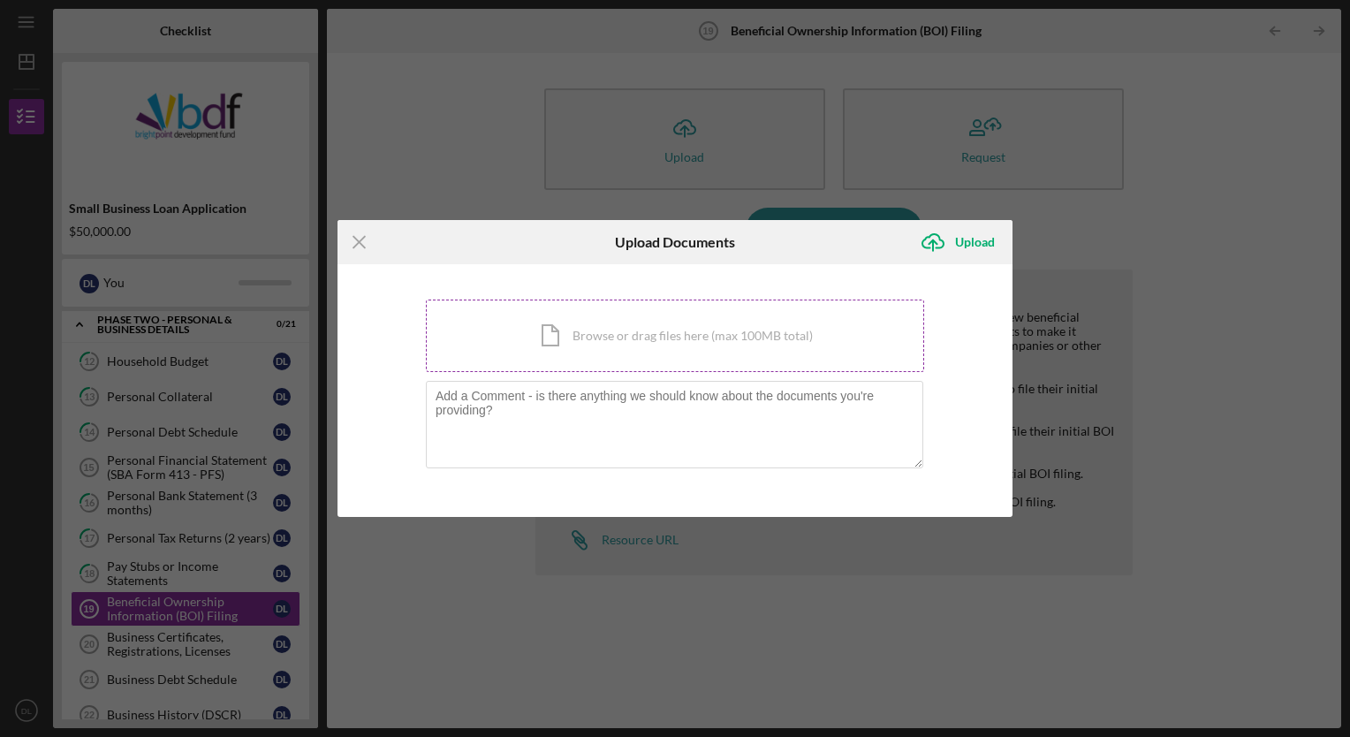
click at [517, 335] on div "Icon/Document Browse or drag files here (max 100MB total) Tap to choose files o…" at bounding box center [675, 335] width 498 height 72
click at [360, 235] on icon "Icon/Menu Close" at bounding box center [359, 242] width 44 height 44
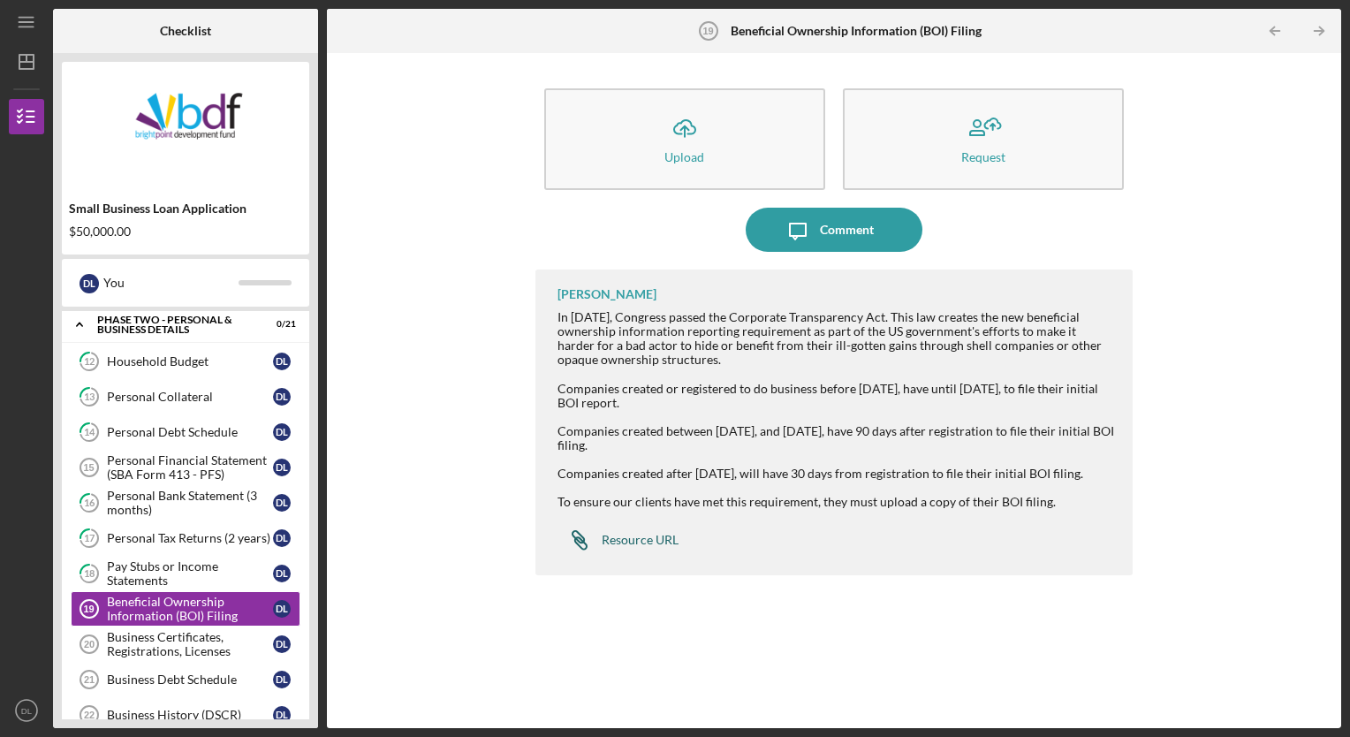
click at [603, 546] on div "Resource URL" at bounding box center [640, 540] width 77 height 14
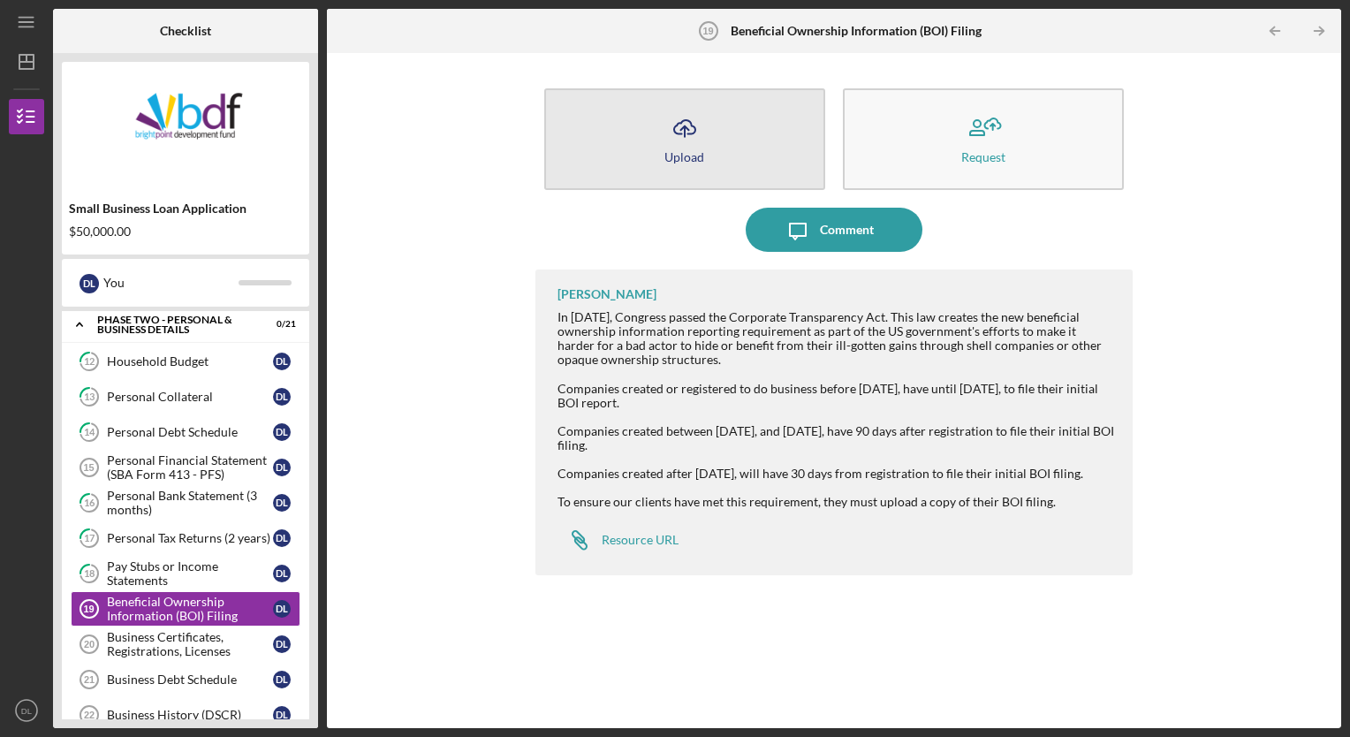
click at [645, 154] on button "Icon/Upload Upload" at bounding box center [684, 139] width 281 height 102
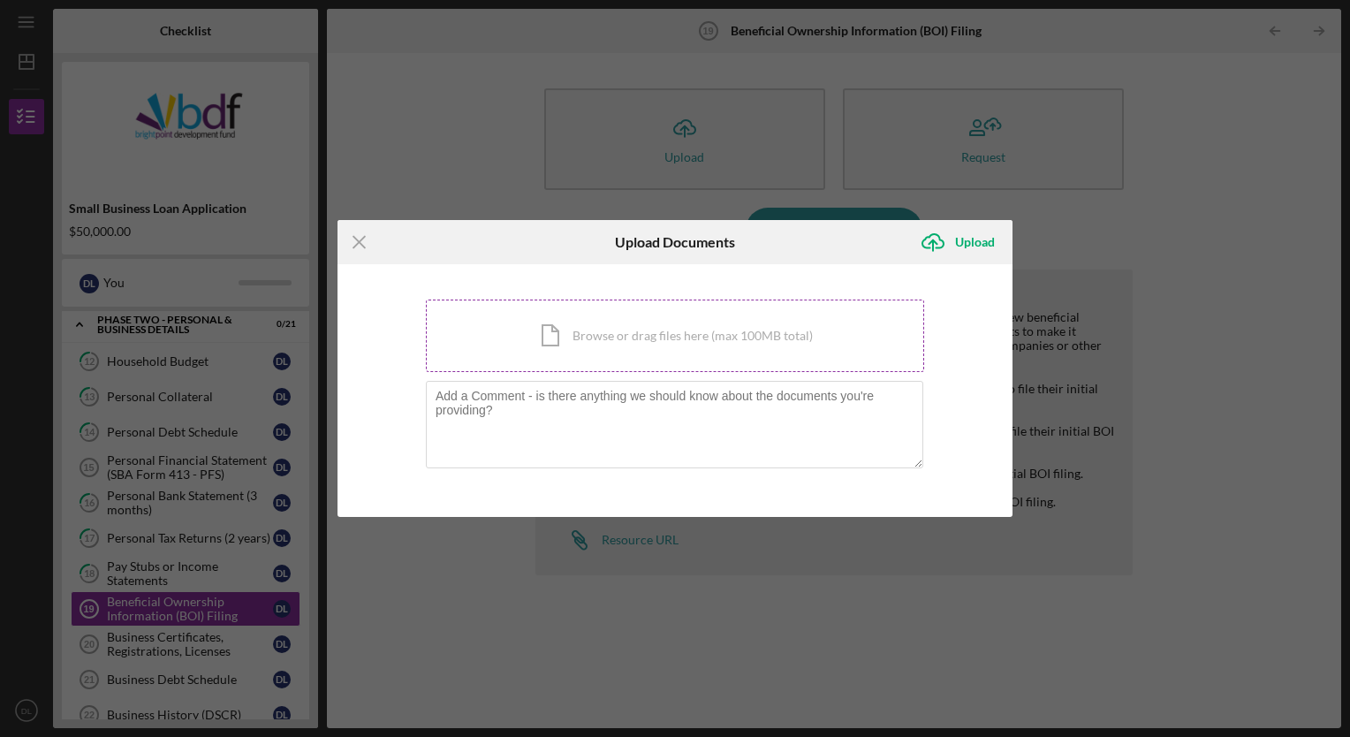
click at [519, 335] on div "Icon/Document Browse or drag files here (max 100MB total) Tap to choose files o…" at bounding box center [675, 335] width 498 height 72
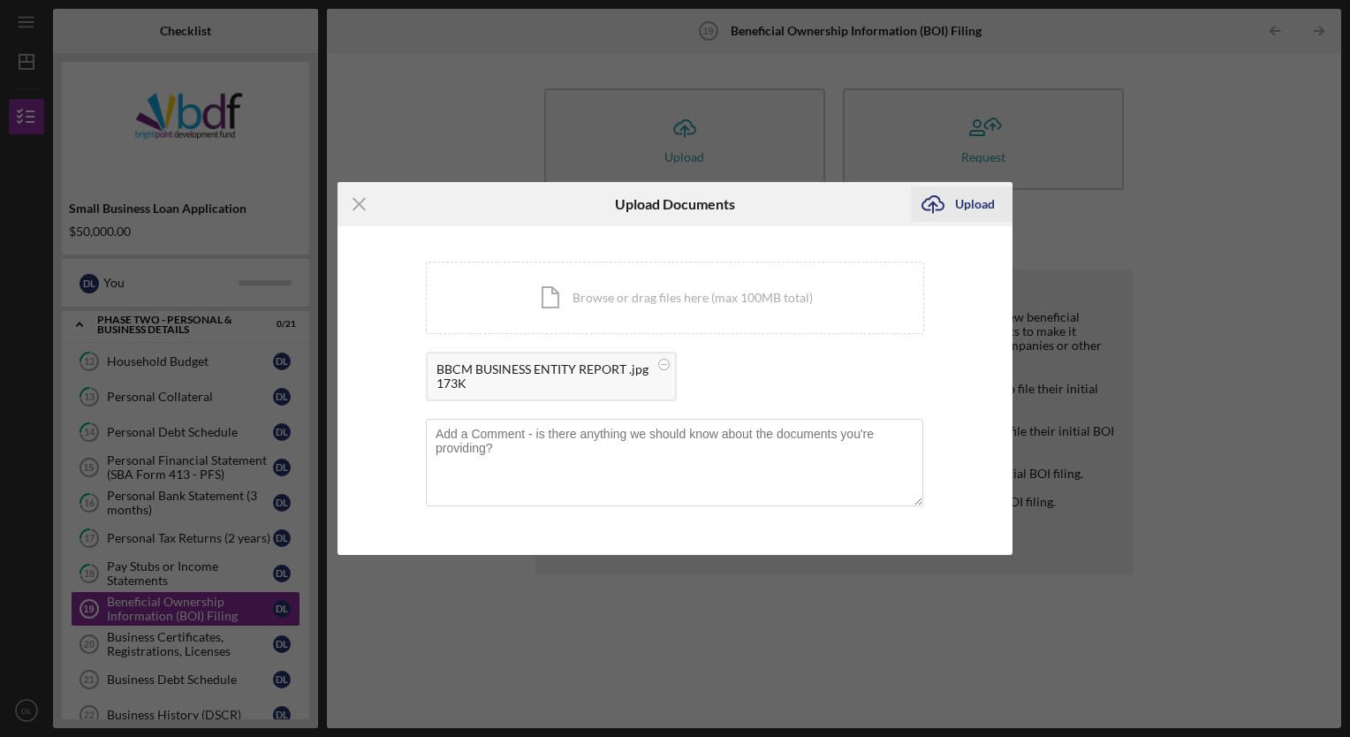
click at [963, 200] on div "Upload" at bounding box center [975, 203] width 40 height 35
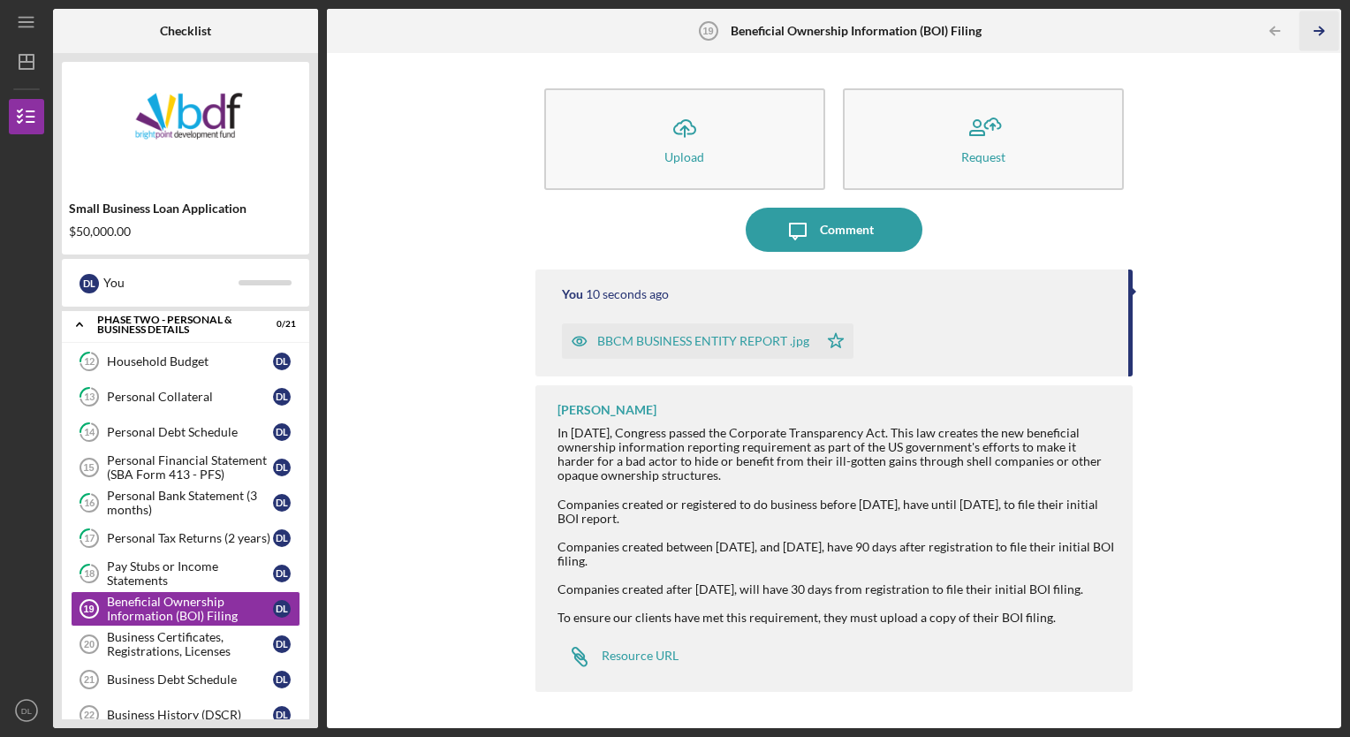
click at [1317, 30] on icon "Icon/Table Pagination Arrow" at bounding box center [1319, 31] width 40 height 40
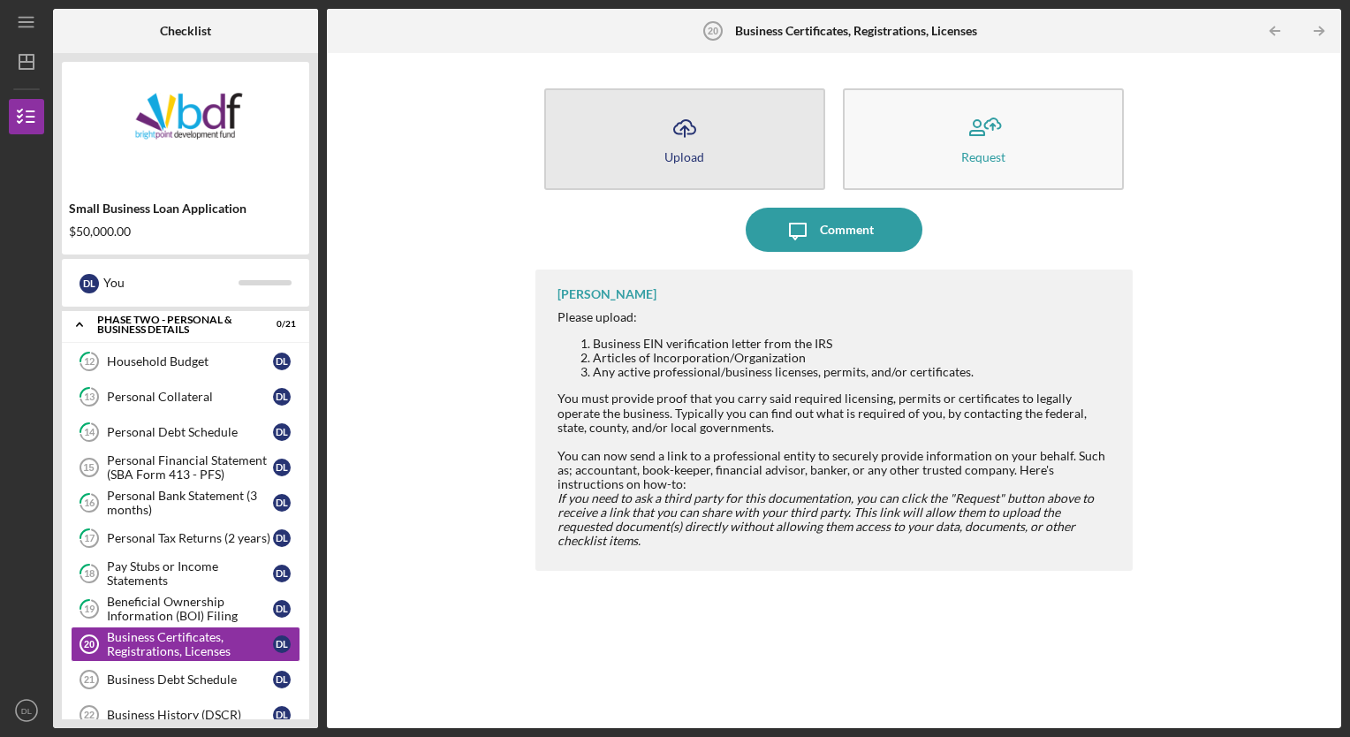
click at [666, 154] on div "Upload" at bounding box center [684, 156] width 40 height 13
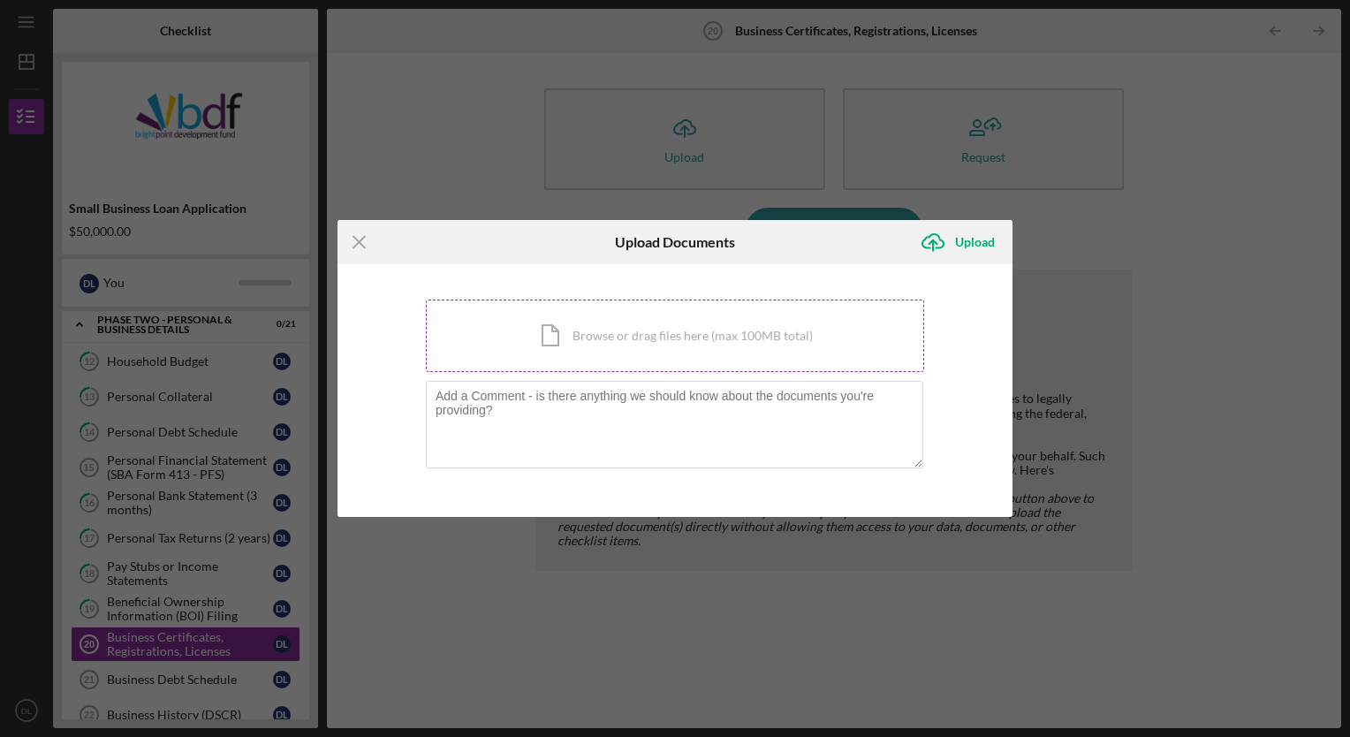
click at [518, 343] on div "Icon/Document Browse or drag files here (max 100MB total) Tap to choose files o…" at bounding box center [675, 335] width 498 height 72
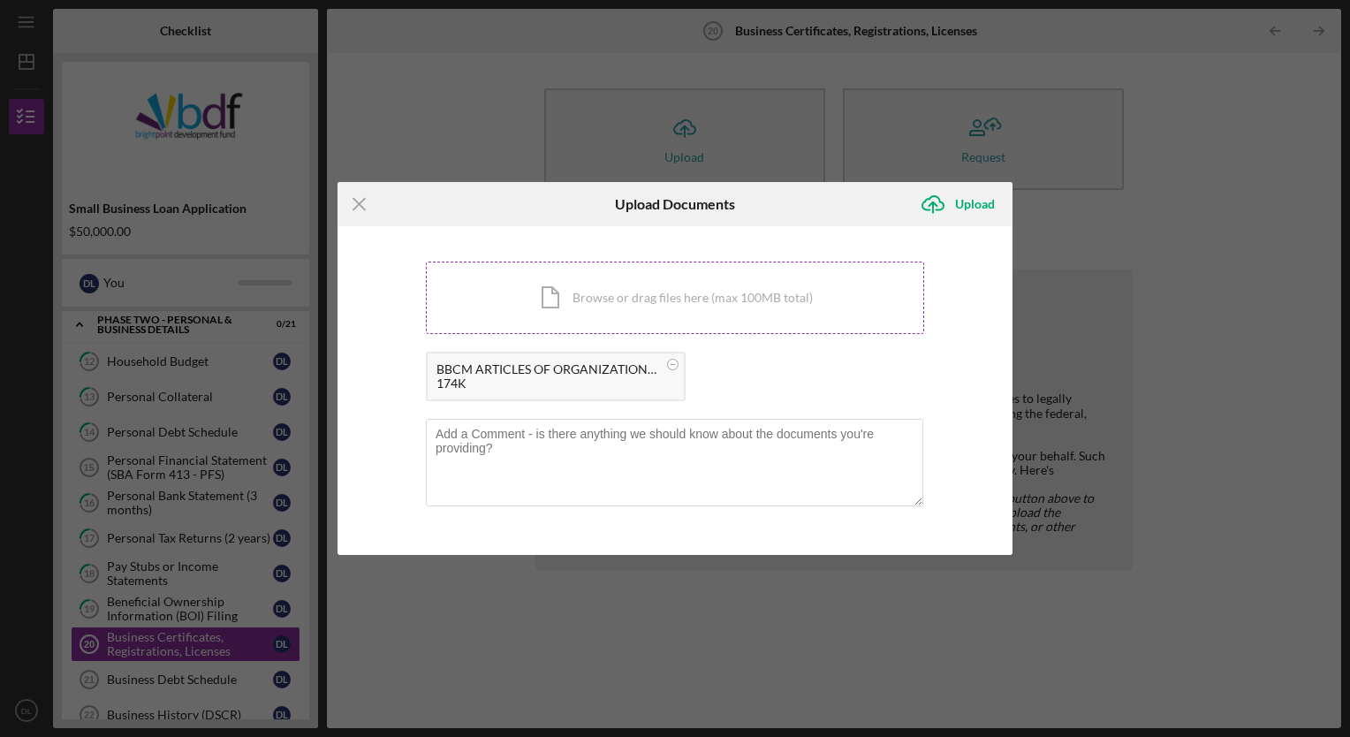
click at [570, 275] on div "Icon/Document Browse or drag files here (max 100MB total) Tap to choose files o…" at bounding box center [675, 297] width 498 height 72
click at [951, 202] on icon "Icon/Upload" at bounding box center [933, 204] width 44 height 44
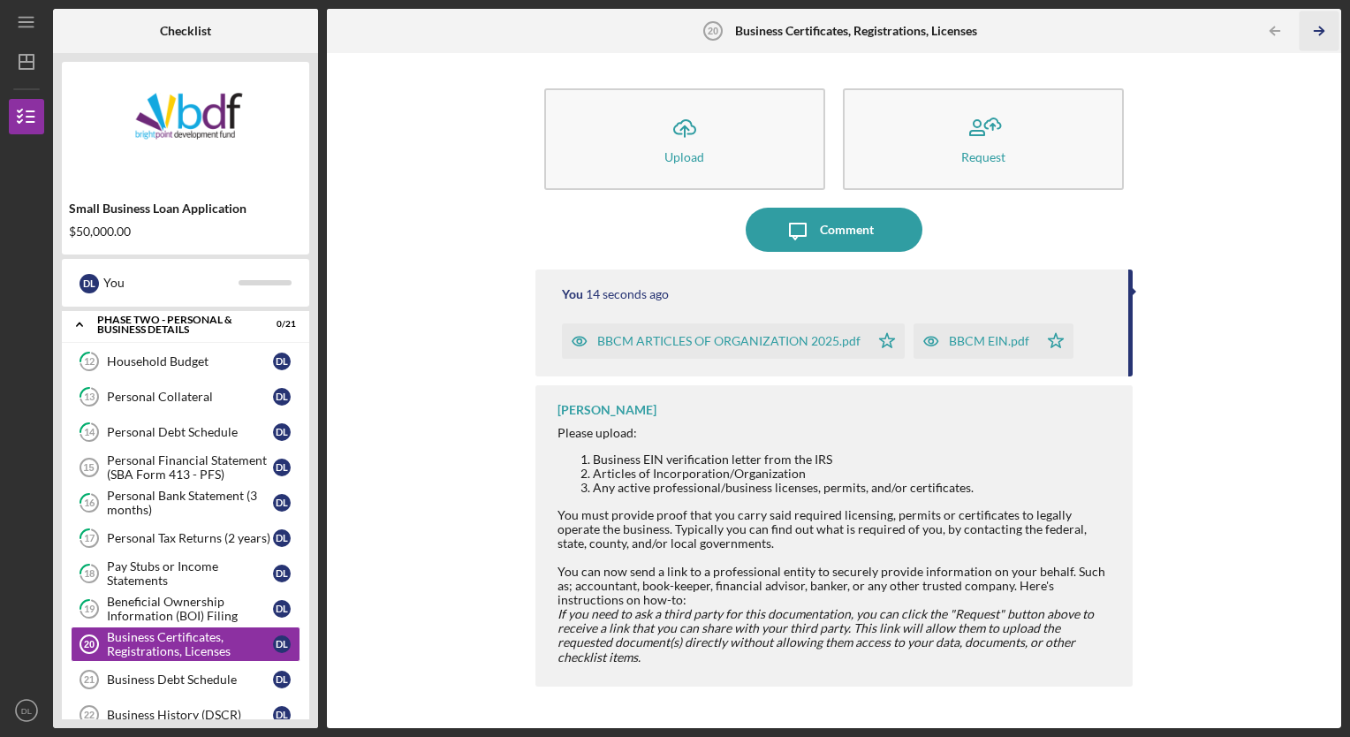
click at [1314, 34] on icon "Icon/Table Pagination Arrow" at bounding box center [1319, 31] width 40 height 40
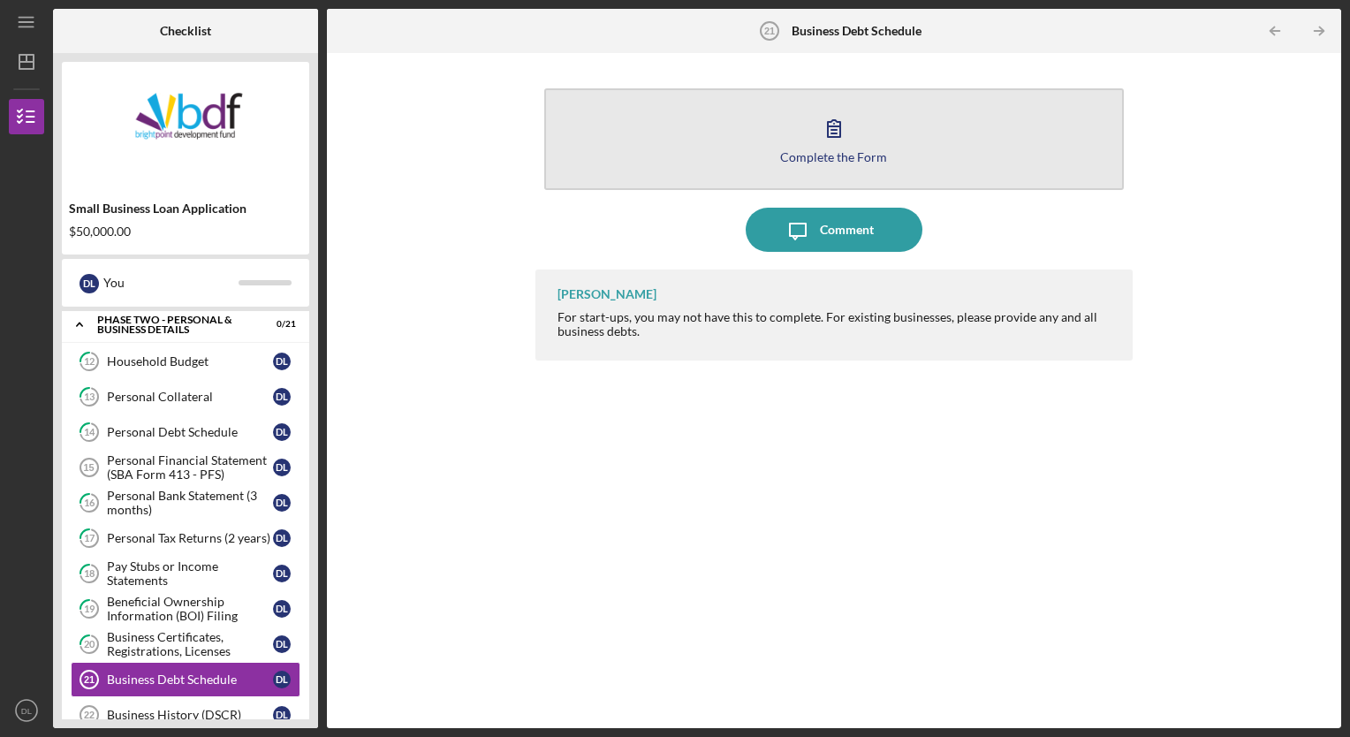
click at [738, 141] on button "Complete the Form Form" at bounding box center [834, 139] width 580 height 102
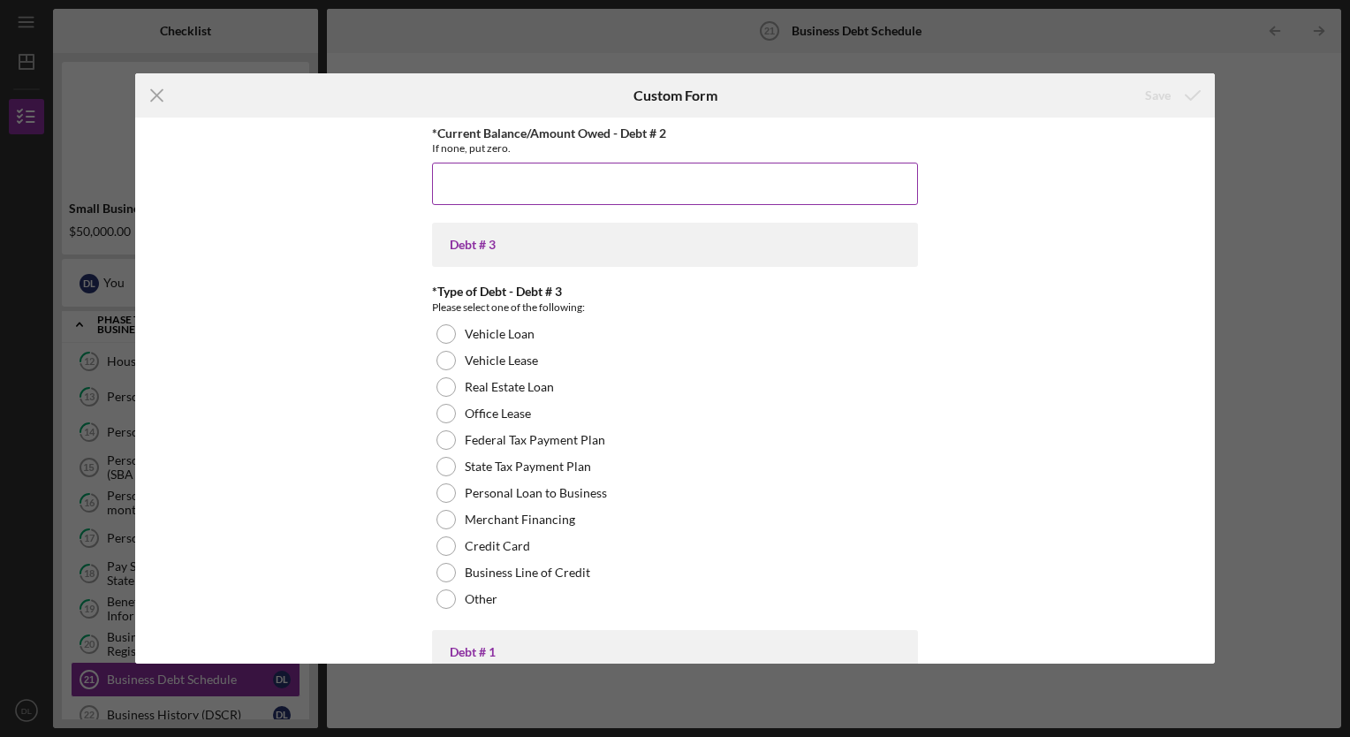
click at [456, 165] on input "*Current Balance/Amount Owed - Debt # 2" at bounding box center [675, 184] width 486 height 42
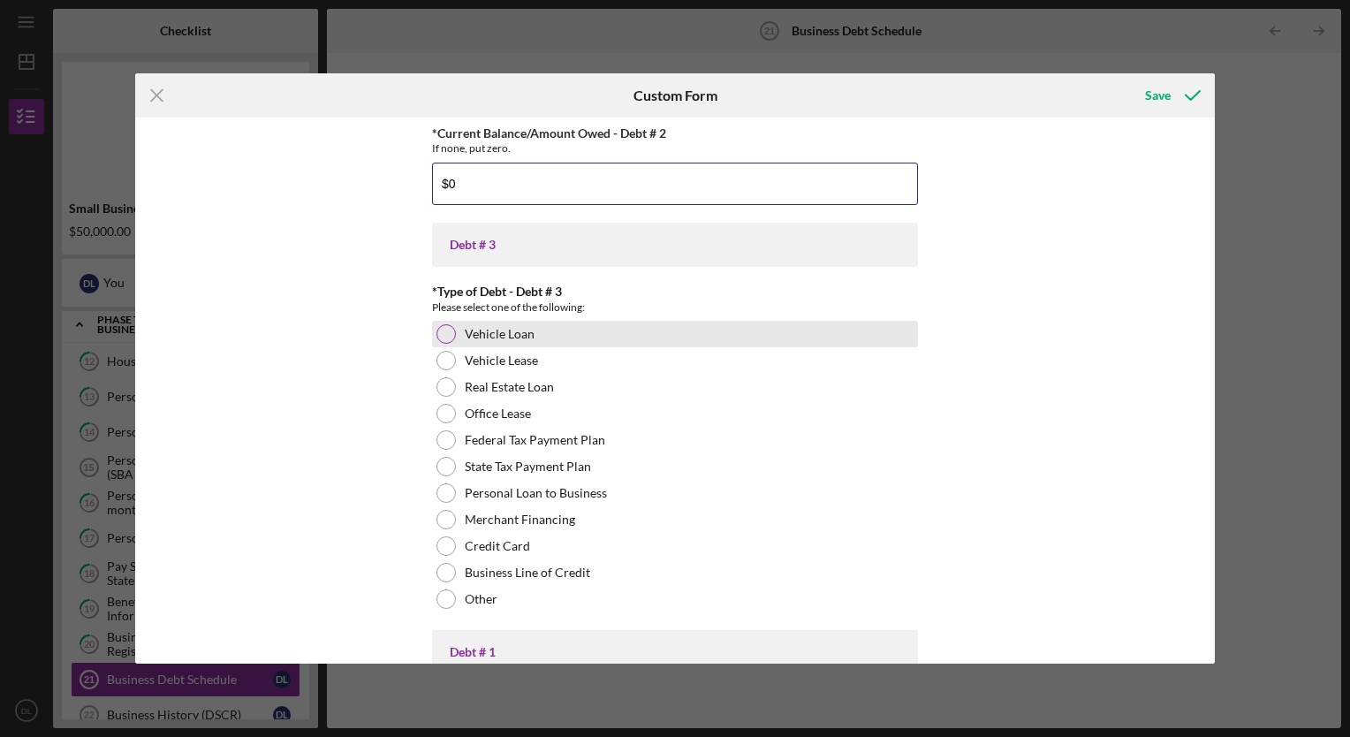
type input "$0"
click at [443, 331] on div at bounding box center [445, 333] width 19 height 19
click at [442, 332] on div at bounding box center [446, 333] width 9 height 9
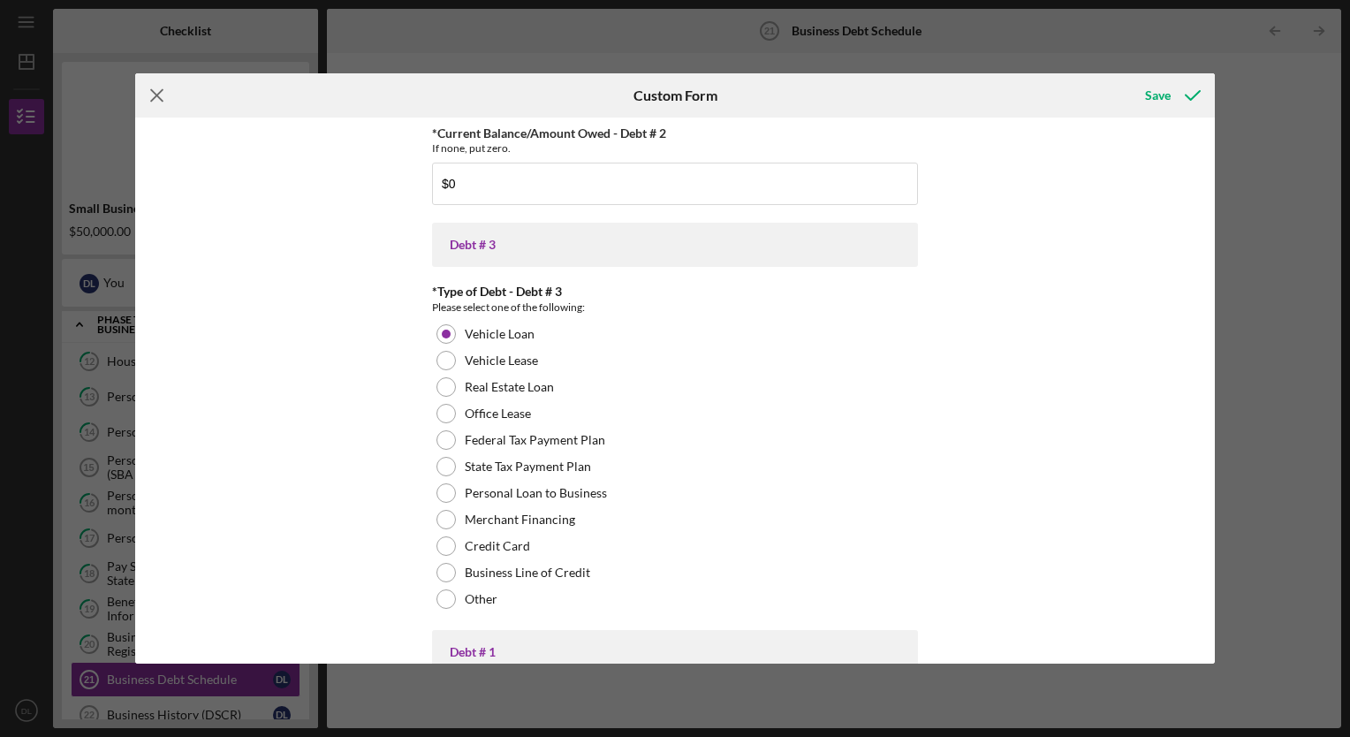
click at [147, 91] on icon "Icon/Menu Close" at bounding box center [157, 95] width 44 height 44
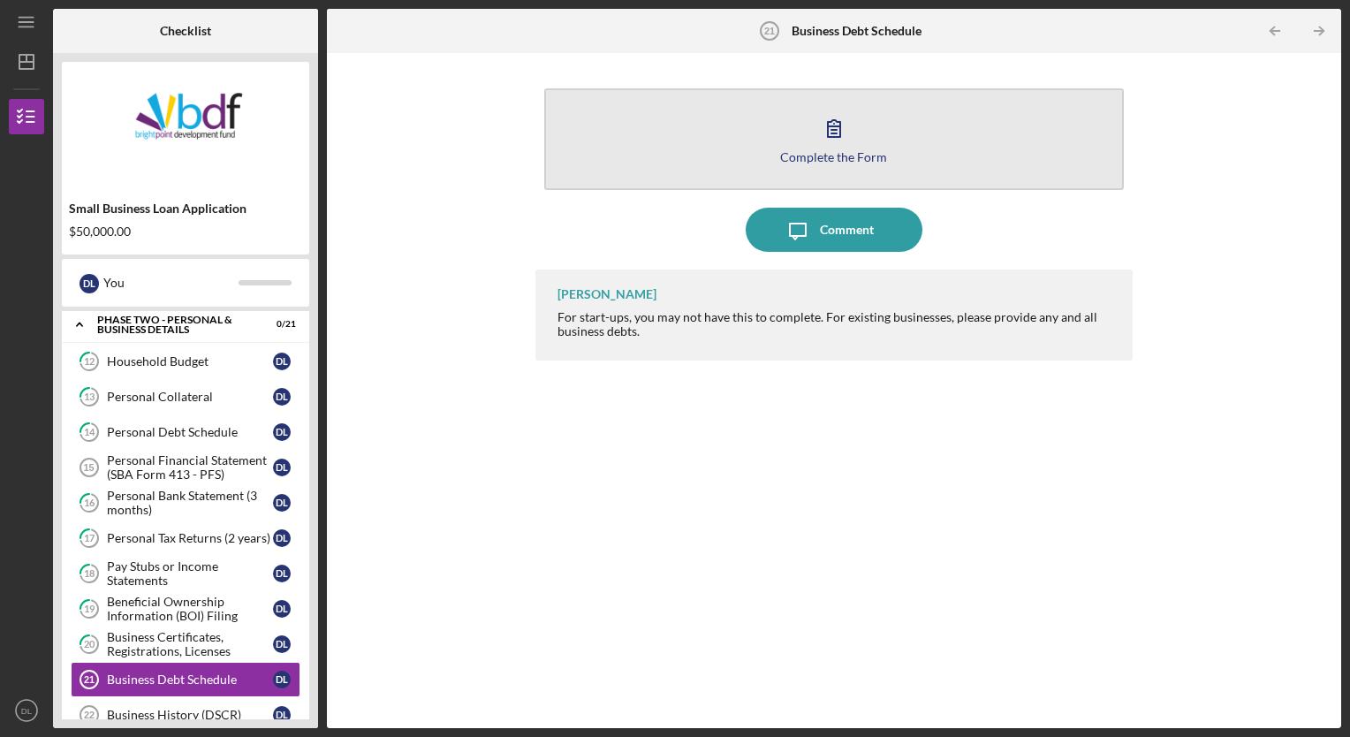
click at [689, 142] on button "Complete the Form Form" at bounding box center [834, 139] width 580 height 102
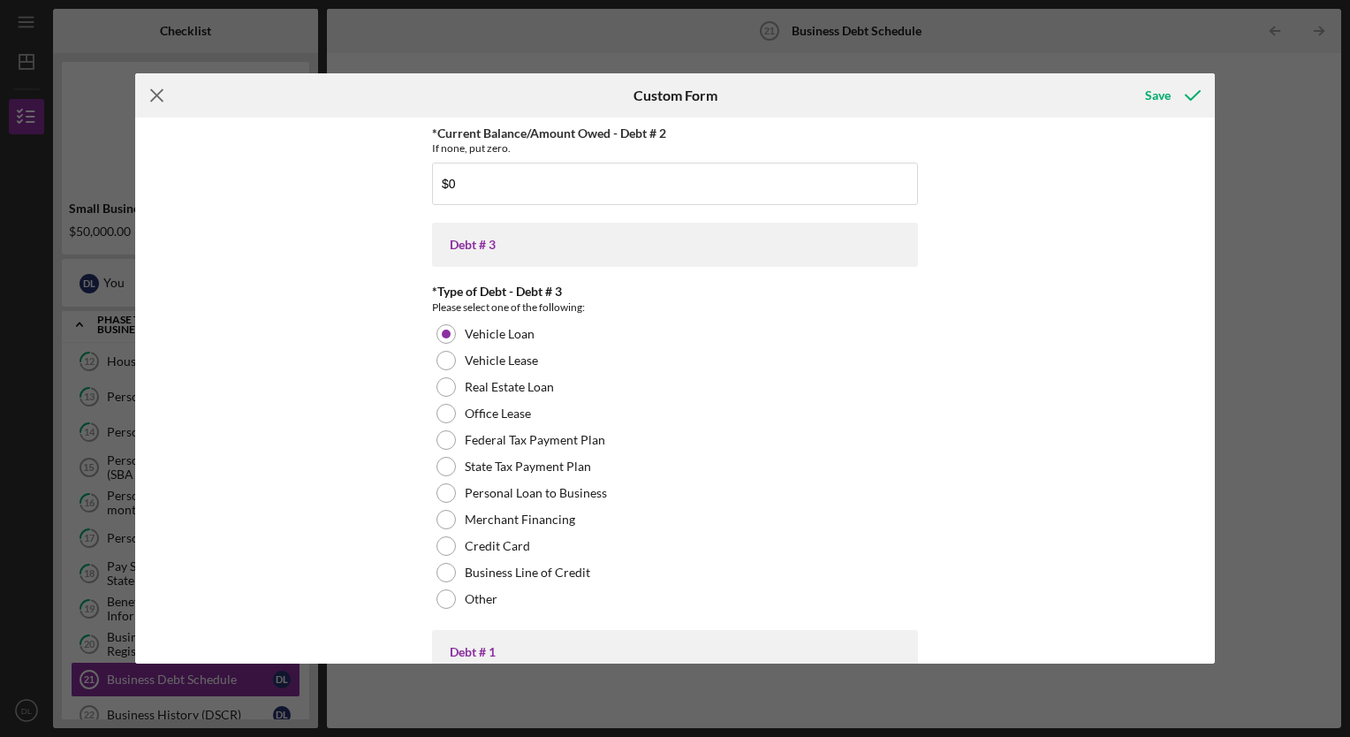
click at [162, 96] on icon "Icon/Menu Close" at bounding box center [157, 95] width 44 height 44
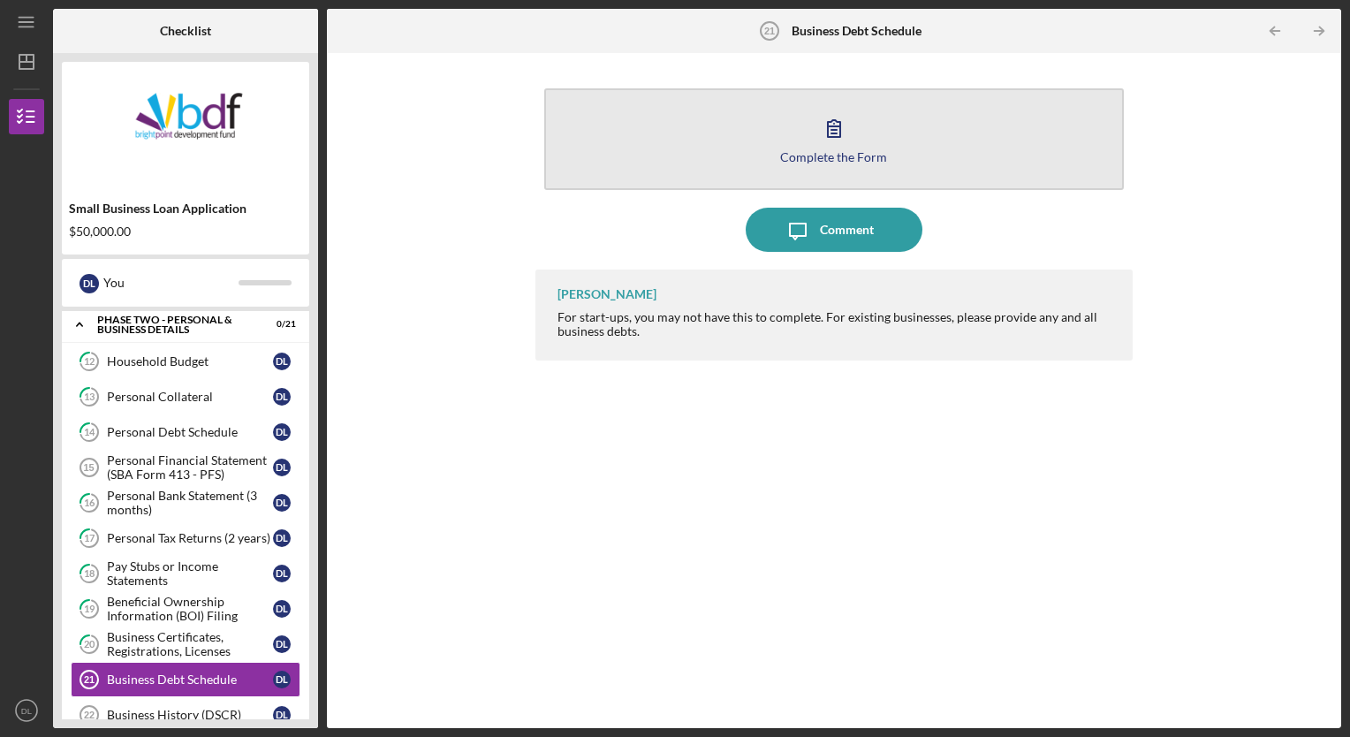
click at [617, 124] on button "Complete the Form Form" at bounding box center [834, 139] width 580 height 102
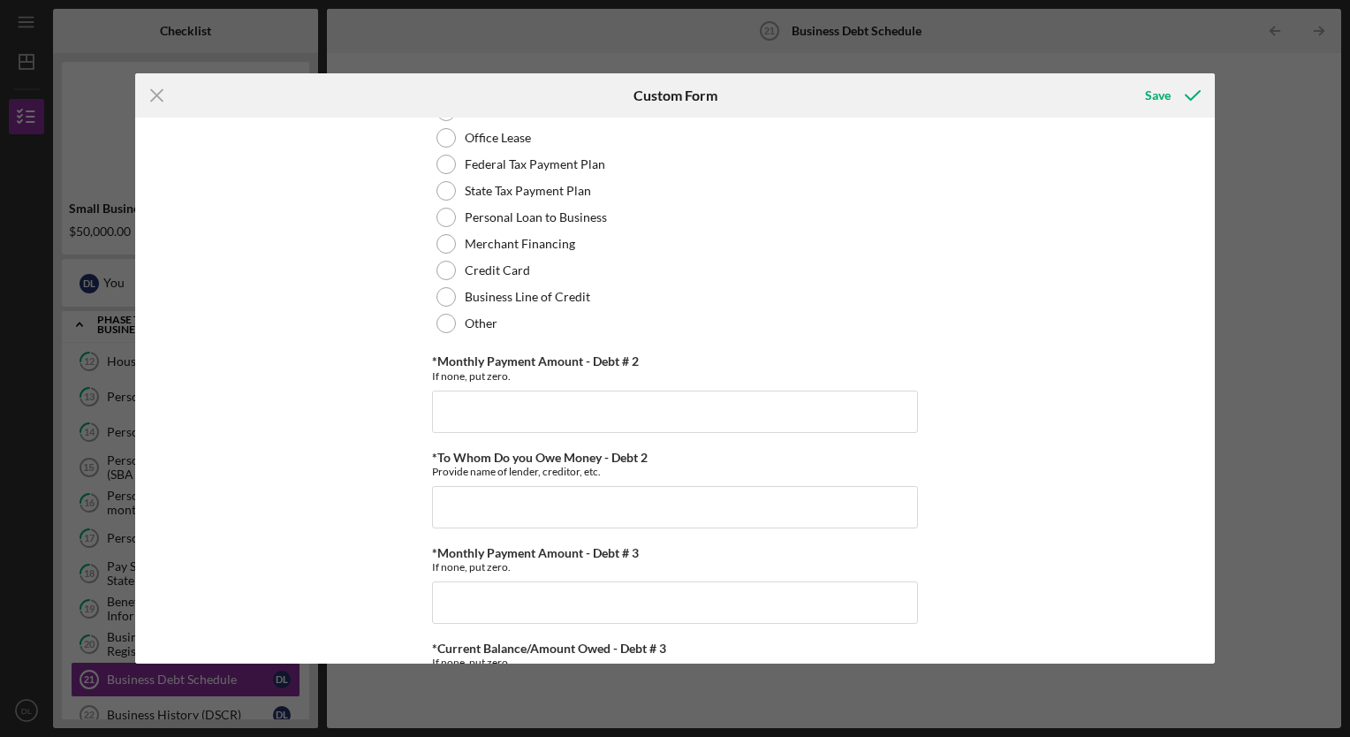
scroll to position [1551, 0]
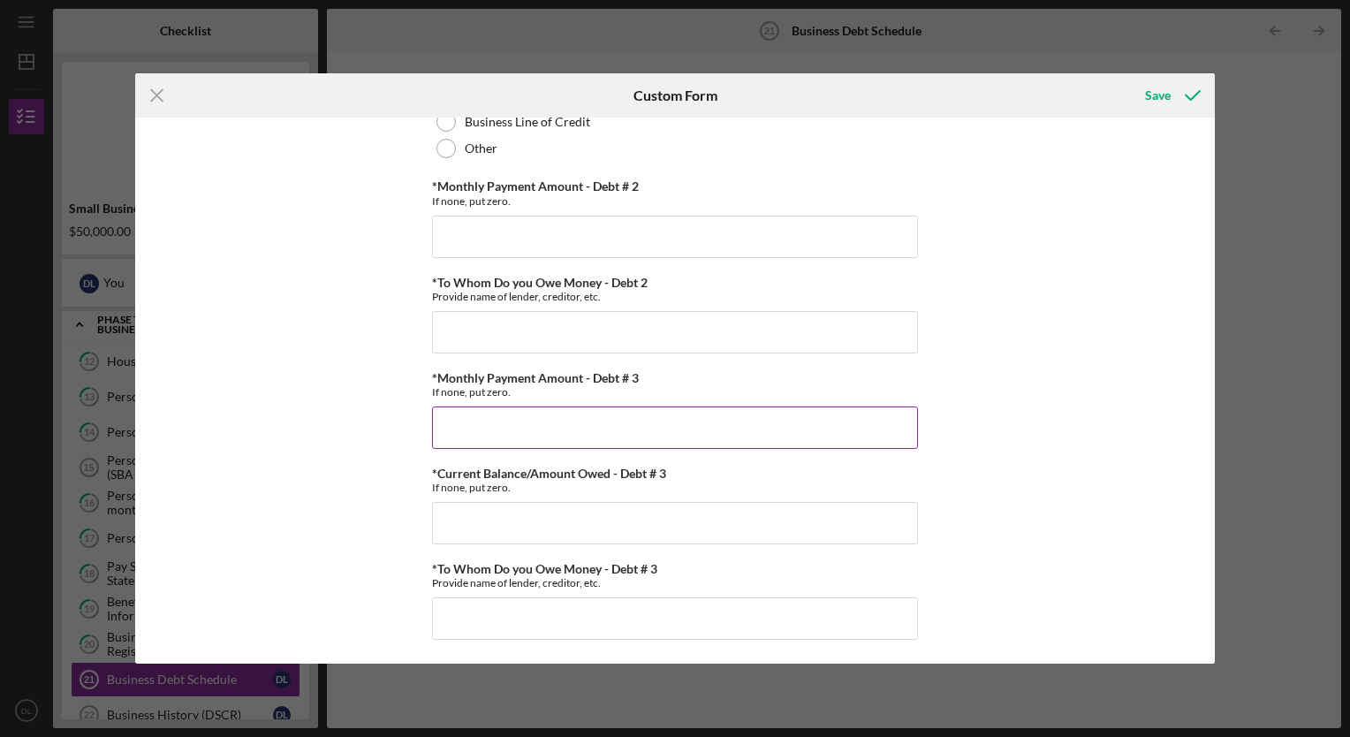
click at [493, 427] on input "*Monthly Payment Amount - Debt # 3" at bounding box center [675, 427] width 486 height 42
type input "$930"
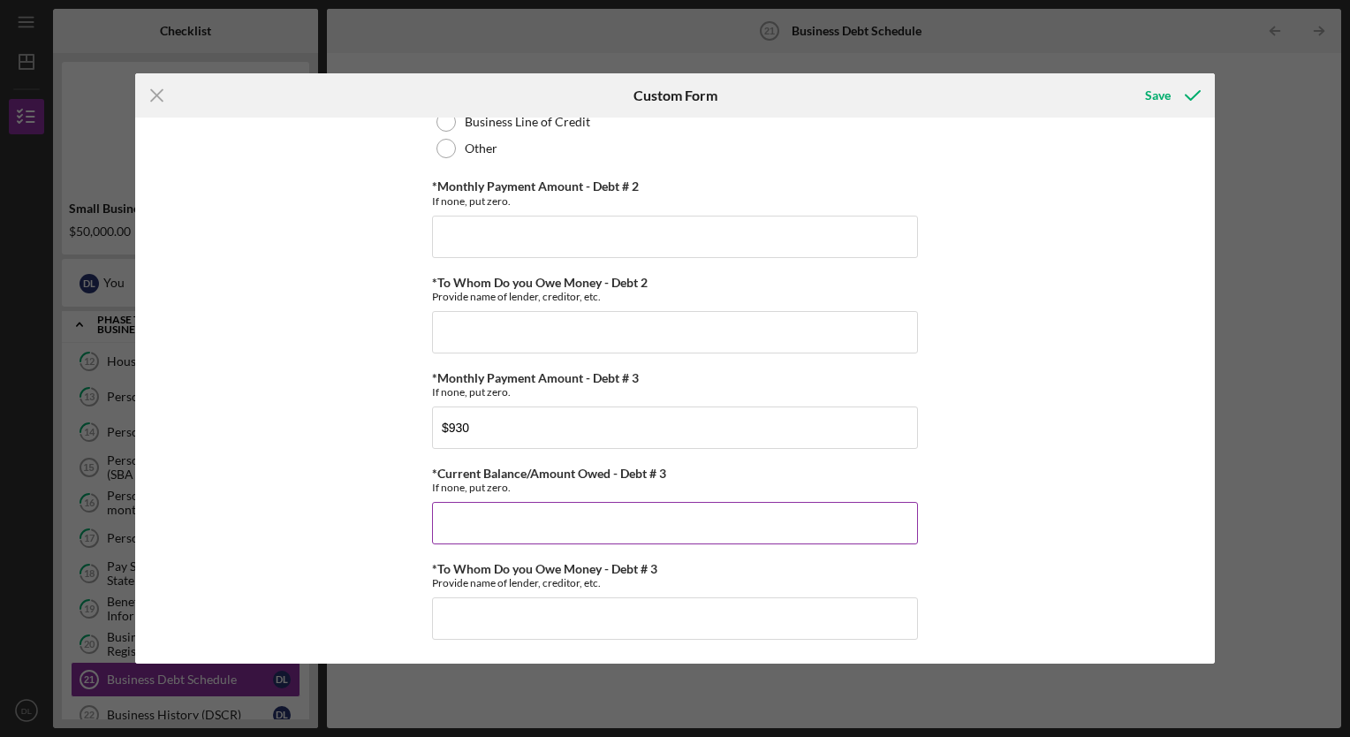
click at [526, 512] on input "*Current Balance/Amount Owed - Debt # 3" at bounding box center [675, 523] width 486 height 42
type input "$37,204"
click at [494, 624] on input "*To Whom Do you Owe Money - Debt # 3" at bounding box center [675, 618] width 486 height 42
type input "gm financial"
click at [1173, 93] on icon "submit" at bounding box center [1192, 95] width 44 height 44
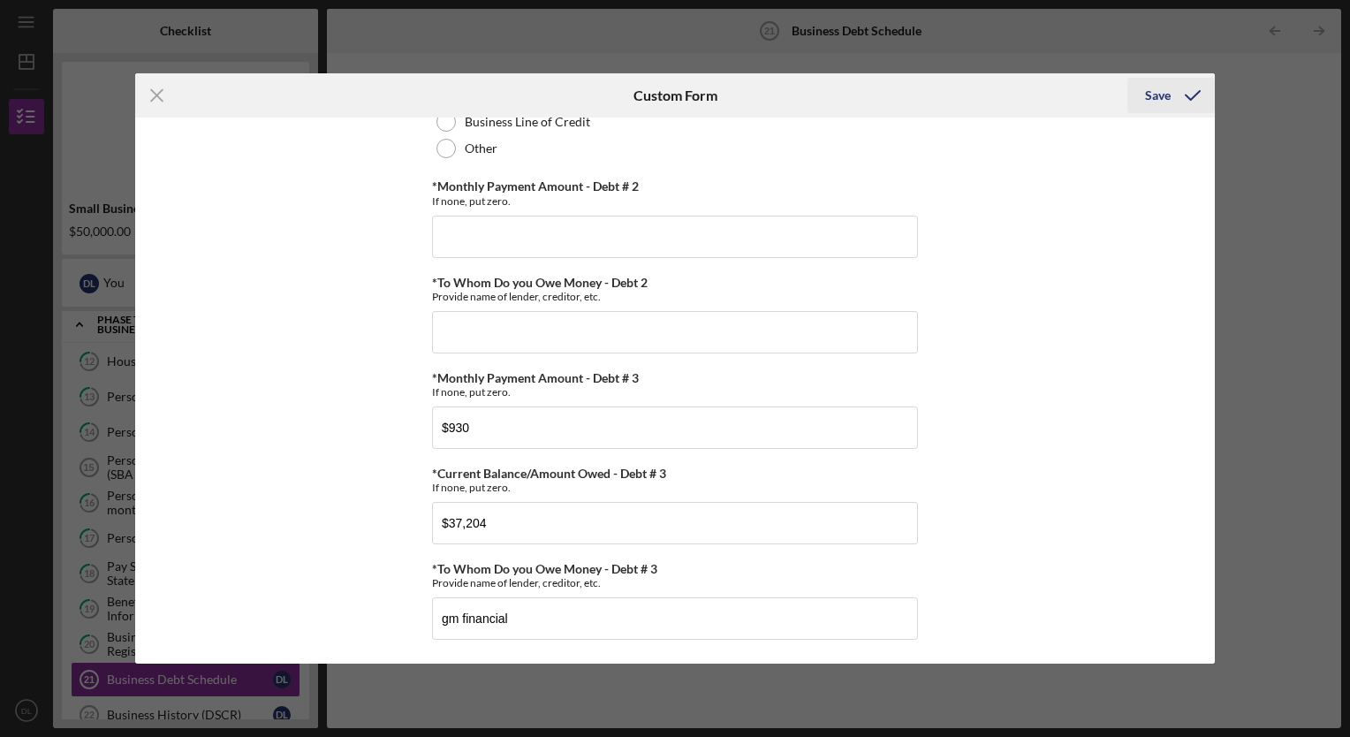
scroll to position [1591, 0]
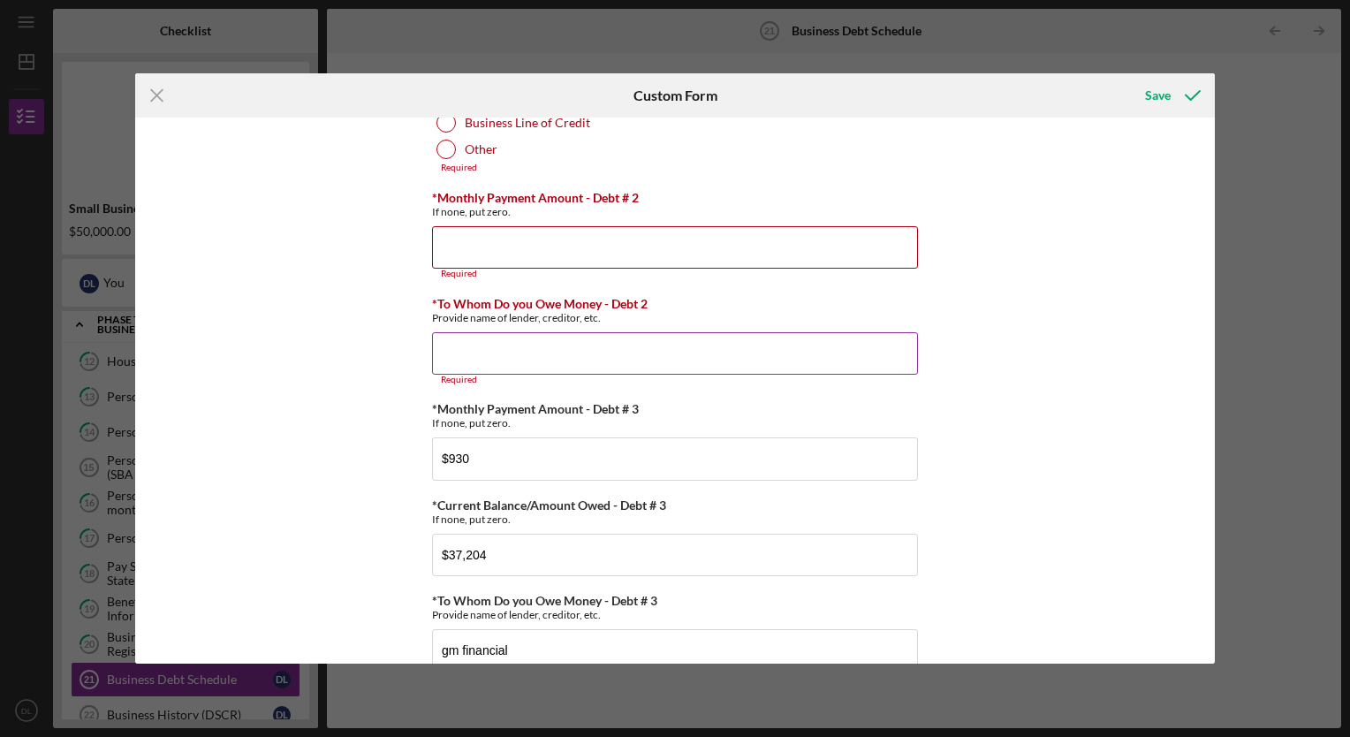
click at [503, 334] on input "*To Whom Do you Owe Money - Debt 2" at bounding box center [675, 353] width 486 height 42
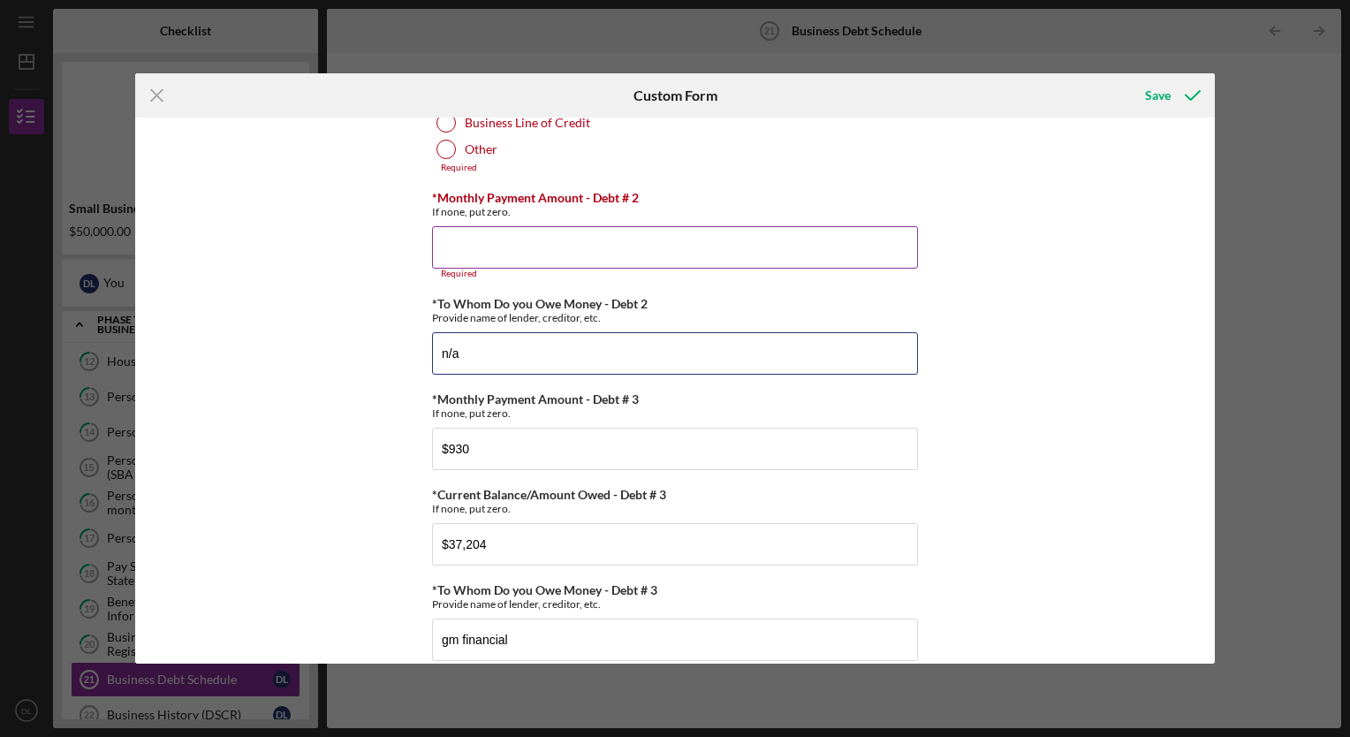
type input "n/a"
click at [526, 253] on input "*Monthly Payment Amount - Debt # 2" at bounding box center [675, 247] width 486 height 42
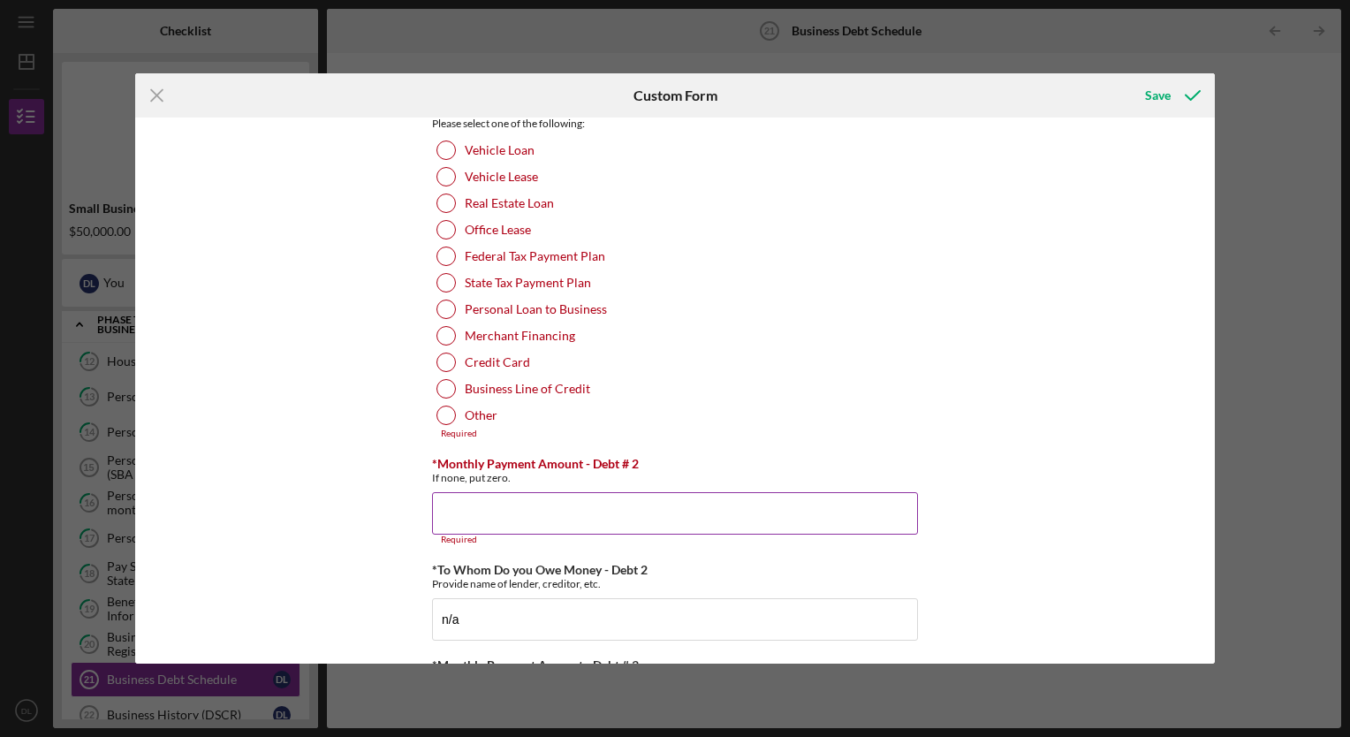
scroll to position [1320, 0]
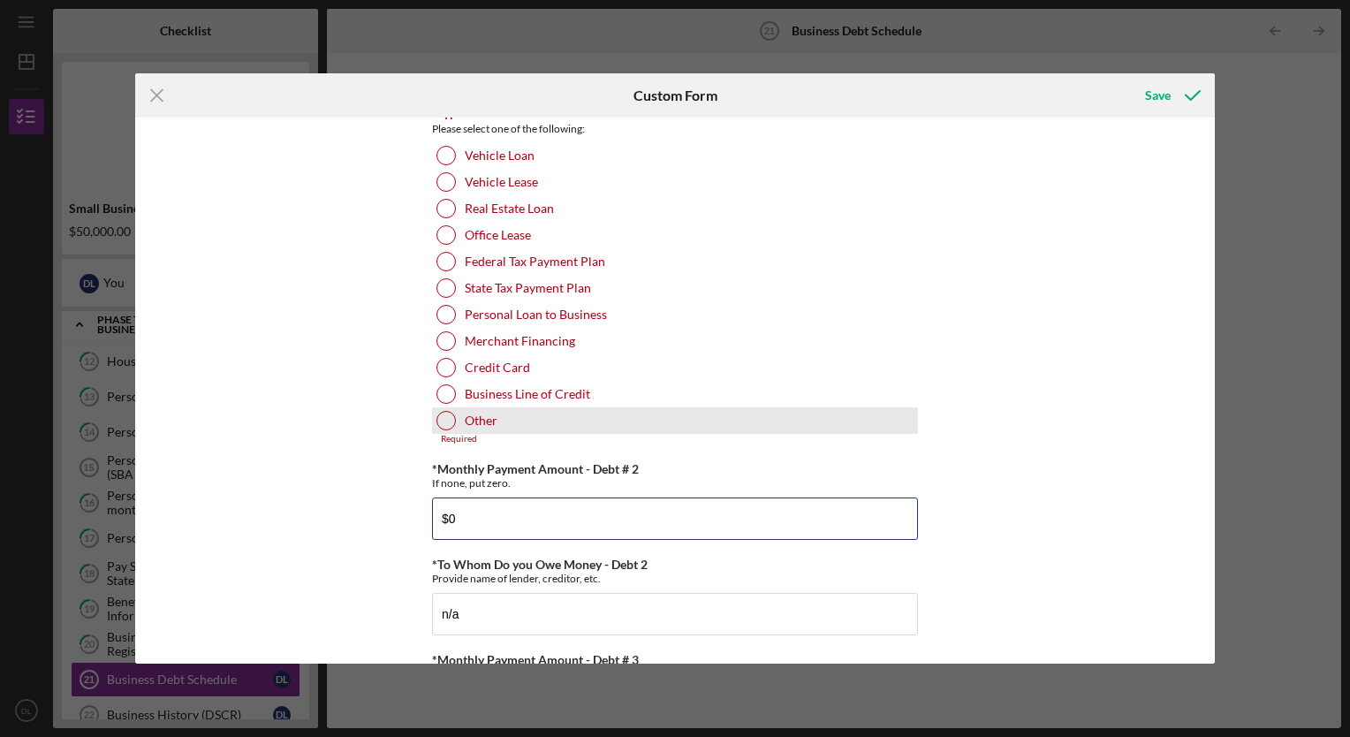
type input "$0"
click at [441, 428] on div at bounding box center [445, 420] width 19 height 19
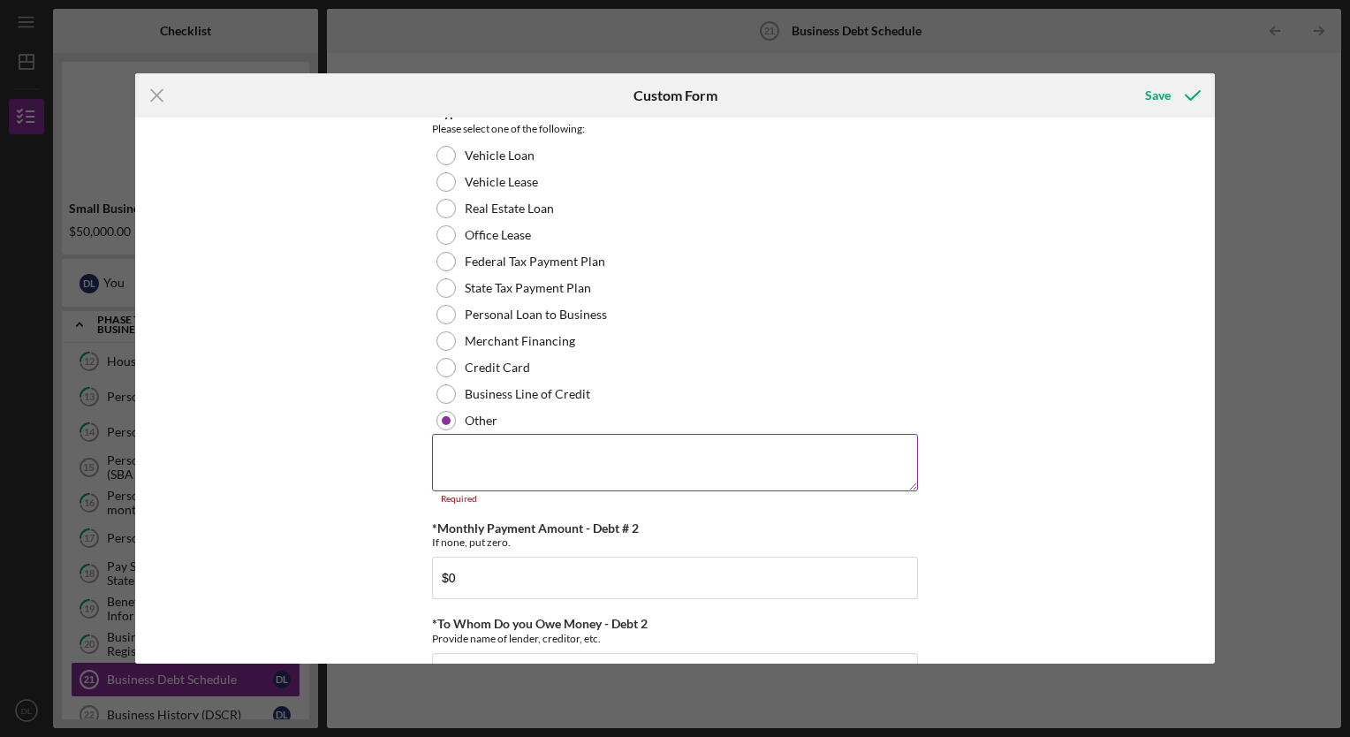
click at [432, 458] on textarea at bounding box center [675, 462] width 486 height 57
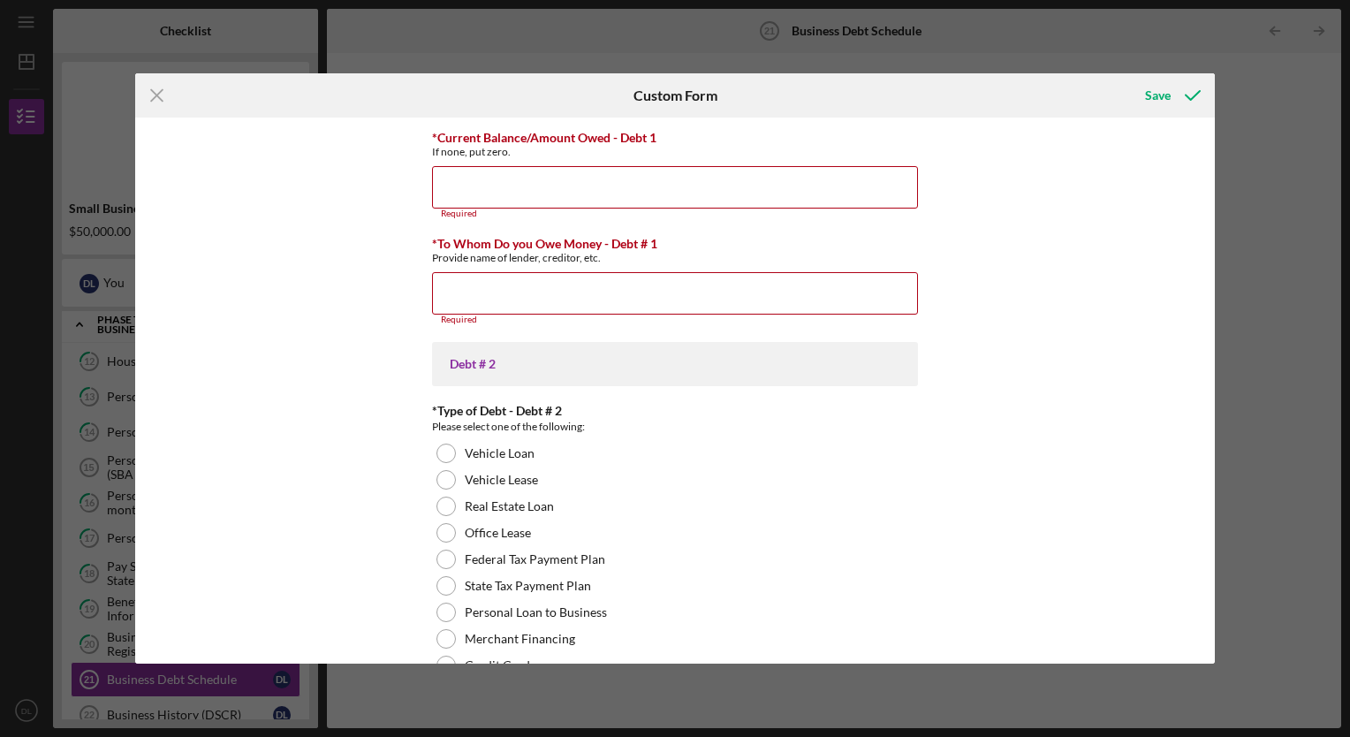
scroll to position [970, 0]
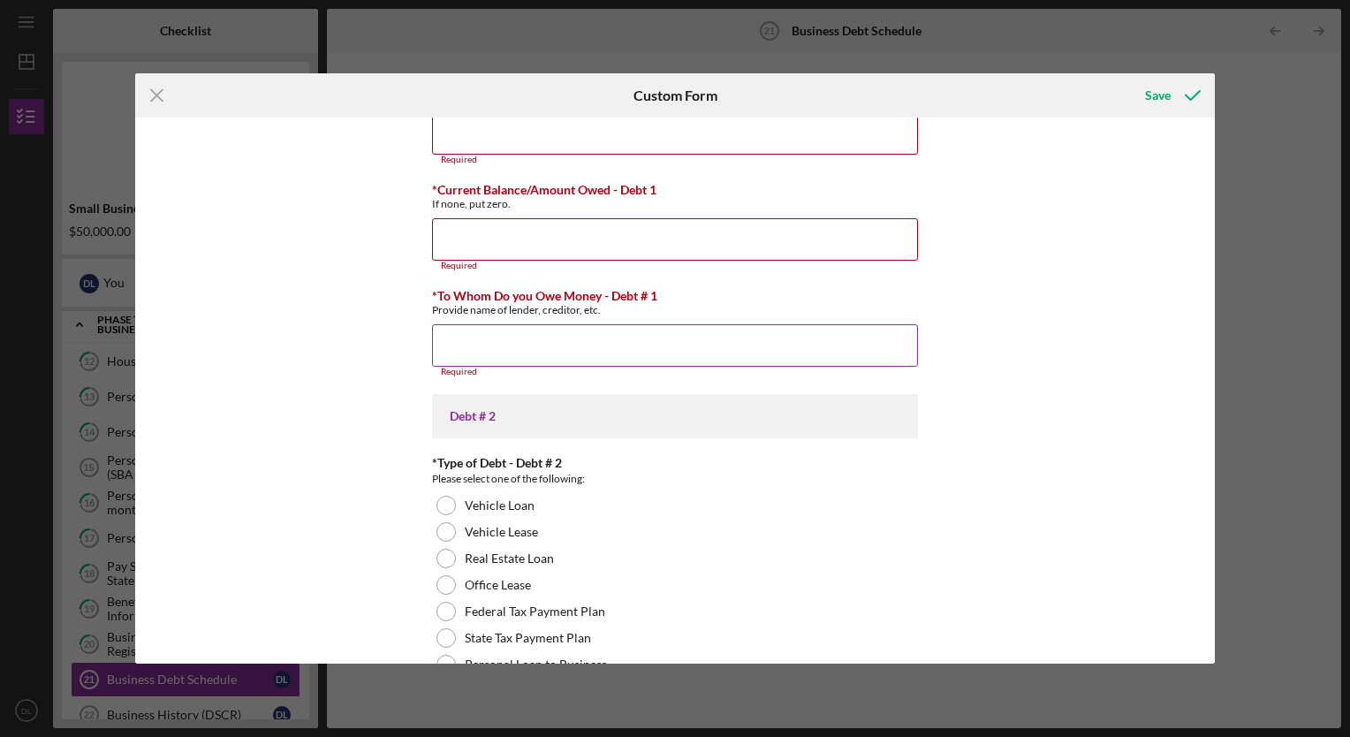
type textarea "n/a"
click at [466, 335] on input "*To Whom Do you Owe Money - Debt # 1" at bounding box center [675, 345] width 486 height 42
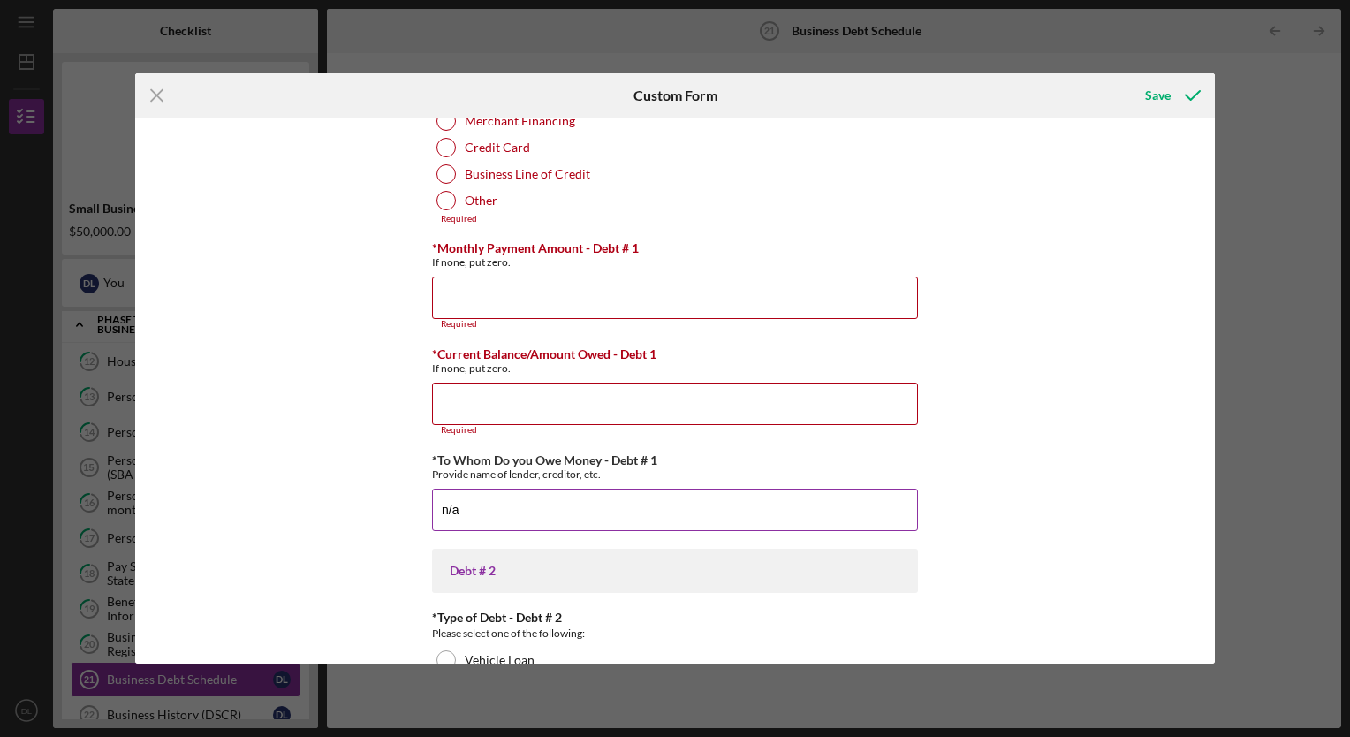
scroll to position [803, 0]
type input "n/a"
click at [470, 389] on input "*Current Balance/Amount Owed - Debt 1" at bounding box center [675, 406] width 486 height 42
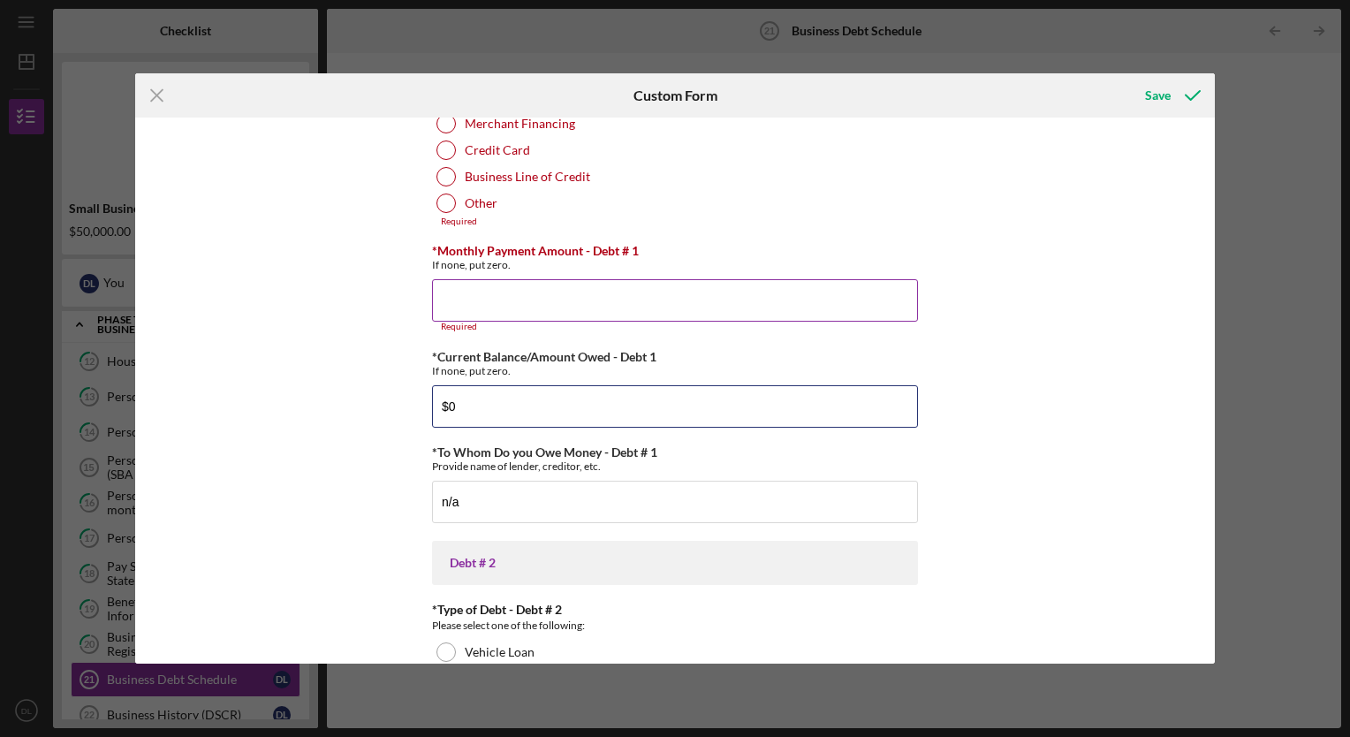
type input "$0"
click at [470, 322] on div "Required" at bounding box center [675, 327] width 486 height 11
click at [467, 309] on input "*Monthly Payment Amount - Debt # 1" at bounding box center [675, 300] width 486 height 42
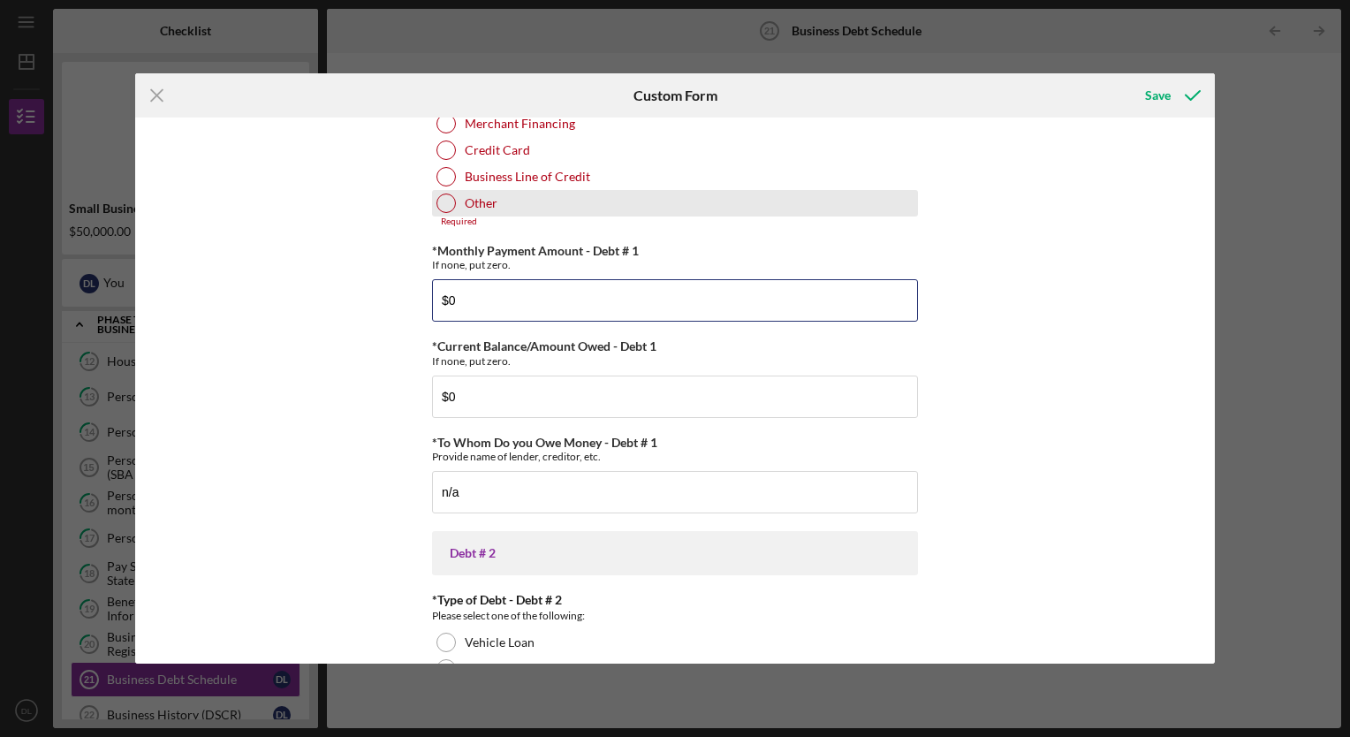
type input "$0"
click at [443, 207] on div at bounding box center [445, 202] width 19 height 19
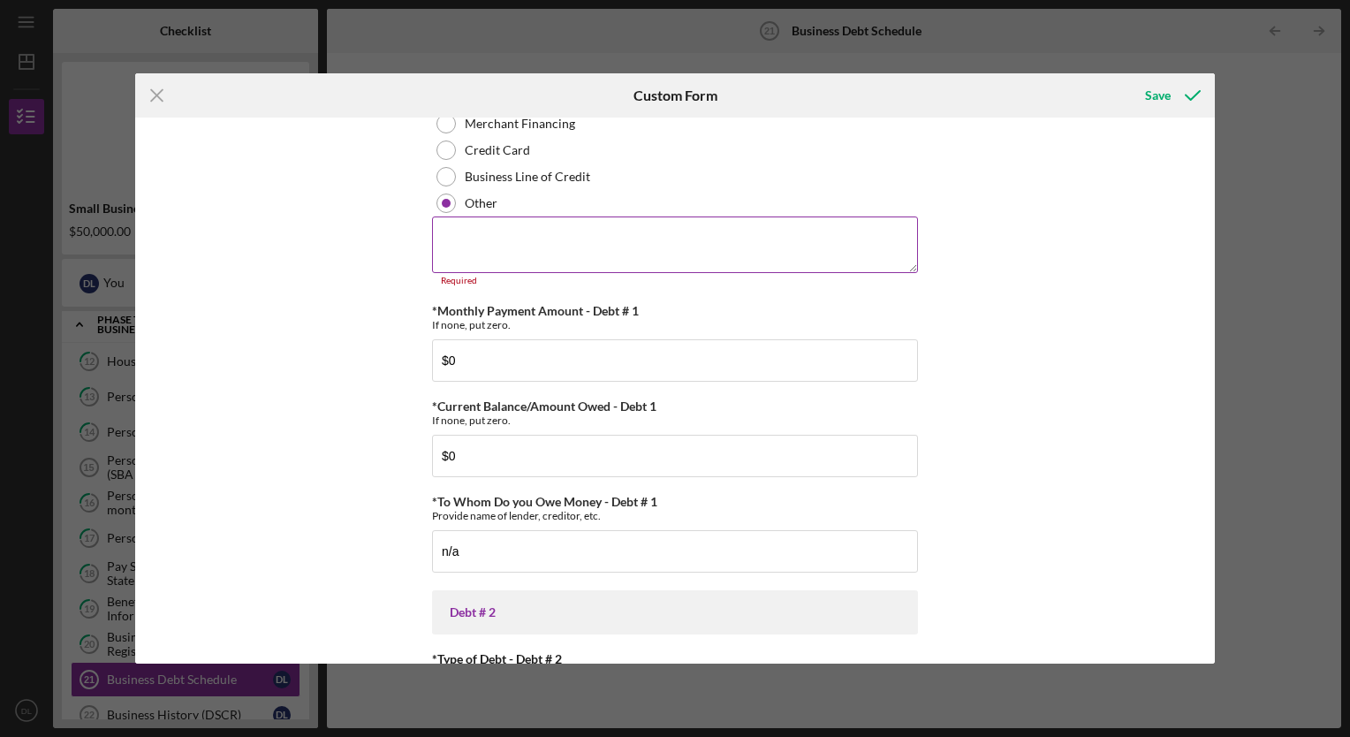
click at [456, 238] on textarea at bounding box center [675, 244] width 486 height 57
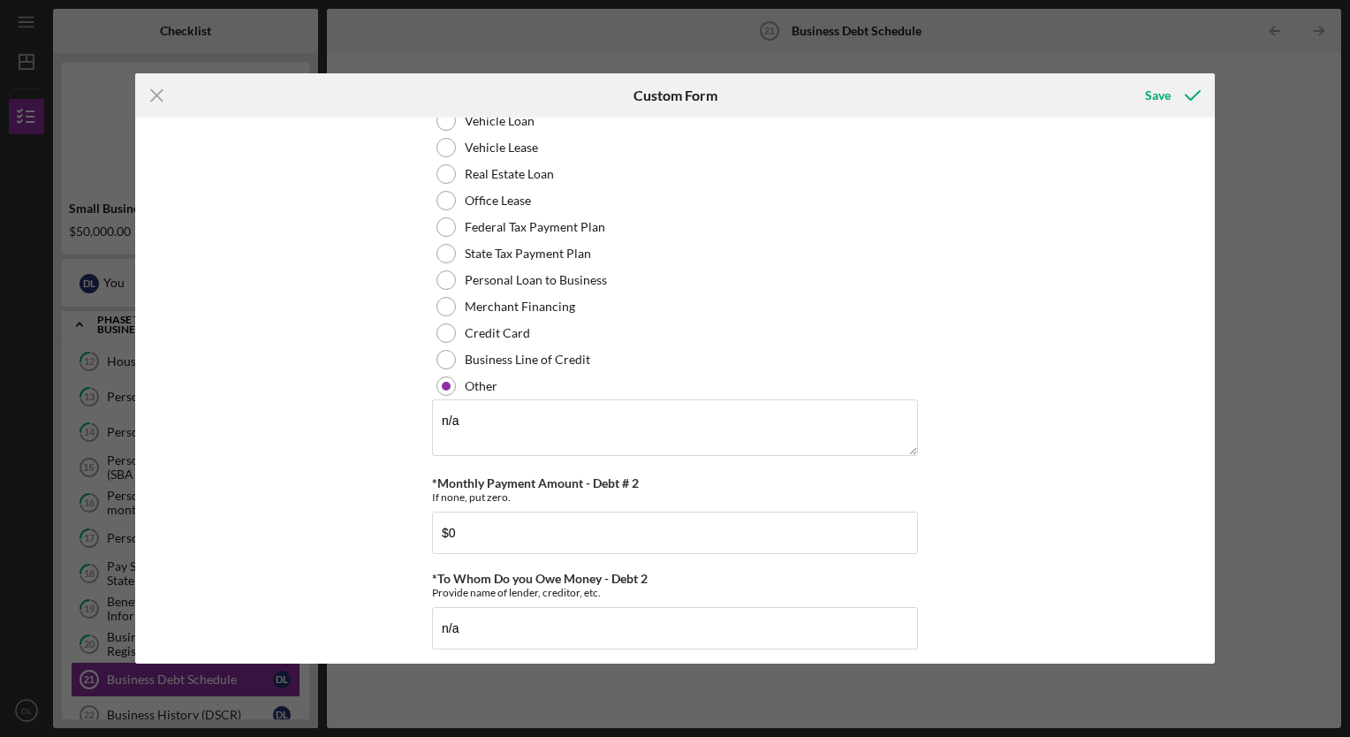
scroll to position [1669, 0]
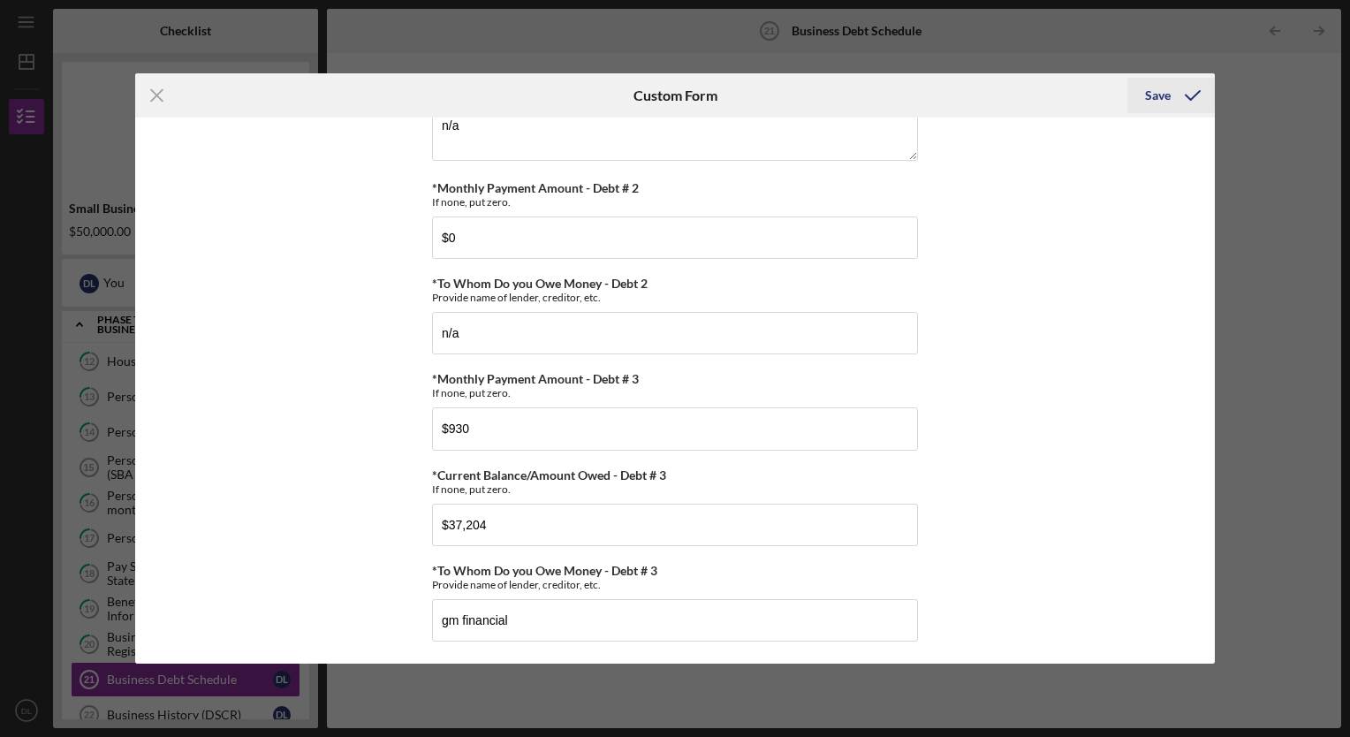
type textarea "n/a"
click at [1178, 95] on icon "submit" at bounding box center [1192, 95] width 44 height 44
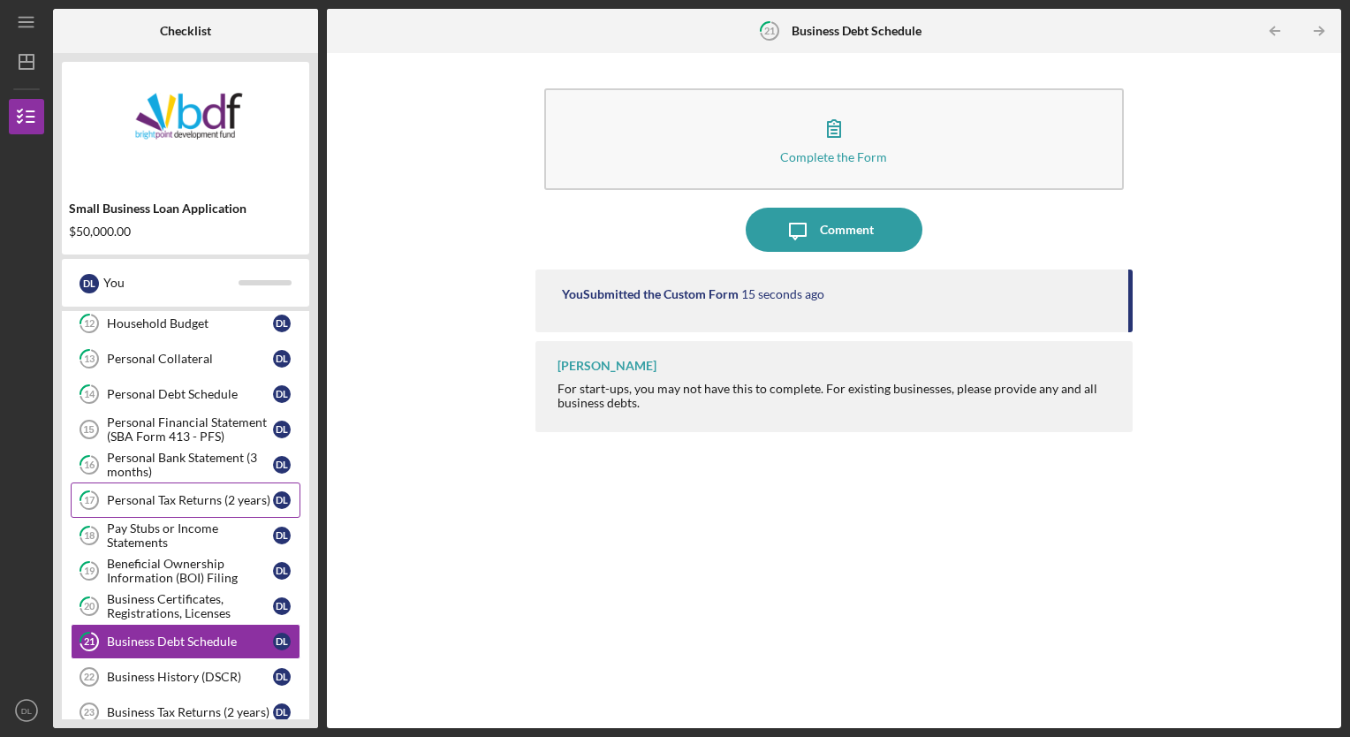
scroll to position [512, 0]
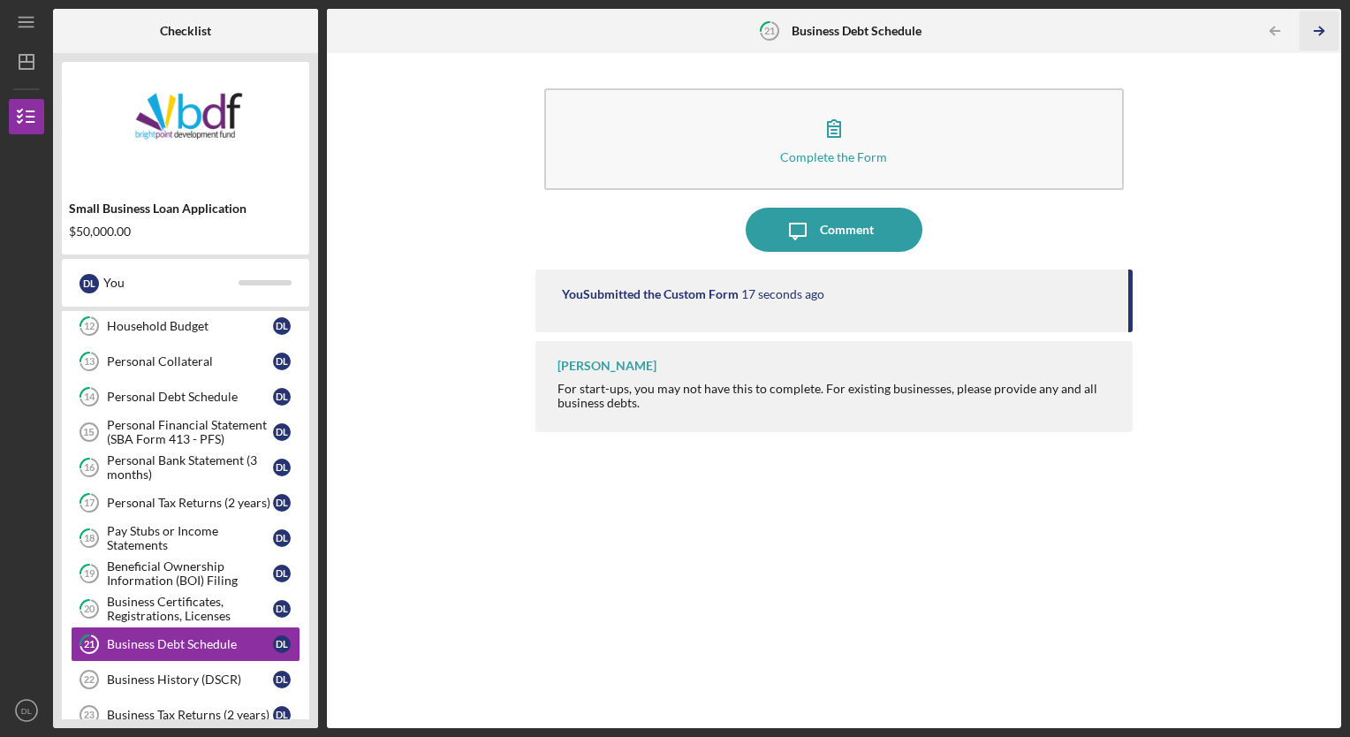
click at [1319, 34] on icon "Icon/Table Pagination Arrow" at bounding box center [1319, 31] width 40 height 40
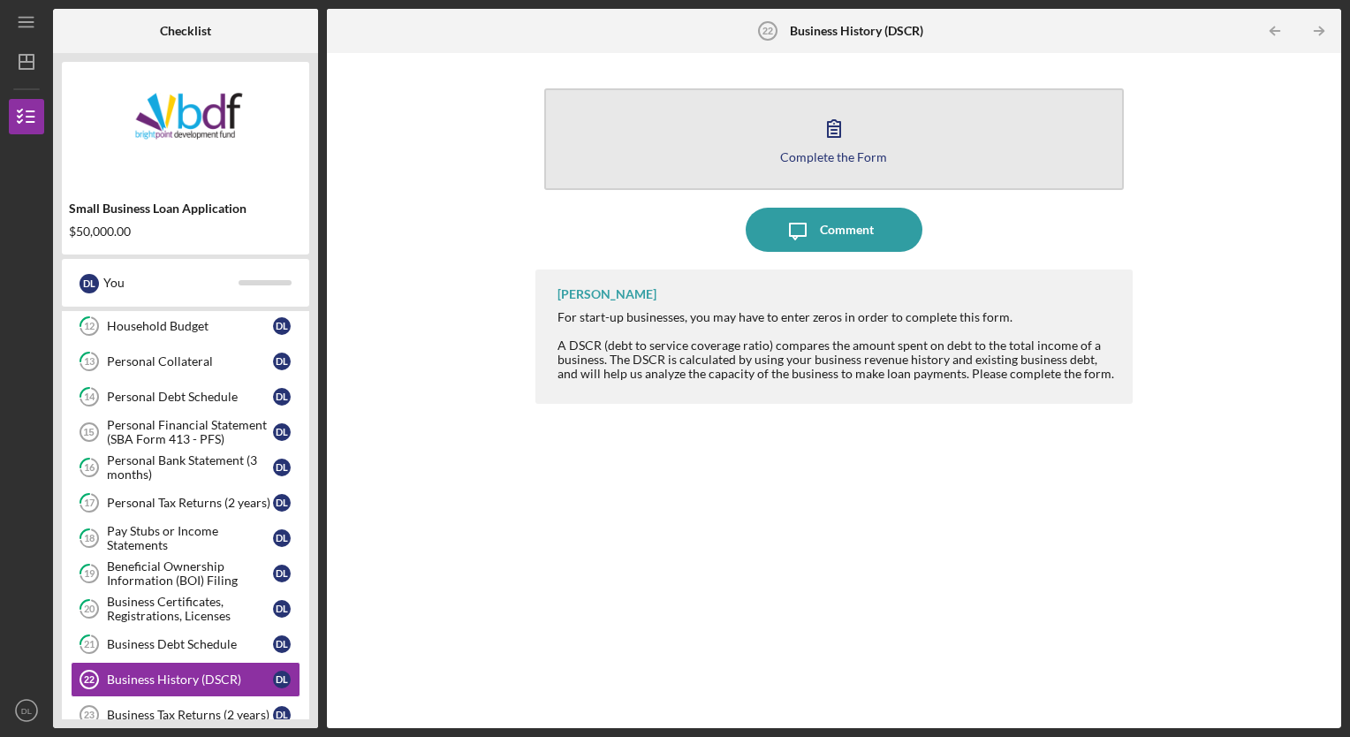
click at [761, 132] on button "Complete the Form Form" at bounding box center [834, 139] width 580 height 102
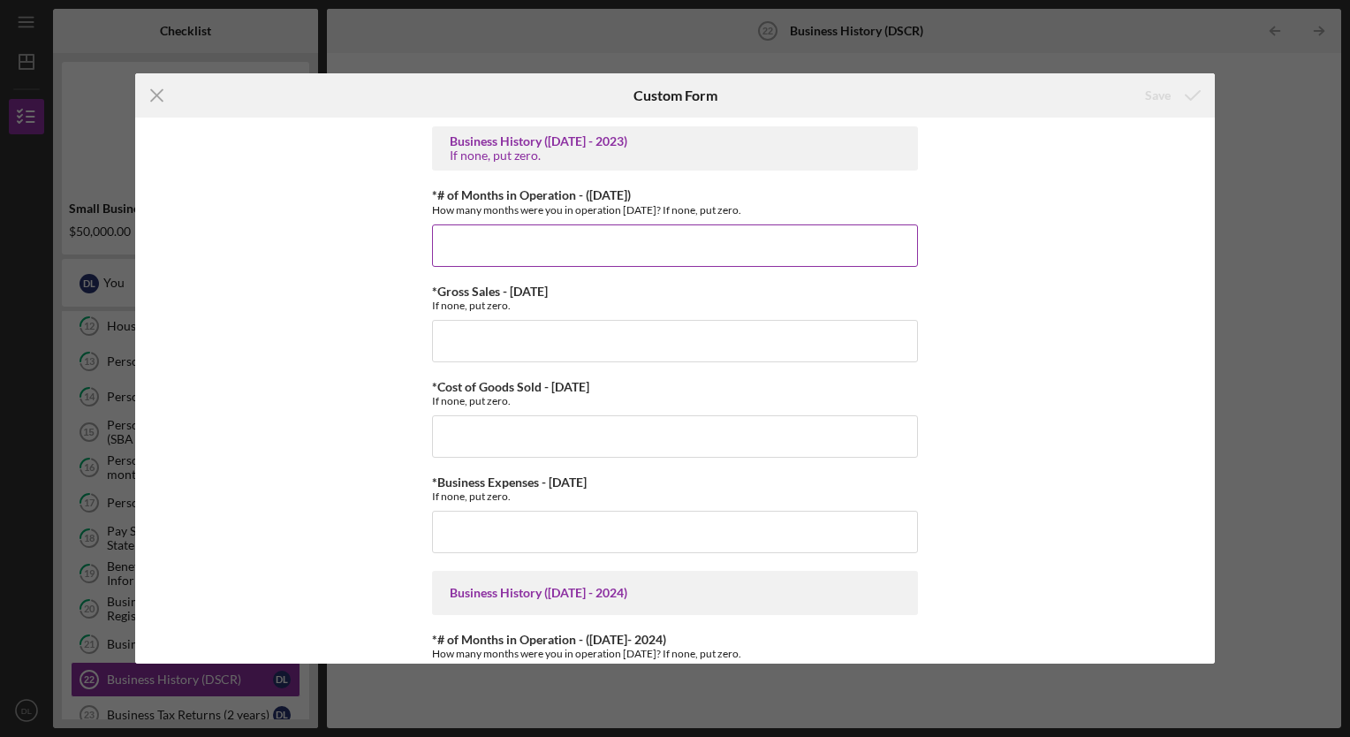
click at [586, 234] on input "*# of Months in Operation - ([DATE])" at bounding box center [675, 245] width 486 height 42
type input "3"
click at [482, 335] on input "*Gross Sales - [DATE]" at bounding box center [675, 341] width 486 height 42
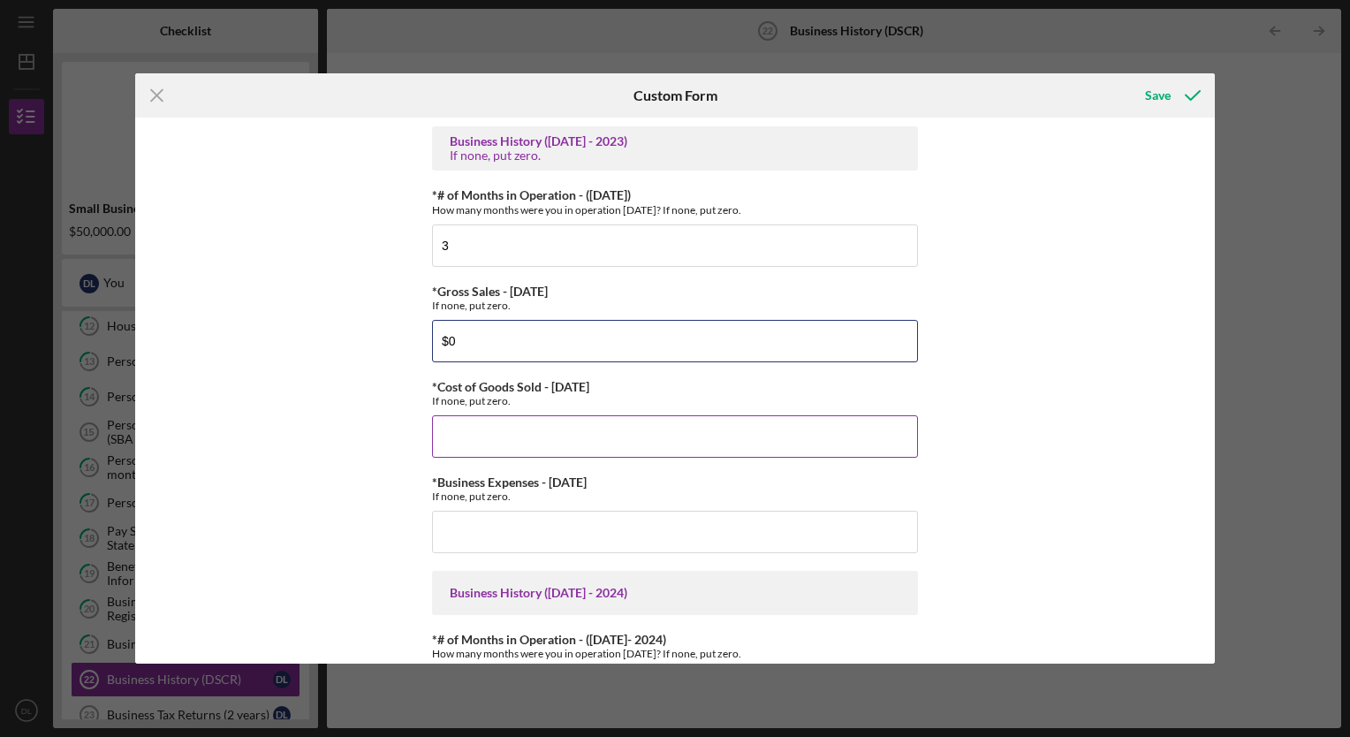
type input "$0"
click at [494, 432] on input "*Cost of Goods Sold - [DATE]" at bounding box center [675, 436] width 486 height 42
type input "$0"
drag, startPoint x: 456, startPoint y: 338, endPoint x: 368, endPoint y: 348, distance: 88.0
click at [368, 348] on div "Business History ([DATE] - 2023) If none, put zero. *# of Months in Operation -…" at bounding box center [674, 389] width 1079 height 545
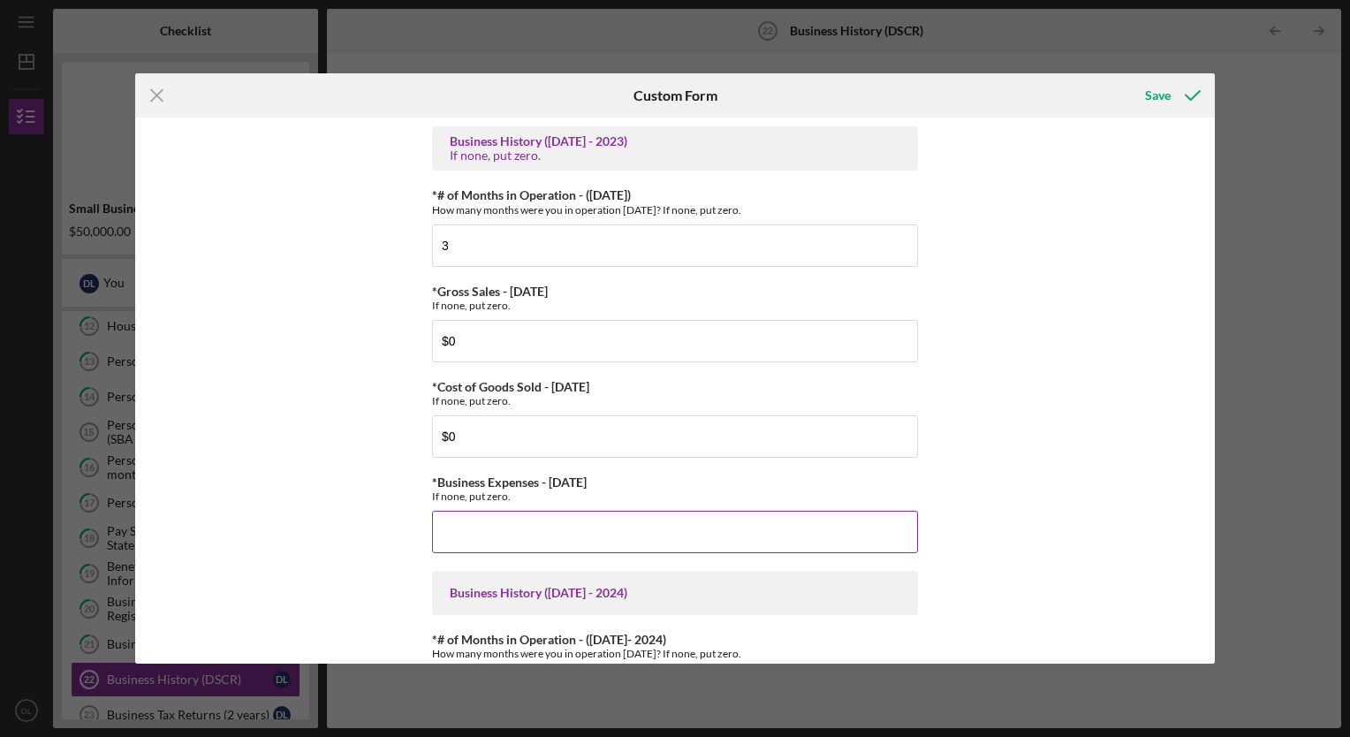
click at [467, 543] on input "*Business Expenses - [DATE]" at bounding box center [675, 532] width 486 height 42
type input "$21,372"
click at [459, 341] on input "$0" at bounding box center [675, 341] width 486 height 42
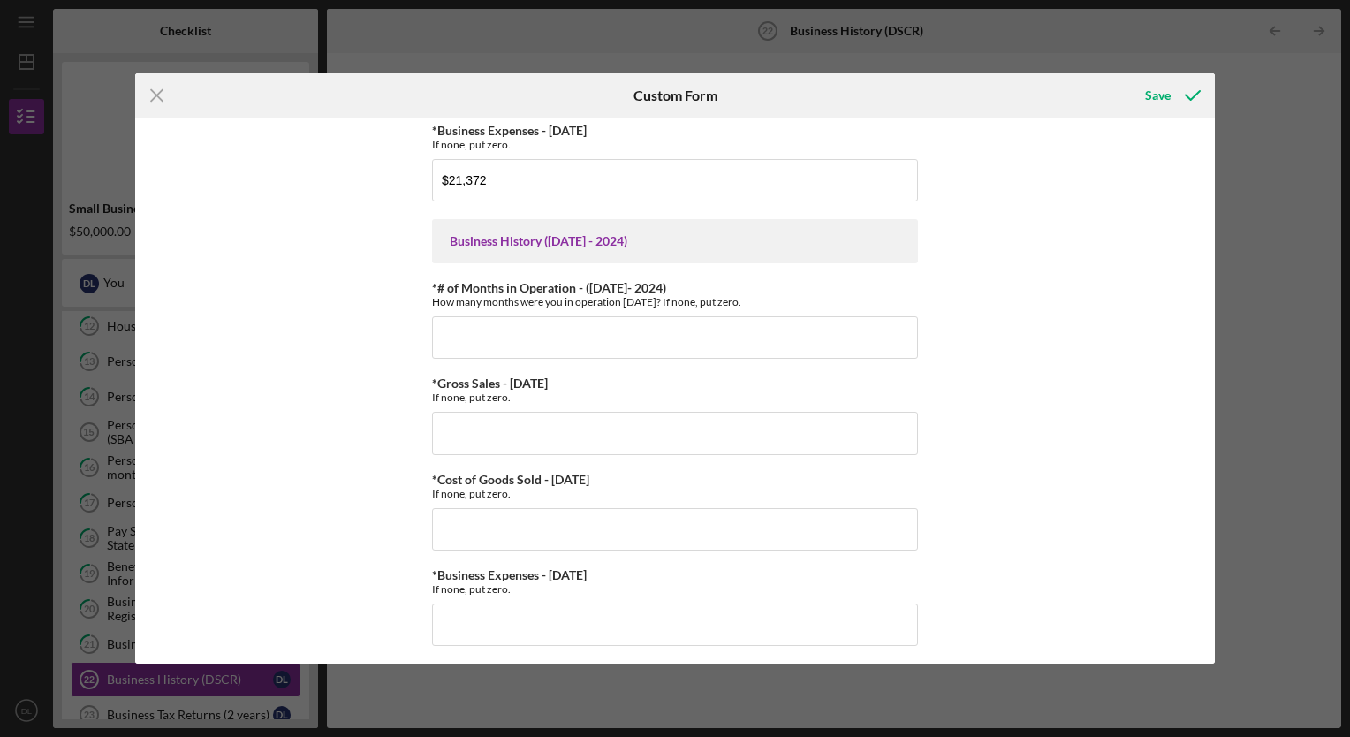
scroll to position [364, 0]
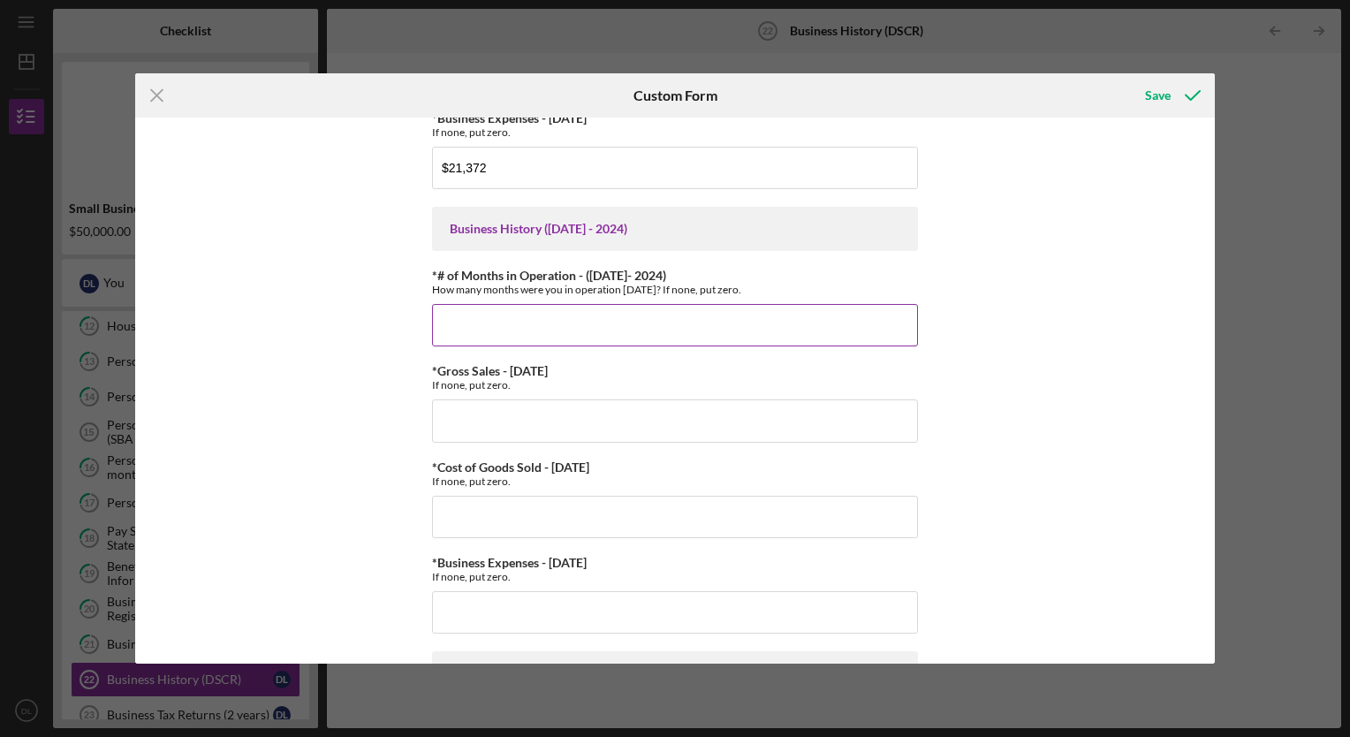
type input "$130,000"
click at [509, 317] on input "*# of Months in Operation - ([DATE]- 2024)" at bounding box center [675, 325] width 486 height 42
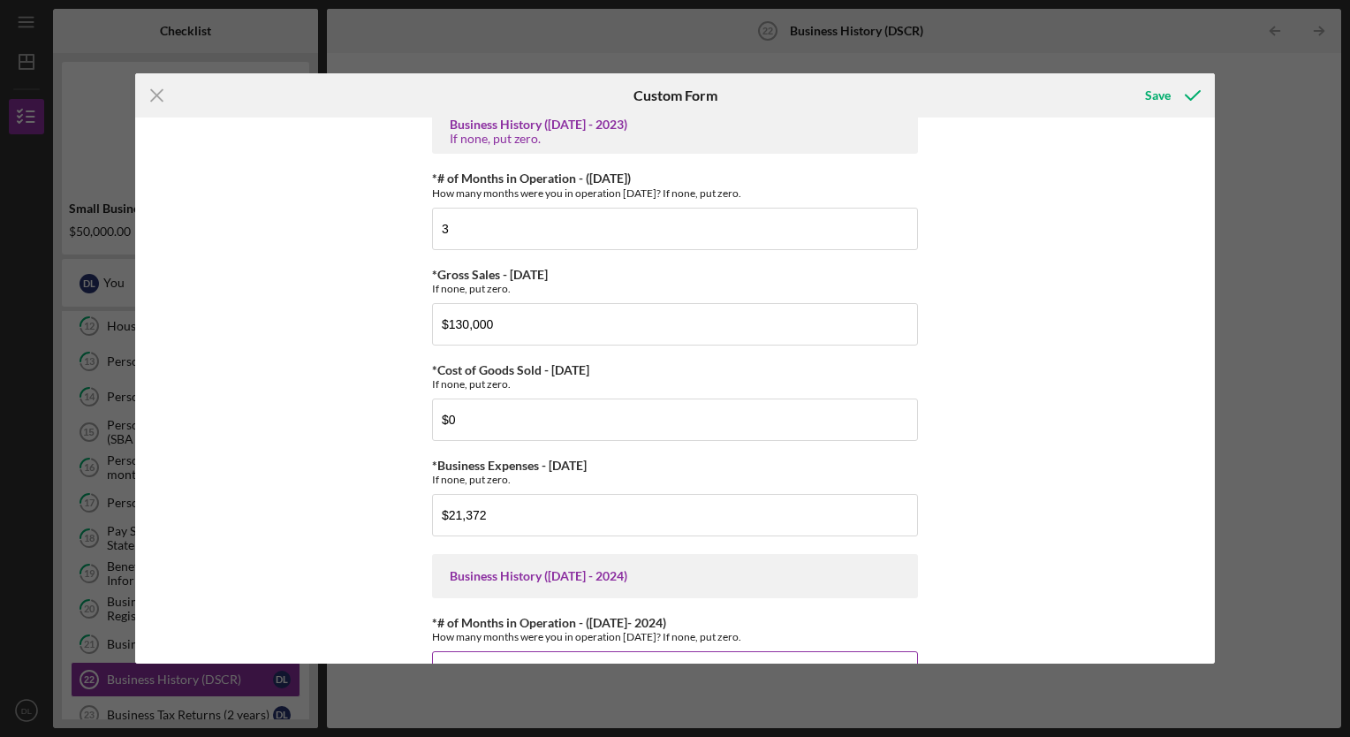
scroll to position [14, 0]
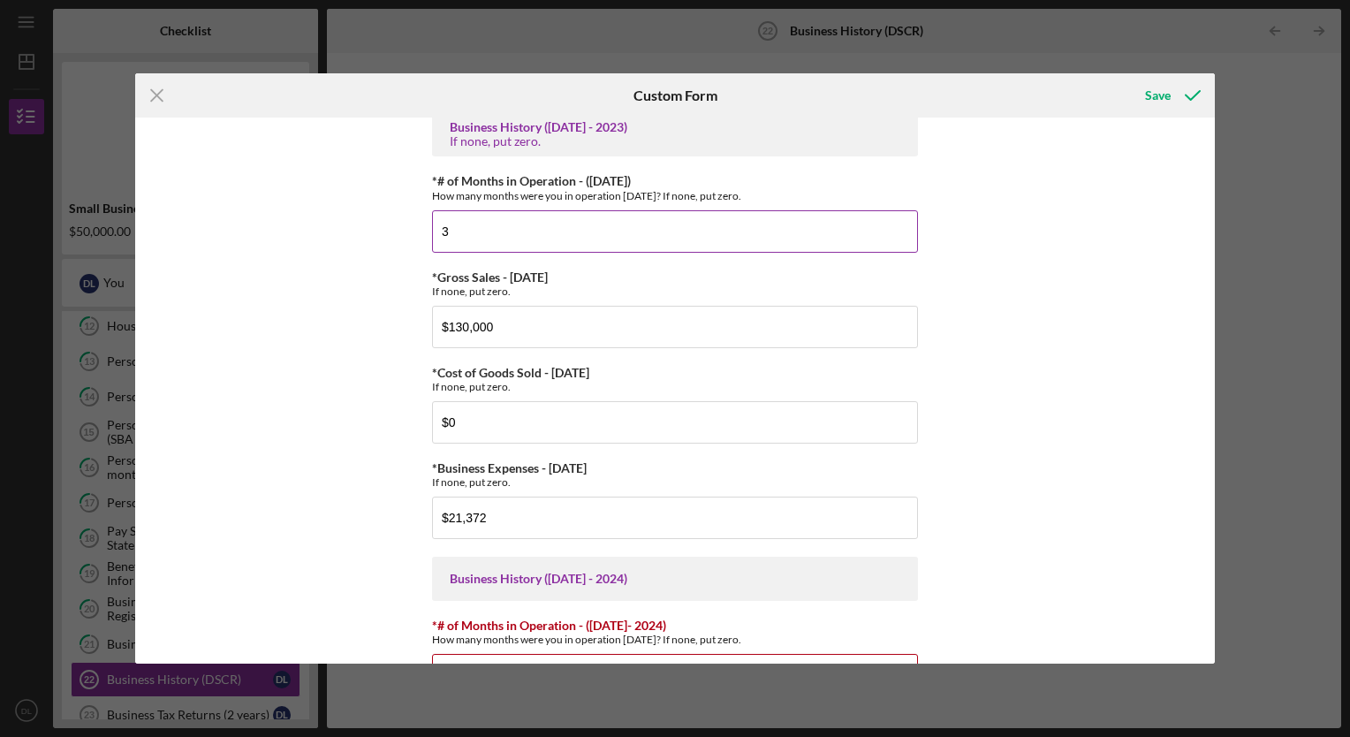
click at [473, 234] on input "3" at bounding box center [675, 231] width 486 height 42
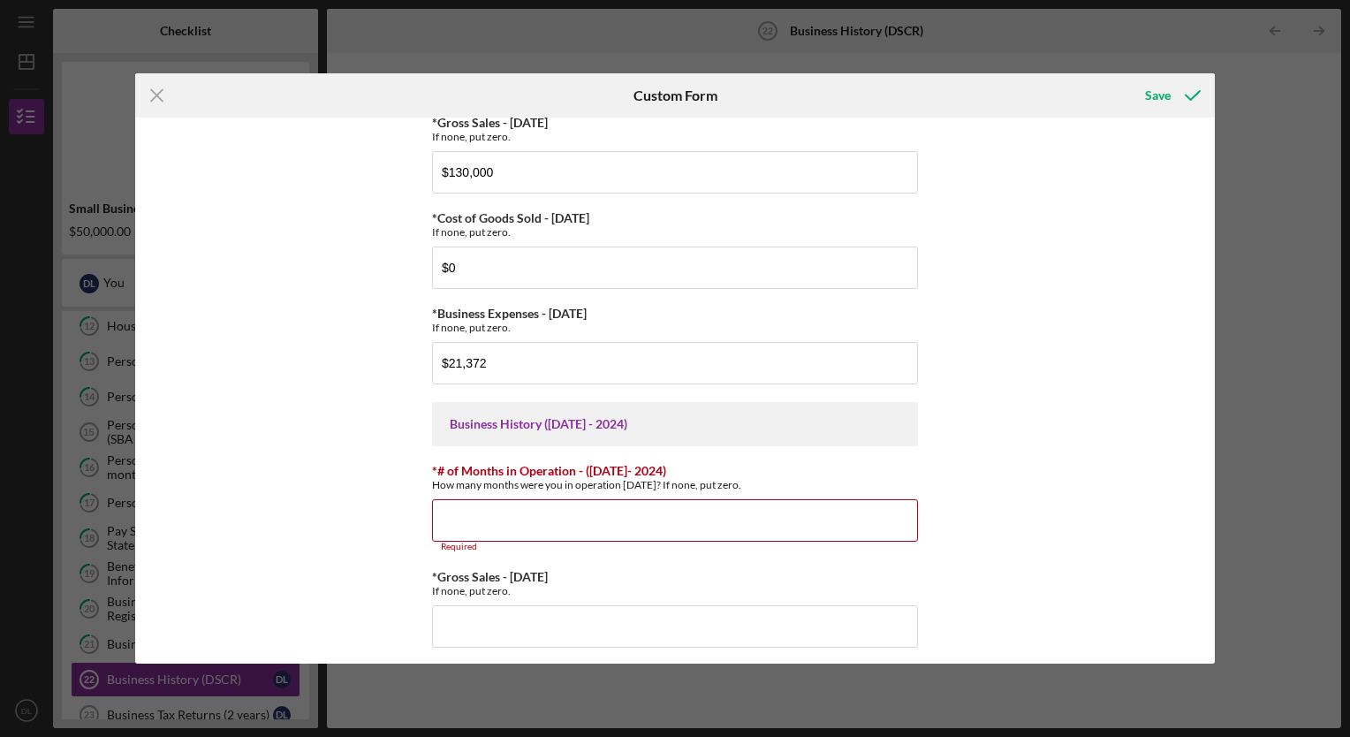
scroll to position [208, 0]
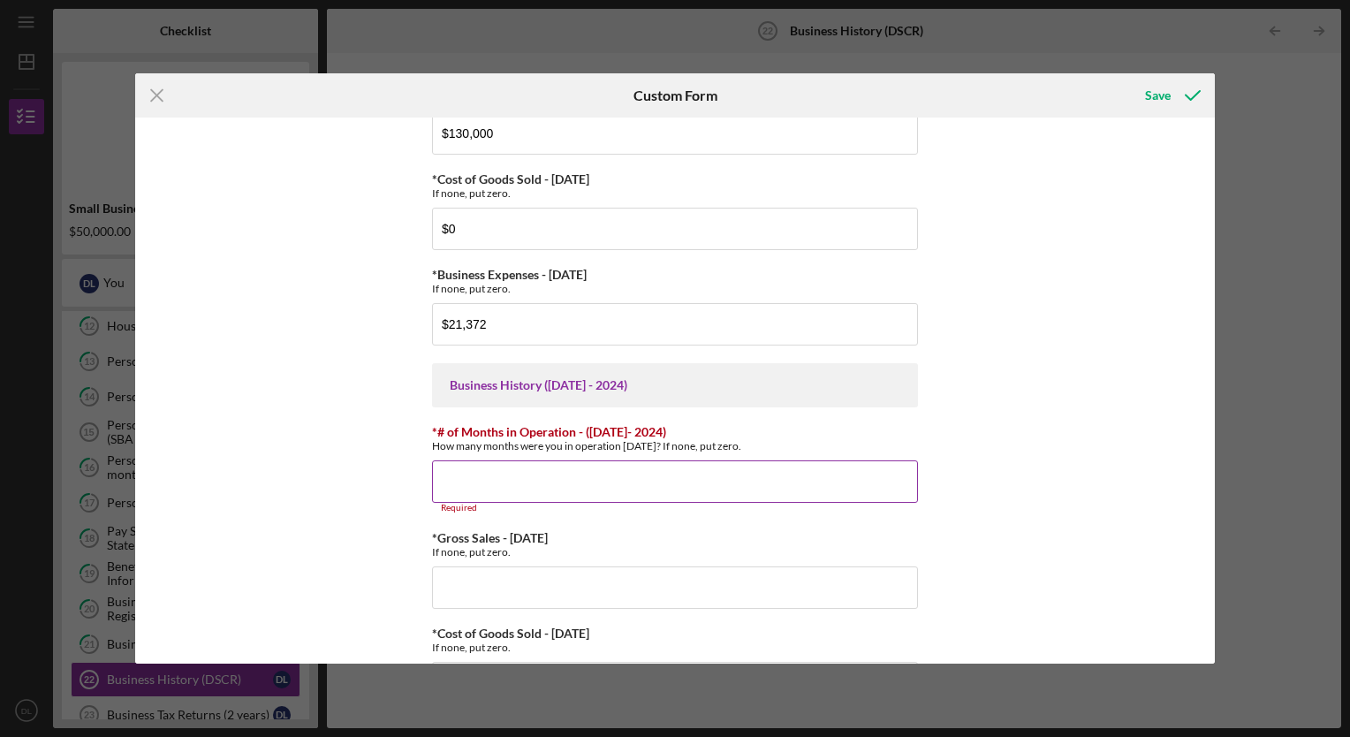
type input "36"
click at [459, 491] on input "*# of Months in Operation - ([DATE]- 2024)" at bounding box center [675, 481] width 486 height 42
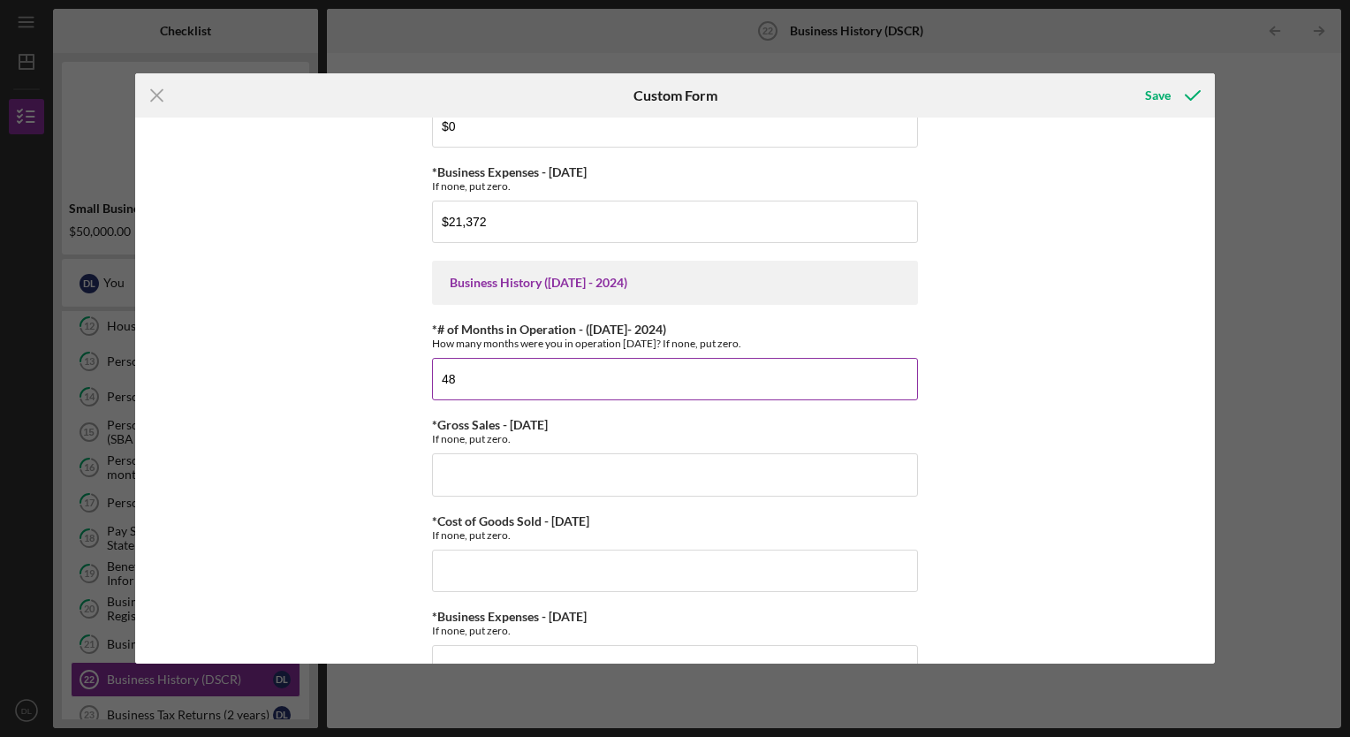
scroll to position [311, 0]
type input "48"
click at [459, 491] on input "*Gross Sales - [DATE]" at bounding box center [675, 473] width 486 height 42
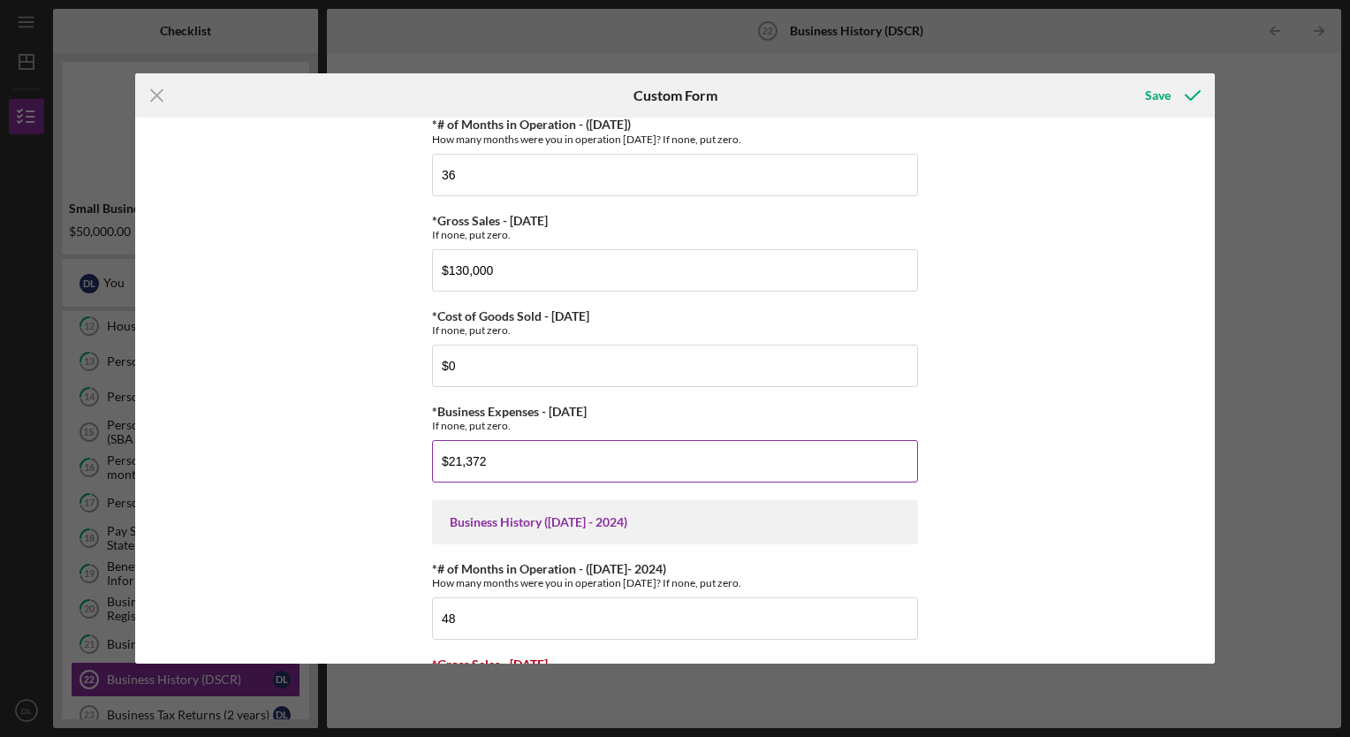
scroll to position [56, 0]
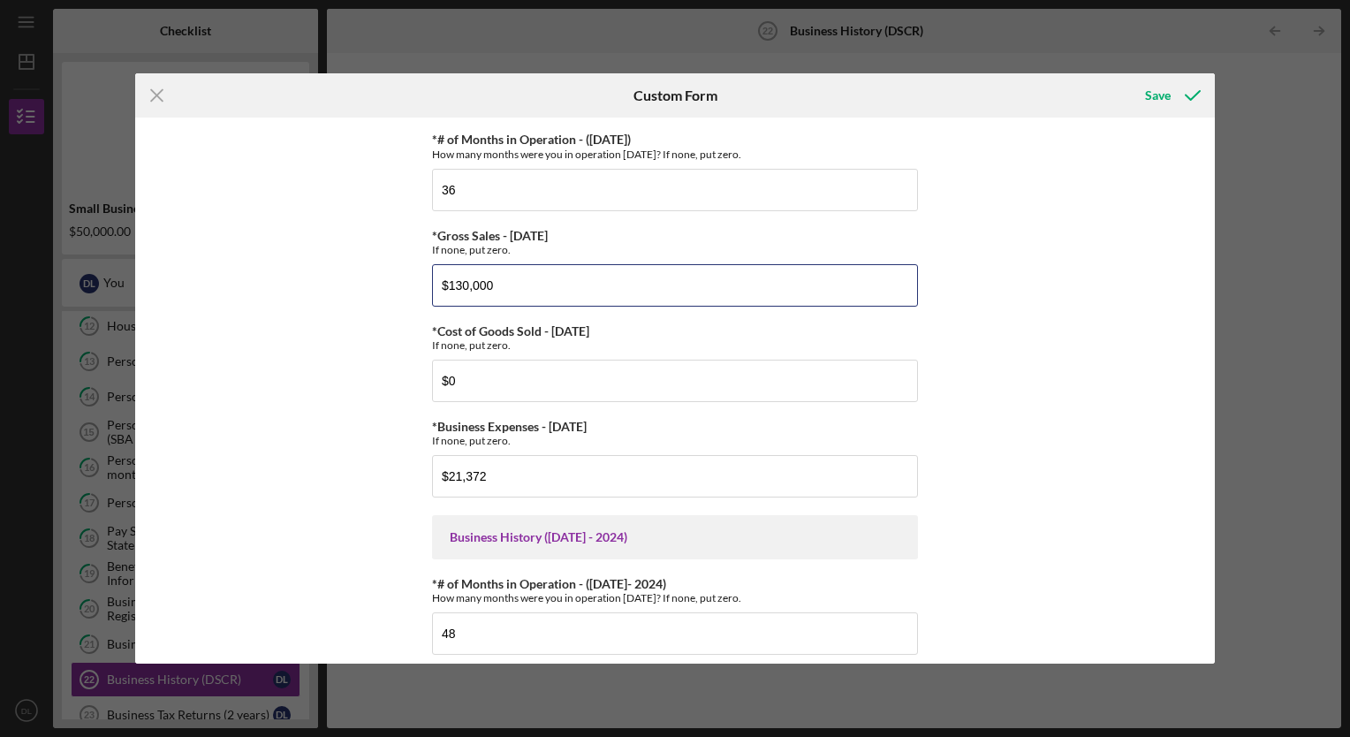
drag, startPoint x: 496, startPoint y: 274, endPoint x: 345, endPoint y: 254, distance: 151.4
click at [345, 254] on div "Business History ([DATE] - 2023) If none, put zero. *# of Months in Operation -…" at bounding box center [674, 389] width 1079 height 545
type input "$120,000"
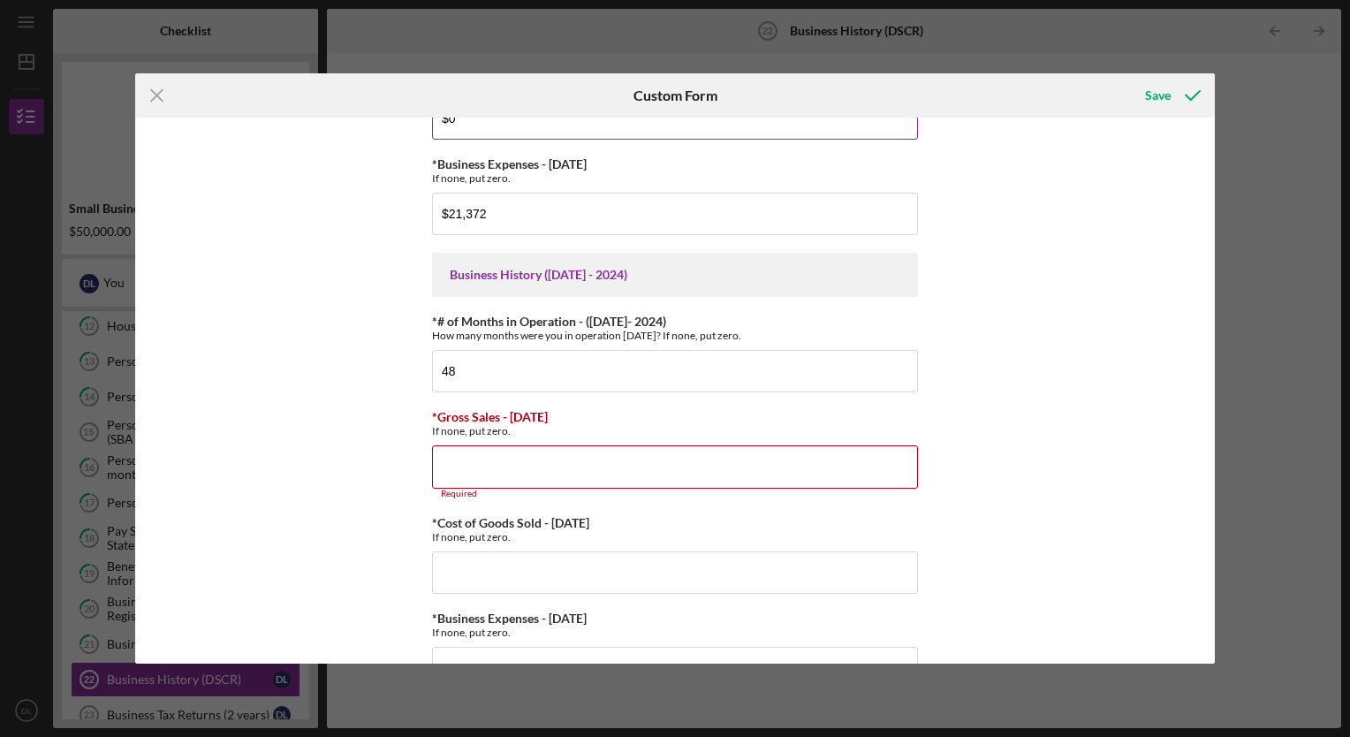
scroll to position [321, 0]
click at [438, 472] on input "*Gross Sales - [DATE]" at bounding box center [675, 464] width 486 height 42
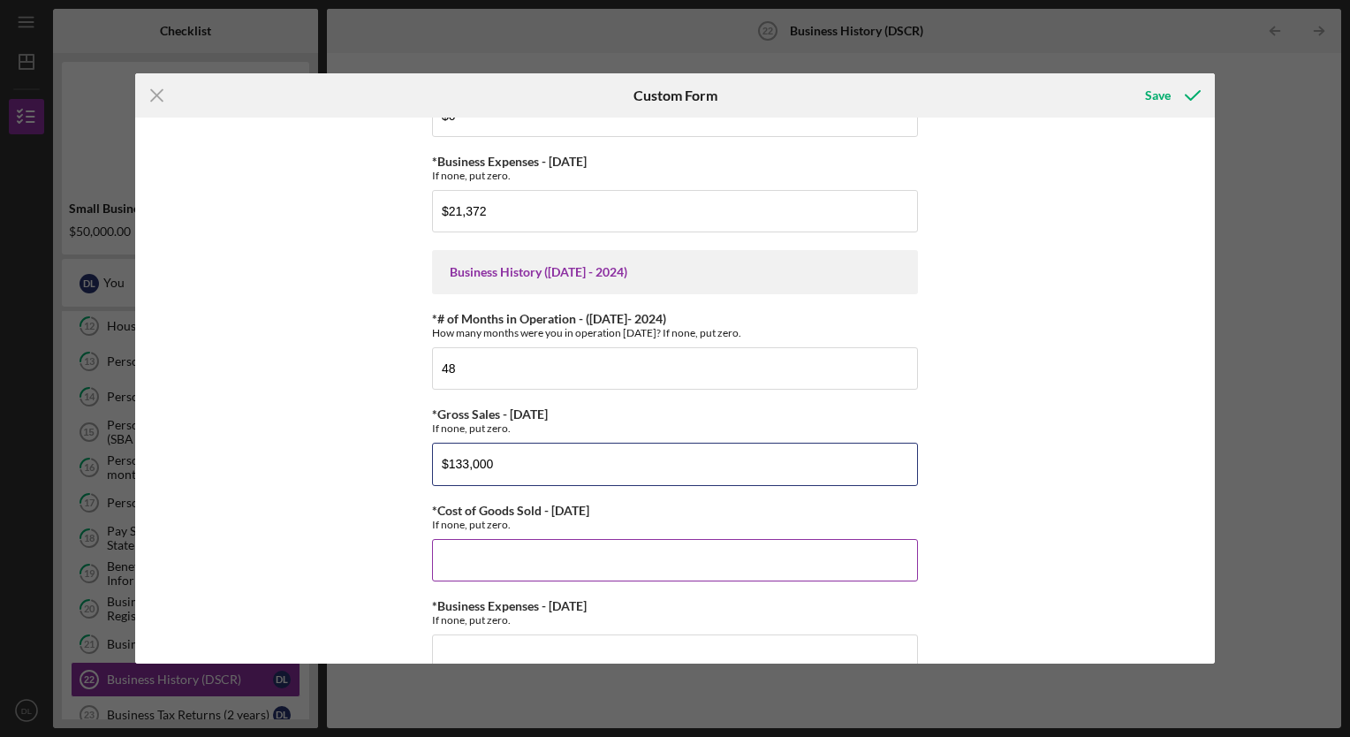
type input "$133,000"
click at [445, 556] on input "*Cost of Goods Sold - [DATE]" at bounding box center [675, 560] width 486 height 42
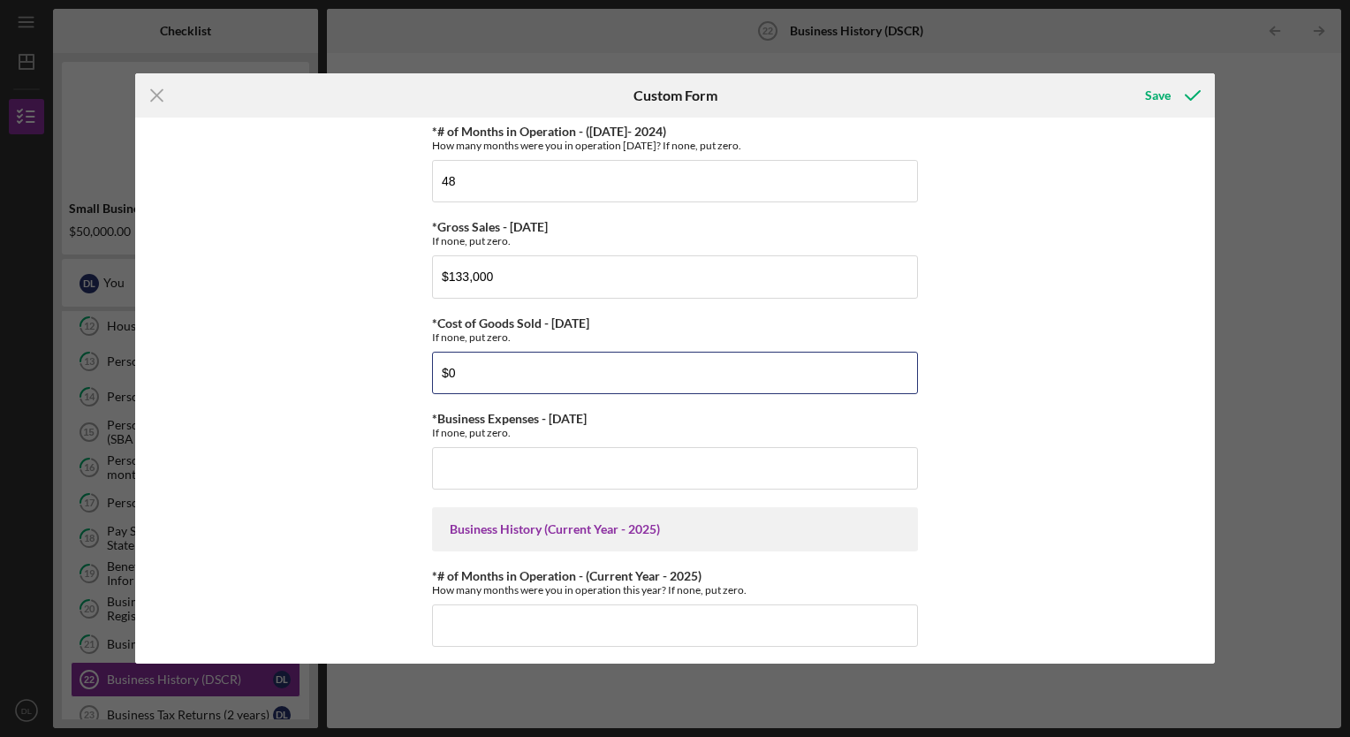
scroll to position [511, 0]
type input "$0"
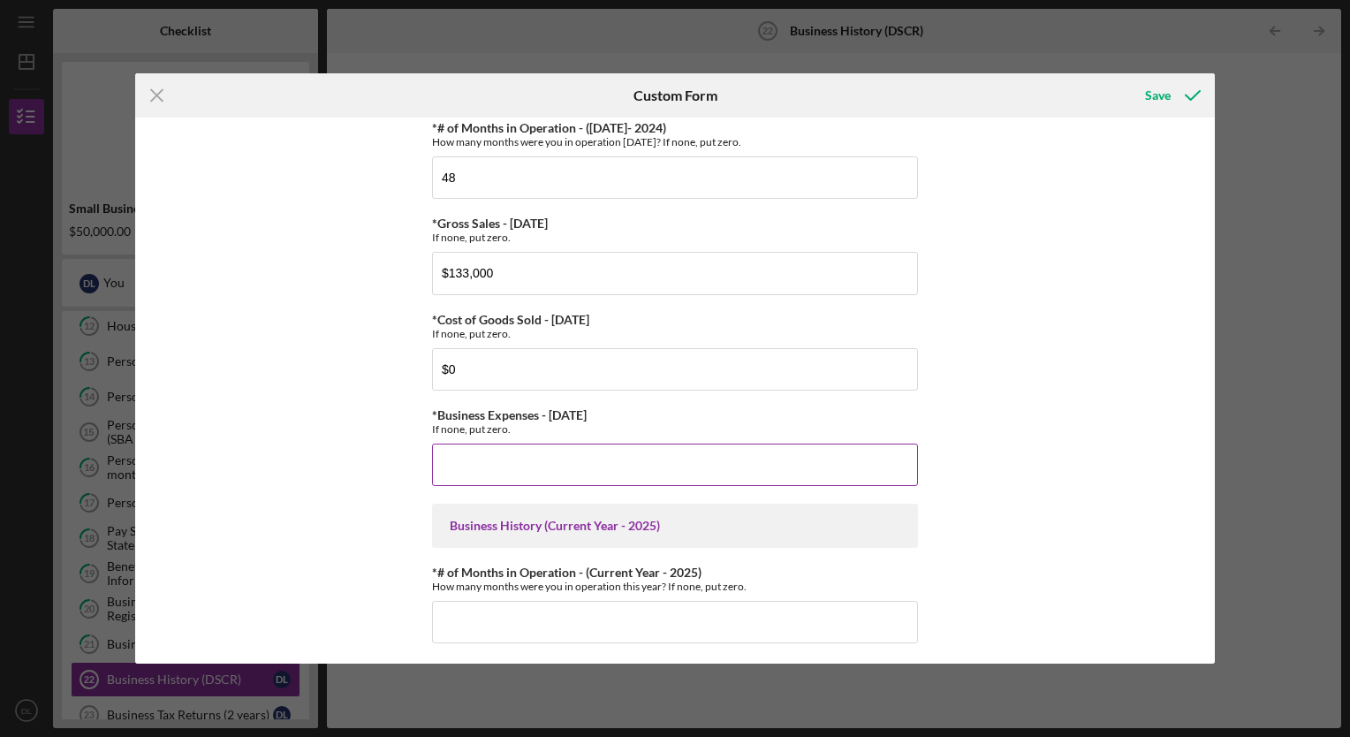
click at [456, 475] on input "*Business Expenses - [DATE]" at bounding box center [675, 464] width 486 height 42
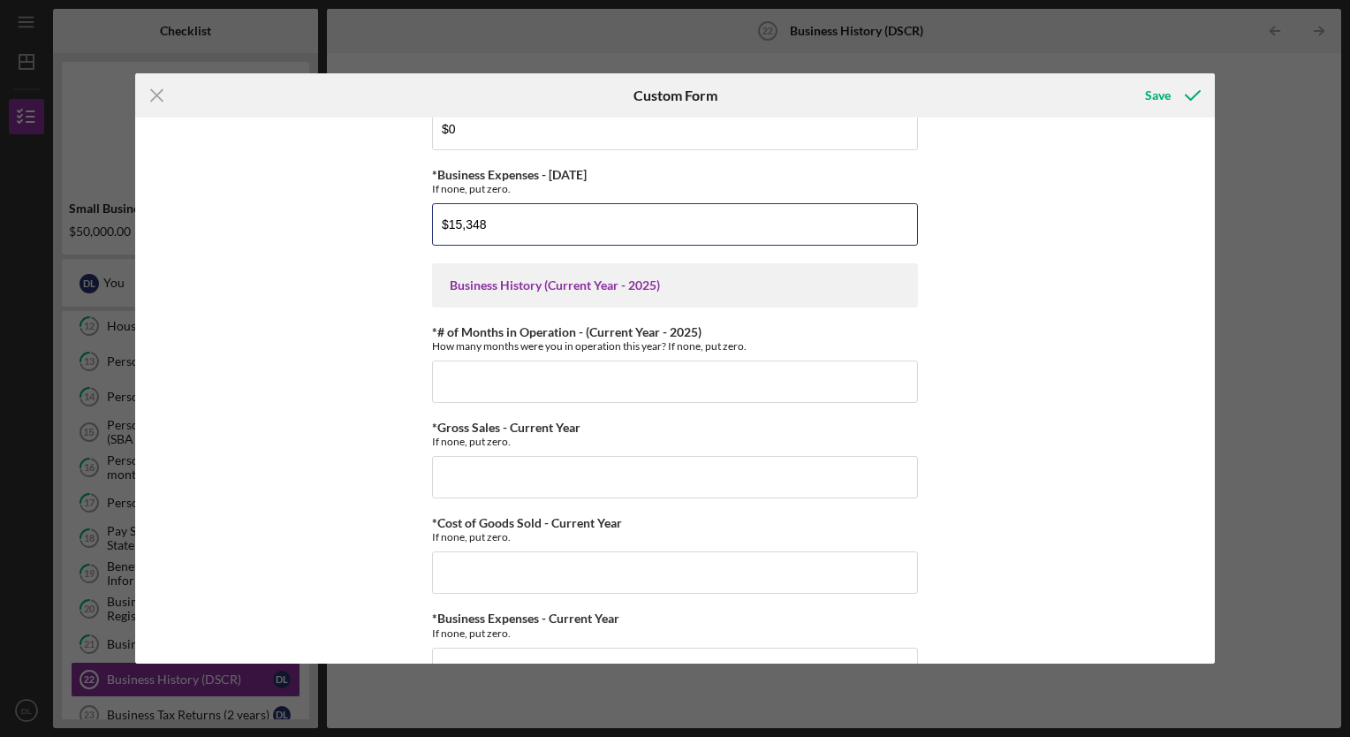
scroll to position [799, 0]
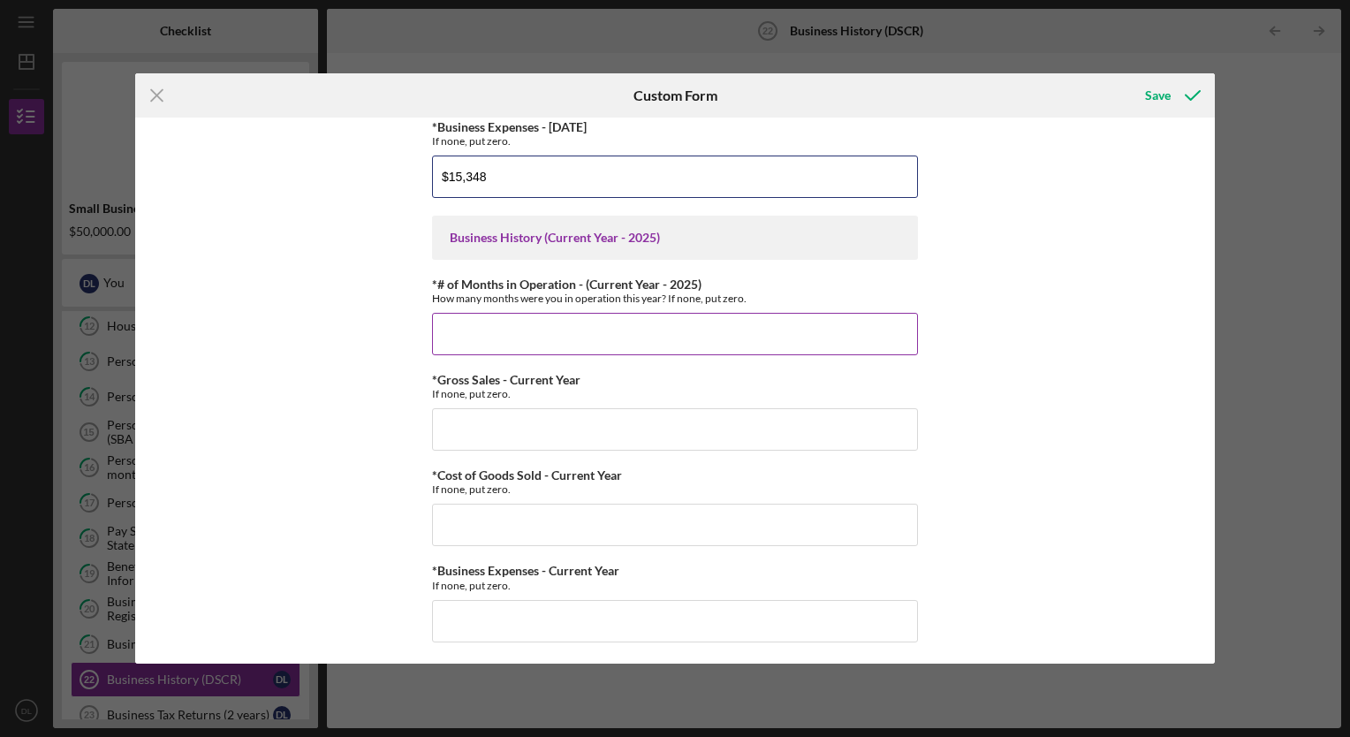
type input "$15,348"
click at [459, 327] on input "*# of Months in Operation - (Current Year - 2025)" at bounding box center [675, 334] width 486 height 42
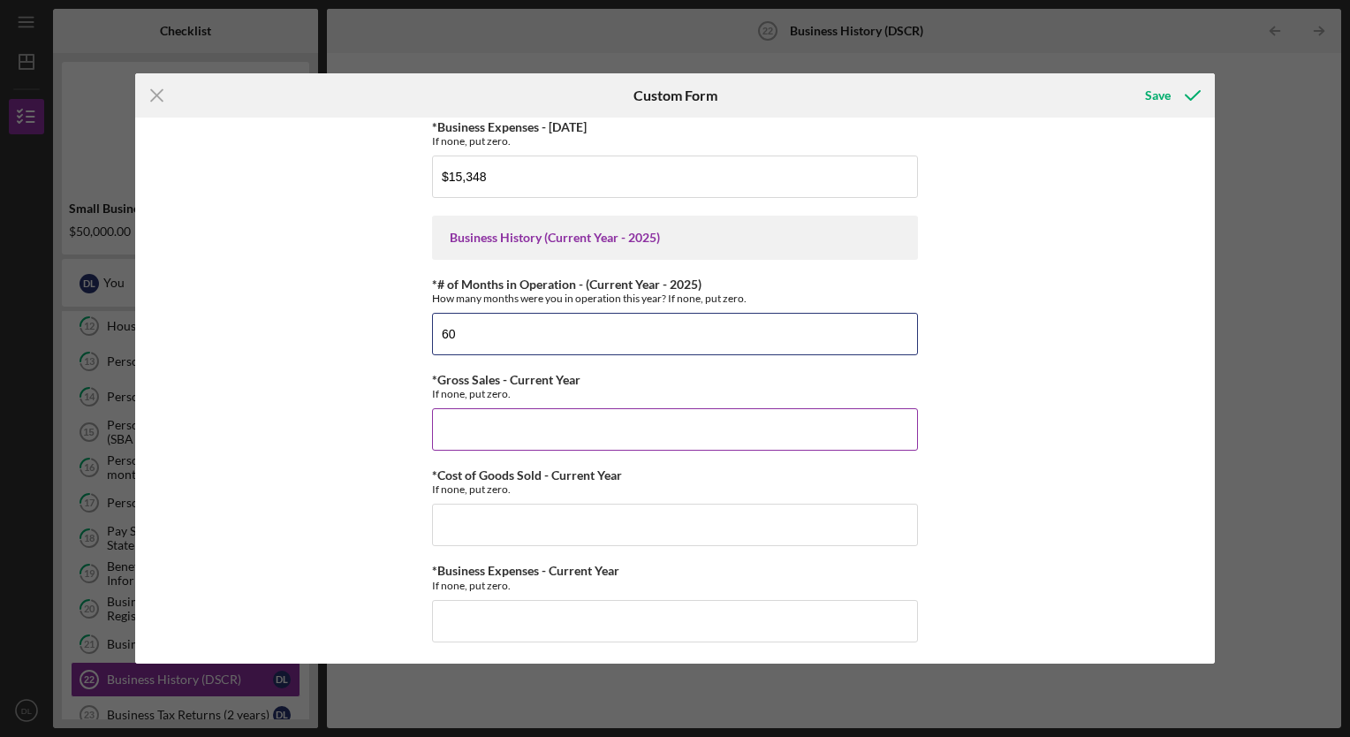
type input "60"
click at [481, 436] on input "*Gross Sales - Current Year" at bounding box center [675, 429] width 486 height 42
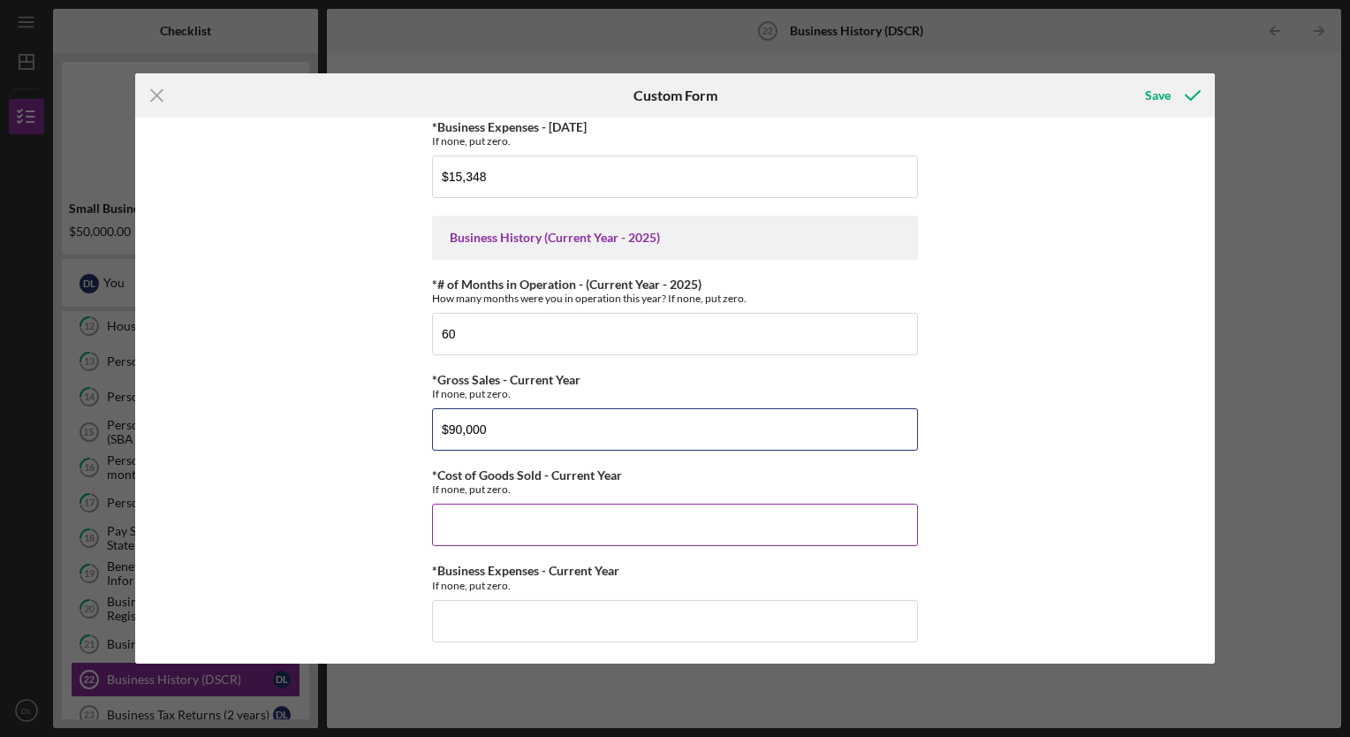
type input "$90,000"
click at [469, 511] on input "*Cost of Goods Sold - Current Year" at bounding box center [675, 524] width 486 height 42
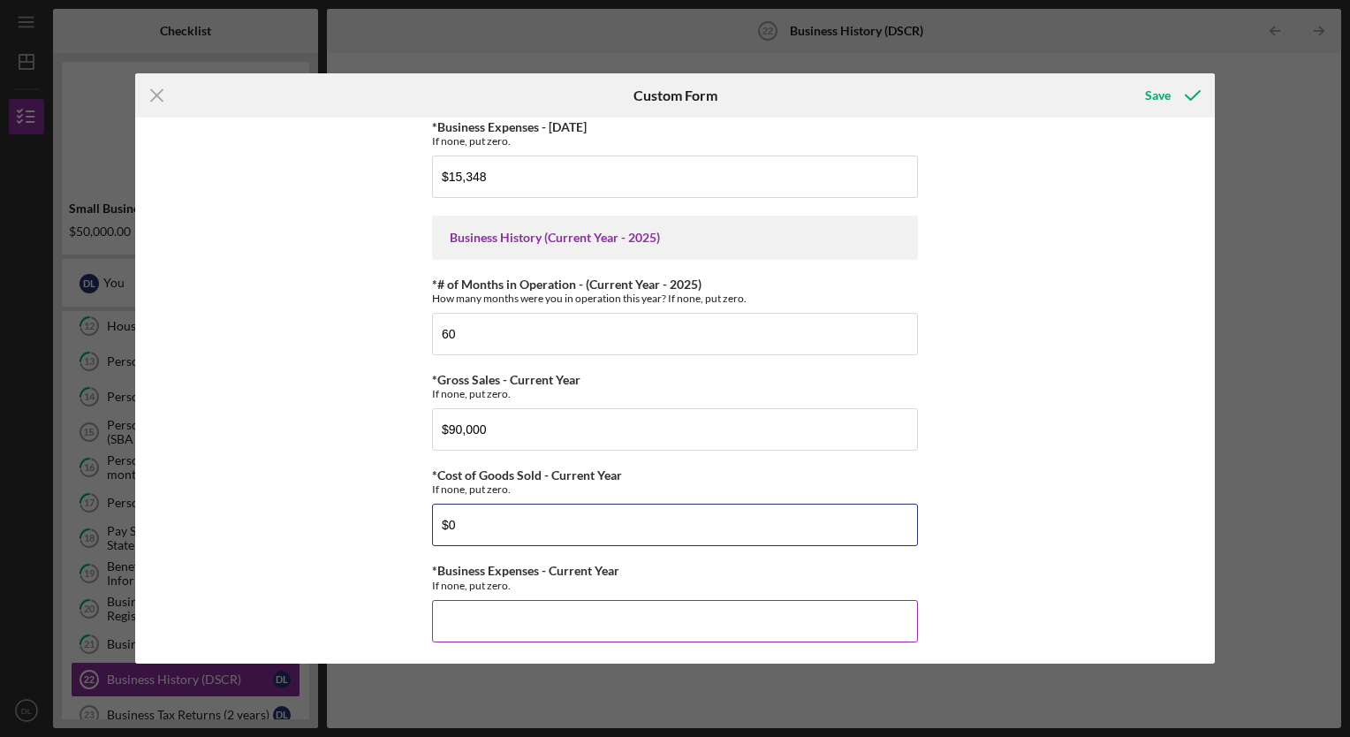
type input "$0"
click at [465, 609] on input "*Business Expenses - Current Year" at bounding box center [675, 621] width 486 height 42
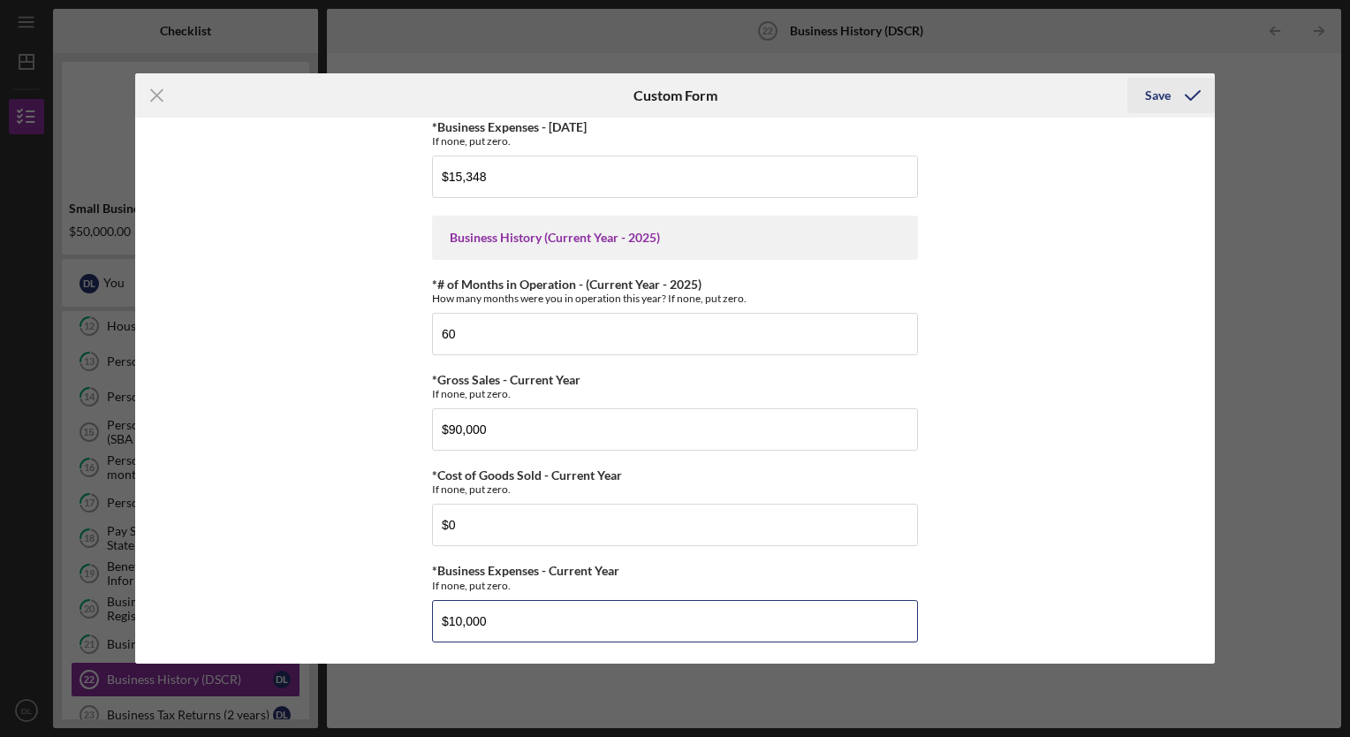
type input "$10,000"
click at [1148, 78] on div "Save" at bounding box center [1170, 95] width 87 height 44
click at [1158, 89] on div "Save" at bounding box center [1158, 95] width 26 height 35
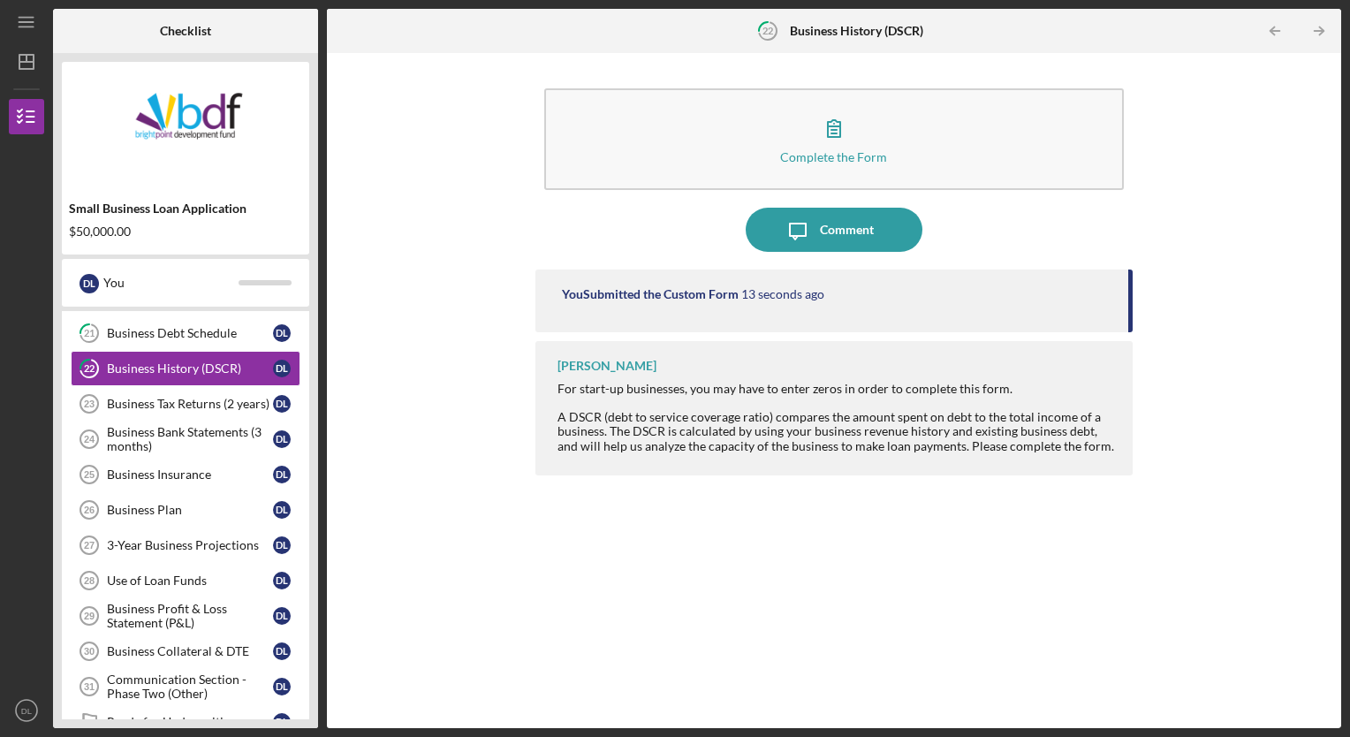
scroll to position [783, 0]
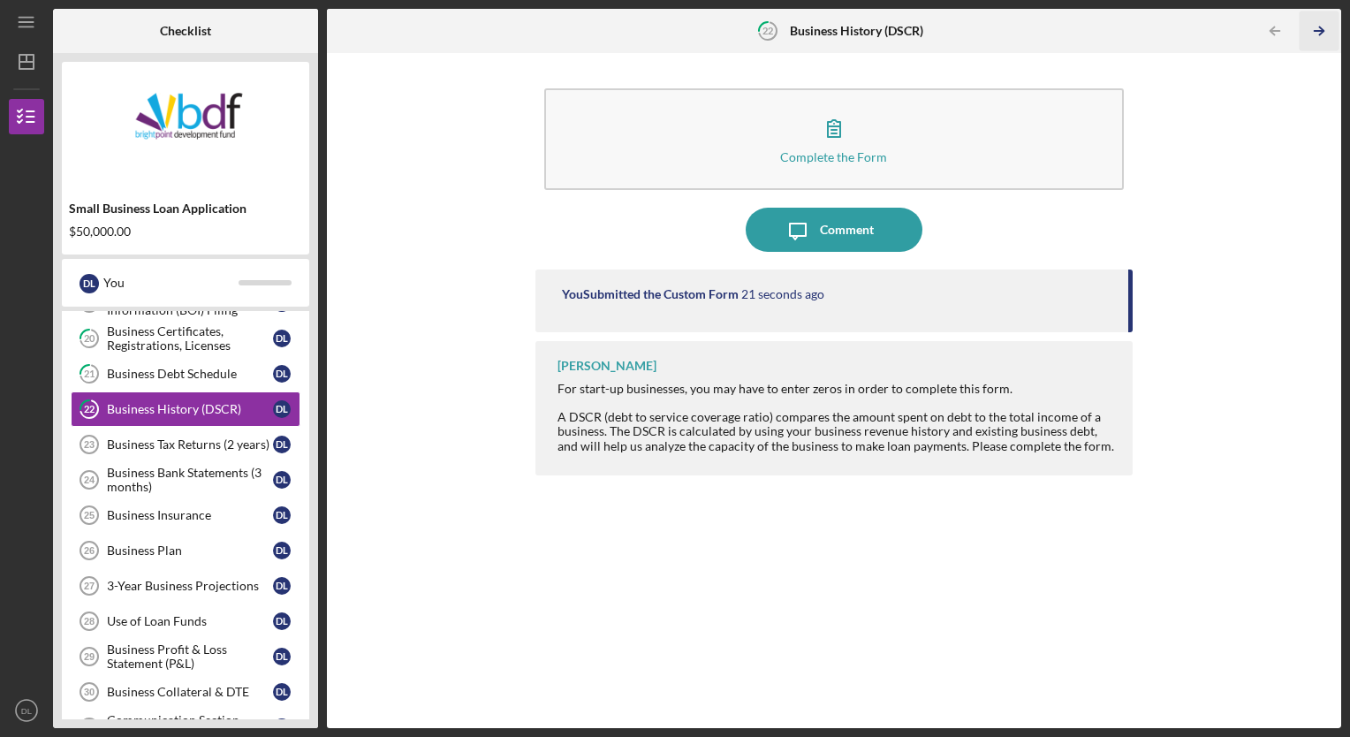
click at [1321, 21] on icon "Icon/Table Pagination Arrow" at bounding box center [1319, 31] width 40 height 40
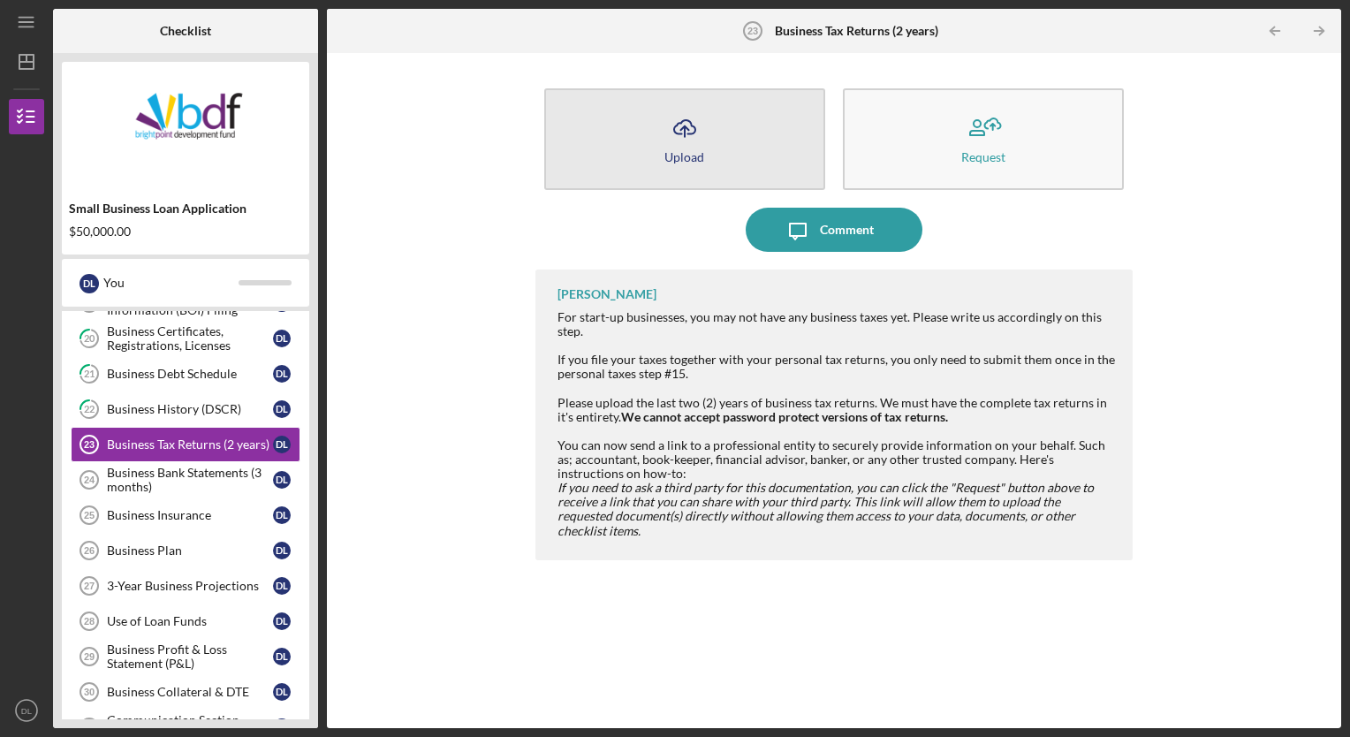
click at [711, 148] on button "Icon/Upload Upload" at bounding box center [684, 139] width 281 height 102
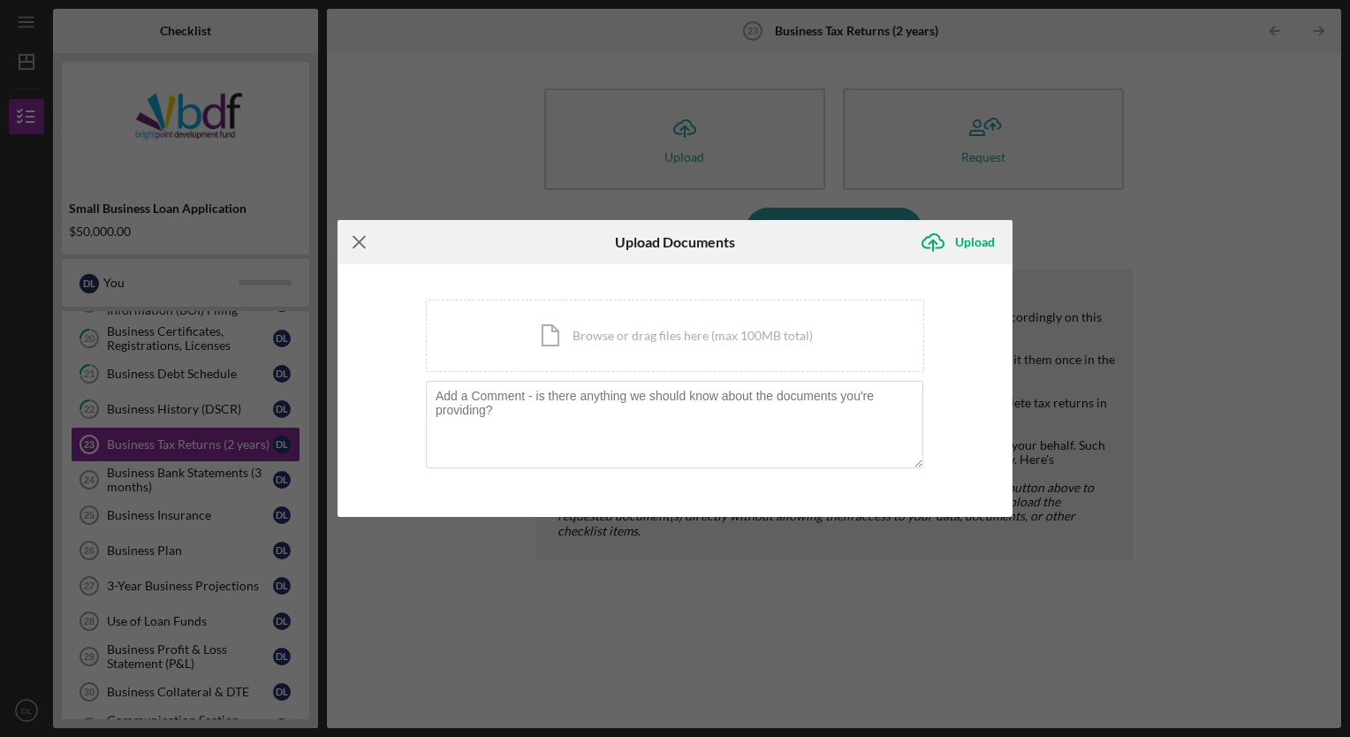
click at [367, 244] on icon "Icon/Menu Close" at bounding box center [359, 242] width 44 height 44
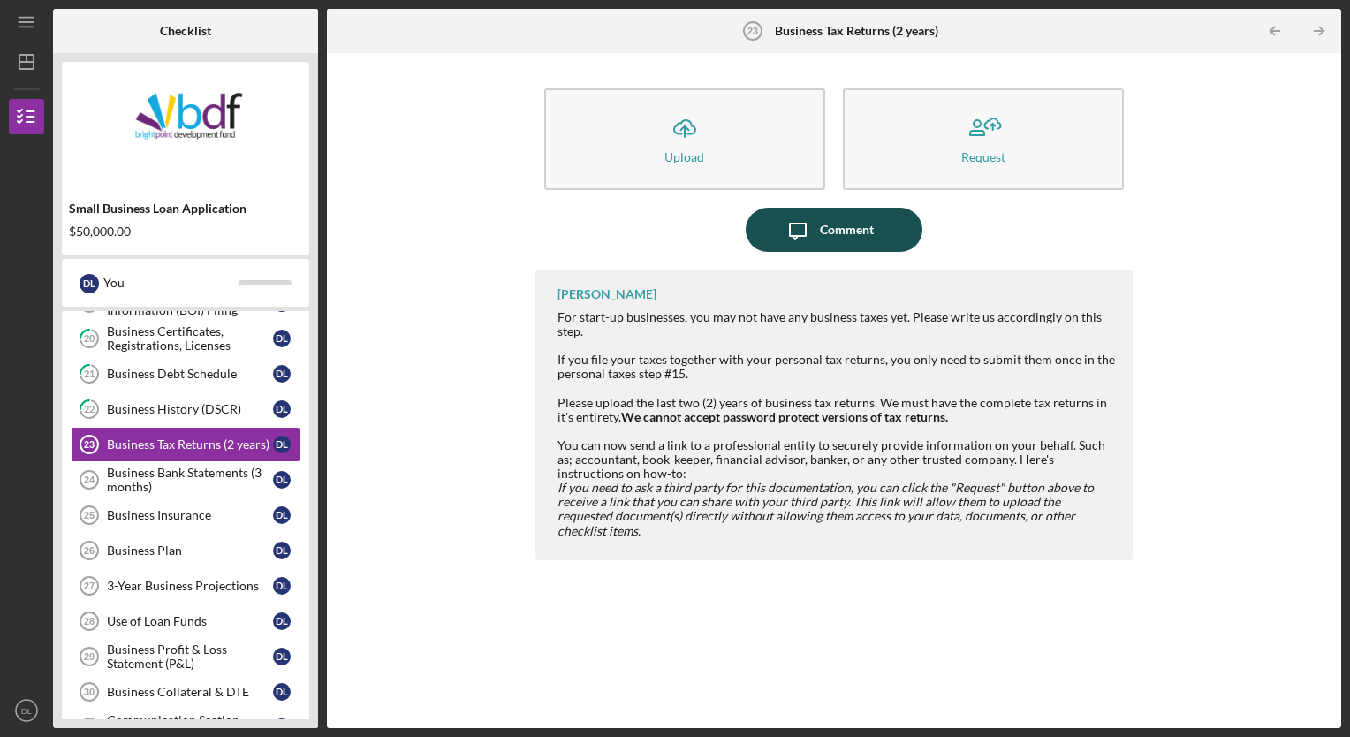
click at [842, 216] on div "Comment" at bounding box center [847, 230] width 54 height 44
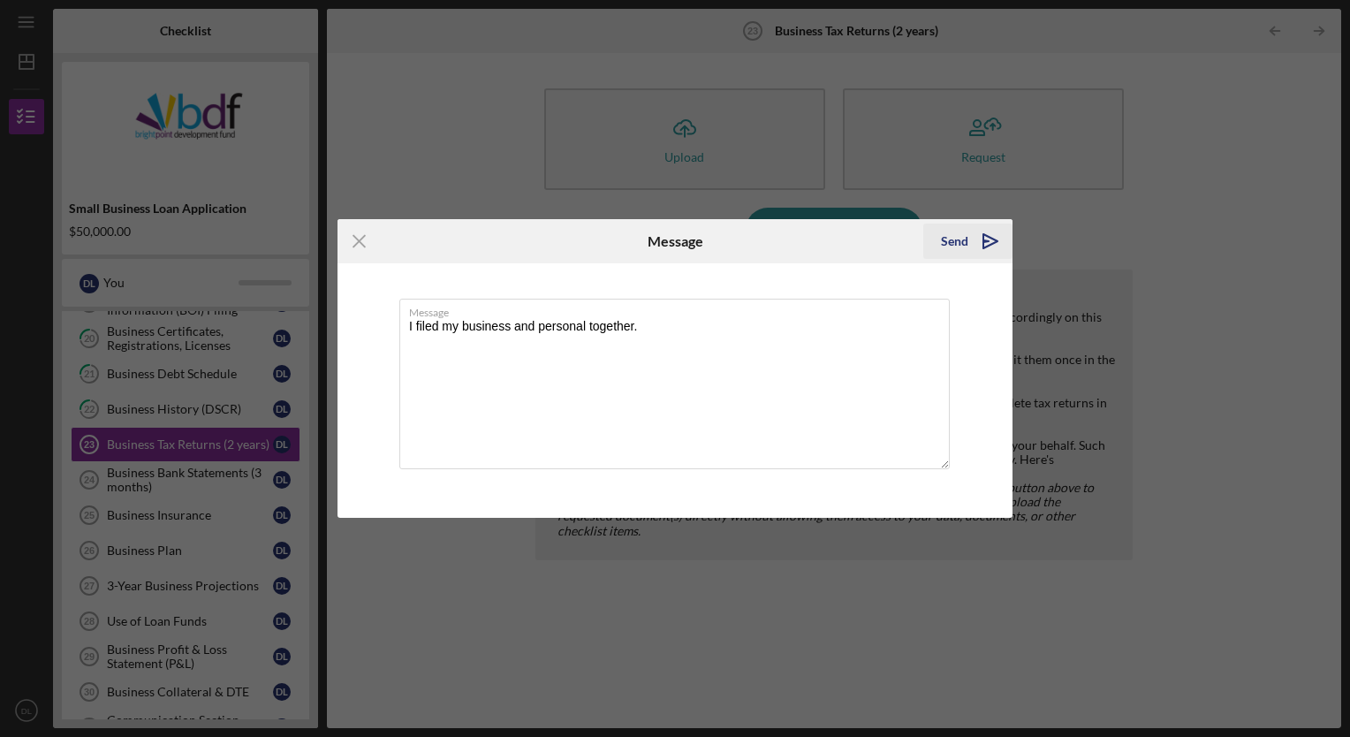
type textarea "I filed my business and personal together."
click at [979, 251] on icon "Icon/icon-invite-send" at bounding box center [990, 241] width 44 height 44
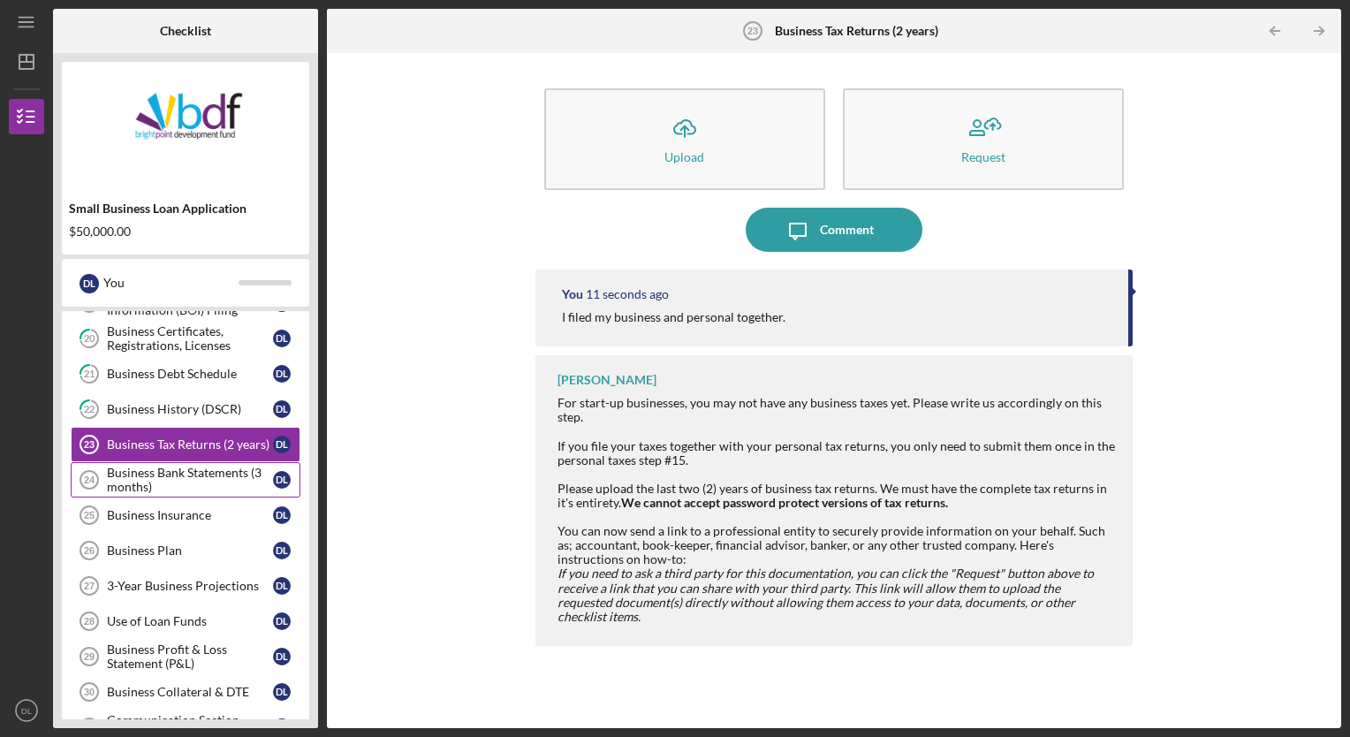
click at [208, 465] on div "Business Bank Statements (3 months)" at bounding box center [190, 479] width 166 height 28
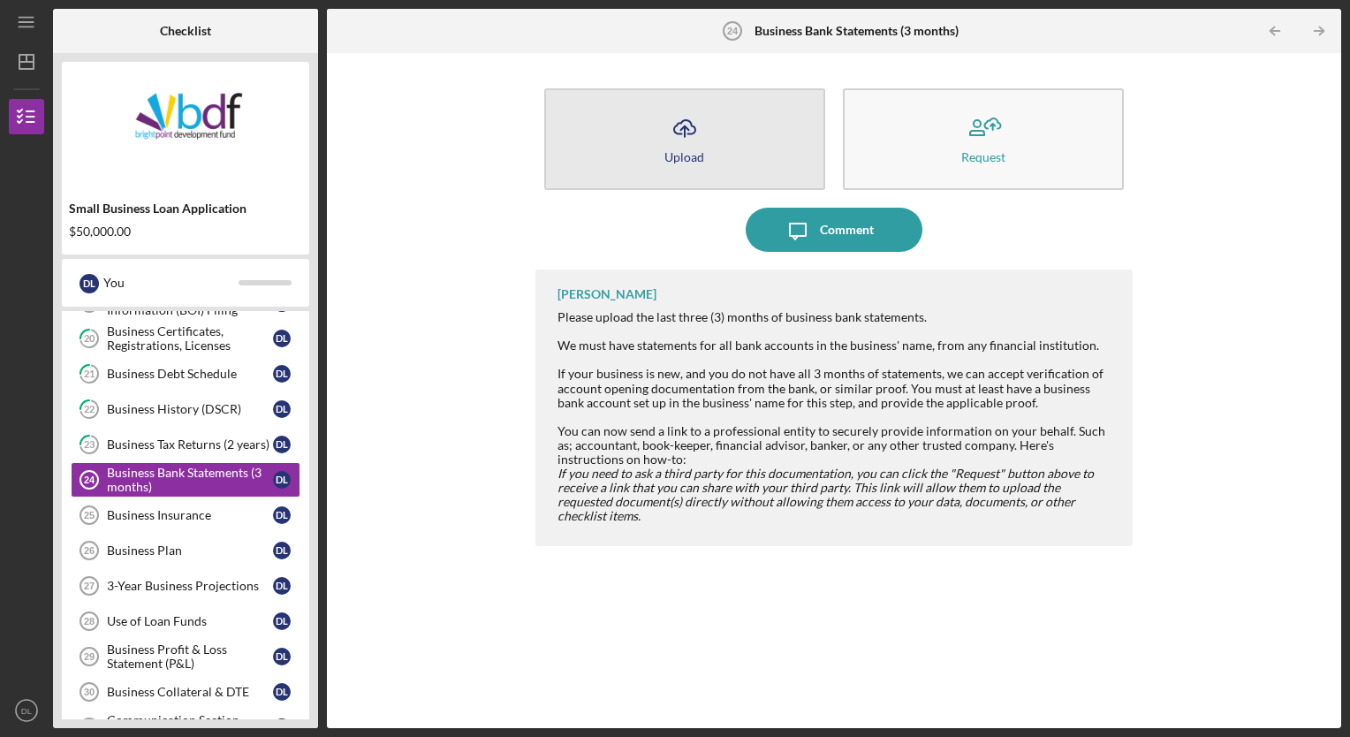
click at [674, 134] on icon "Icon/Upload" at bounding box center [684, 128] width 44 height 44
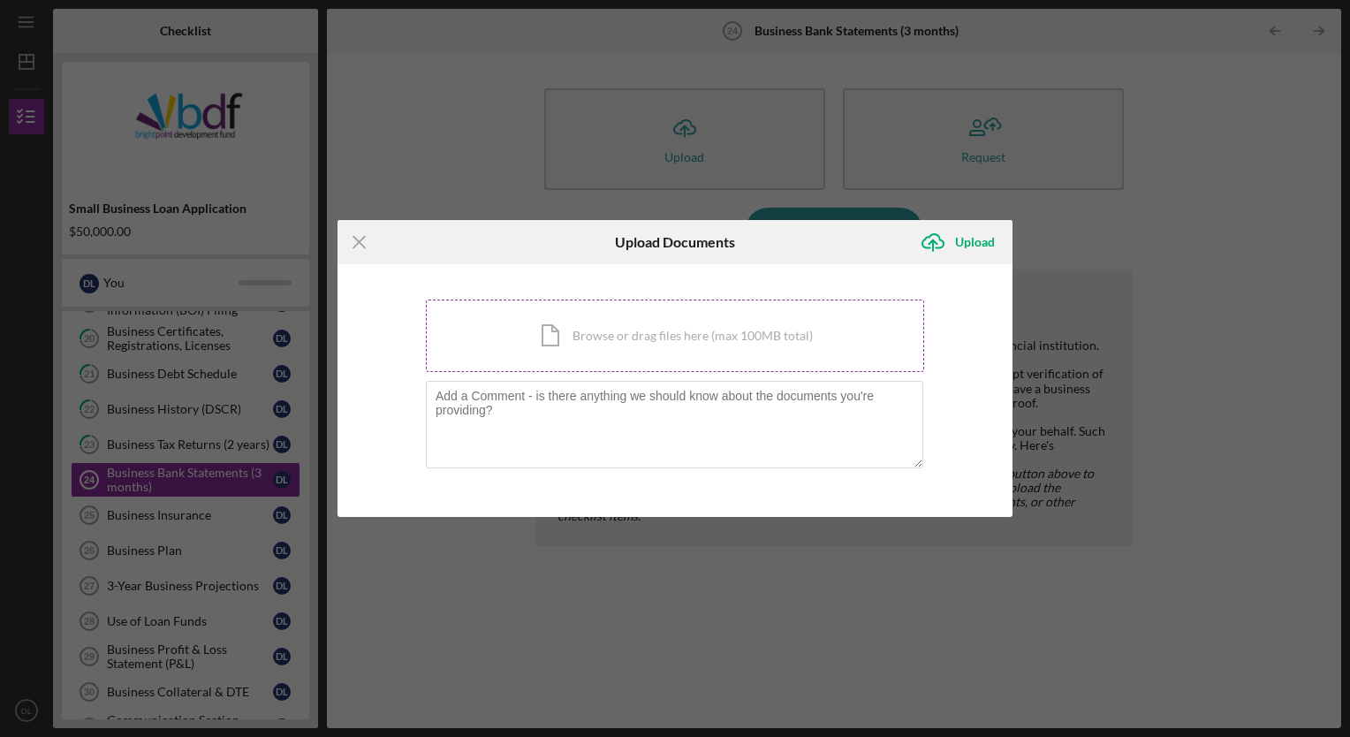
click at [574, 309] on div "Icon/Document Browse or drag files here (max 100MB total) Tap to choose files o…" at bounding box center [675, 335] width 498 height 72
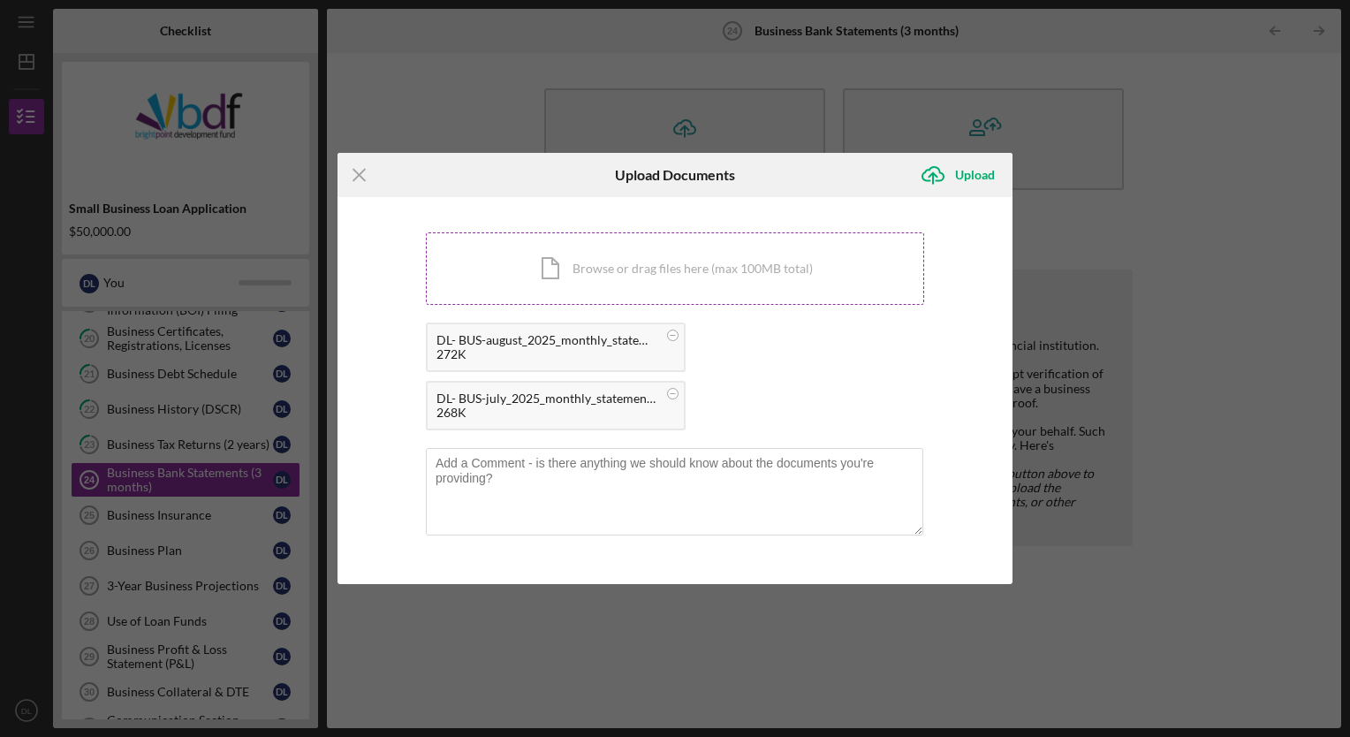
click at [717, 274] on div "Icon/Document Browse or drag files here (max 100MB total) Tap to choose files o…" at bounding box center [675, 268] width 498 height 72
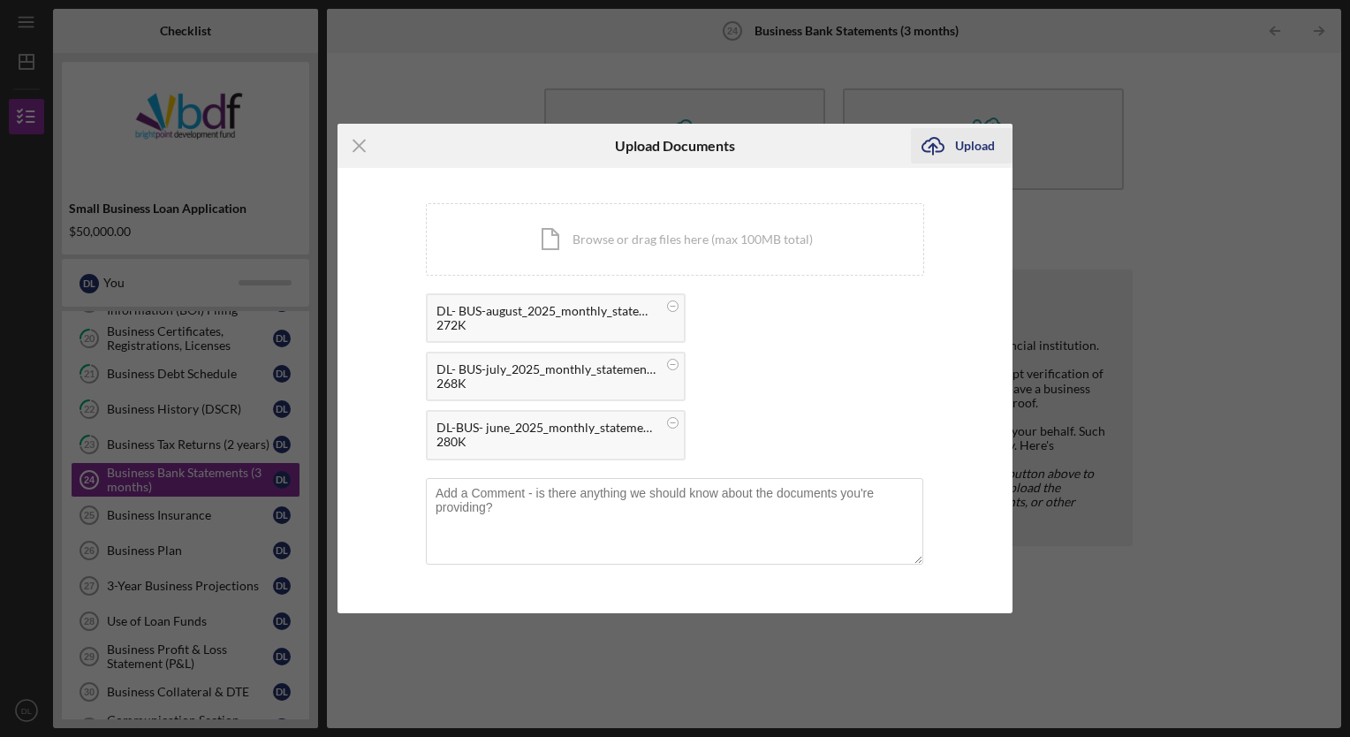
click at [964, 141] on div "Upload" at bounding box center [975, 145] width 40 height 35
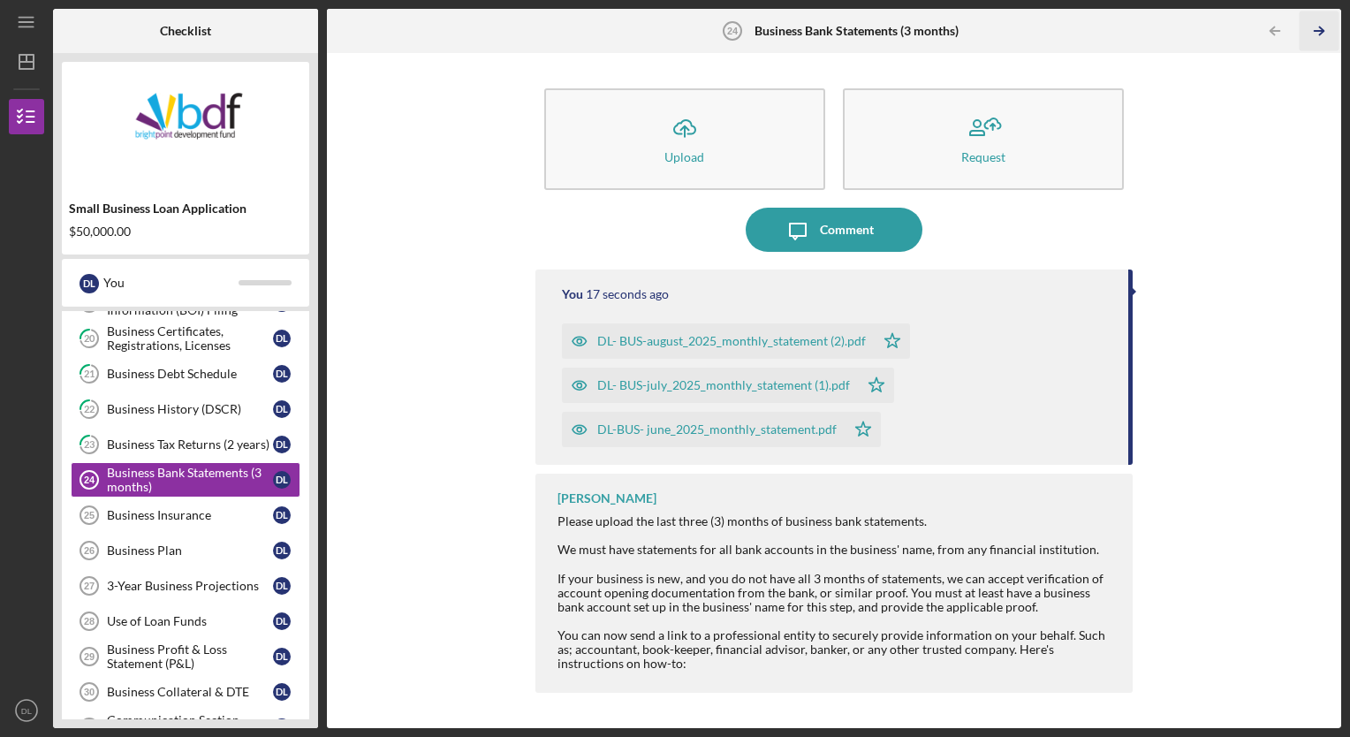
click at [1320, 30] on icon "Icon/Table Pagination Arrow" at bounding box center [1319, 31] width 40 height 40
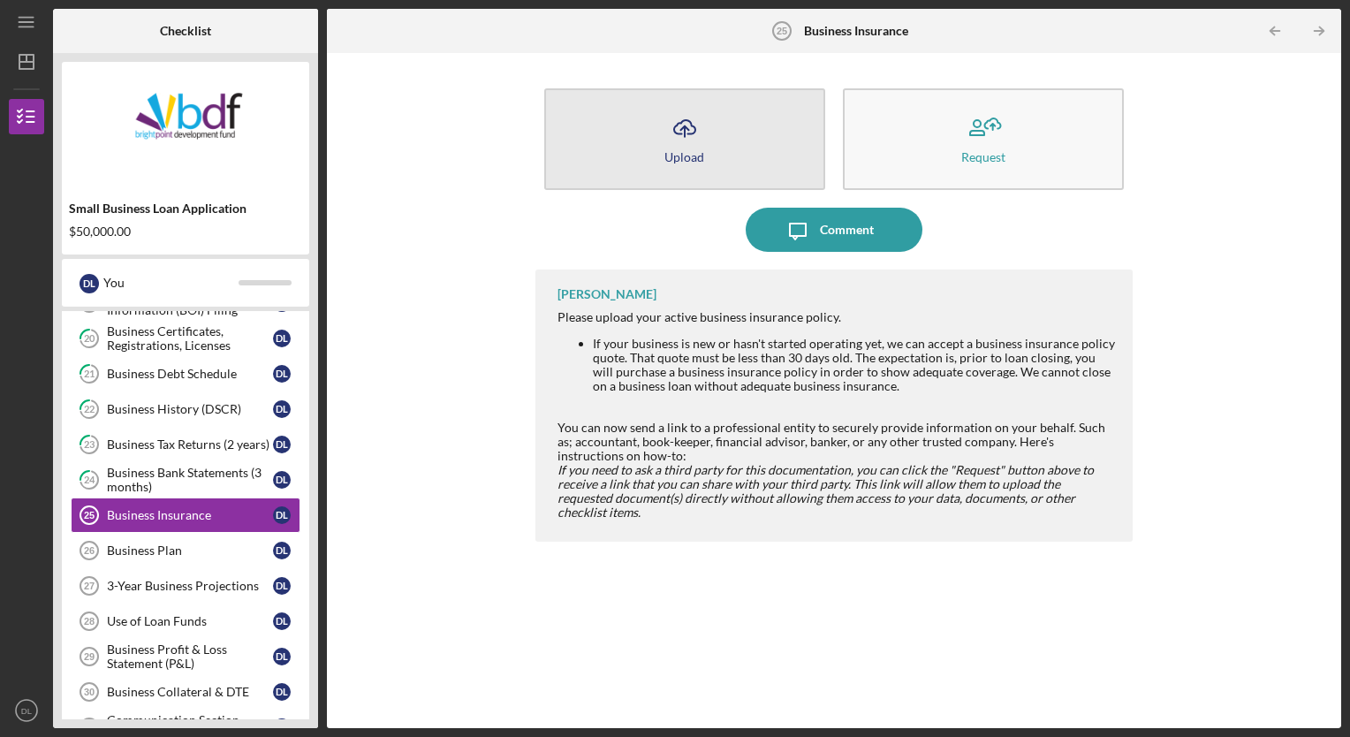
click at [629, 142] on button "Icon/Upload Upload" at bounding box center [684, 139] width 281 height 102
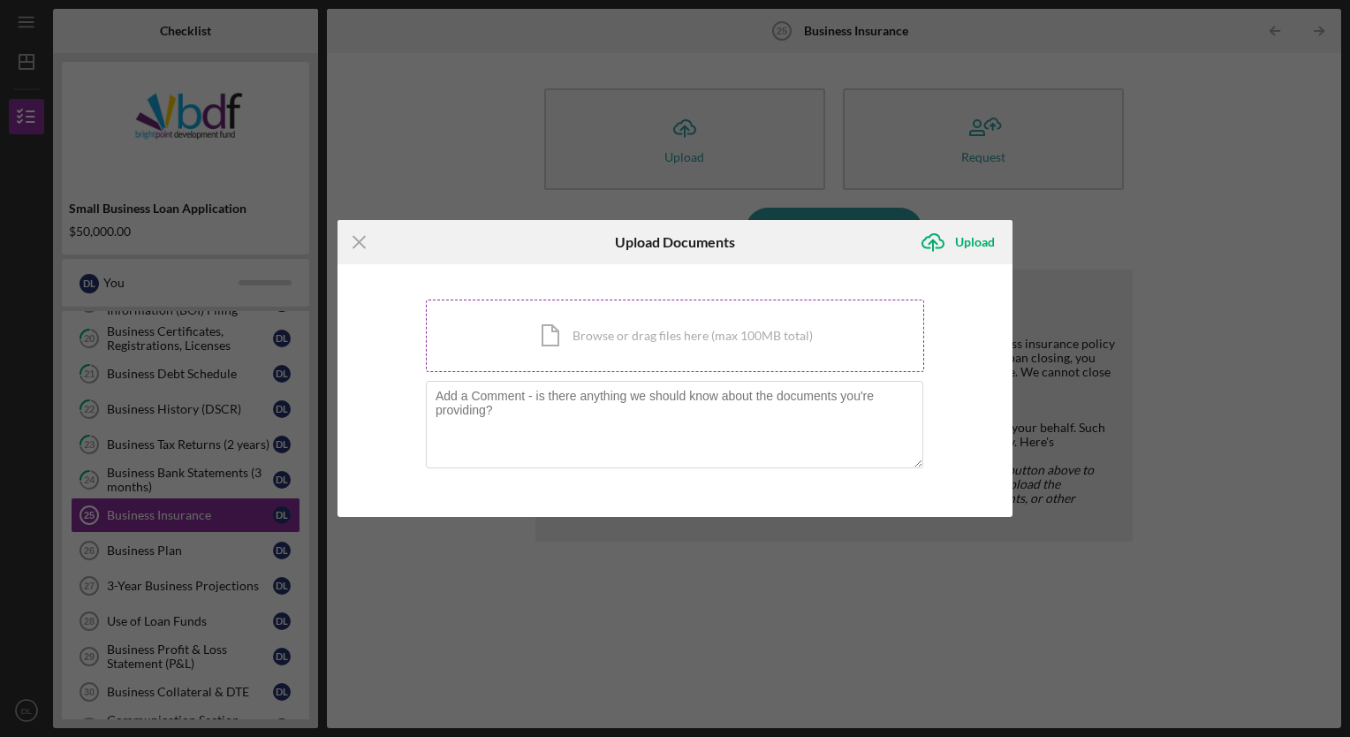
click at [579, 351] on div "Icon/Document Browse or drag files here (max 100MB total) Tap to choose files o…" at bounding box center [675, 335] width 498 height 72
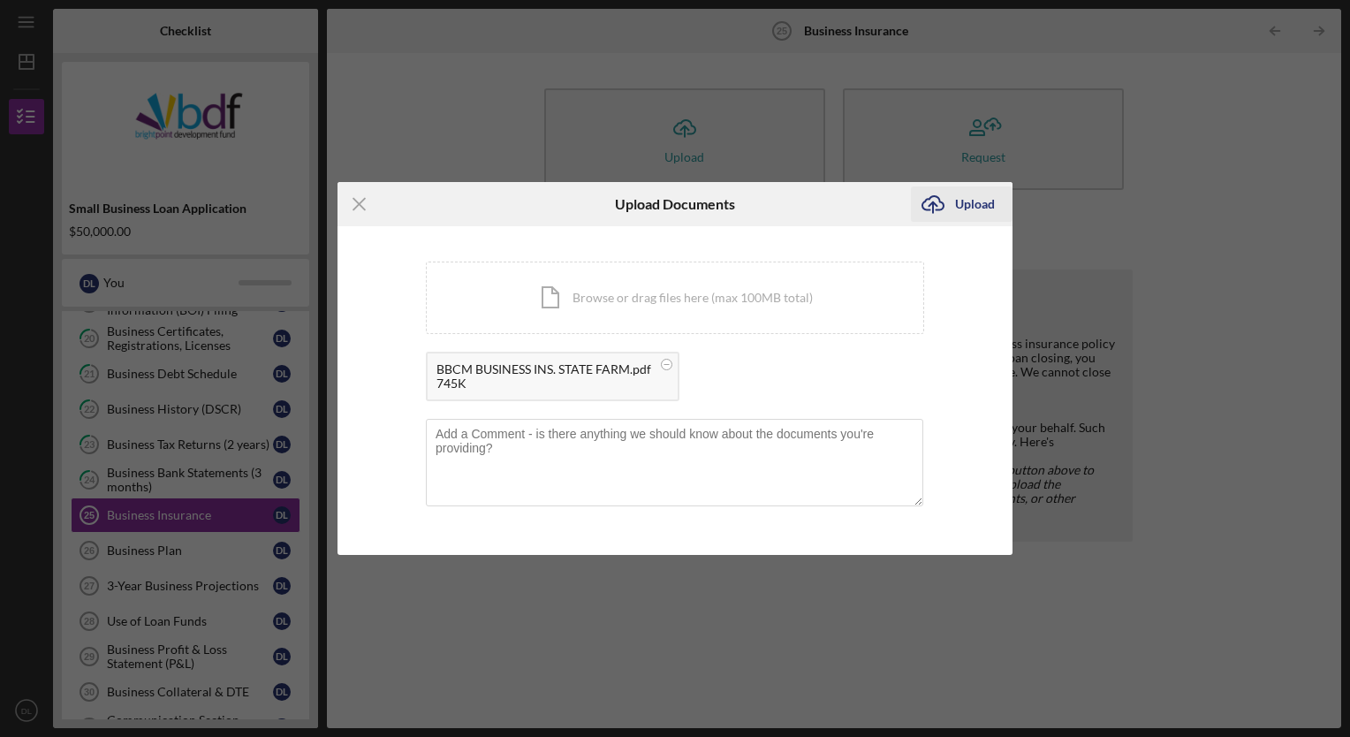
click at [953, 197] on icon "Icon/Upload" at bounding box center [933, 204] width 44 height 44
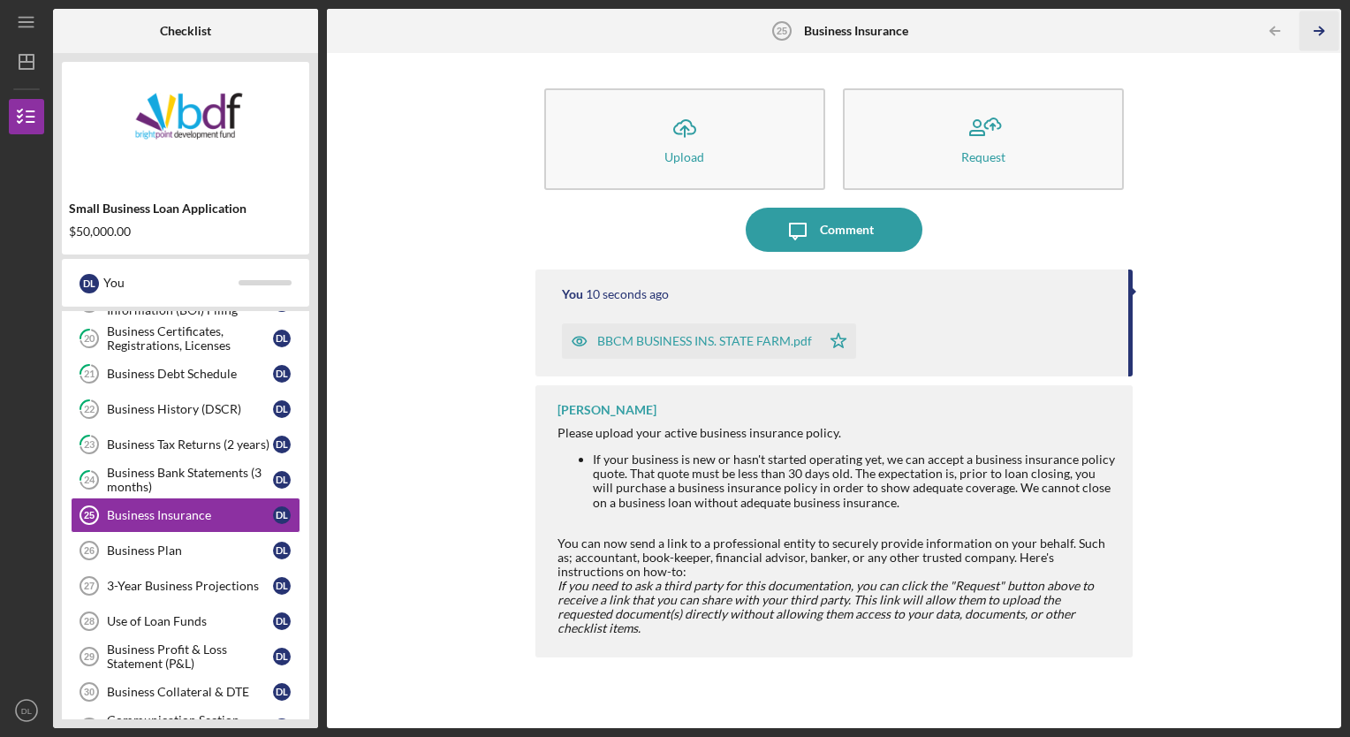
click at [1325, 26] on icon "Icon/Table Pagination Arrow" at bounding box center [1319, 31] width 40 height 40
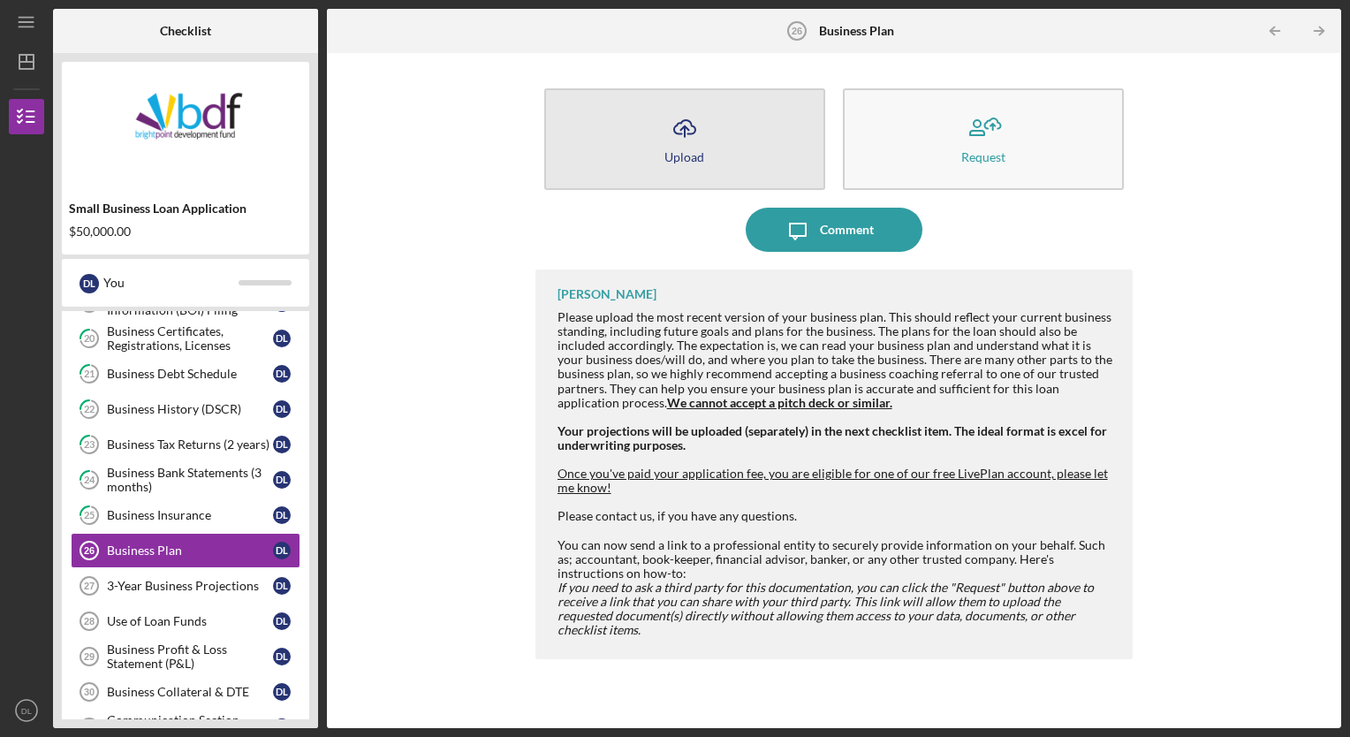
click at [639, 143] on button "Icon/Upload Upload" at bounding box center [684, 139] width 281 height 102
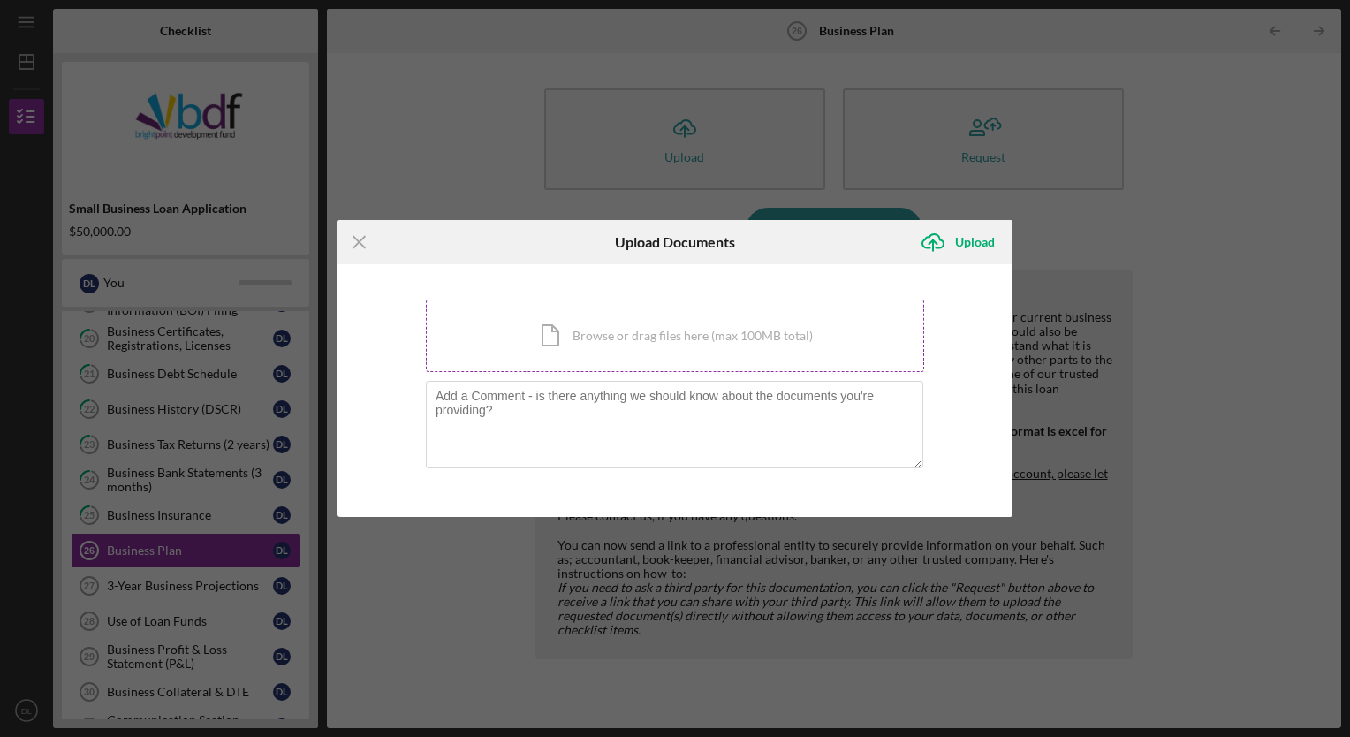
click at [558, 312] on div "Icon/Document Browse or drag files here (max 100MB total) Tap to choose files o…" at bounding box center [675, 335] width 498 height 72
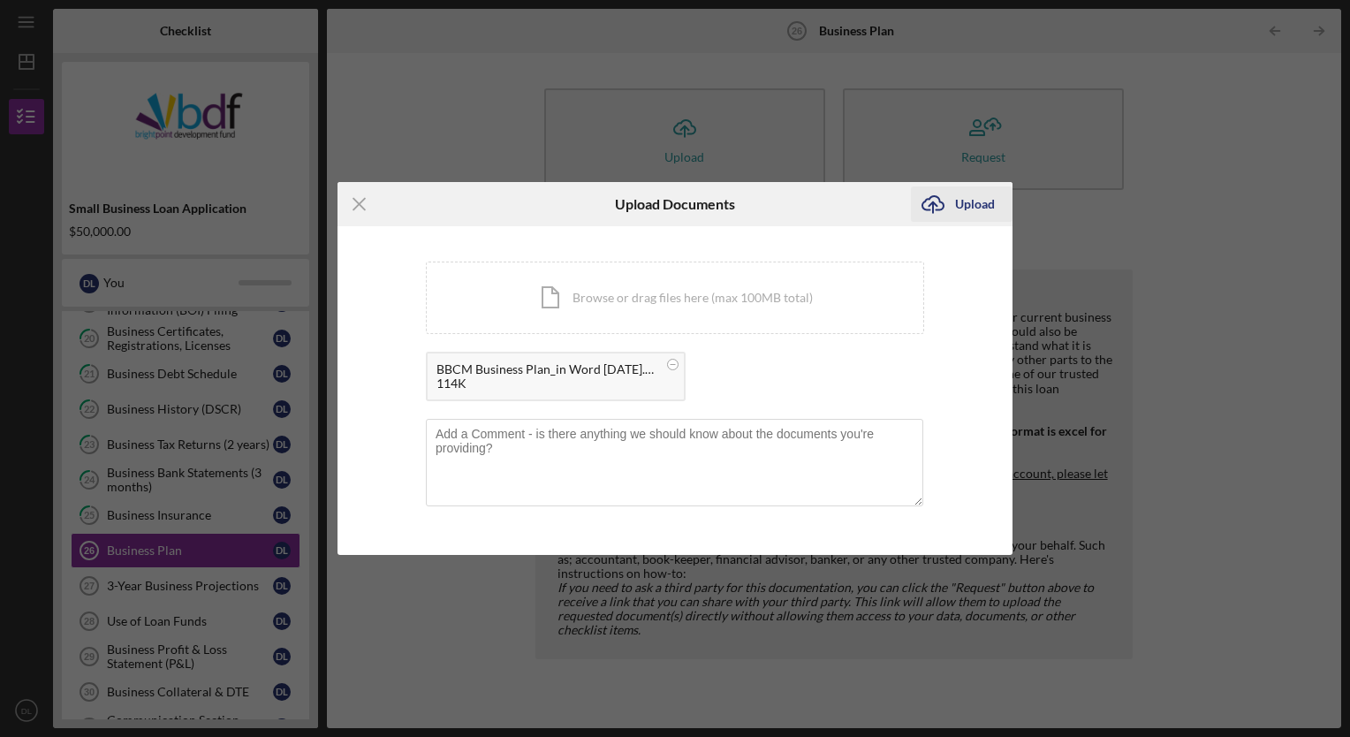
click at [960, 210] on div "Upload" at bounding box center [975, 203] width 40 height 35
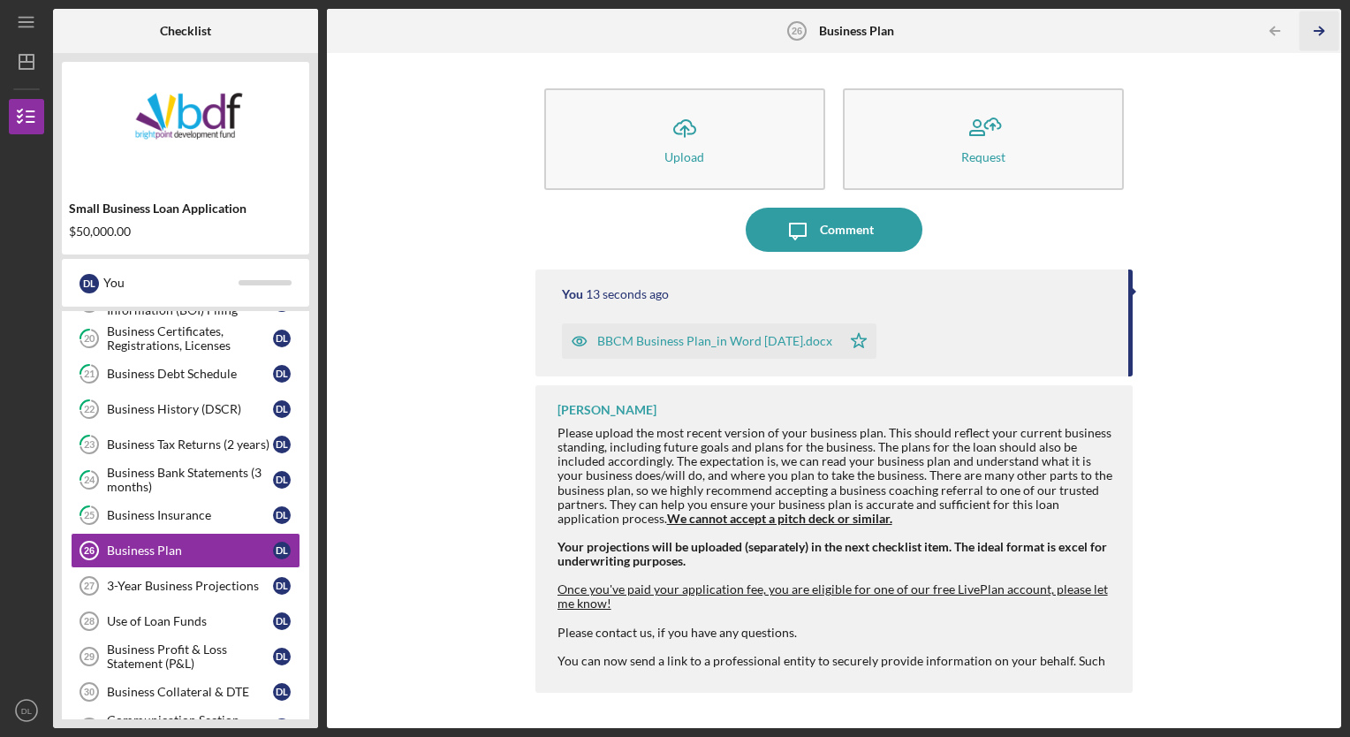
click at [1306, 35] on icon "Icon/Table Pagination Arrow" at bounding box center [1319, 31] width 40 height 40
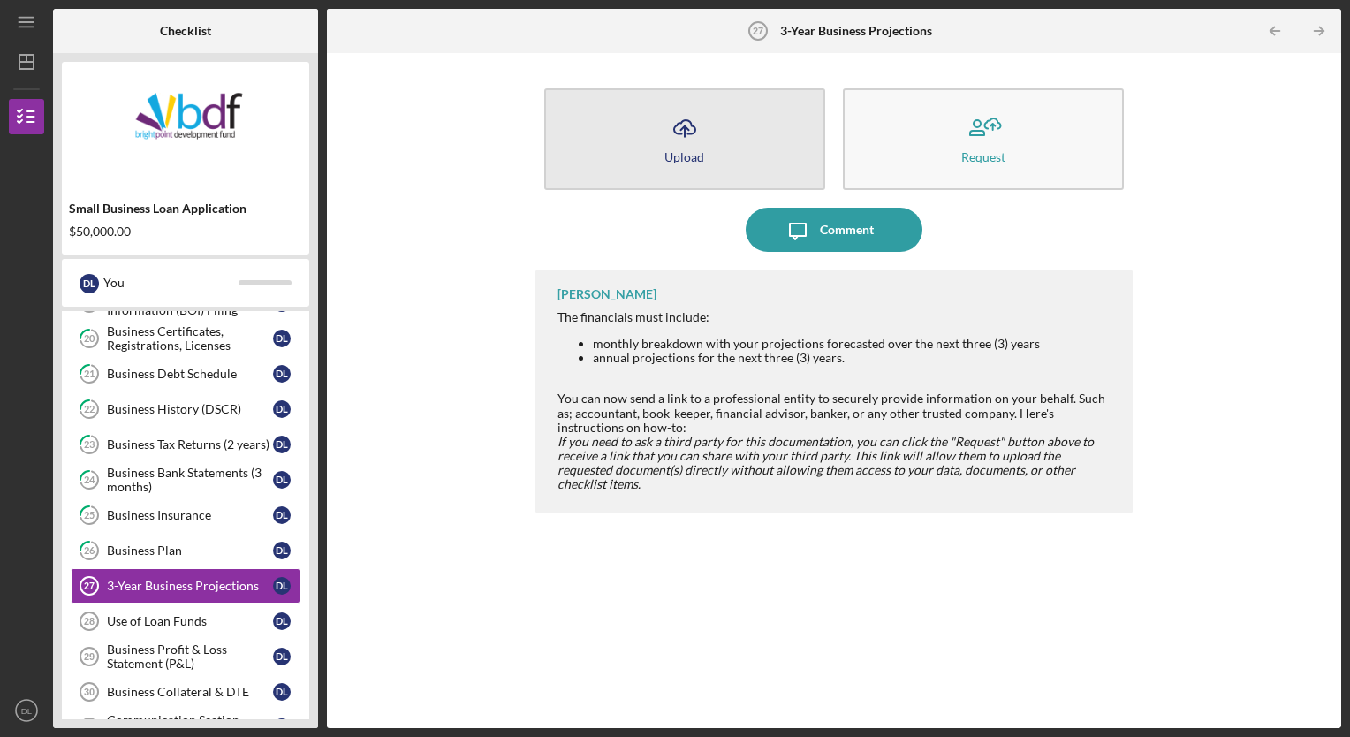
click at [695, 138] on icon "Icon/Upload" at bounding box center [684, 128] width 44 height 44
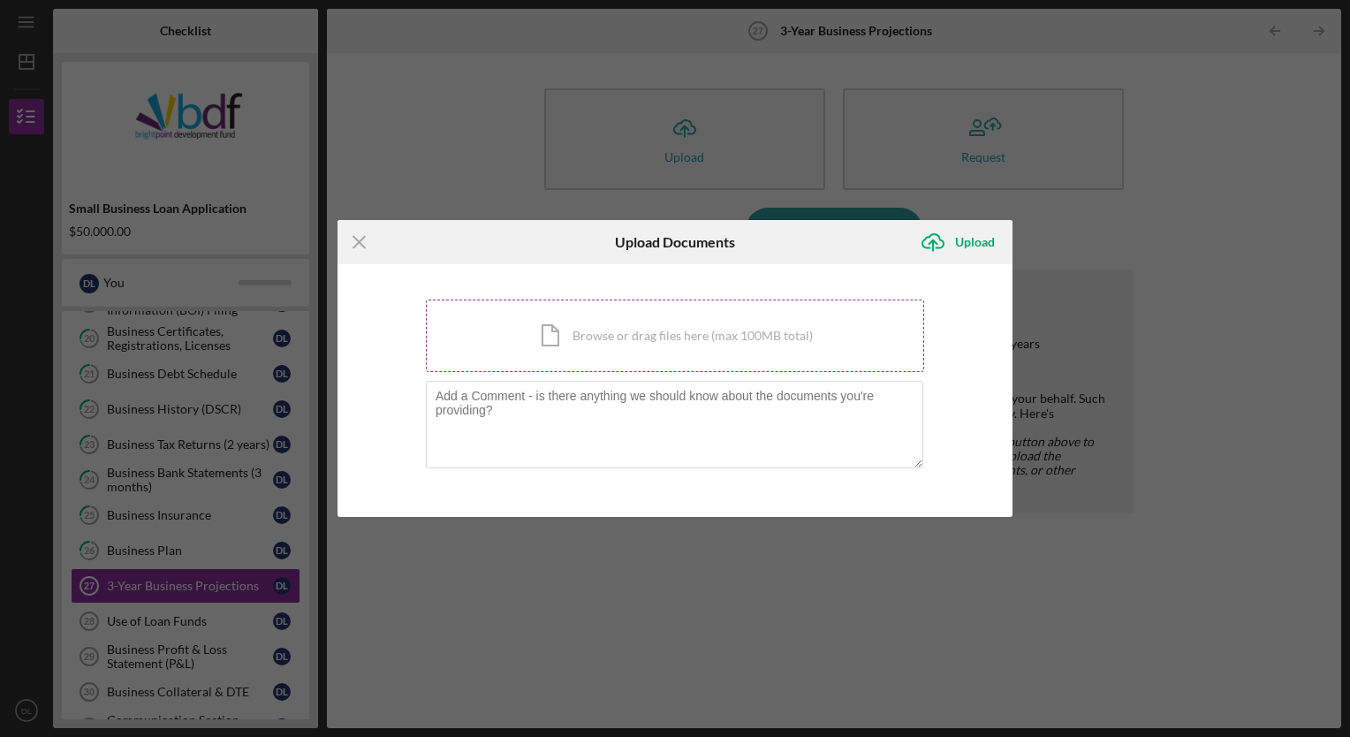
click at [593, 343] on div "Icon/Document Browse or drag files here (max 100MB total) Tap to choose files o…" at bounding box center [675, 335] width 498 height 72
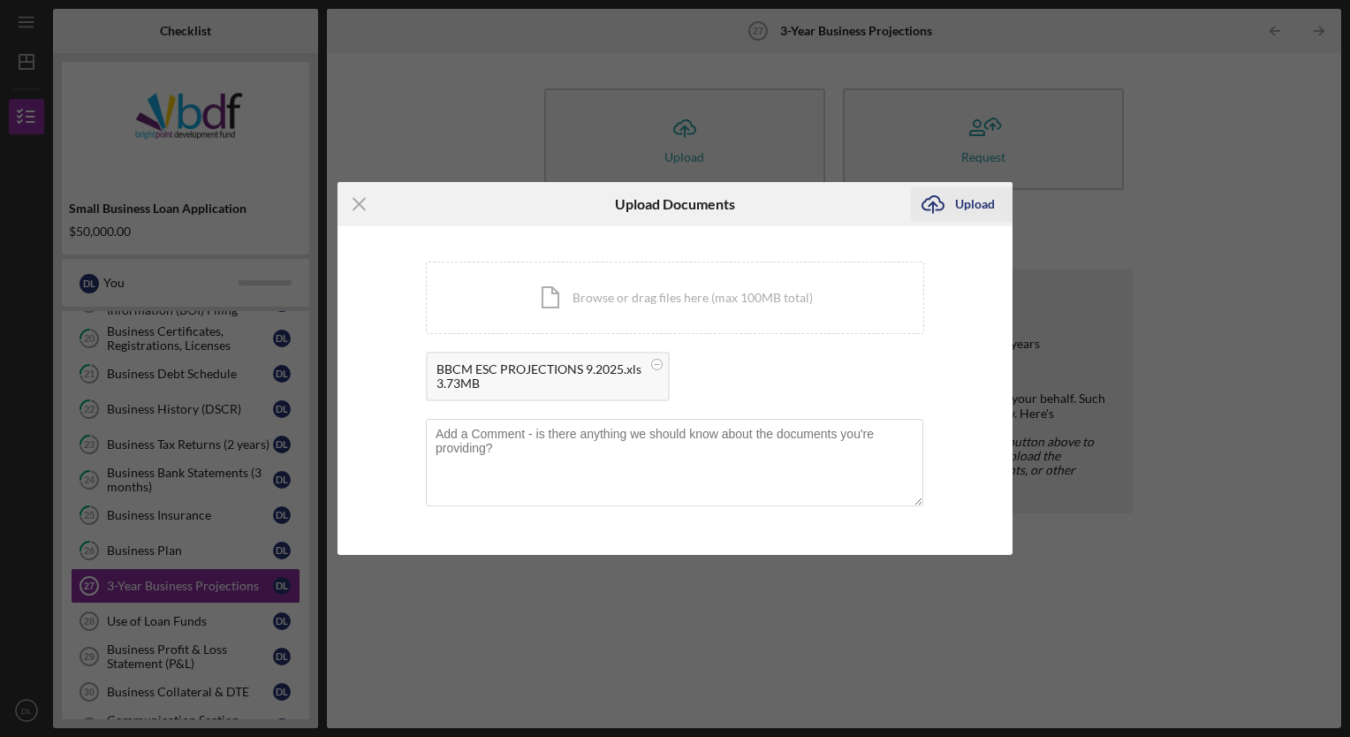
click at [975, 195] on div "Upload" at bounding box center [975, 203] width 40 height 35
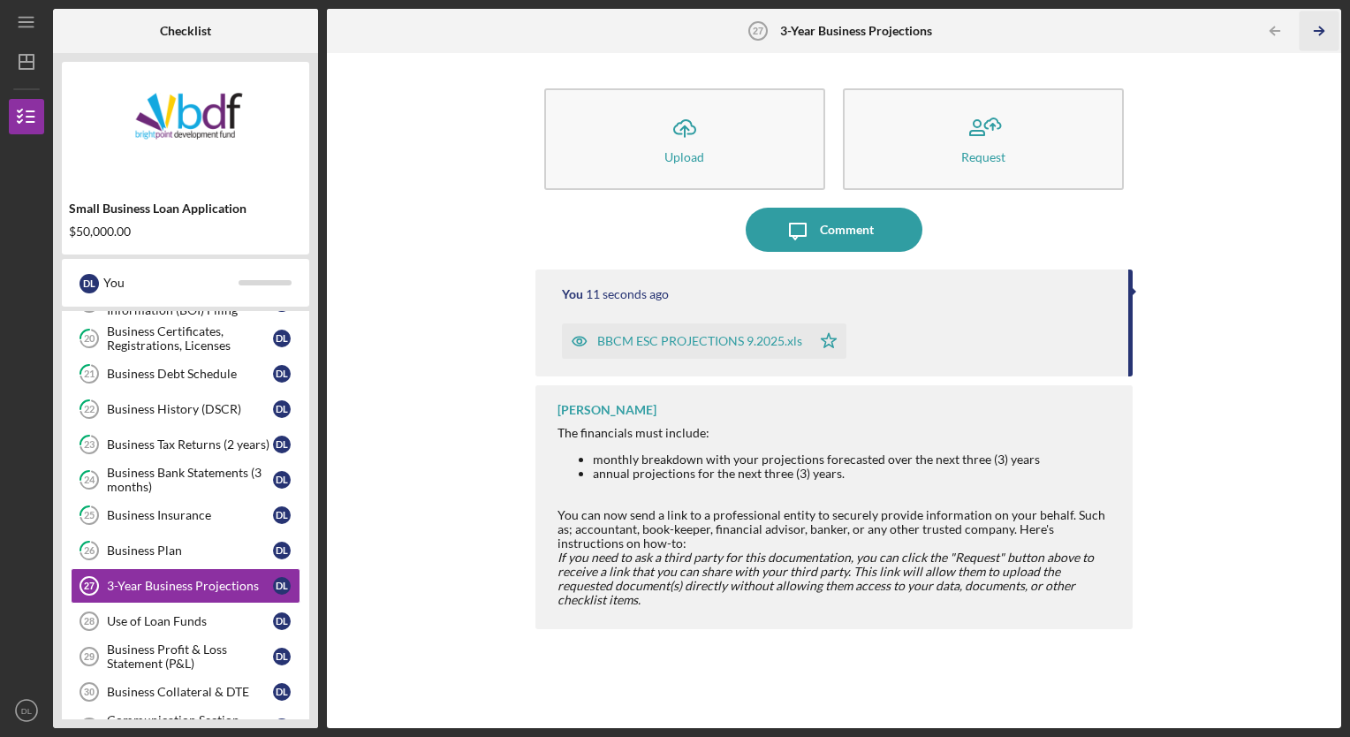
click at [1323, 19] on icon "Icon/Table Pagination Arrow" at bounding box center [1319, 31] width 40 height 40
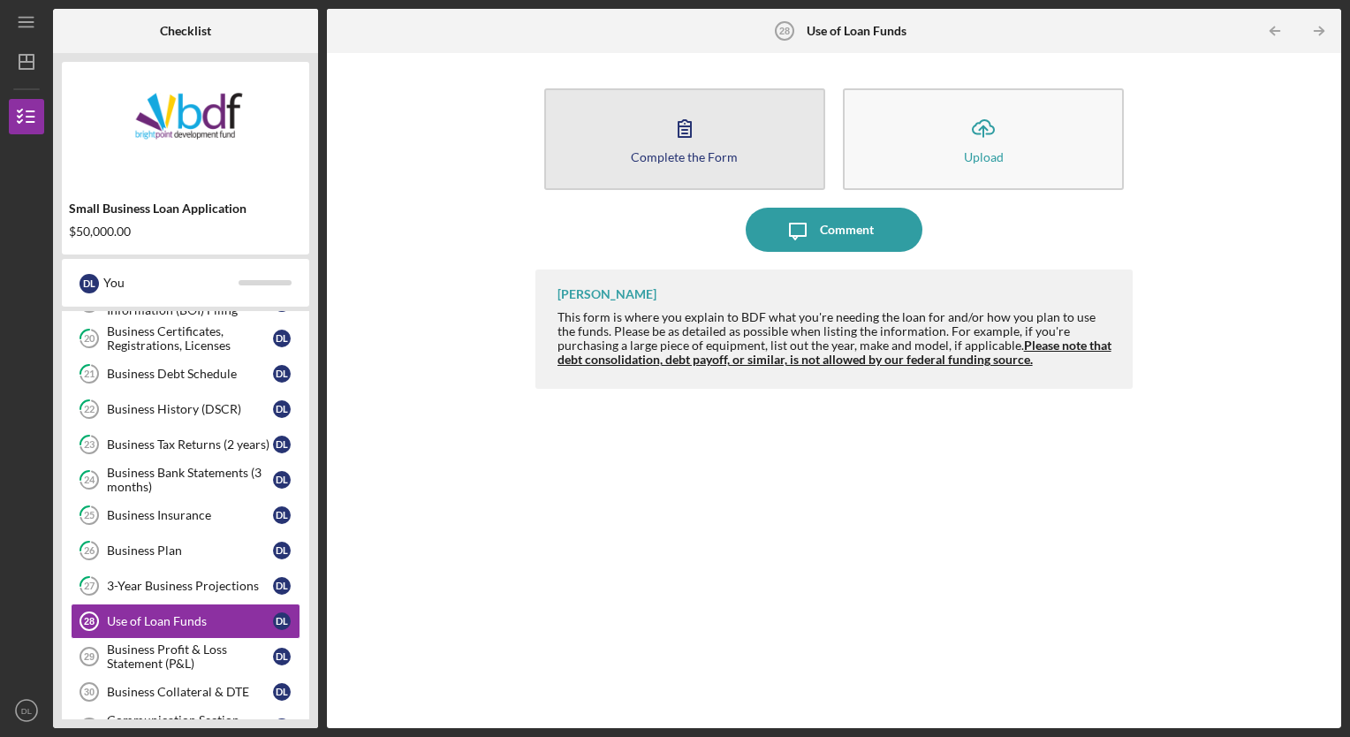
click at [666, 125] on icon "button" at bounding box center [684, 128] width 44 height 44
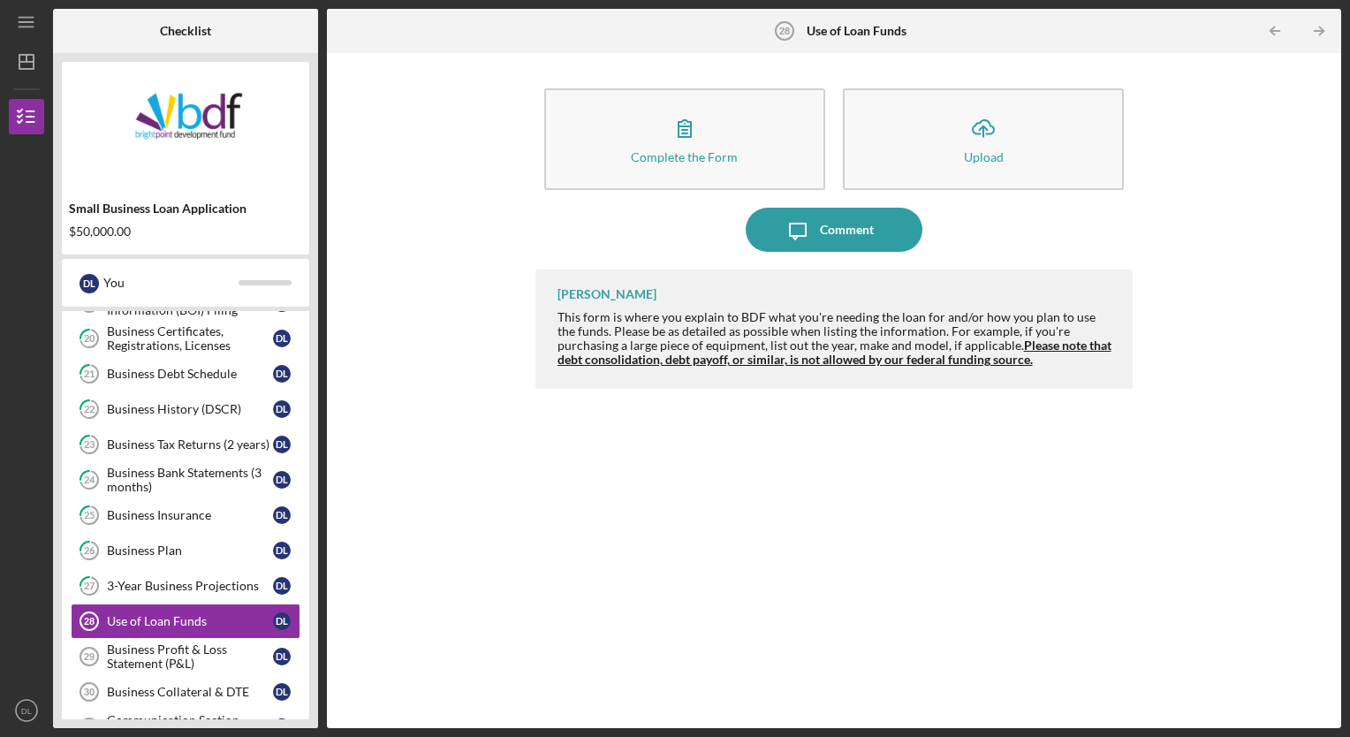
drag, startPoint x: 1313, startPoint y: 29, endPoint x: 1063, endPoint y: 48, distance: 250.7
click at [1063, 48] on div "Icon/Table Pagination Arrow Icon/Table Pagination Arrow" at bounding box center [1172, 31] width 338 height 44
click at [1314, 30] on icon "Icon/Table Pagination Arrow" at bounding box center [1319, 31] width 40 height 40
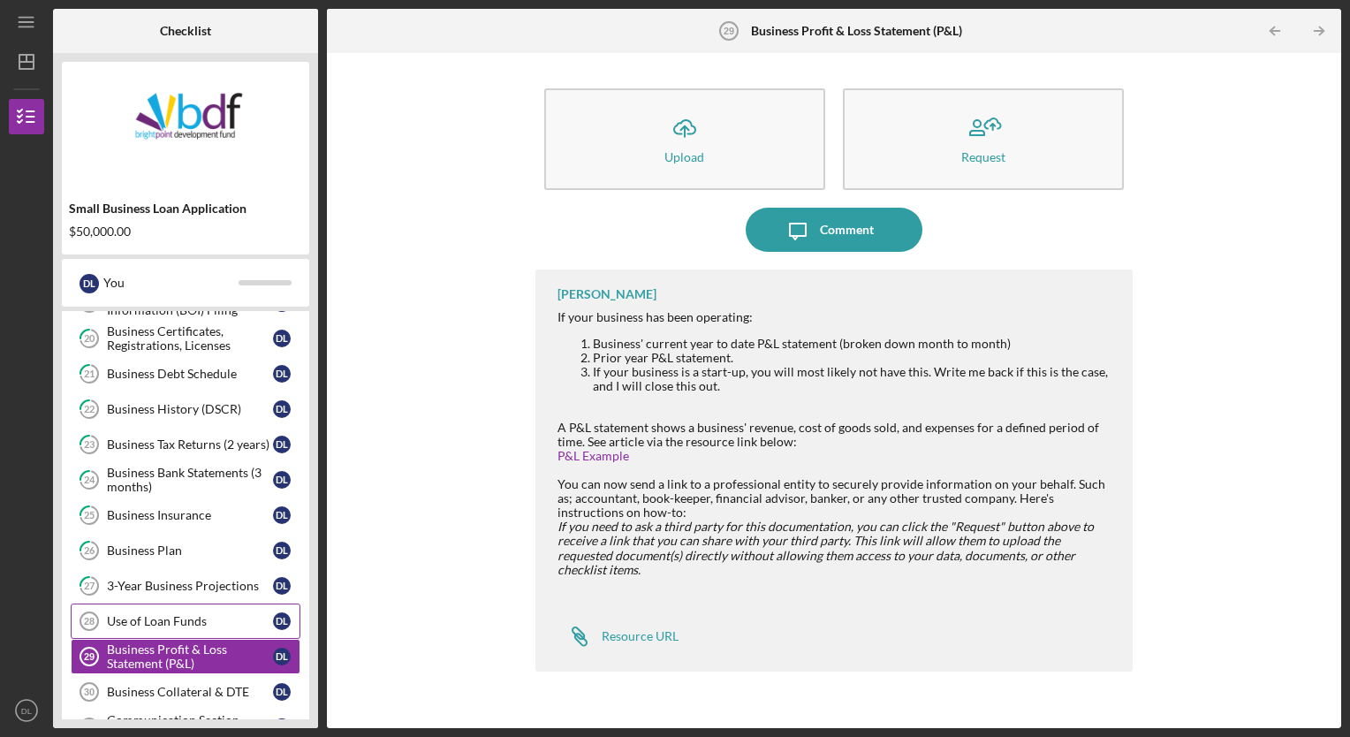
click at [142, 614] on div "Use of Loan Funds" at bounding box center [190, 621] width 166 height 14
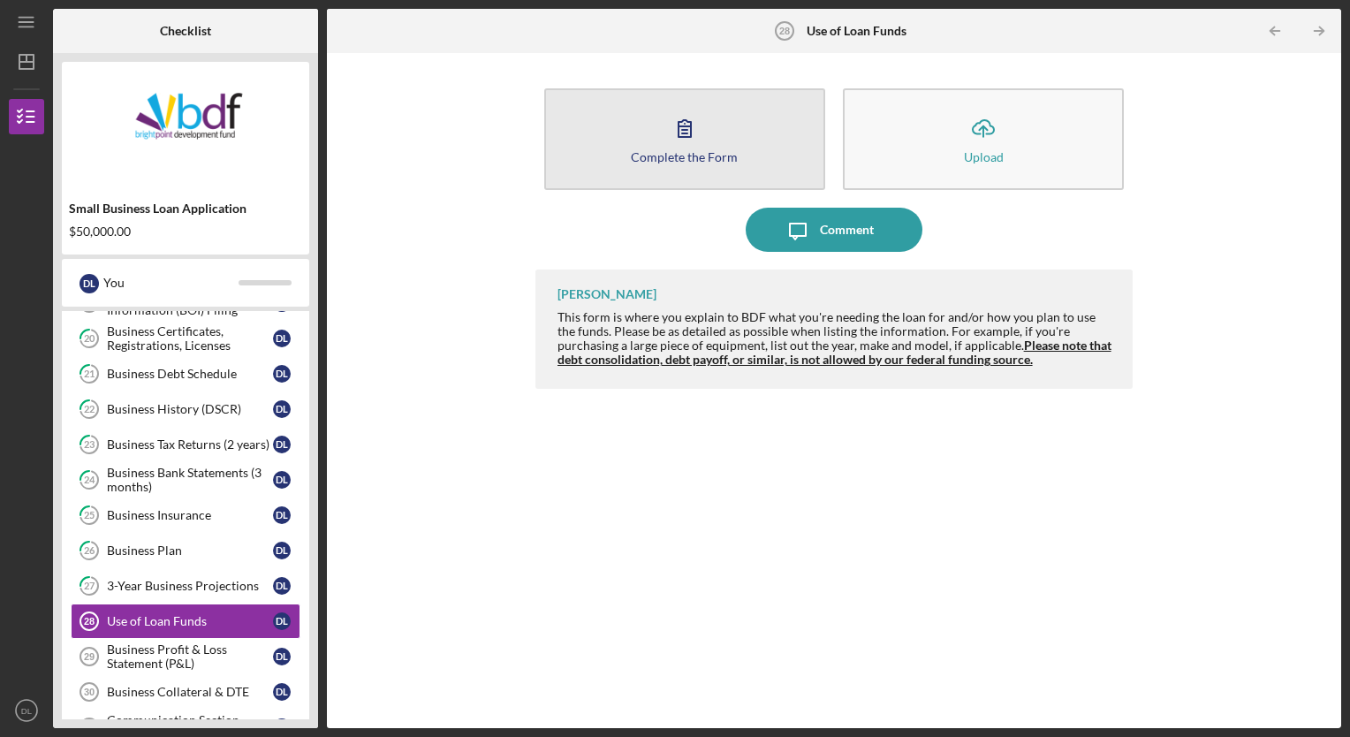
click at [647, 144] on button "Complete the Form Form" at bounding box center [684, 139] width 281 height 102
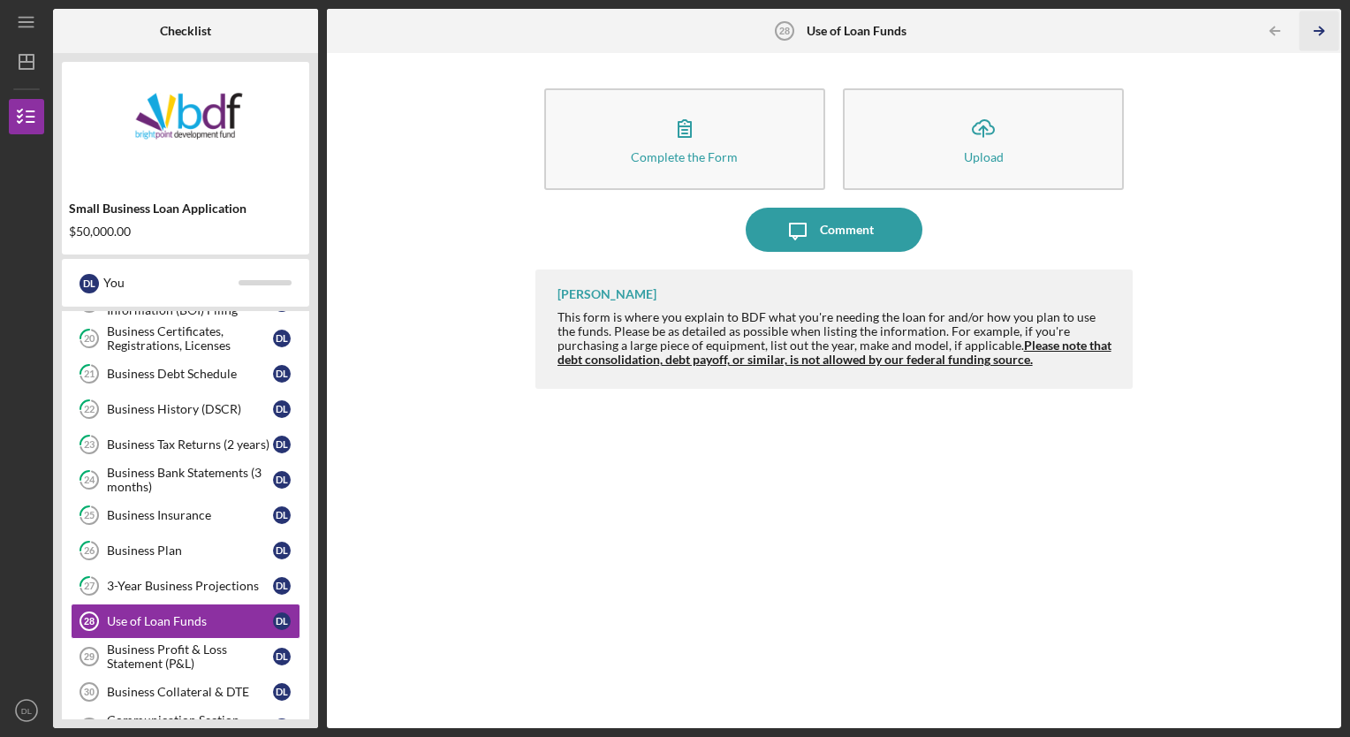
click at [1320, 33] on icon "Icon/Table Pagination Arrow" at bounding box center [1319, 31] width 40 height 40
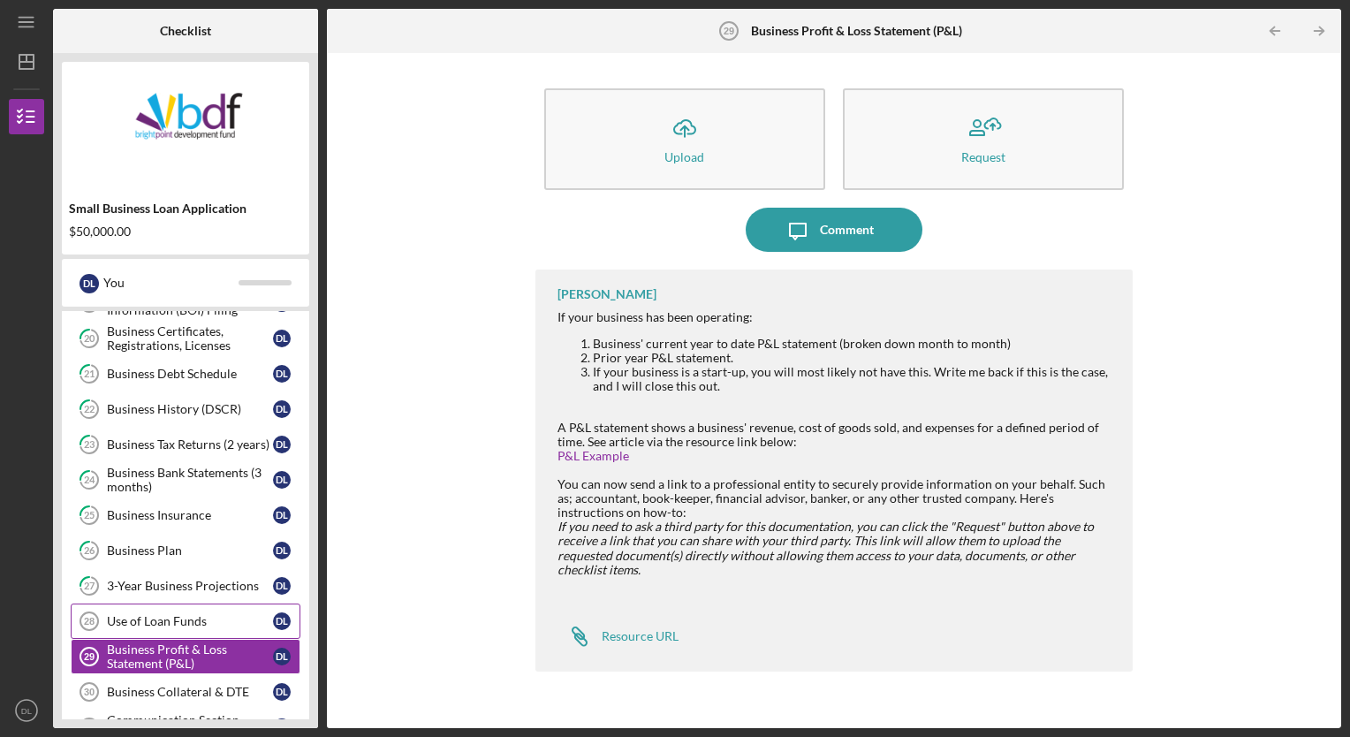
click at [110, 621] on icon "Use of Loan Funds 28" at bounding box center [89, 621] width 44 height 44
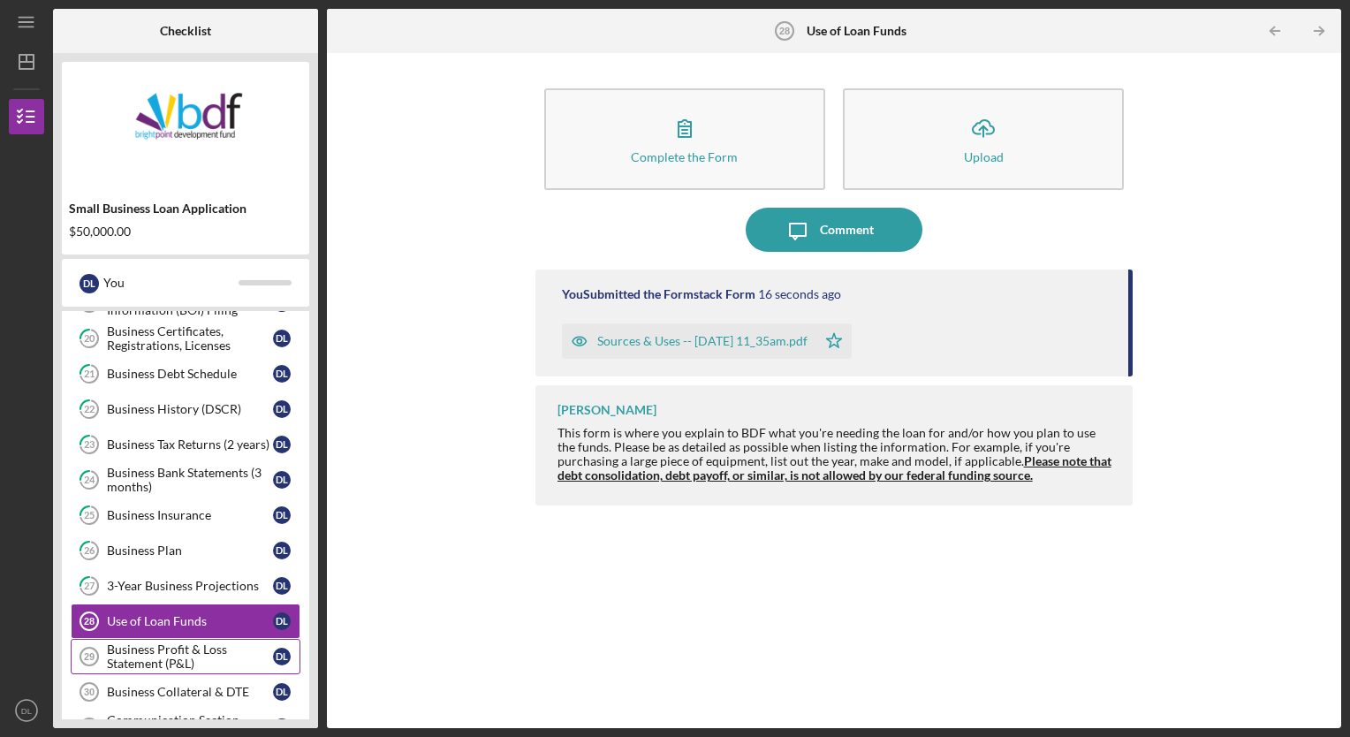
click at [163, 642] on div "Business Profit & Loss Statement (P&L)" at bounding box center [190, 656] width 166 height 28
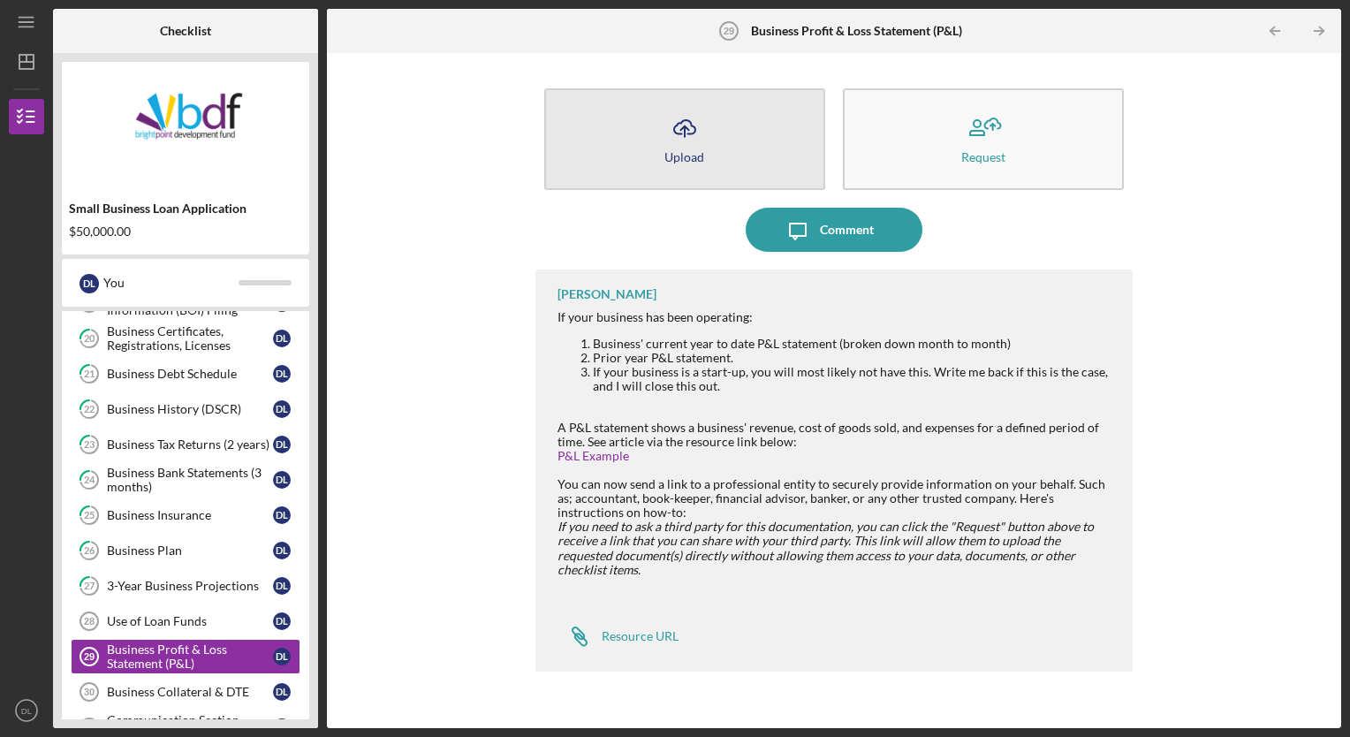
click at [724, 125] on button "Icon/Upload Upload" at bounding box center [684, 139] width 281 height 102
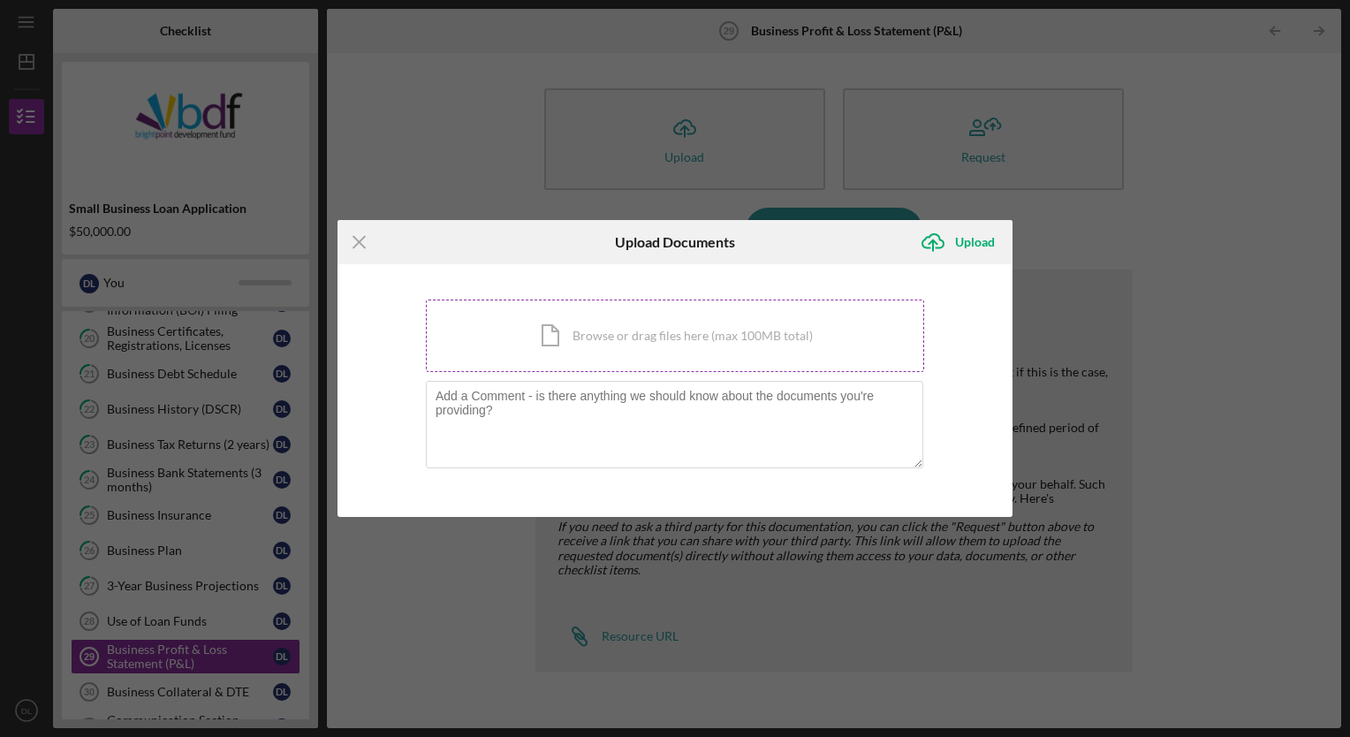
click at [597, 347] on div "Icon/Document Browse or drag files here (max 100MB total) Tap to choose files o…" at bounding box center [675, 335] width 498 height 72
click at [520, 330] on div "Icon/Document Browse or drag files here (max 100MB total) Tap to choose files o…" at bounding box center [675, 335] width 498 height 72
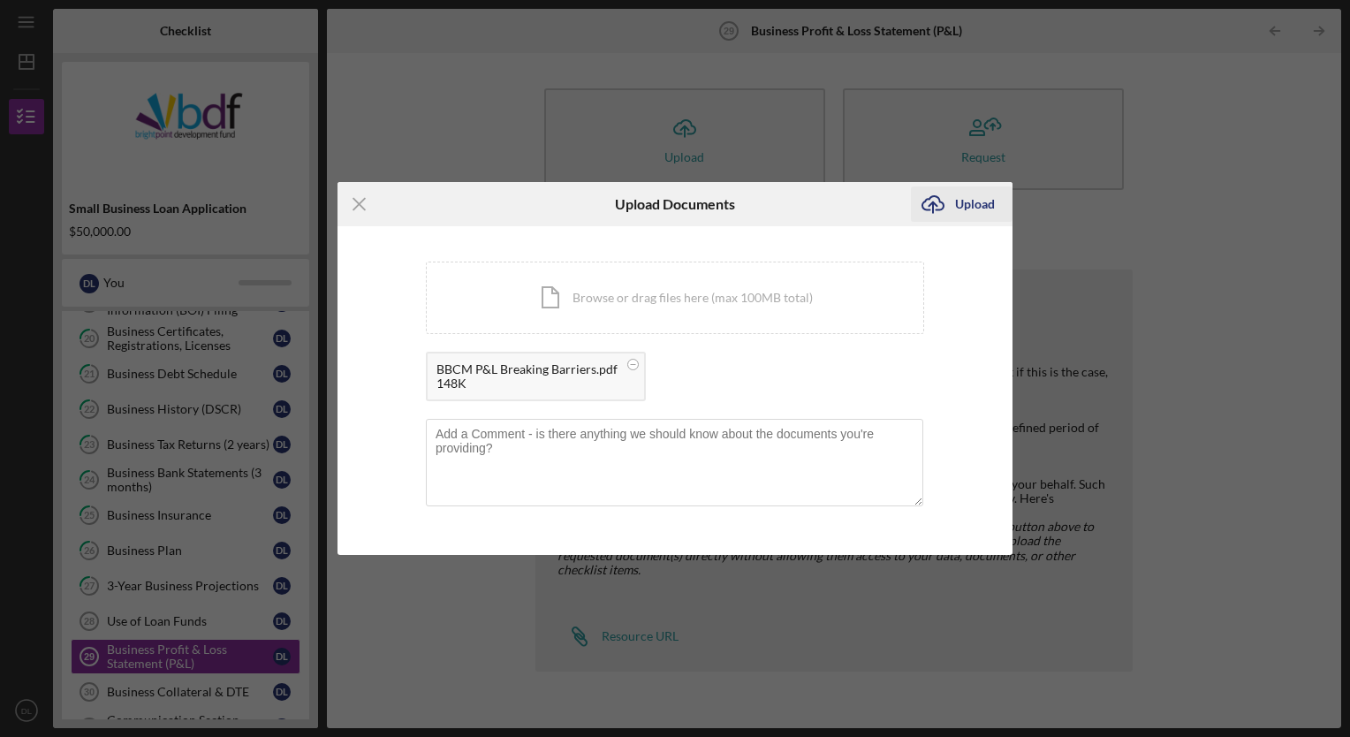
click at [965, 208] on div "Upload" at bounding box center [975, 203] width 40 height 35
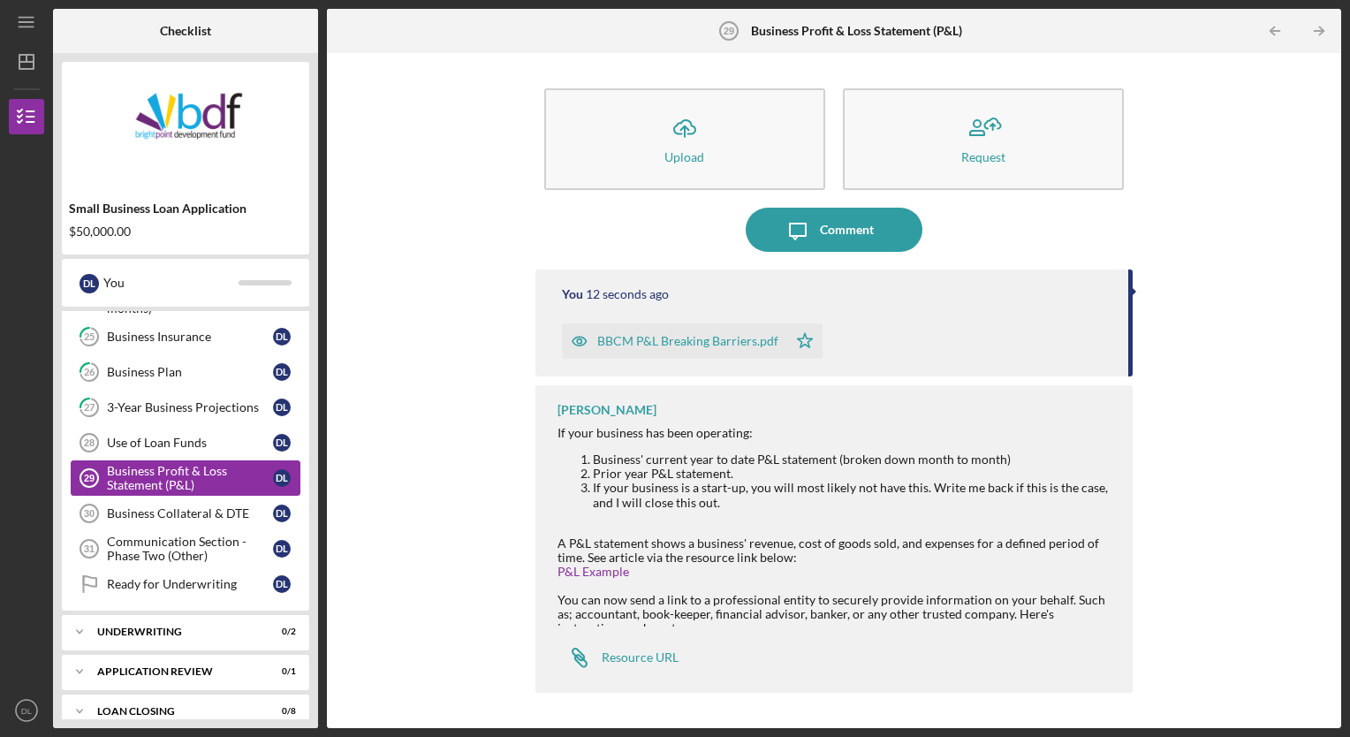
scroll to position [968, 0]
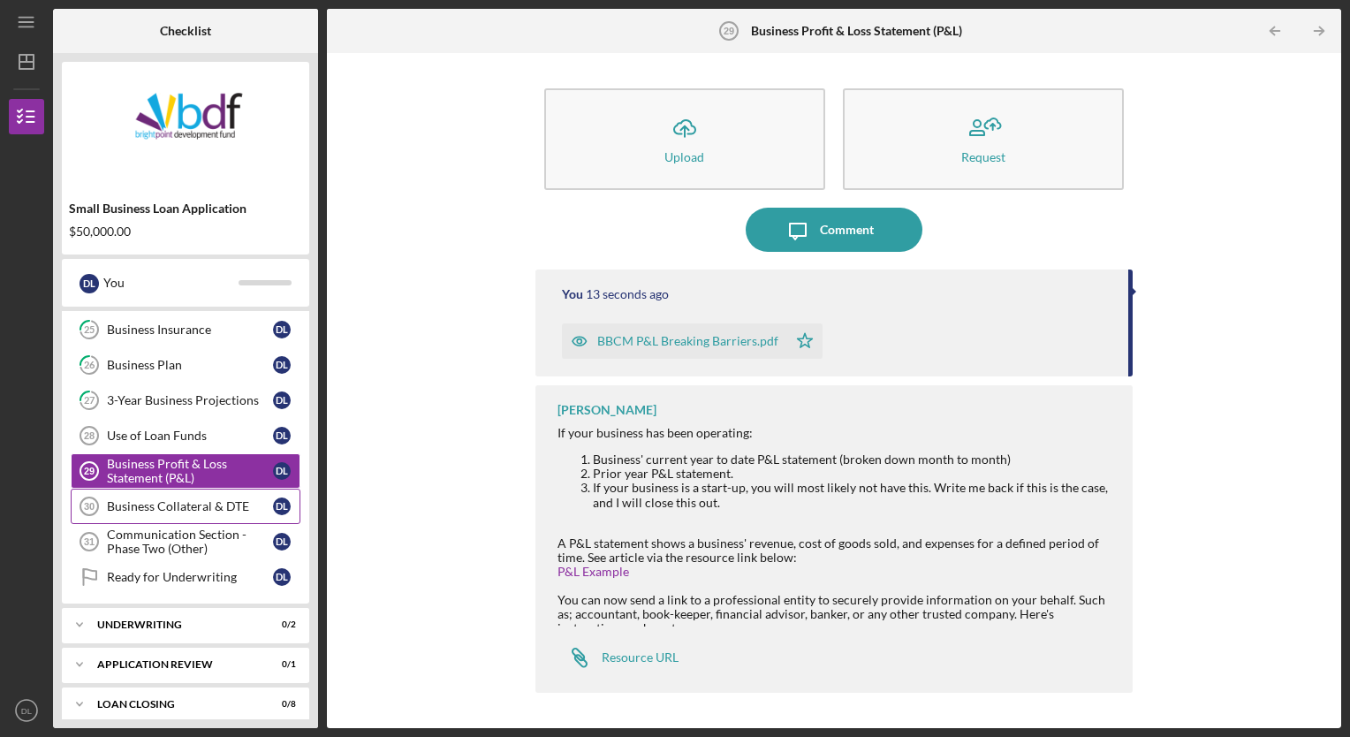
click at [143, 488] on link "Business Collateral & DTE 30 Business Collateral & DTE D L" at bounding box center [186, 505] width 230 height 35
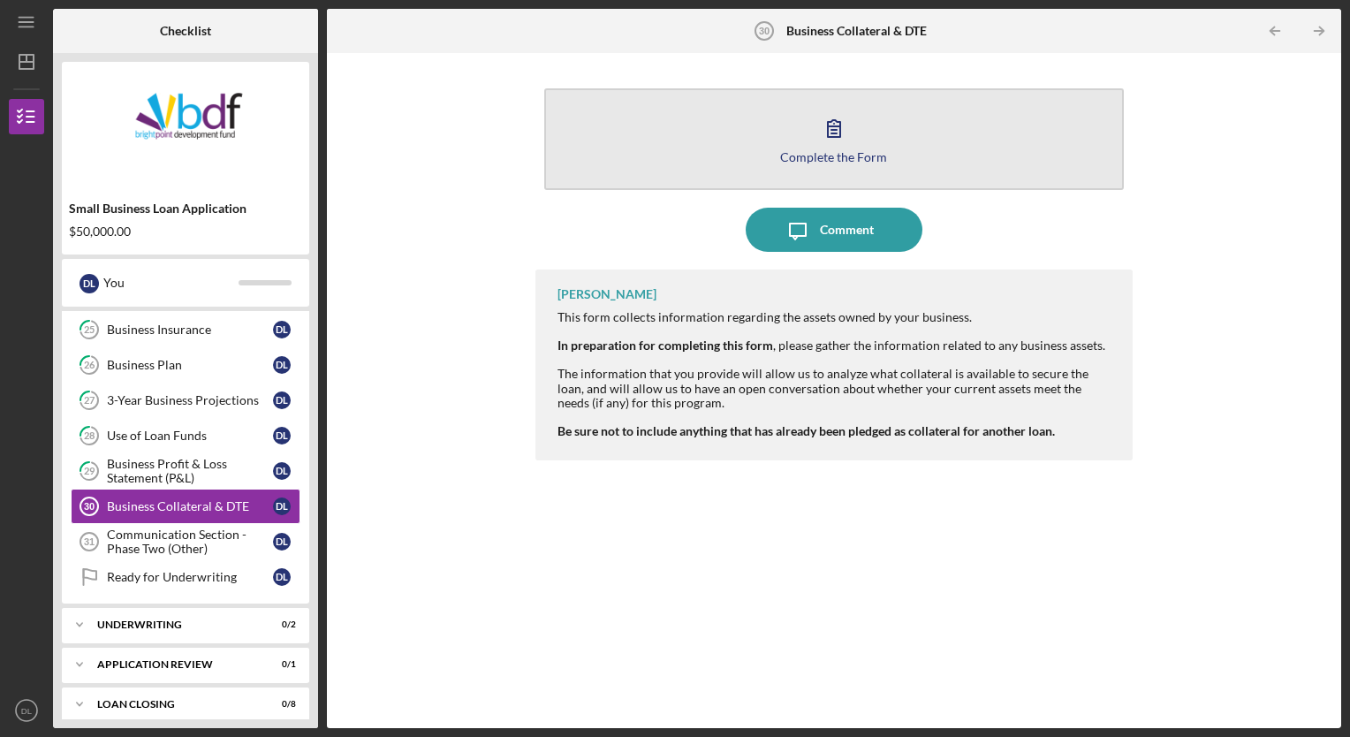
click at [756, 152] on button "Complete the Form Form" at bounding box center [834, 139] width 580 height 102
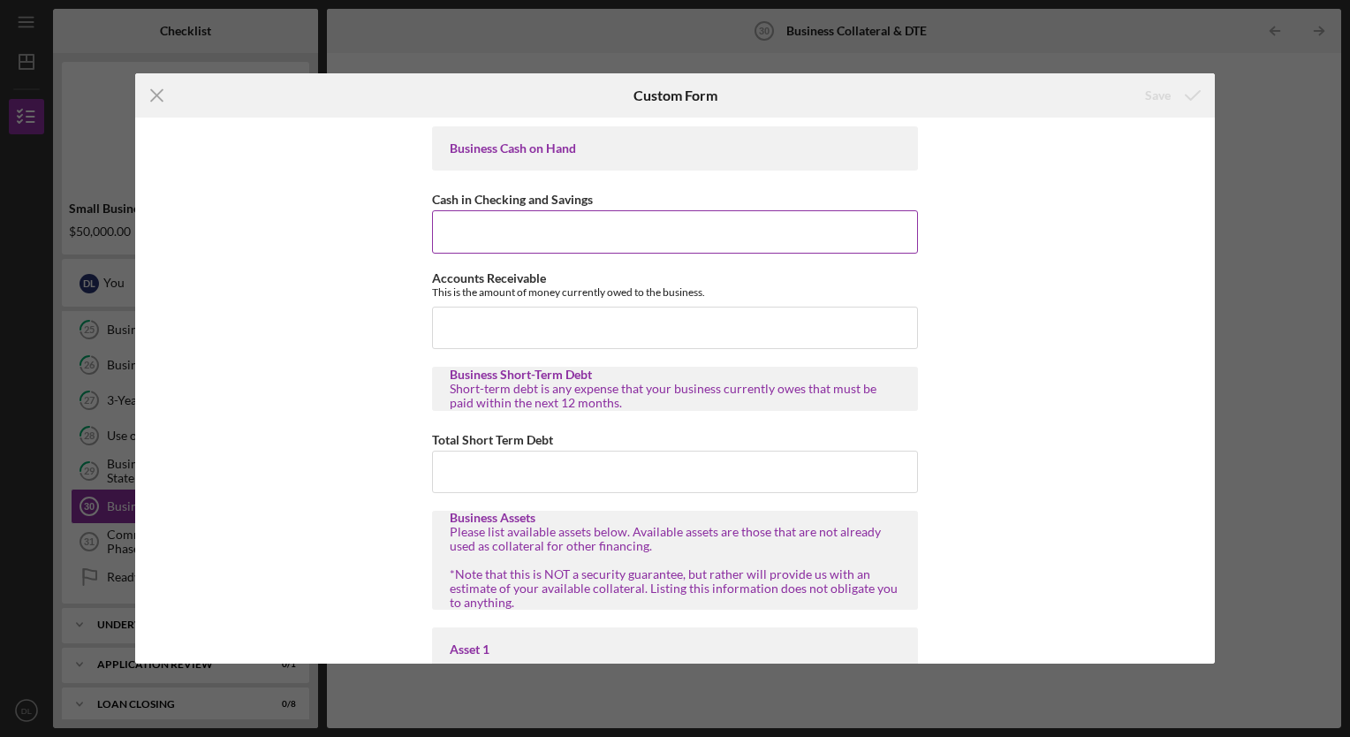
click at [476, 244] on input "Cash in Checking and Savings" at bounding box center [675, 231] width 486 height 42
type input "$8"
type input "$38,000"
click at [469, 318] on input "Accounts Receivable" at bounding box center [675, 327] width 486 height 42
type input "$0"
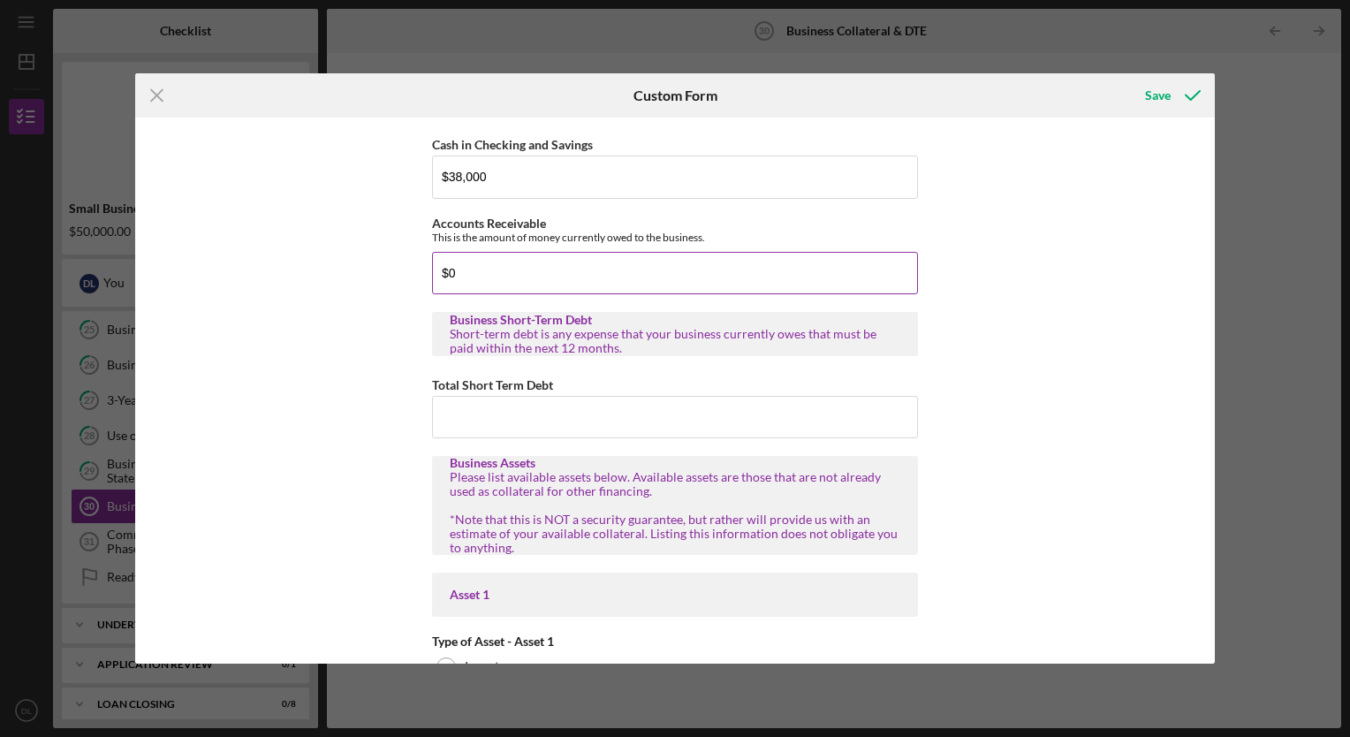
scroll to position [57, 0]
type input "$10,000"
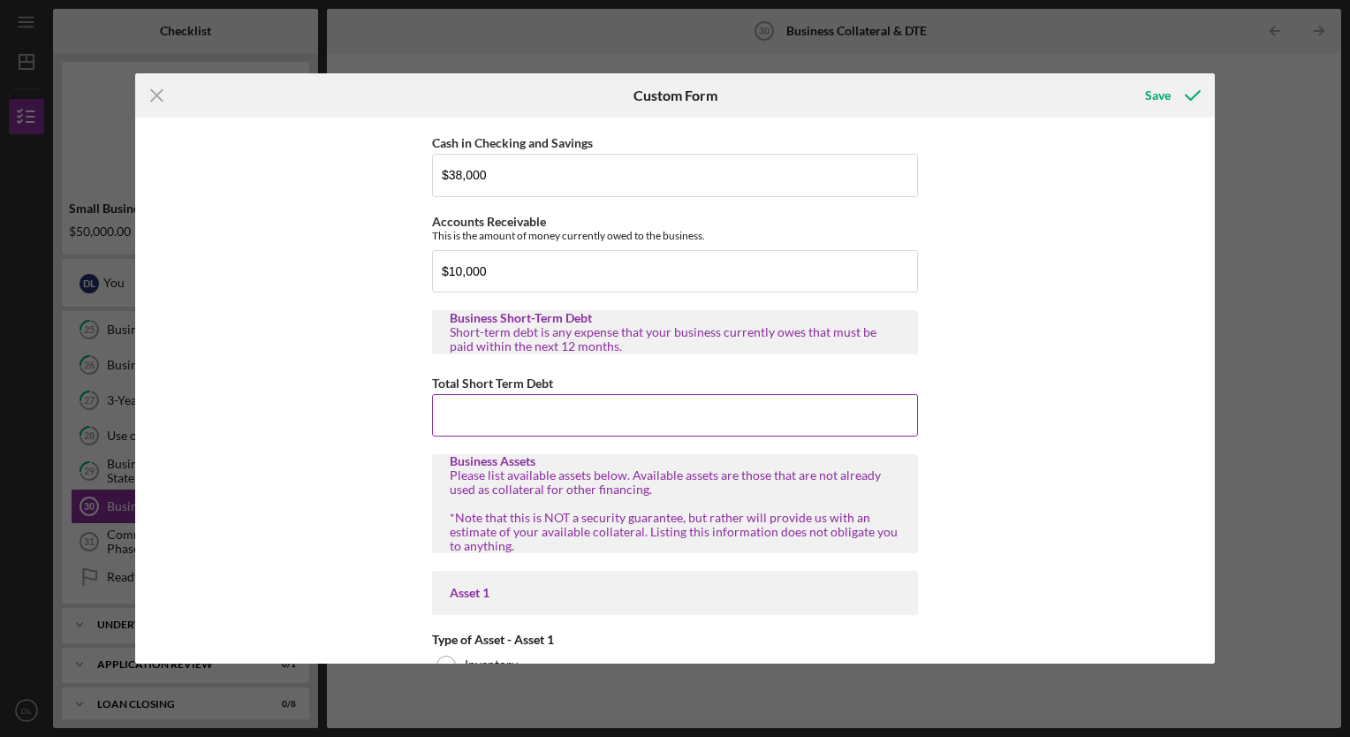
click at [488, 426] on input "Total Short Term Debt" at bounding box center [675, 415] width 486 height 42
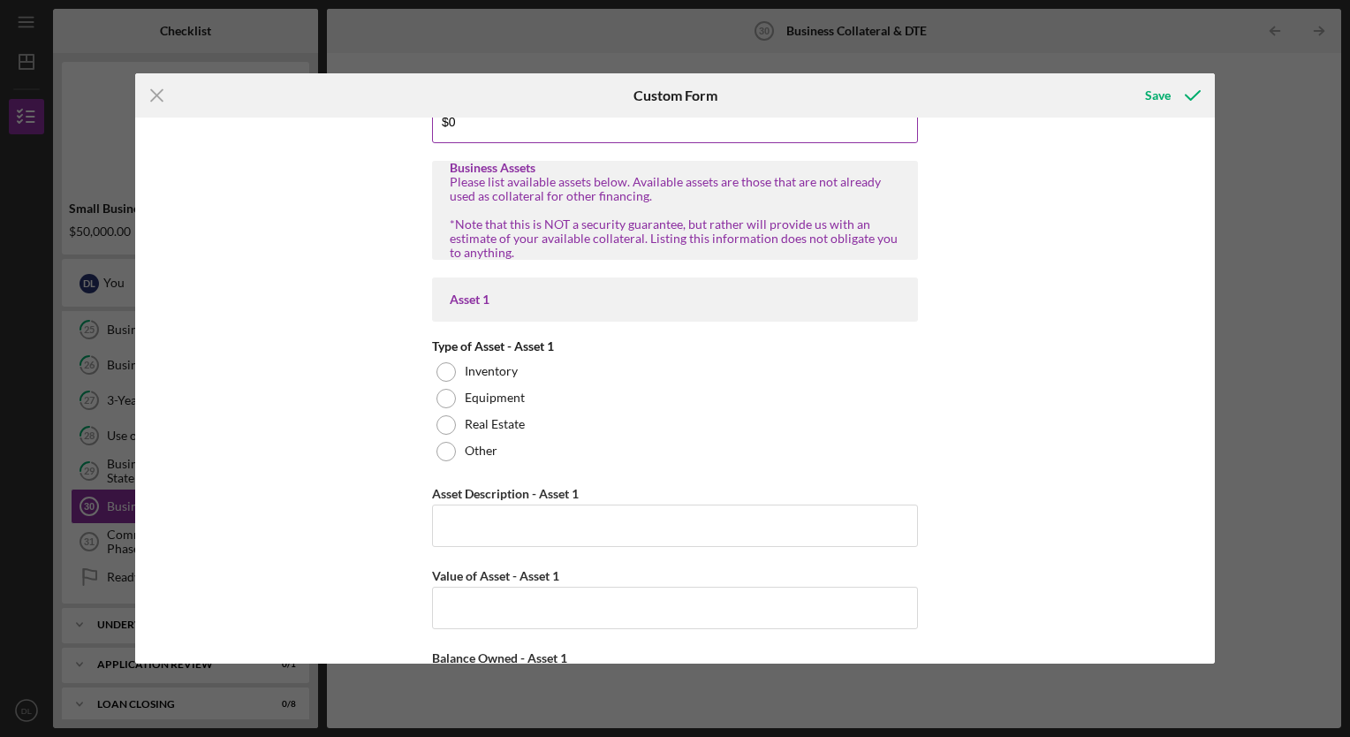
scroll to position [356, 0]
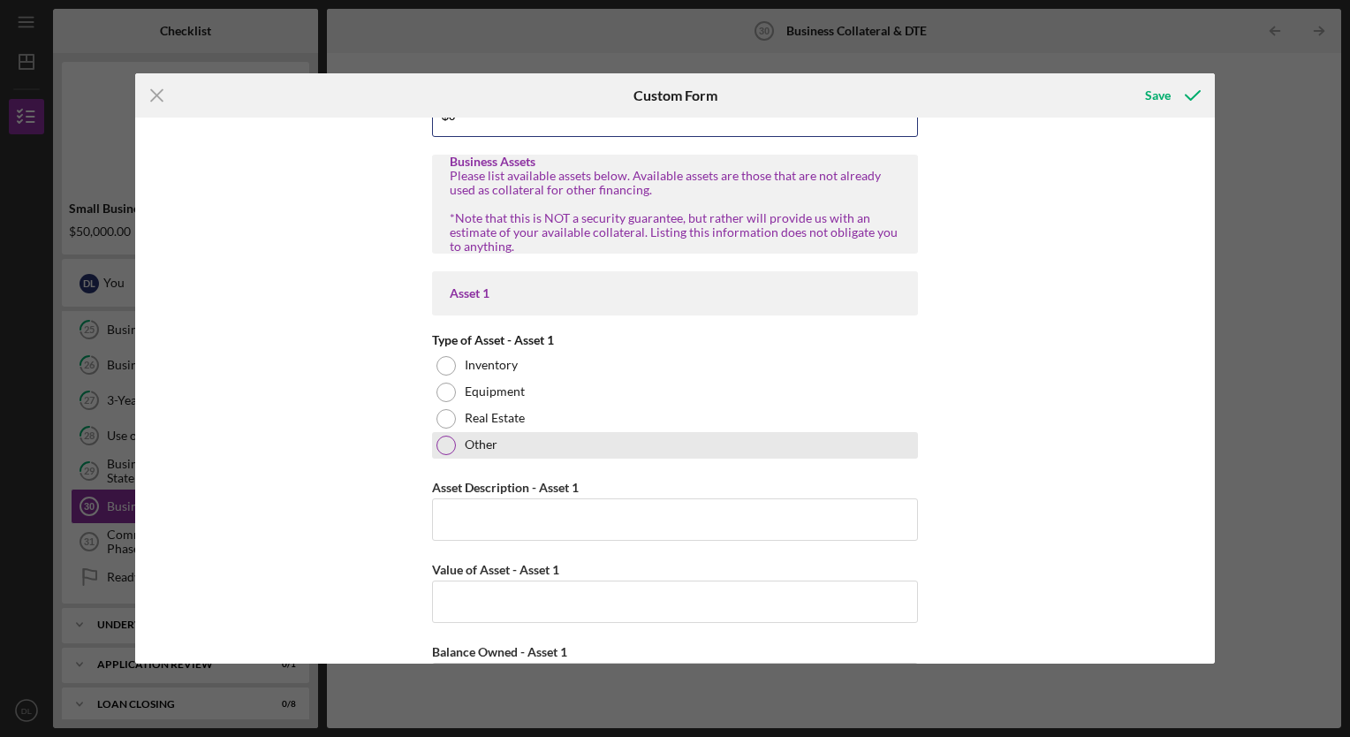
type input "$0"
click at [445, 435] on div at bounding box center [445, 444] width 19 height 19
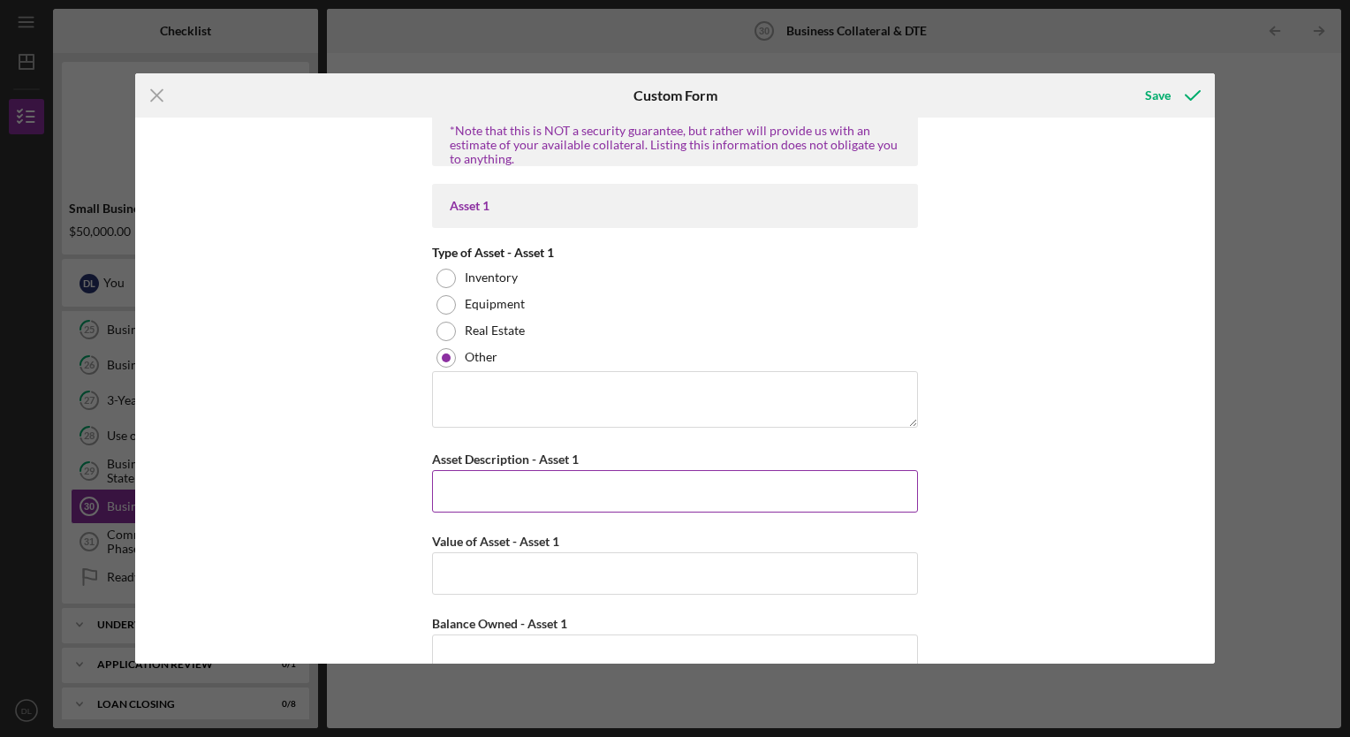
scroll to position [445, 0]
click at [452, 376] on textarea at bounding box center [675, 397] width 486 height 57
type textarea "BUSINESS VAN"
click at [466, 493] on input "Asset Description - Asset 1" at bounding box center [675, 489] width 486 height 42
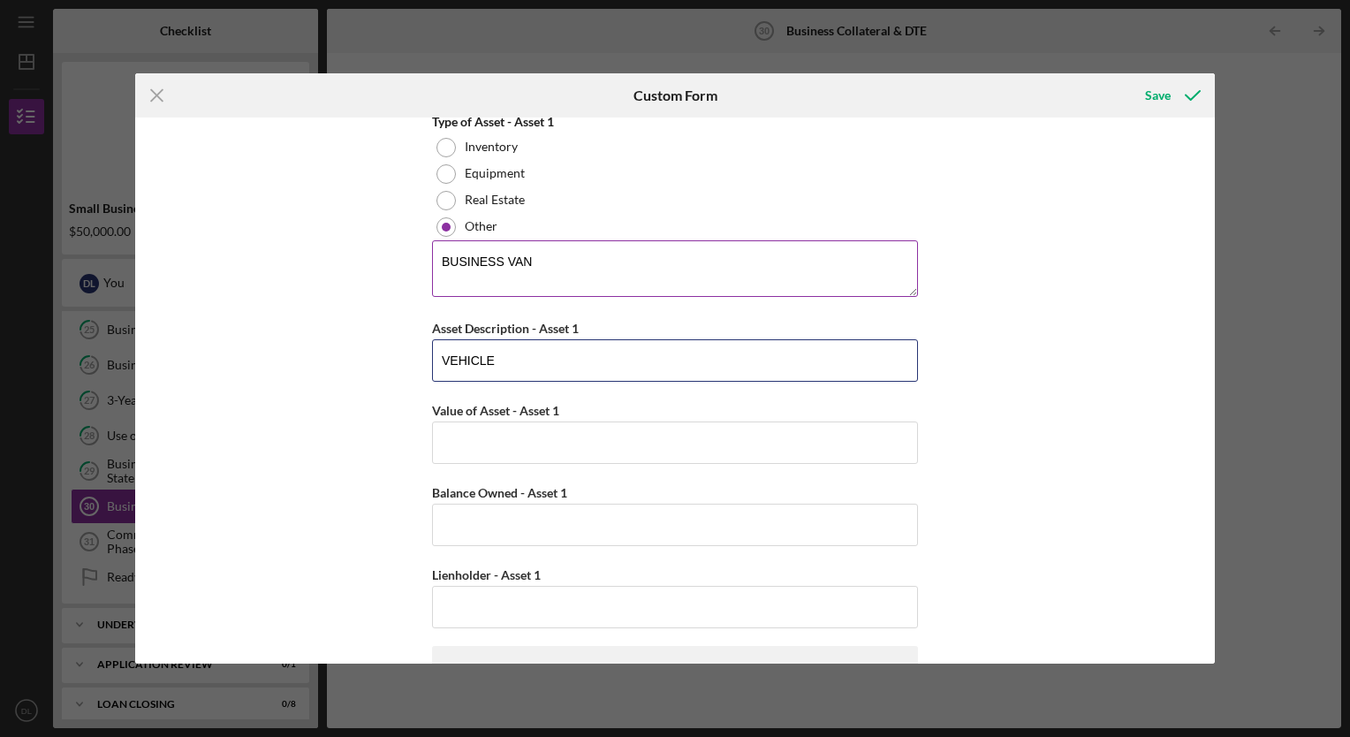
scroll to position [575, 0]
type input "VEHICLE"
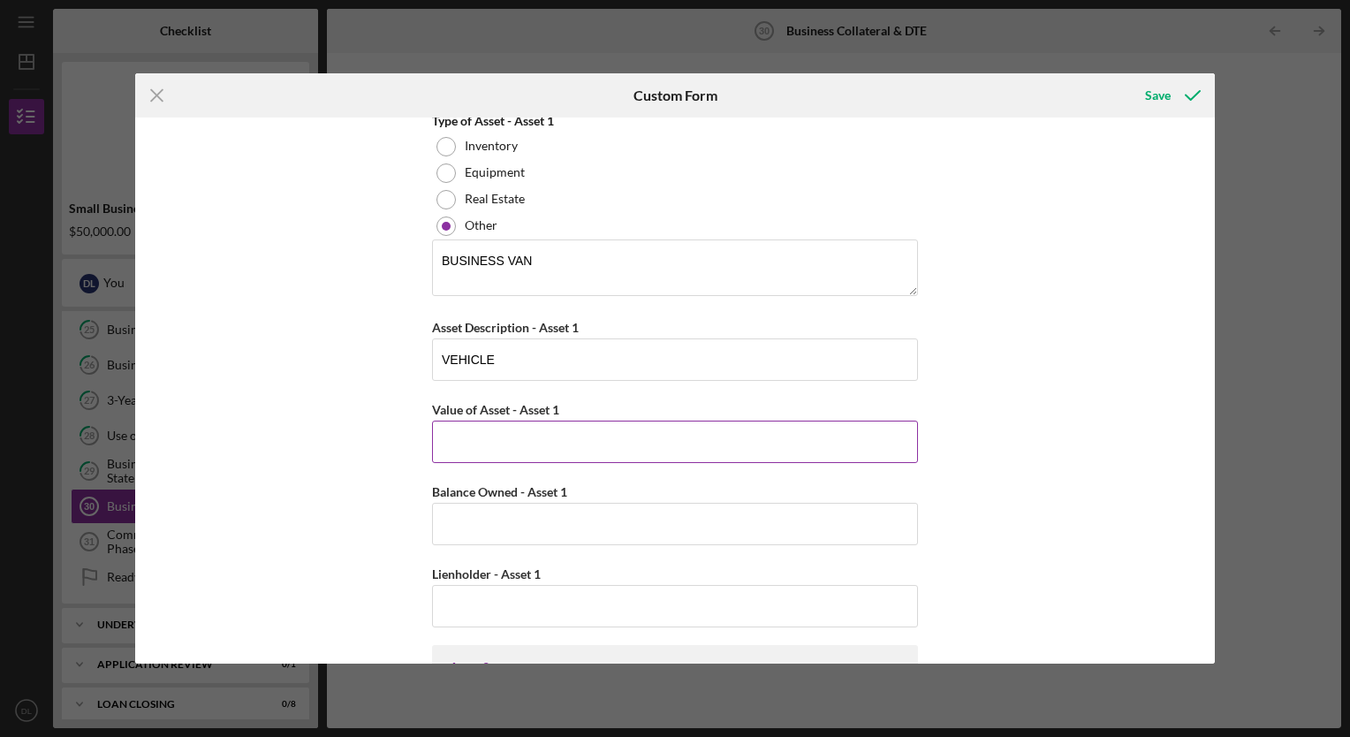
click at [482, 443] on input "Value of Asset - Asset 1" at bounding box center [675, 441] width 486 height 42
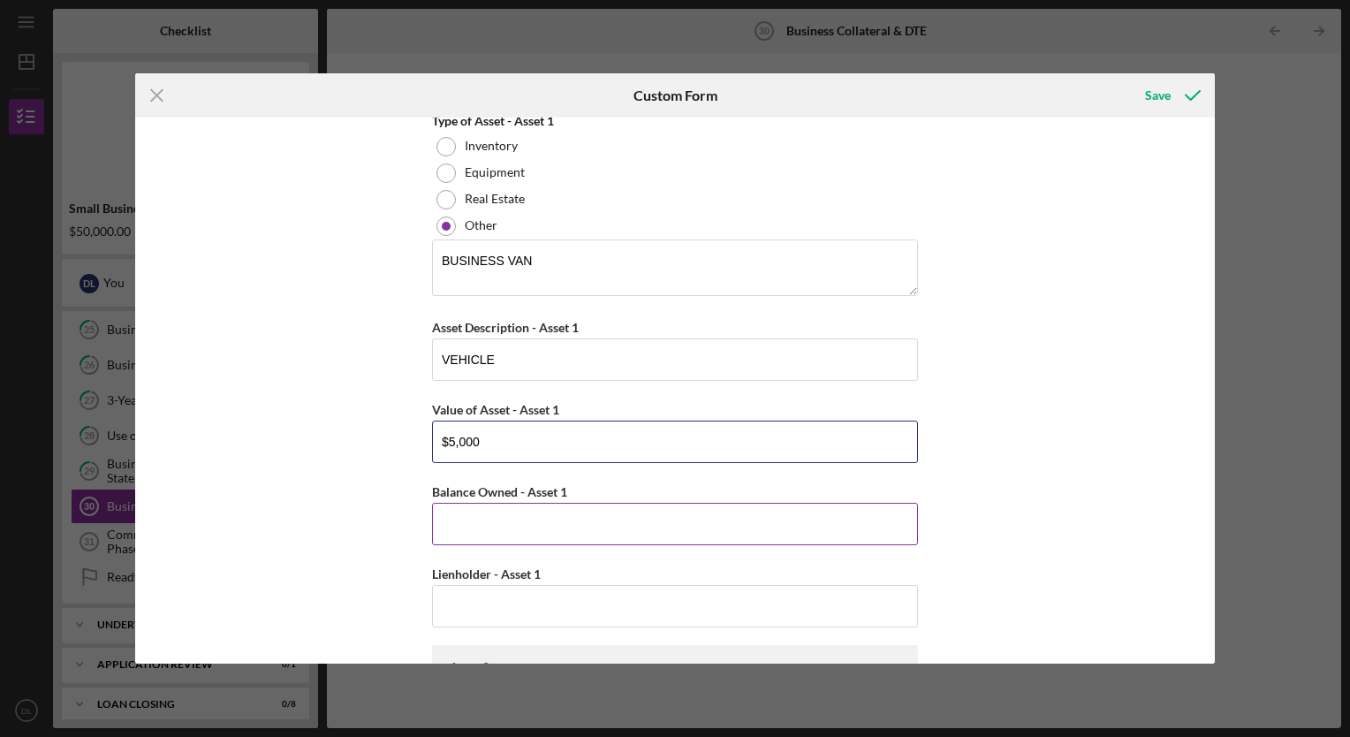
type input "$5,000"
click at [519, 503] on input "Balance Owned - Asset 1" at bounding box center [675, 524] width 486 height 42
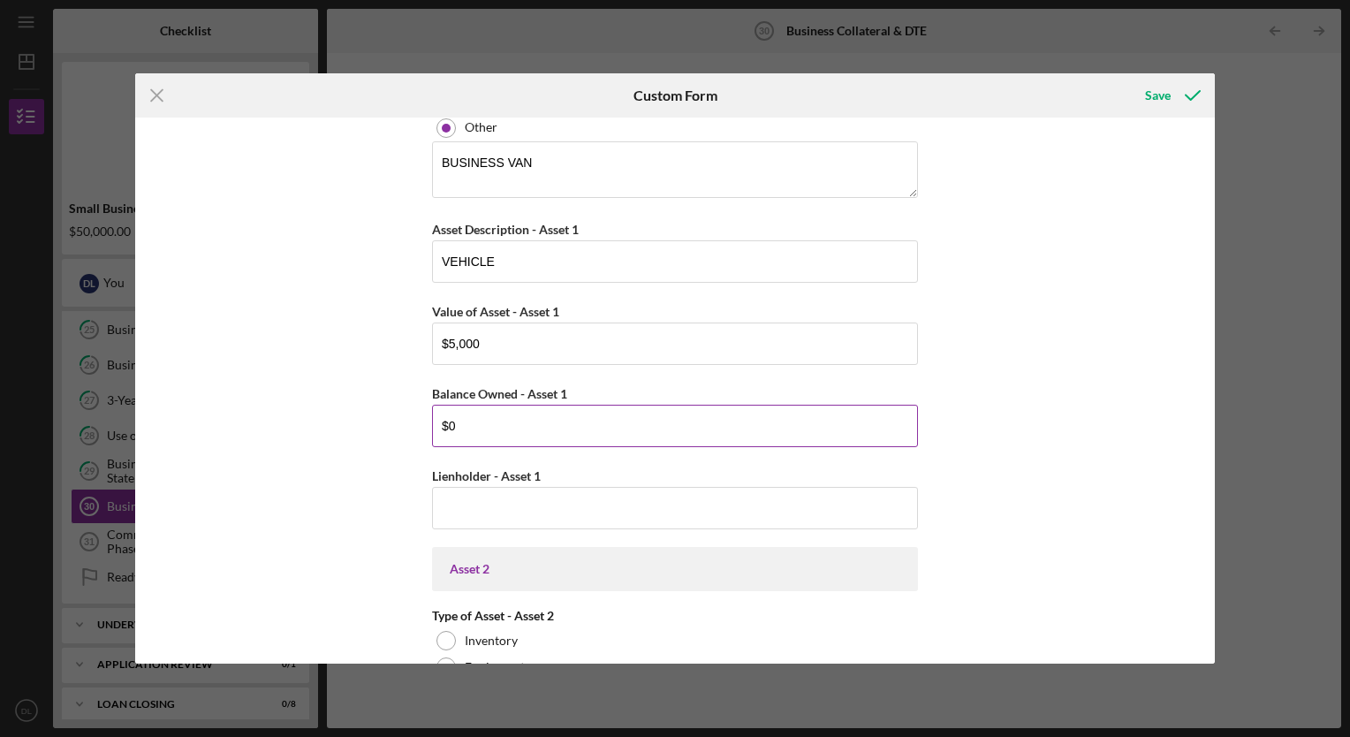
scroll to position [682, 0]
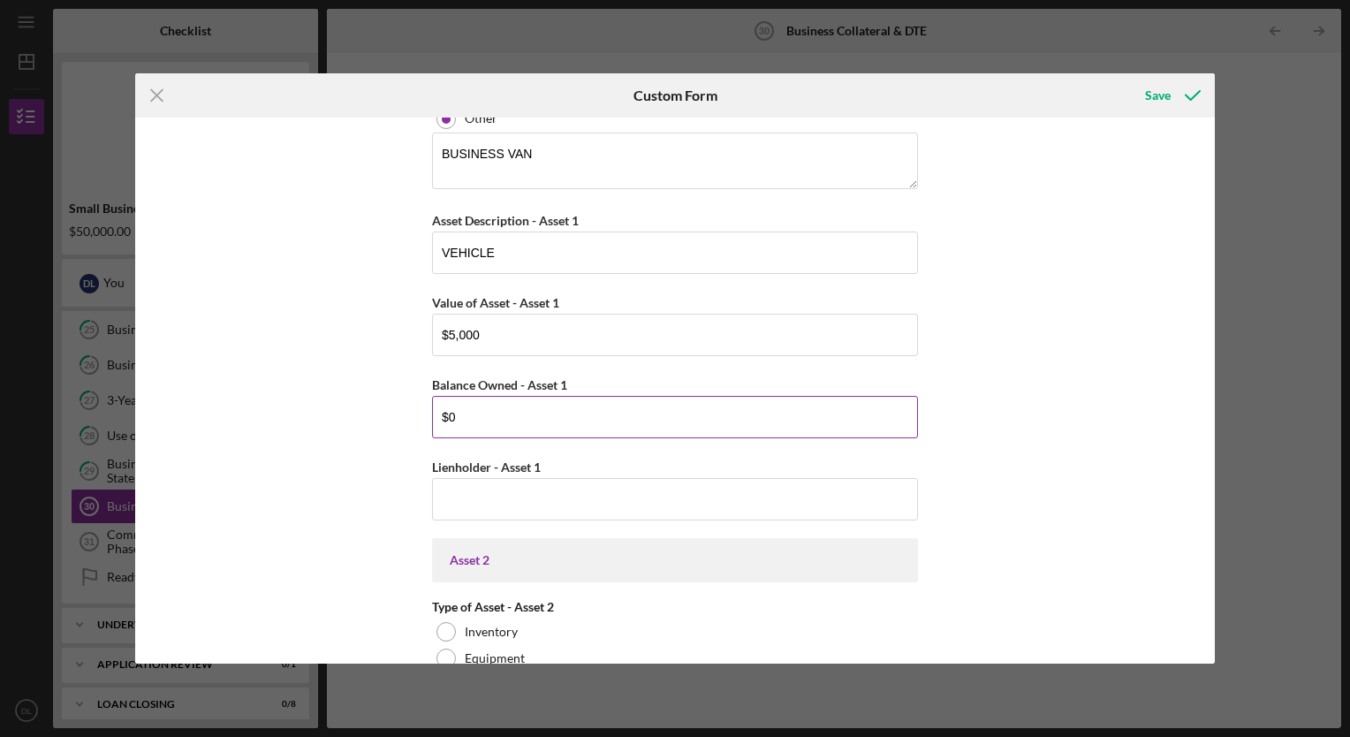
type input "$0"
click at [519, 501] on input "Lienholder - Asset 1" at bounding box center [675, 499] width 486 height 42
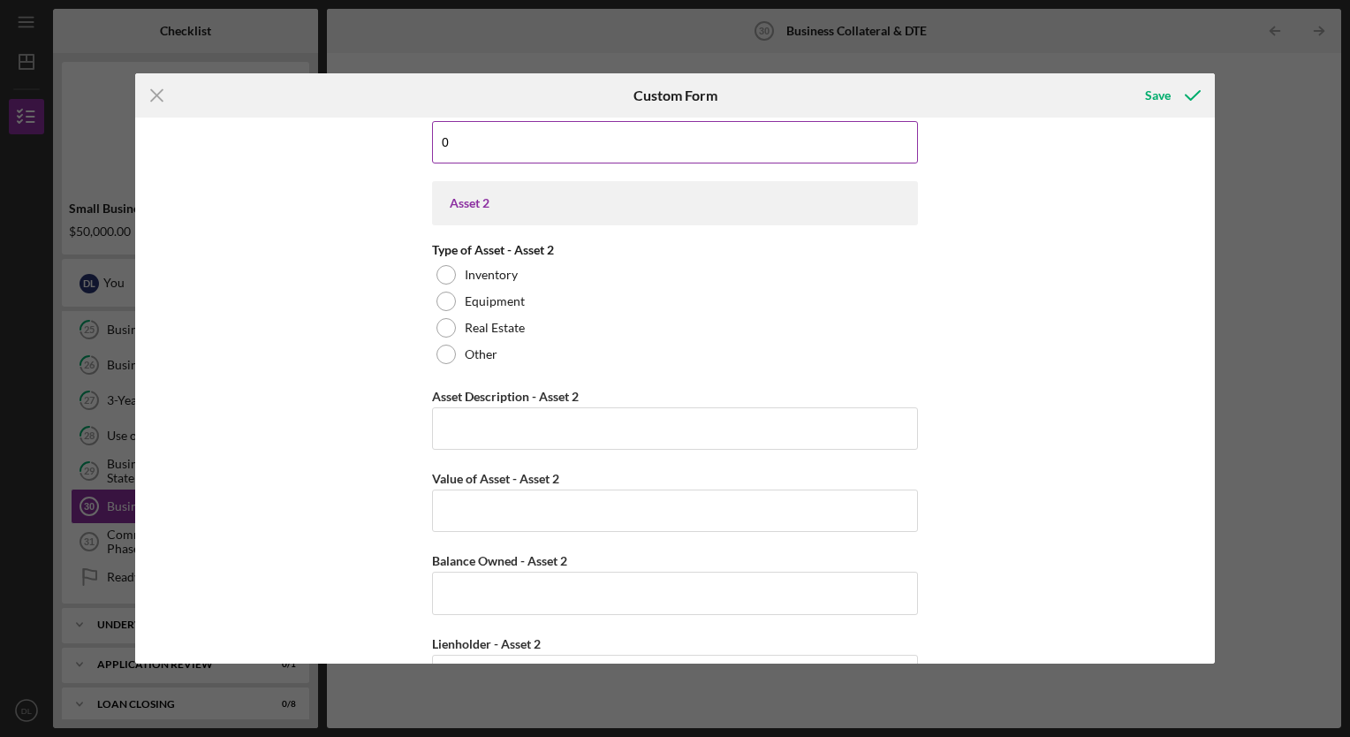
scroll to position [1003, 0]
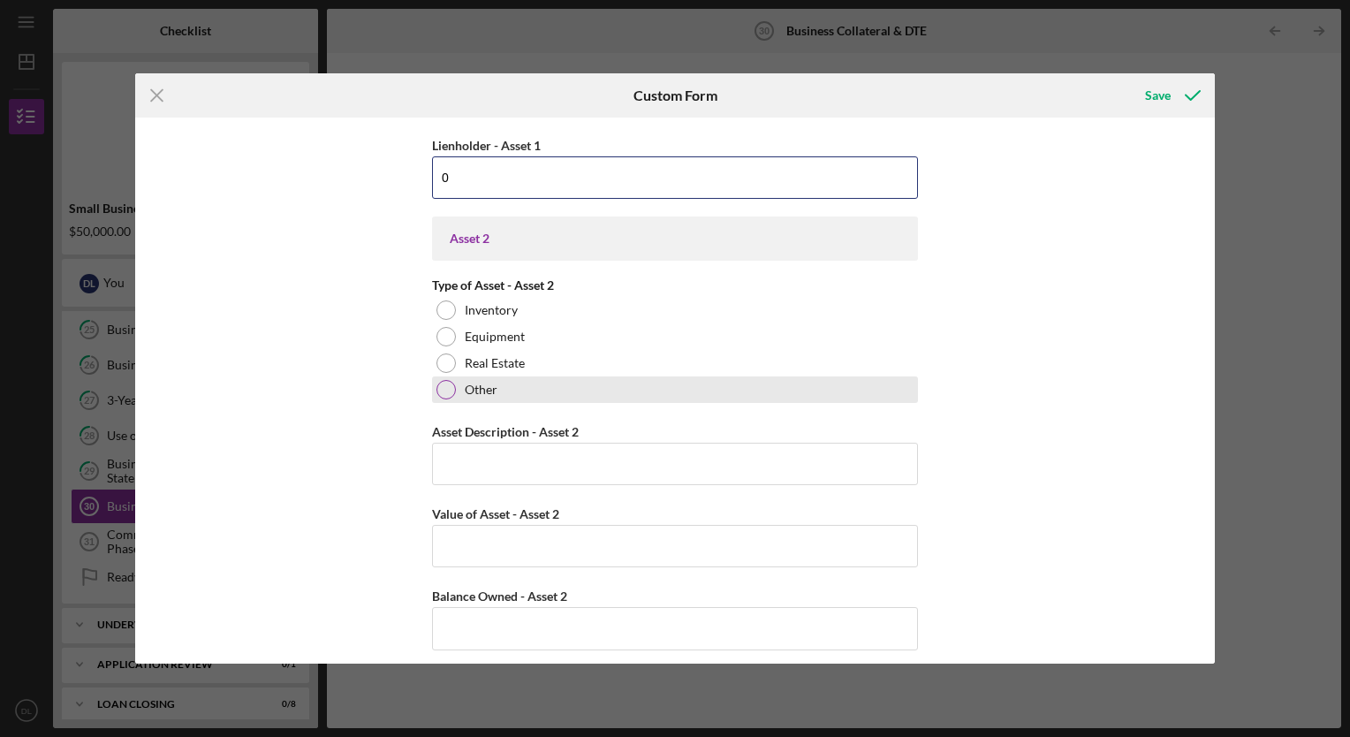
type input "0"
click at [443, 387] on div at bounding box center [445, 389] width 19 height 19
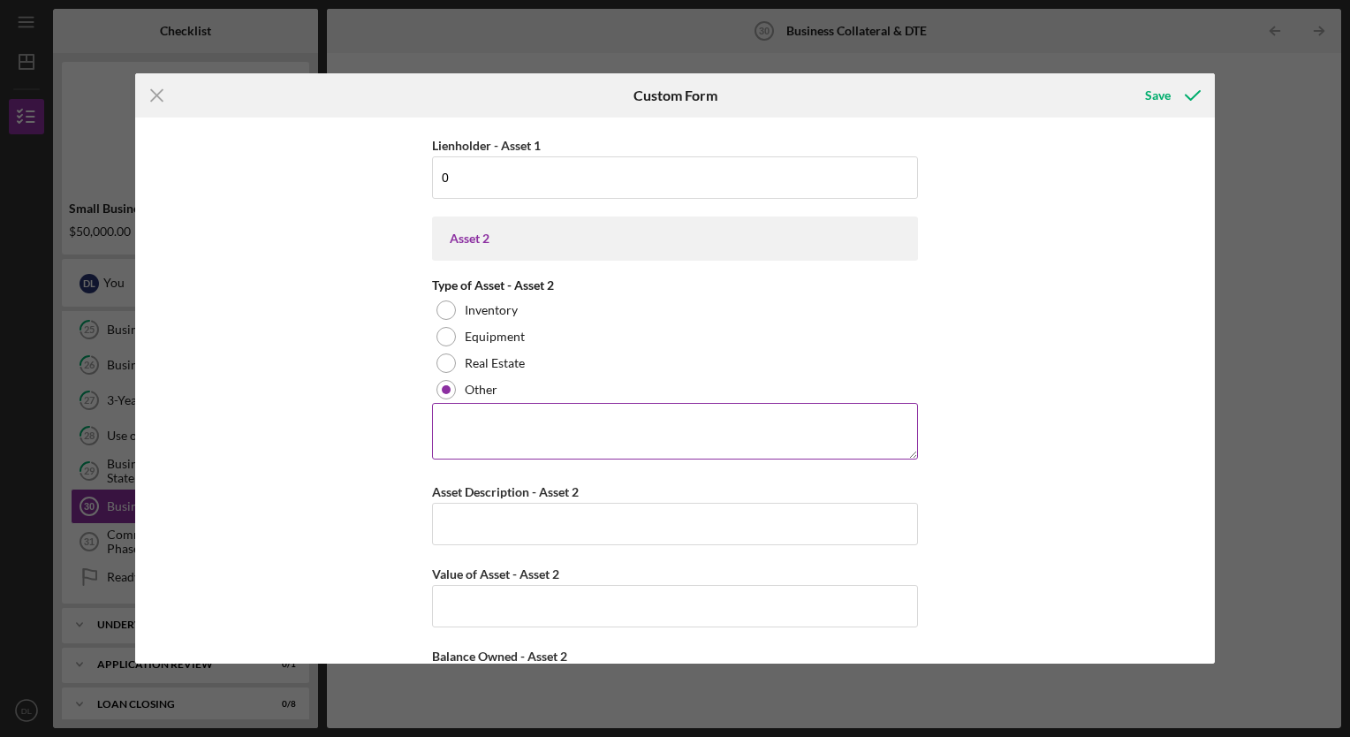
click at [443, 448] on textarea at bounding box center [675, 431] width 486 height 57
type textarea "N/A"
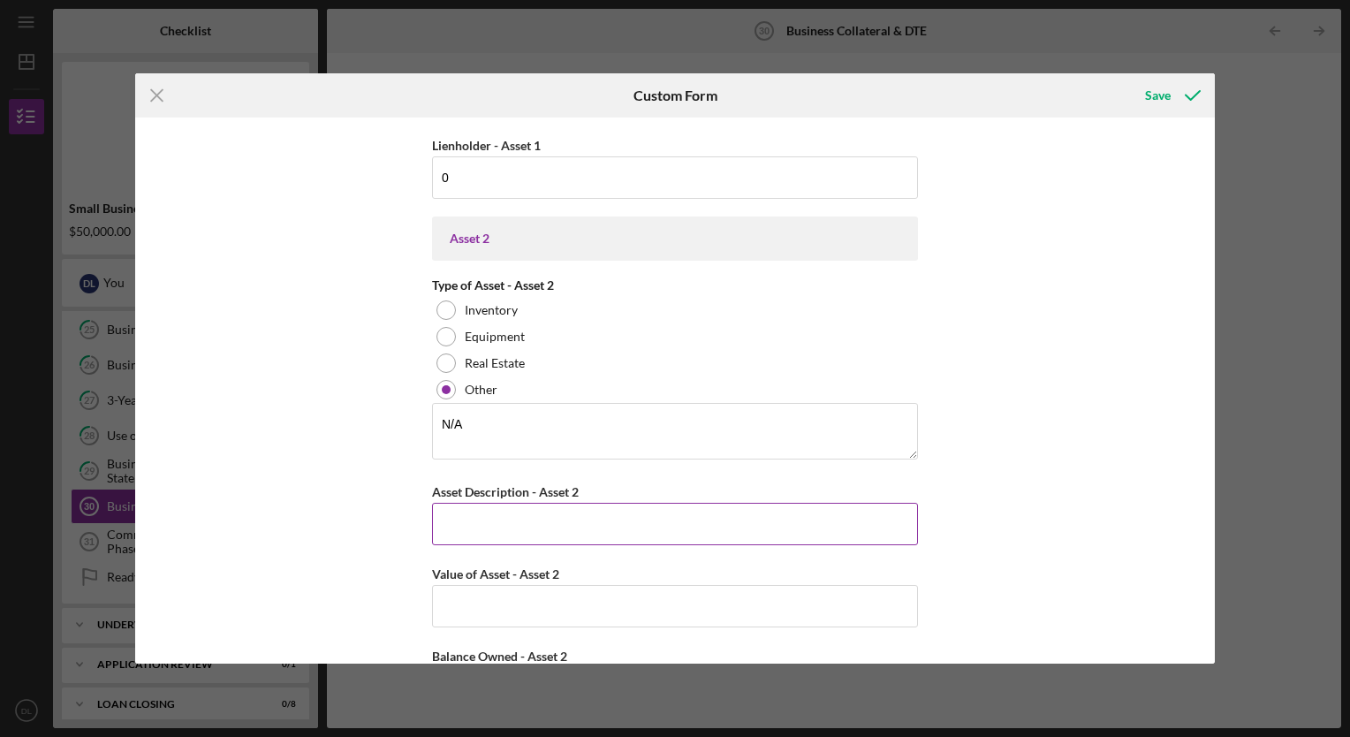
click at [449, 503] on input "Asset Description - Asset 2" at bounding box center [675, 524] width 486 height 42
type input "N/A"
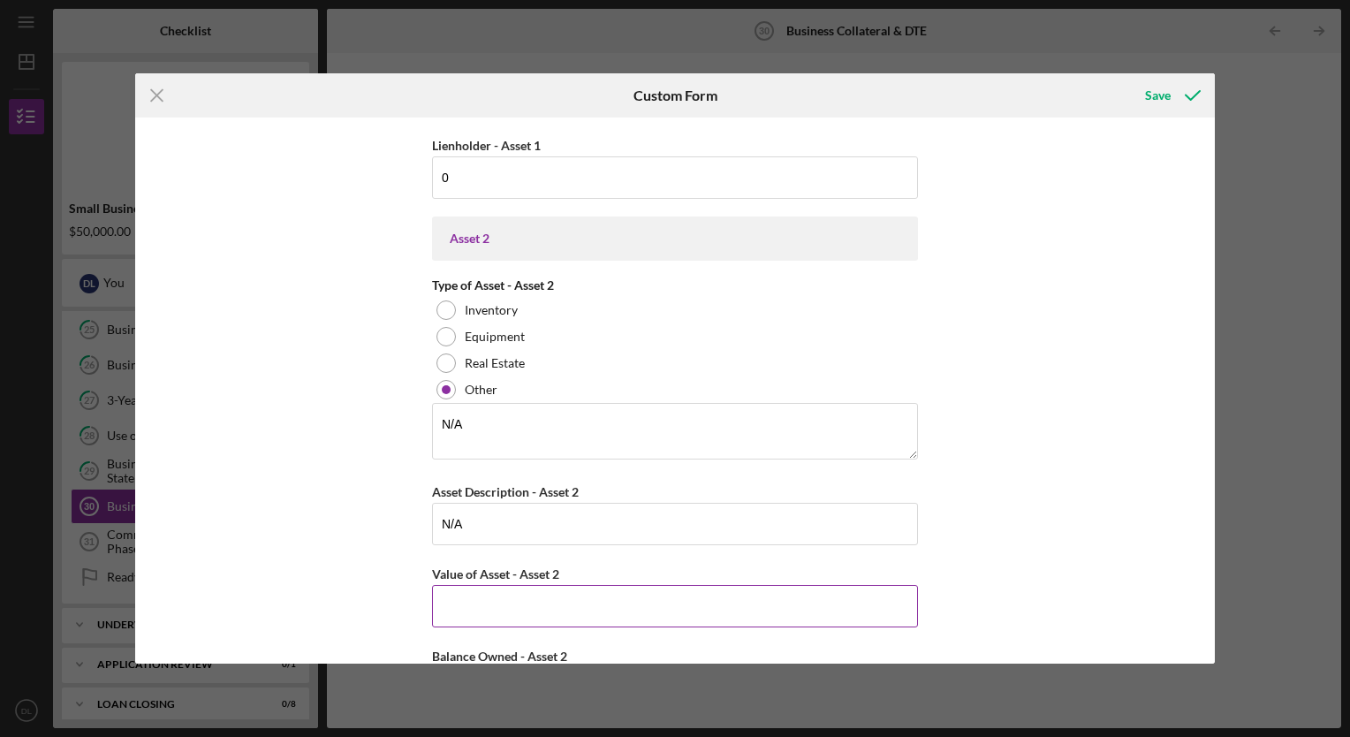
click at [452, 595] on input "Value of Asset - Asset 2" at bounding box center [675, 606] width 486 height 42
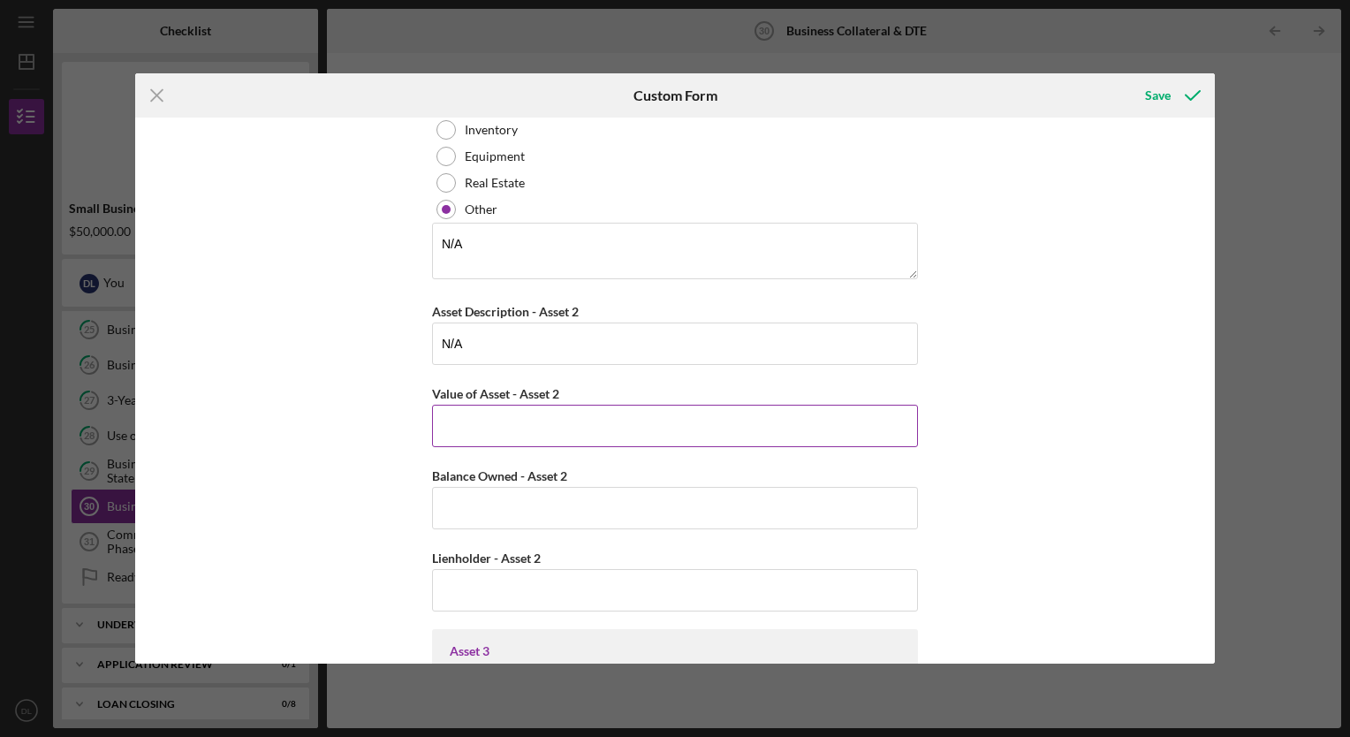
scroll to position [1187, 0]
type input "$0"
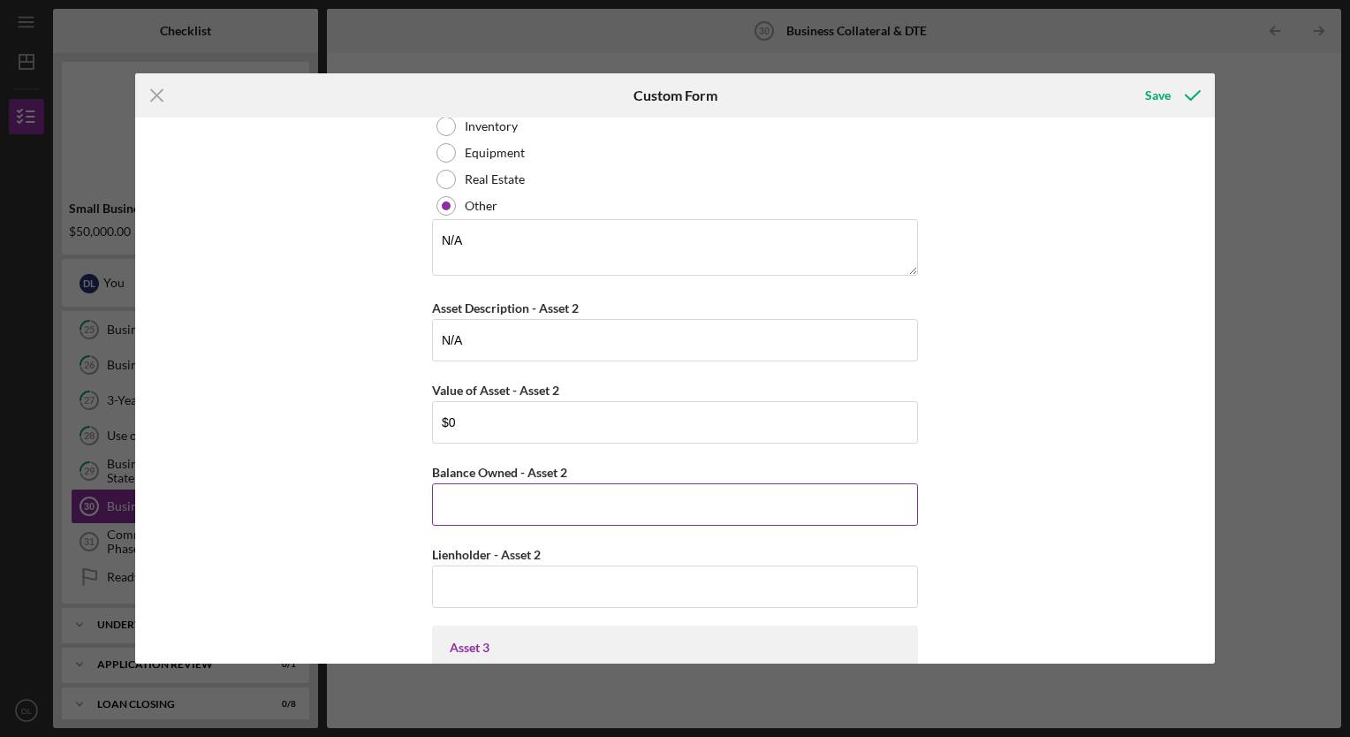
click at [472, 514] on input "Balance Owned - Asset 2" at bounding box center [675, 504] width 486 height 42
type input "$0"
click at [468, 579] on input "Lienholder - Asset 2" at bounding box center [675, 586] width 486 height 42
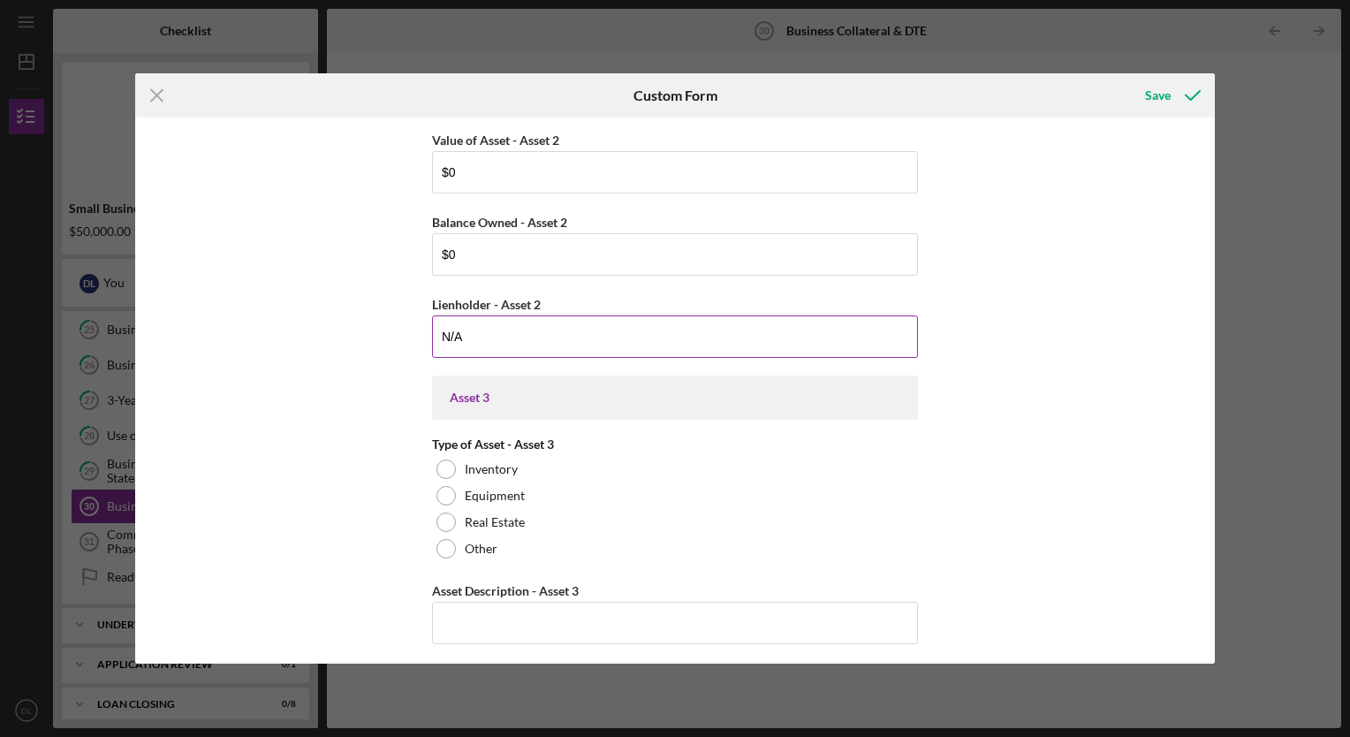
scroll to position [1438, 0]
type input "N/A"
click at [453, 528] on div "Real Estate" at bounding box center [675, 521] width 486 height 26
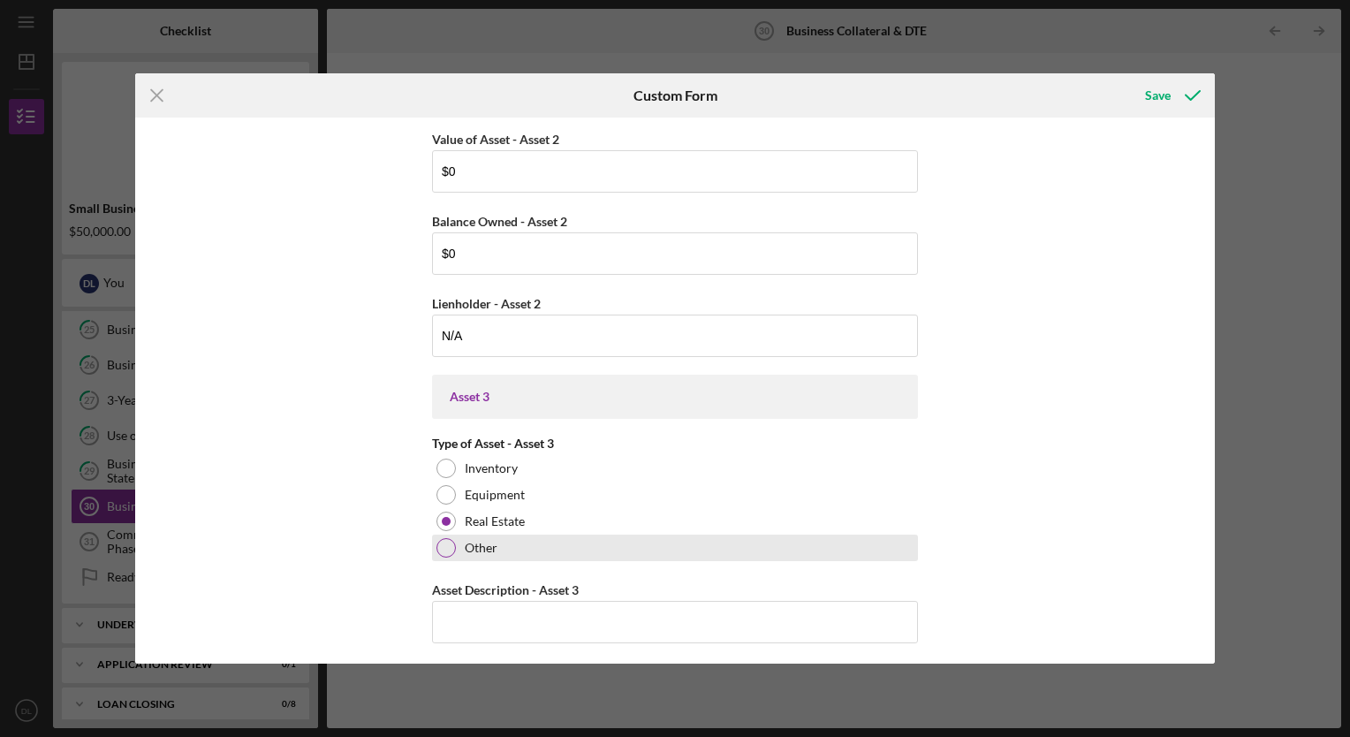
click at [444, 540] on div at bounding box center [445, 547] width 19 height 19
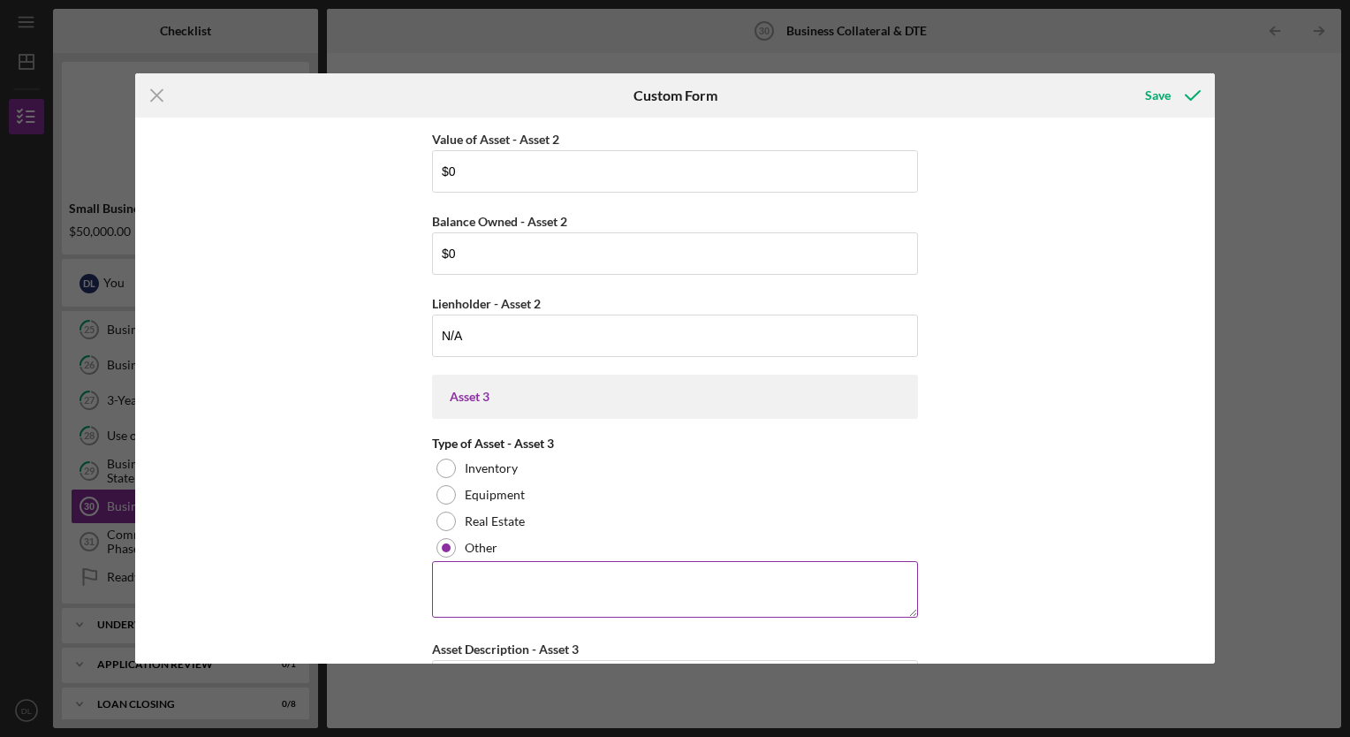
click at [472, 588] on textarea at bounding box center [675, 589] width 486 height 57
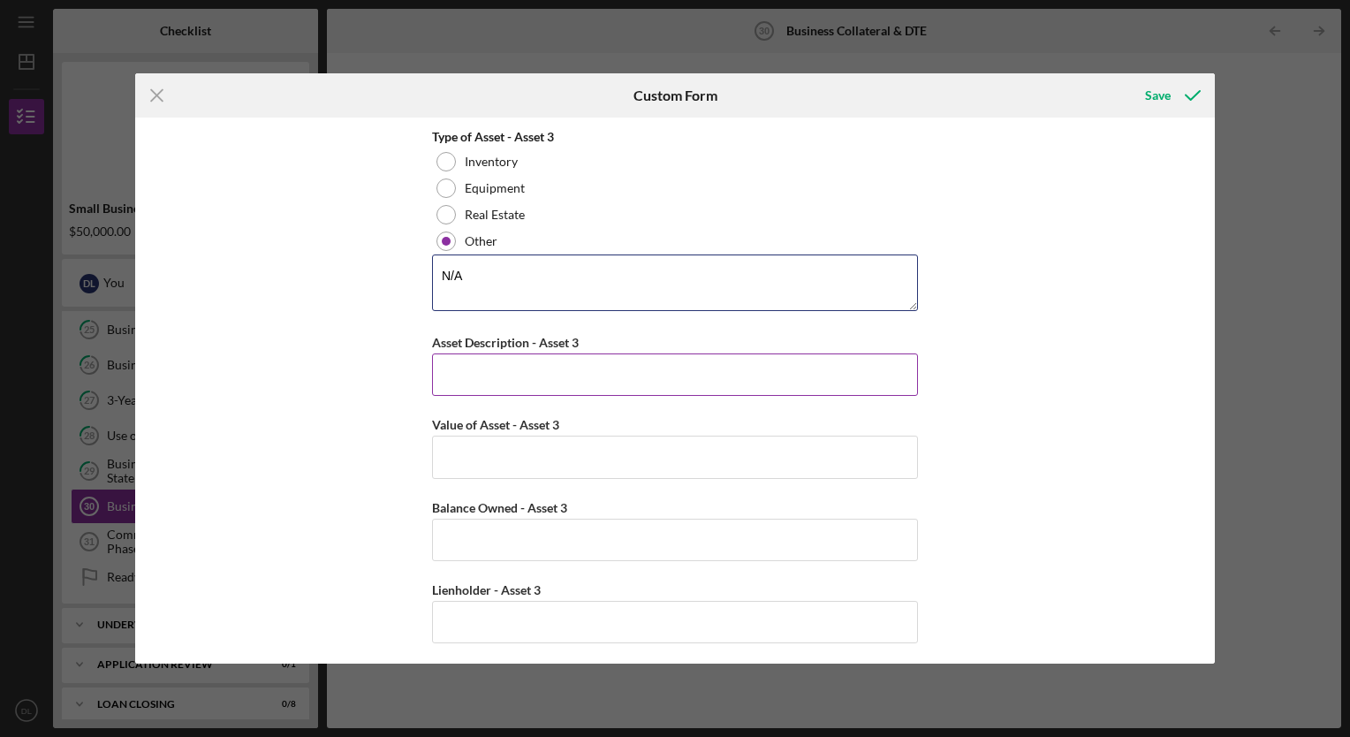
type textarea "N/A"
click at [477, 353] on input "Asset Description - Asset 3" at bounding box center [675, 374] width 486 height 42
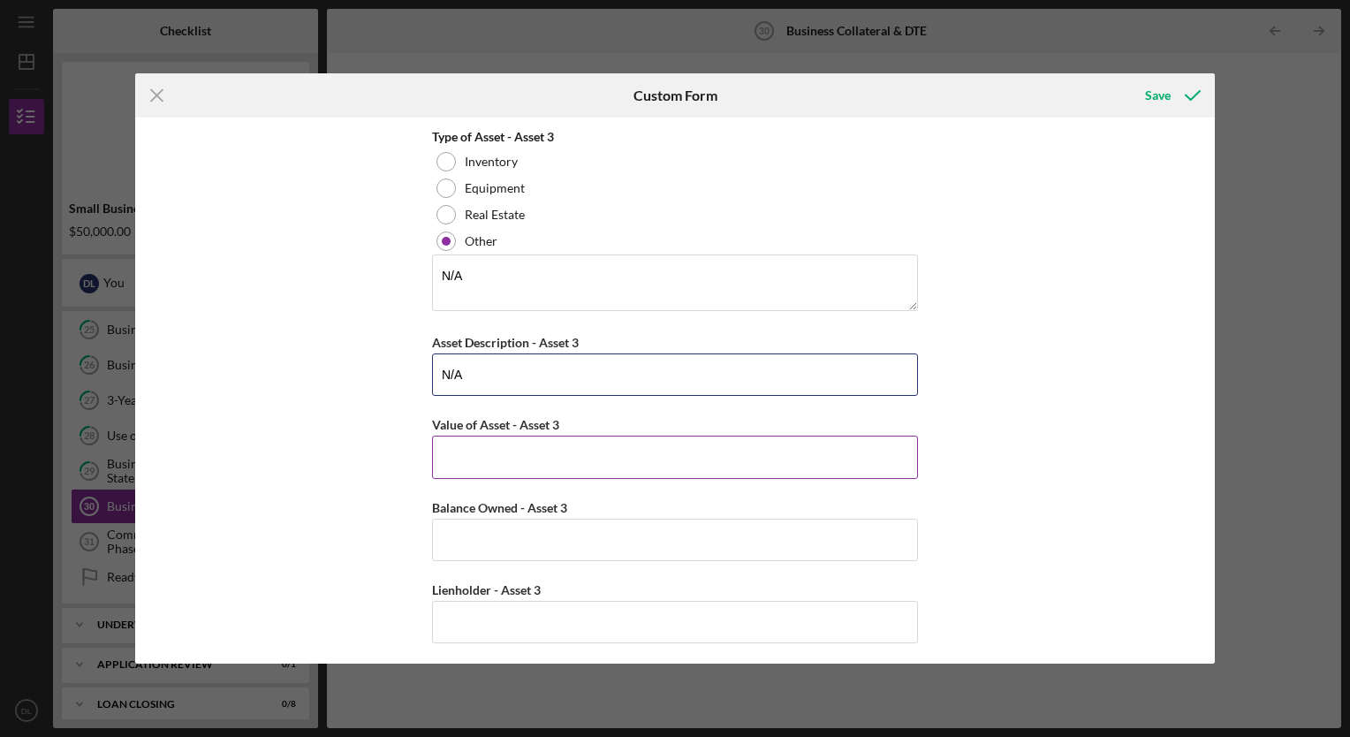
type input "N/A"
click at [477, 462] on input "Value of Asset - Asset 3" at bounding box center [675, 456] width 486 height 42
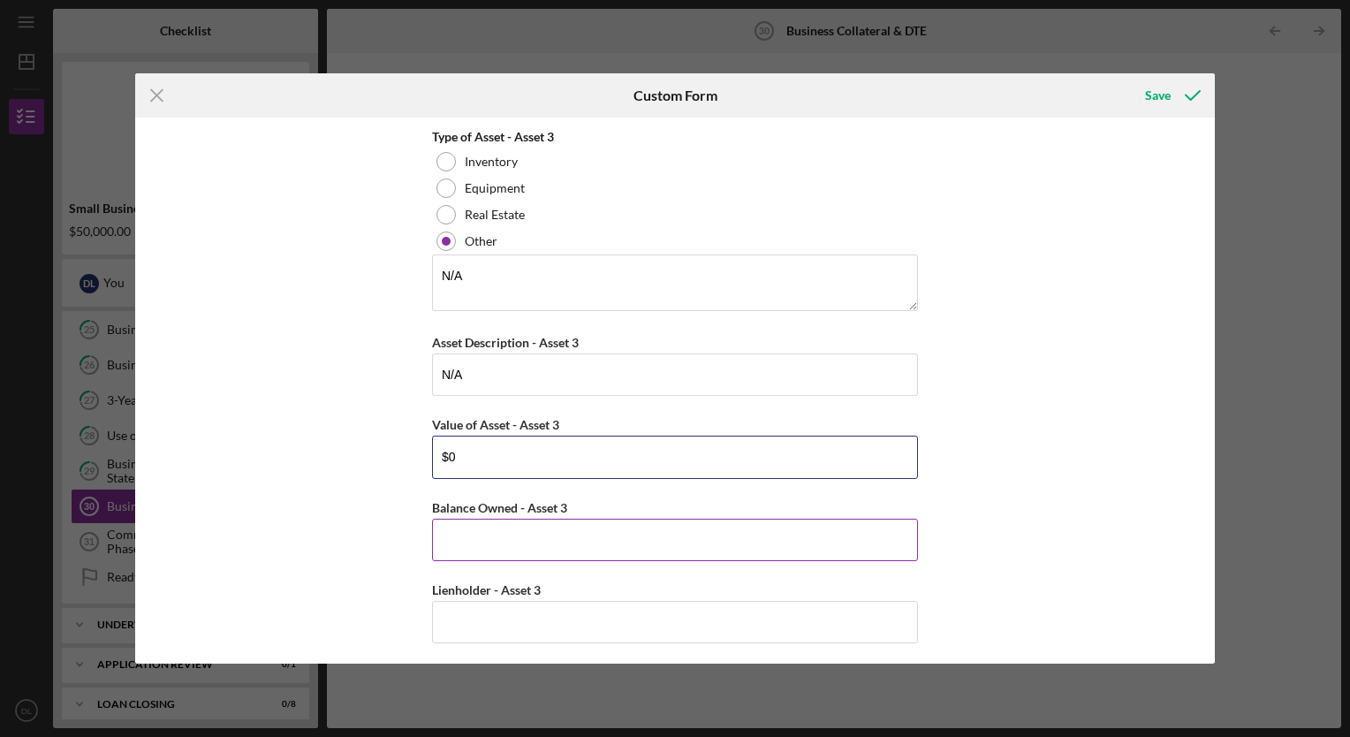
type input "$0"
click at [487, 518] on input "Balance Owned - Asset 3" at bounding box center [675, 539] width 486 height 42
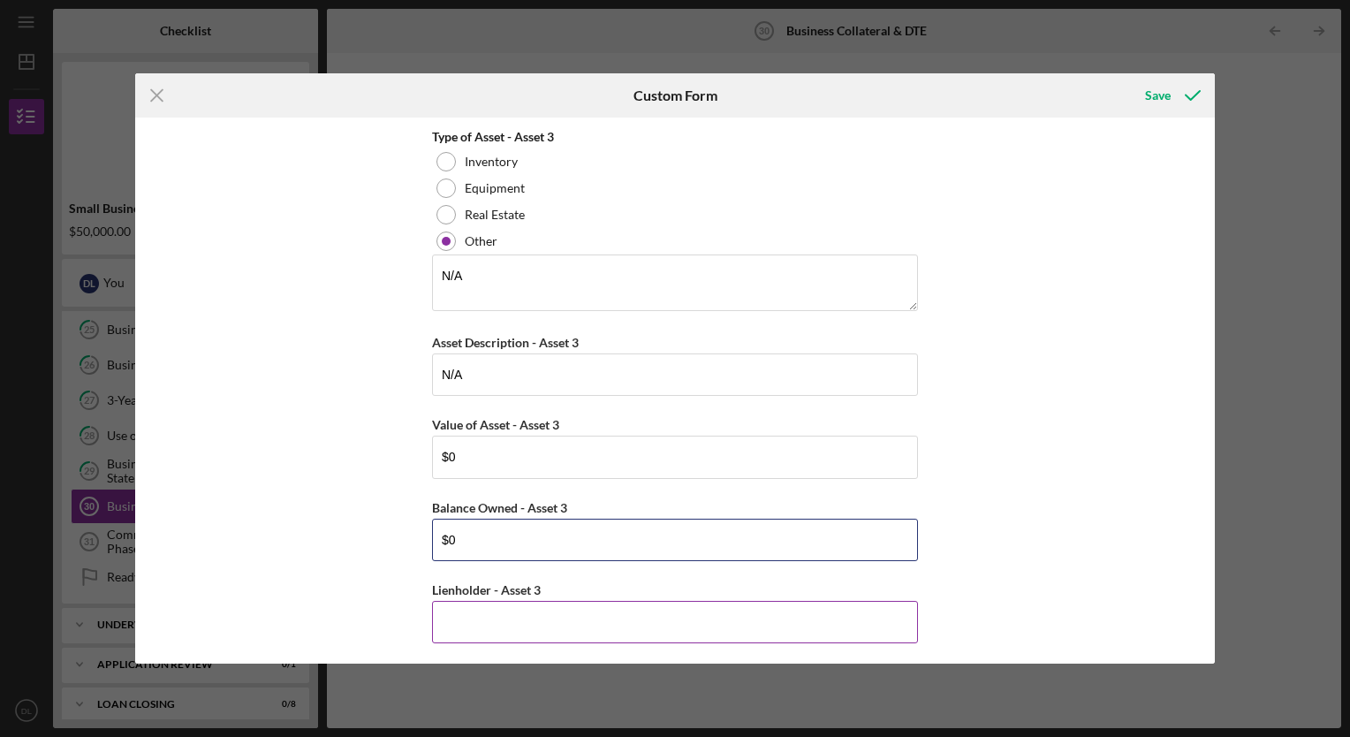
type input "$0"
click at [494, 606] on input "Lienholder - Asset 3" at bounding box center [675, 622] width 486 height 42
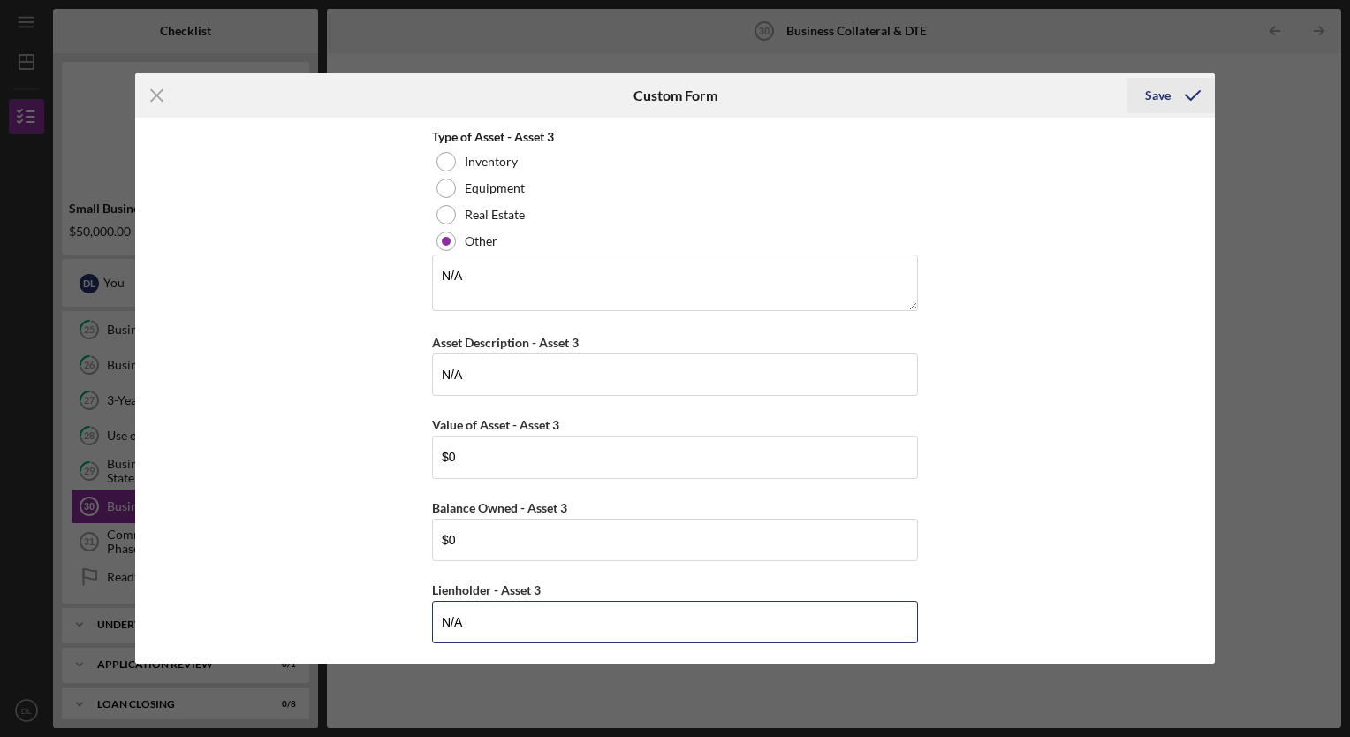
type input "N/A"
click at [1163, 89] on div "Save" at bounding box center [1158, 95] width 26 height 35
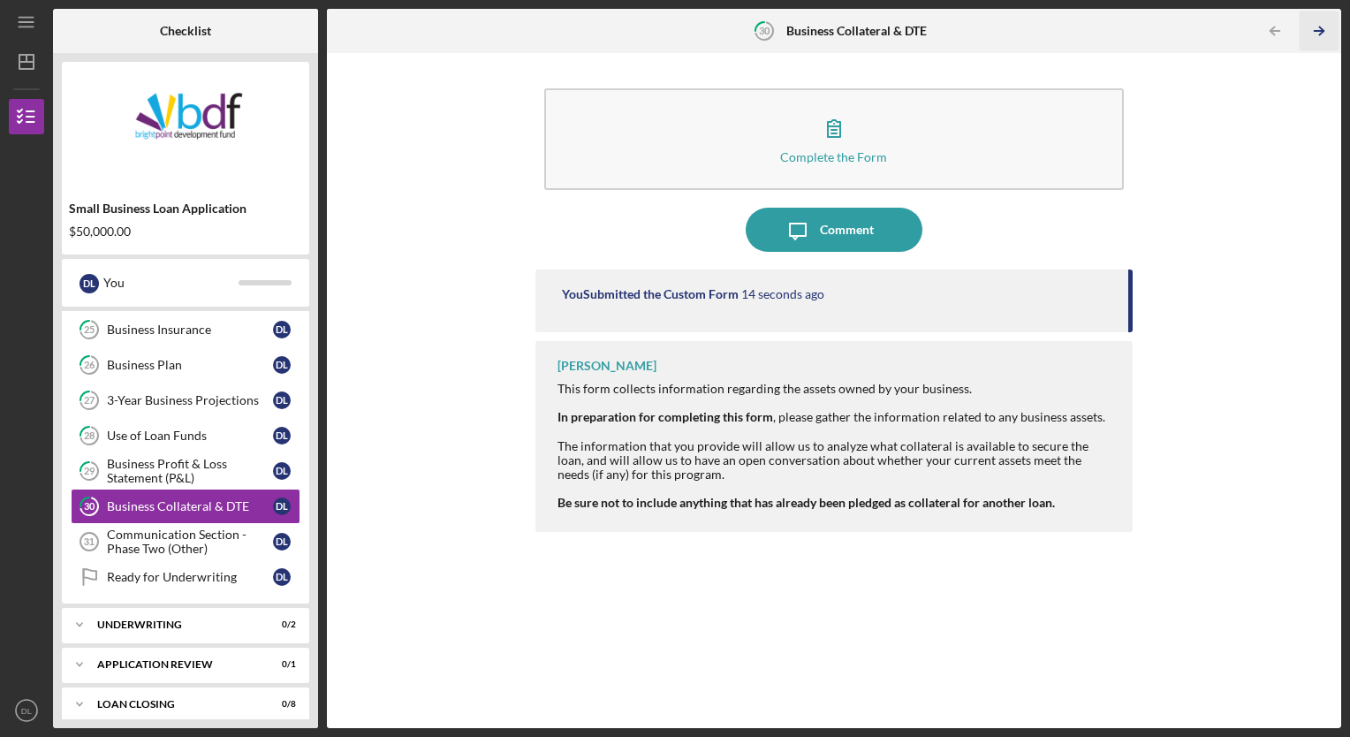
click at [1320, 40] on icon "Icon/Table Pagination Arrow" at bounding box center [1319, 31] width 40 height 40
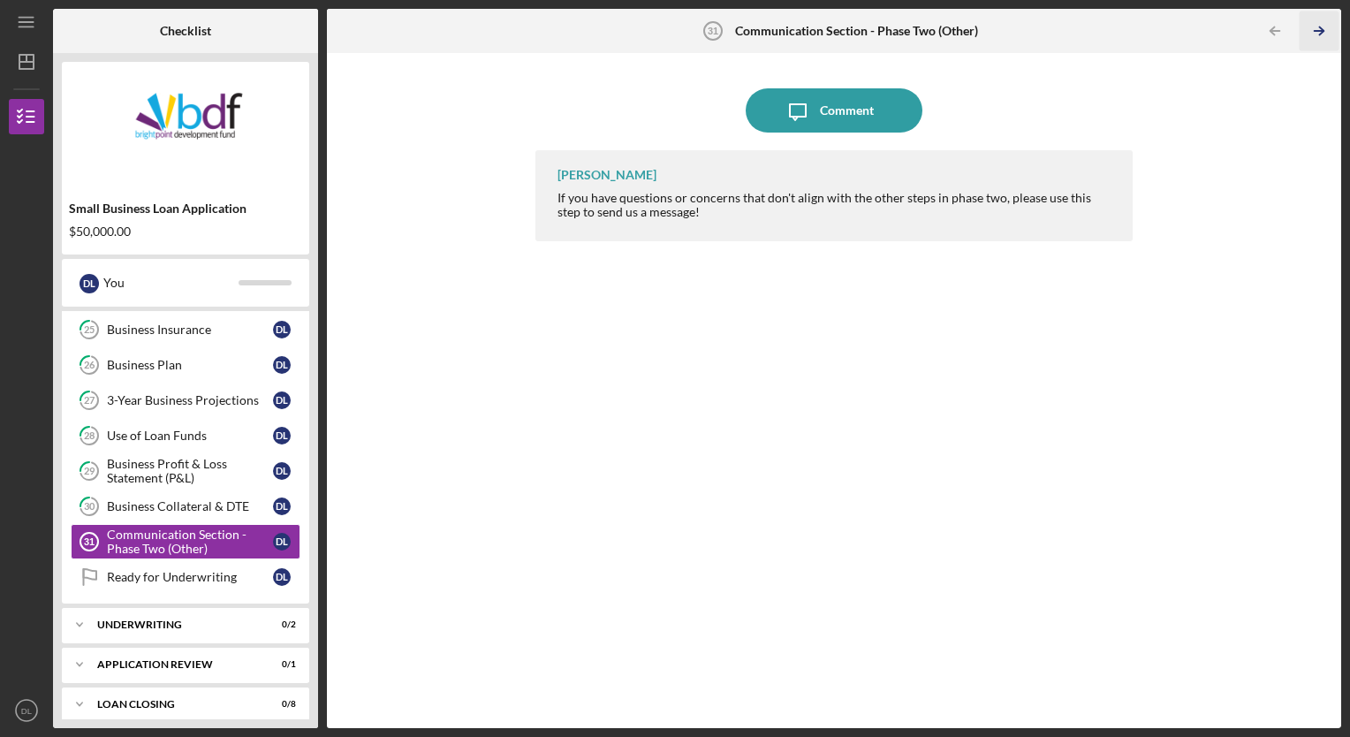
click at [1311, 30] on icon "Icon/Table Pagination Arrow" at bounding box center [1319, 31] width 40 height 40
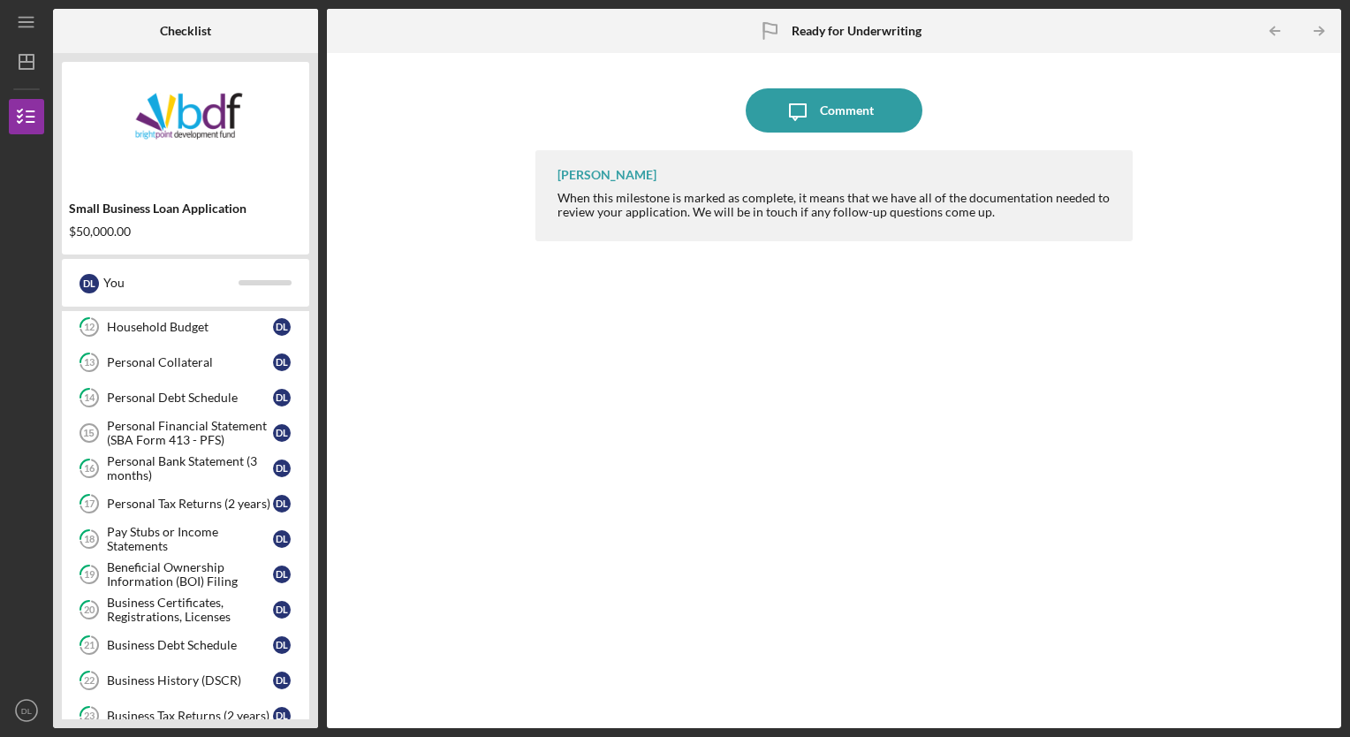
scroll to position [507, 0]
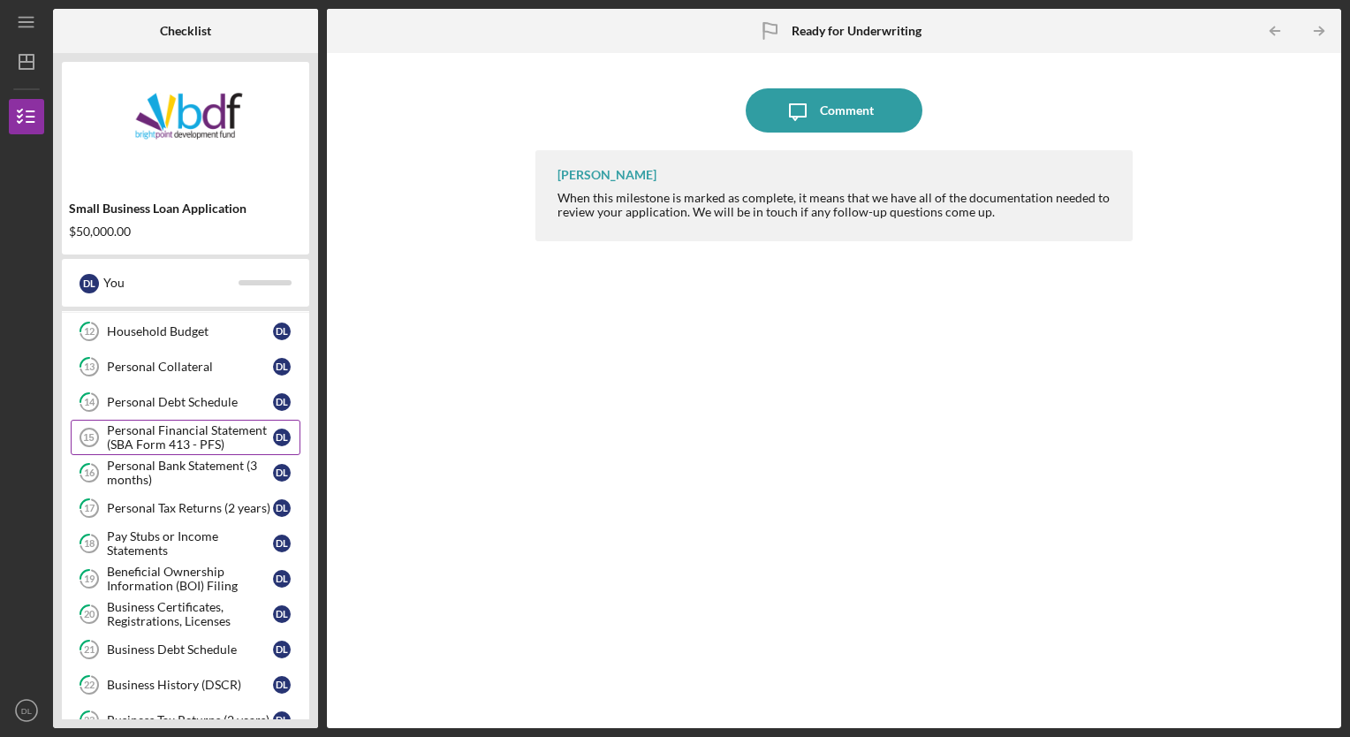
click at [145, 441] on div "Personal Financial Statement (SBA Form 413 - PFS)" at bounding box center [190, 437] width 166 height 28
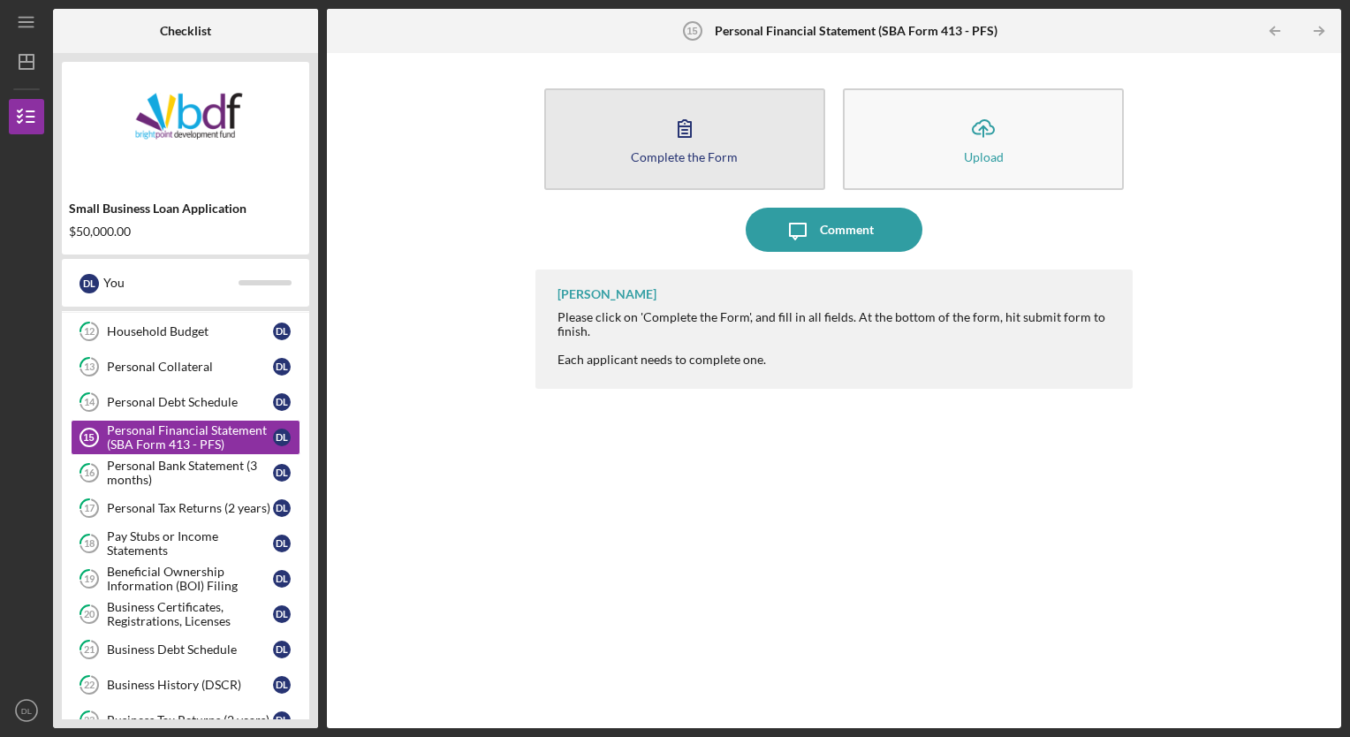
click at [675, 140] on icon "button" at bounding box center [684, 128] width 44 height 44
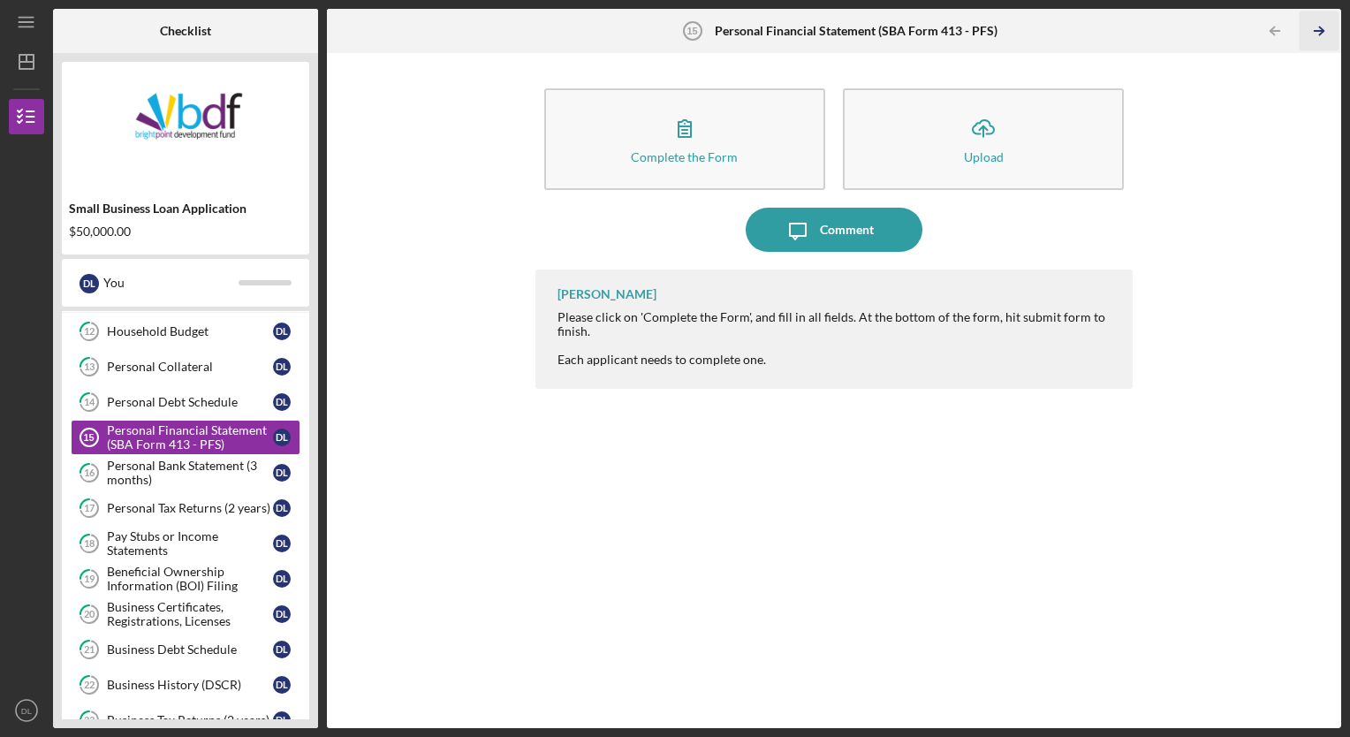
click at [1319, 25] on icon "Icon/Table Pagination Arrow" at bounding box center [1319, 31] width 40 height 40
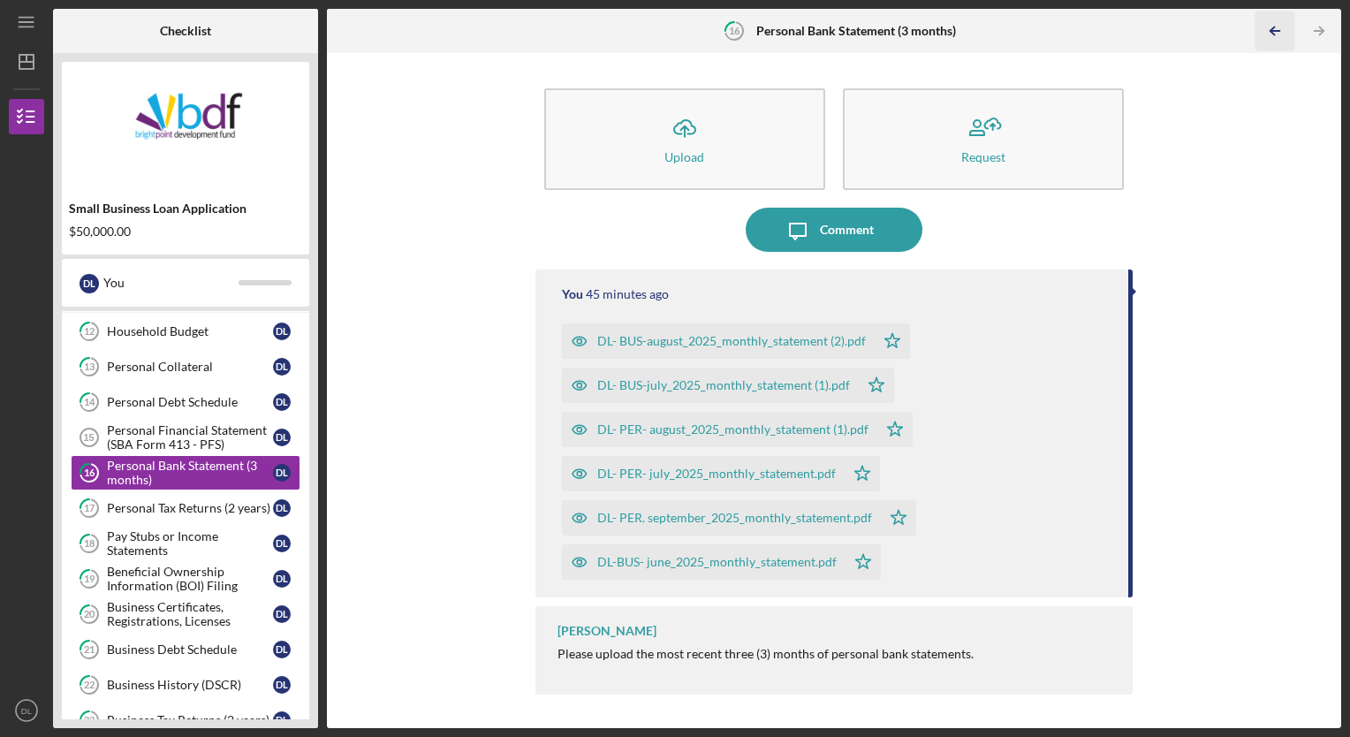
click at [1272, 30] on icon "Icon/Table Pagination Arrow" at bounding box center [1275, 31] width 40 height 40
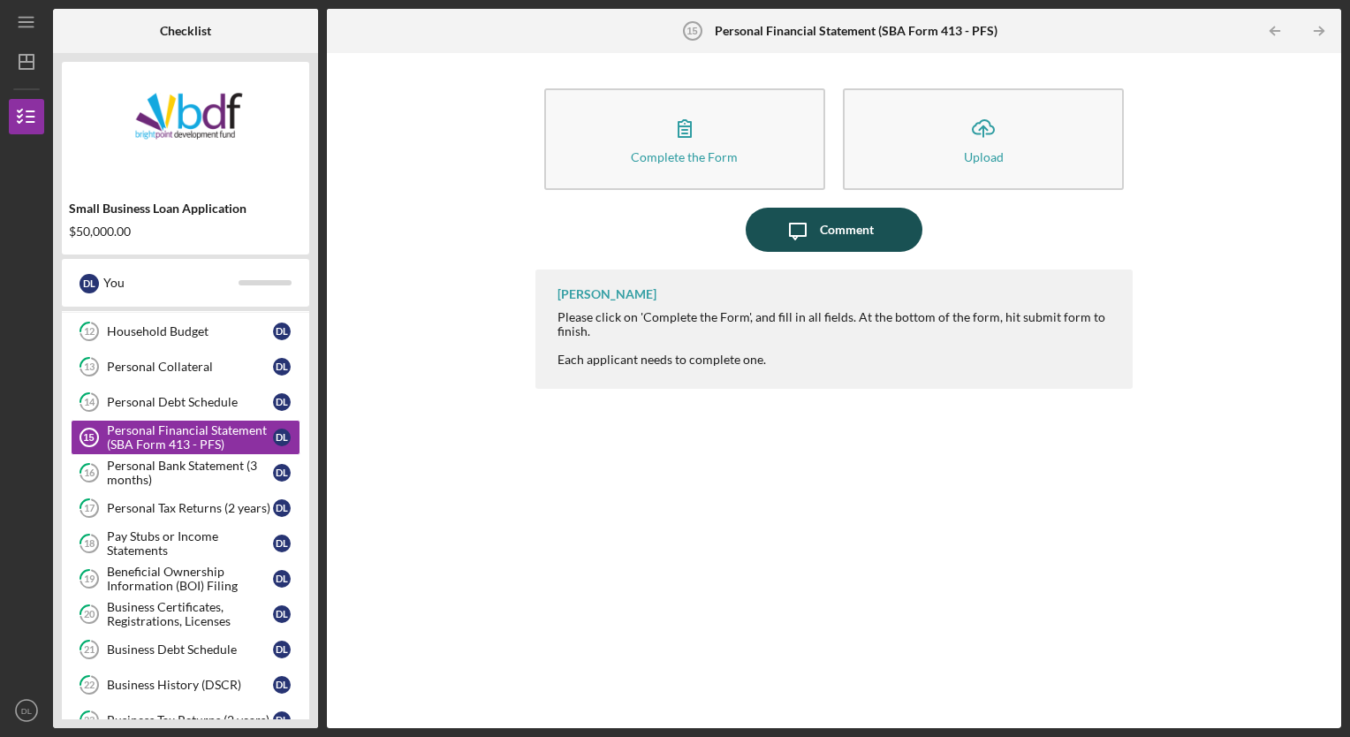
click at [834, 224] on div "Comment" at bounding box center [847, 230] width 54 height 44
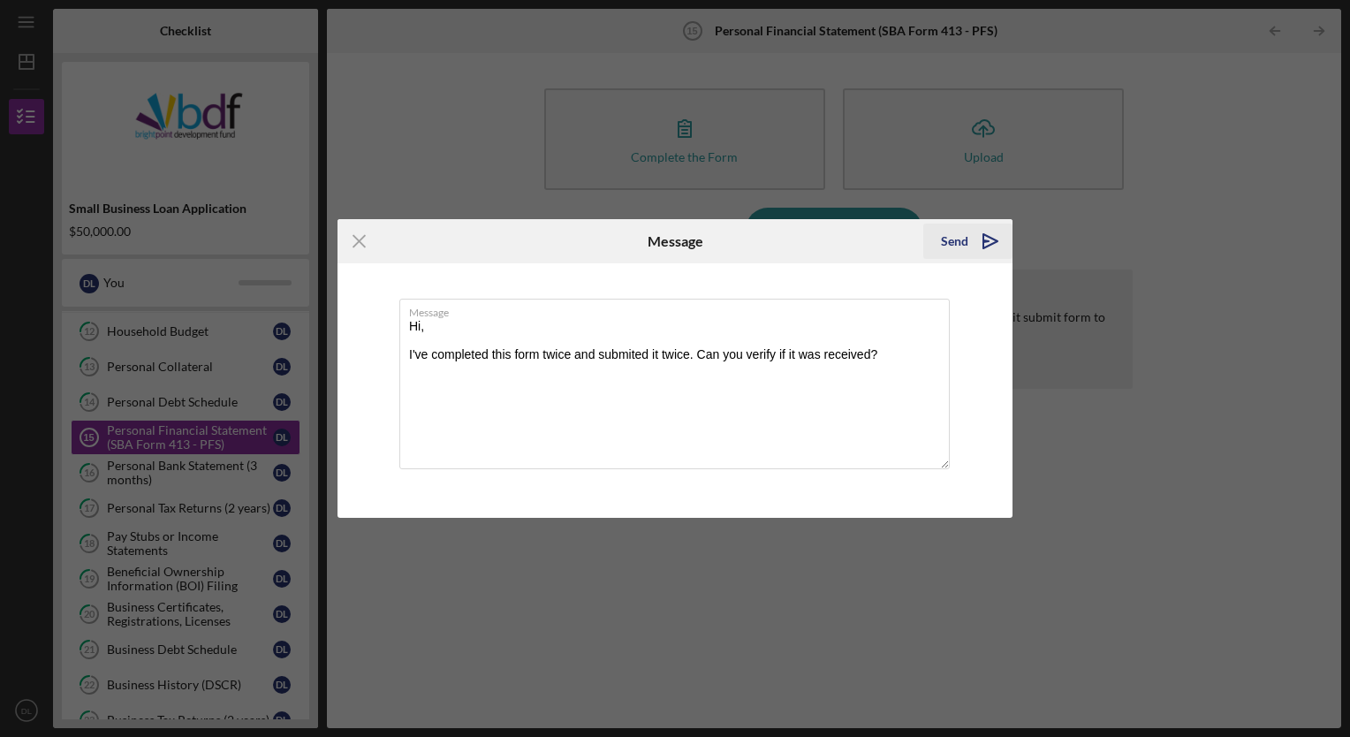
type textarea "Hi, I've completed this form twice and submited it twice. Can you verify if it …"
click at [992, 232] on icon "Icon/icon-invite-send" at bounding box center [990, 241] width 44 height 44
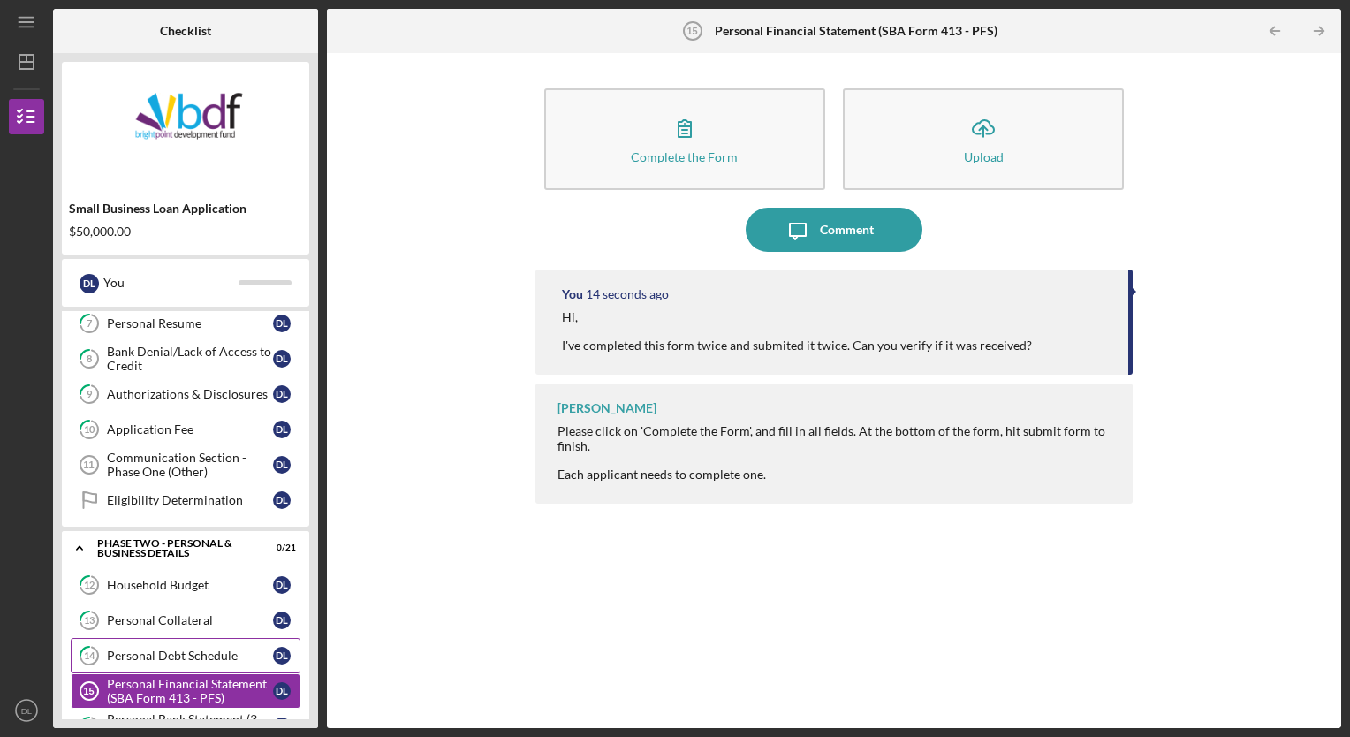
scroll to position [254, 0]
click at [145, 464] on div "Communication Section - Phase One (Other)" at bounding box center [190, 464] width 166 height 28
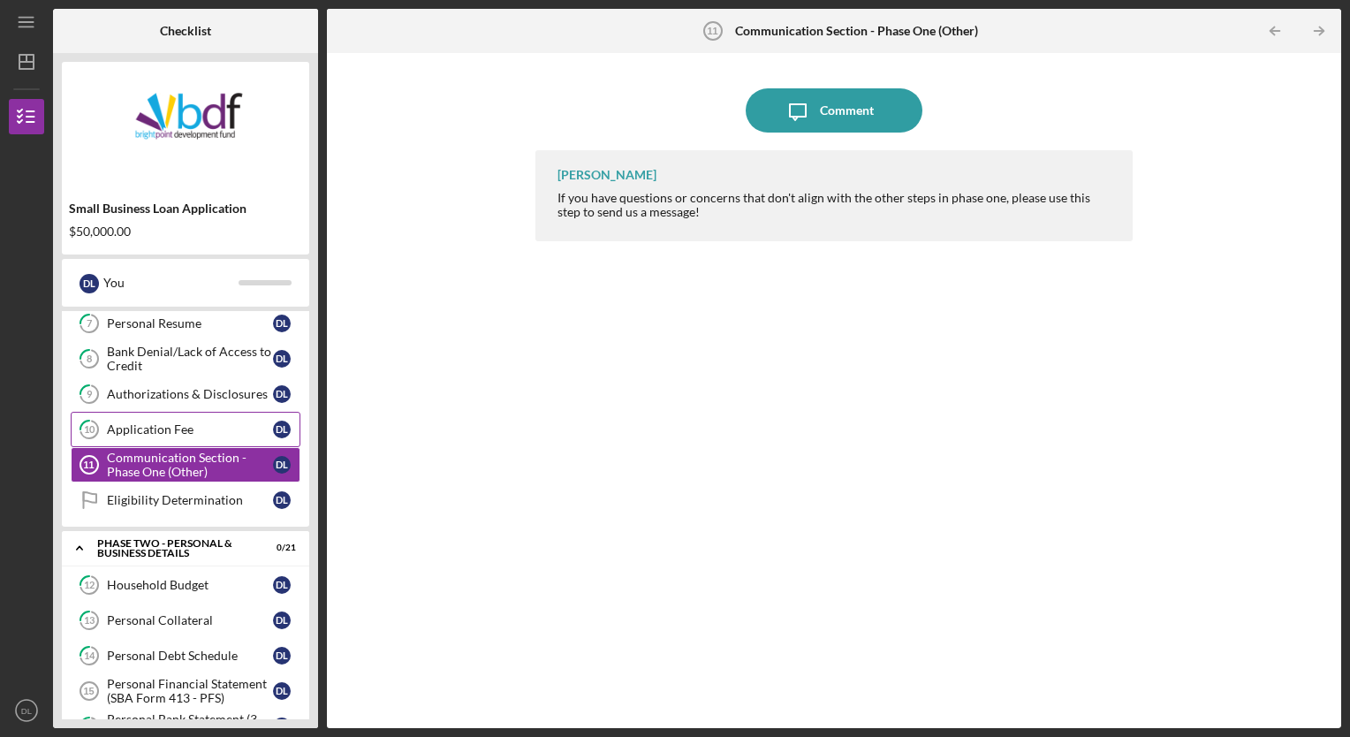
click at [151, 422] on div "Application Fee" at bounding box center [190, 429] width 166 height 14
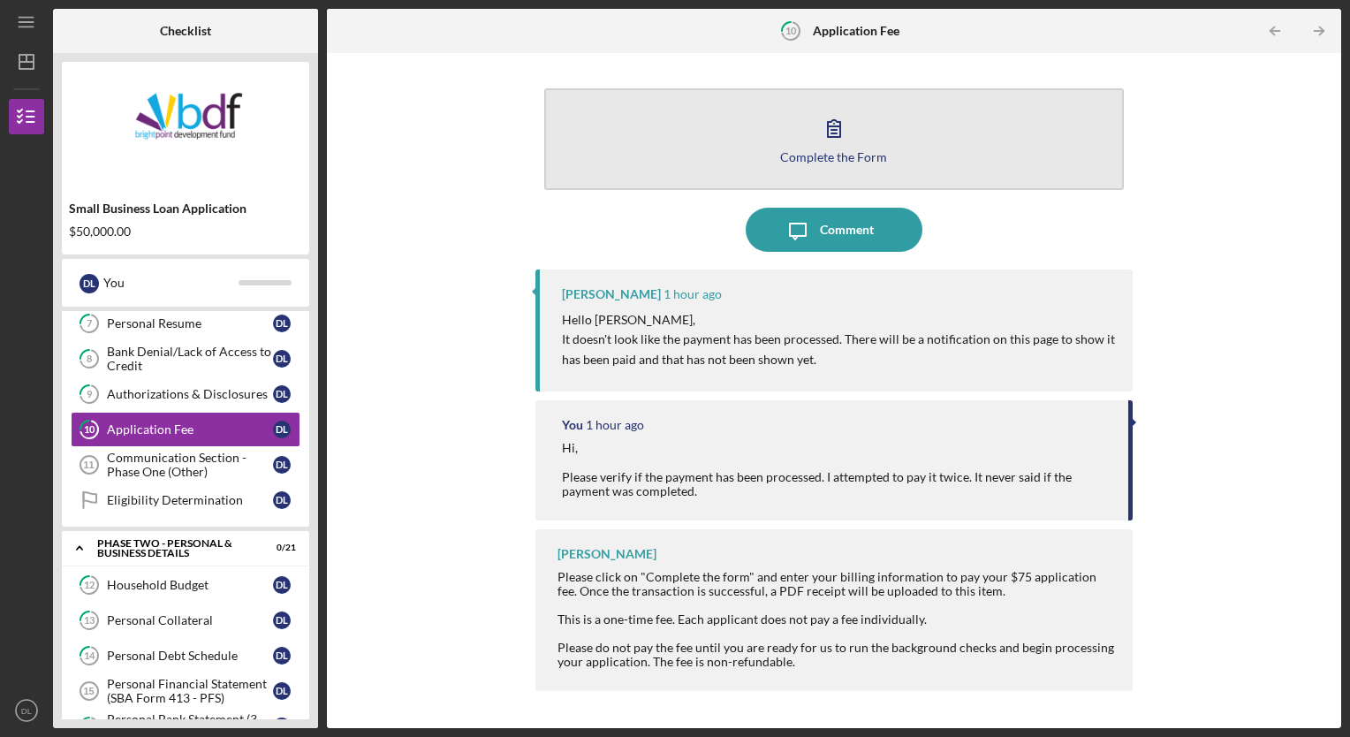
click at [825, 158] on div "Complete the Form" at bounding box center [833, 156] width 107 height 13
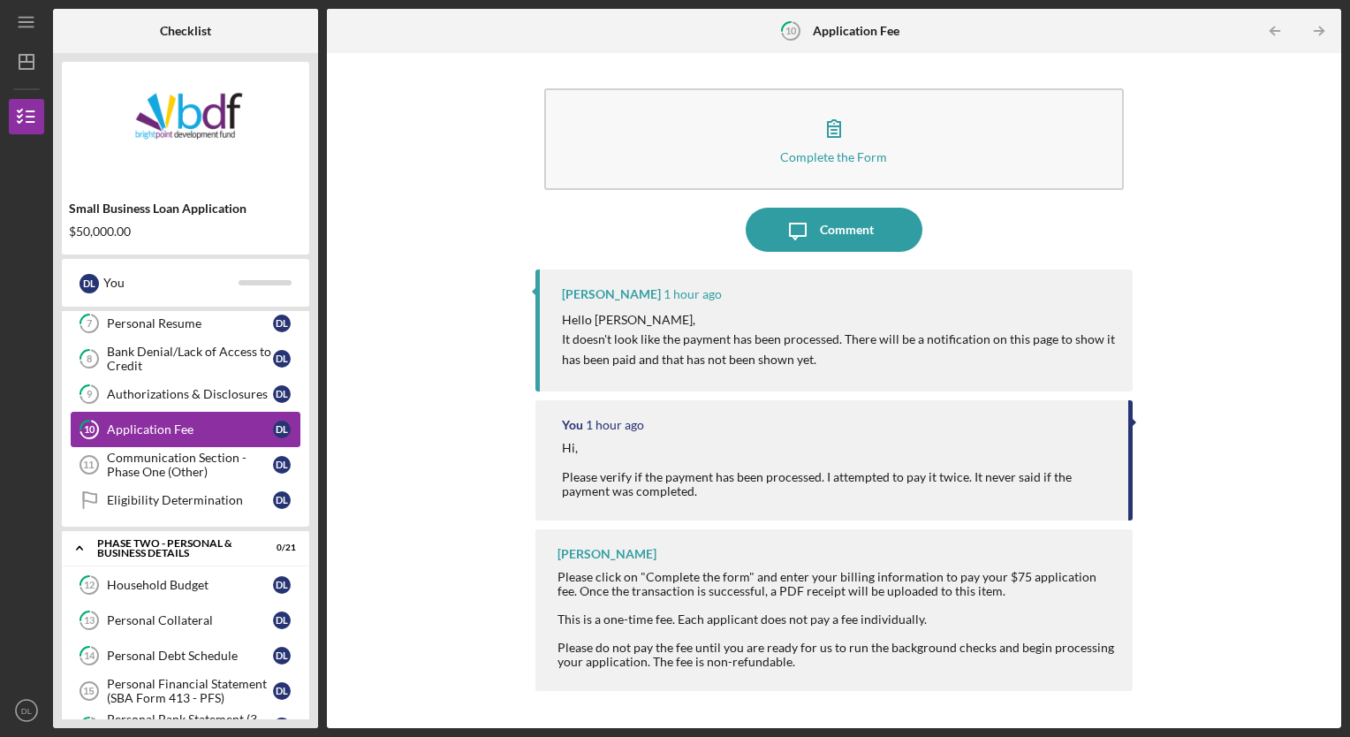
click at [146, 426] on div "Application Fee" at bounding box center [190, 429] width 166 height 14
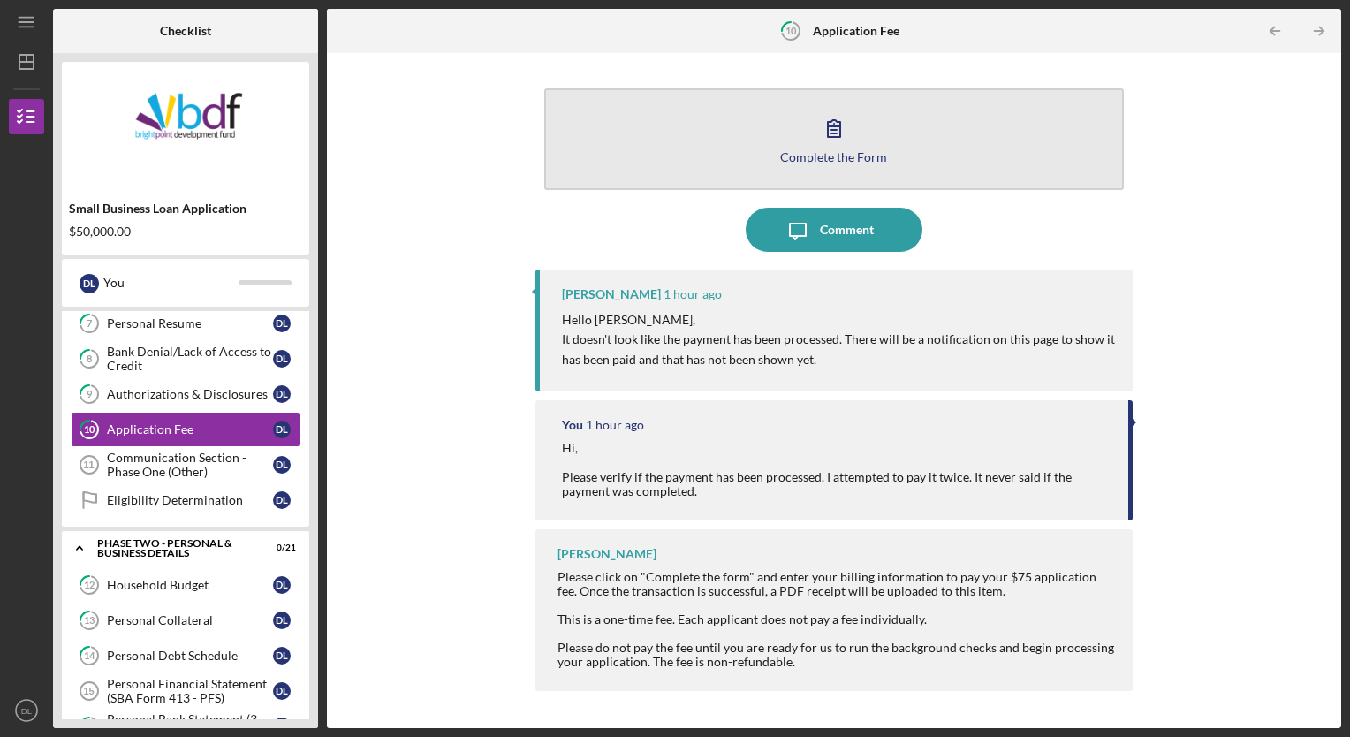
click at [734, 140] on button "Complete the Form Form" at bounding box center [834, 139] width 580 height 102
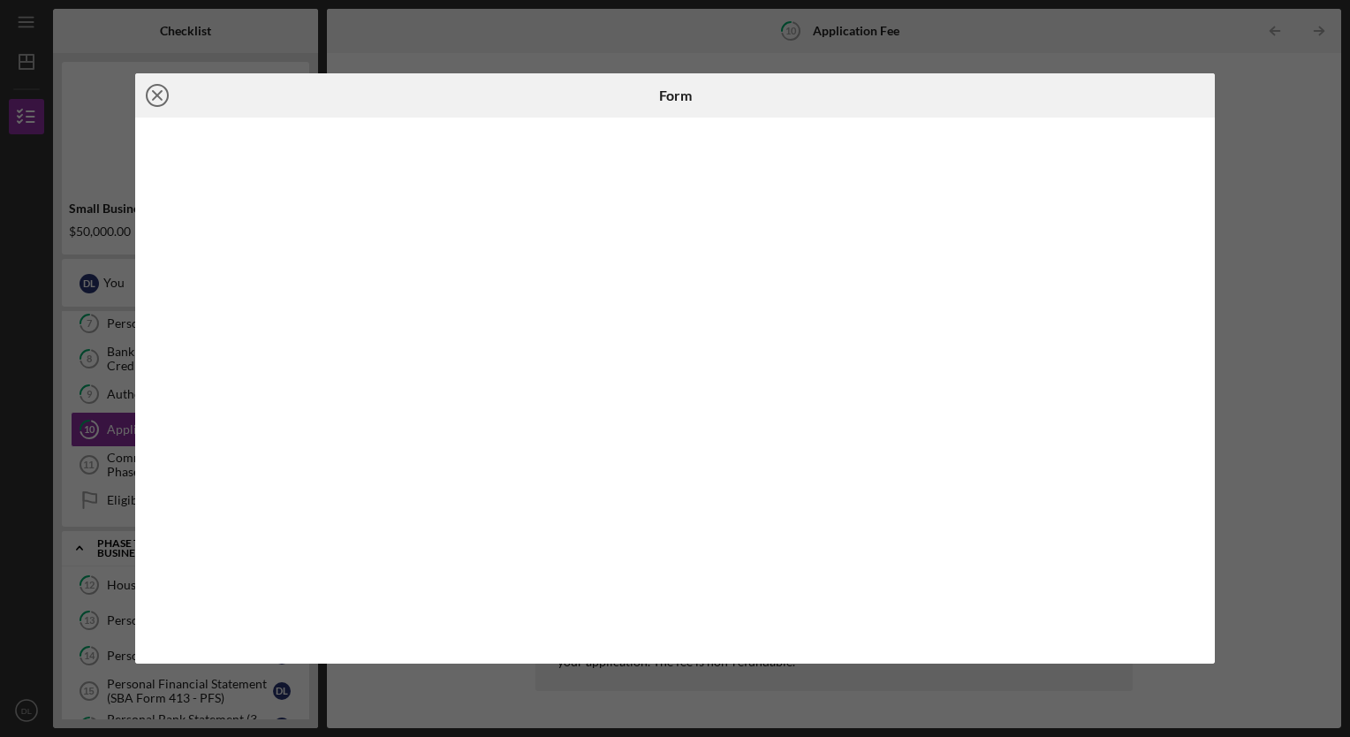
click at [171, 94] on icon "Icon/Close" at bounding box center [157, 95] width 44 height 44
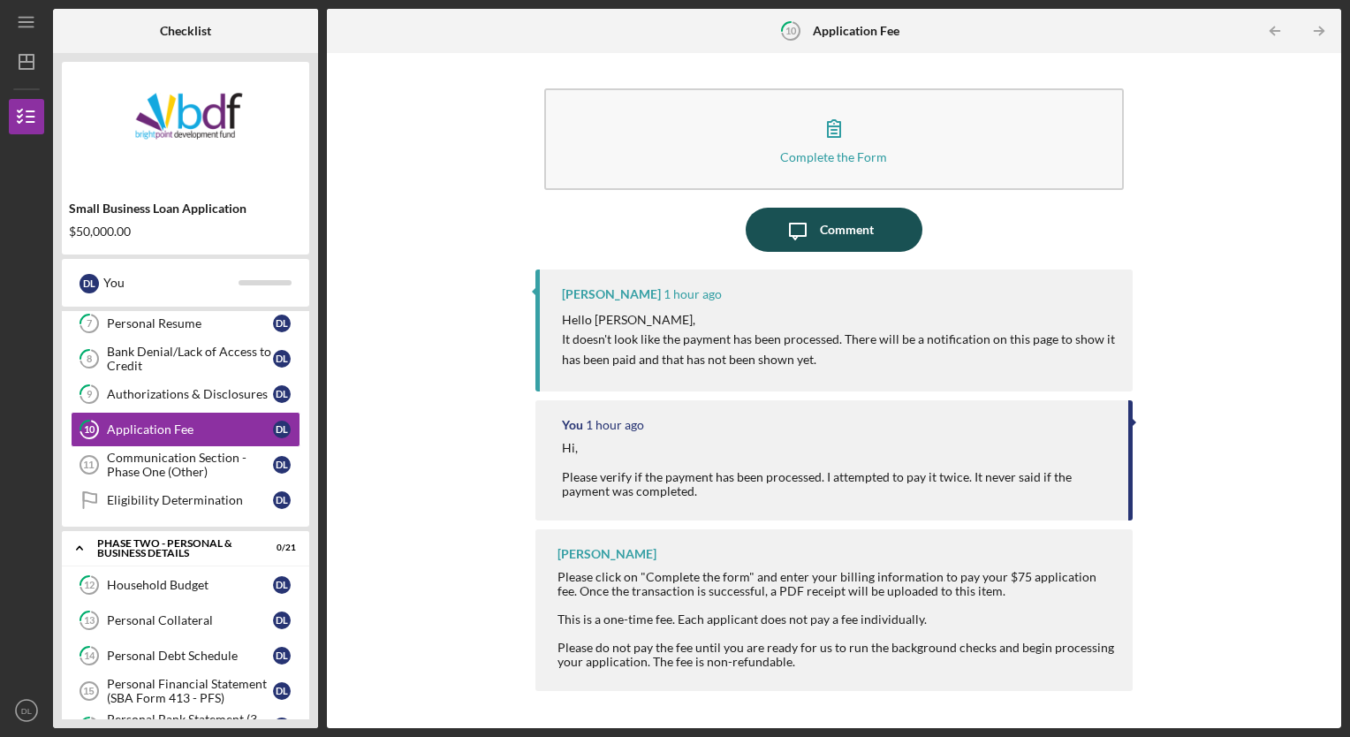
click at [838, 221] on div "Comment" at bounding box center [847, 230] width 54 height 44
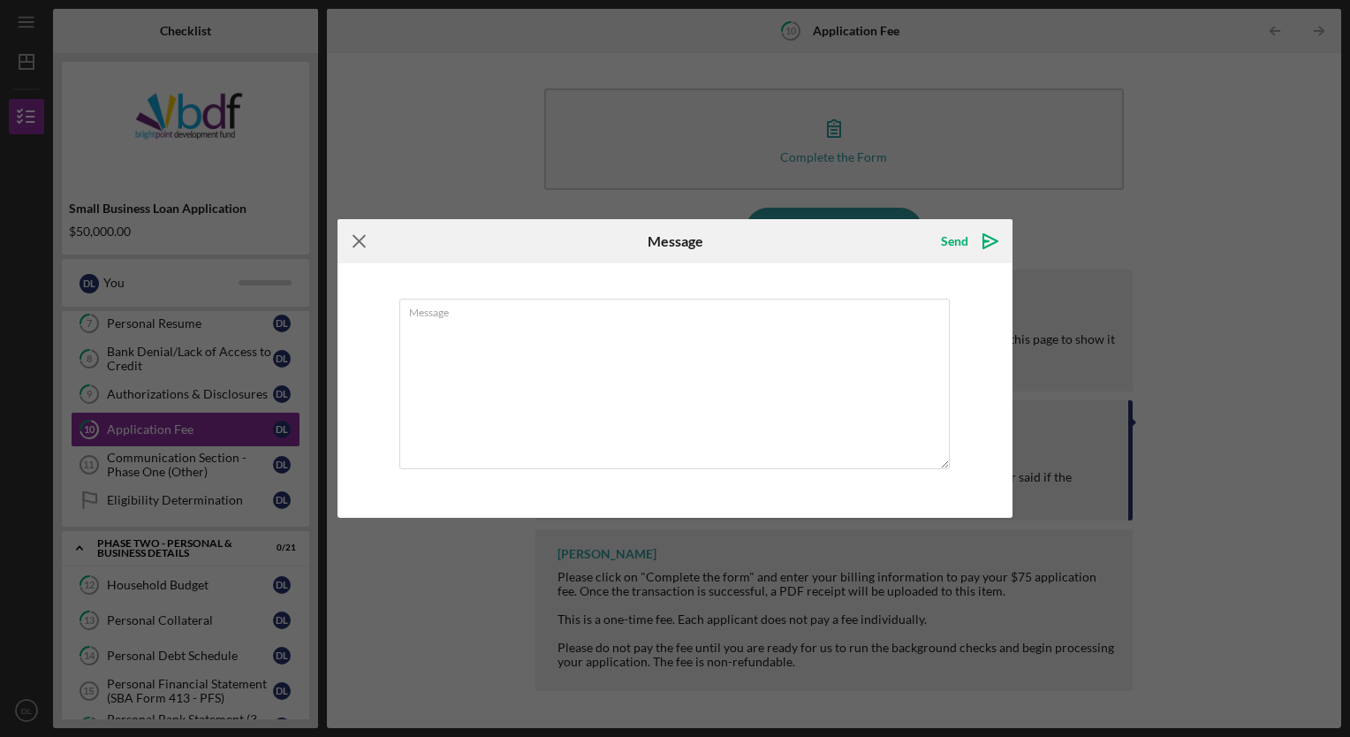
click at [366, 246] on icon "Icon/Menu Close" at bounding box center [359, 241] width 44 height 44
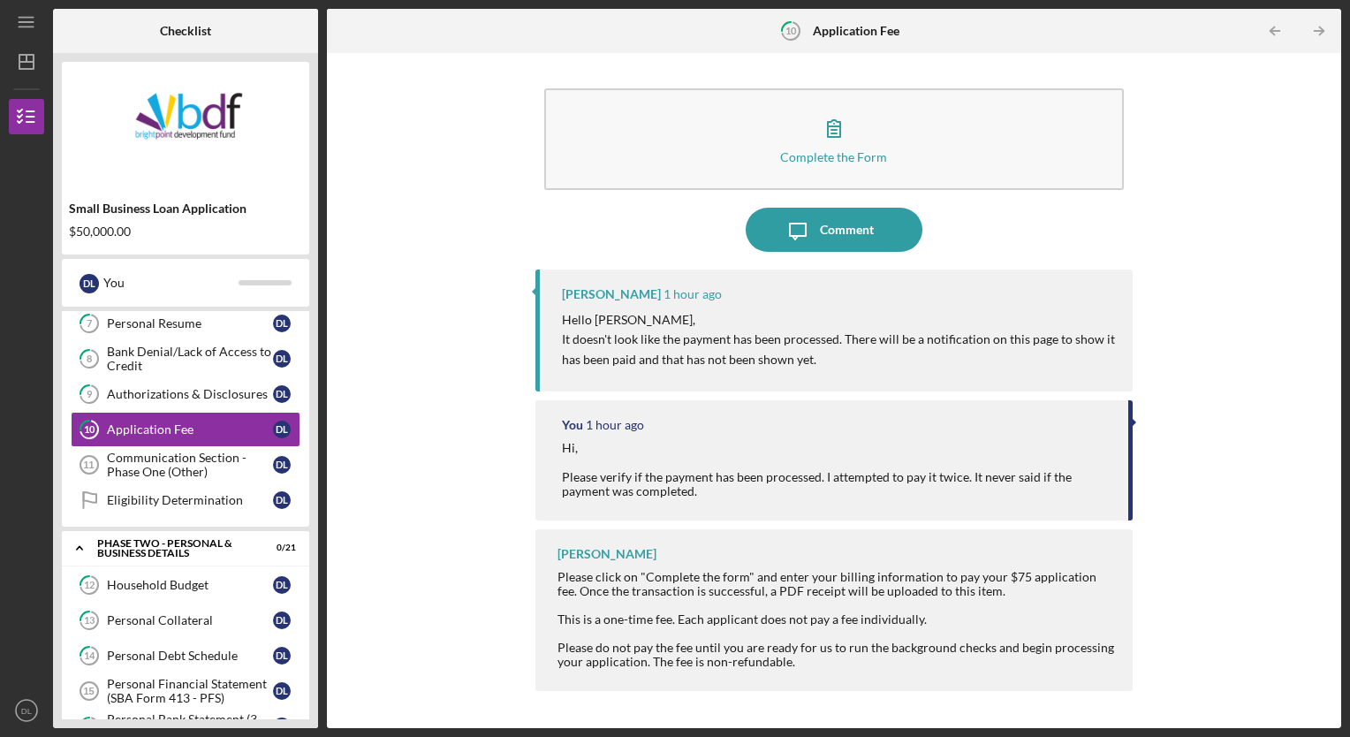
click at [518, 606] on div "Complete the Form Form Icon/Message Comment [PERSON_NAME] 1 hour ago Hello [PER…" at bounding box center [834, 390] width 996 height 657
click at [782, 220] on icon "Icon/Message" at bounding box center [798, 230] width 44 height 44
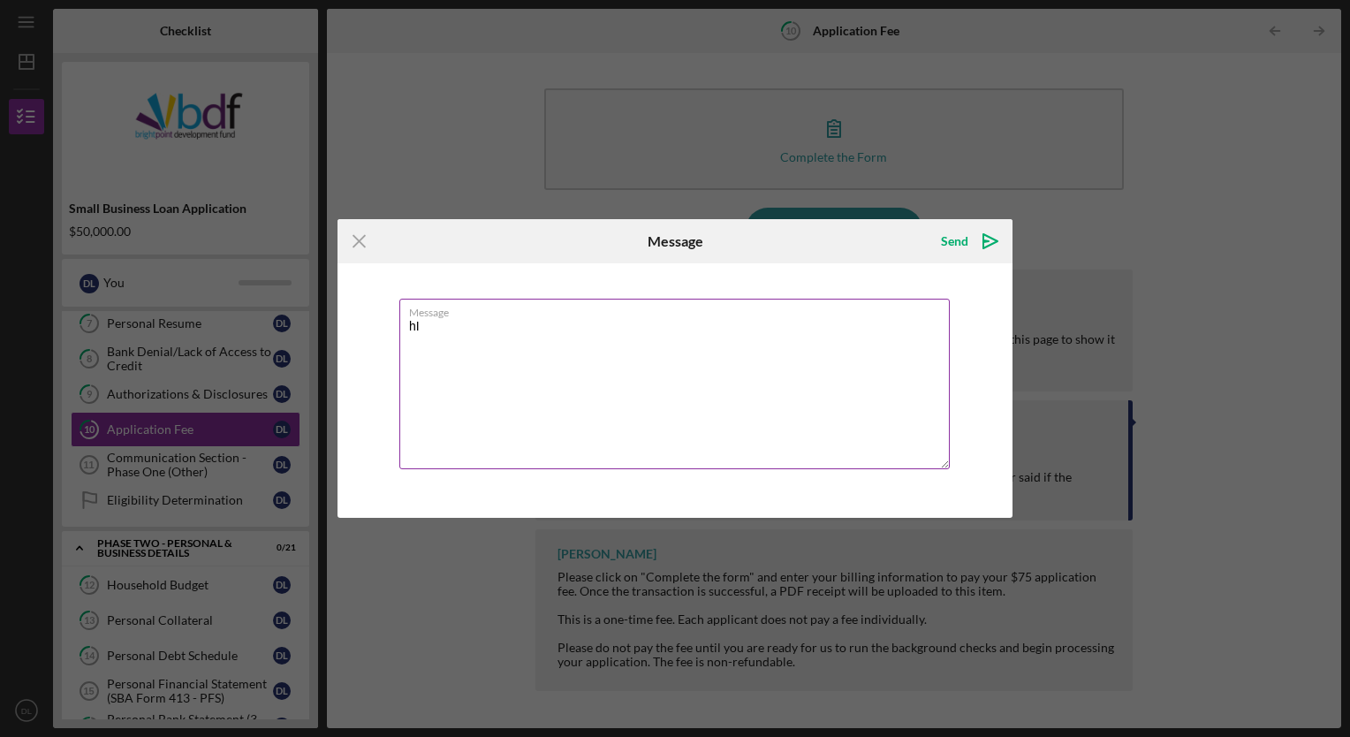
type textarea "h"
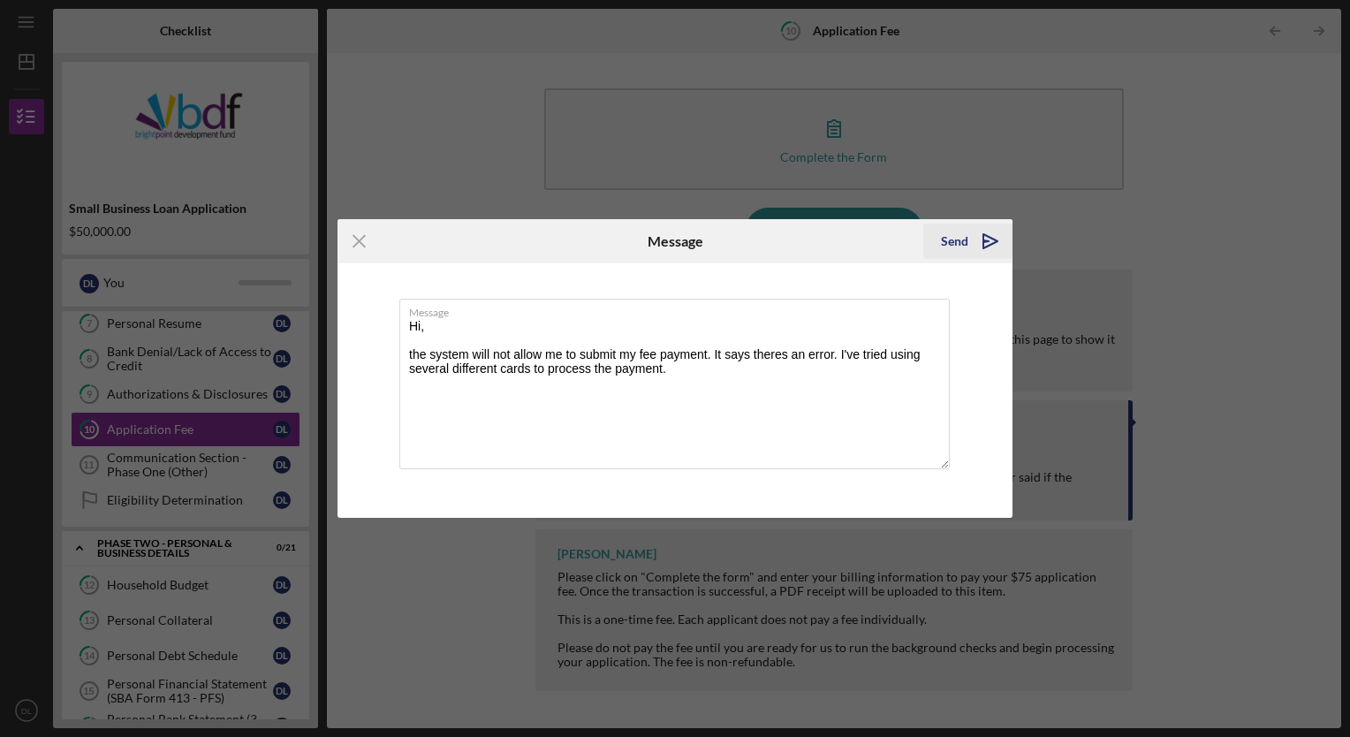
type textarea "Hi, the system will not allow me to submit my fee payment. It says theres an er…"
click at [950, 252] on div "Send" at bounding box center [954, 240] width 27 height 35
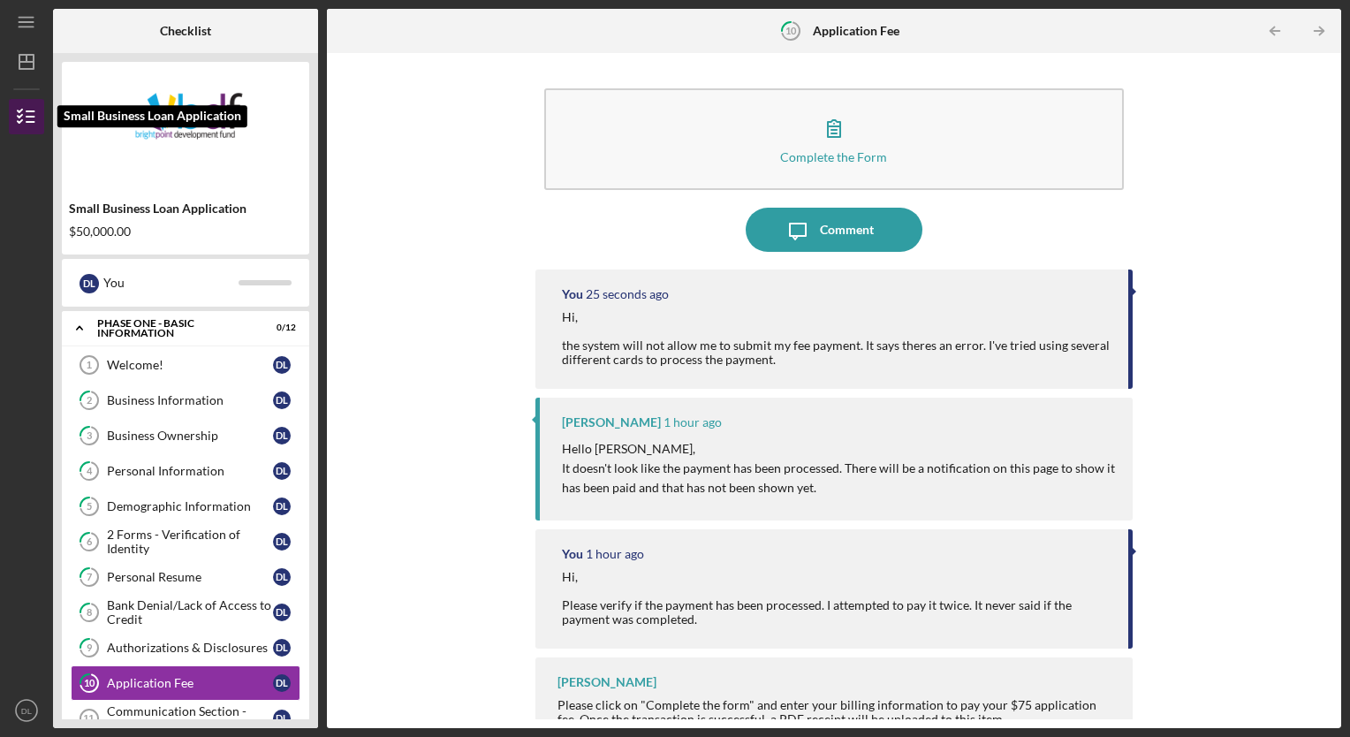
click at [23, 122] on icon "button" at bounding box center [26, 117] width 44 height 44
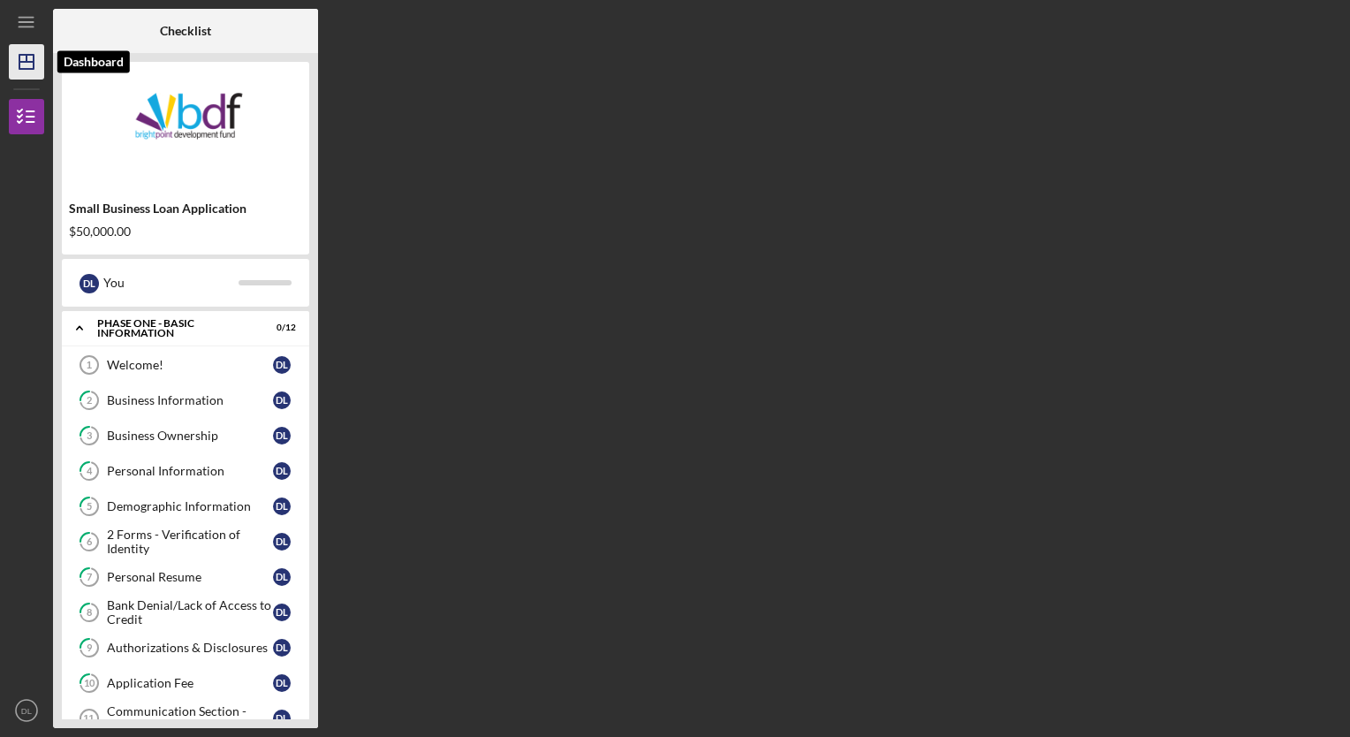
click at [18, 62] on icon "Icon/Dashboard" at bounding box center [26, 62] width 44 height 44
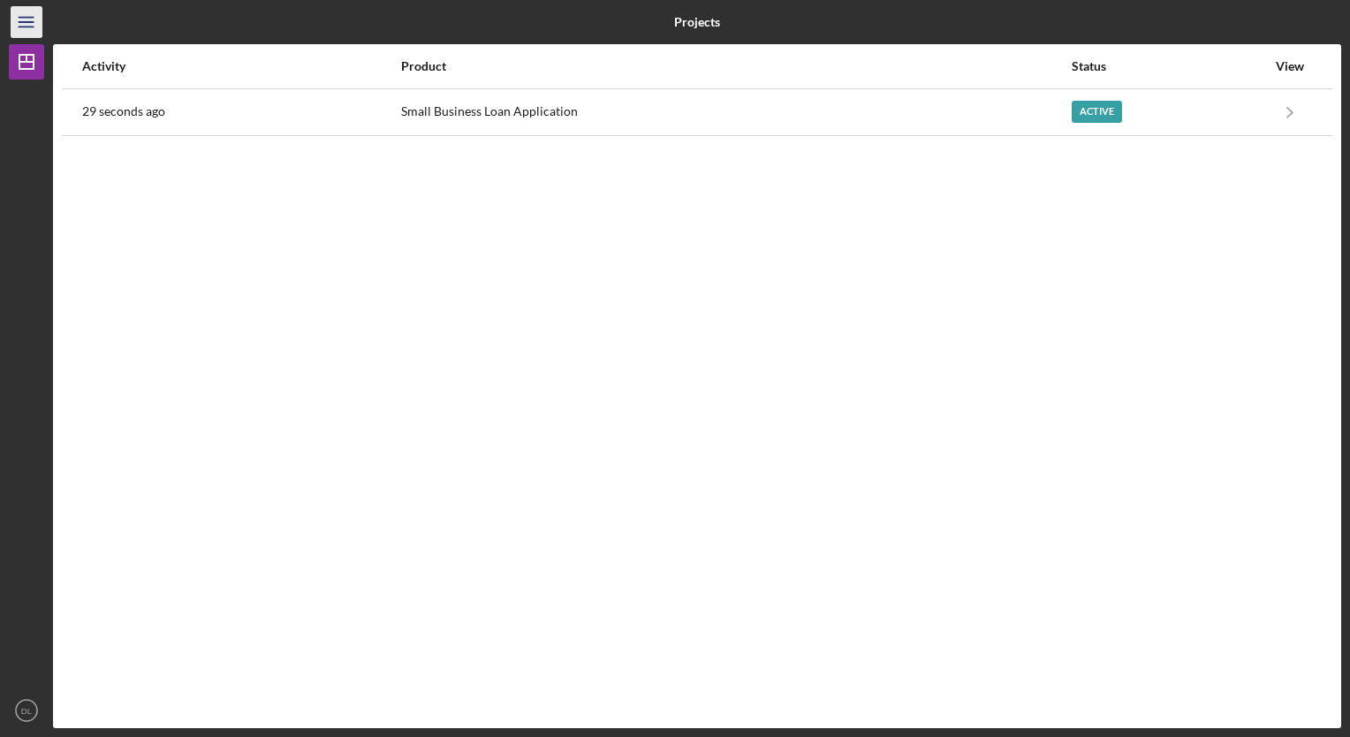
click at [35, 13] on icon "Icon/Menu" at bounding box center [27, 23] width 40 height 40
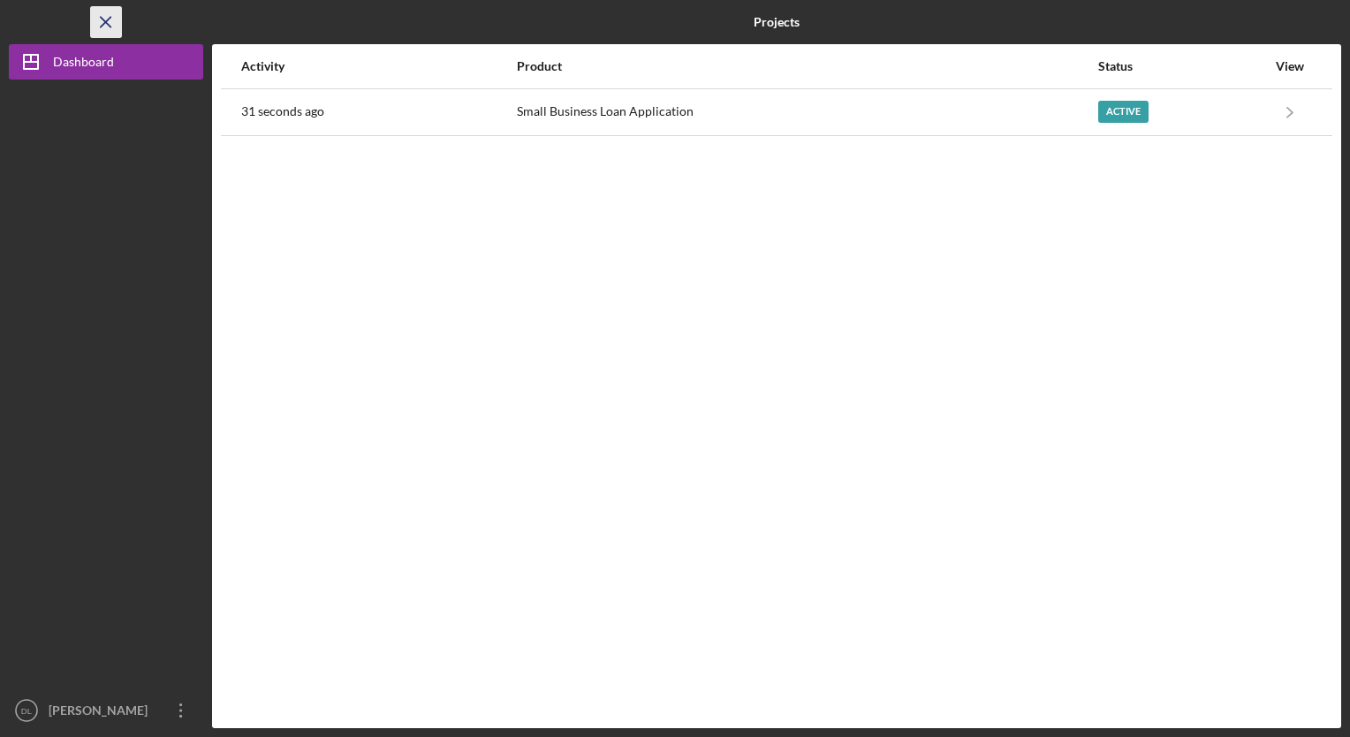
click at [102, 18] on line "button" at bounding box center [106, 22] width 10 height 10
